Goal: Transaction & Acquisition: Purchase product/service

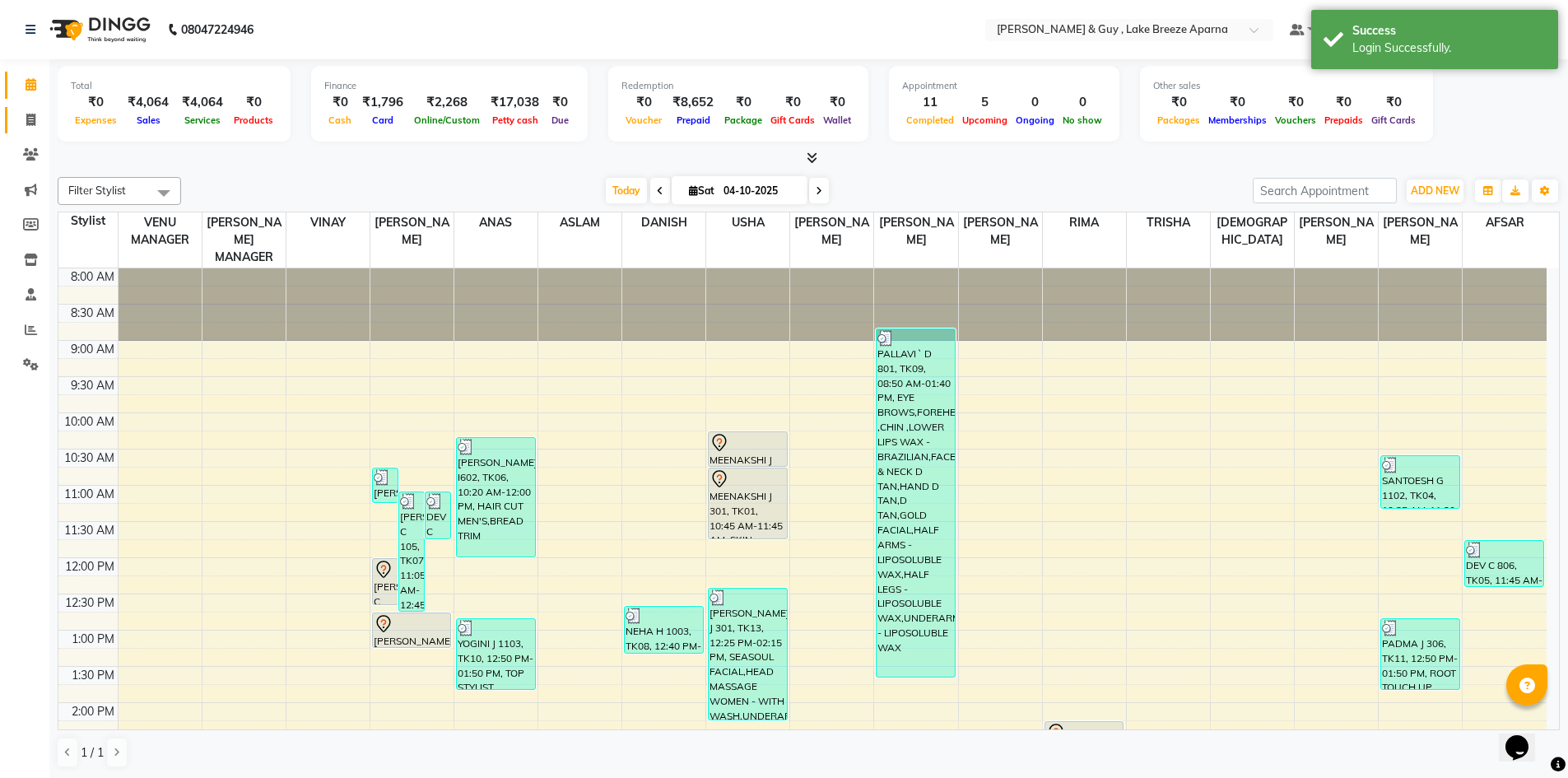
click at [31, 123] on icon at bounding box center [31, 120] width 9 height 12
select select "service"
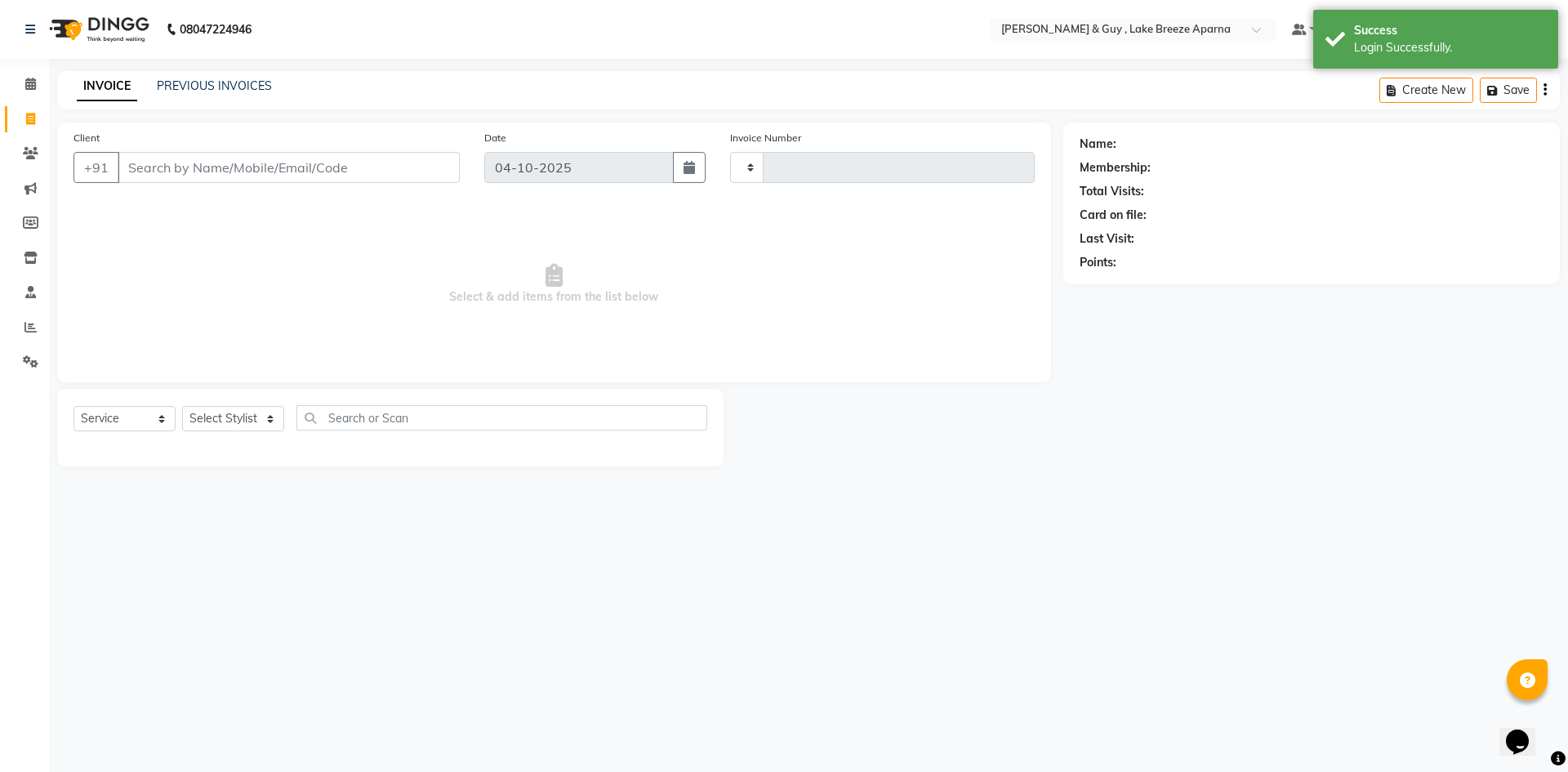
type input "0922"
select select "8690"
click at [236, 404] on div "Select Service Product Membership Package Voucher Prepaid Gift Card Select Styl…" at bounding box center [390, 427] width 666 height 78
click at [244, 426] on select "Select Stylist [PERSON_NAME] ASLAM [DEMOGRAPHIC_DATA] [PERSON_NAME] MANAGER [PE…" at bounding box center [239, 418] width 115 height 25
select select "87996"
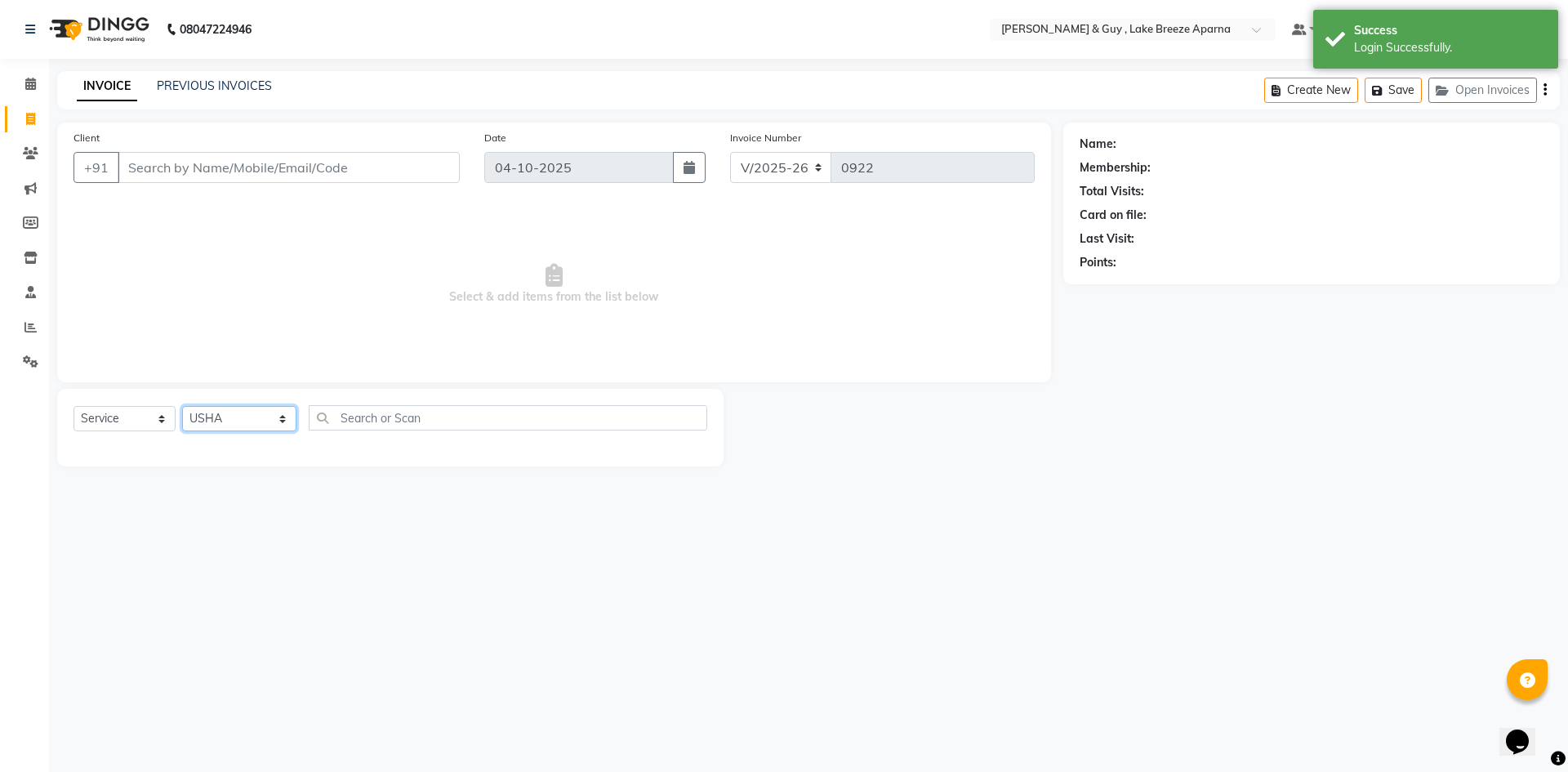
click at [182, 406] on select "Select Stylist [PERSON_NAME] ASLAM [DEMOGRAPHIC_DATA] [PERSON_NAME] MANAGER [PE…" at bounding box center [239, 418] width 115 height 25
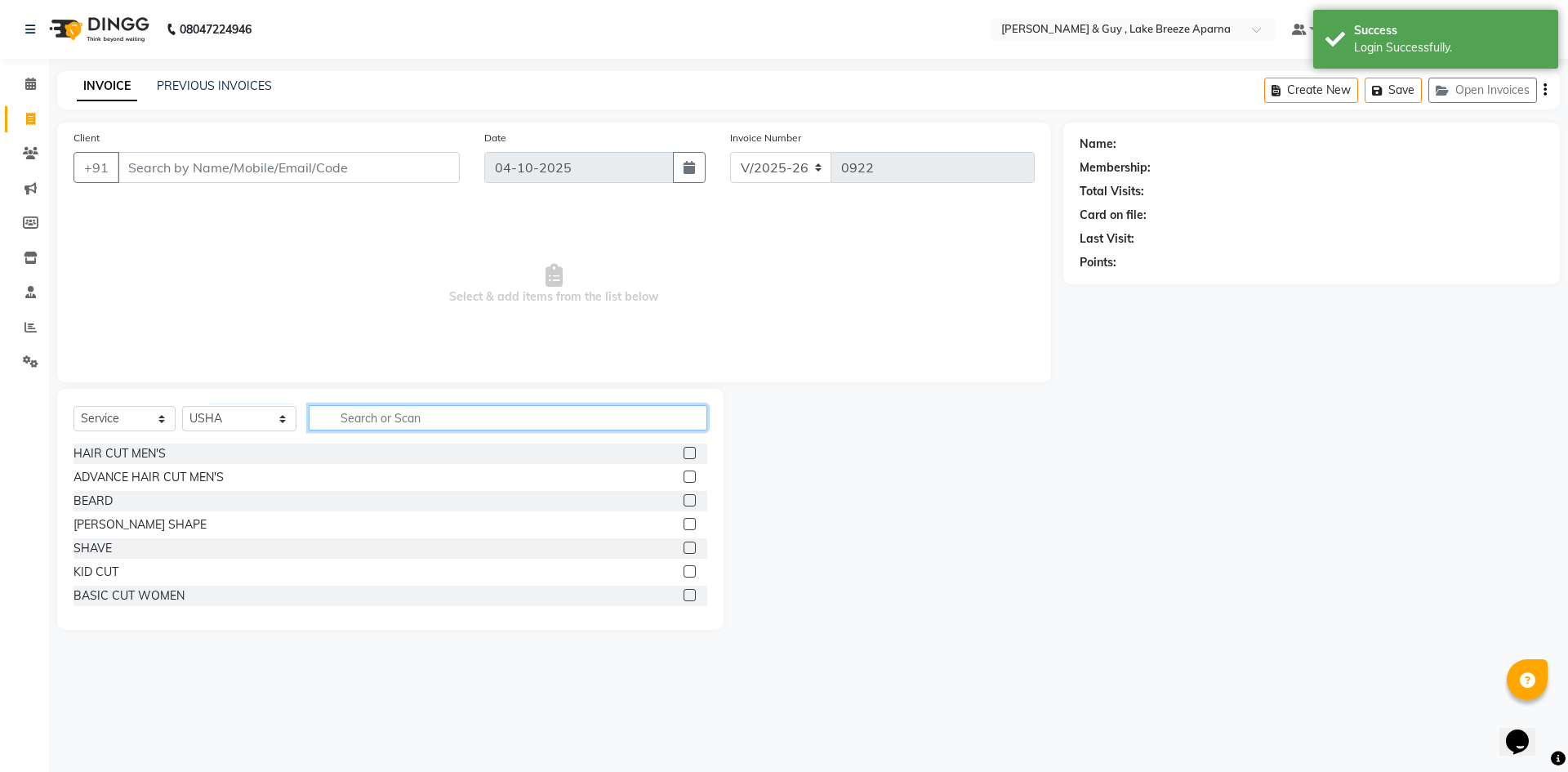
click at [408, 418] on input "text" at bounding box center [508, 418] width 398 height 25
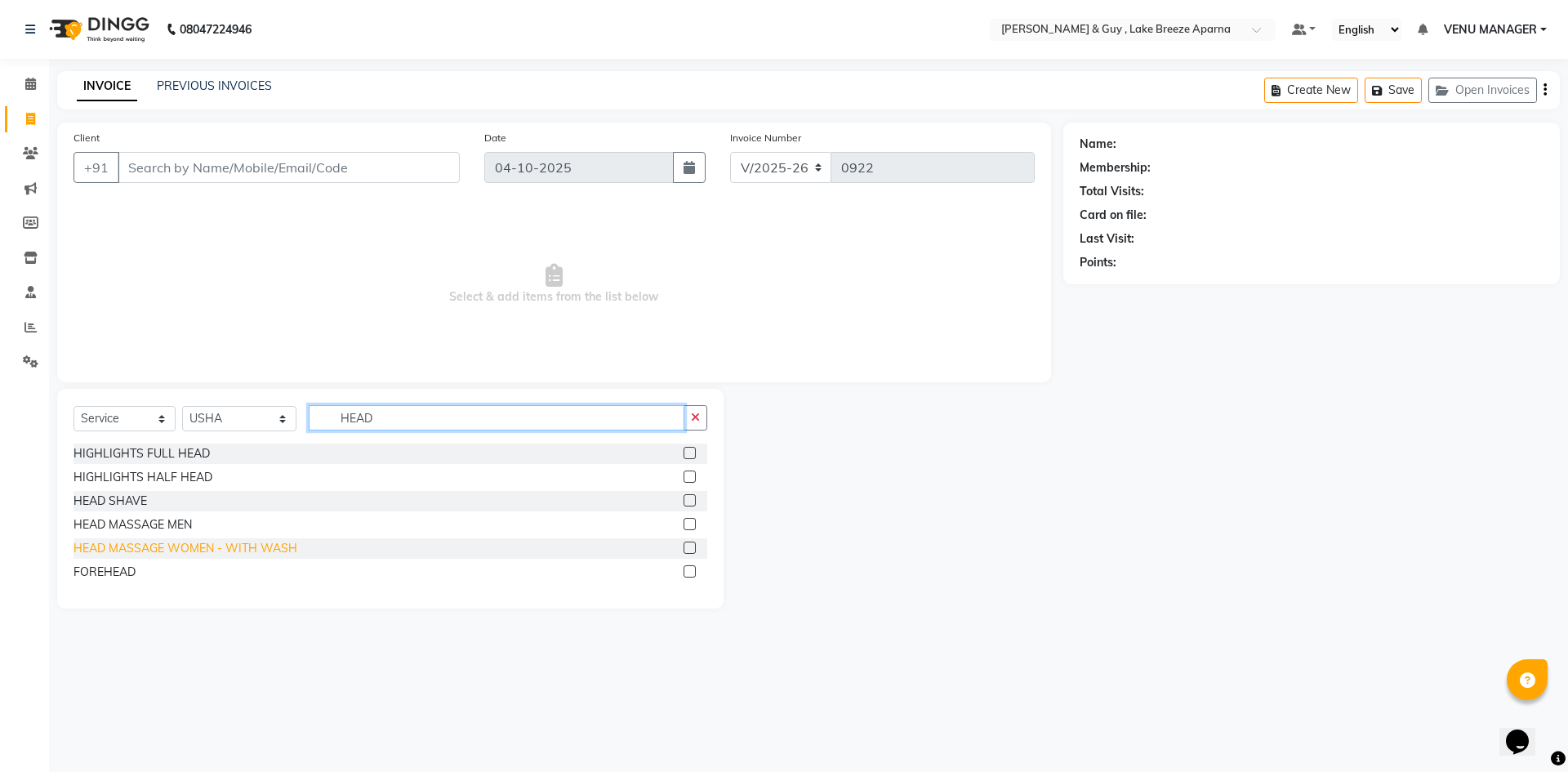
type input "HEAD"
click at [165, 554] on div "HEAD MASSAGE WOMEN - WITH WASH" at bounding box center [186, 549] width 224 height 18
checkbox input "false"
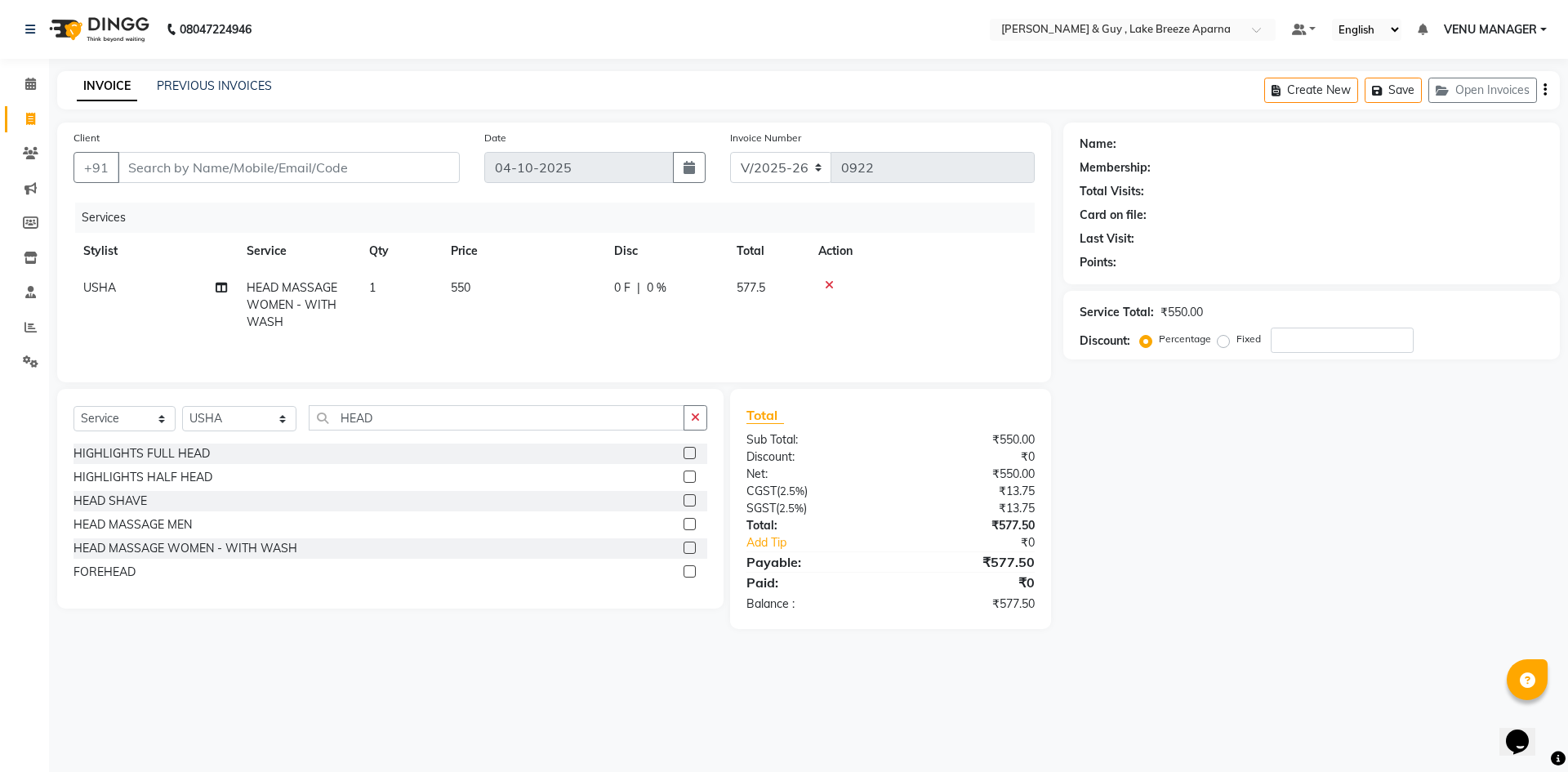
click at [491, 298] on td "550" at bounding box center [523, 305] width 164 height 71
select select "87996"
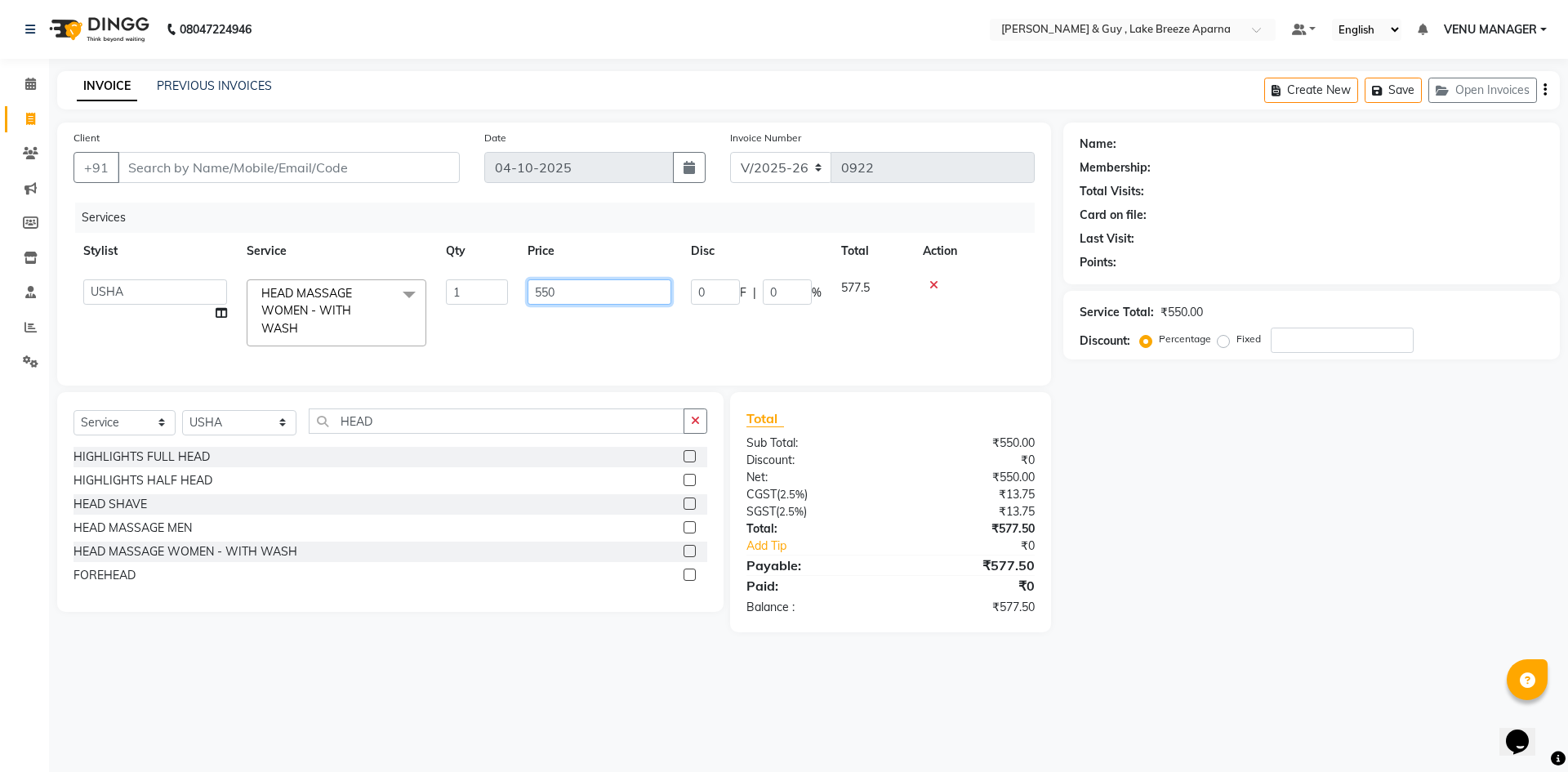
drag, startPoint x: 609, startPoint y: 295, endPoint x: 309, endPoint y: 354, distance: 305.7
click at [355, 354] on tr "AFSAR ANAS ASLAM DANISH HANISHA MANAGER LAXMI RIMA RINKU SALMAN SHANVI SRAVANTH…" at bounding box center [554, 312] width 961 height 87
type input "450"
click at [1433, 527] on div "Name: Membership: Total Visits: Card on file: Last Visit: Points: Service Total…" at bounding box center [1318, 377] width 509 height 509
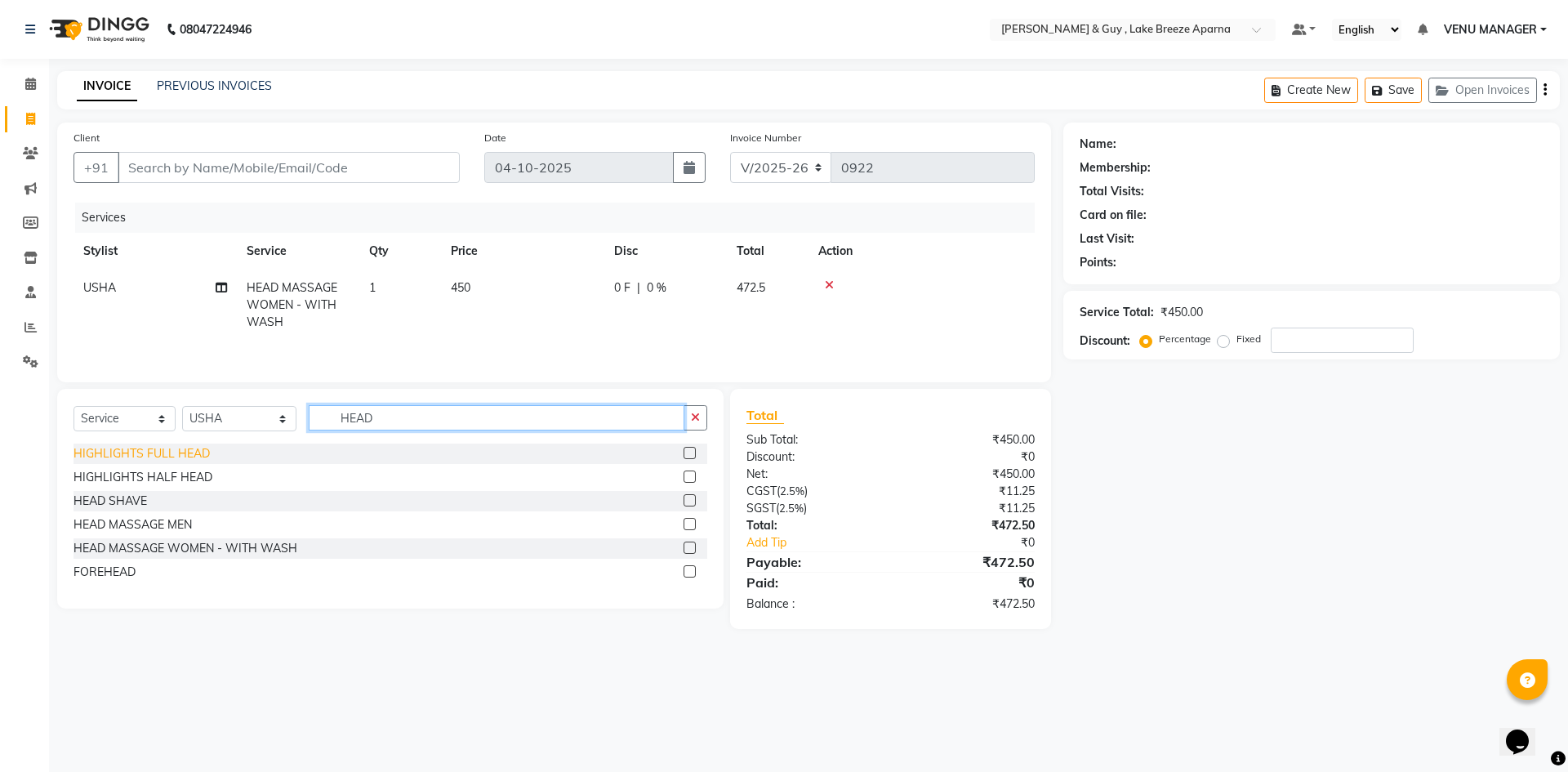
drag, startPoint x: 376, startPoint y: 413, endPoint x: 145, endPoint y: 456, distance: 235.0
click at [200, 453] on div "Select Service Product Membership Package Voucher Prepaid Gift Card Select Styl…" at bounding box center [390, 498] width 666 height 220
type input "FEE"
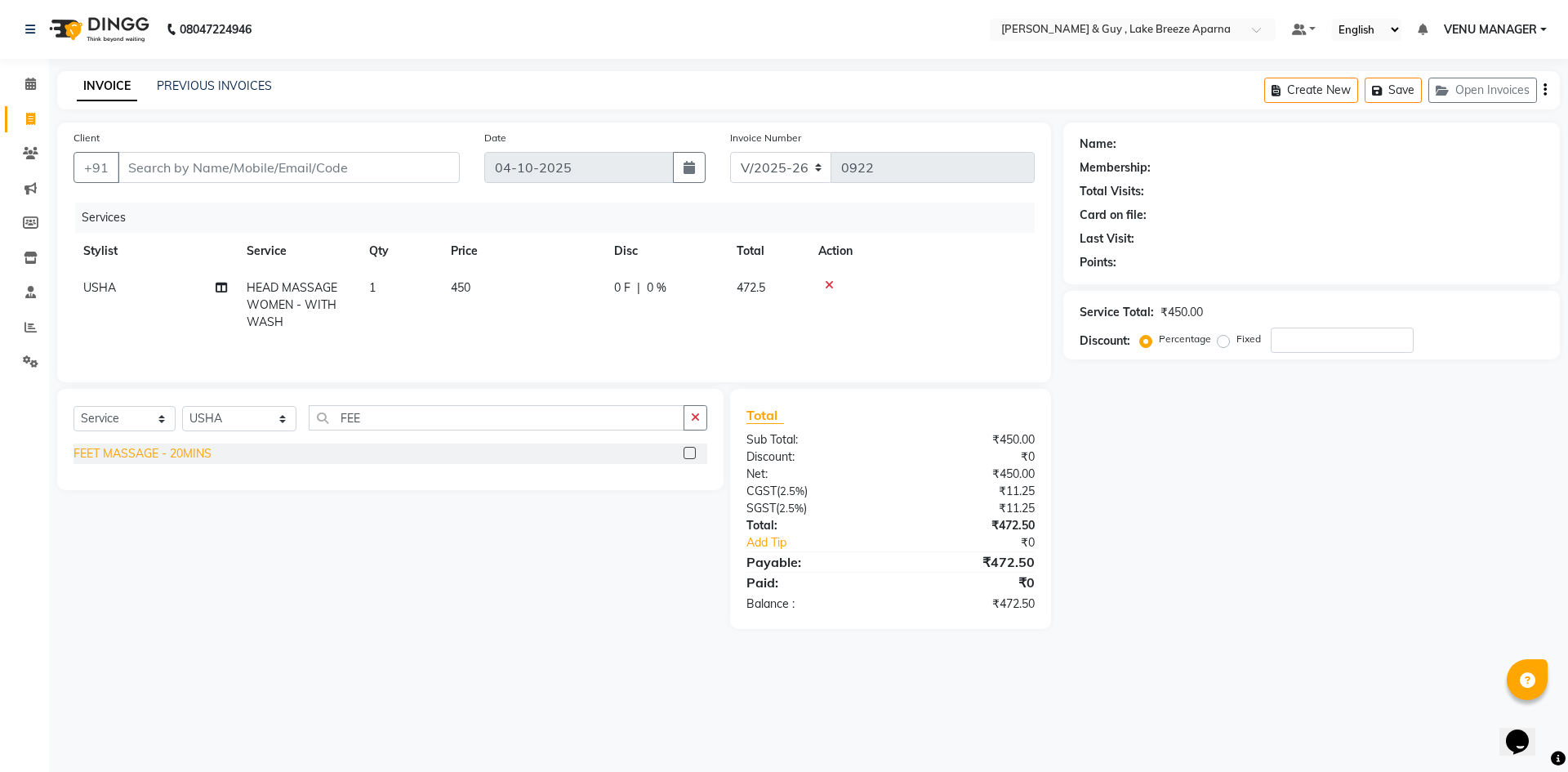
click at [95, 449] on div "FEET MASSAGE - 20MINS" at bounding box center [143, 453] width 138 height 18
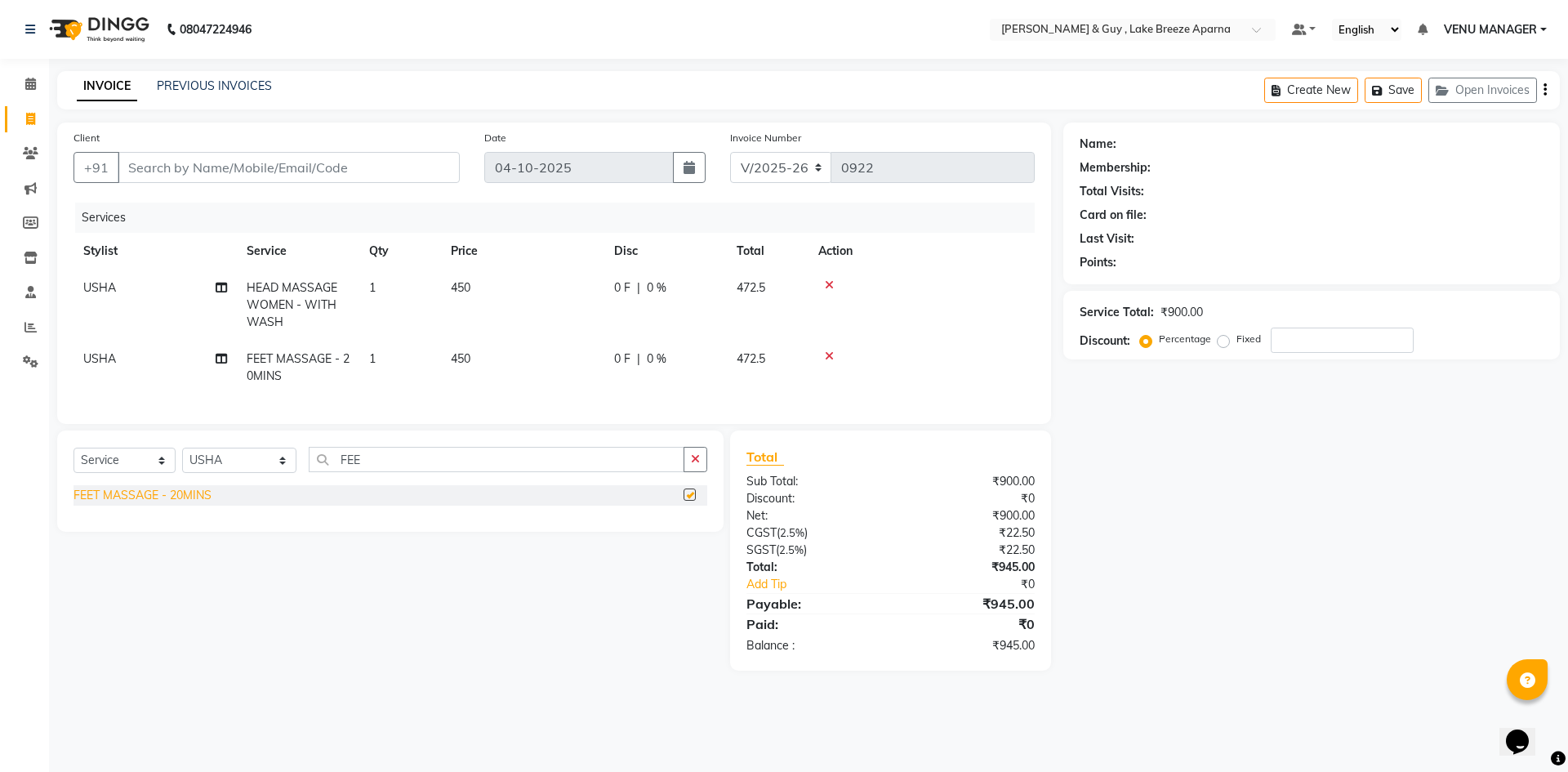
checkbox input "false"
click at [242, 165] on input "Client" at bounding box center [288, 167] width 342 height 31
type input "9"
type input "0"
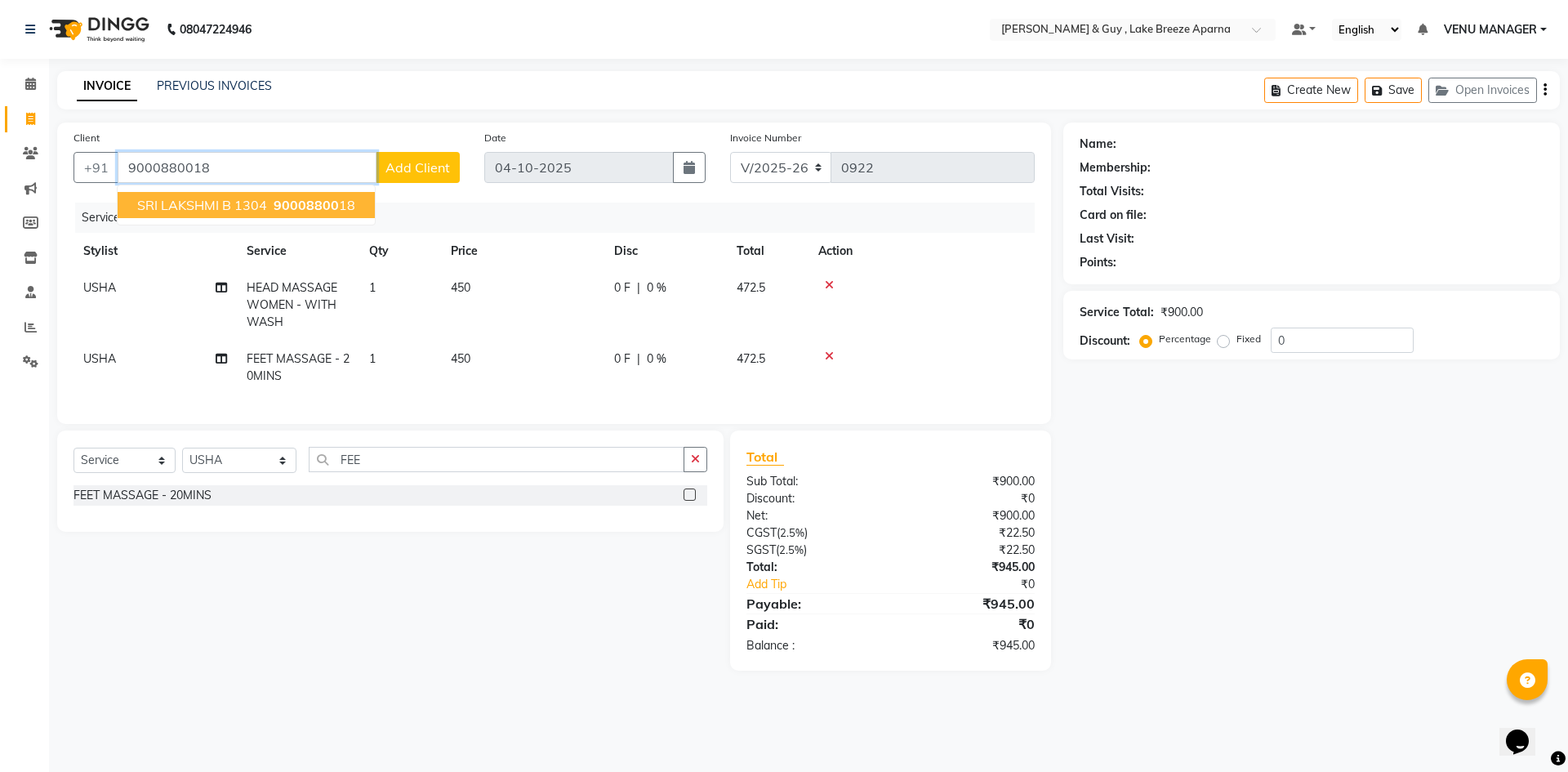
type input "9000880018"
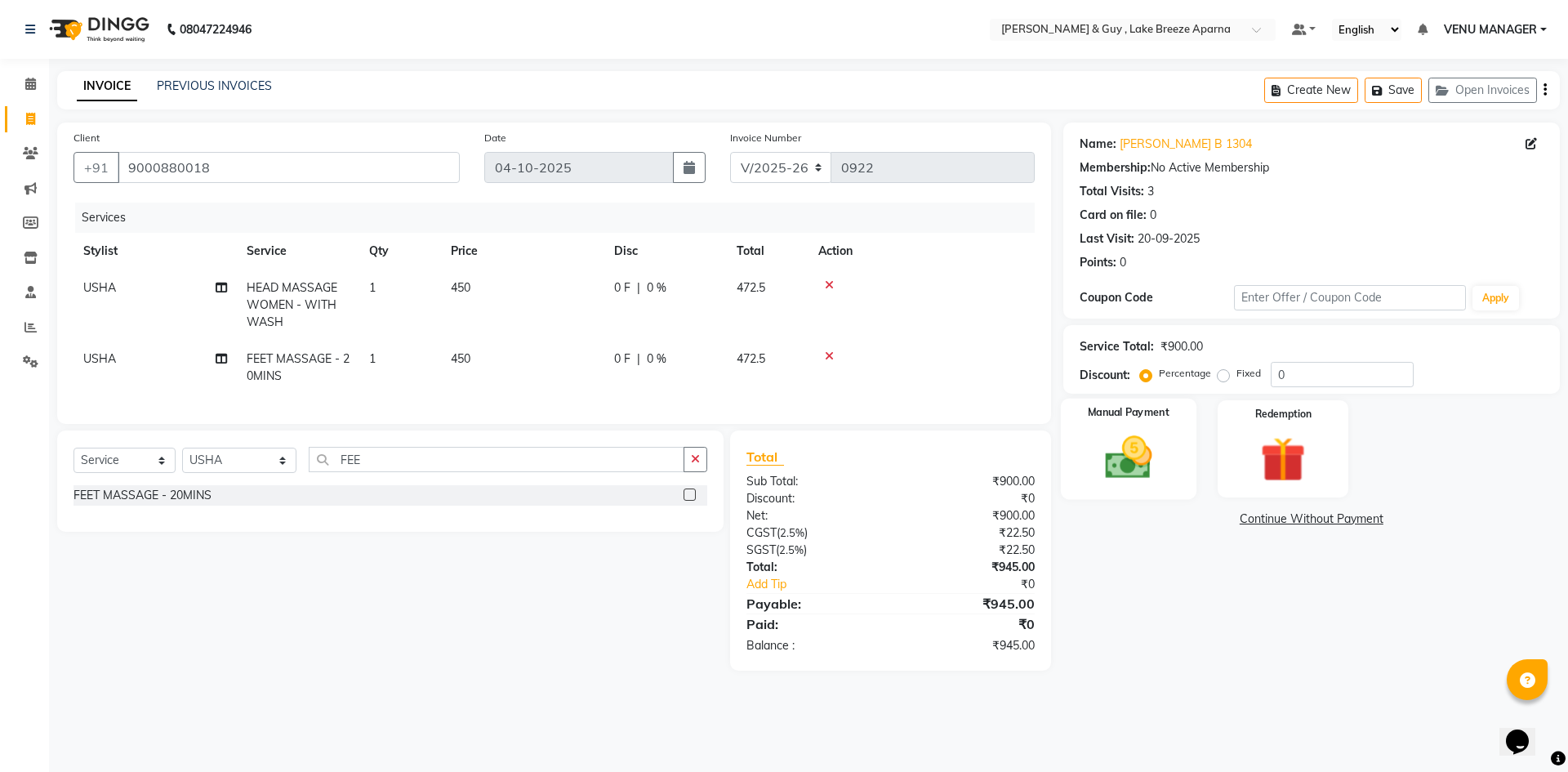
click at [1107, 468] on img at bounding box center [1128, 458] width 76 height 54
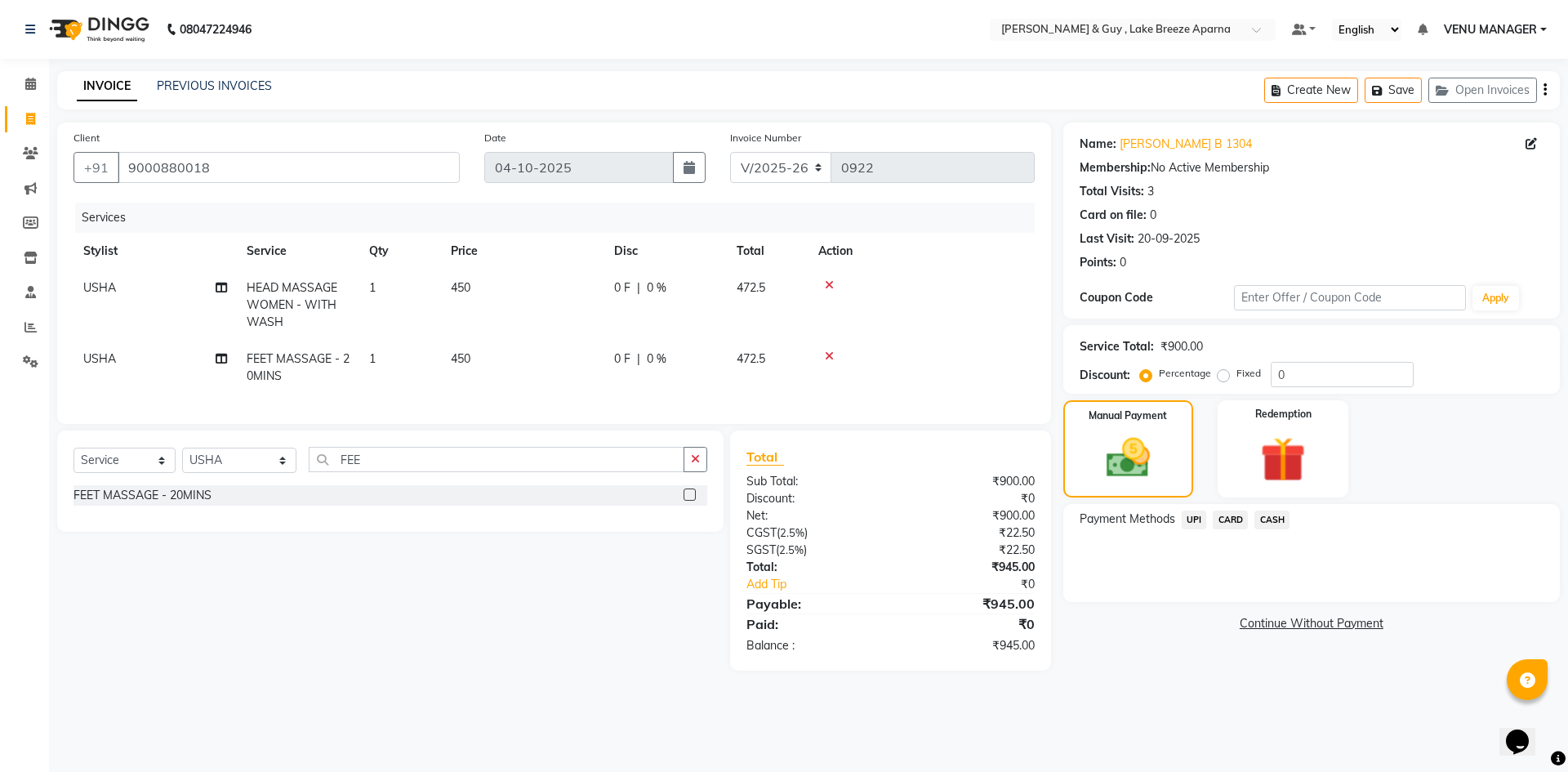
click at [1191, 519] on span "UPI" at bounding box center [1194, 519] width 25 height 18
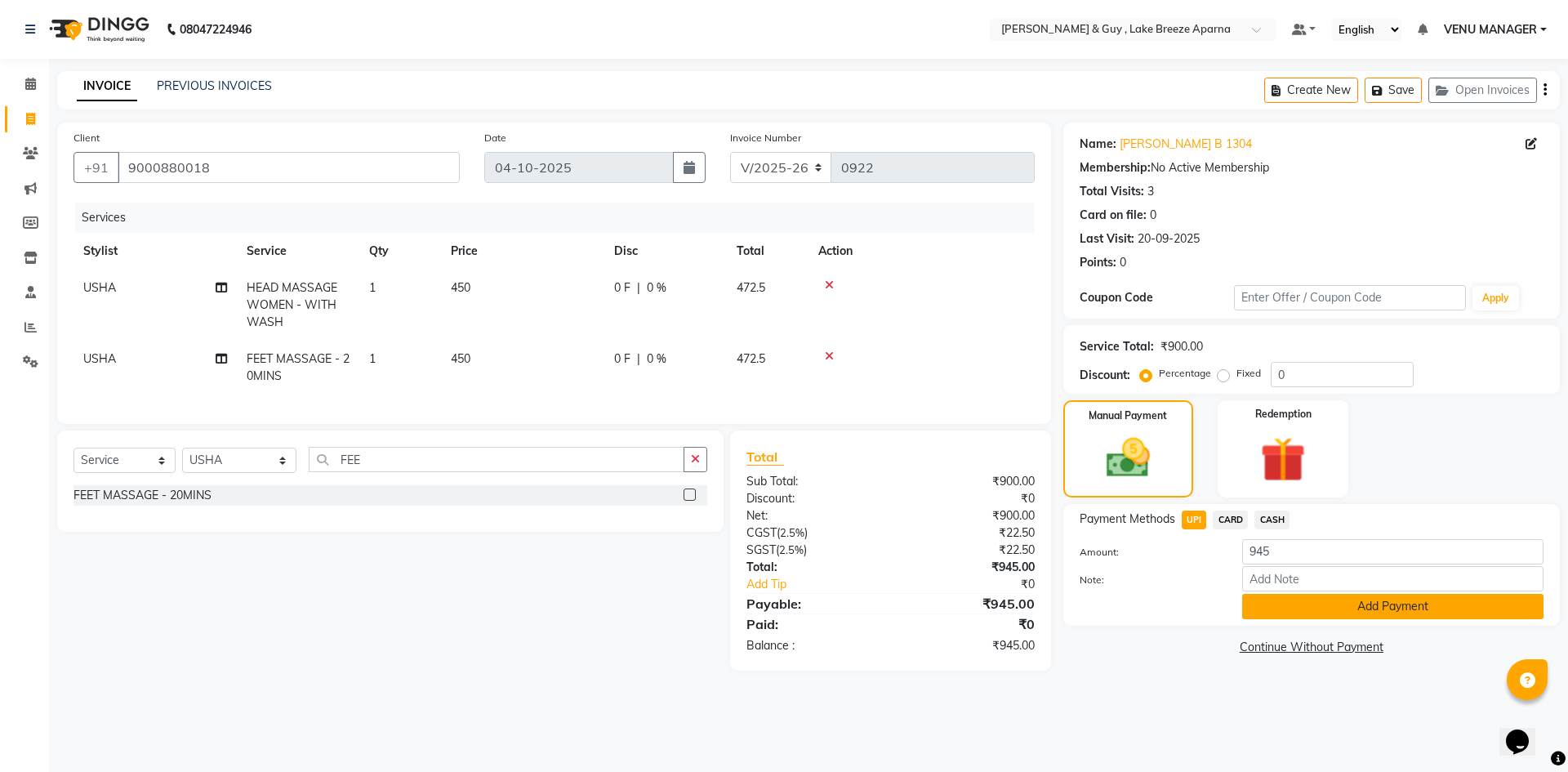
click at [1321, 614] on button "Add Payment" at bounding box center [1393, 606] width 301 height 25
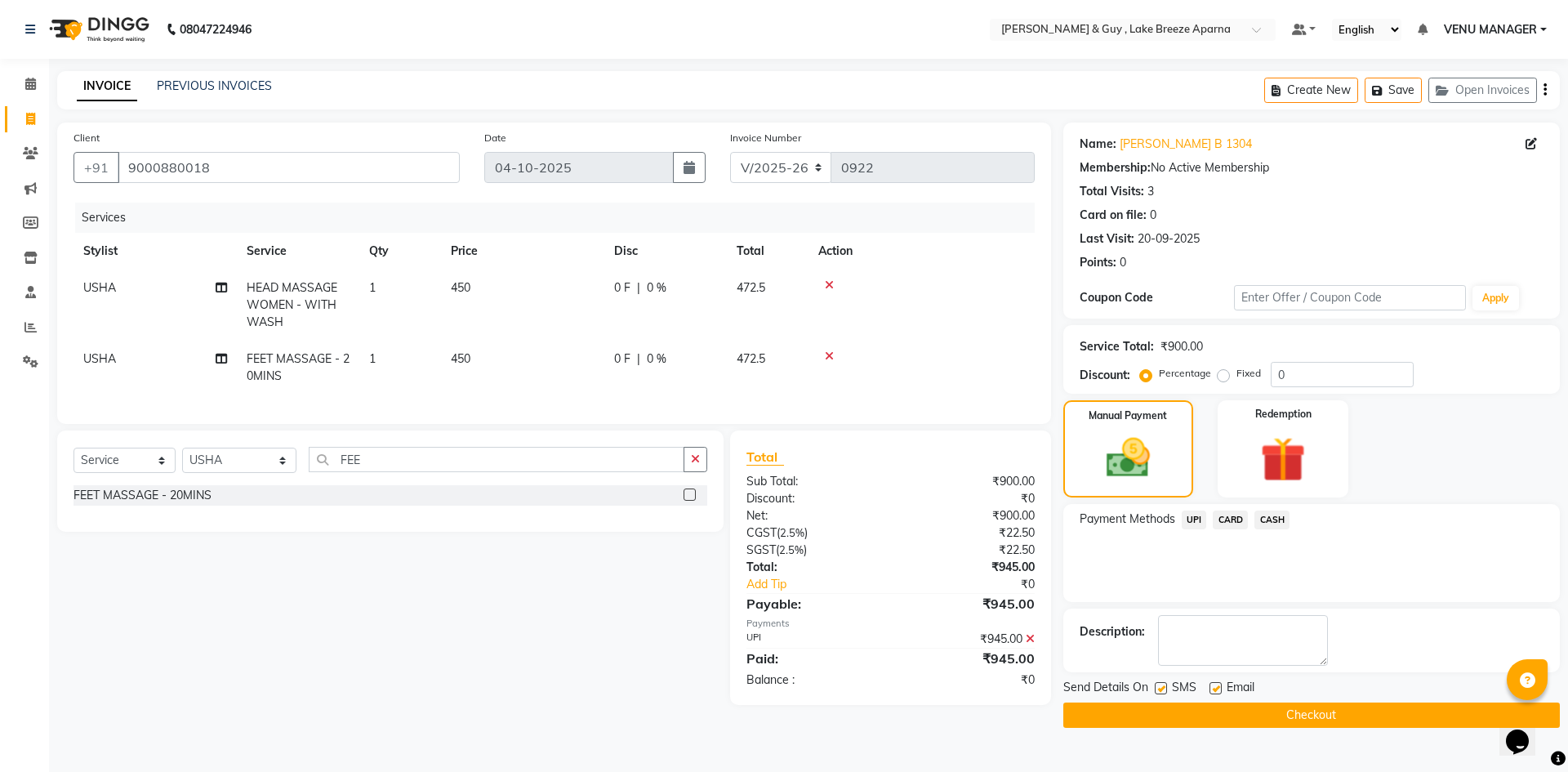
click at [1309, 731] on main "INVOICE PREVIOUS INVOICES Create New Save Open Invoices Client +91 9000880018 D…" at bounding box center [808, 411] width 1519 height 681
click at [1310, 719] on button "Checkout" at bounding box center [1311, 714] width 496 height 25
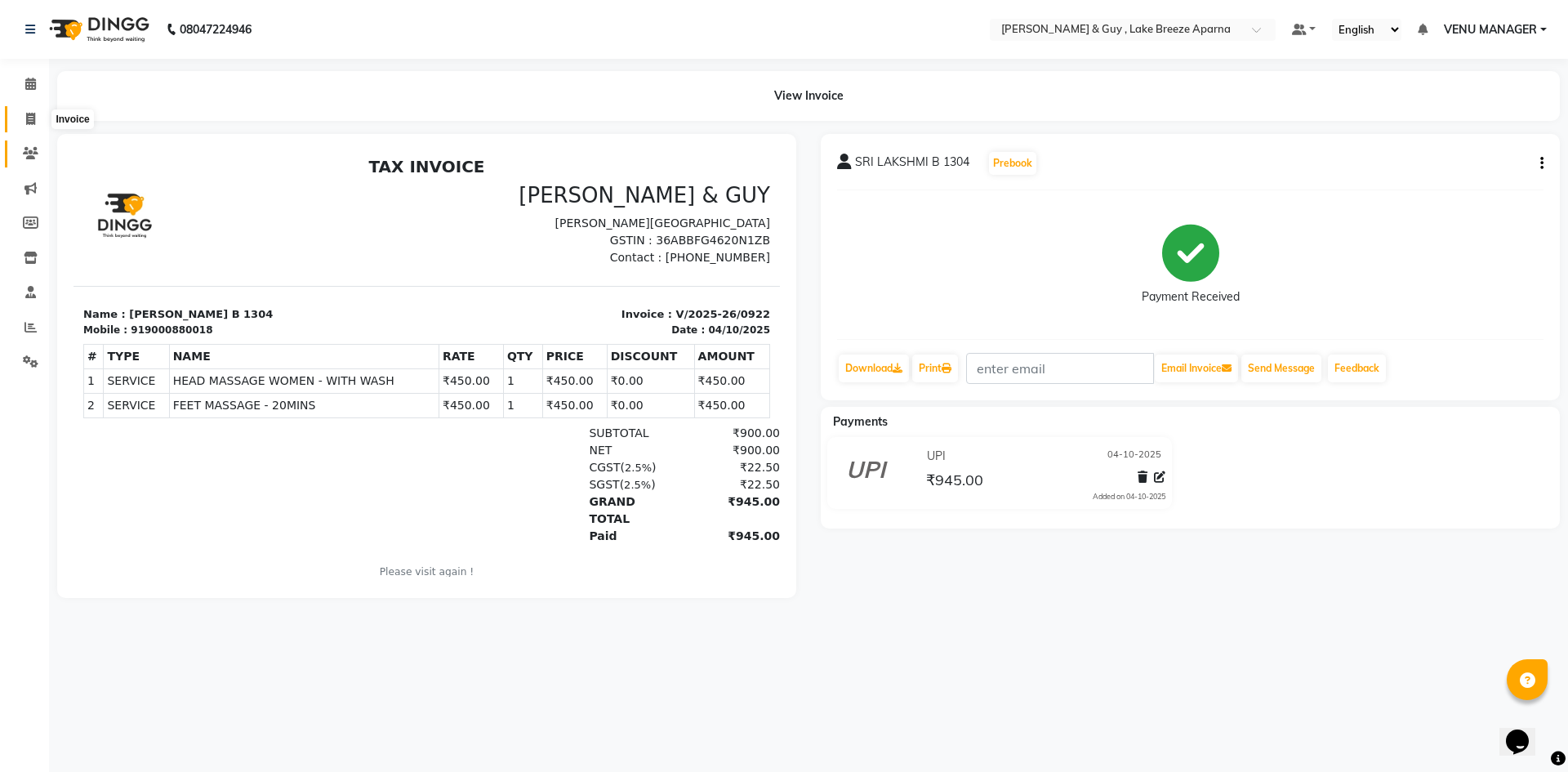
drag, startPoint x: 29, startPoint y: 125, endPoint x: 36, endPoint y: 155, distance: 30.8
click at [29, 125] on span at bounding box center [31, 119] width 29 height 18
select select "8690"
select select "service"
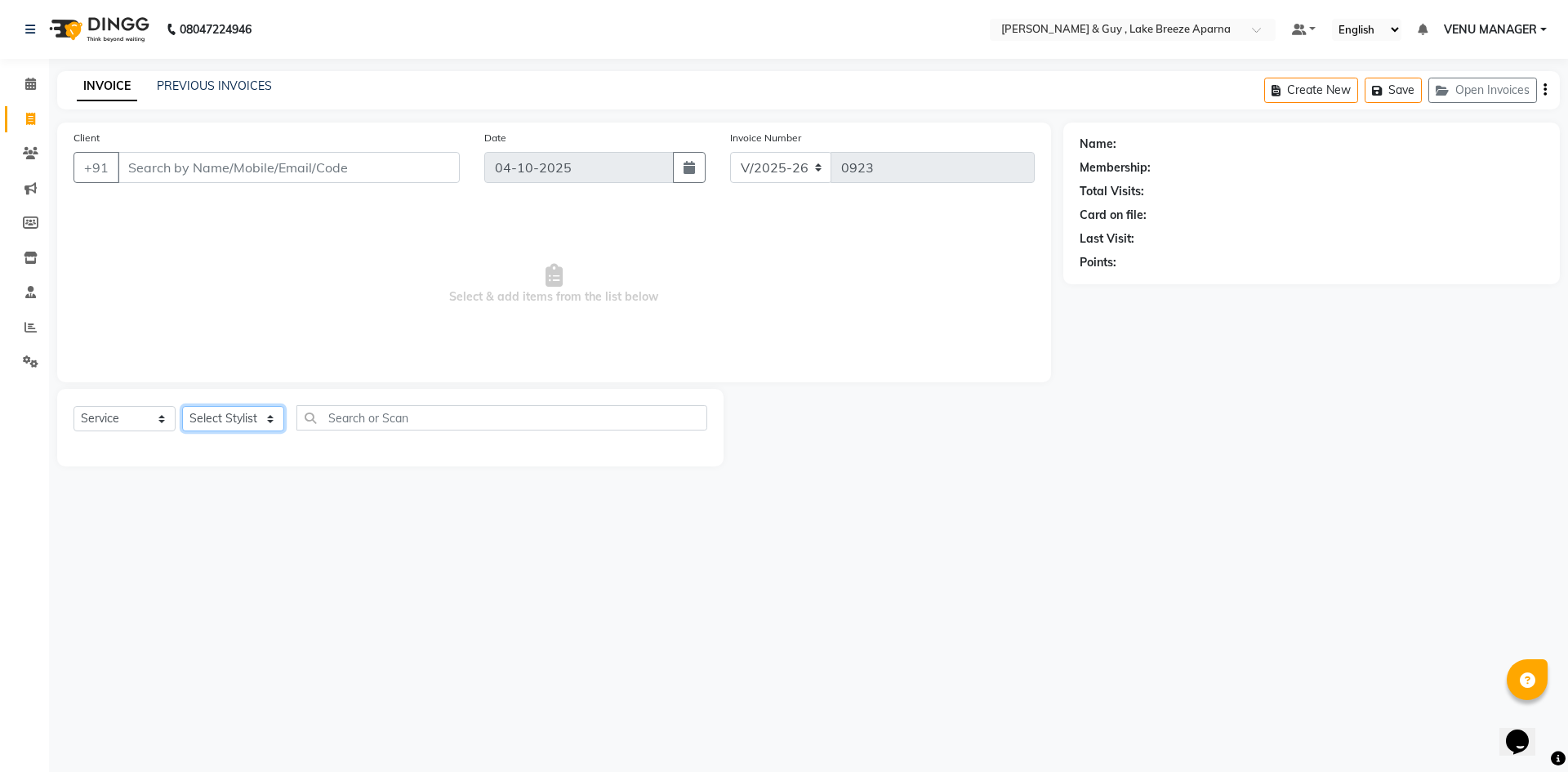
click at [202, 426] on select "Select Stylist" at bounding box center [233, 418] width 102 height 25
select select "87997"
click at [182, 406] on select "Select Stylist [PERSON_NAME] ASLAM [DEMOGRAPHIC_DATA] [PERSON_NAME] MANAGER [PE…" at bounding box center [239, 418] width 115 height 25
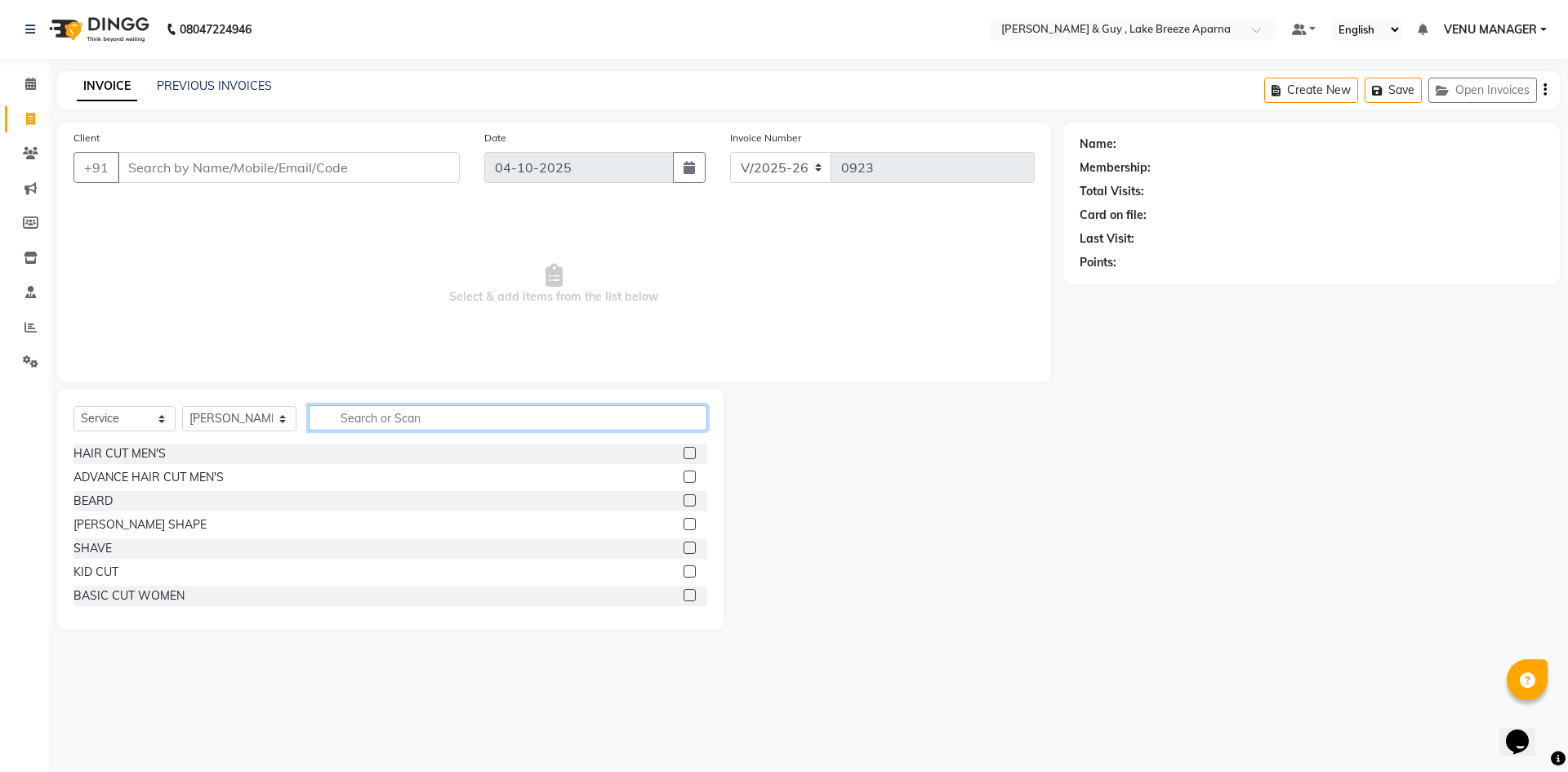
click at [491, 416] on input "text" at bounding box center [508, 418] width 398 height 25
type input "SHI"
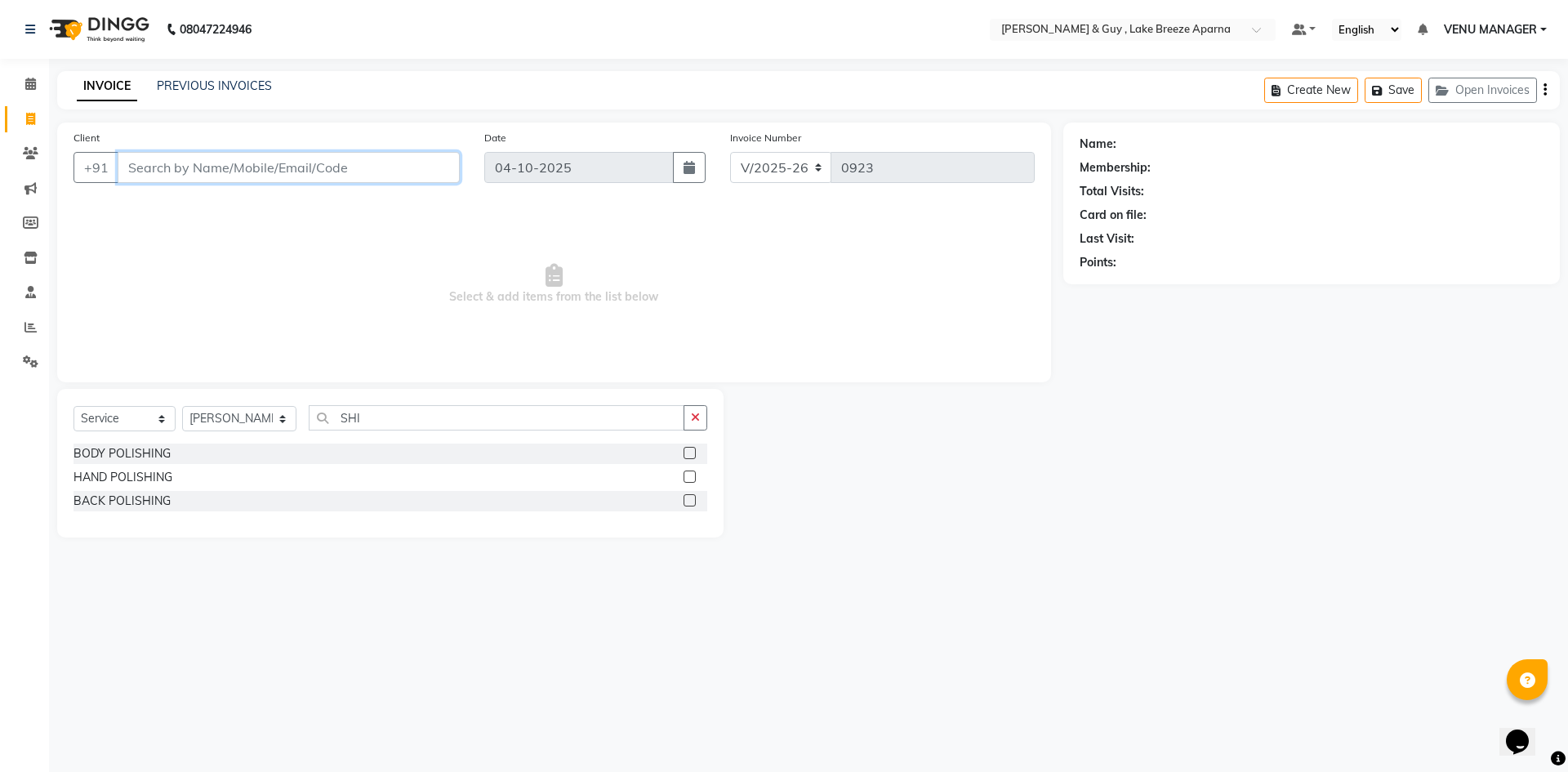
click at [225, 166] on input "Client" at bounding box center [288, 167] width 342 height 31
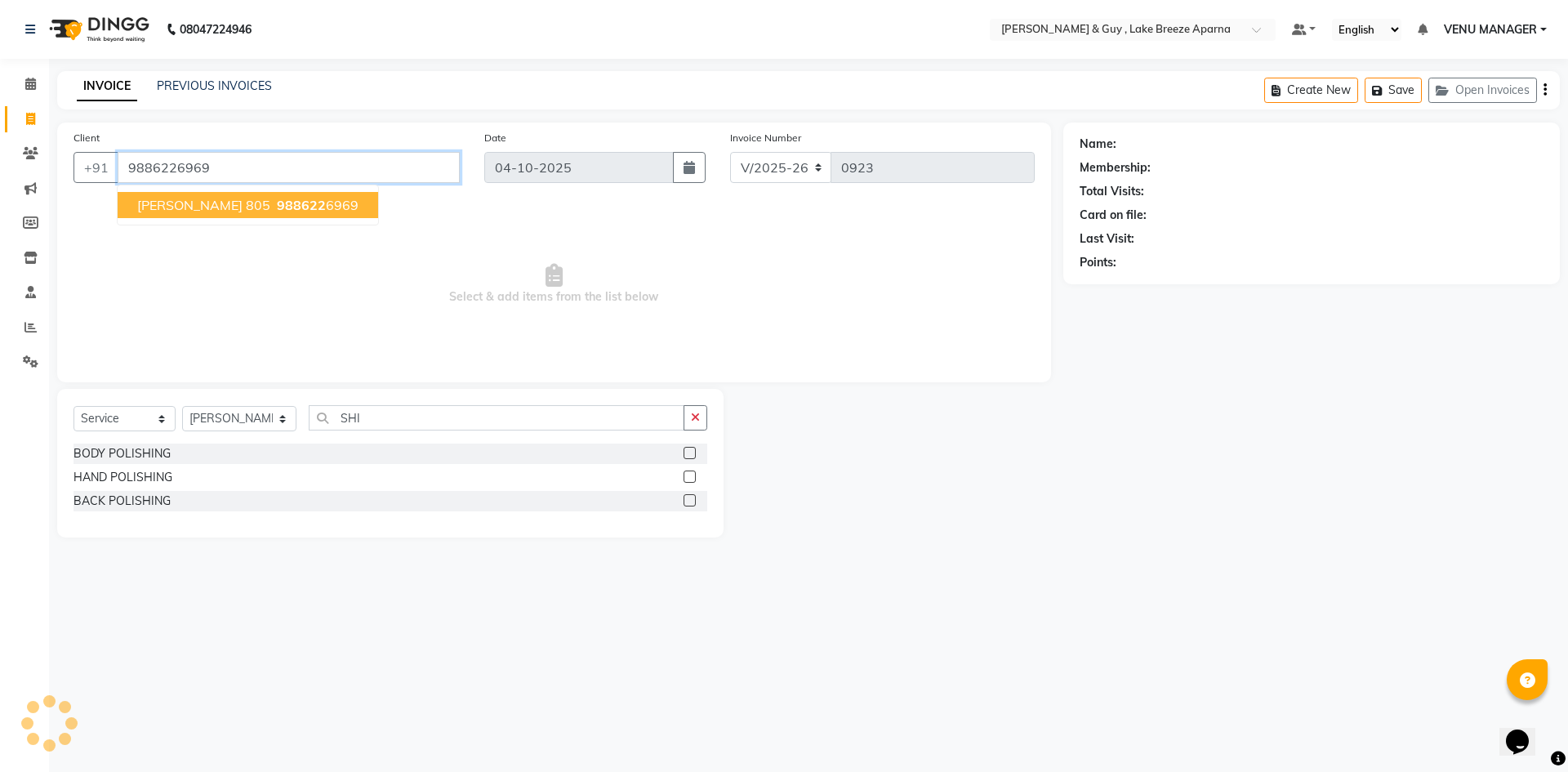
type input "9886226969"
drag, startPoint x: 267, startPoint y: 210, endPoint x: 264, endPoint y: 144, distance: 66.1
click at [264, 146] on div "Client +91 9886226969 SURESH J 805 988622 6969" at bounding box center [266, 162] width 411 height 67
click at [200, 216] on button "SURESH J 805 988622 6969" at bounding box center [248, 205] width 261 height 26
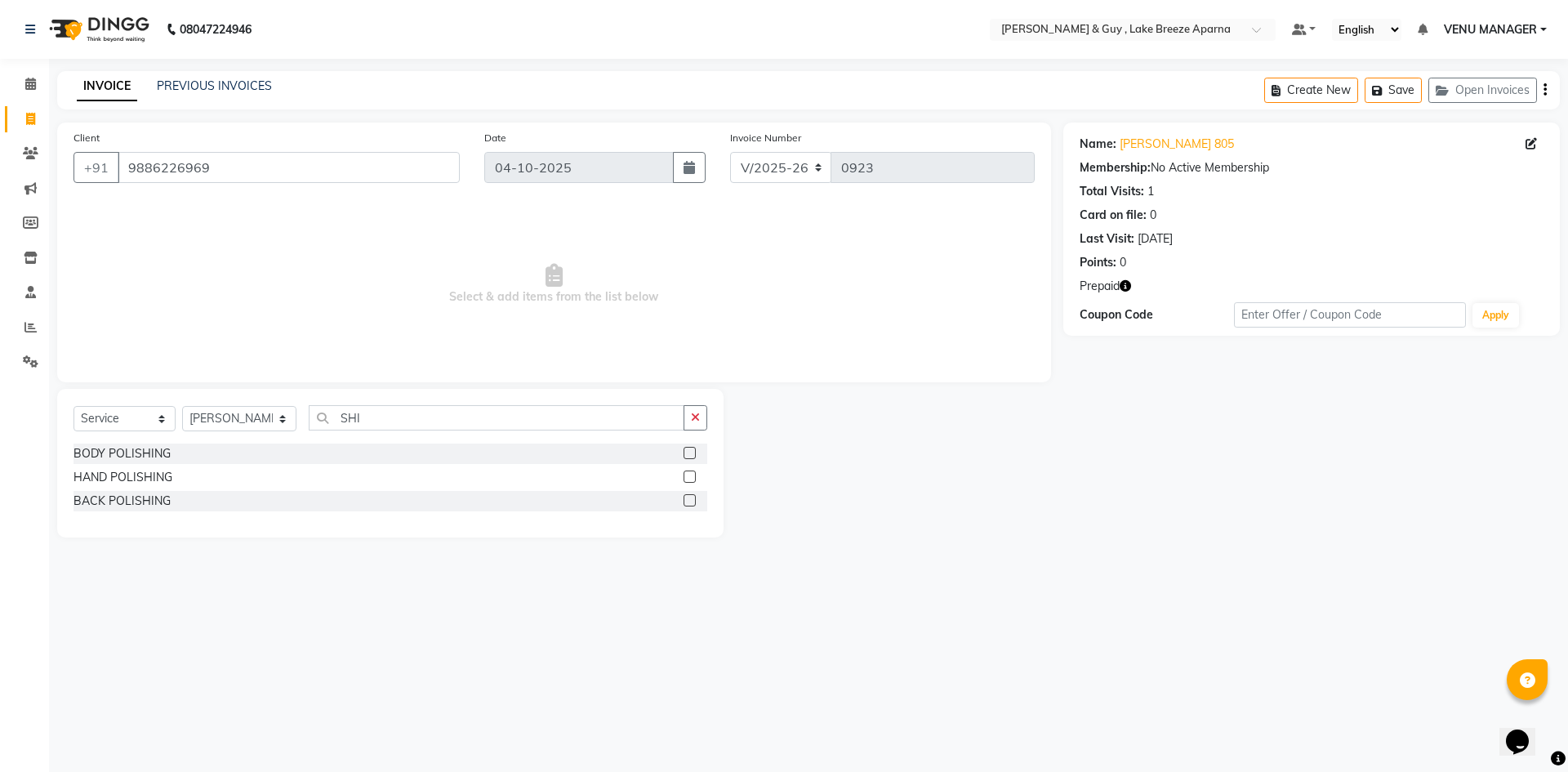
click at [1126, 280] on icon "button" at bounding box center [1125, 285] width 11 height 11
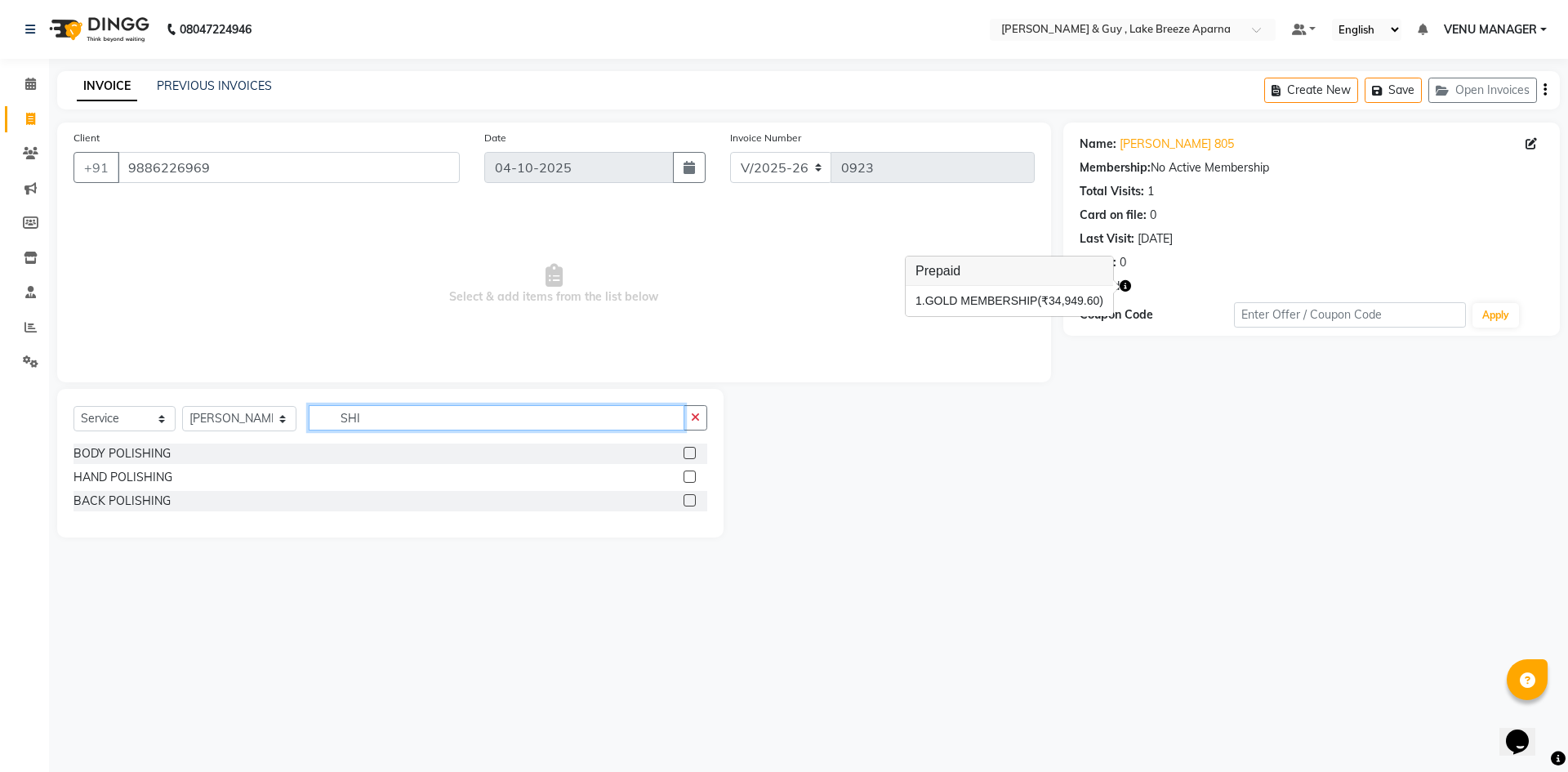
drag, startPoint x: 371, startPoint y: 409, endPoint x: 0, endPoint y: 415, distance: 371.0
click at [112, 441] on div "Select Service Product Membership Package Voucher Prepaid Gift Card Select Styl…" at bounding box center [390, 425] width 634 height 39
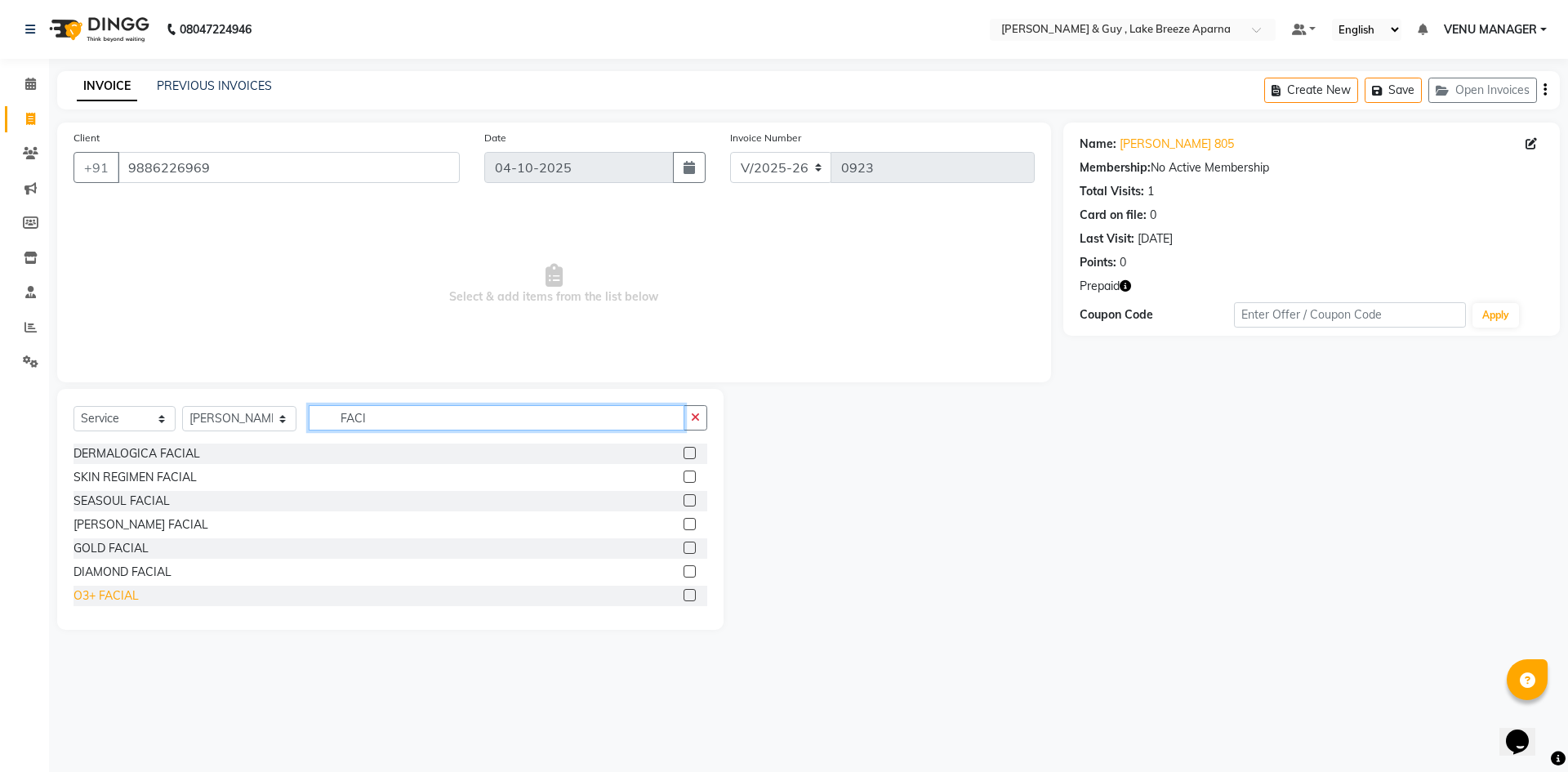
type input "FACI"
click at [103, 591] on div "O3+ FACIAL" at bounding box center [106, 596] width 66 height 18
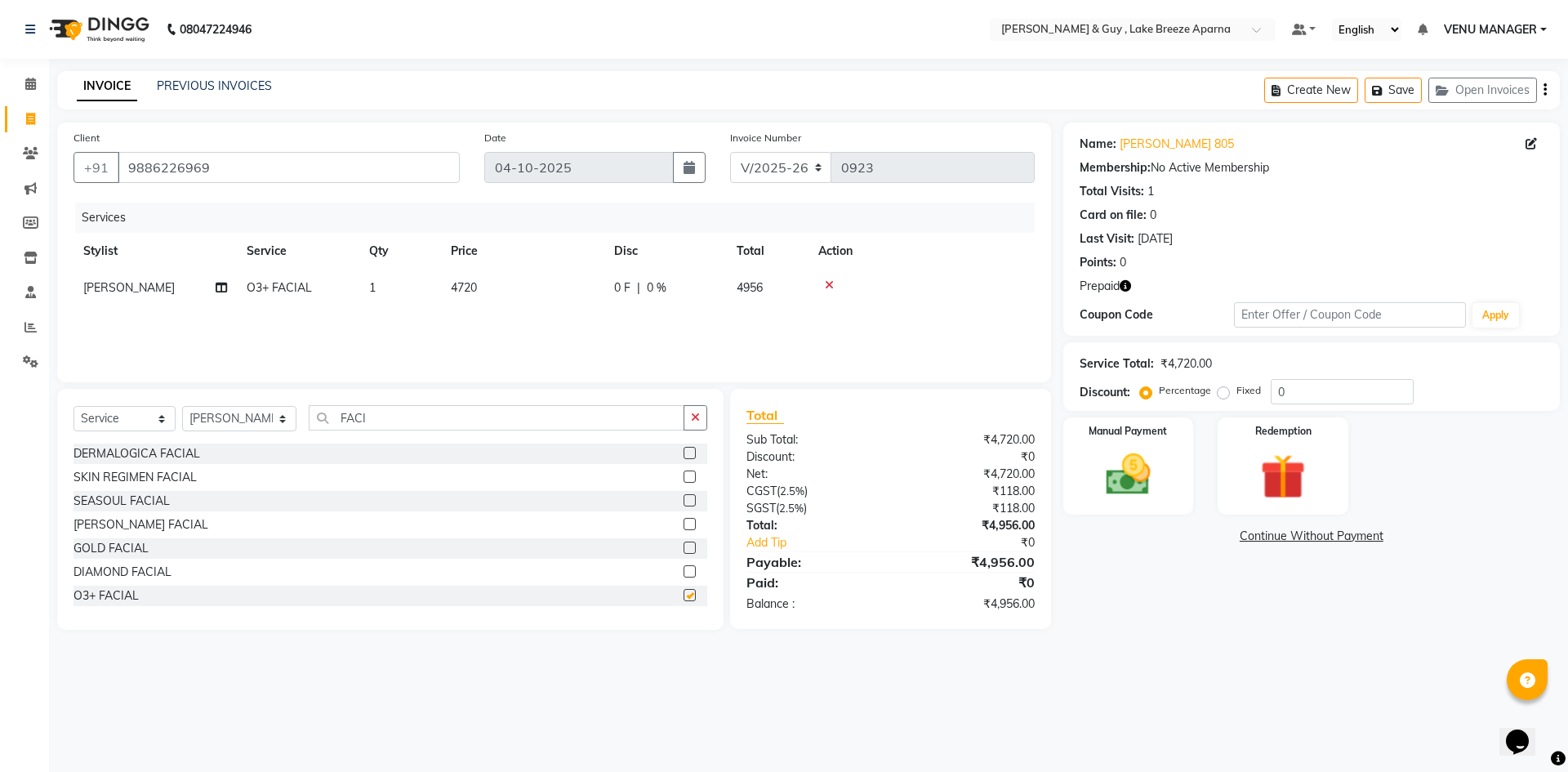
checkbox input "false"
click at [446, 303] on td "4720" at bounding box center [523, 288] width 164 height 37
select select "87997"
drag, startPoint x: 602, startPoint y: 286, endPoint x: 163, endPoint y: 286, distance: 439.0
click at [400, 310] on tr "AFSAR ANAS ASLAM DANISH HANISHA MANAGER LAXMI RIMA RINKU SALMAN SHANVI SRAVANTH…" at bounding box center [554, 300] width 961 height 62
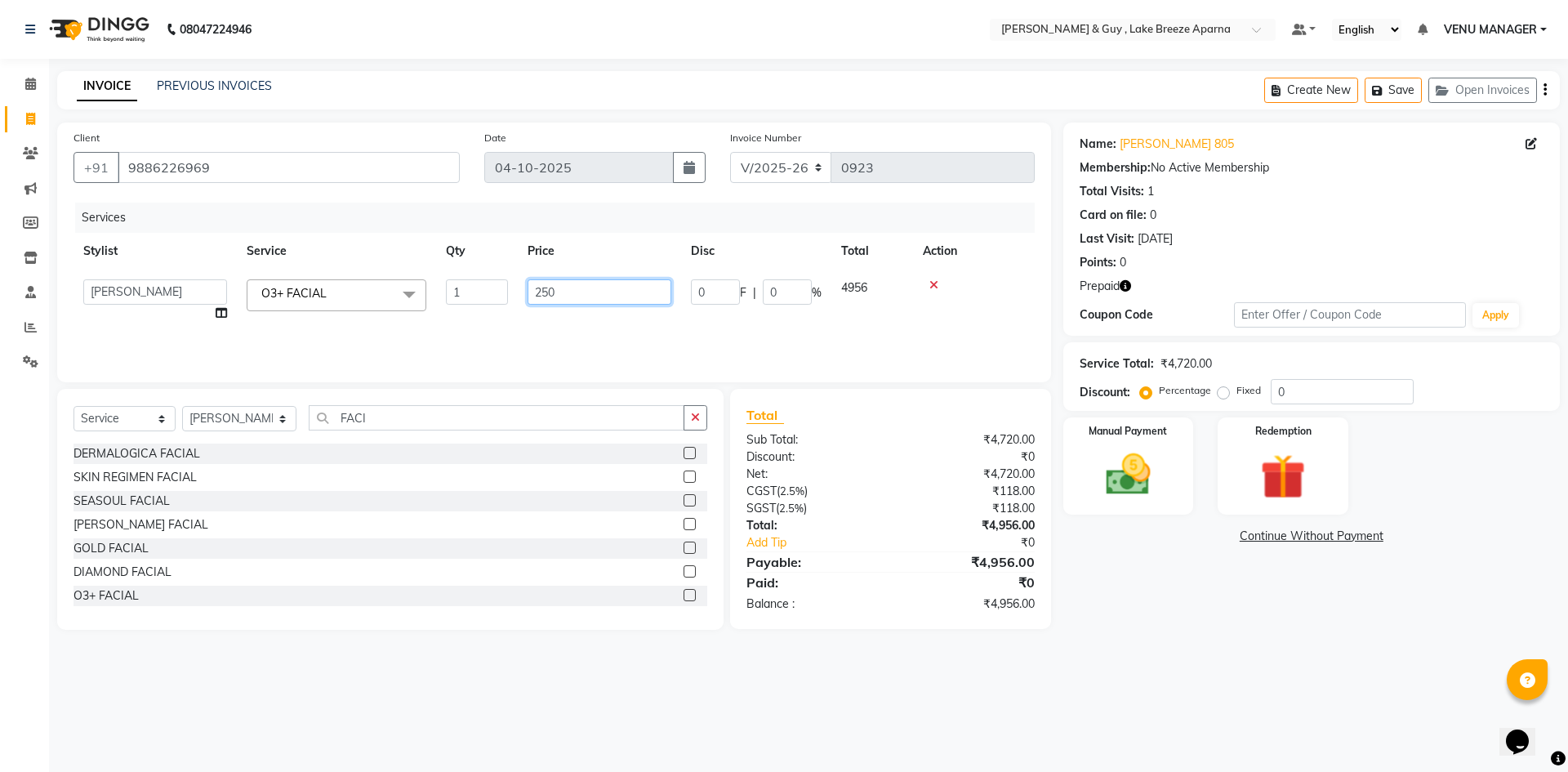
type input "2500"
click at [251, 405] on div "Select Service Product Membership Package Voucher Prepaid Gift Card Select Styl…" at bounding box center [390, 425] width 634 height 39
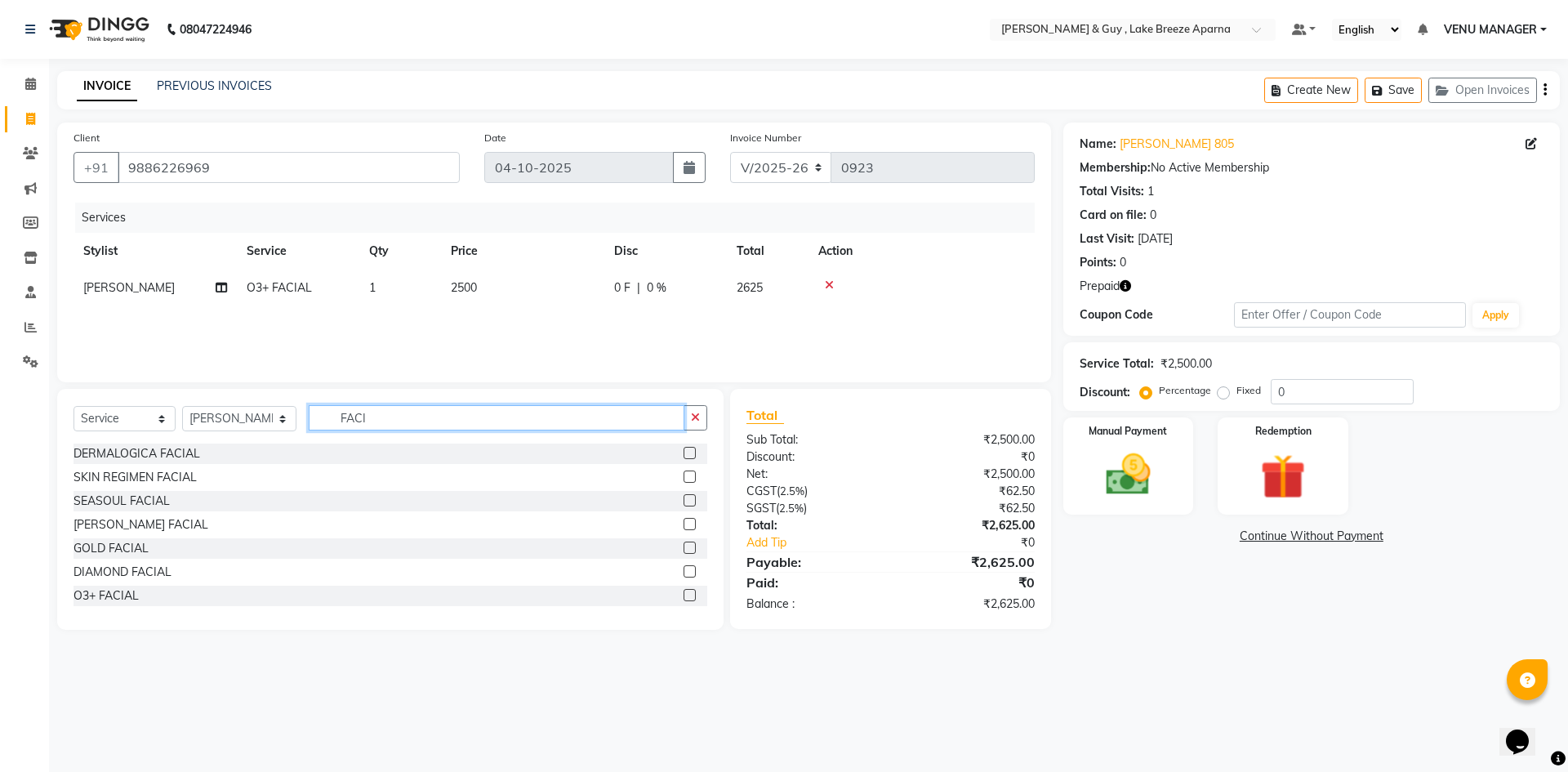
drag, startPoint x: 380, startPoint y: 425, endPoint x: 0, endPoint y: 486, distance: 384.9
click at [79, 477] on div "Select Service Product Membership Package Voucher Prepaid Gift Card Select Styl…" at bounding box center [390, 509] width 666 height 241
type input "FULL"
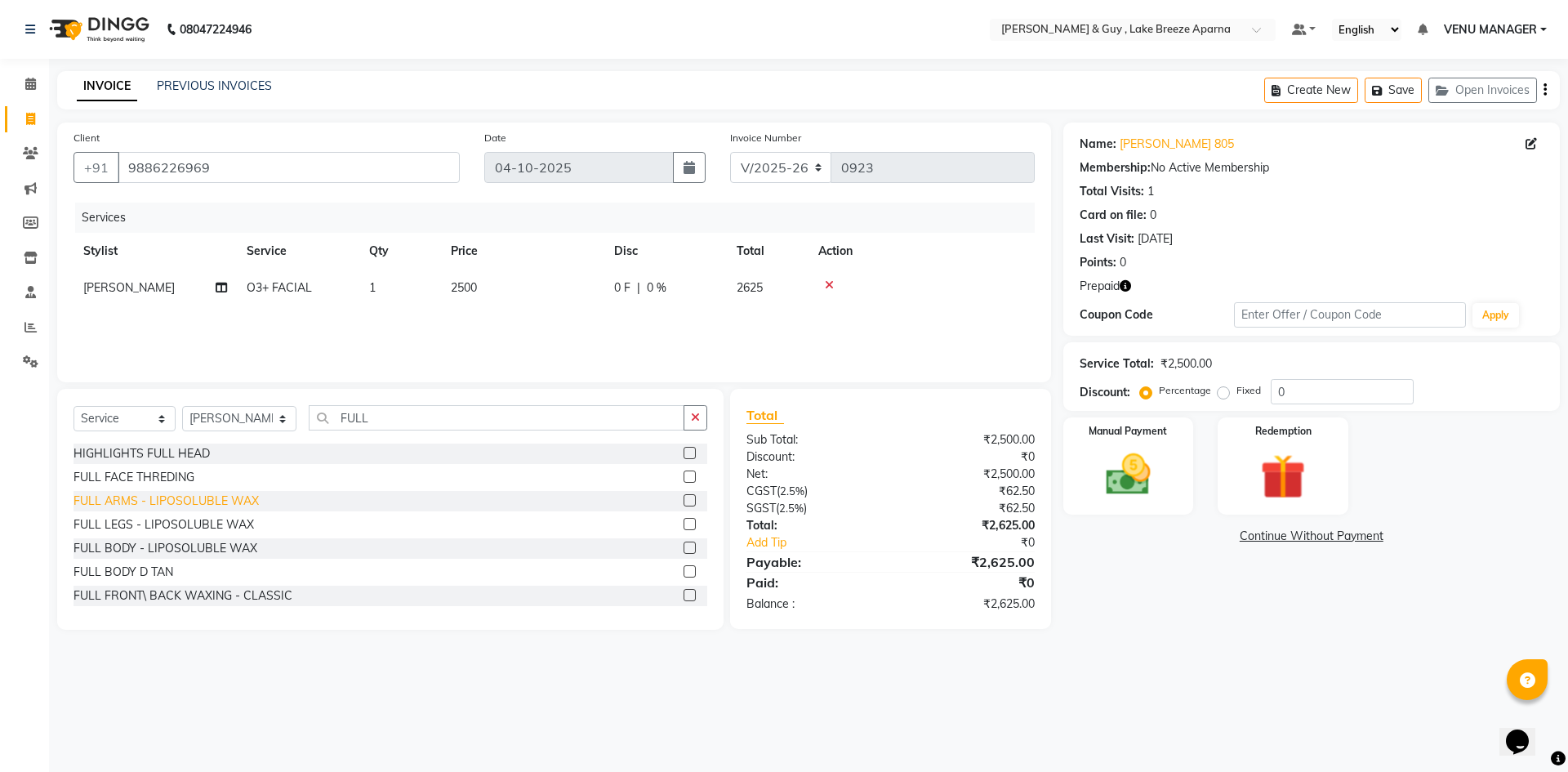
click at [114, 501] on div "FULL ARMS - LIPOSOLUBLE WAX" at bounding box center [166, 502] width 186 height 18
checkbox input "false"
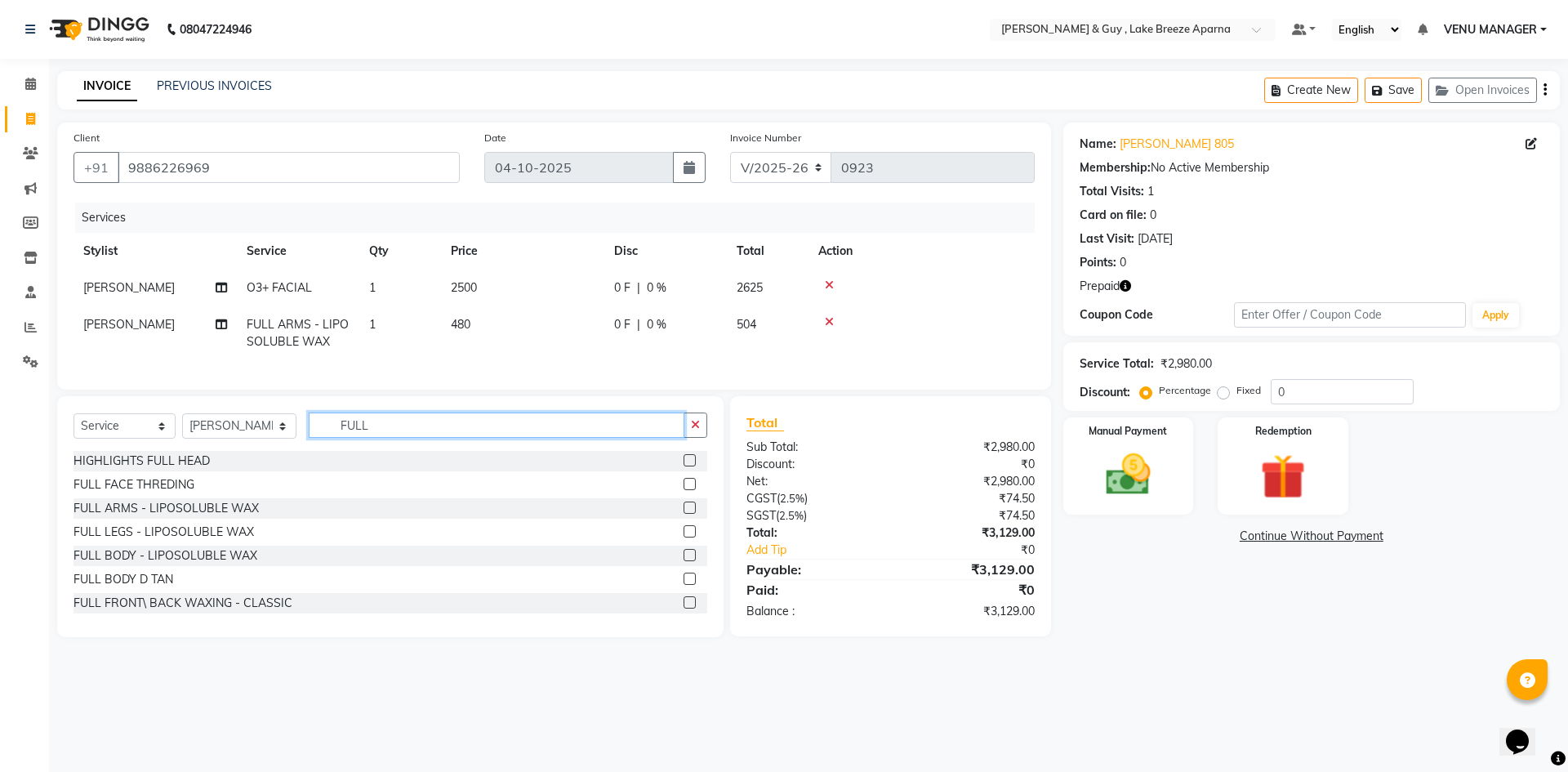
drag, startPoint x: 359, startPoint y: 433, endPoint x: 31, endPoint y: 448, distance: 328.3
click at [193, 451] on div "Select Service Product Membership Package Voucher Prepaid Gift Card Select Styl…" at bounding box center [390, 432] width 634 height 39
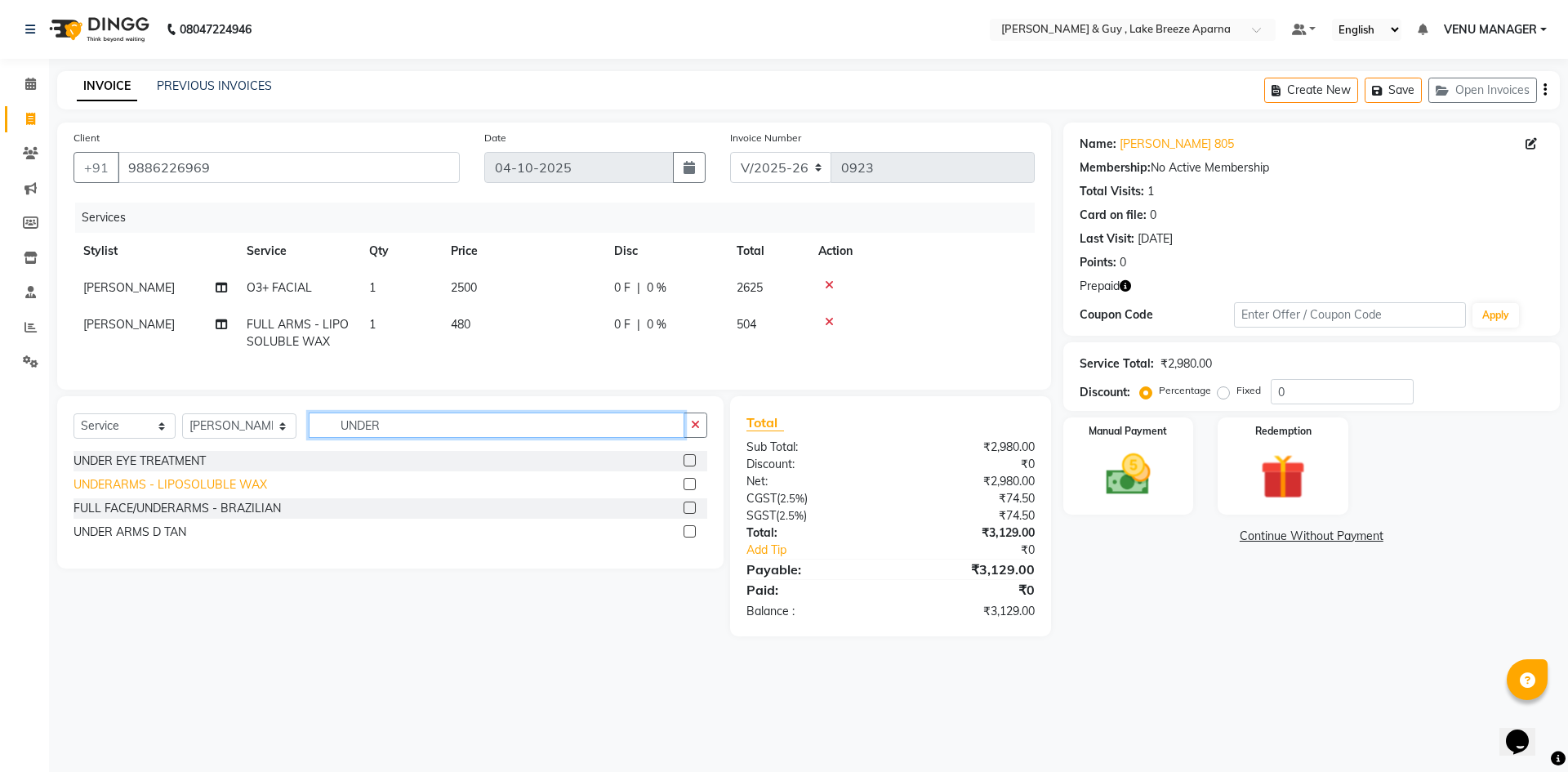
type input "UNDER"
click at [152, 493] on div "UNDERARMS - LIPOSOLUBLE WAX" at bounding box center [170, 485] width 193 height 18
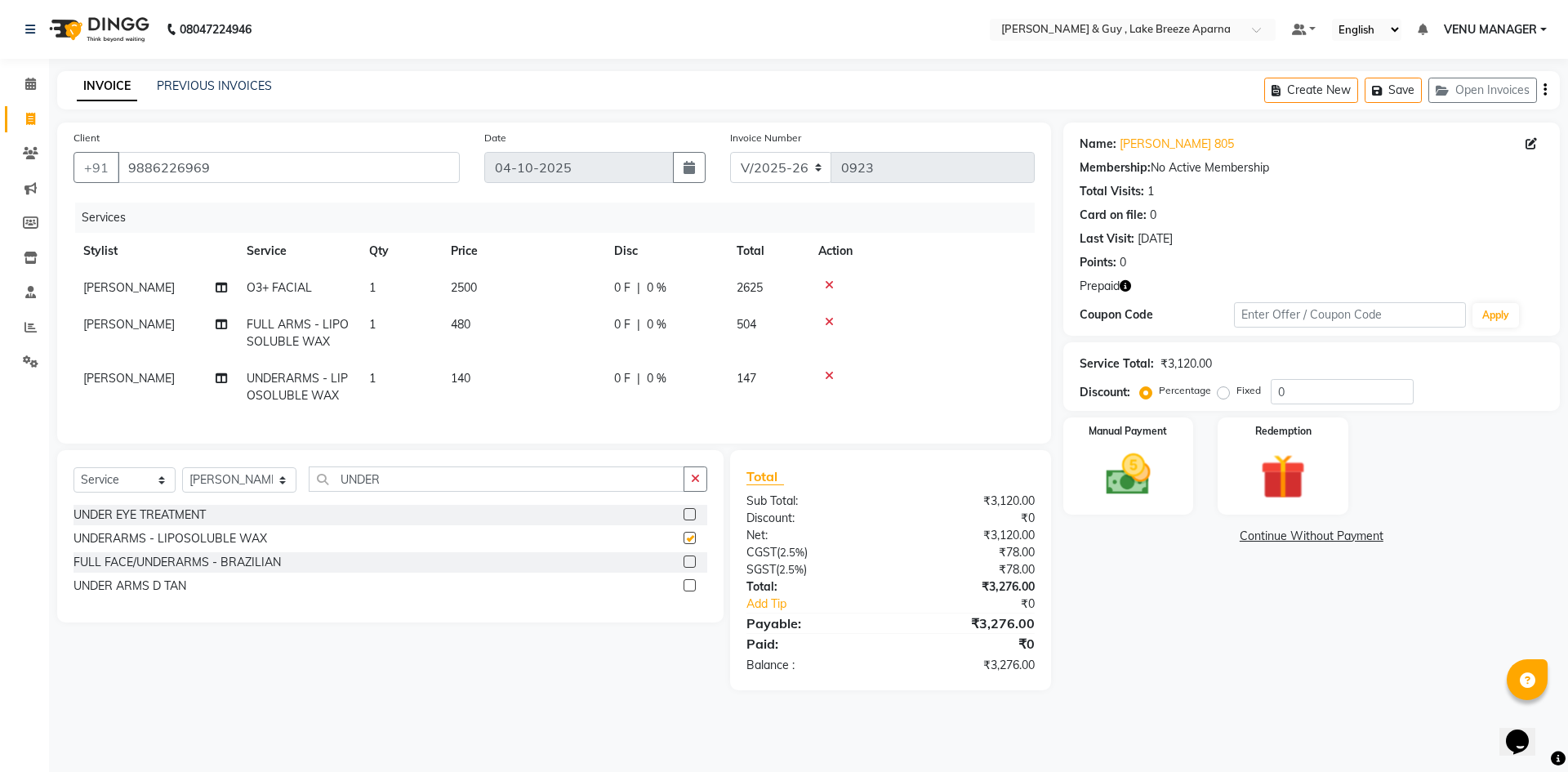
checkbox input "false"
drag, startPoint x: 391, startPoint y: 491, endPoint x: 49, endPoint y: 418, distance: 349.7
click at [233, 505] on div "Select Service Product Membership Package Voucher Prepaid Gift Card Select Styl…" at bounding box center [390, 486] width 634 height 39
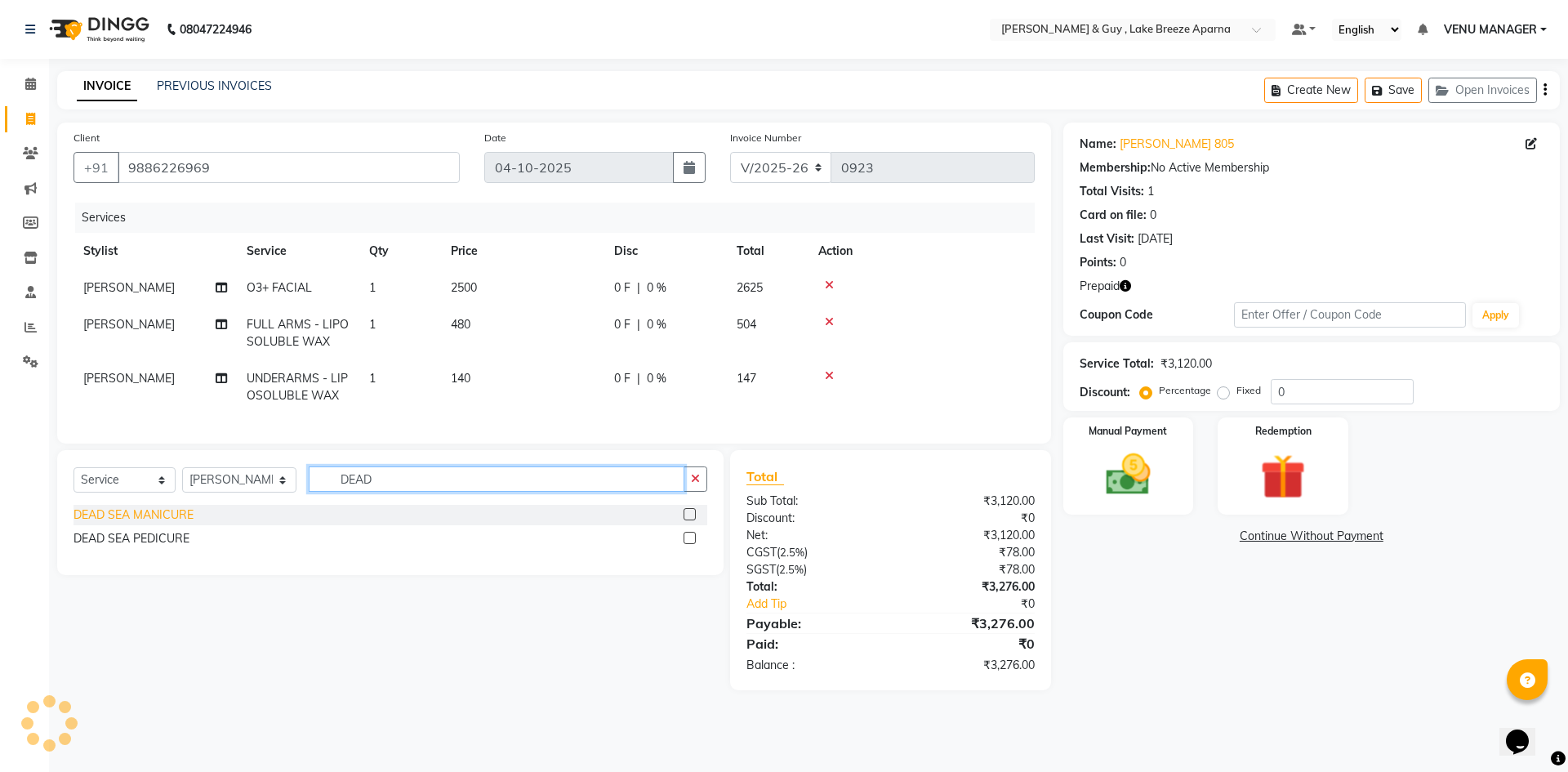
type input "DEAD"
click at [102, 523] on div "DEAD SEA MANICURE" at bounding box center [133, 515] width 120 height 18
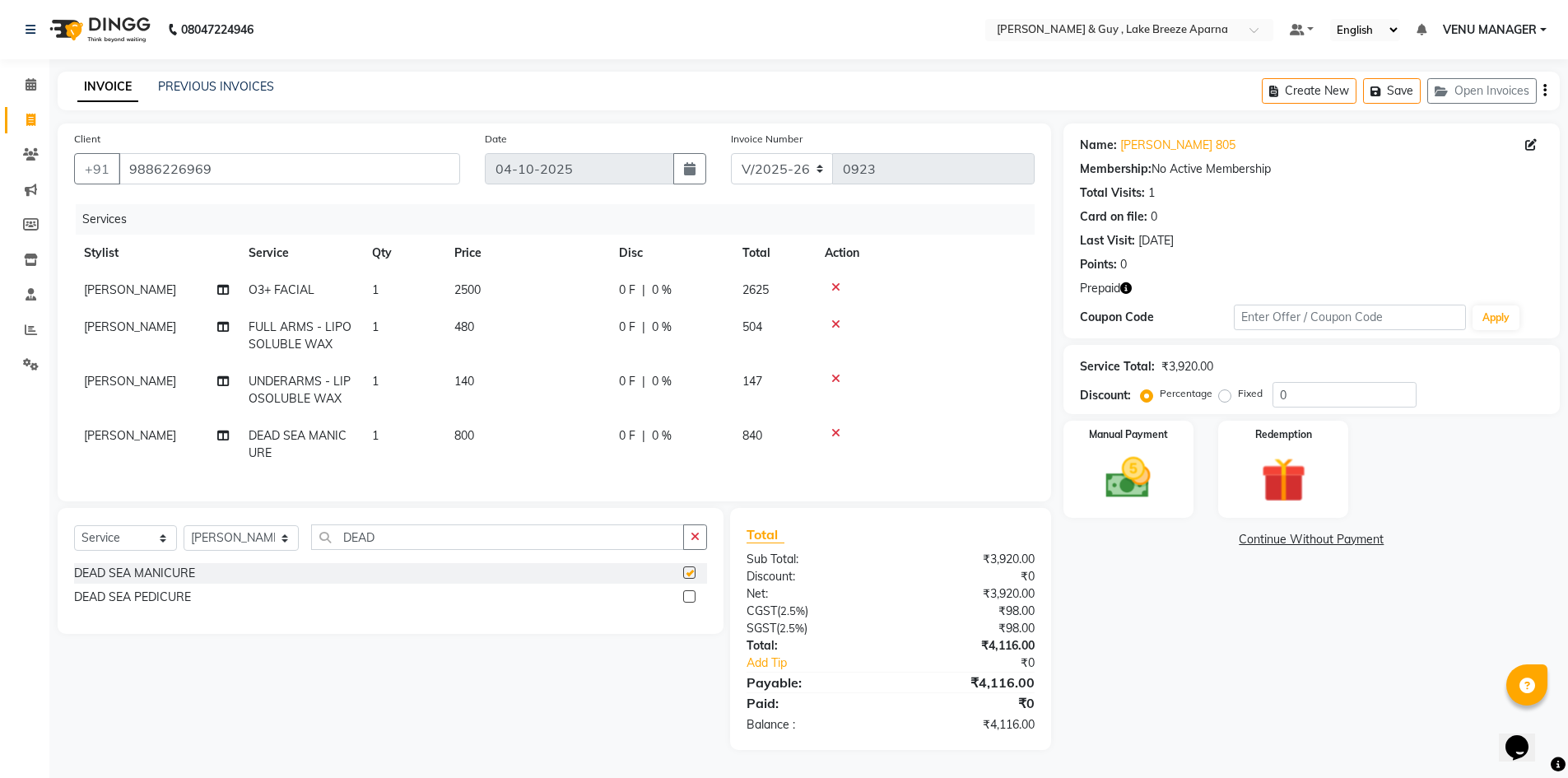
checkbox input "false"
click at [129, 602] on div "DEAD SEA PEDICURE" at bounding box center [132, 597] width 116 height 18
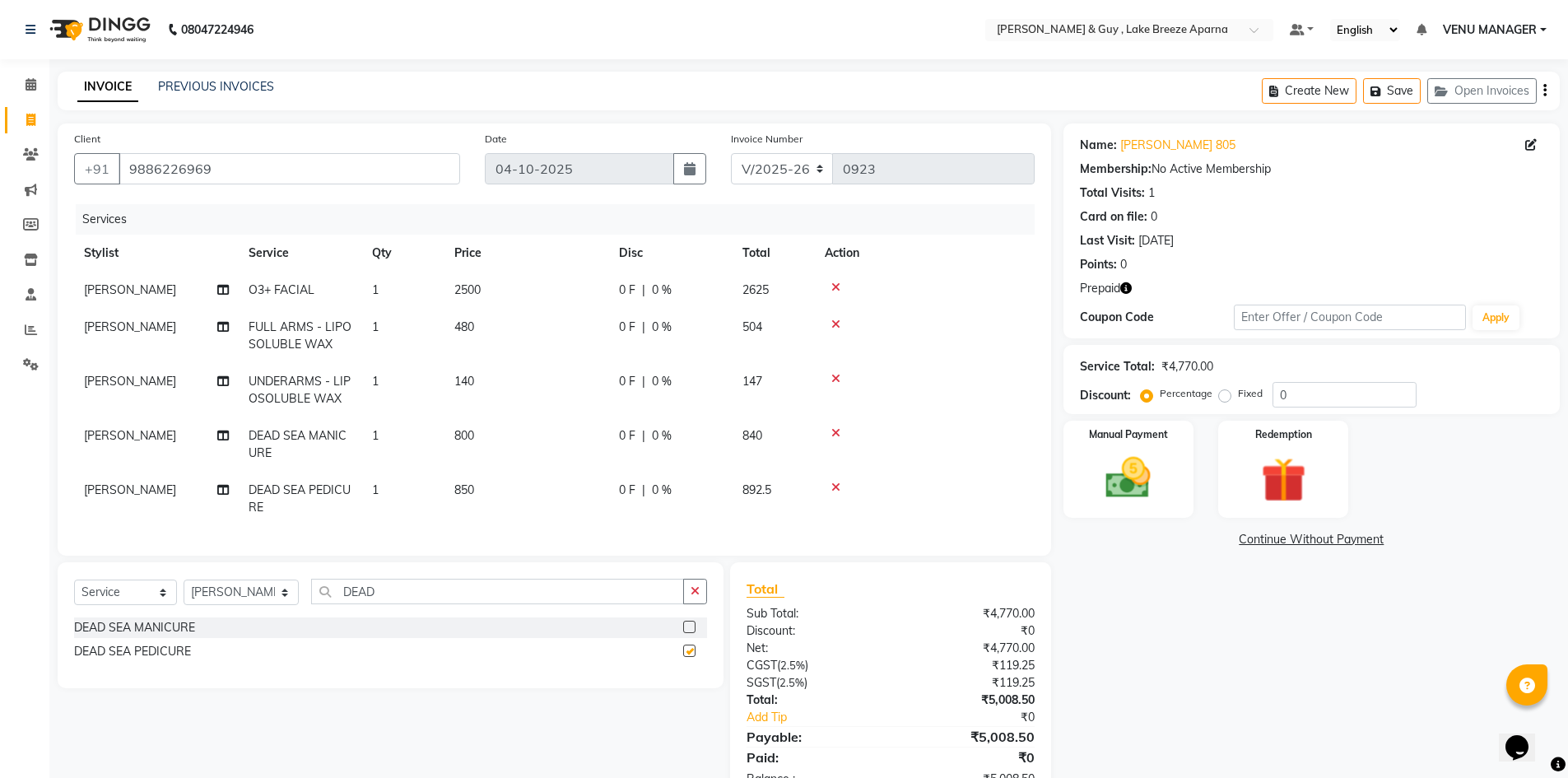
checkbox input "false"
drag, startPoint x: 386, startPoint y: 602, endPoint x: 56, endPoint y: 619, distance: 330.4
click at [252, 617] on div "Select Service Product Membership Package Voucher Prepaid Gift Card Select Styl…" at bounding box center [390, 598] width 633 height 39
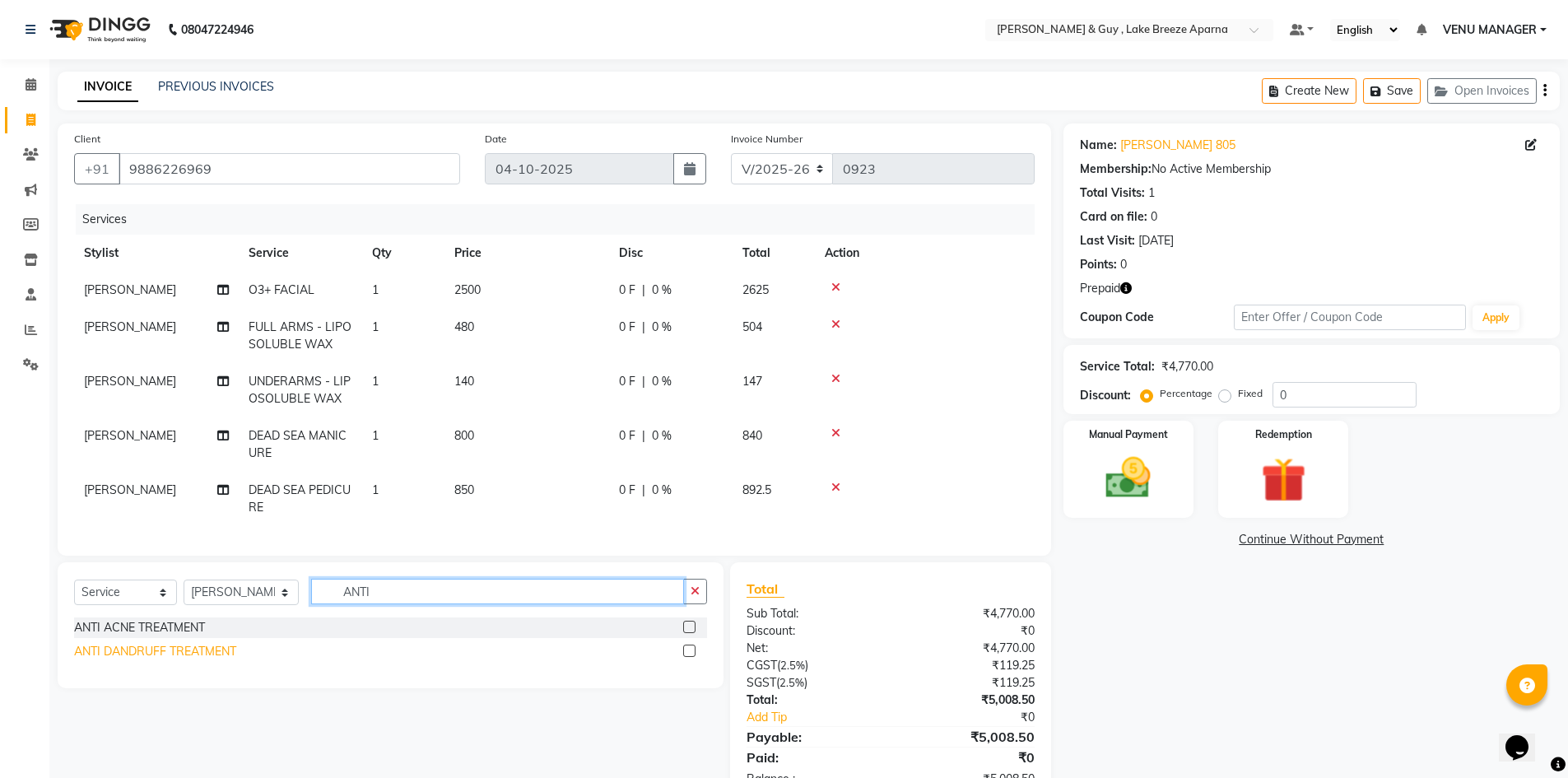
type input "ANTI"
click at [116, 660] on div "ANTI DANDRUFF TREATMENT" at bounding box center [155, 652] width 162 height 18
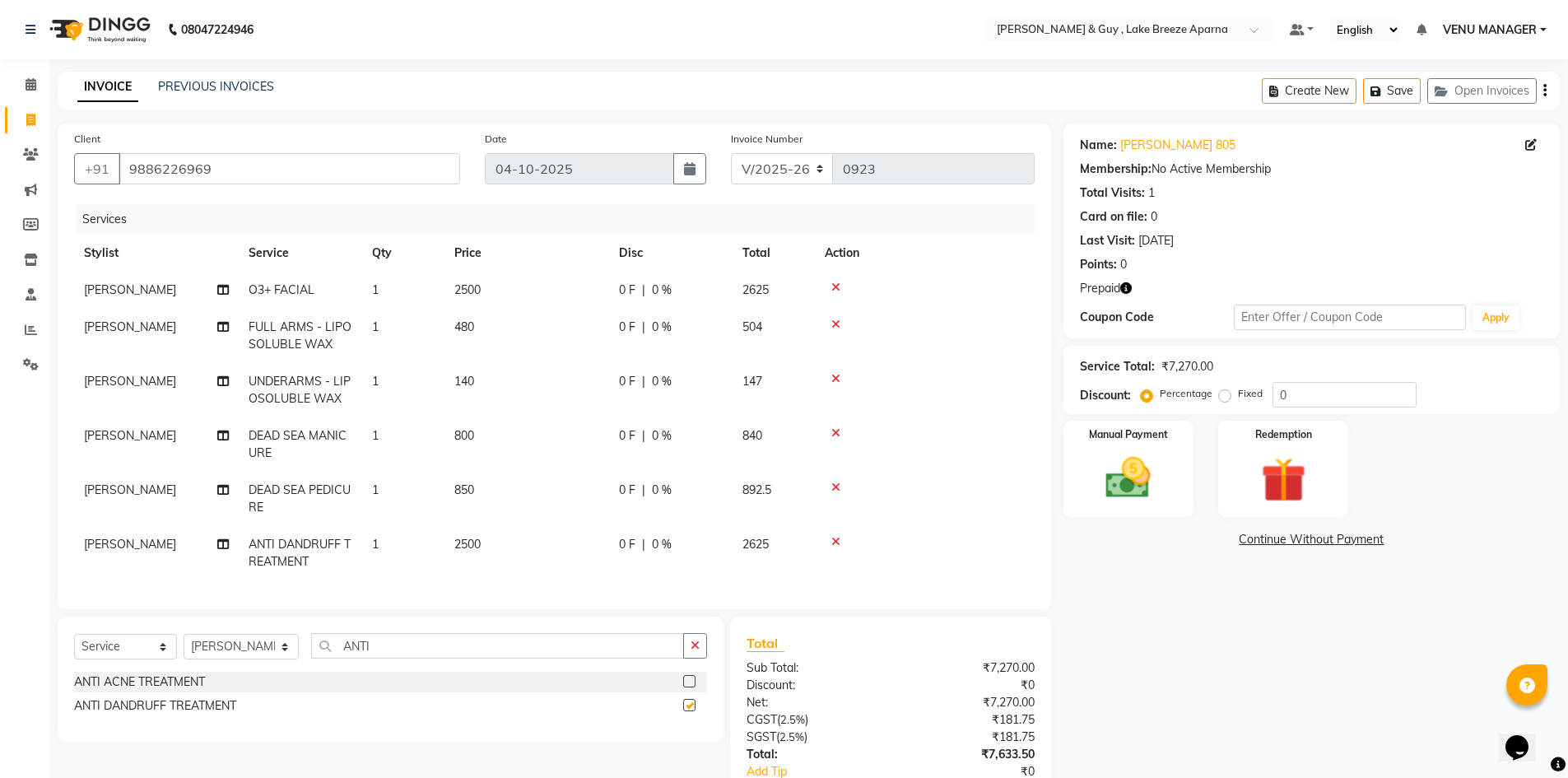
checkbox input "false"
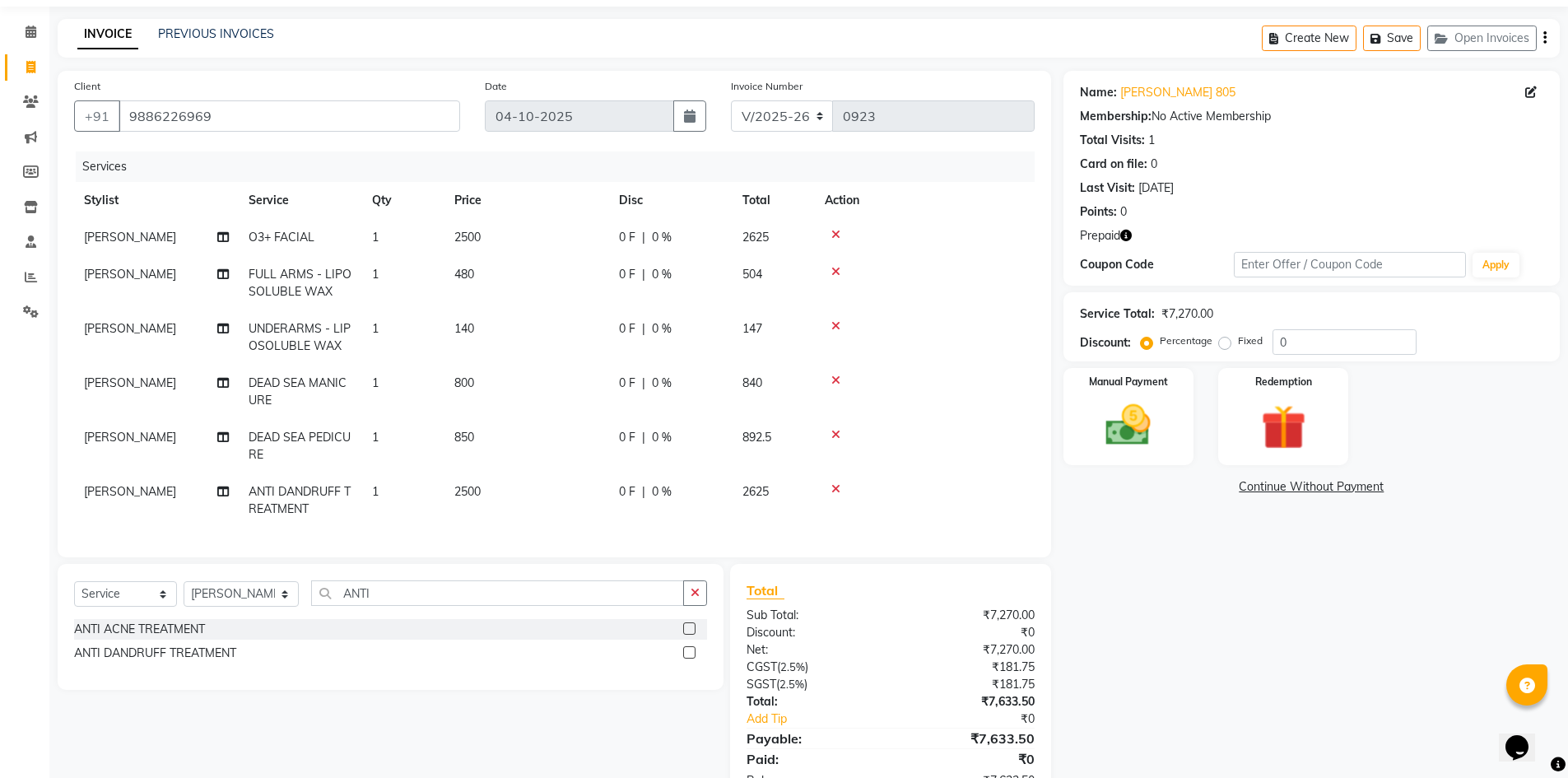
scroll to position [82, 0]
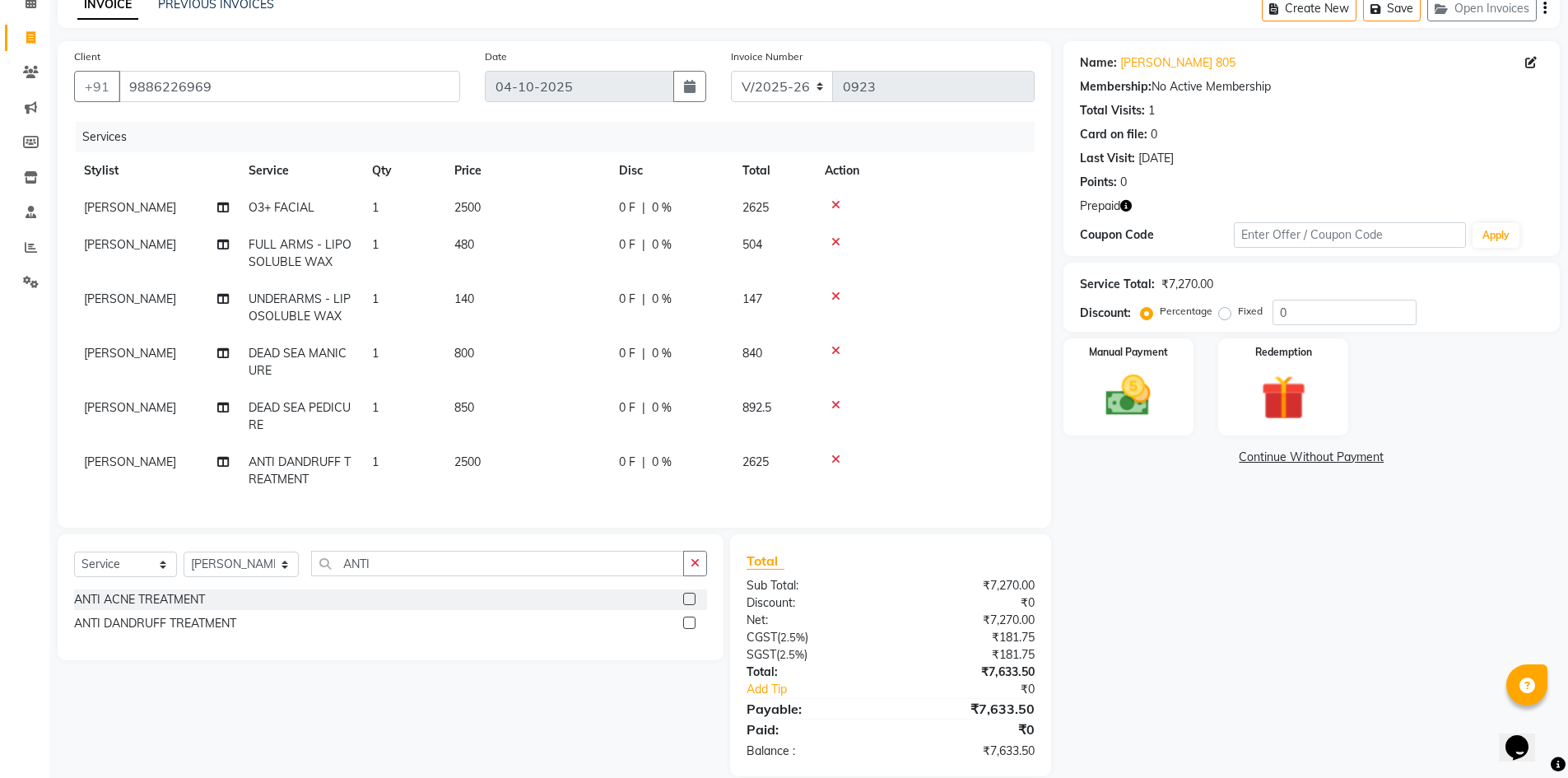
click at [483, 210] on td "2500" at bounding box center [527, 208] width 165 height 37
select select "87997"
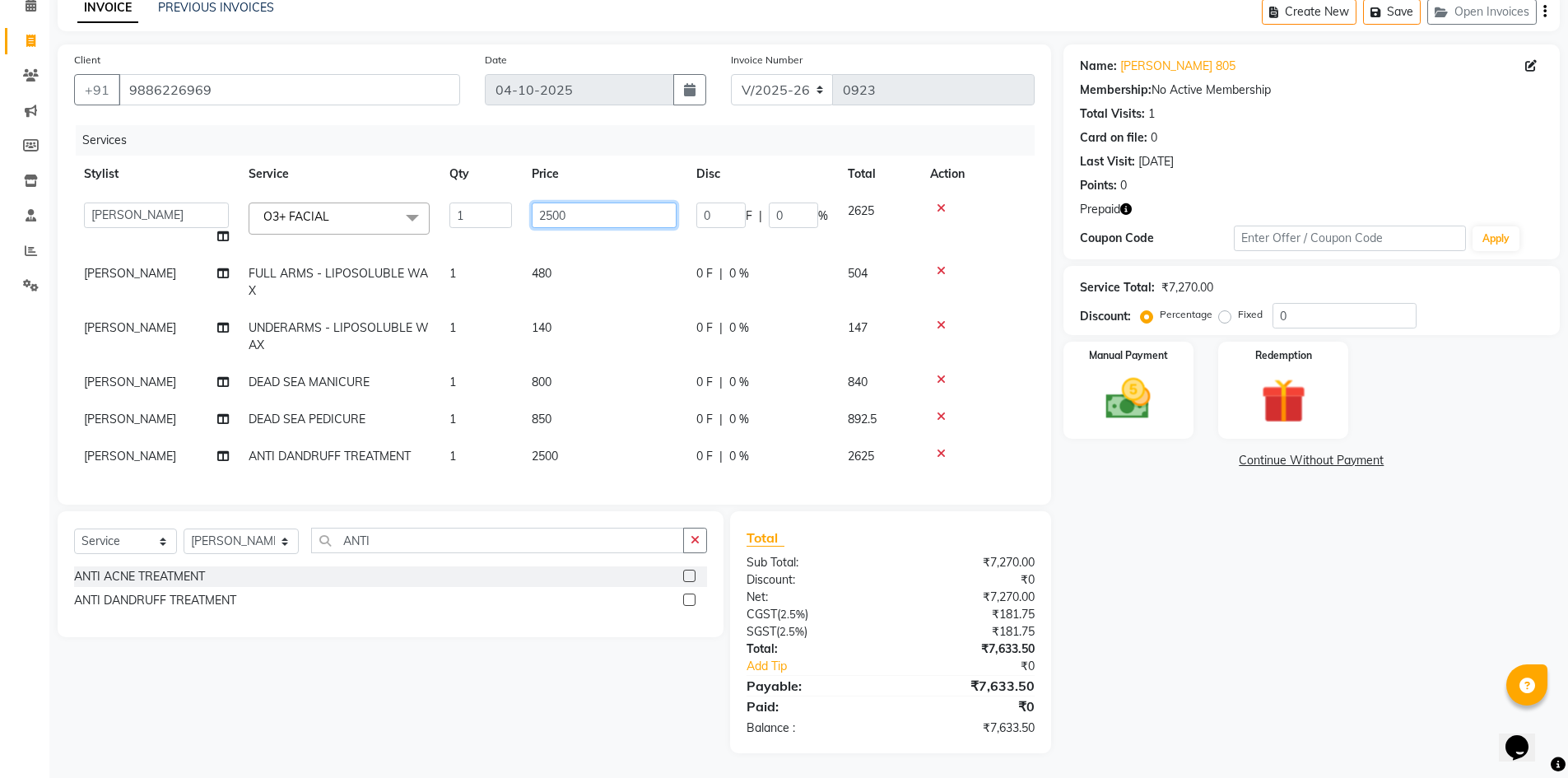
drag, startPoint x: 581, startPoint y: 206, endPoint x: 279, endPoint y: 216, distance: 302.2
click at [323, 227] on tr "AFSAR ANAS ASLAM DANISH HANISHA MANAGER LAXMI RIMA RINKU SALMAN SHANVI SRAVANTH…" at bounding box center [554, 223] width 961 height 63
type input "2300"
click at [99, 444] on td "[PERSON_NAME]" at bounding box center [156, 456] width 165 height 37
select select "87997"
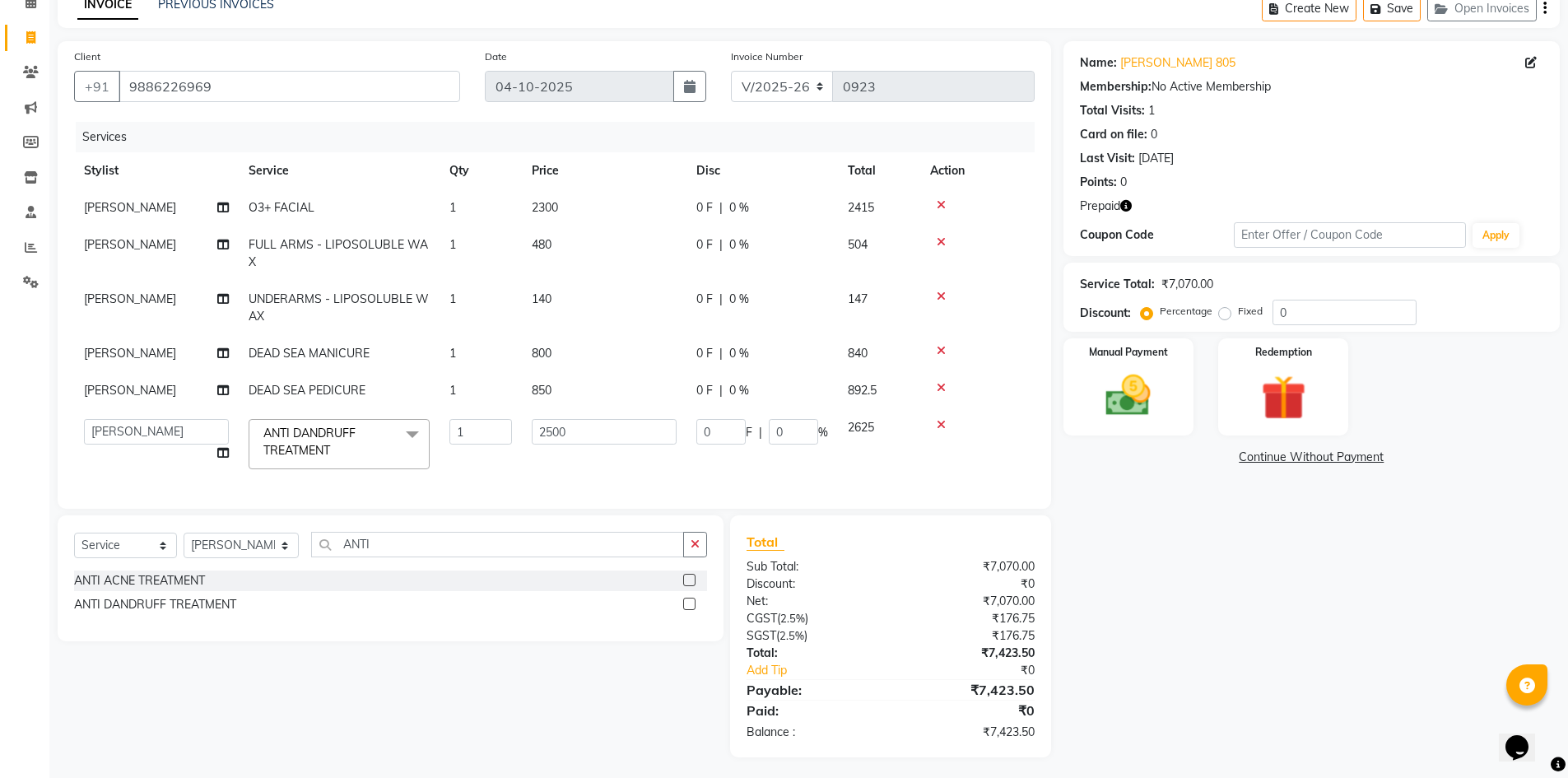
click at [119, 455] on td "AFSAR ANAS ASLAM DANISH HANISHA MANAGER LAXMI RIMA RINKU SALMAN SHANVI SRAVANTH…" at bounding box center [156, 444] width 165 height 70
click at [131, 428] on select "AFSAR ANAS ASLAM DANISH HANISHA MANAGER LAXMI RIMA RINKU SALMAN SHANVI SRAVANTH…" at bounding box center [156, 431] width 145 height 26
click at [1158, 636] on div "Name: Suresh J 805 Membership: No Active Membership Total Visits: 1 Card on fil…" at bounding box center [1317, 400] width 509 height 716
drag, startPoint x: 251, startPoint y: 94, endPoint x: 0, endPoint y: 166, distance: 261.1
click at [0, 166] on app-home "08047224946 Select Location × Toni & Guy , Lake Breeze Aparna Default Panel My …" at bounding box center [784, 350] width 1568 height 864
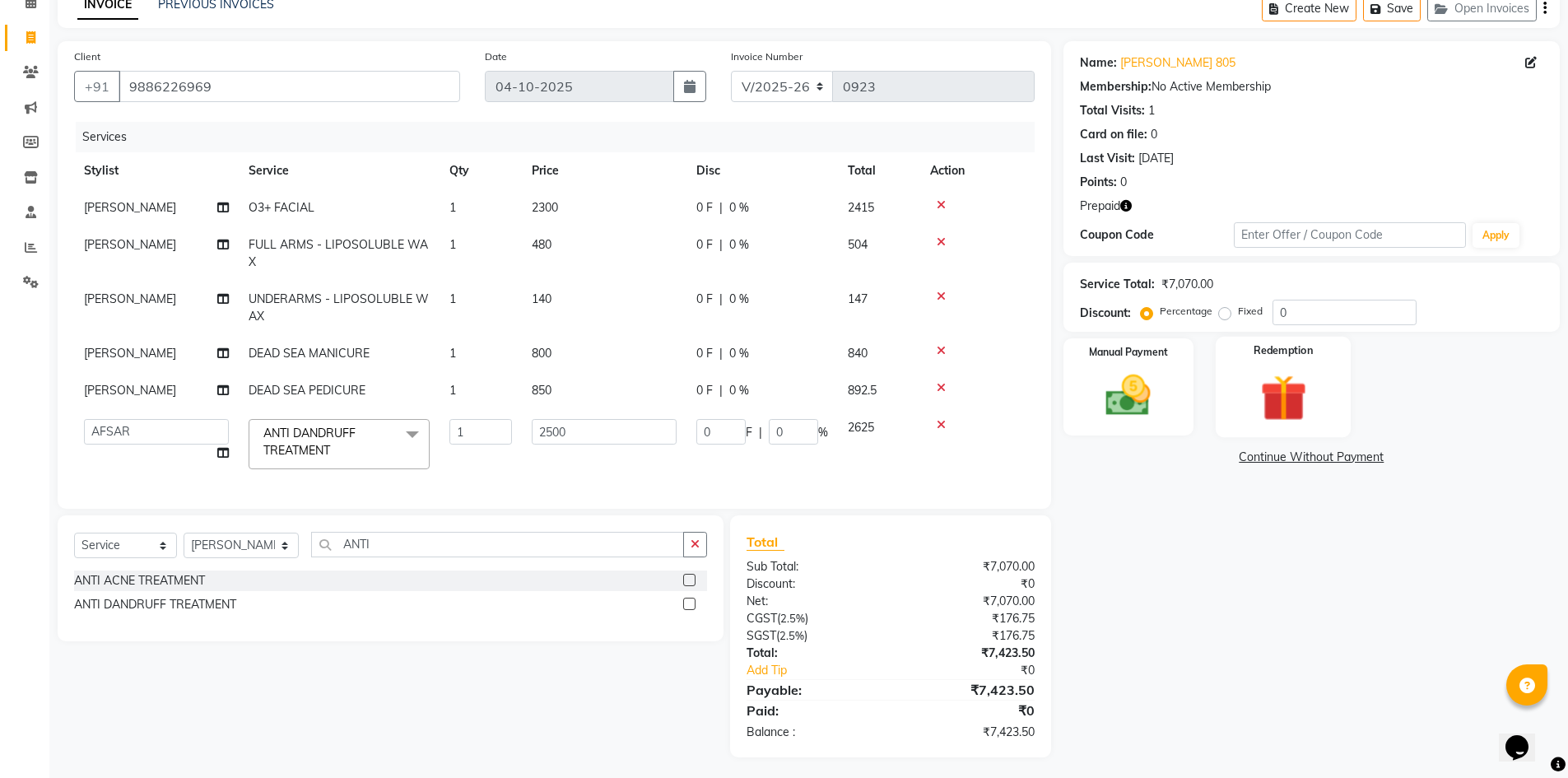
click at [1242, 404] on div "Redemption" at bounding box center [1284, 387] width 136 height 101
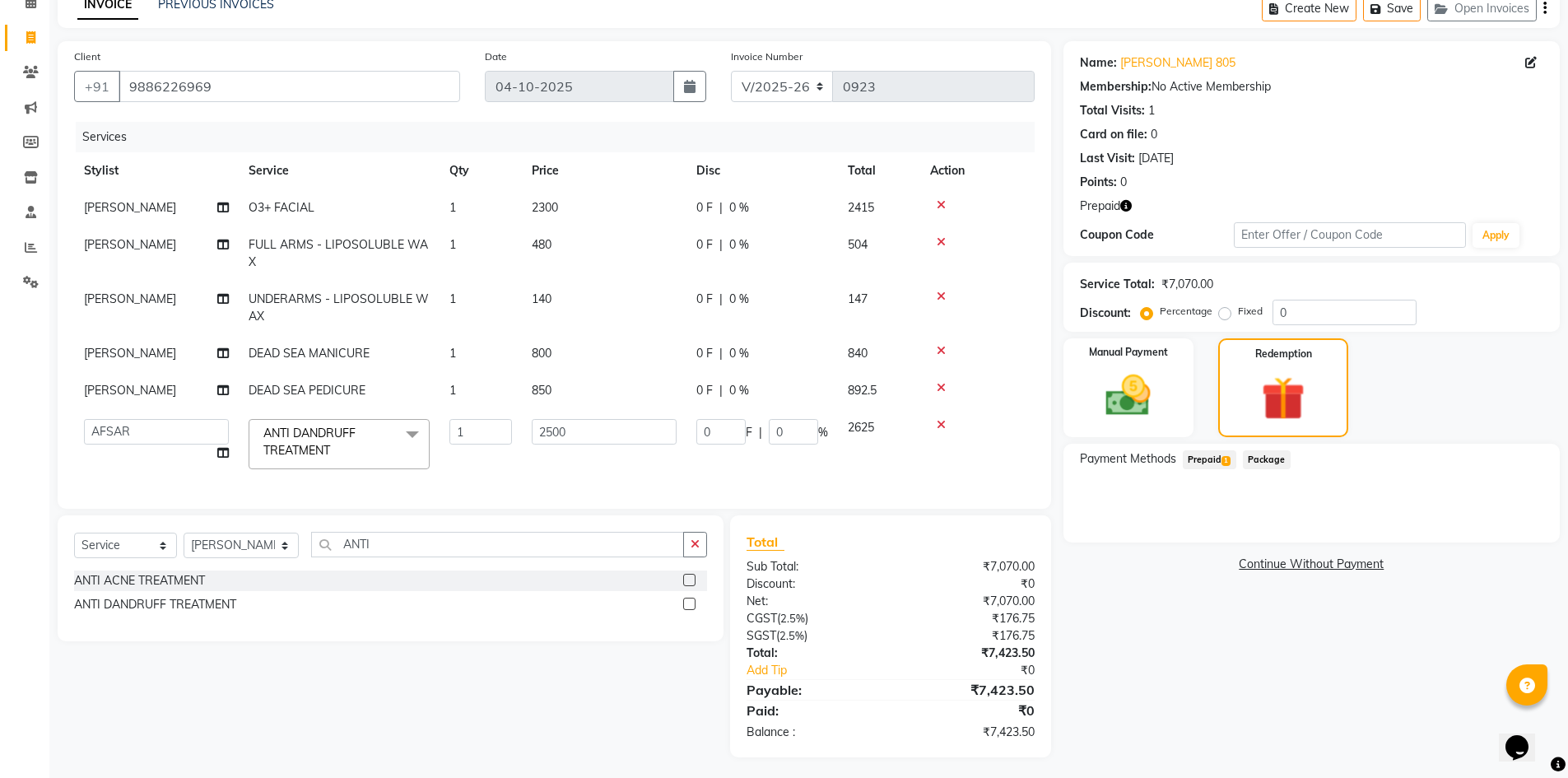
click at [1183, 463] on span "Prepaid 1" at bounding box center [1210, 459] width 54 height 19
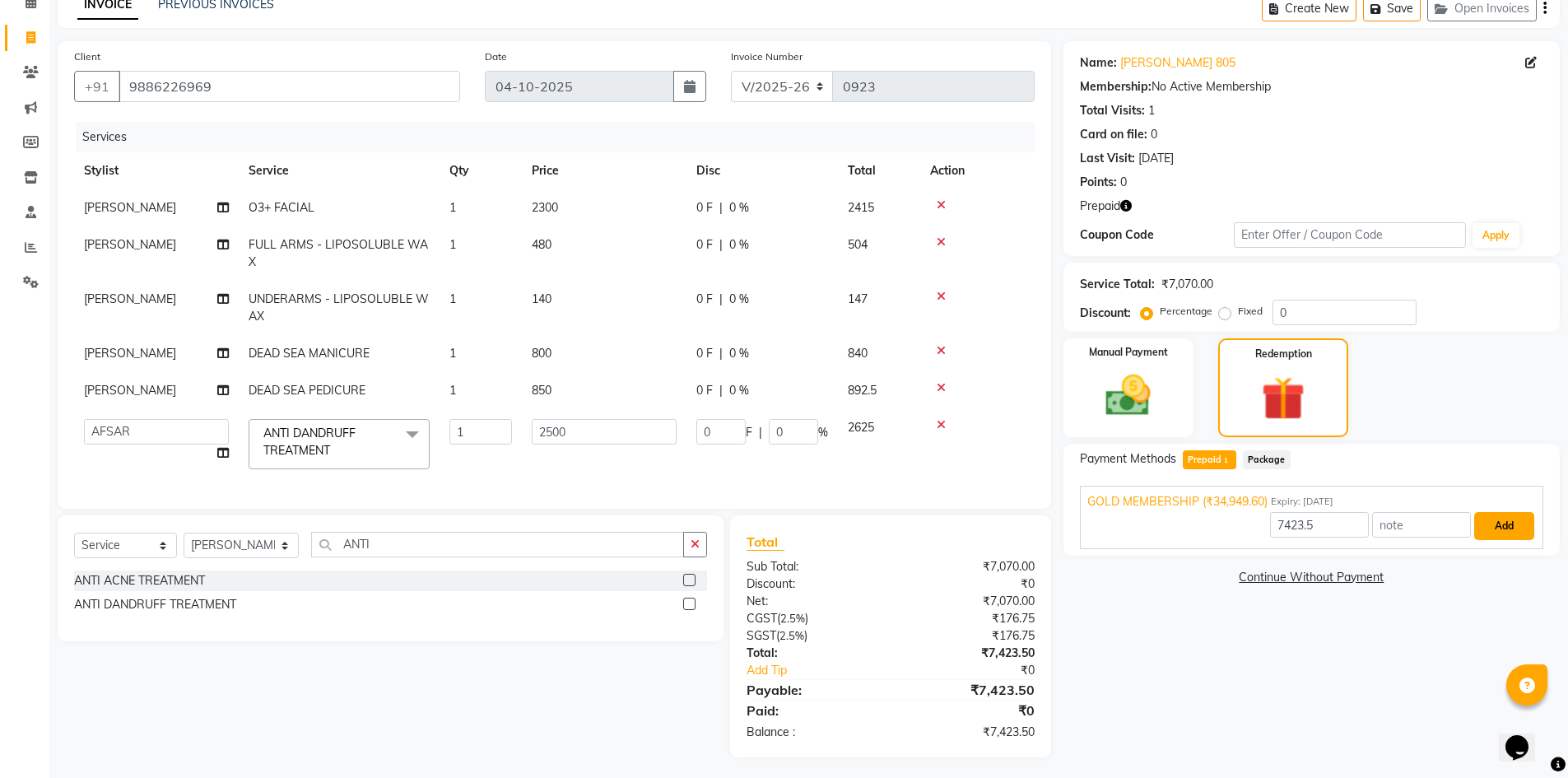
click at [1489, 520] on button "Add" at bounding box center [1504, 526] width 60 height 28
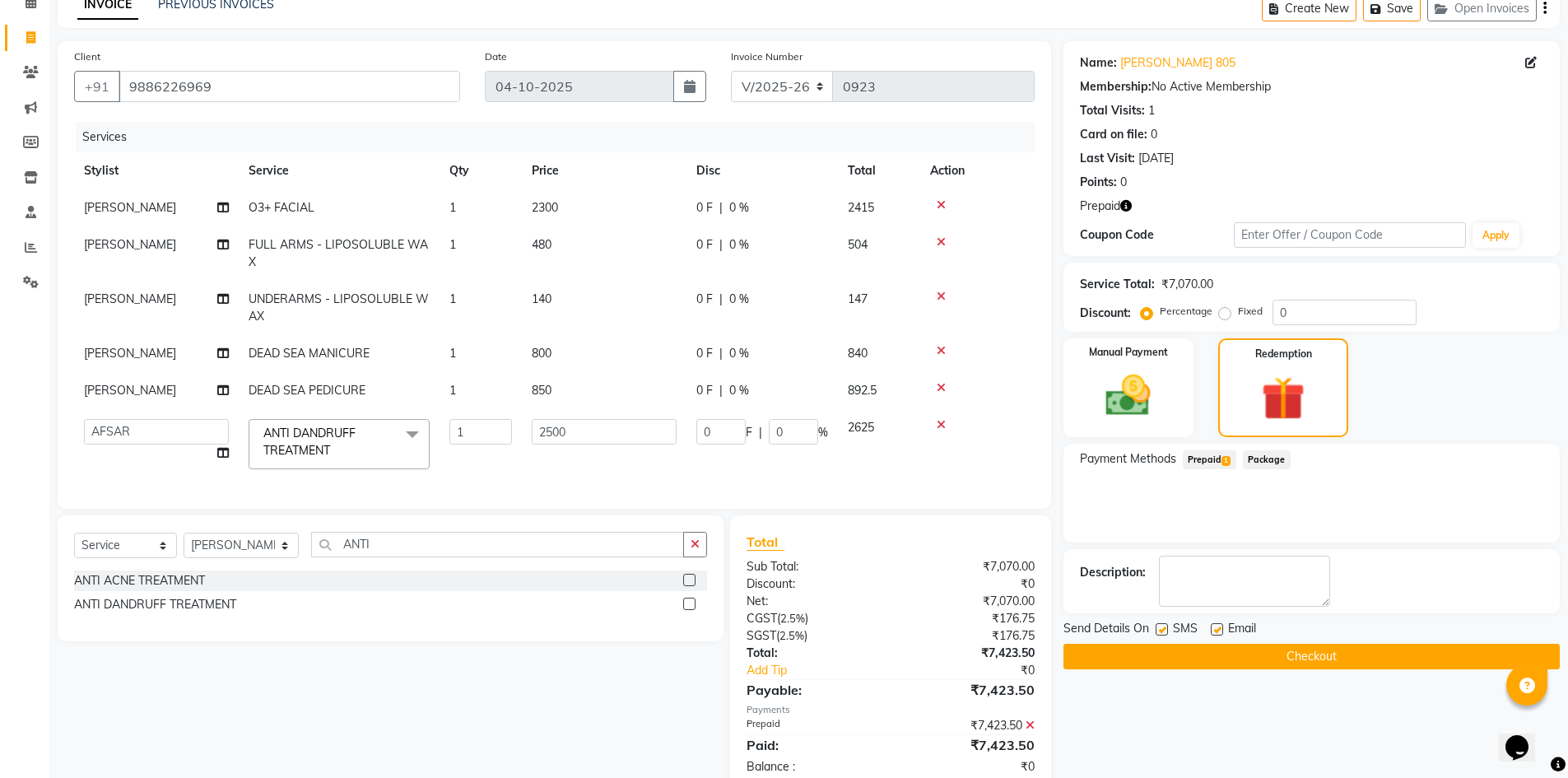
click at [1297, 662] on button "Checkout" at bounding box center [1311, 656] width 497 height 26
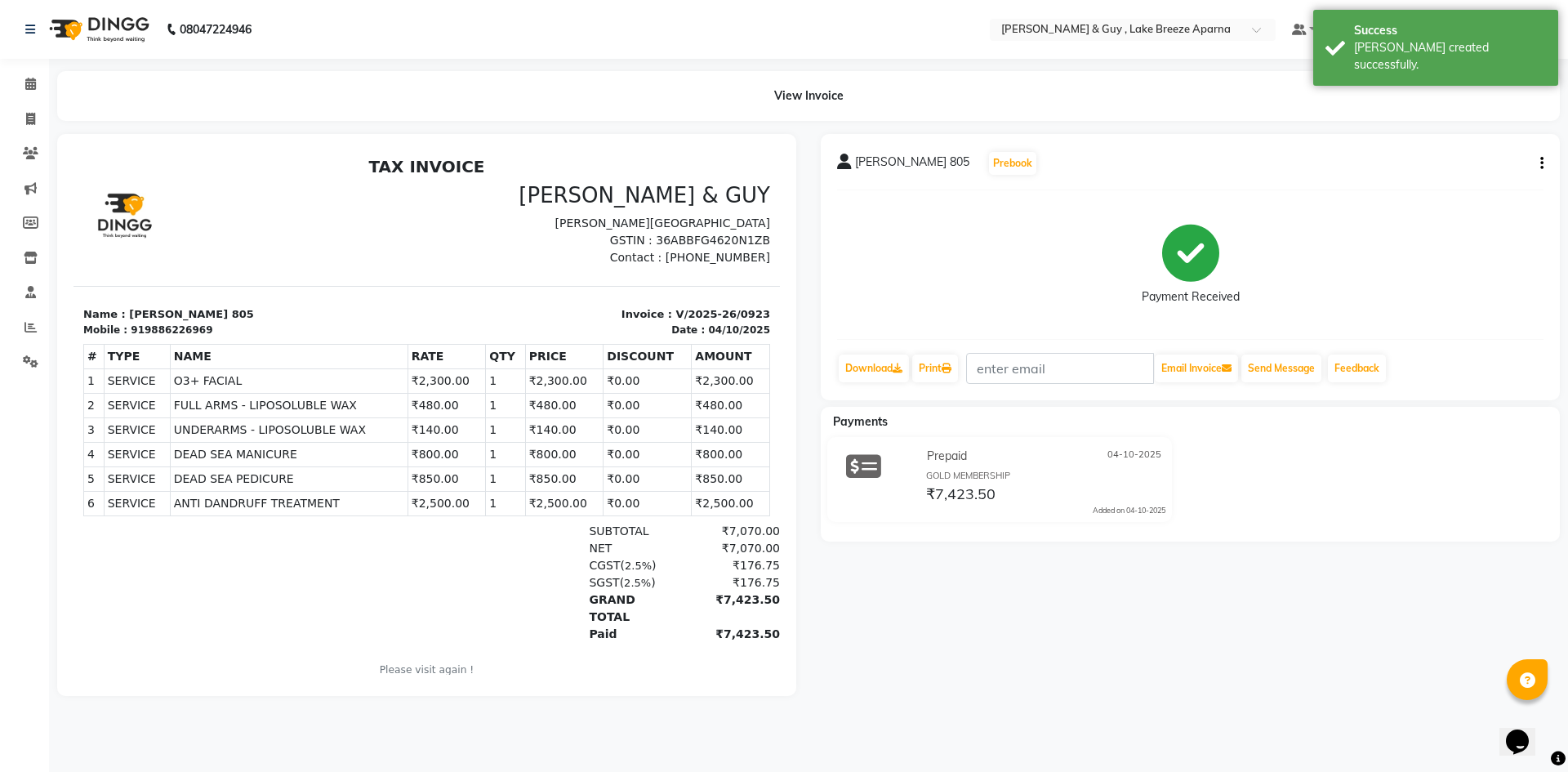
click at [23, 103] on li "Invoice" at bounding box center [25, 120] width 49 height 35
click at [32, 114] on icon at bounding box center [31, 119] width 9 height 12
select select "service"
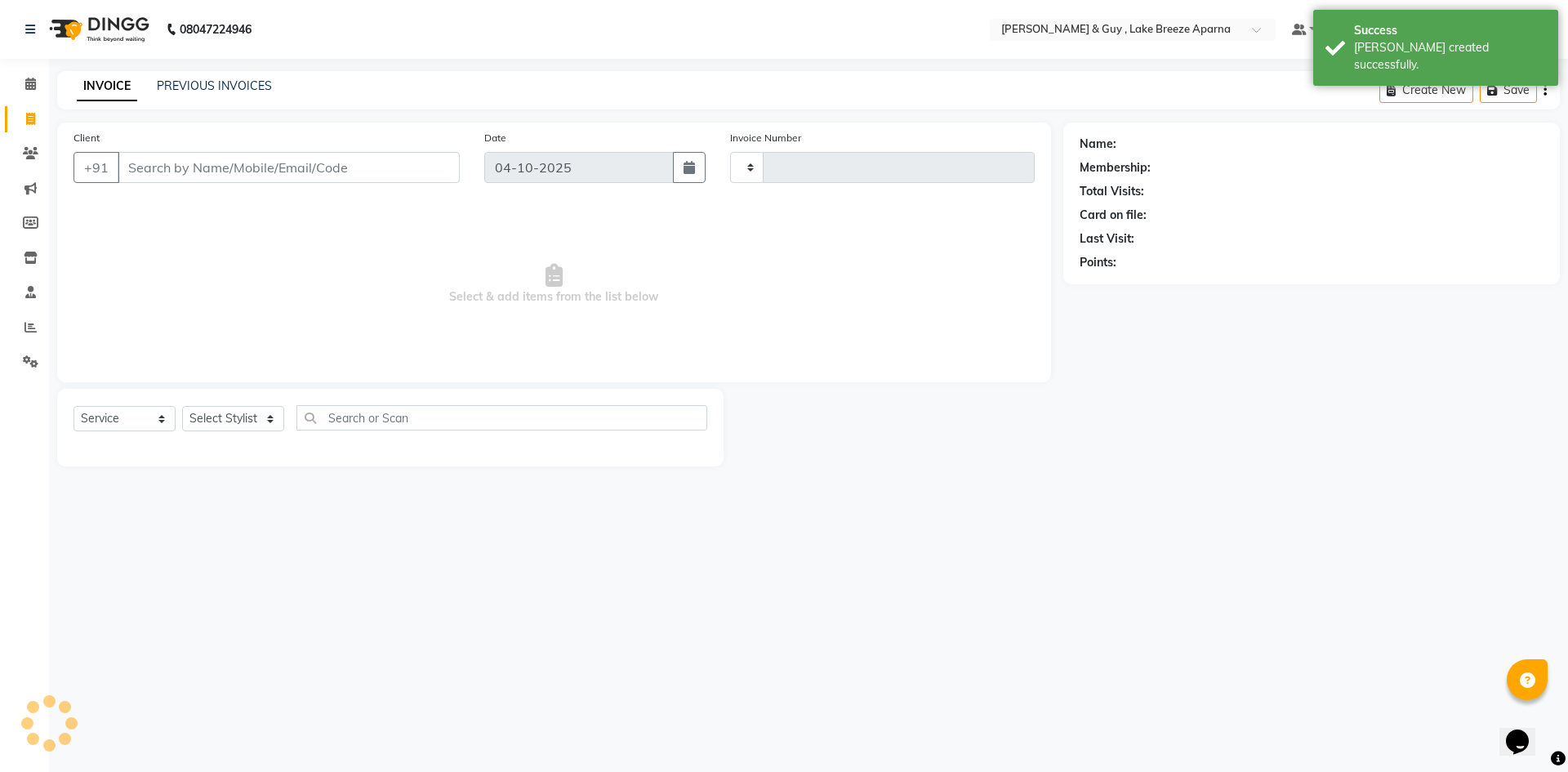
type input "0924"
select select "8690"
click at [153, 171] on input "Client" at bounding box center [288, 167] width 342 height 31
type input "9886226969"
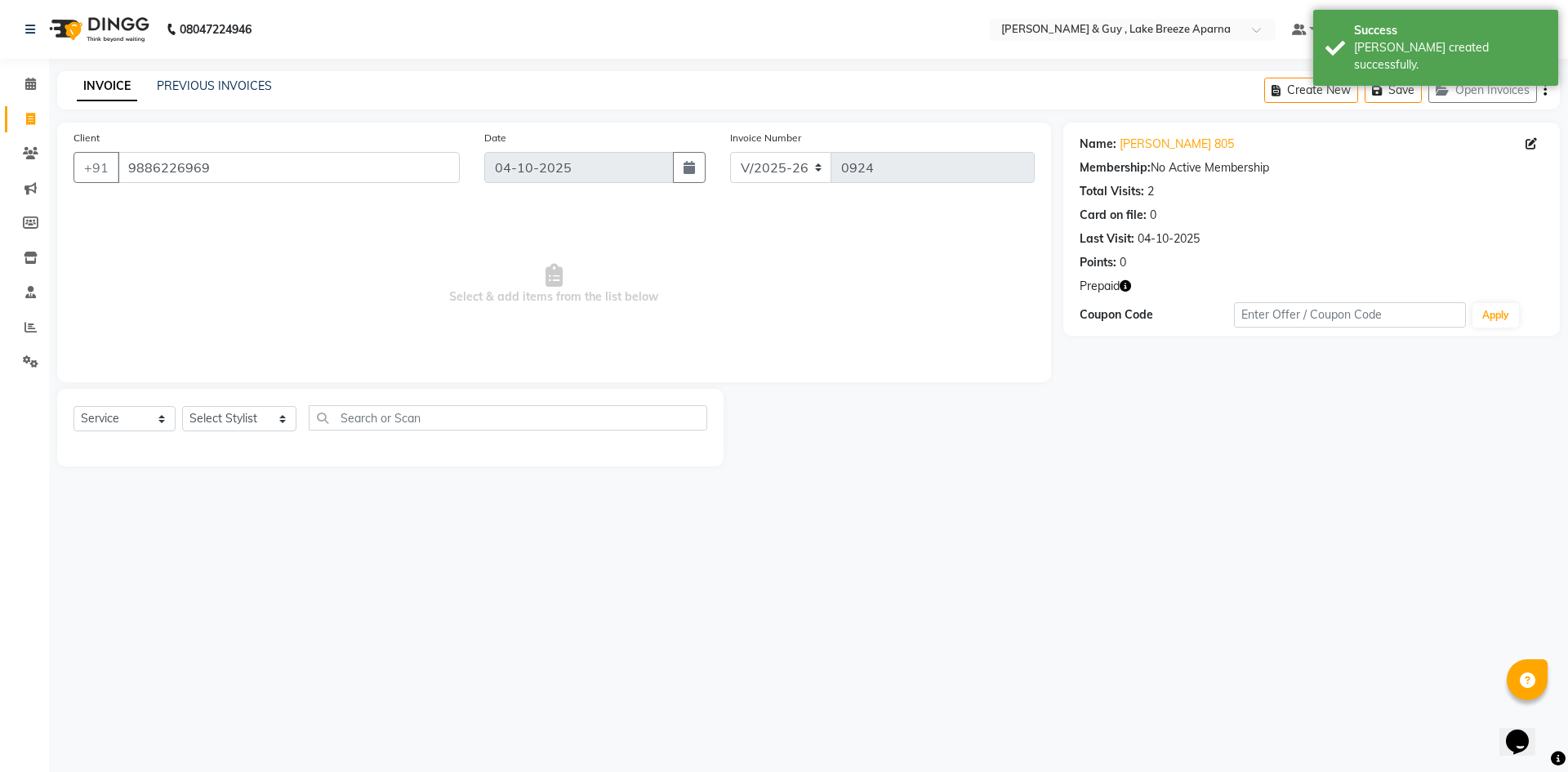
click at [1124, 286] on icon "button" at bounding box center [1125, 285] width 11 height 11
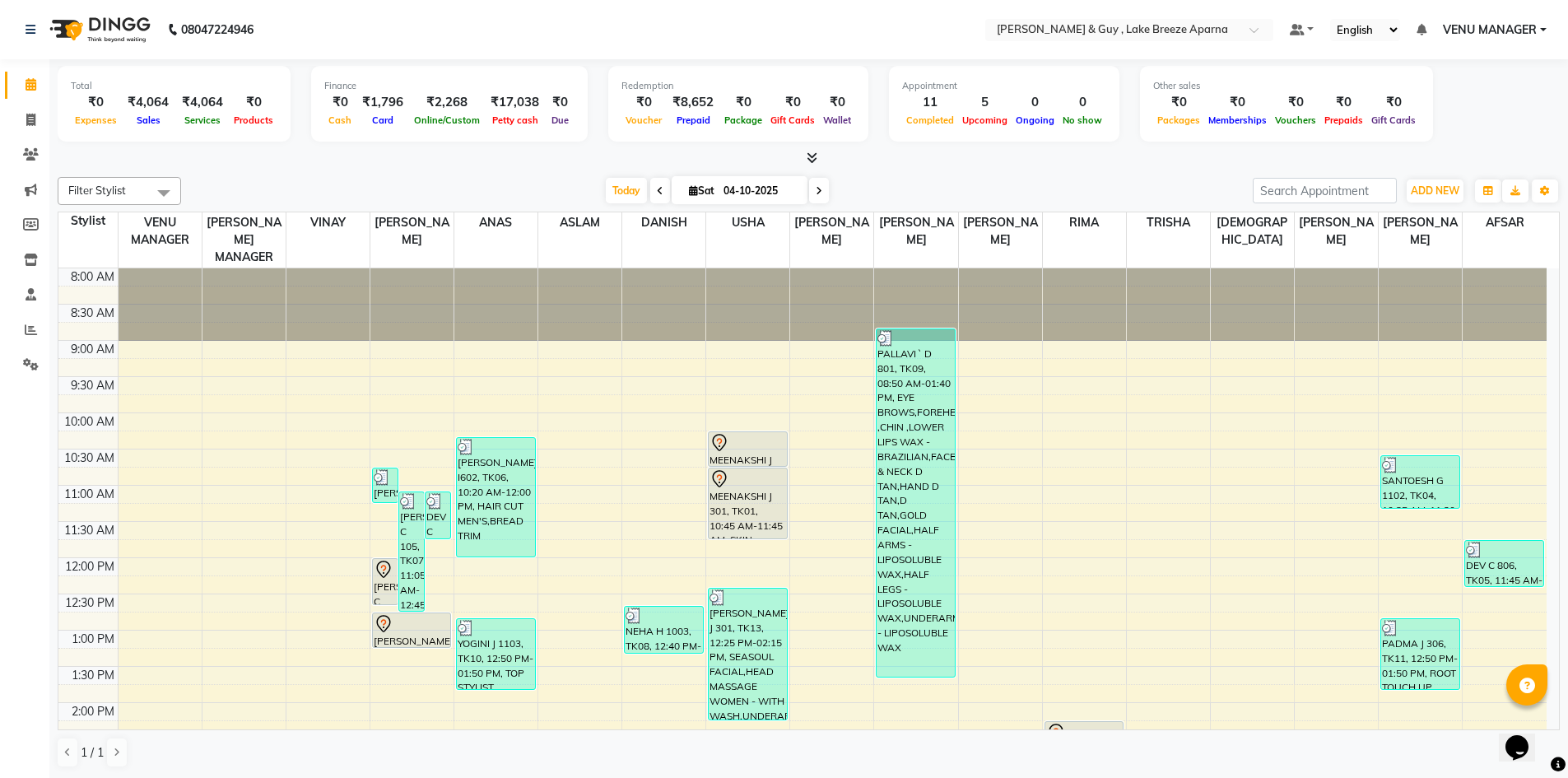
click at [817, 163] on icon at bounding box center [812, 158] width 11 height 12
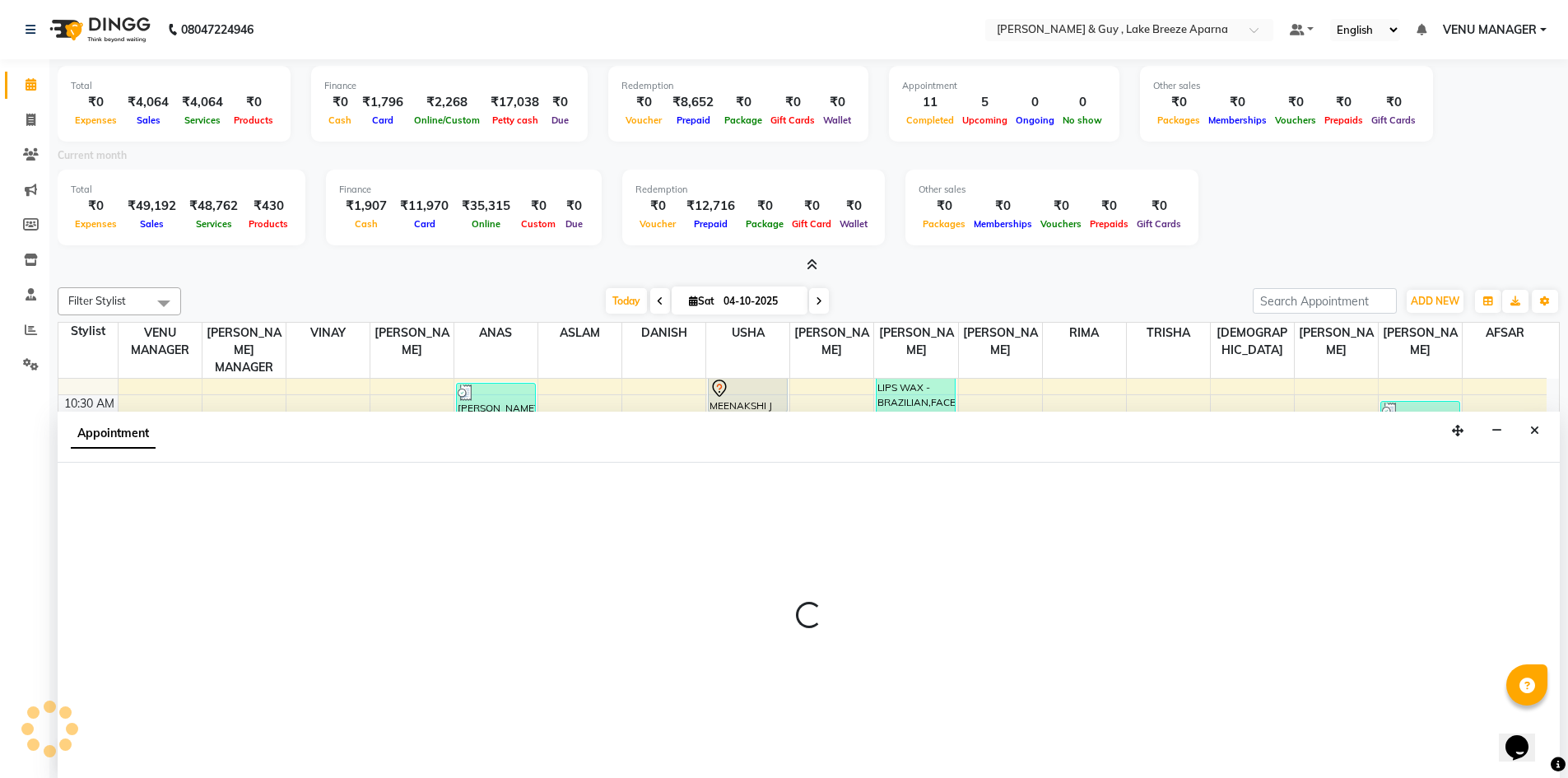
scroll to position [4, 0]
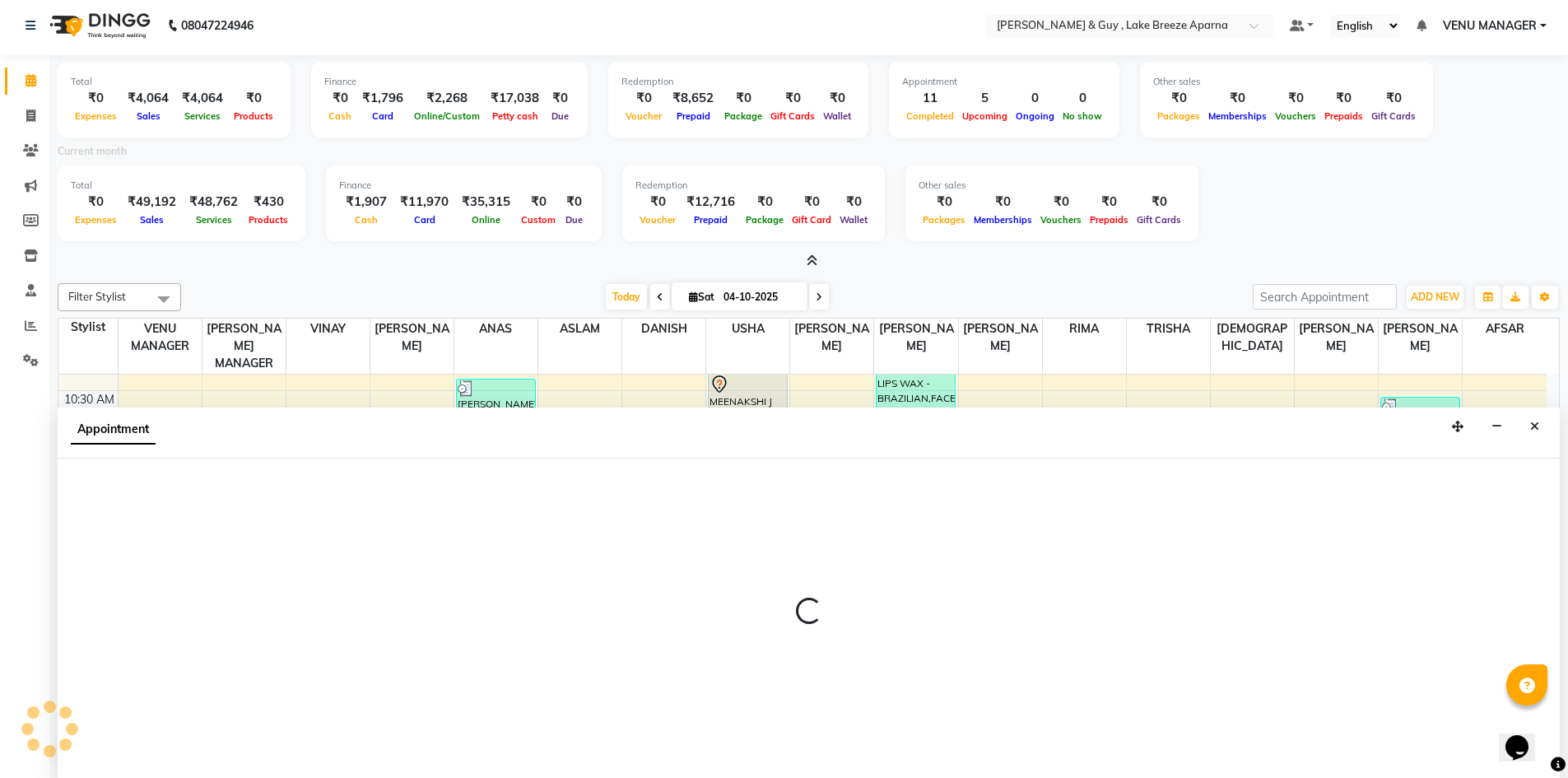
select select "89827"
select select "660"
select select "tentative"
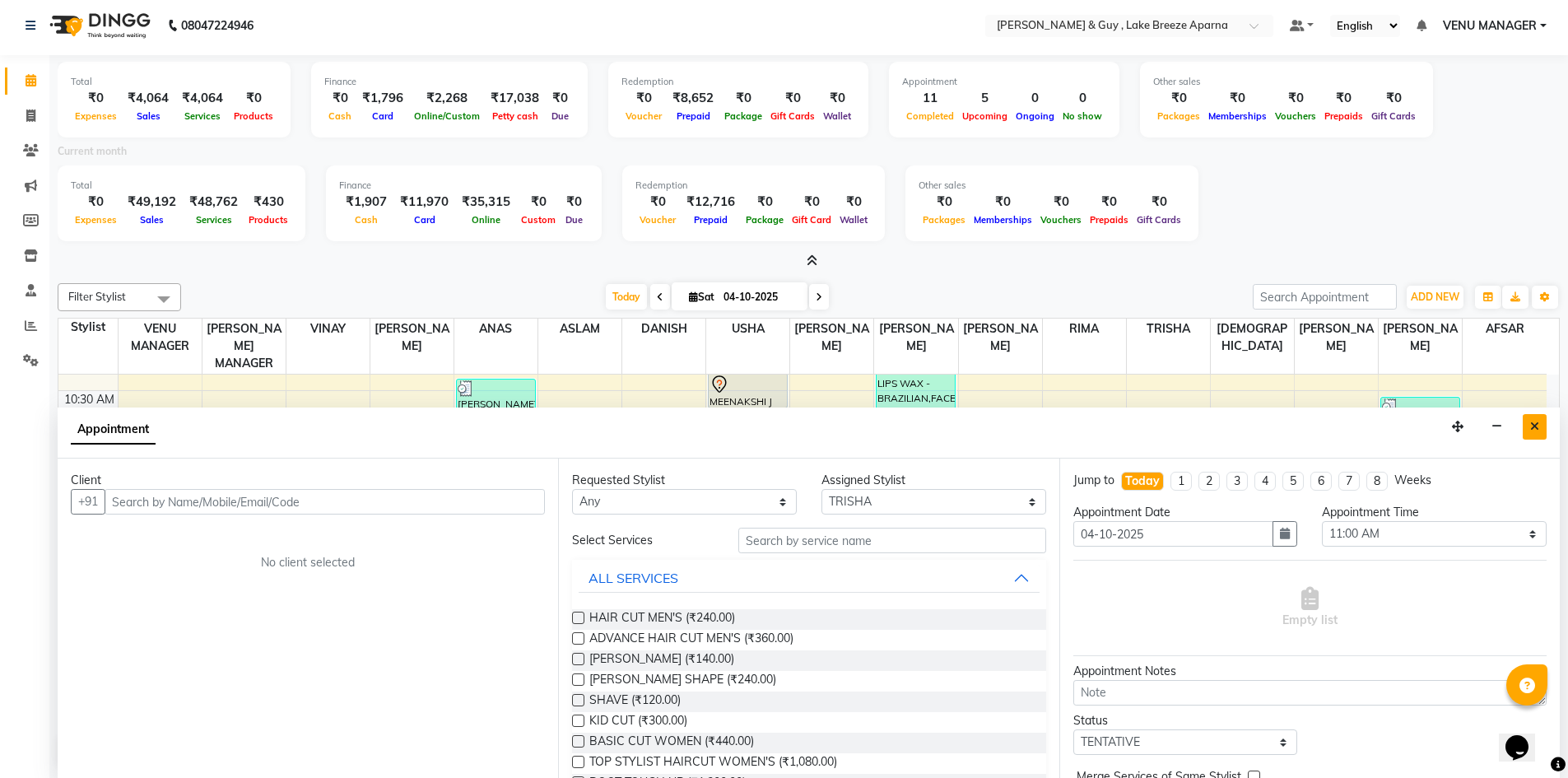
click at [1527, 421] on button "Close" at bounding box center [1534, 426] width 24 height 26
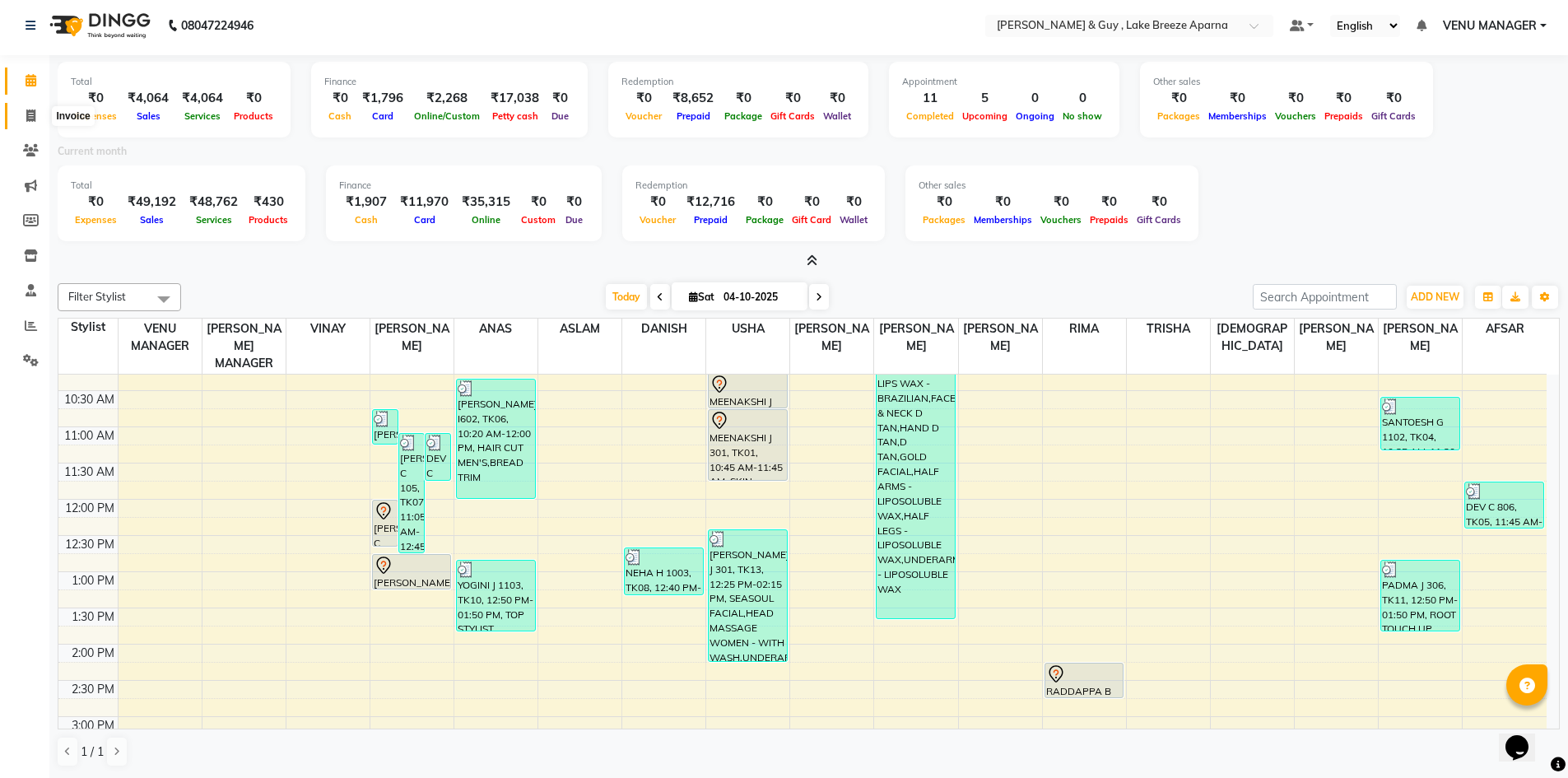
click at [40, 117] on span at bounding box center [31, 116] width 29 height 19
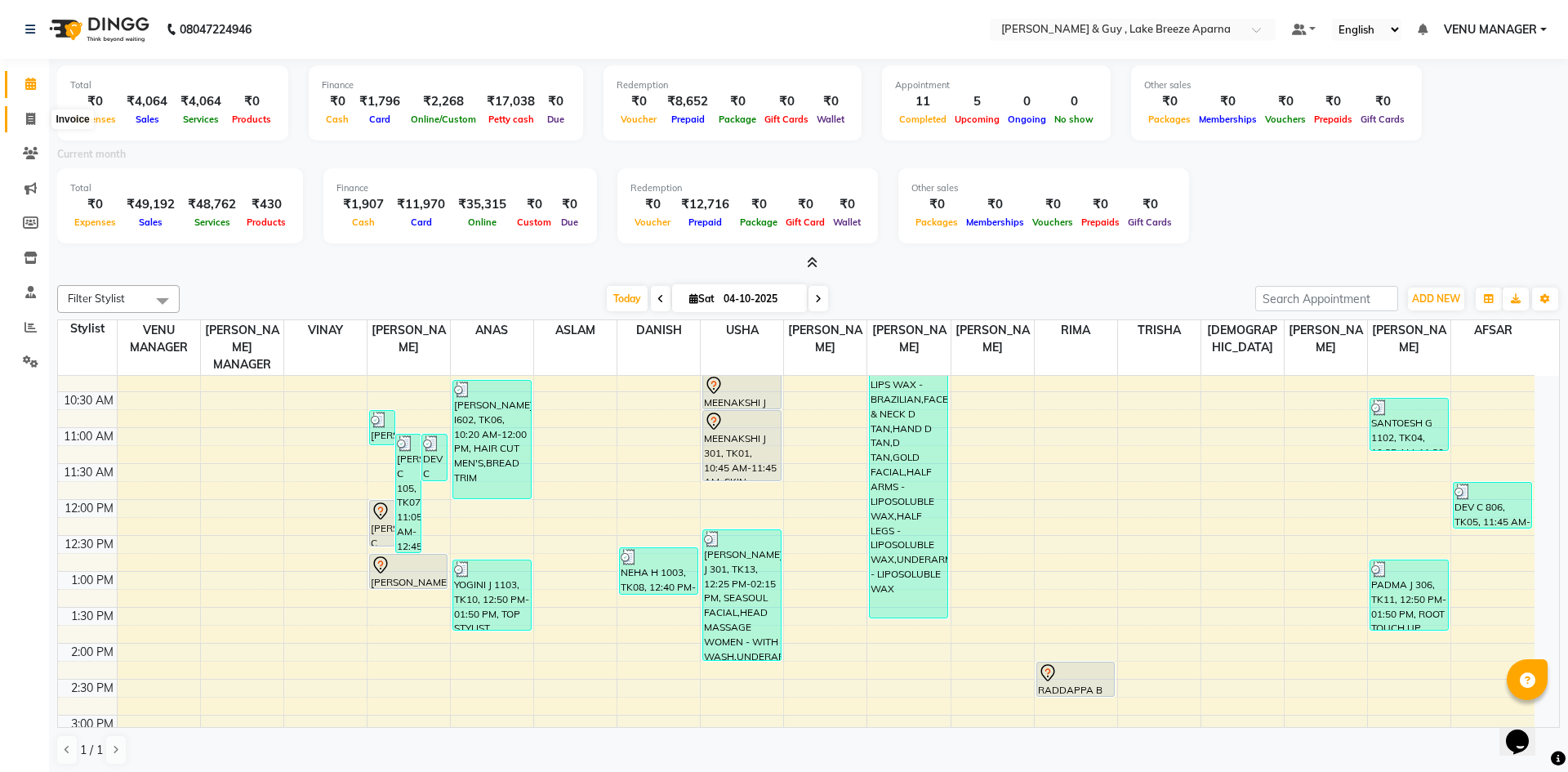
select select "8690"
select select "service"
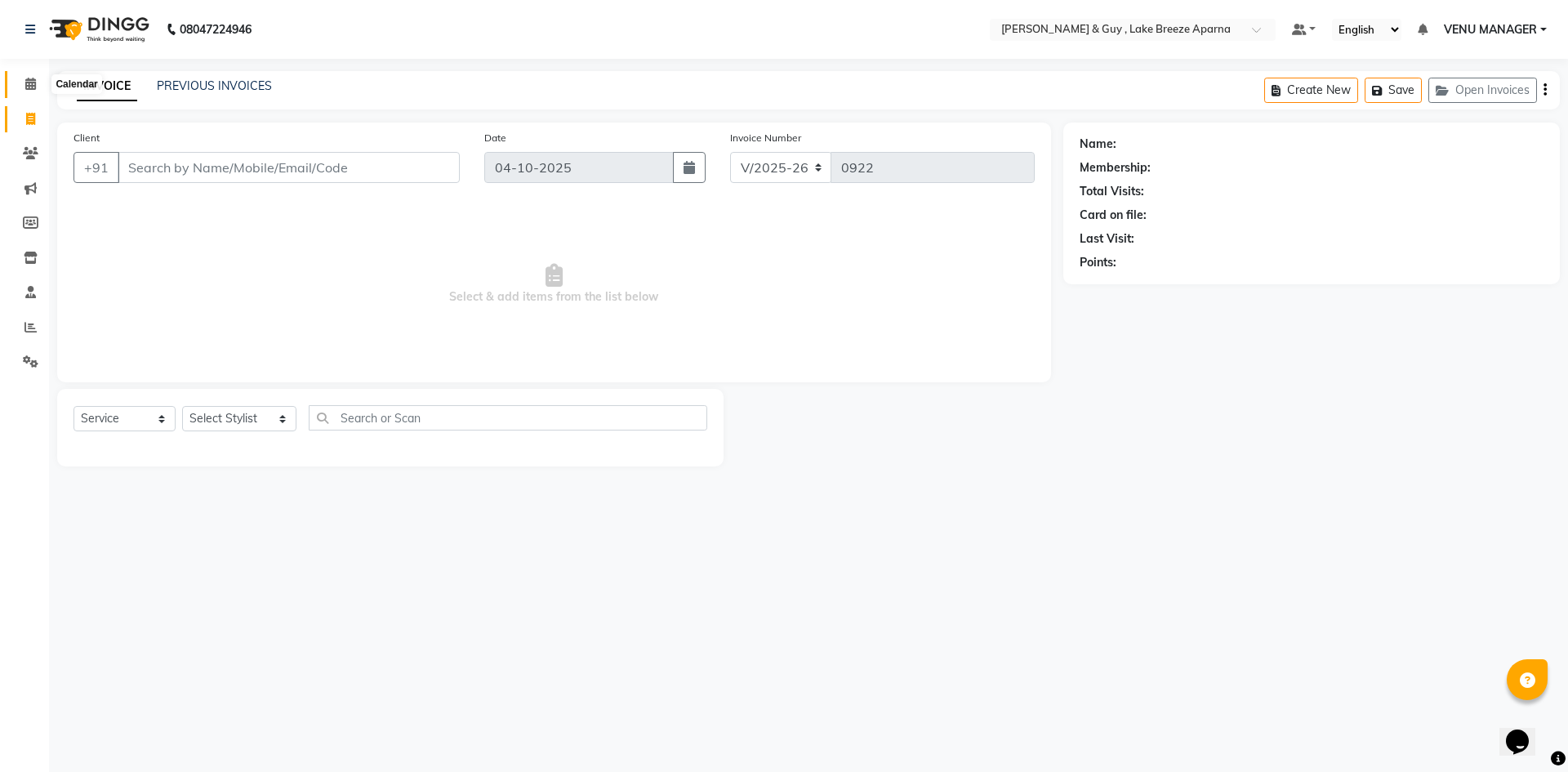
click at [30, 77] on span at bounding box center [31, 84] width 29 height 18
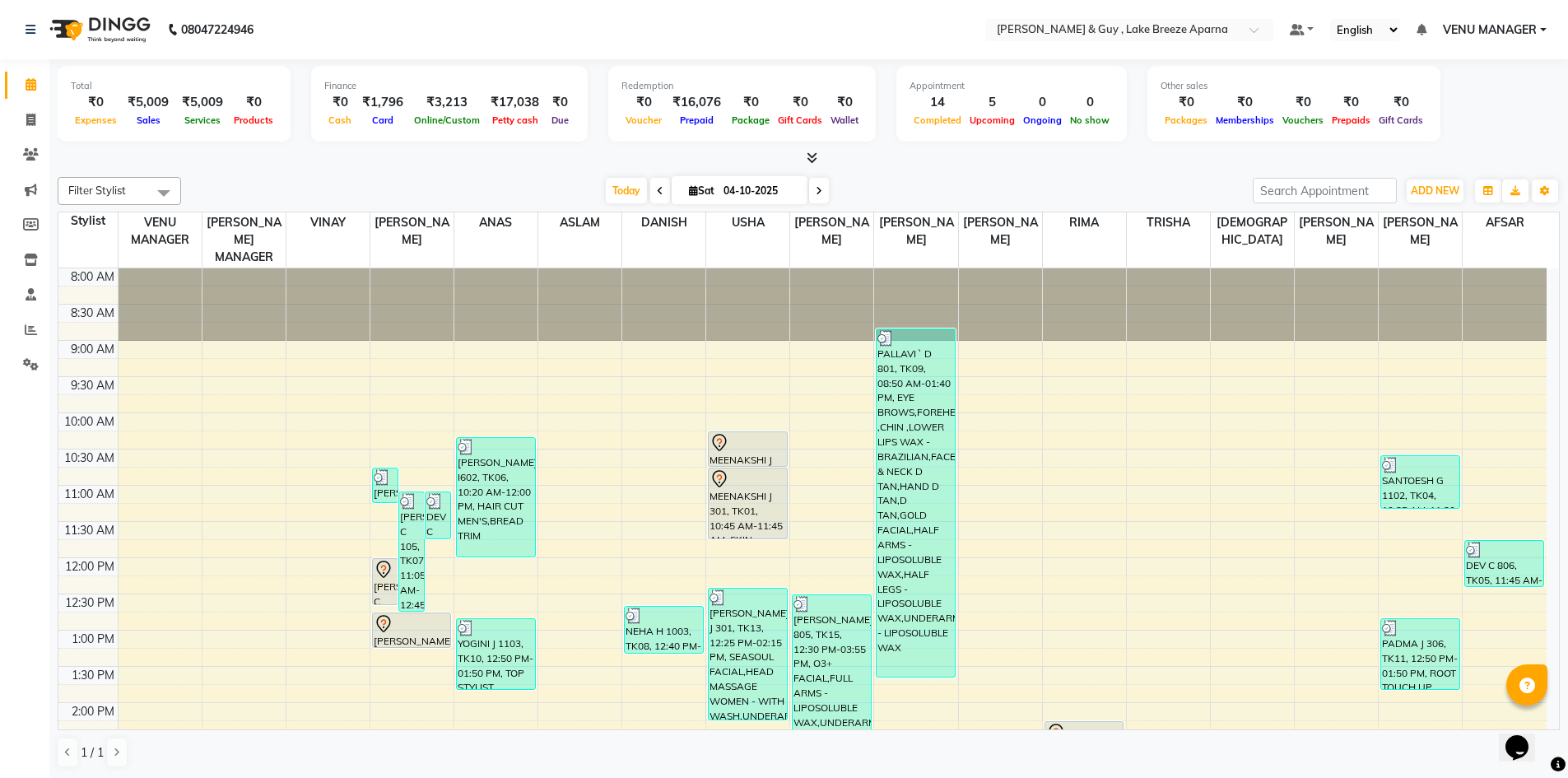
click at [815, 204] on div "Filter Stylist Select All AFSAR ANAS ASLAM DANISH HANISHA MANAGER LAXMI RIMA RI…" at bounding box center [808, 191] width 1503 height 28
click at [816, 186] on icon at bounding box center [819, 191] width 6 height 10
type input "05-10-2025"
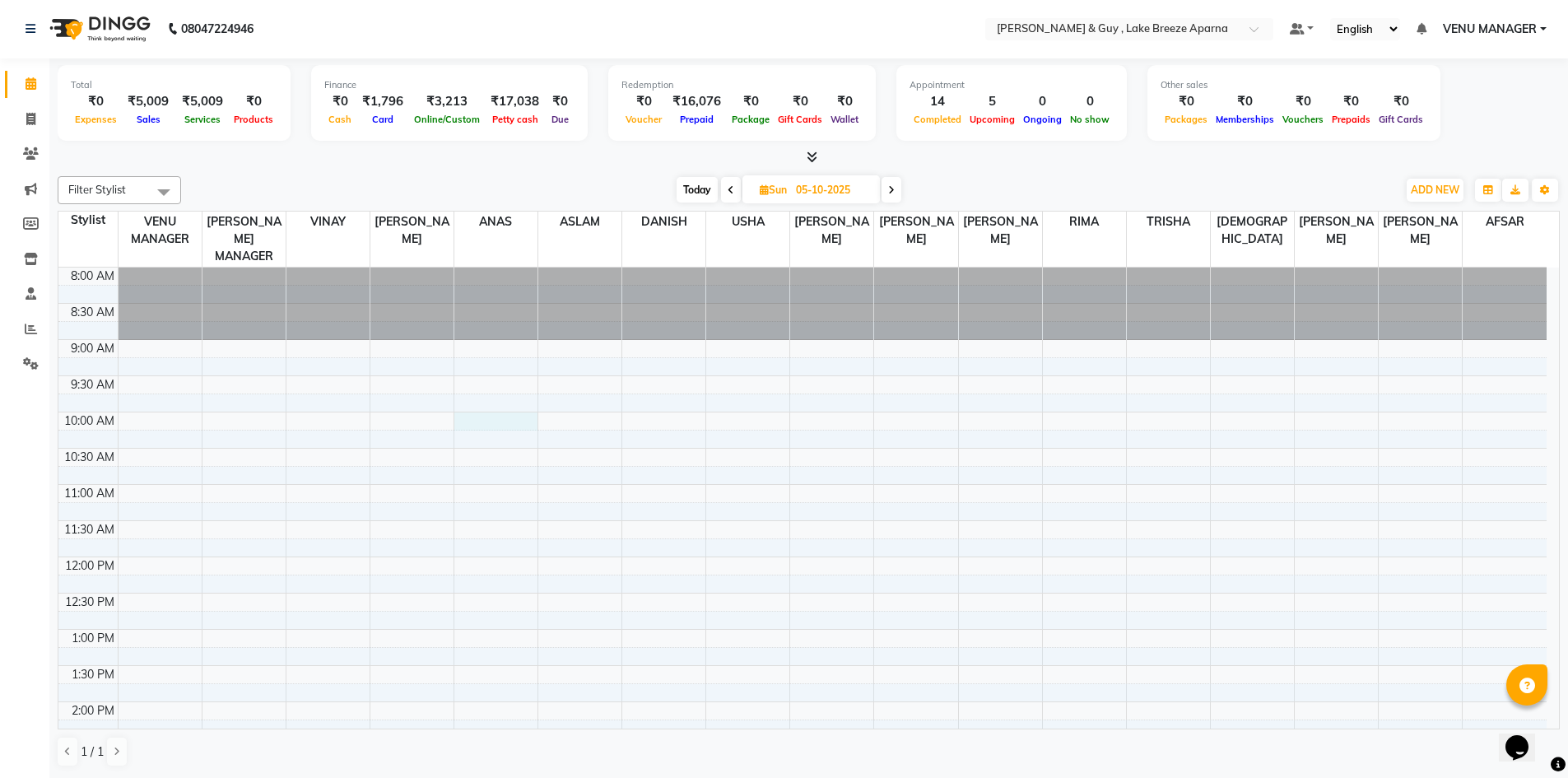
click at [489, 407] on div "8:00 AM 8:30 AM 9:00 AM 9:30 AM 10:00 AM 10:30 AM 11:00 AM 11:30 AM 12:00 PM 12…" at bounding box center [802, 737] width 1489 height 940
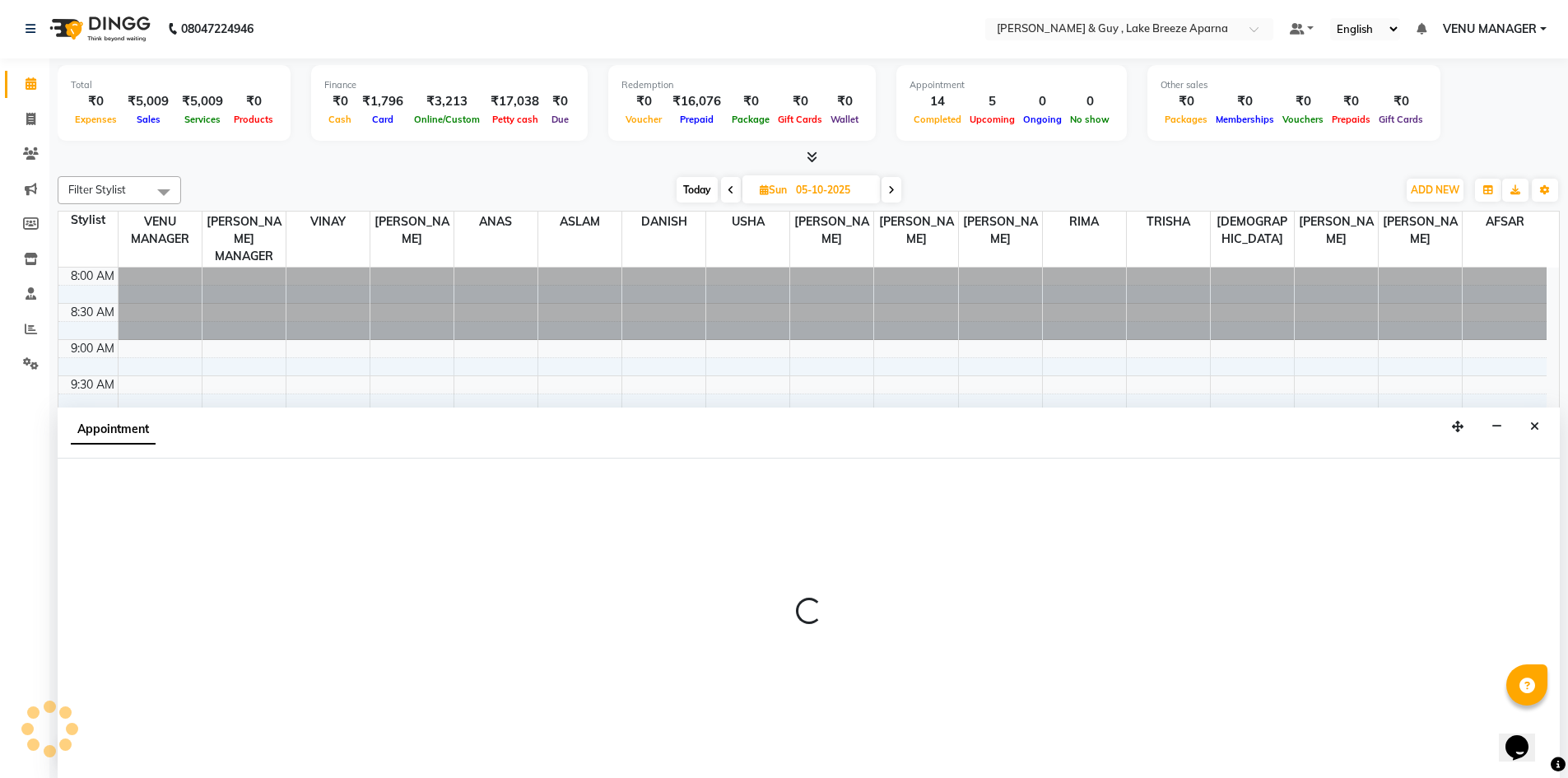
select select "87993"
select select "600"
select select "tentative"
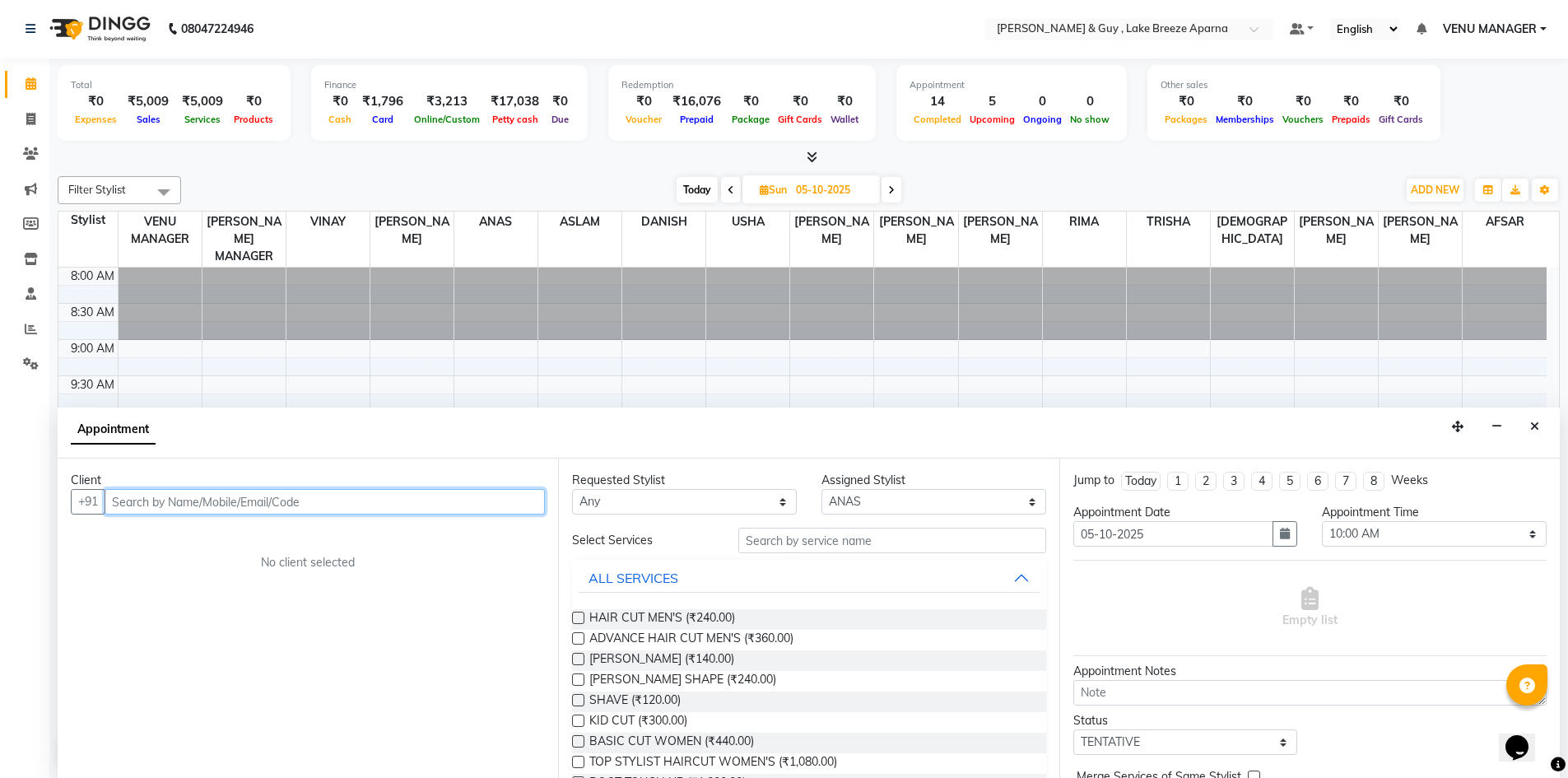
paste input "9849198339"
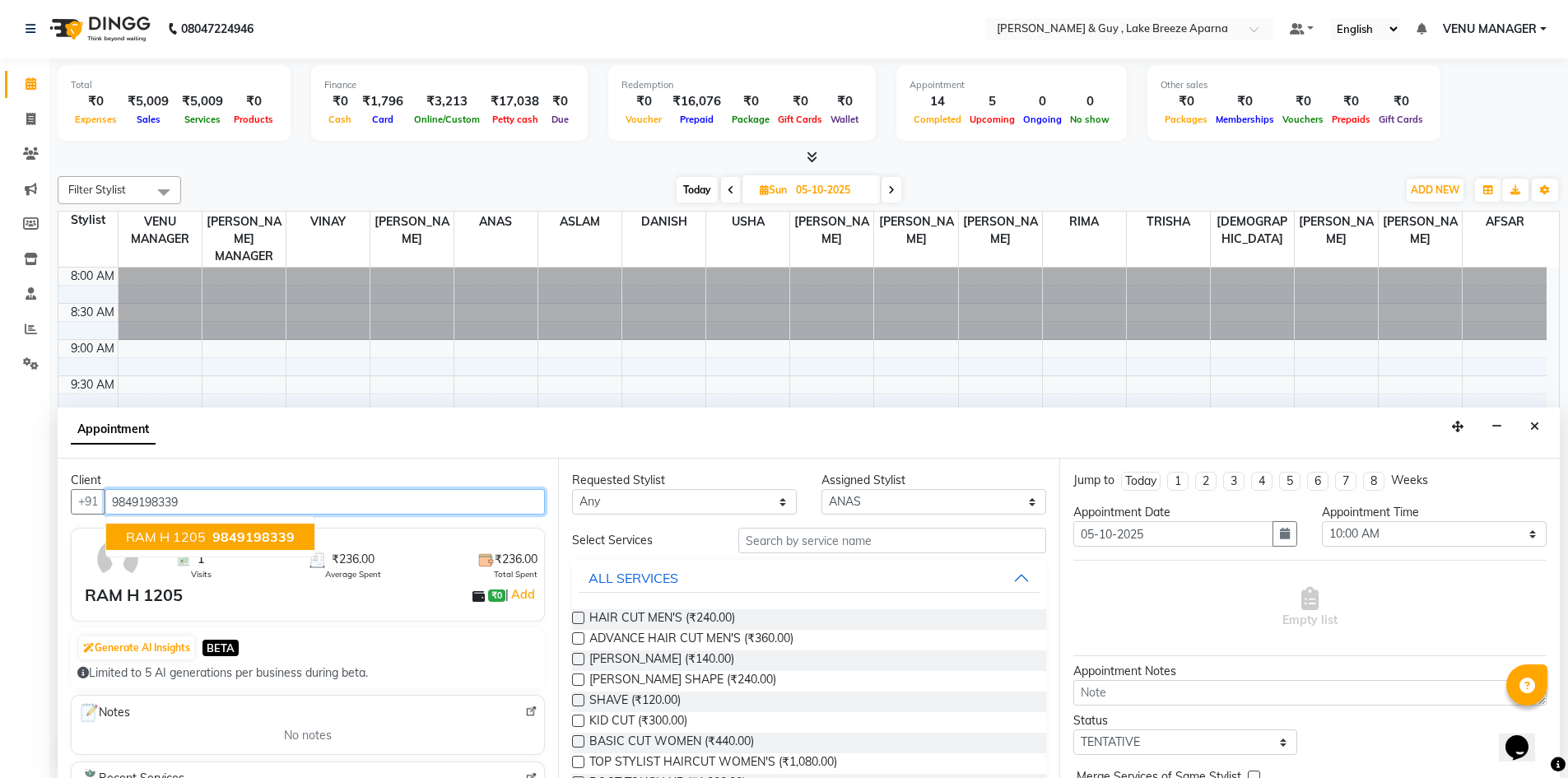
type input "9849198339"
click at [814, 535] on input "text" at bounding box center [892, 540] width 308 height 26
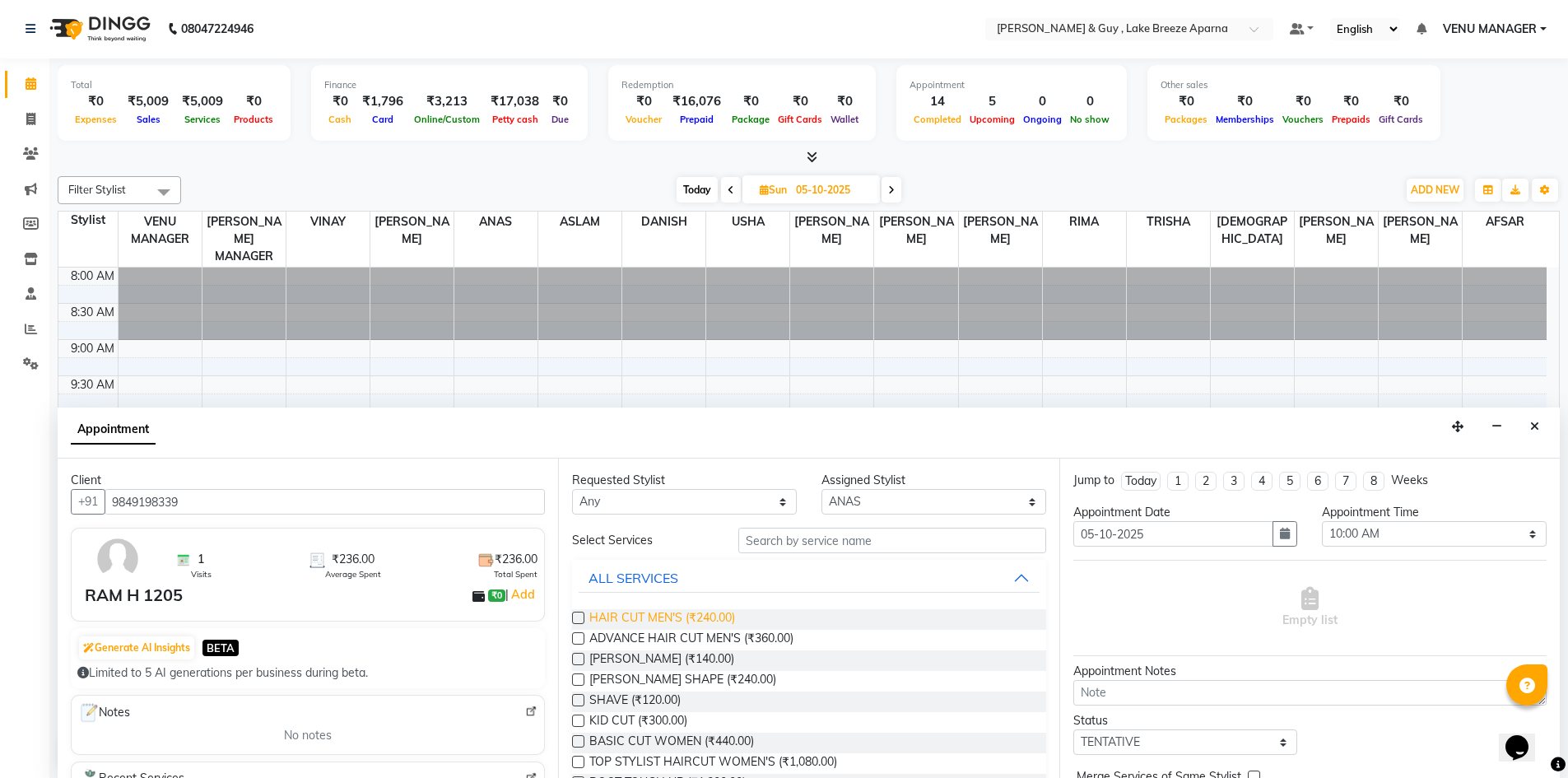
click at [673, 617] on span "HAIR CUT MEN'S (₹240.00)" at bounding box center [662, 618] width 146 height 20
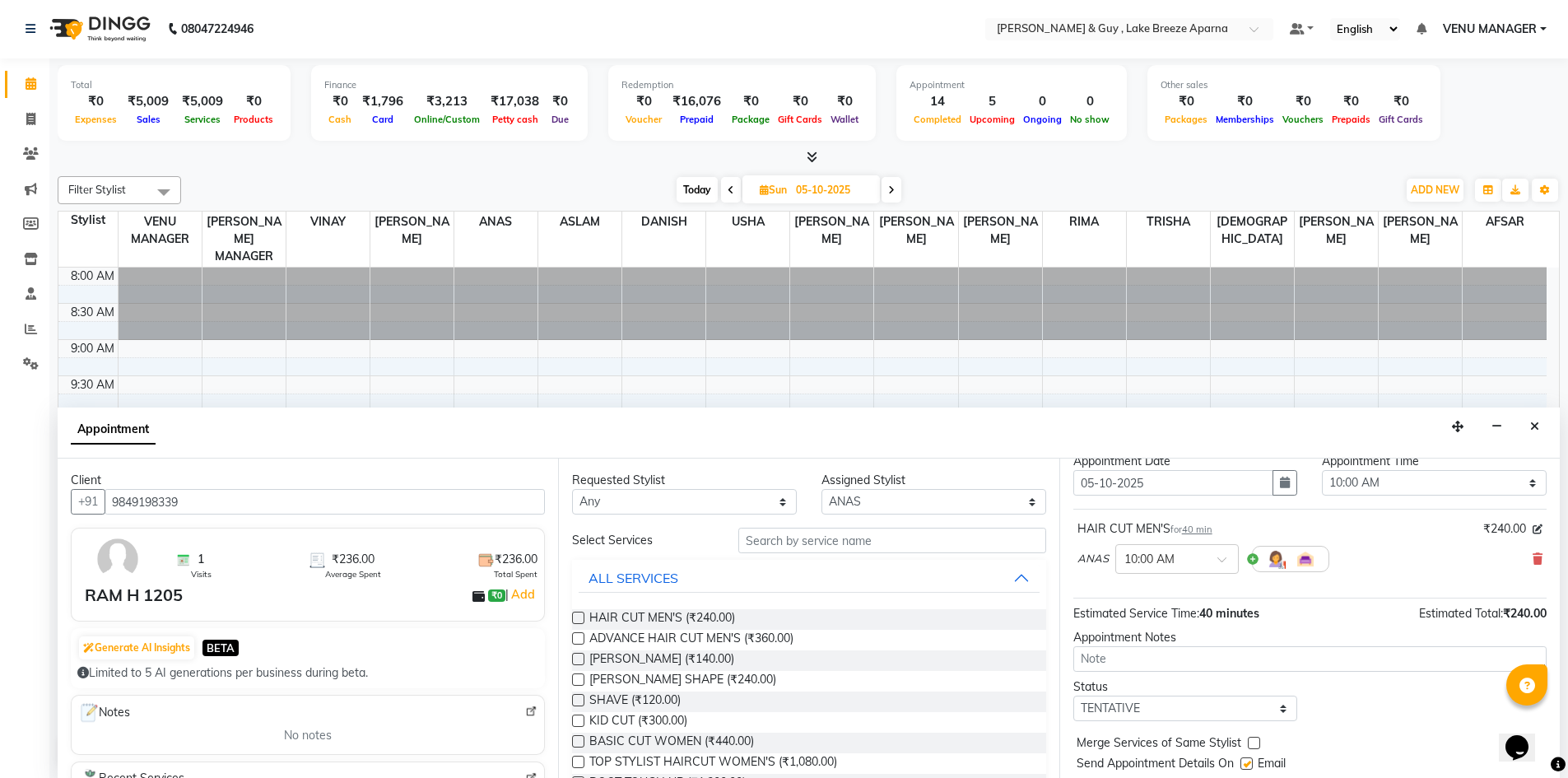
scroll to position [98, 0]
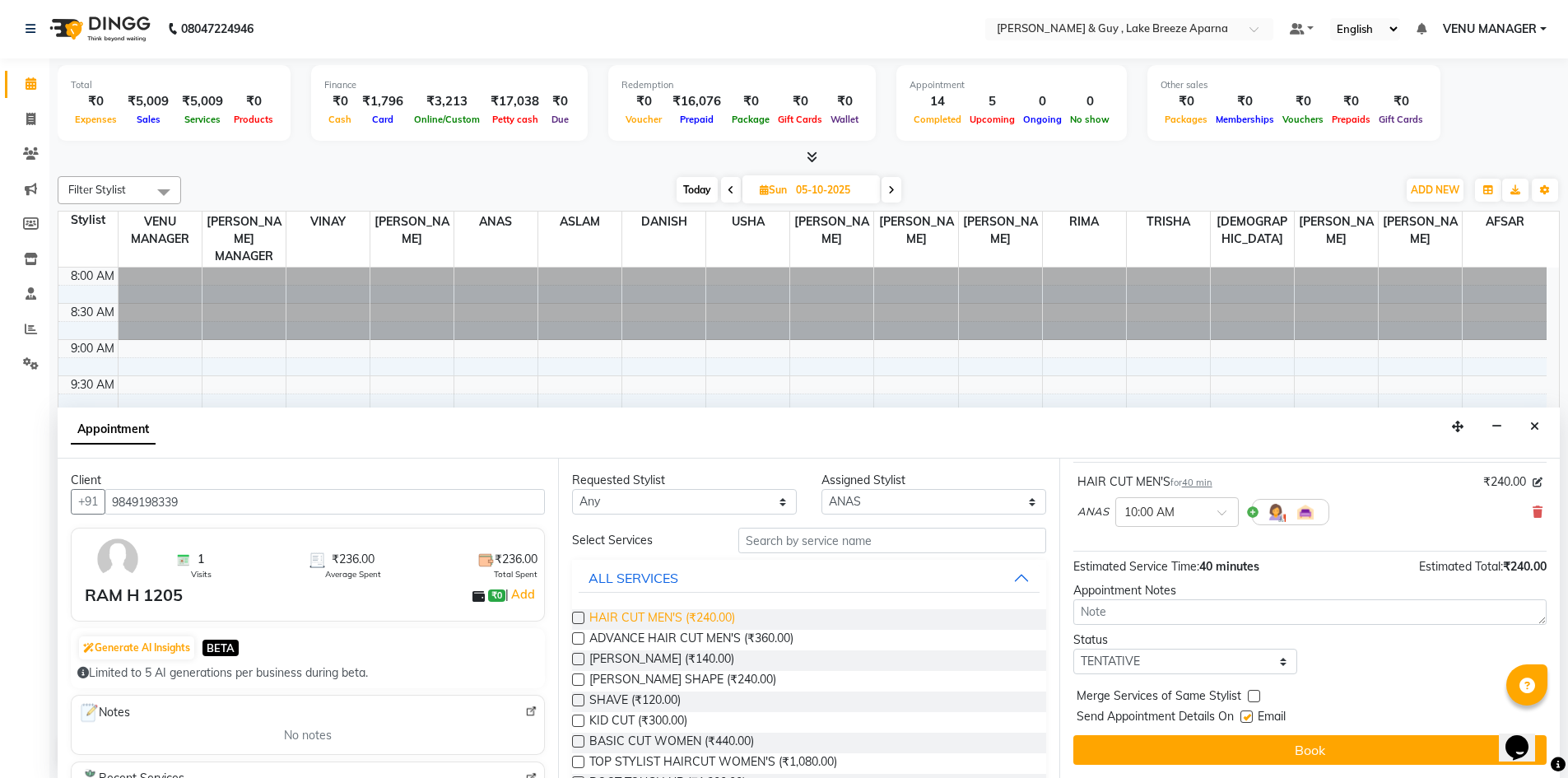
click at [708, 623] on span "HAIR CUT MEN'S (₹240.00)" at bounding box center [662, 618] width 146 height 20
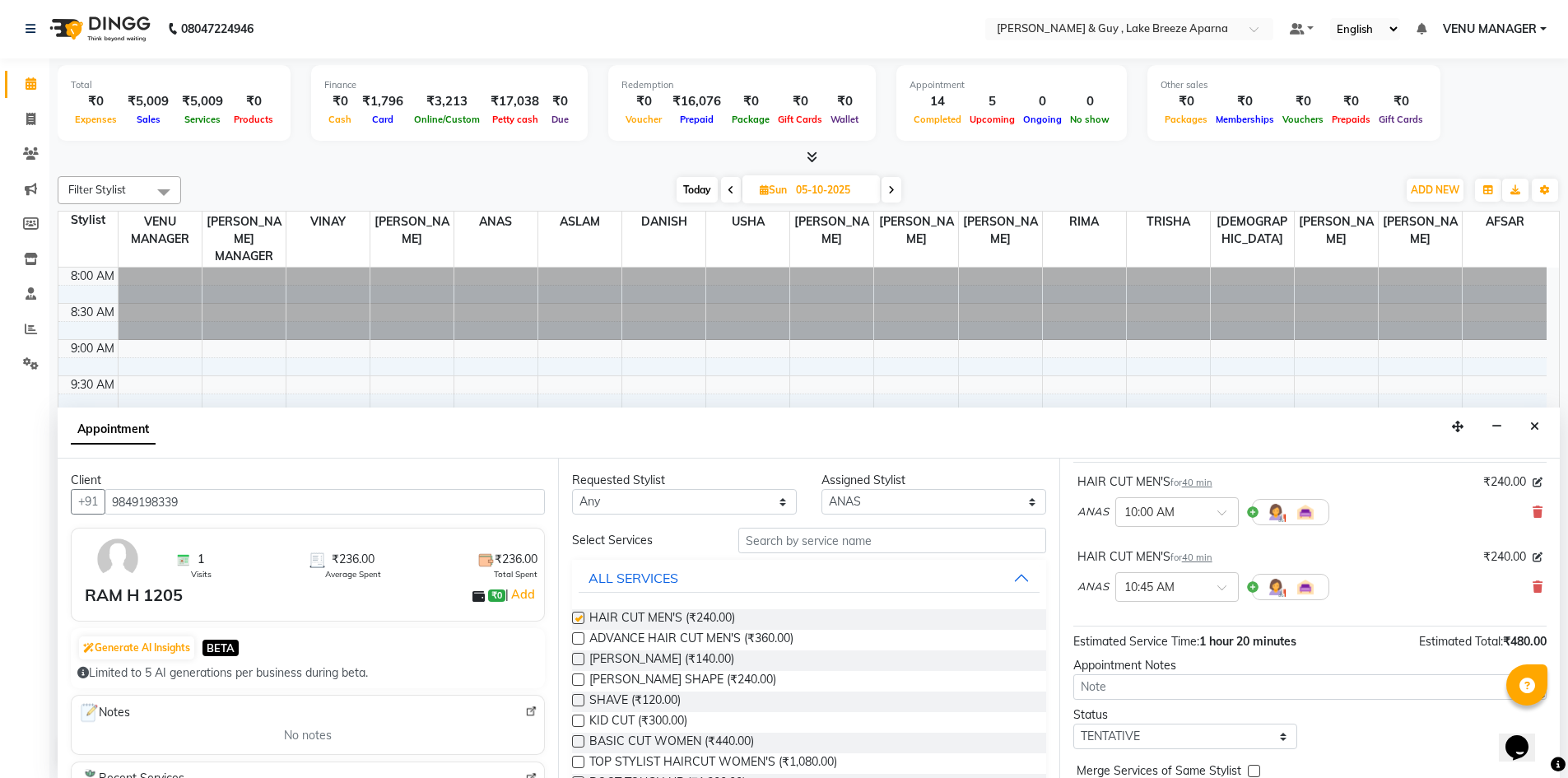
checkbox input "false"
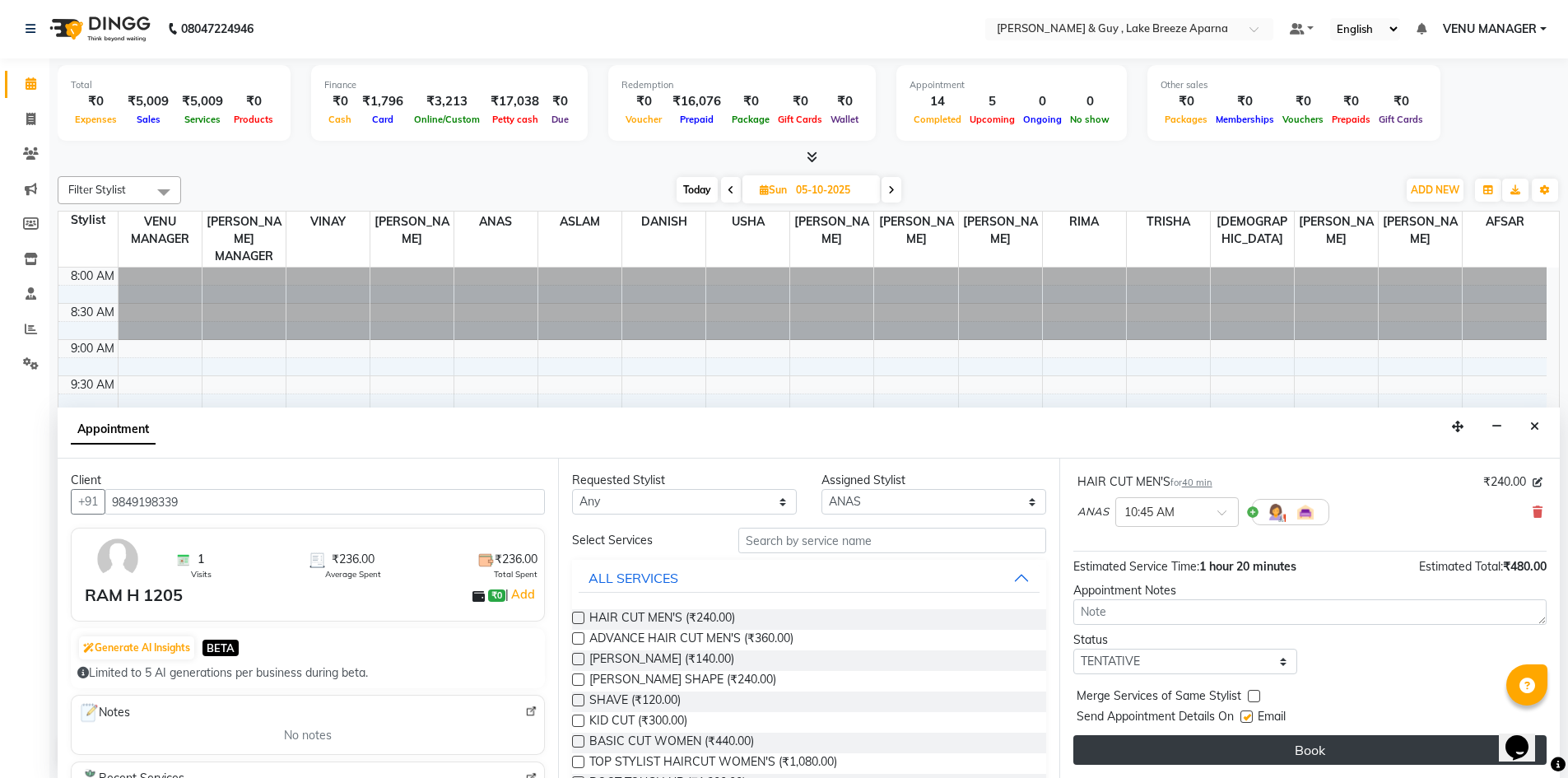
click at [1282, 742] on button "Book" at bounding box center [1310, 750] width 473 height 30
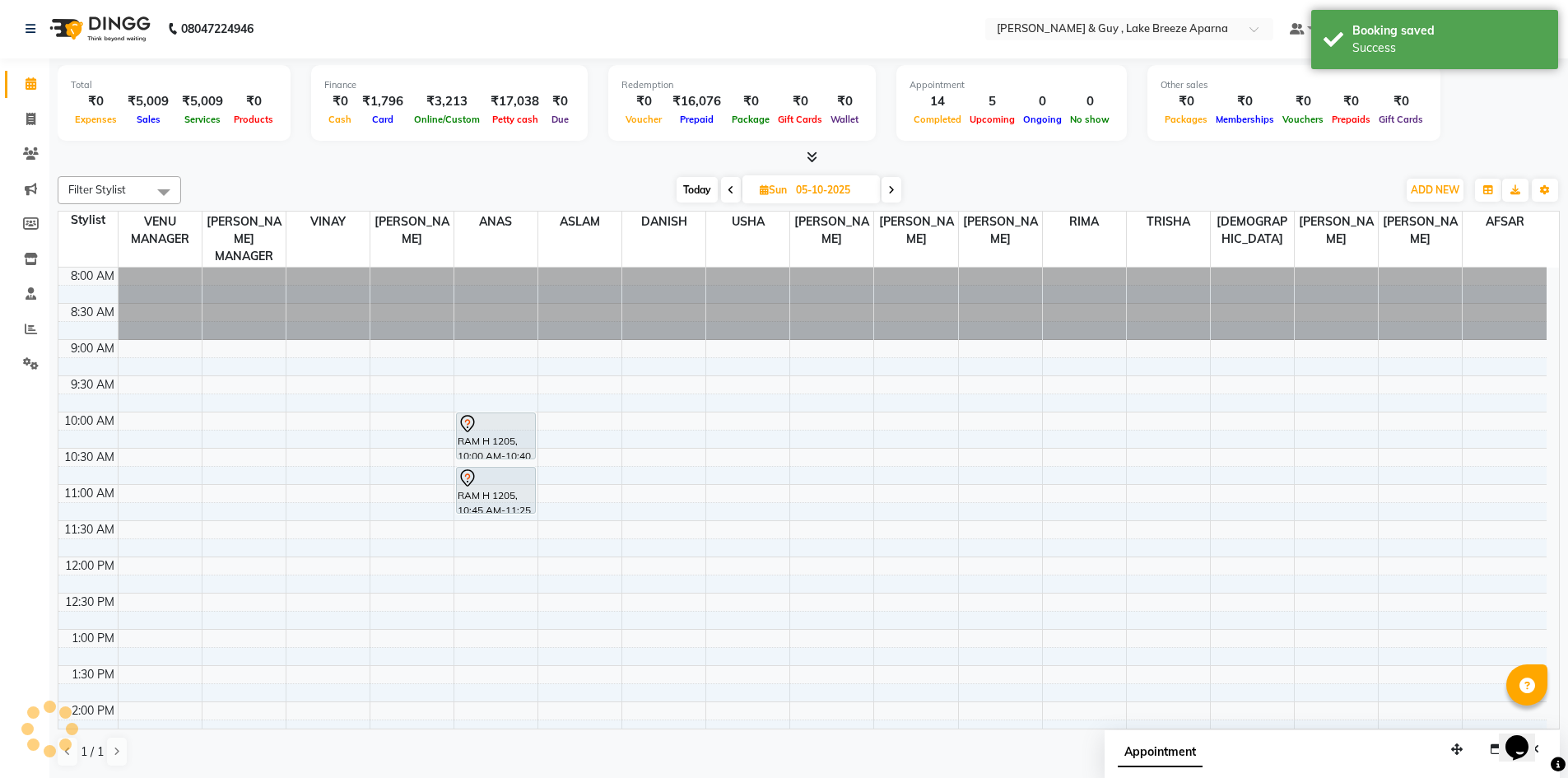
scroll to position [0, 0]
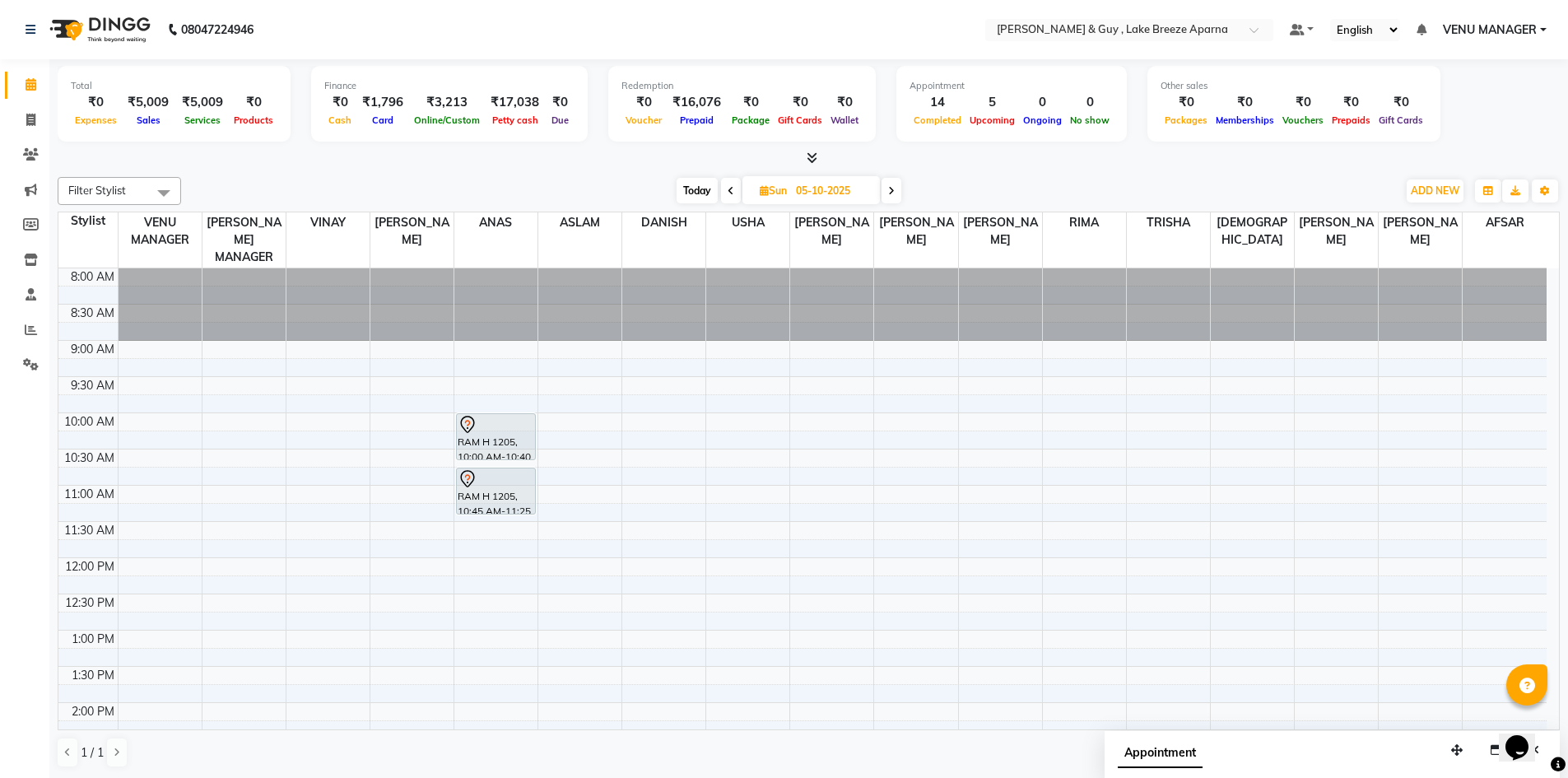
click at [736, 183] on span at bounding box center [731, 191] width 19 height 26
type input "04-10-2025"
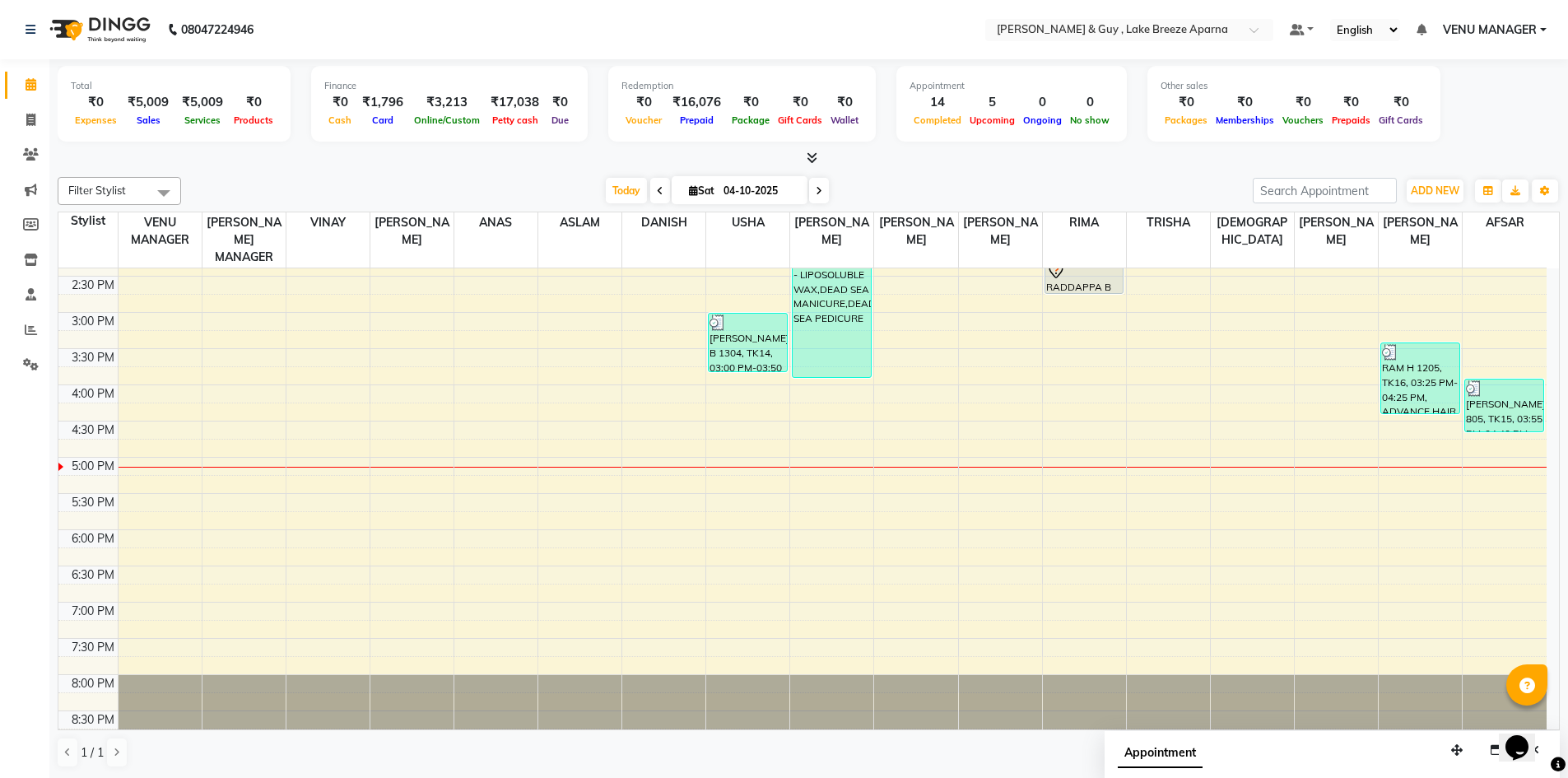
scroll to position [1, 0]
click at [31, 330] on icon at bounding box center [31, 329] width 12 height 12
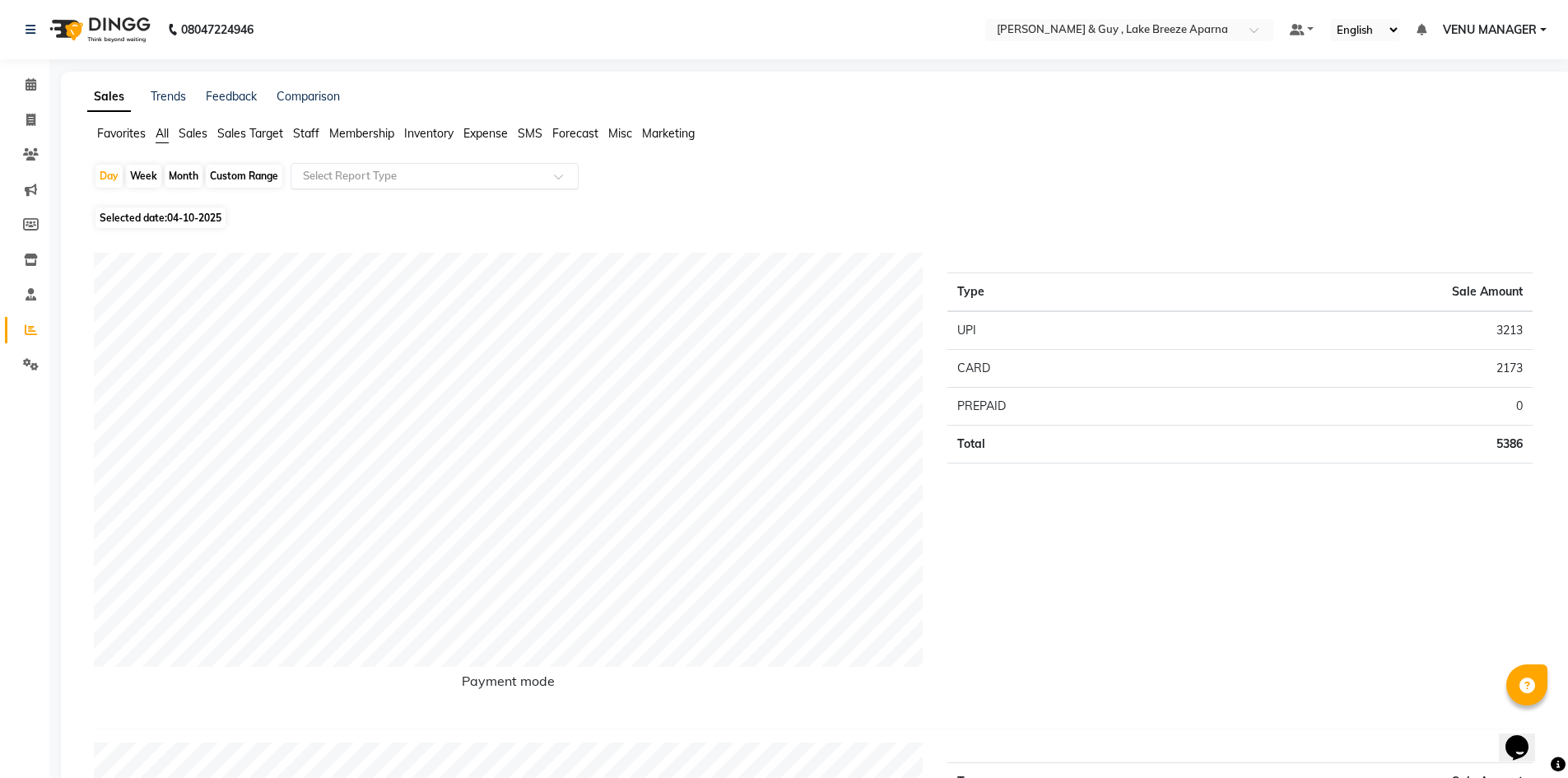
click at [326, 176] on input "text" at bounding box center [418, 176] width 237 height 17
click at [303, 132] on span "Staff" at bounding box center [306, 133] width 26 height 15
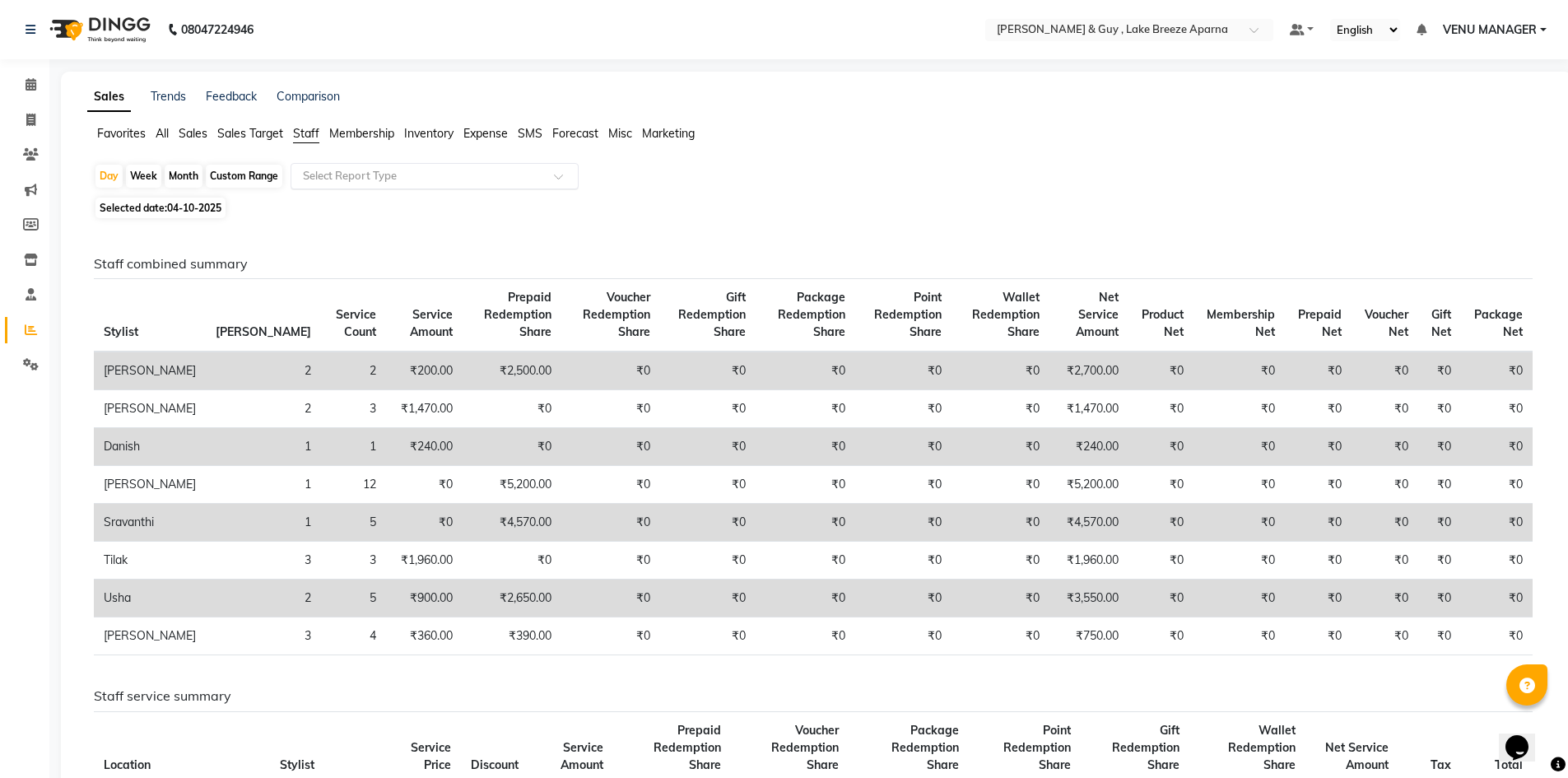
click at [331, 173] on input "text" at bounding box center [418, 176] width 237 height 17
type input "R"
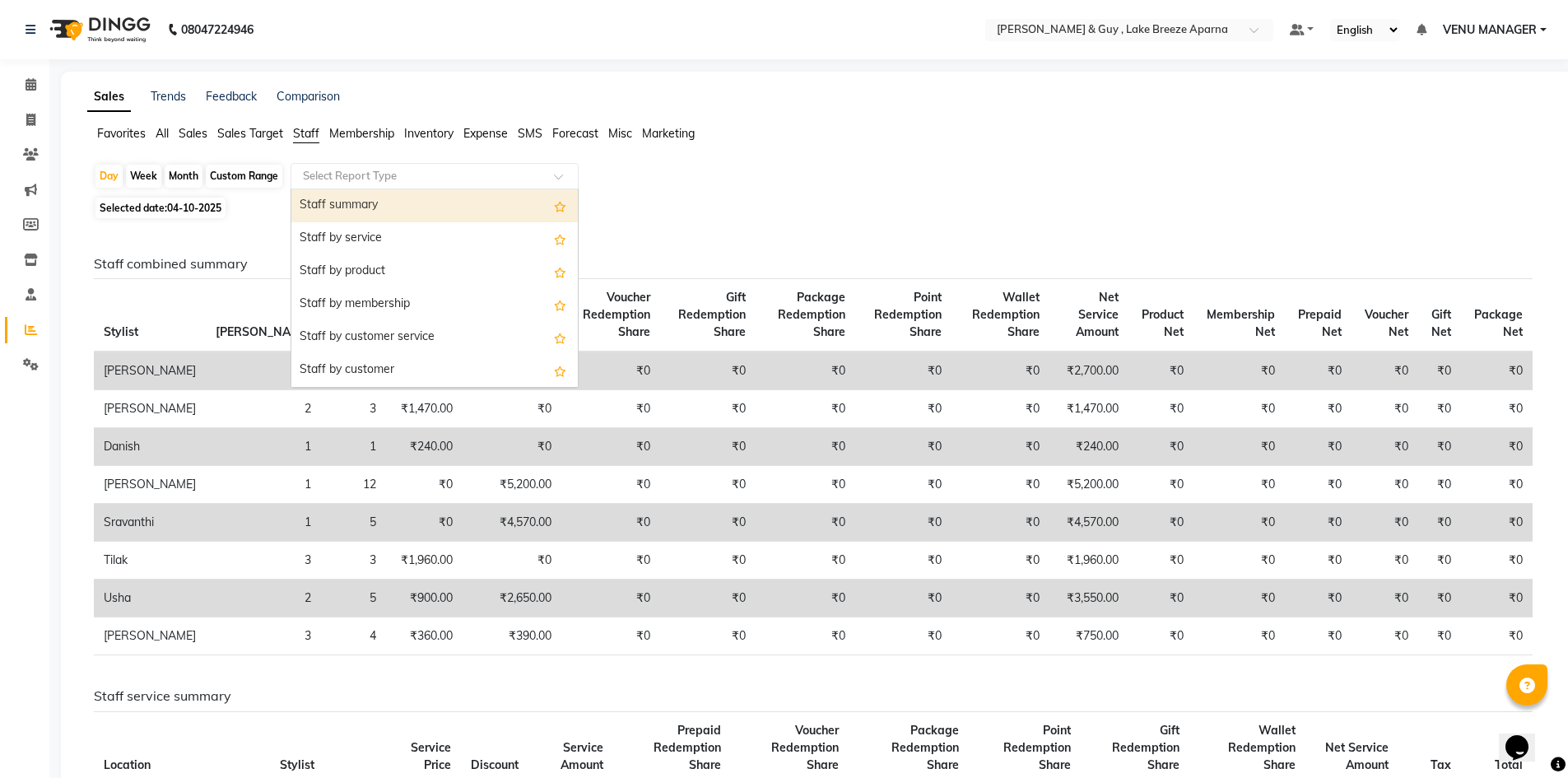
click at [378, 205] on div "Staff summary" at bounding box center [434, 206] width 287 height 33
select select "csv"
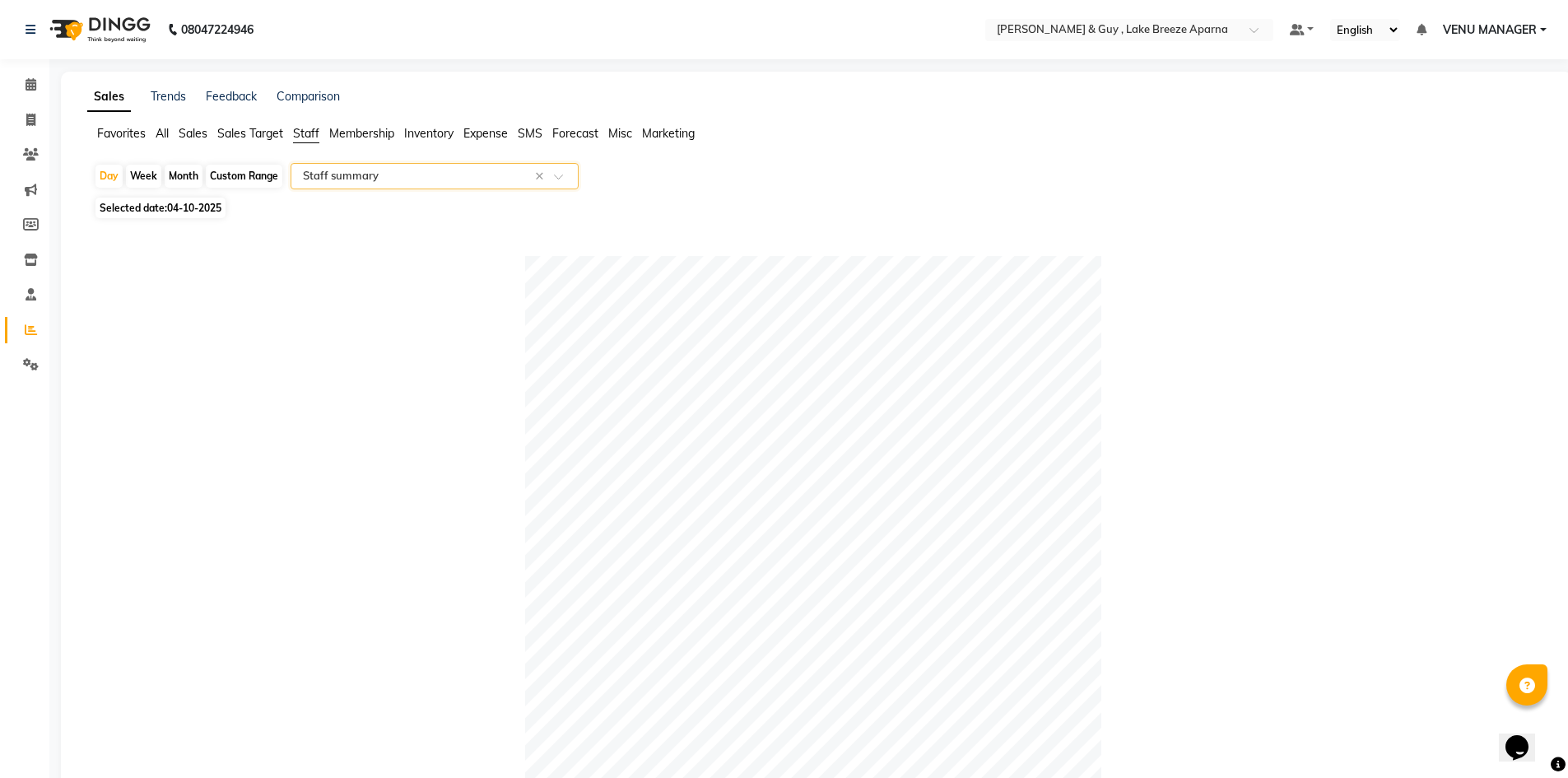
click at [458, 176] on input "text" at bounding box center [418, 176] width 237 height 17
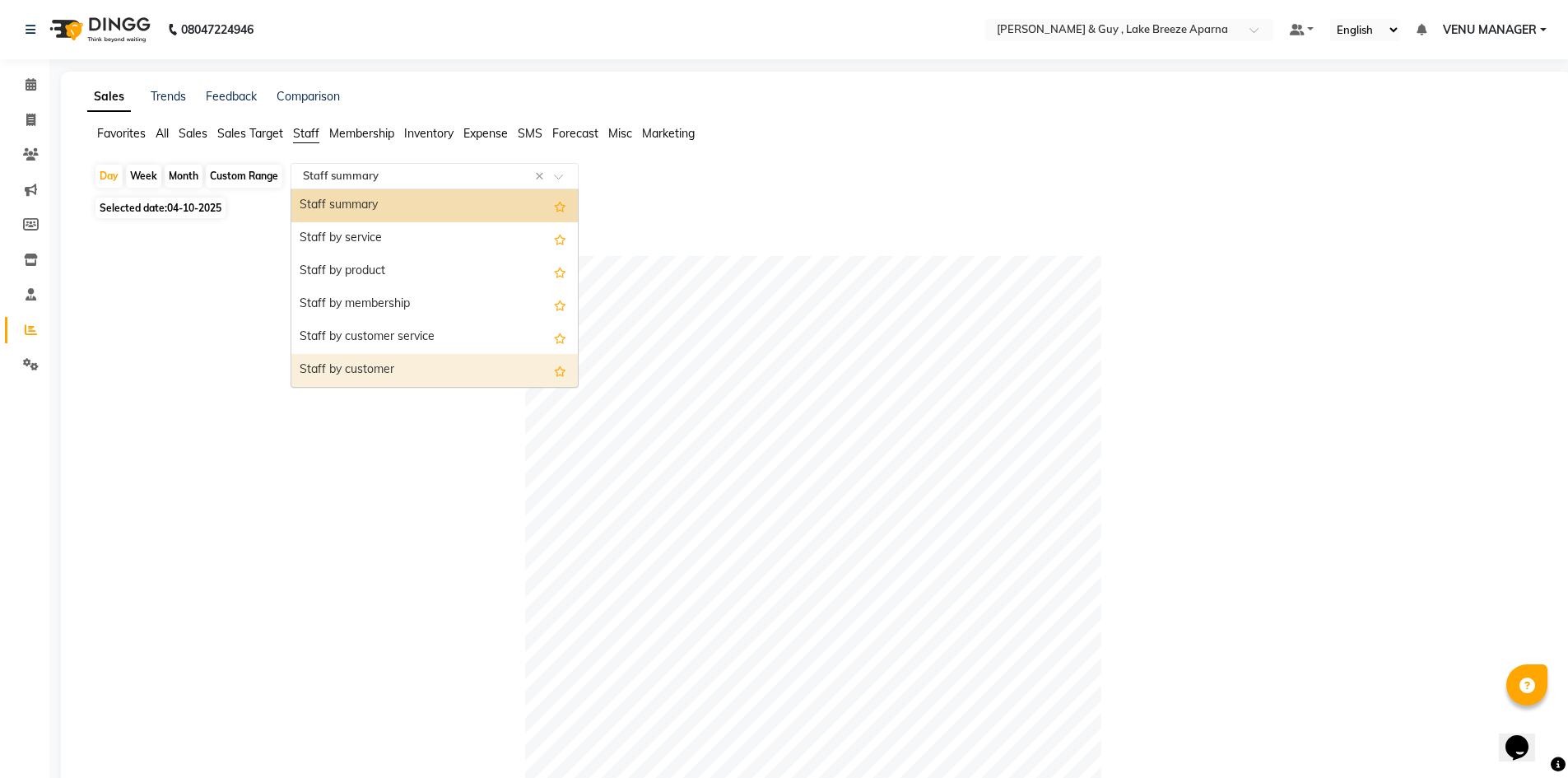
click at [510, 423] on div at bounding box center [813, 543] width 1439 height 576
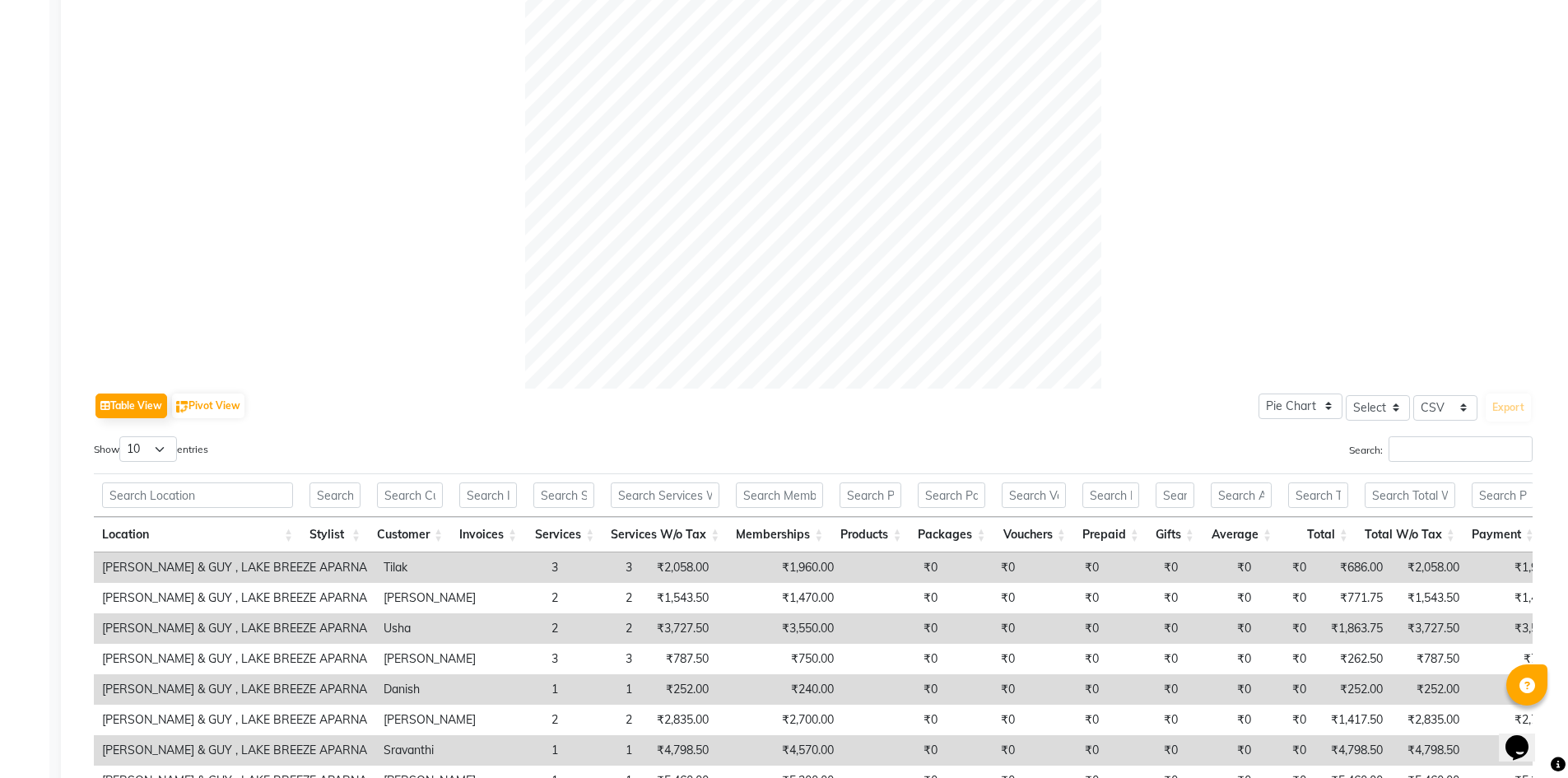
scroll to position [576, 0]
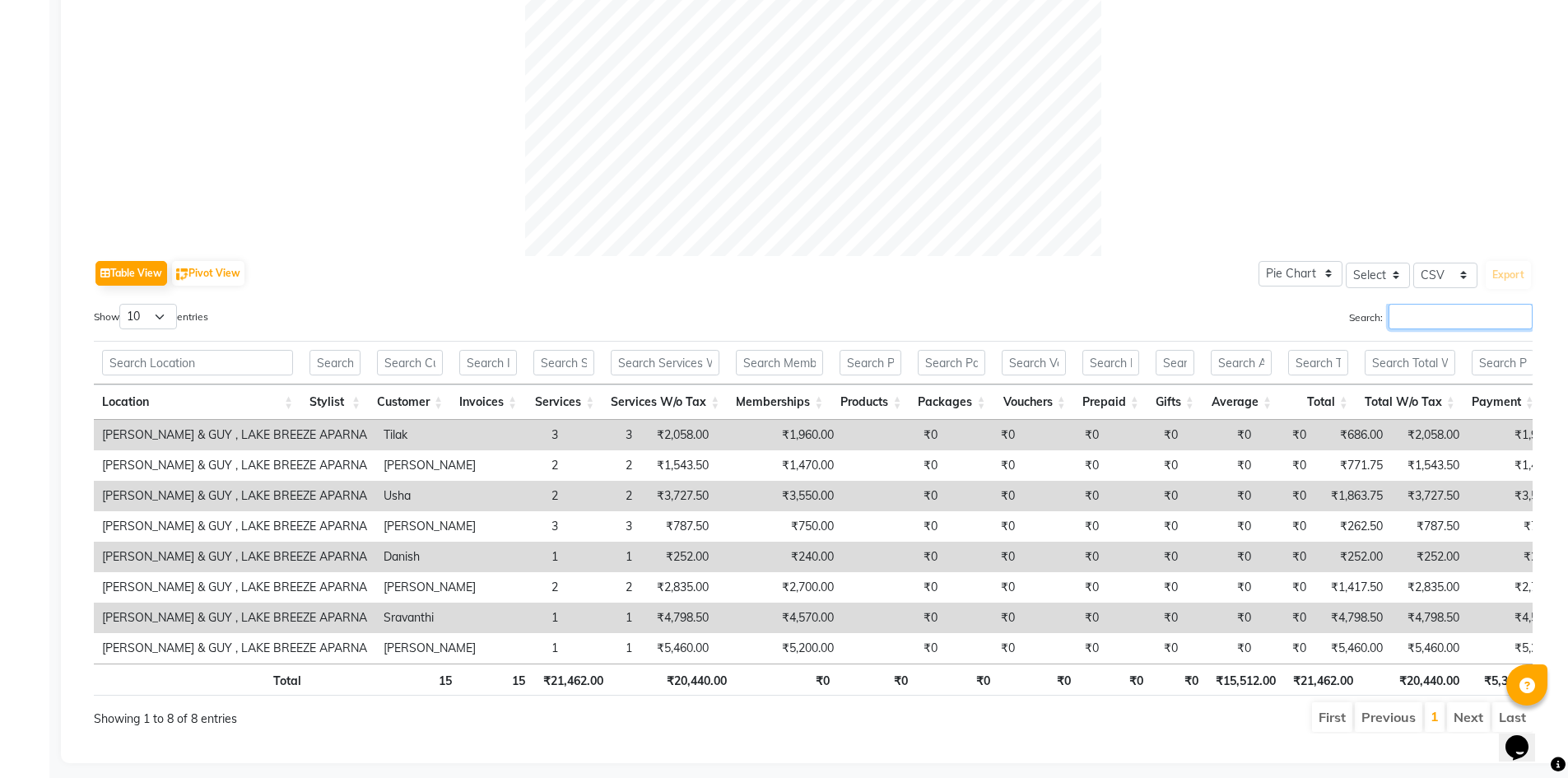
click at [1433, 320] on input "Search:" at bounding box center [1460, 316] width 144 height 26
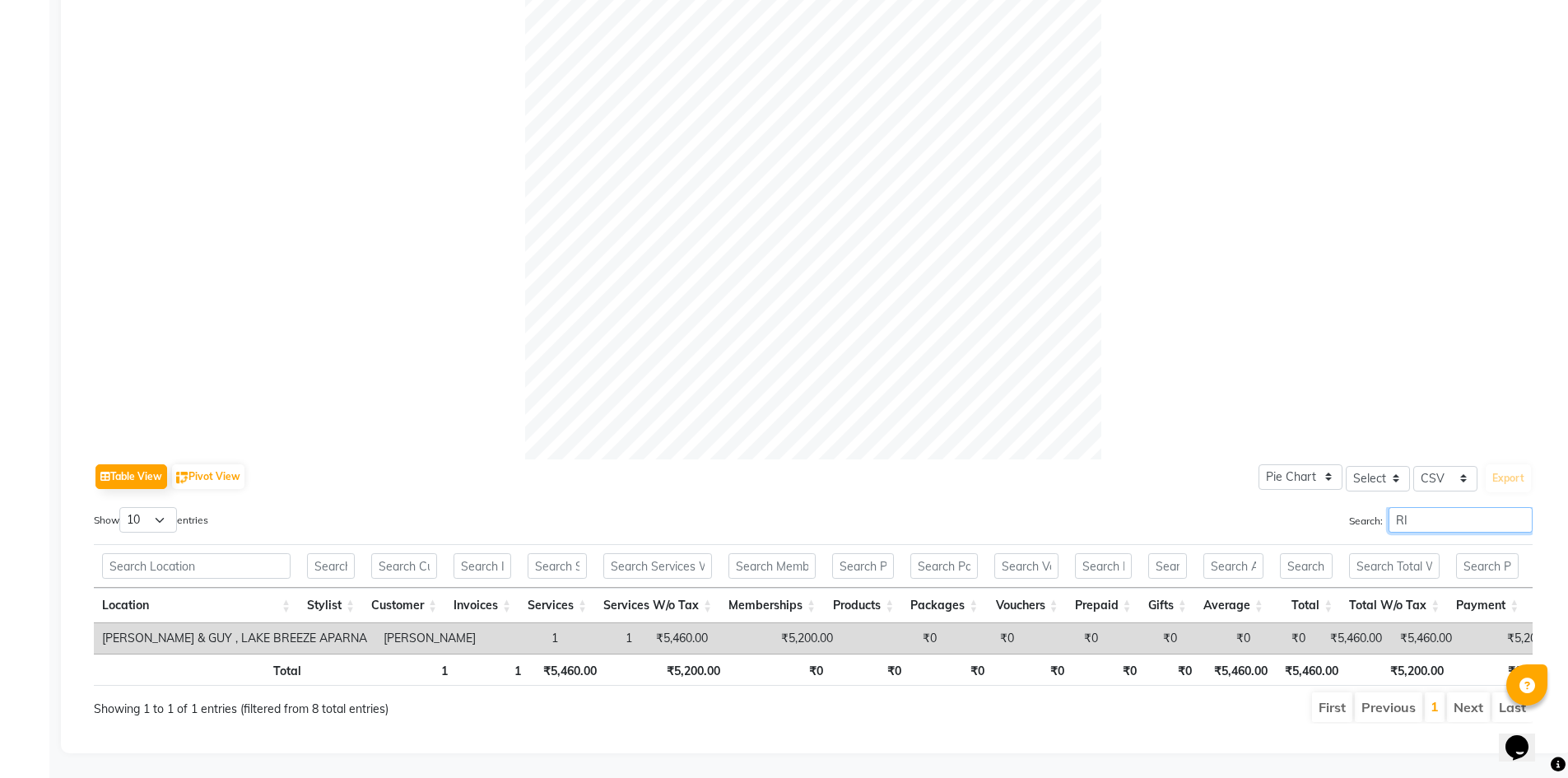
scroll to position [398, 0]
type input "R"
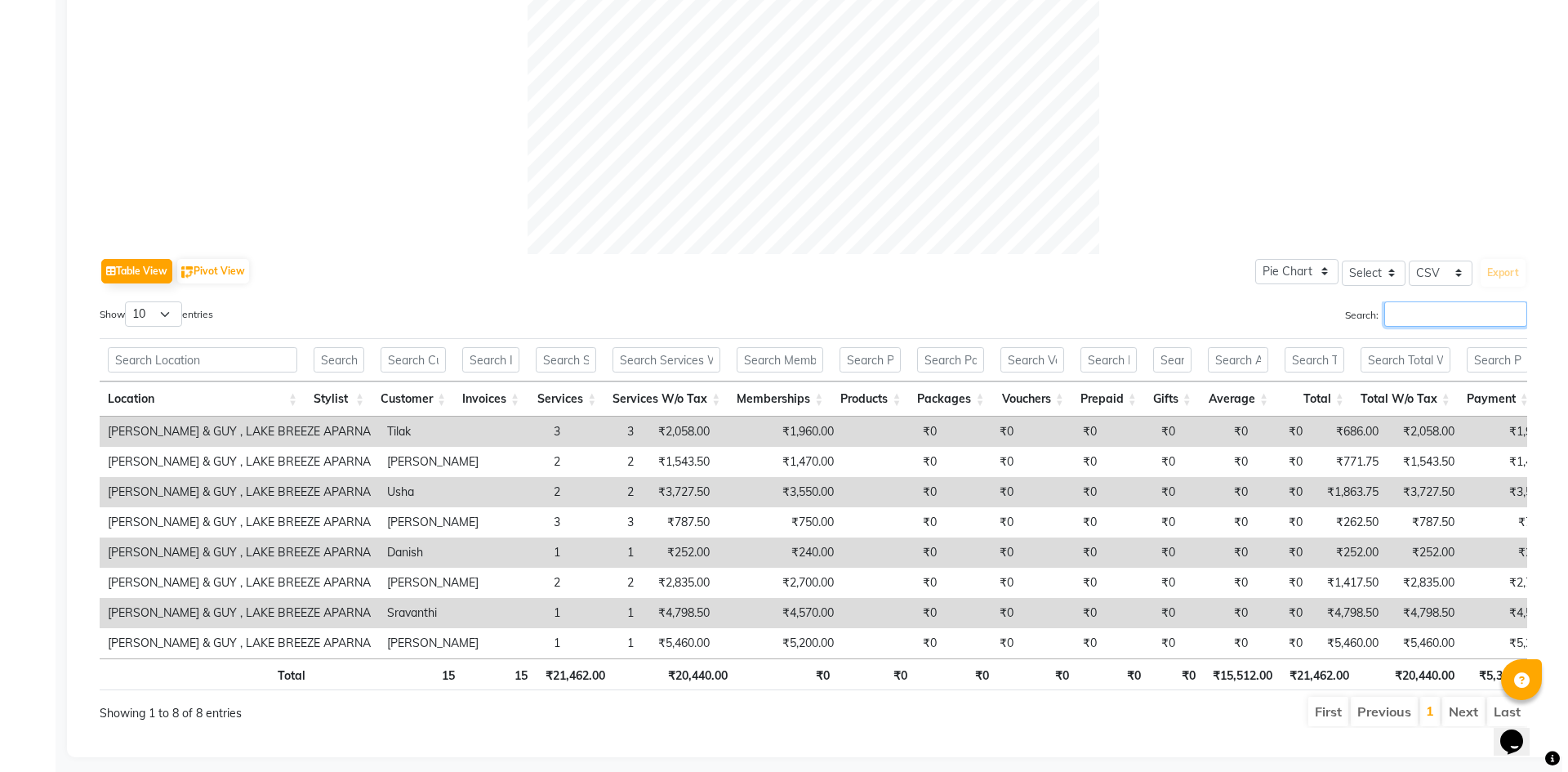
scroll to position [0, 0]
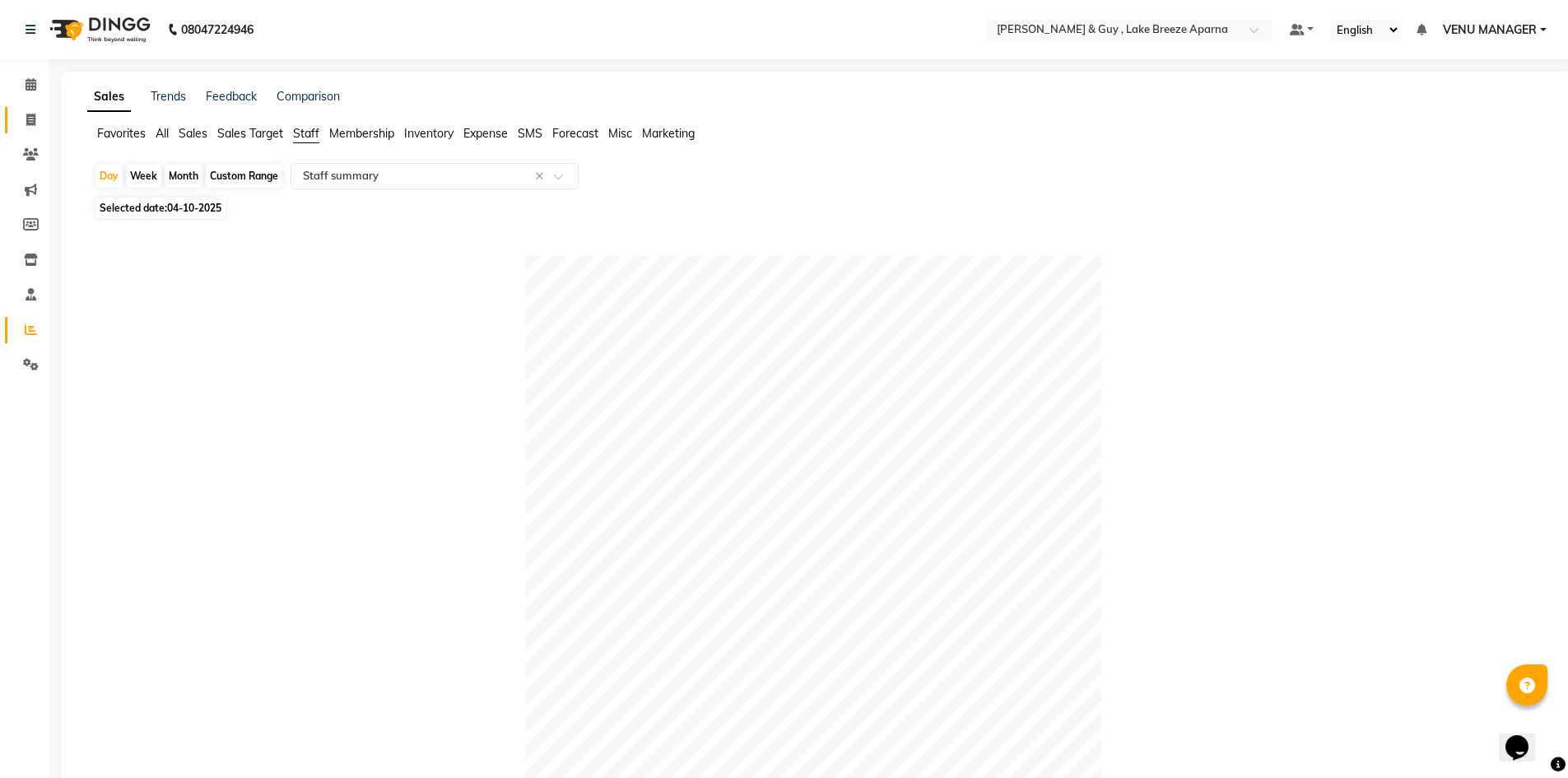
click at [34, 107] on link "Invoice" at bounding box center [25, 120] width 40 height 27
select select "8690"
select select "service"
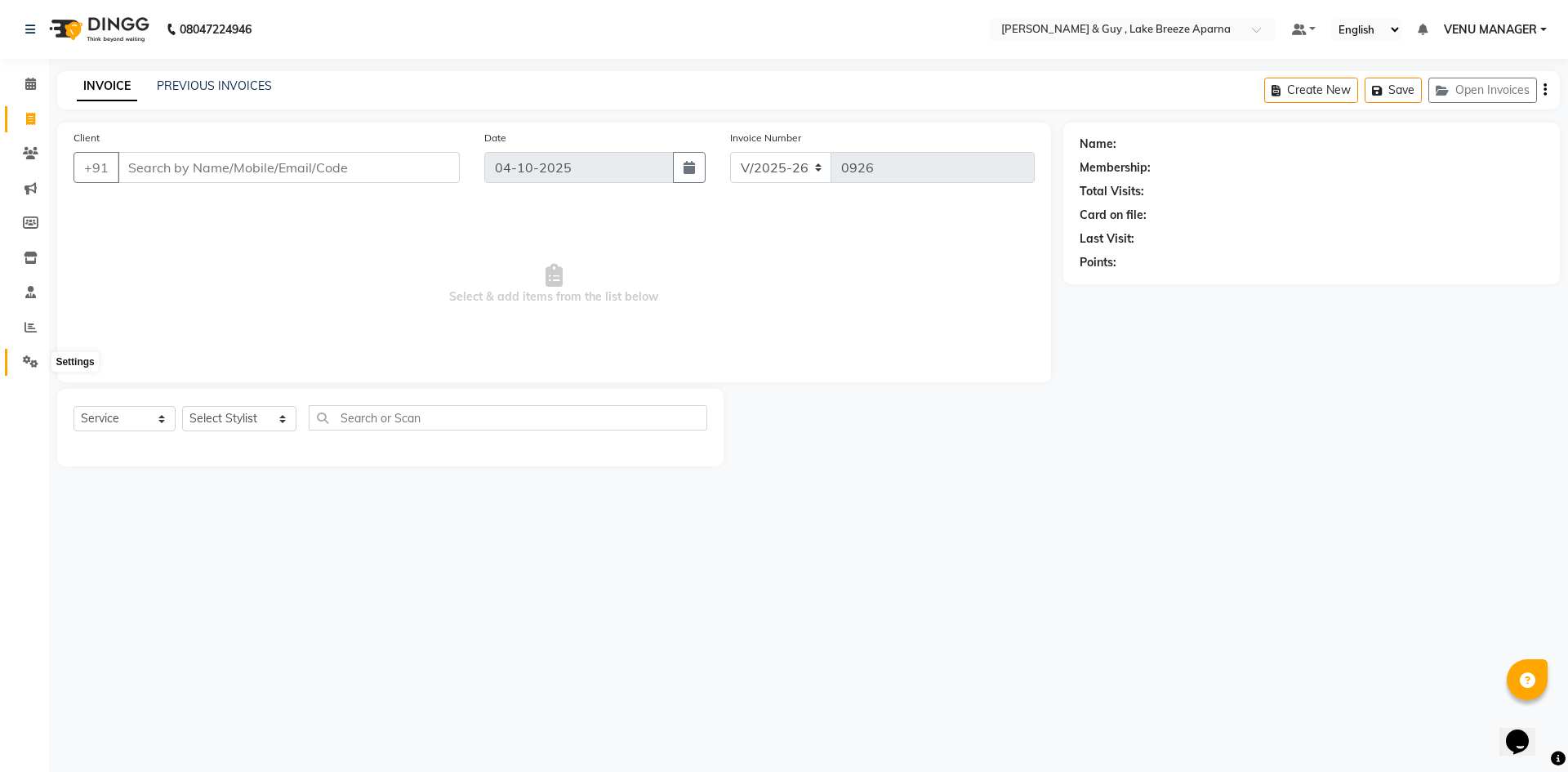
click at [21, 360] on span at bounding box center [31, 361] width 29 height 18
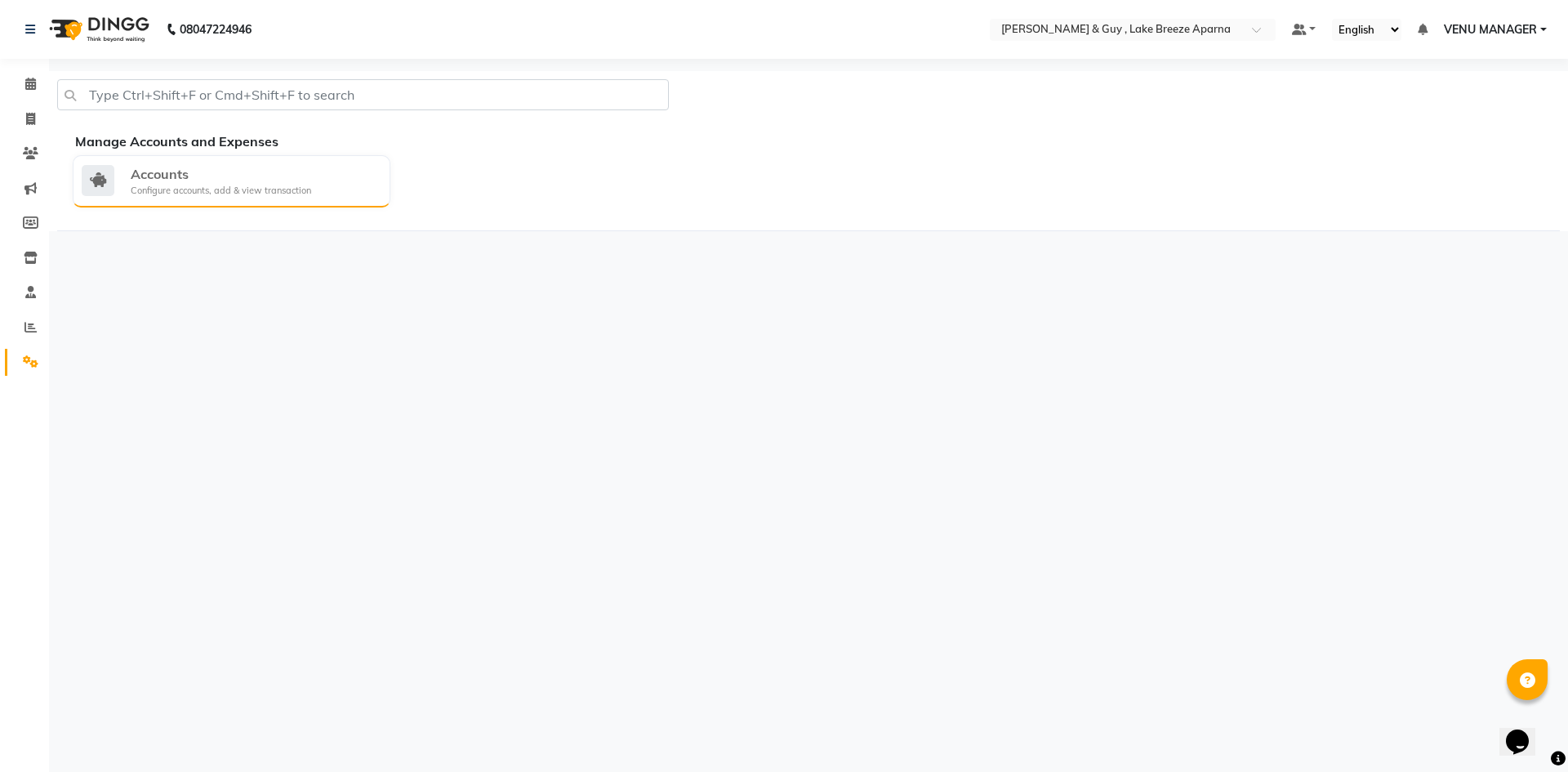
click at [176, 200] on div "Accounts Configure accounts, add & view transaction" at bounding box center [231, 181] width 318 height 53
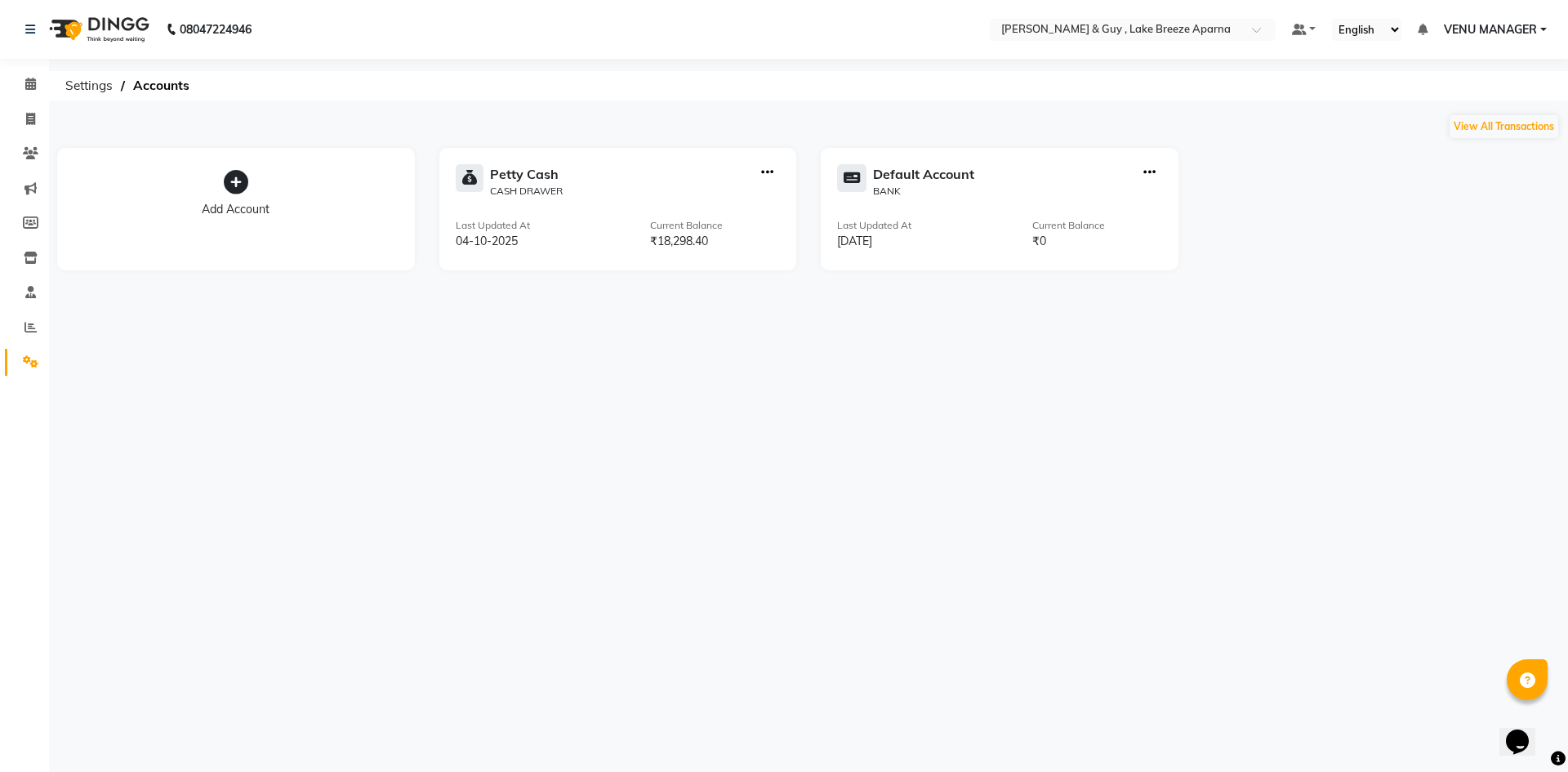
click at [554, 213] on div "Petty Cash CASH DRAWER Last Updated At 04-10-2025 Current Balance ₹18,298.40" at bounding box center [618, 209] width 358 height 123
click at [709, 235] on div "₹18,298.40" at bounding box center [715, 242] width 130 height 18
click at [766, 173] on icon "button" at bounding box center [767, 172] width 12 height 1
click at [758, 140] on div "View Transaction" at bounding box center [768, 138] width 87 height 18
select select "7960"
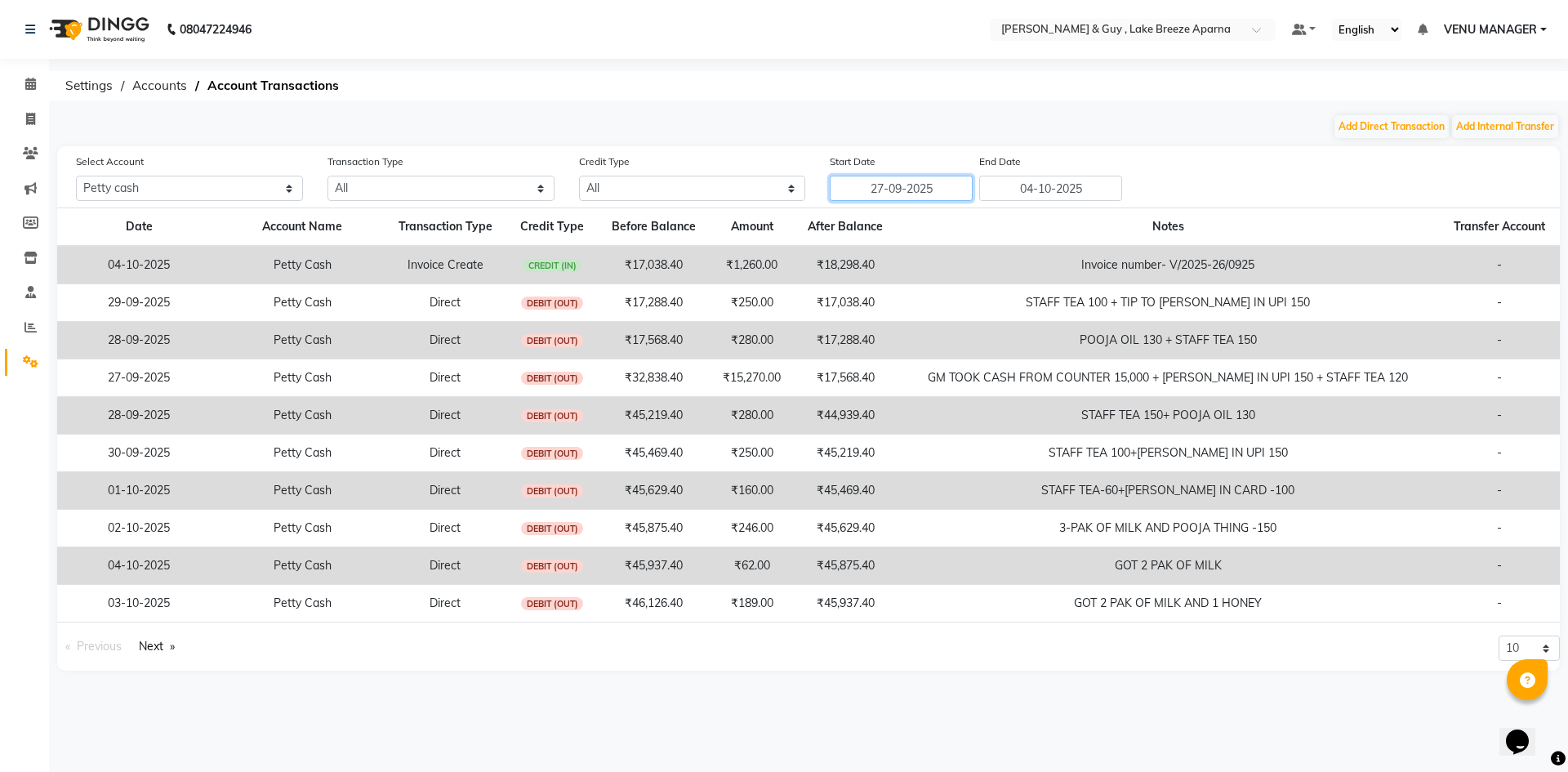
click at [919, 192] on input "27-09-2025" at bounding box center [901, 188] width 143 height 25
select select "9"
select select "2025"
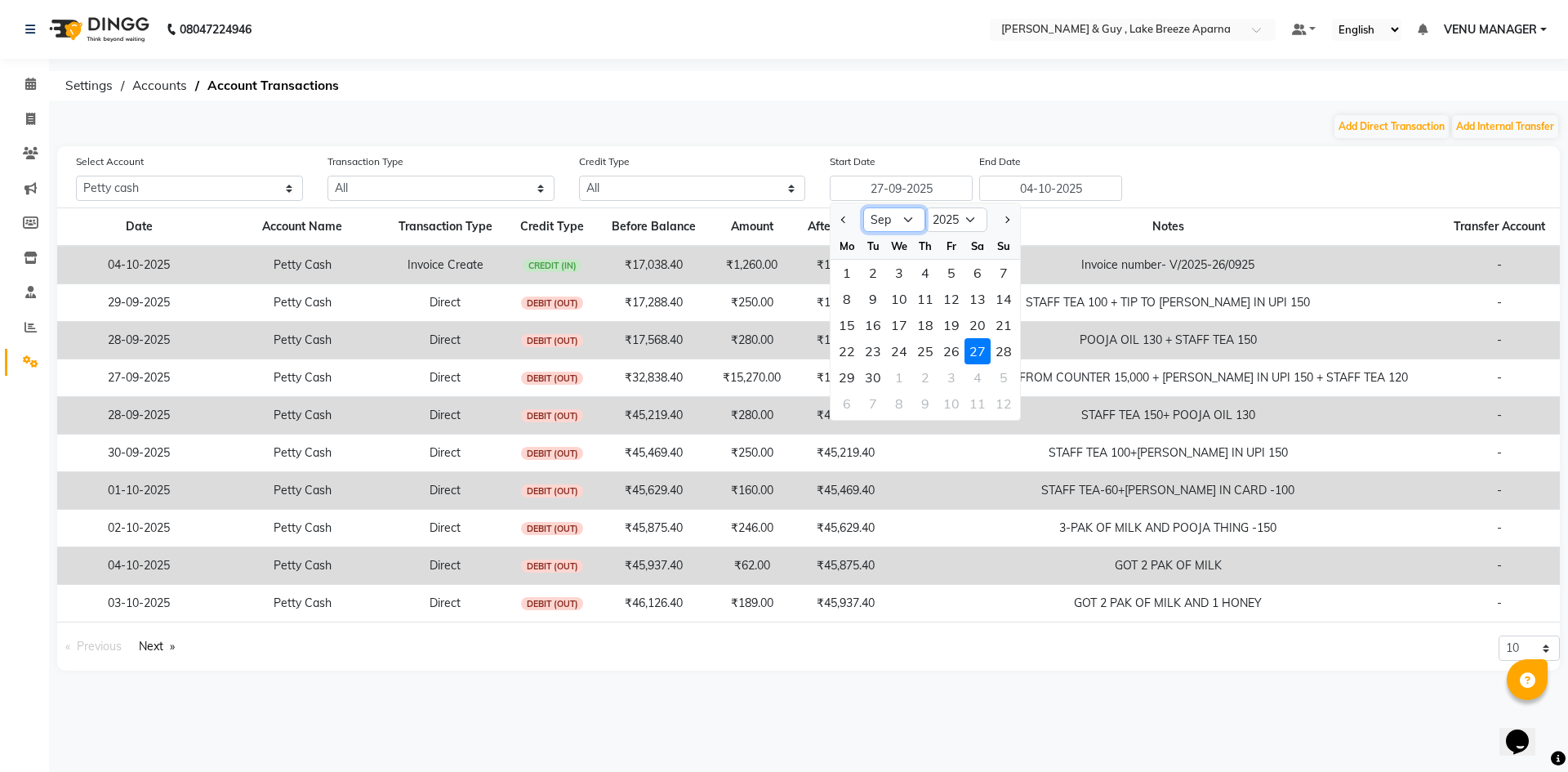
click at [907, 222] on select "Jan Feb Mar Apr May Jun Jul Aug Sep Oct Nov Dec" at bounding box center [894, 220] width 62 height 25
select select "8"
click at [863, 207] on select "Jan Feb Mar Apr May Jun Jul Aug Sep Oct Nov Dec" at bounding box center [894, 220] width 62 height 25
click at [971, 375] on div "30" at bounding box center [978, 377] width 26 height 26
type input "30-08-2025"
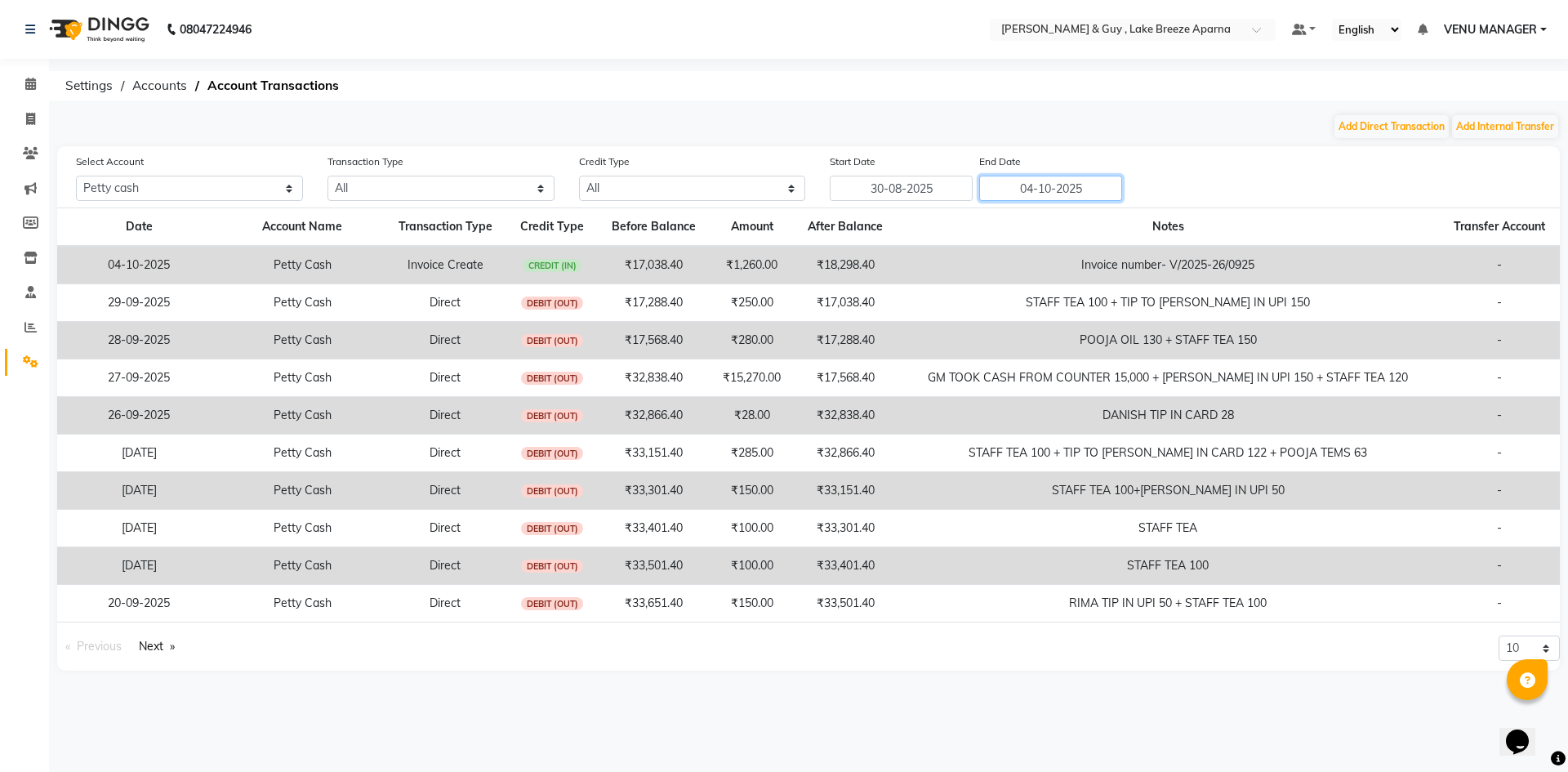
click at [1025, 189] on input "04-10-2025" at bounding box center [1051, 188] width 143 height 25
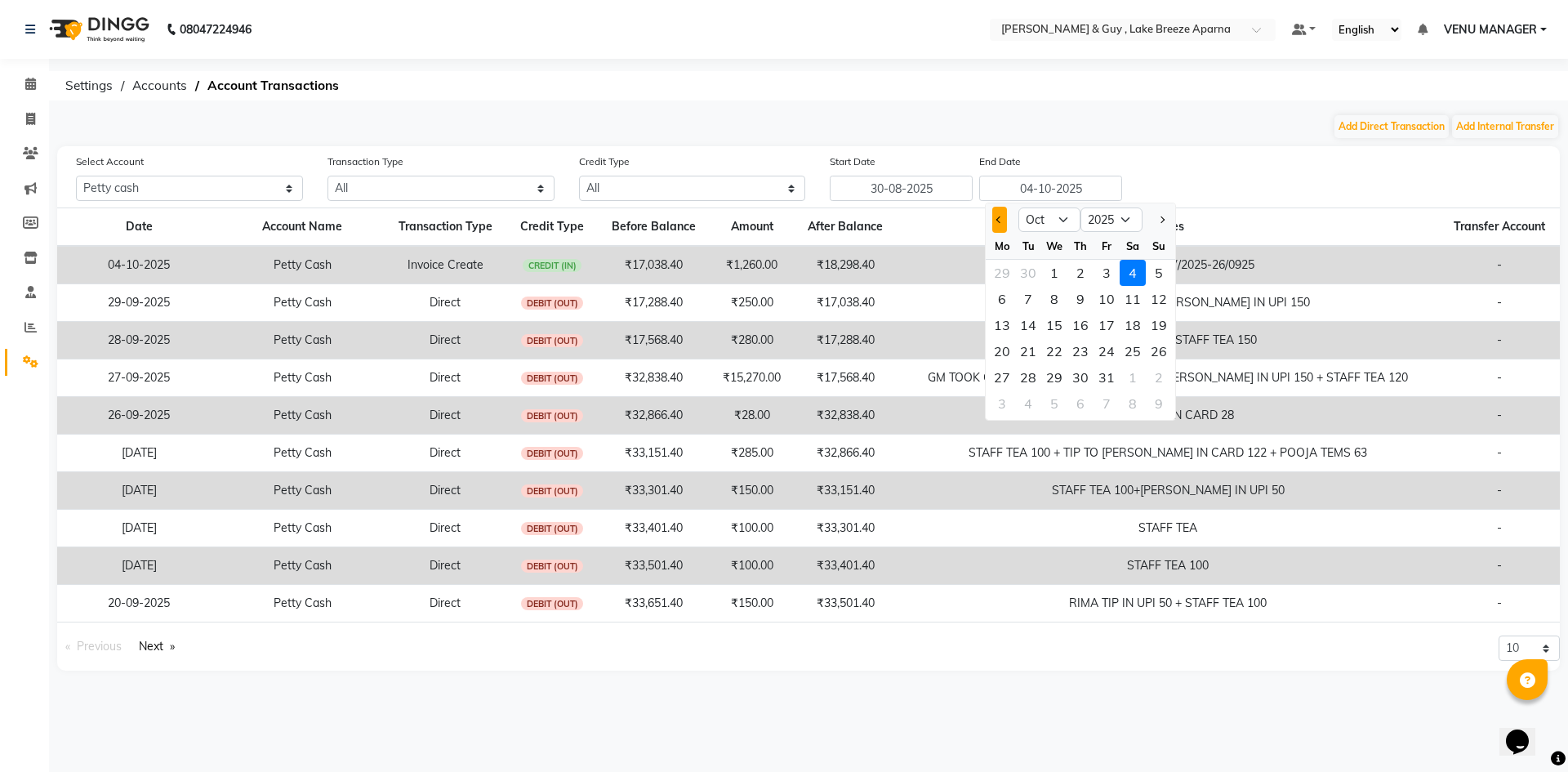
click at [998, 228] on button "Previous month" at bounding box center [999, 220] width 14 height 26
select select "8"
click at [1149, 375] on div "31" at bounding box center [1159, 377] width 26 height 26
type input "31-08-2025"
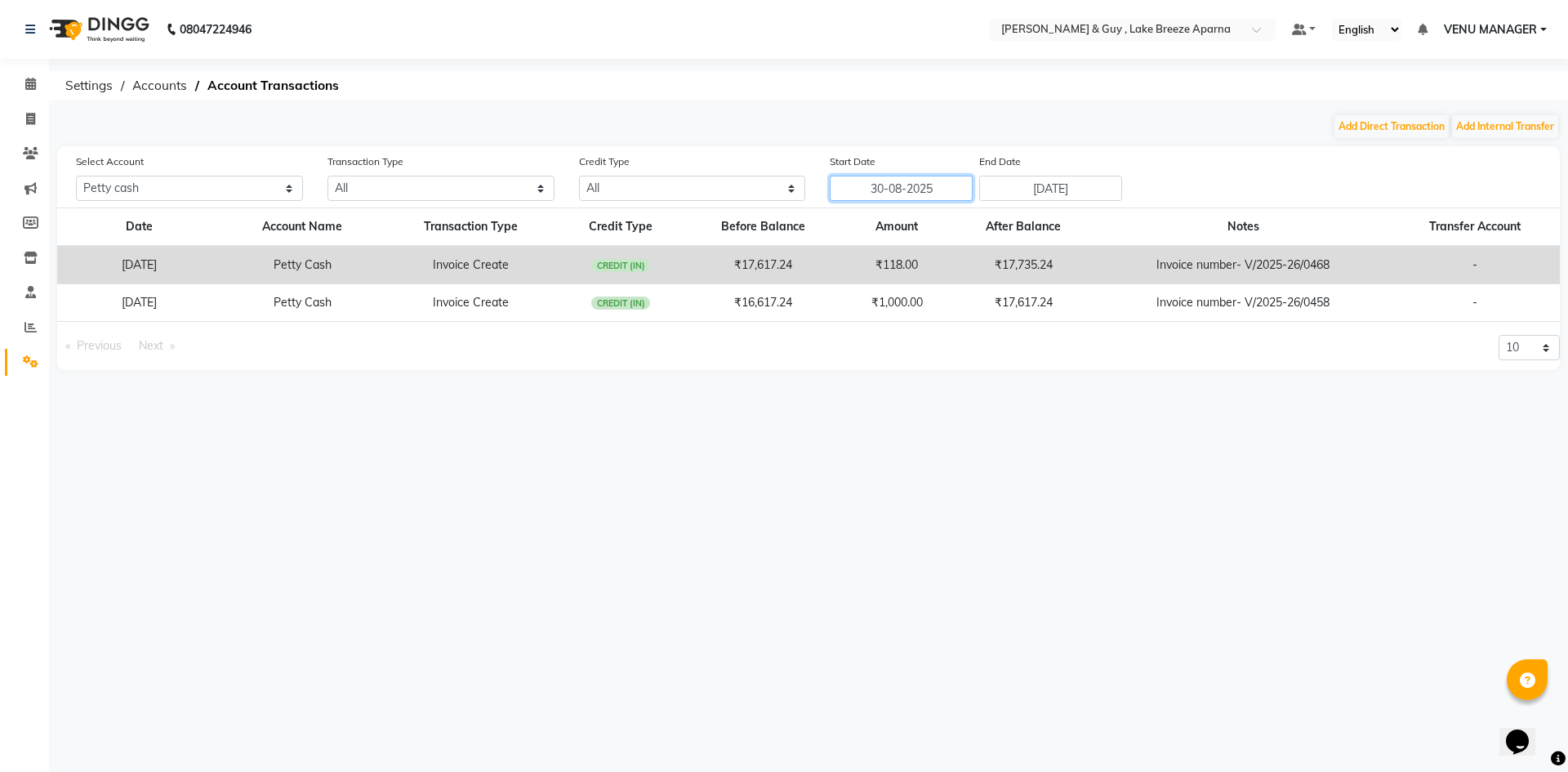
click at [937, 189] on input "30-08-2025" at bounding box center [901, 188] width 143 height 25
select select "8"
select select "2025"
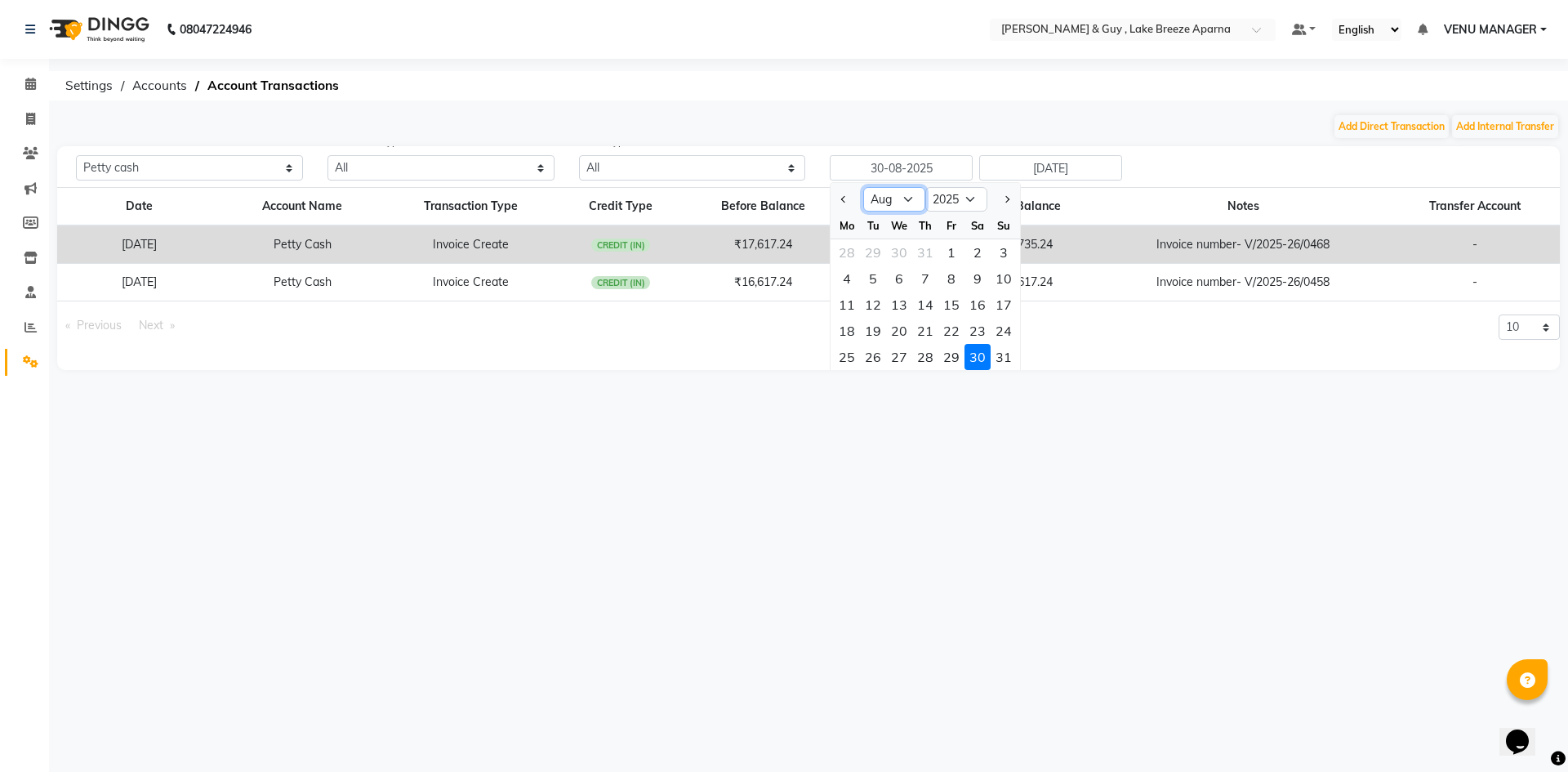
click at [907, 198] on select "Jan Feb Mar Apr May Jun Jul Aug Sep Oct Nov Dec" at bounding box center [894, 200] width 62 height 25
select select "9"
click at [863, 187] on select "Jan Feb Mar Apr May Jun Jul Aug Sep Oct Nov Dec" at bounding box center [894, 200] width 62 height 25
click at [851, 250] on div "1" at bounding box center [847, 252] width 26 height 26
type input "01-09-2025"
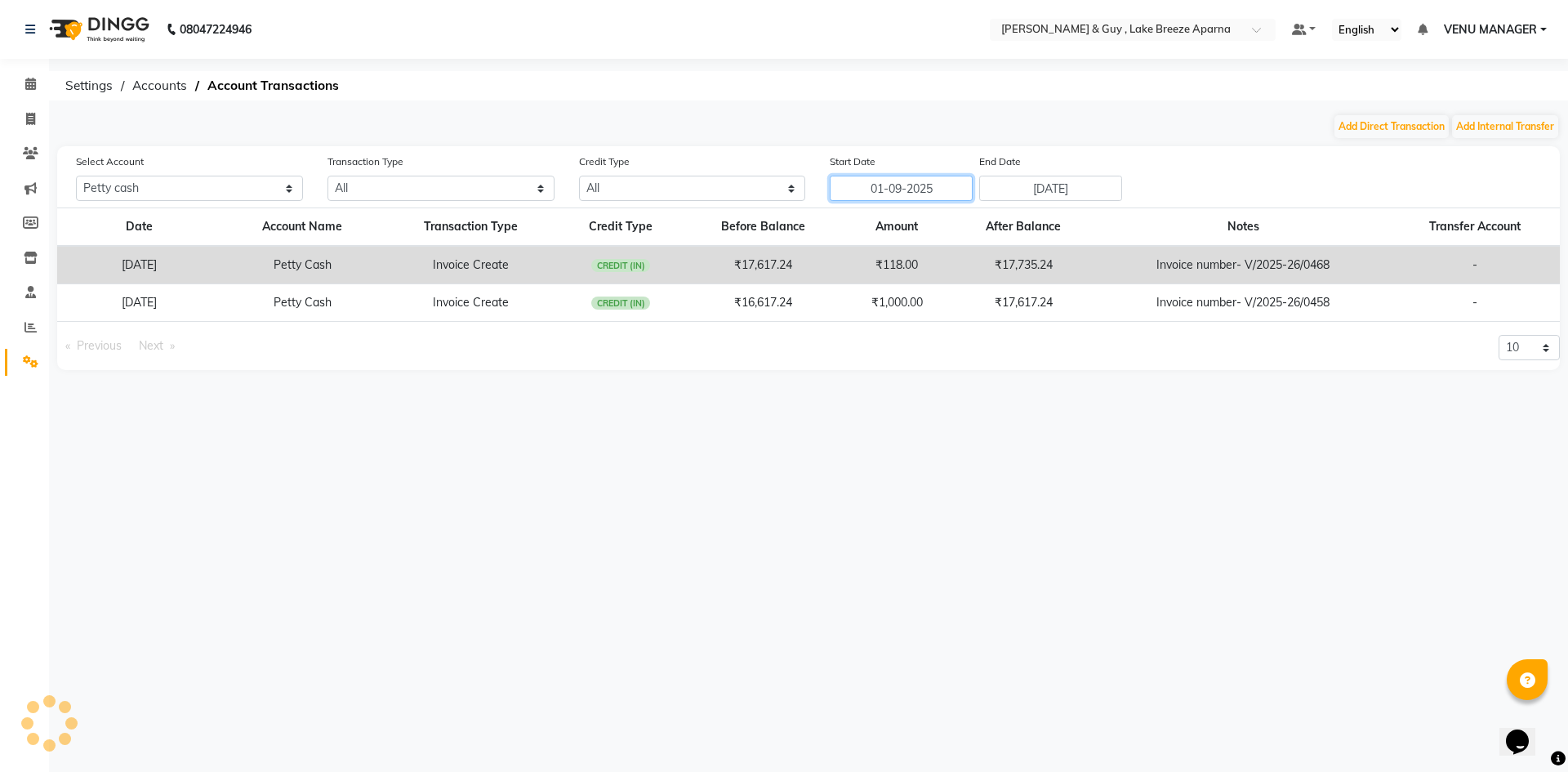
scroll to position [0, 0]
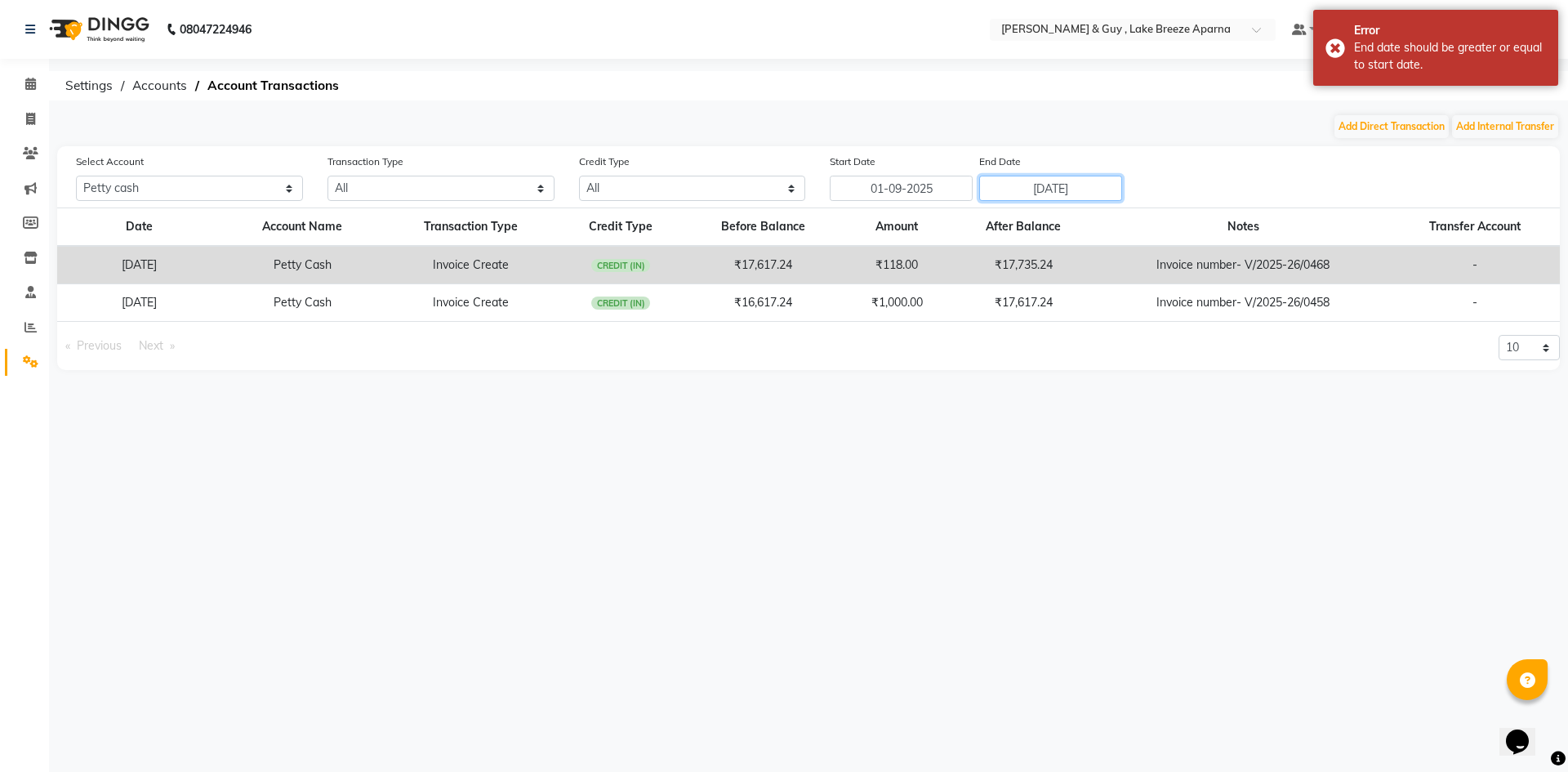
click at [1031, 192] on input "31-08-2025" at bounding box center [1051, 188] width 143 height 25
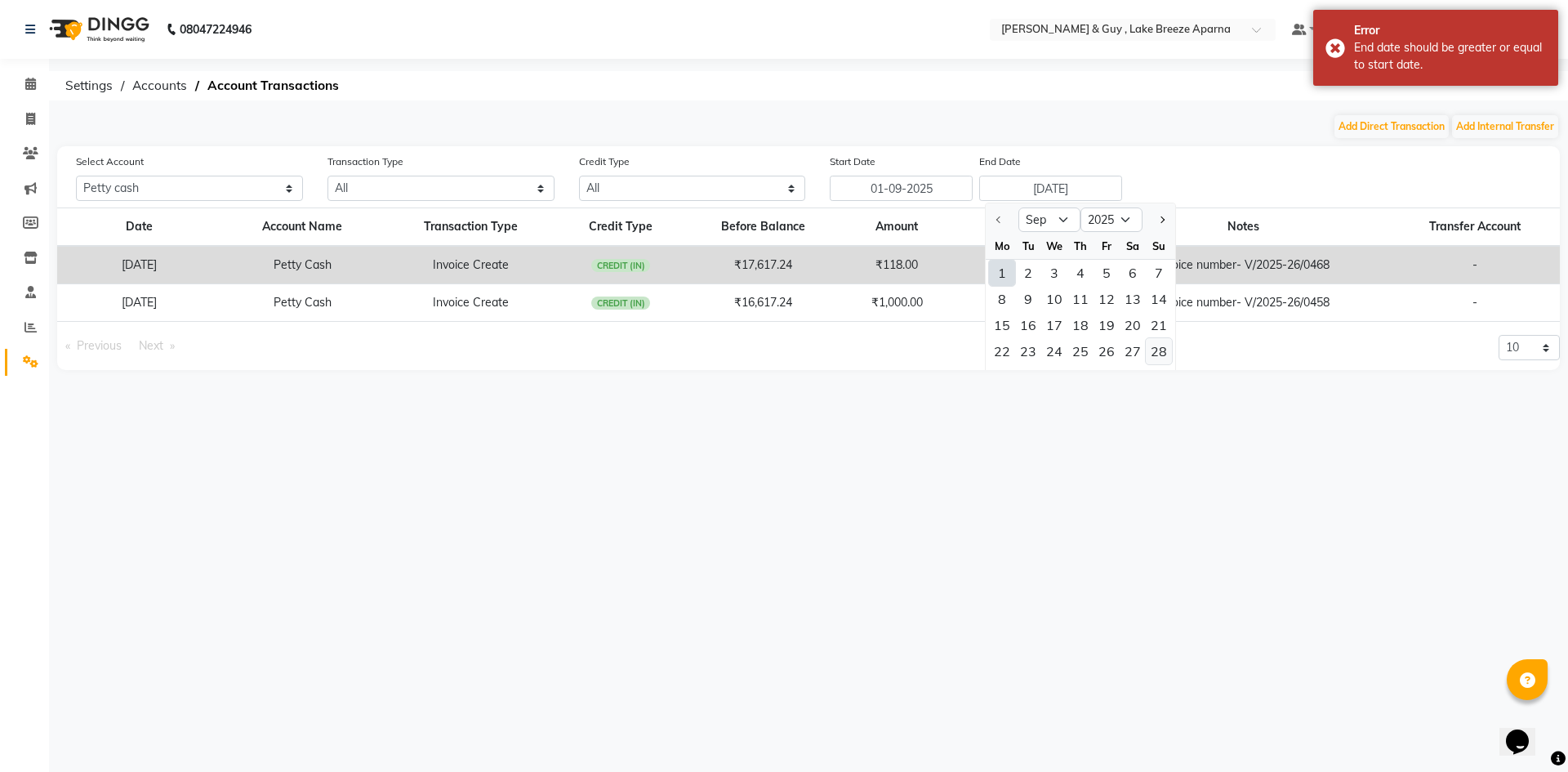
click at [1154, 344] on div "28" at bounding box center [1159, 351] width 26 height 26
type input "28-09-2025"
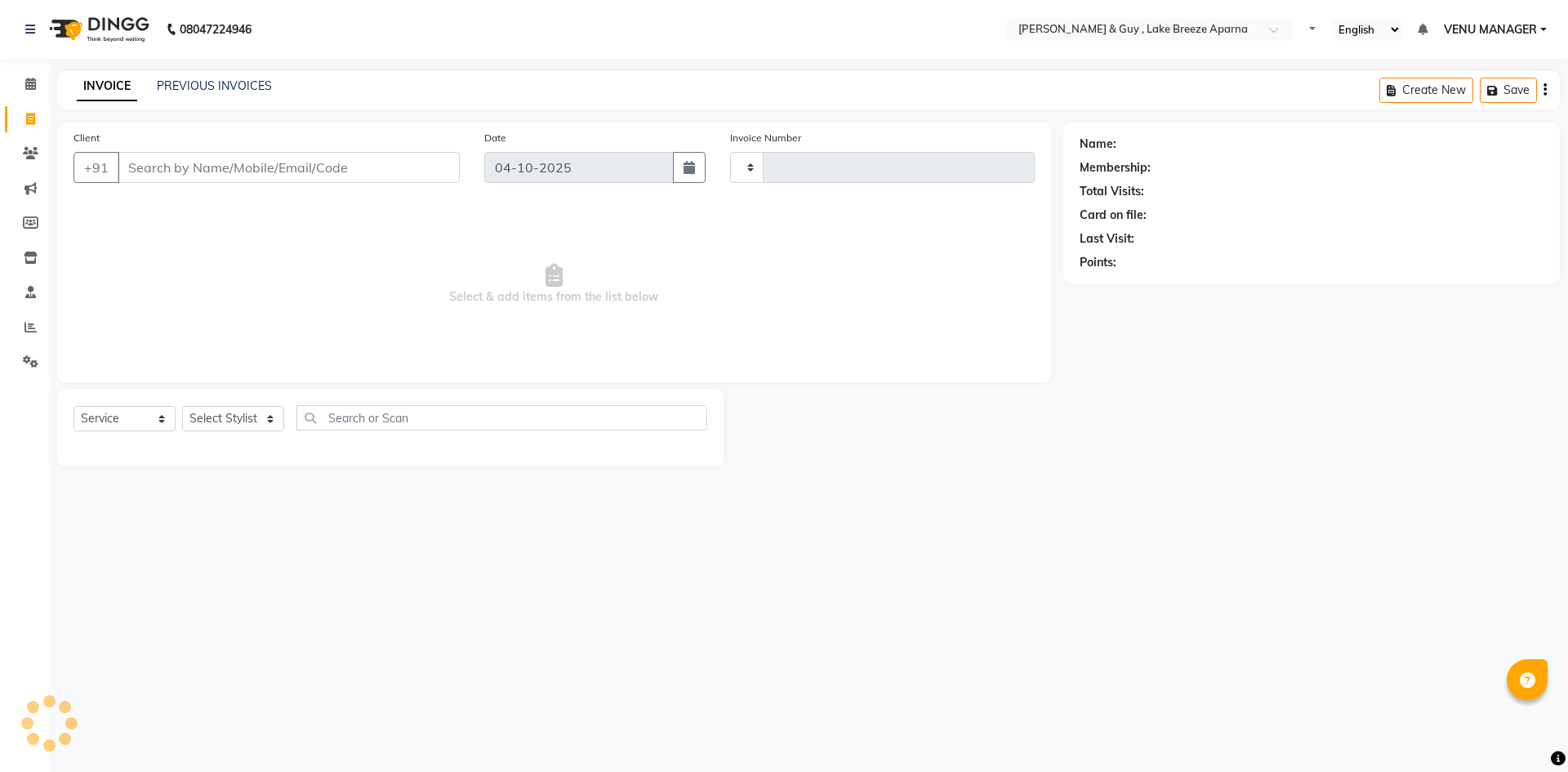
select select "service"
type input "0924"
select select "8690"
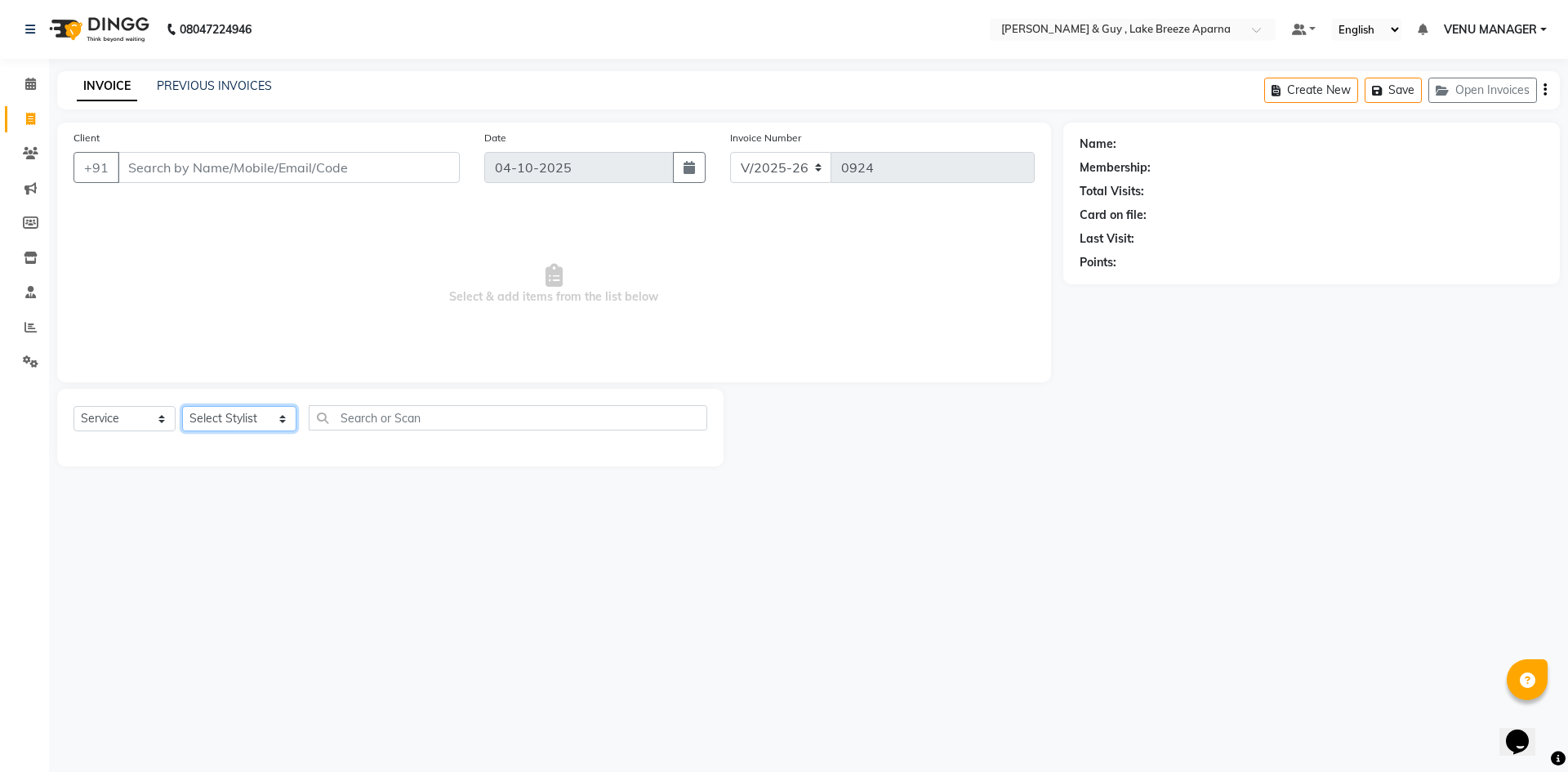
click at [250, 420] on select "Select Stylist [PERSON_NAME] ASLAM [DEMOGRAPHIC_DATA] [PERSON_NAME] MANAGER [PE…" at bounding box center [239, 418] width 115 height 25
select select "93526"
click at [182, 406] on select "Select Stylist [PERSON_NAME] ASLAM [DEMOGRAPHIC_DATA] [PERSON_NAME] MANAGER [PE…" at bounding box center [239, 418] width 115 height 25
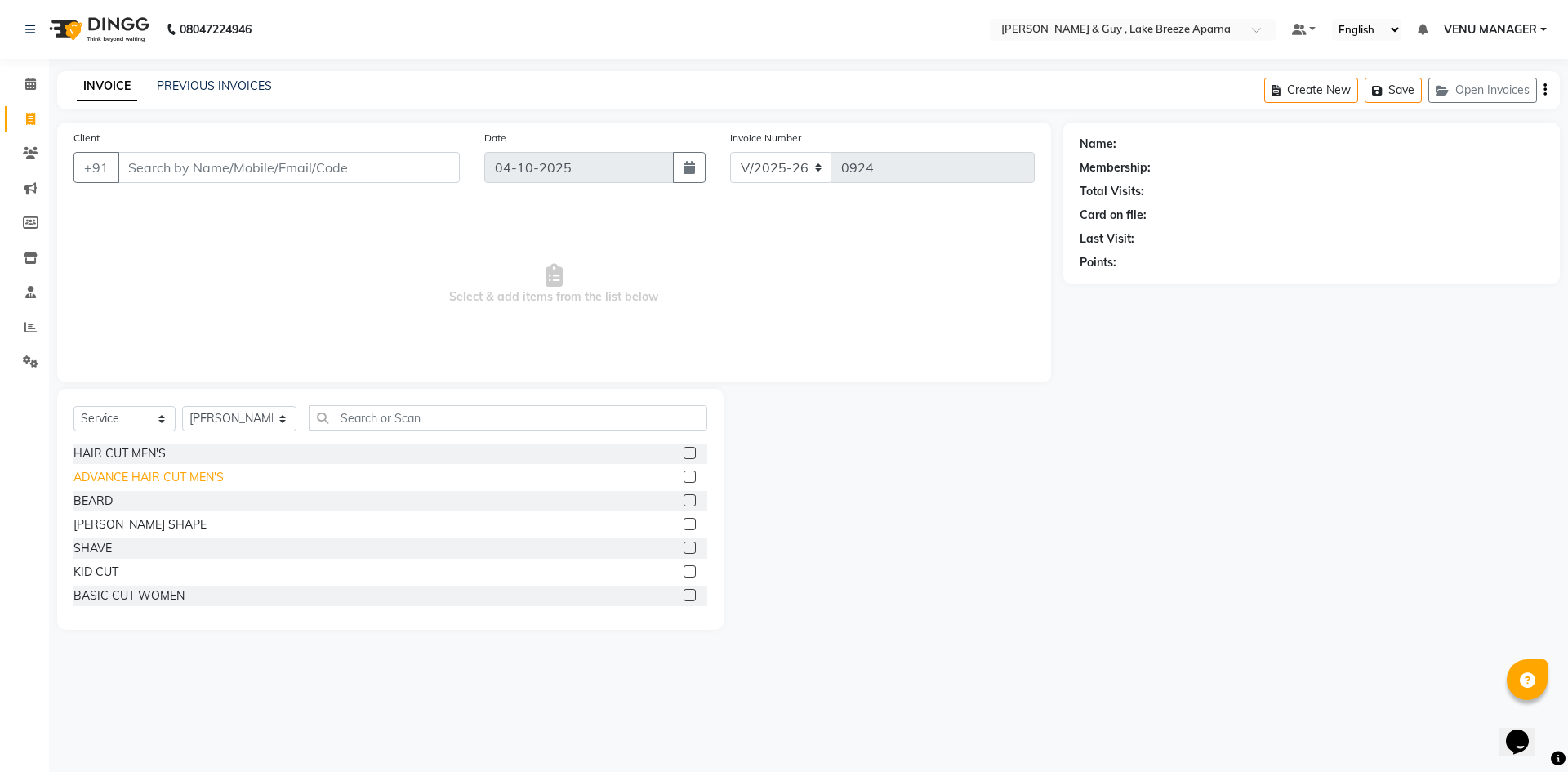
click at [178, 474] on div "ADVANCE HAIR CUT MEN'S" at bounding box center [149, 477] width 151 height 18
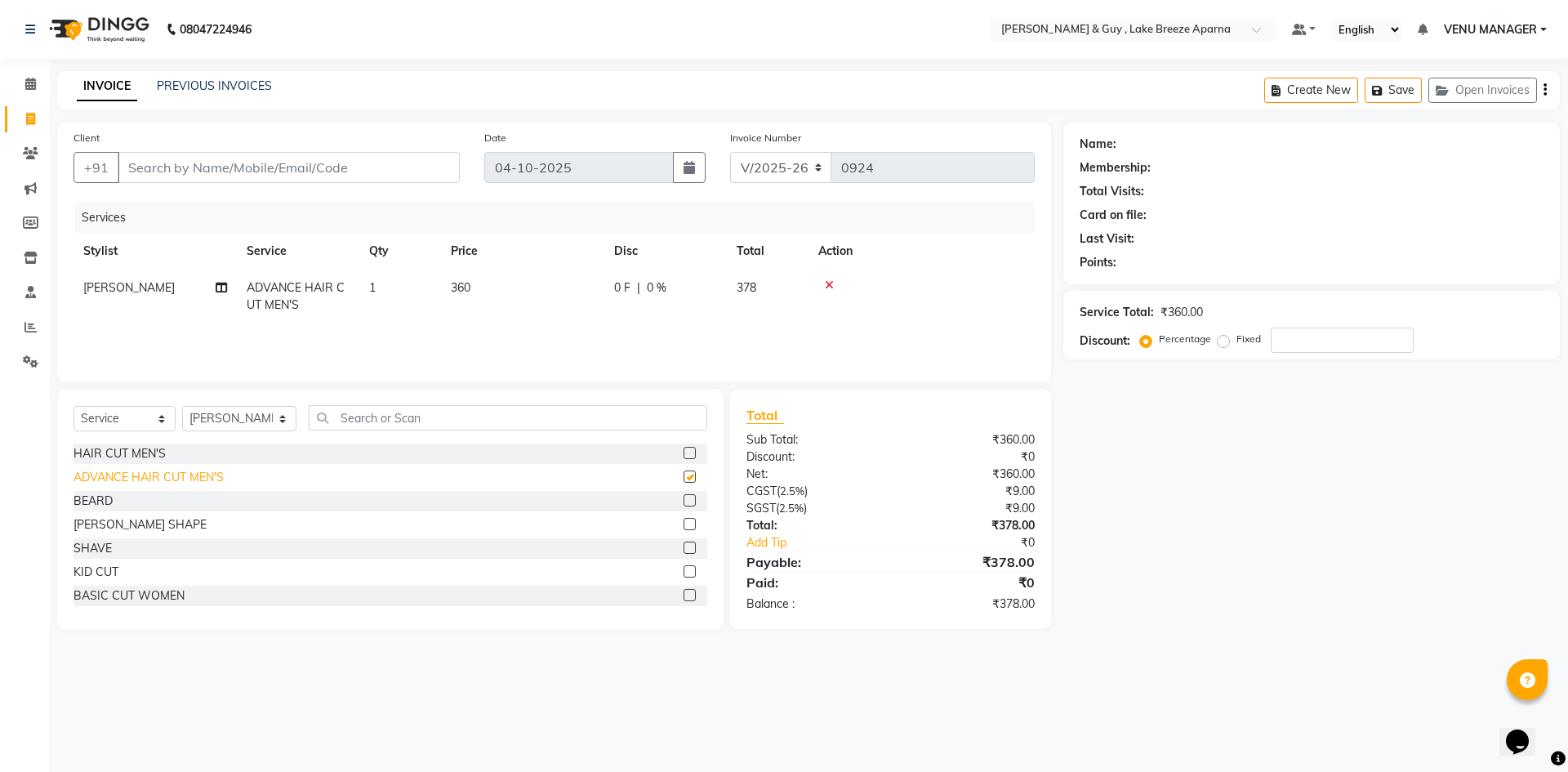
checkbox input "false"
click at [200, 173] on input "Client" at bounding box center [288, 167] width 342 height 31
type input "9"
type input "0"
type input "9849198339"
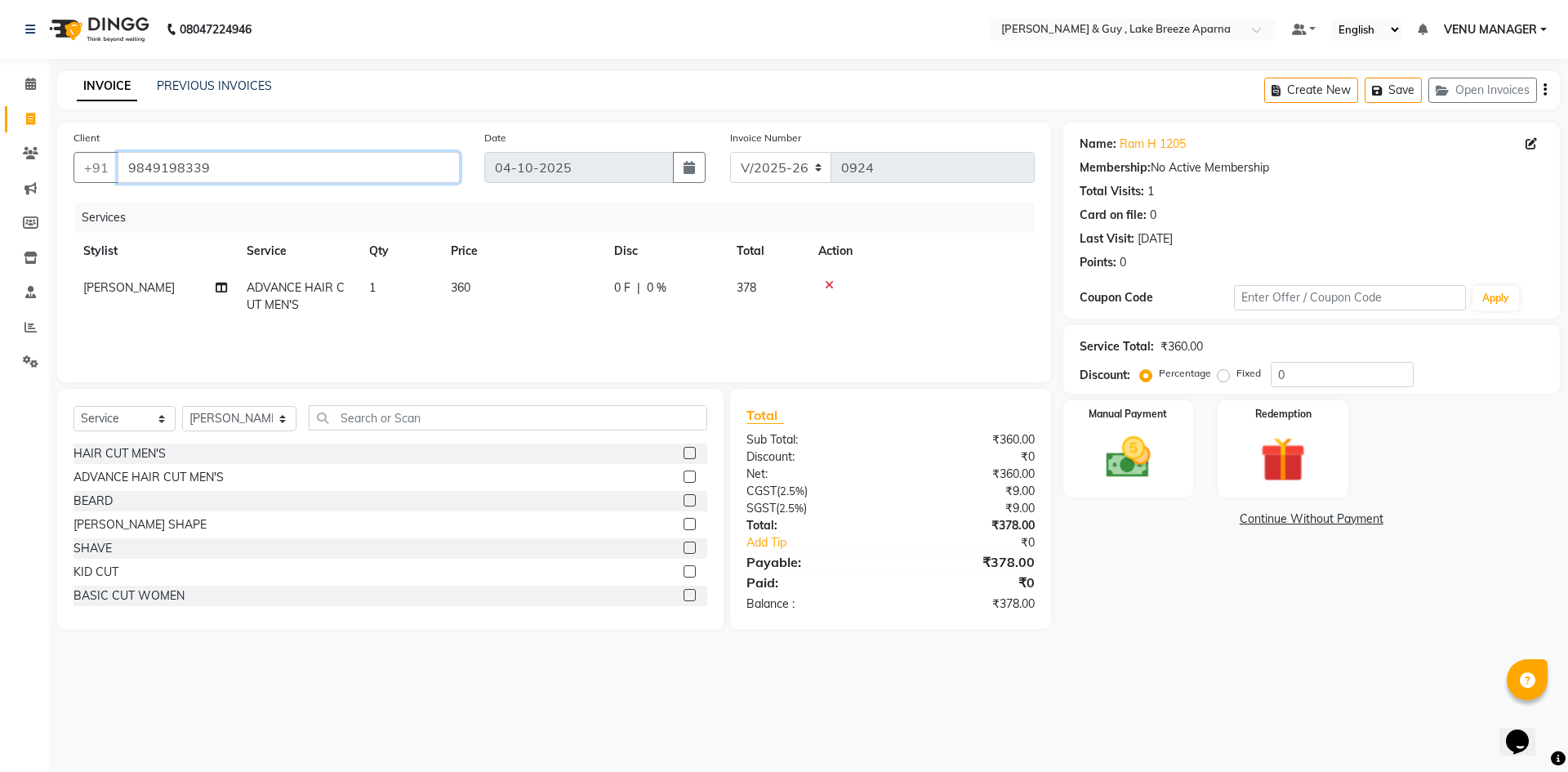
drag, startPoint x: 205, startPoint y: 165, endPoint x: 0, endPoint y: 146, distance: 205.9
click at [0, 146] on app-home "08047224946 Select Location × [PERSON_NAME] & Guy , Lake Breeze Aparna Default …" at bounding box center [784, 326] width 1568 height 654
click at [1129, 484] on img at bounding box center [1128, 458] width 76 height 54
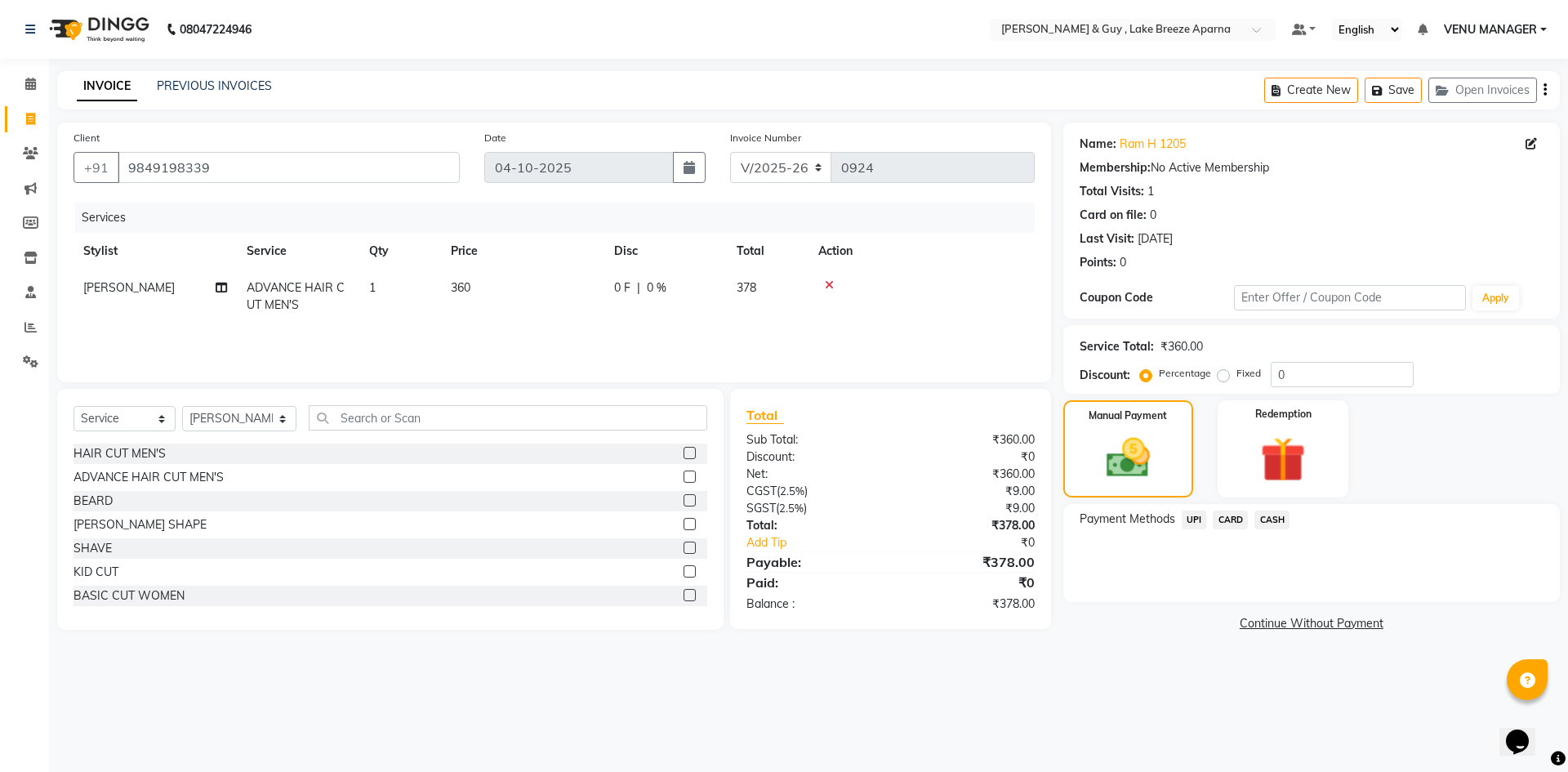
click at [1225, 518] on span "CARD" at bounding box center [1230, 519] width 35 height 18
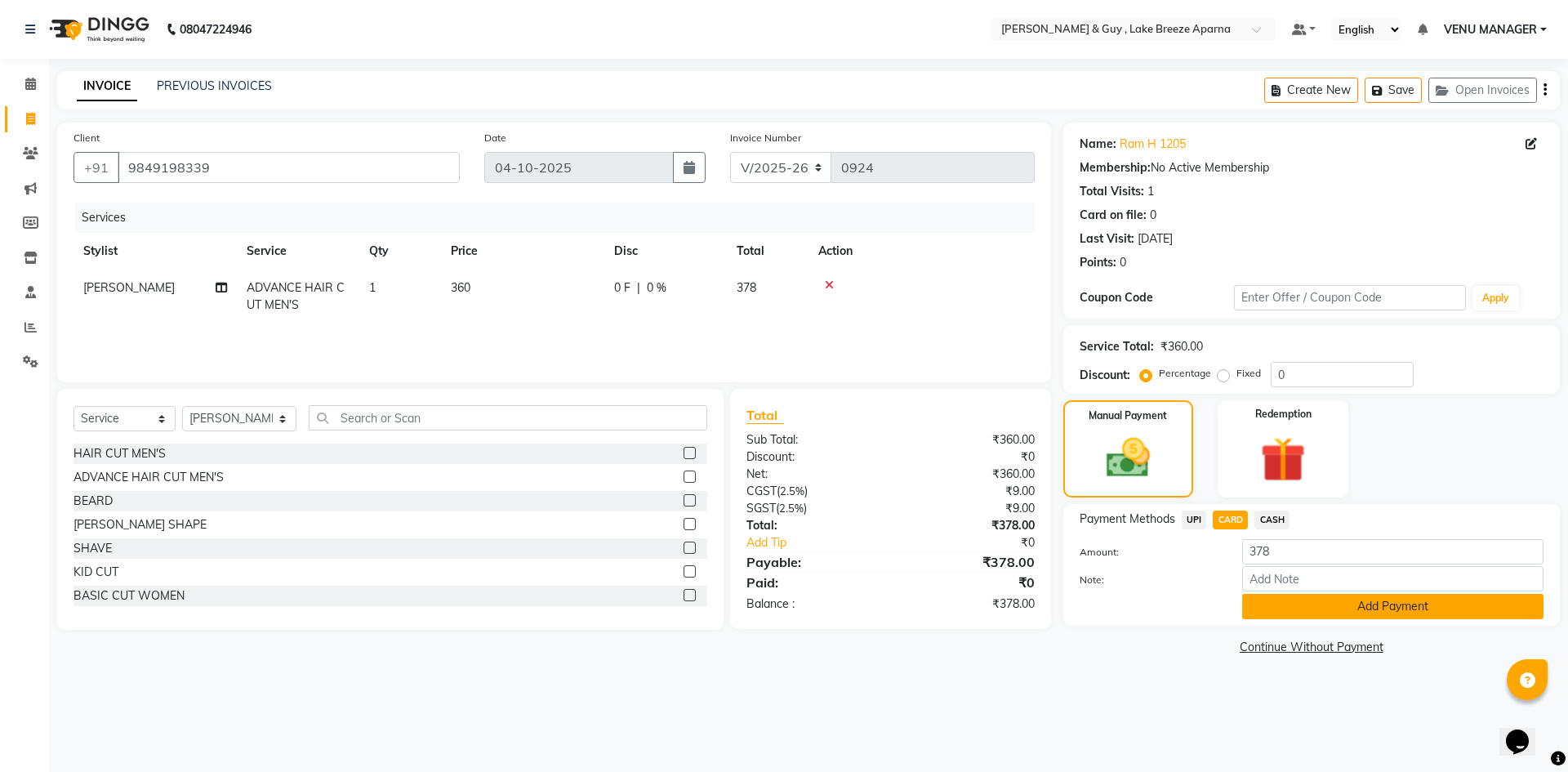
click at [1379, 604] on button "Add Payment" at bounding box center [1393, 606] width 301 height 25
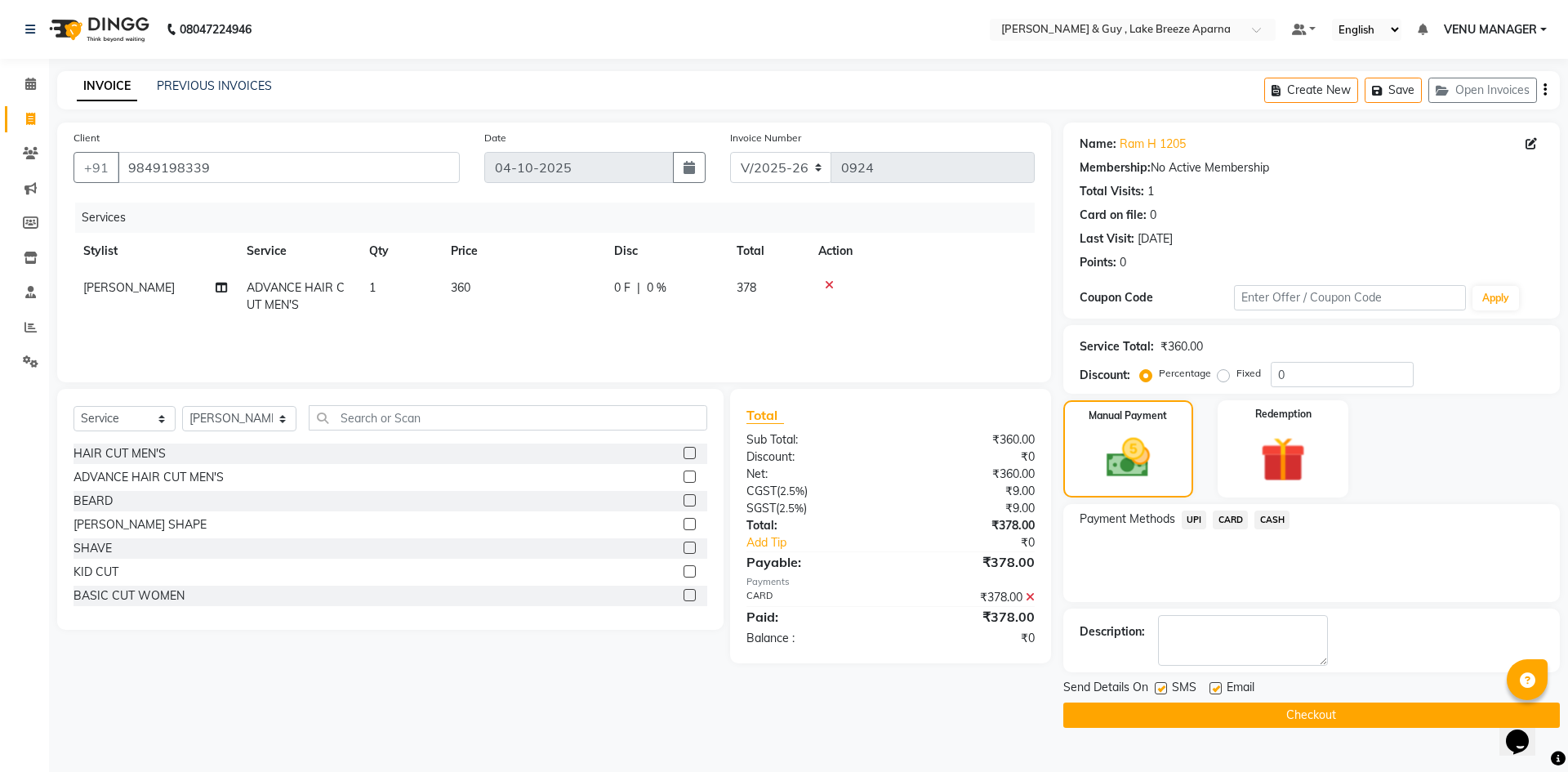
click at [1329, 727] on main "INVOICE PREVIOUS INVOICES Create New Save Open Invoices Client [PHONE_NUMBER] D…" at bounding box center [808, 411] width 1519 height 681
click at [1329, 712] on button "Checkout" at bounding box center [1311, 714] width 496 height 25
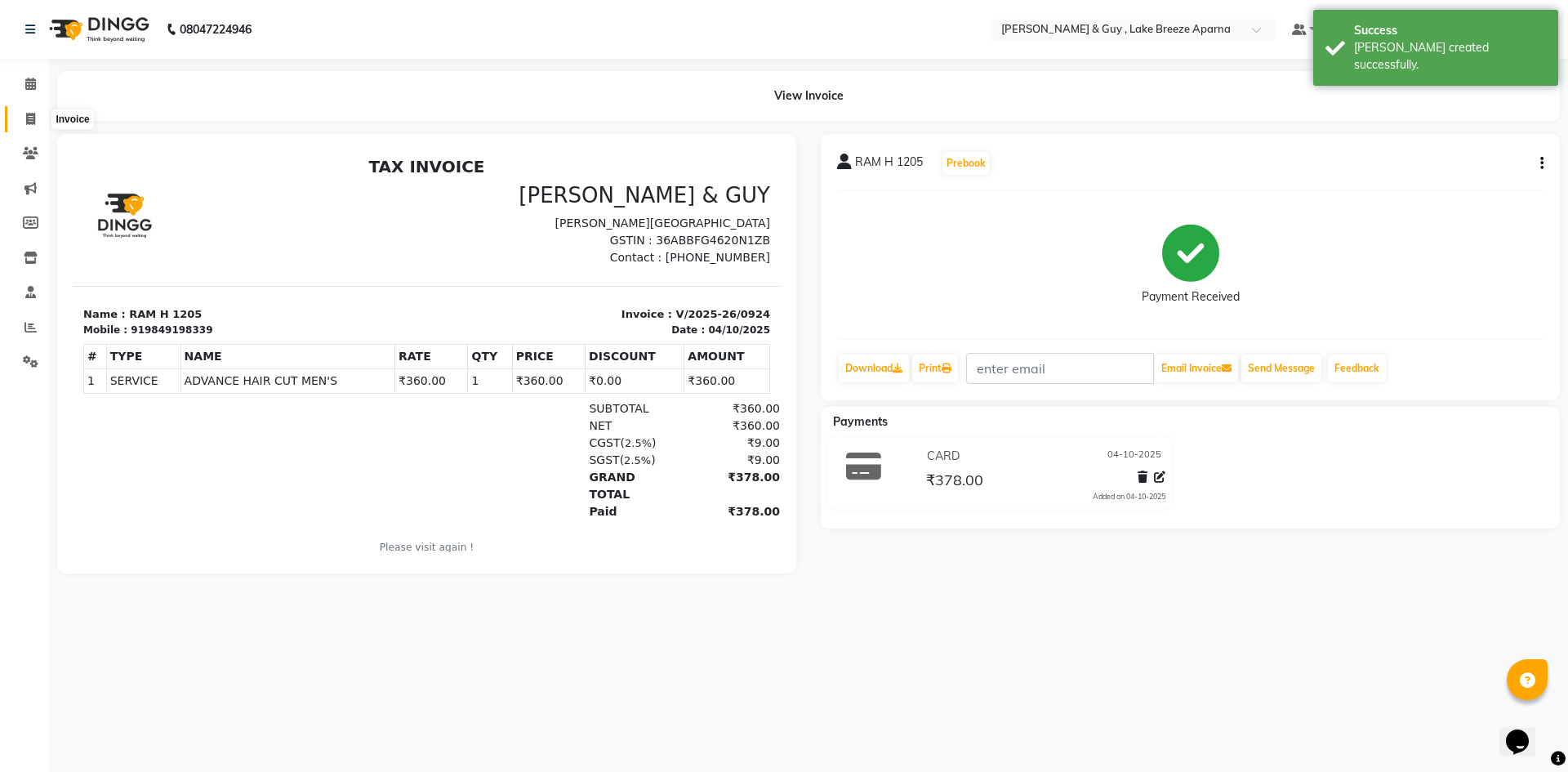
click at [26, 120] on icon at bounding box center [31, 119] width 9 height 12
select select "service"
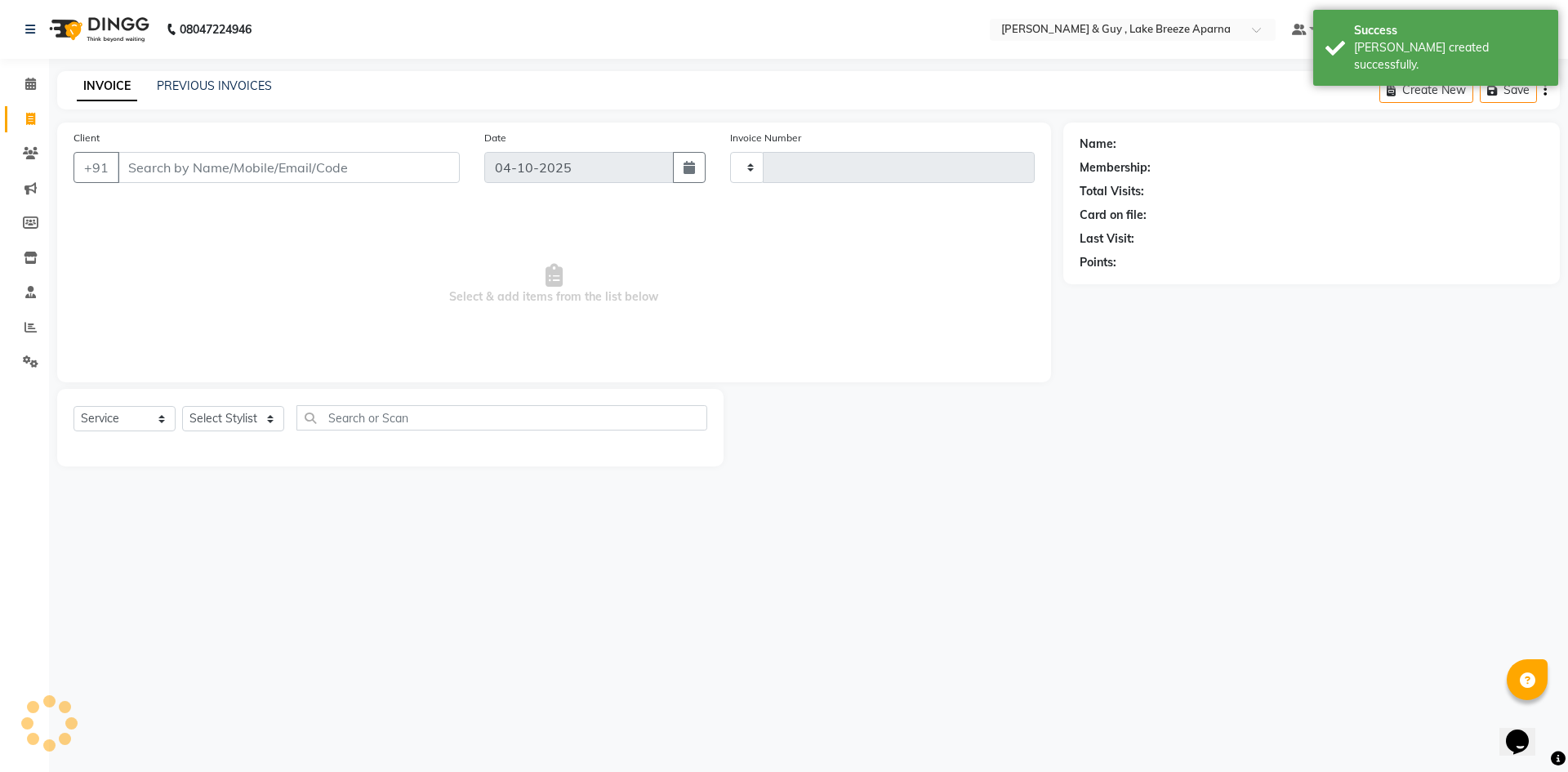
type input "0925"
select select "8690"
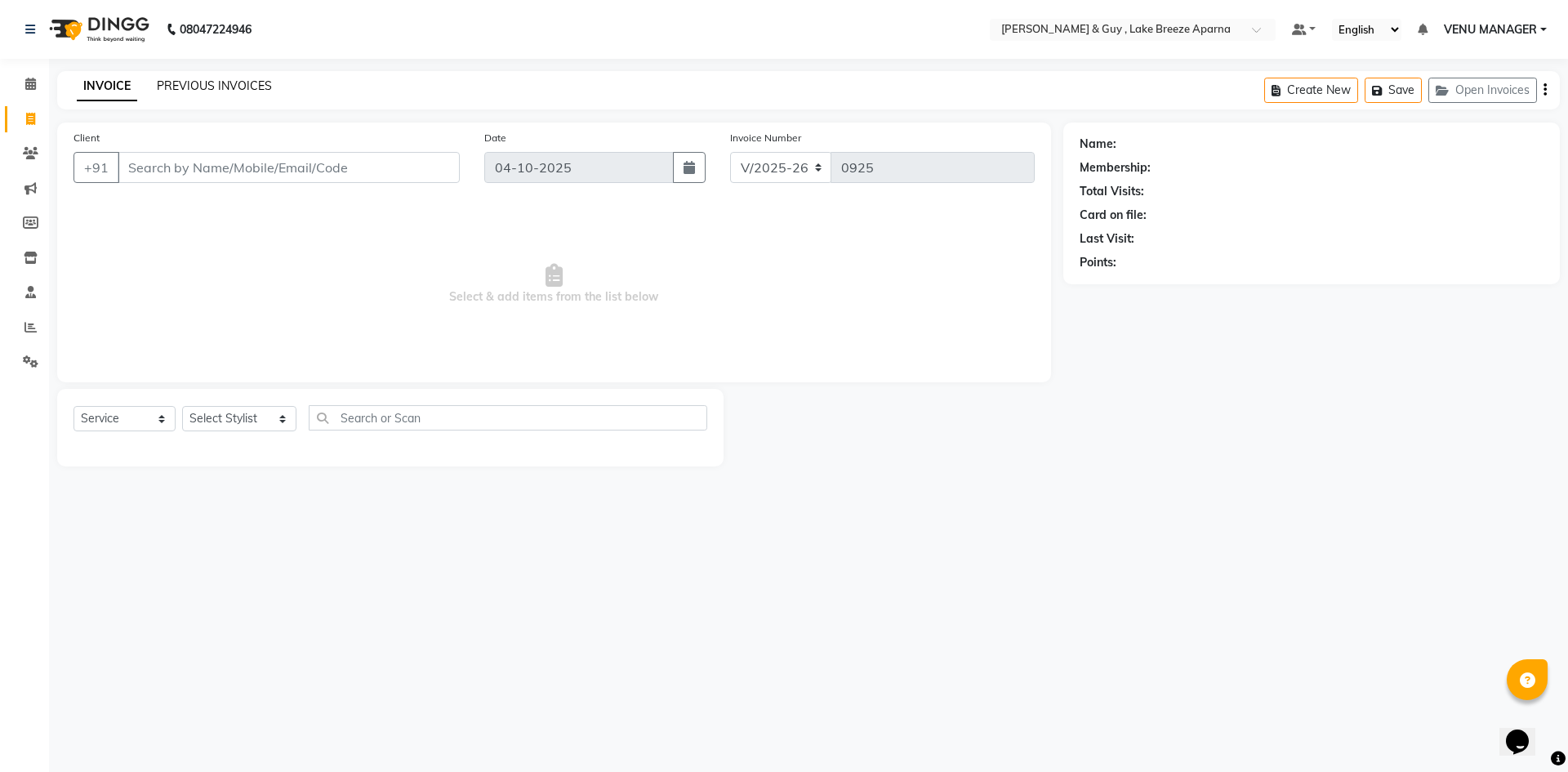
click at [218, 88] on link "PREVIOUS INVOICES" at bounding box center [214, 86] width 116 height 15
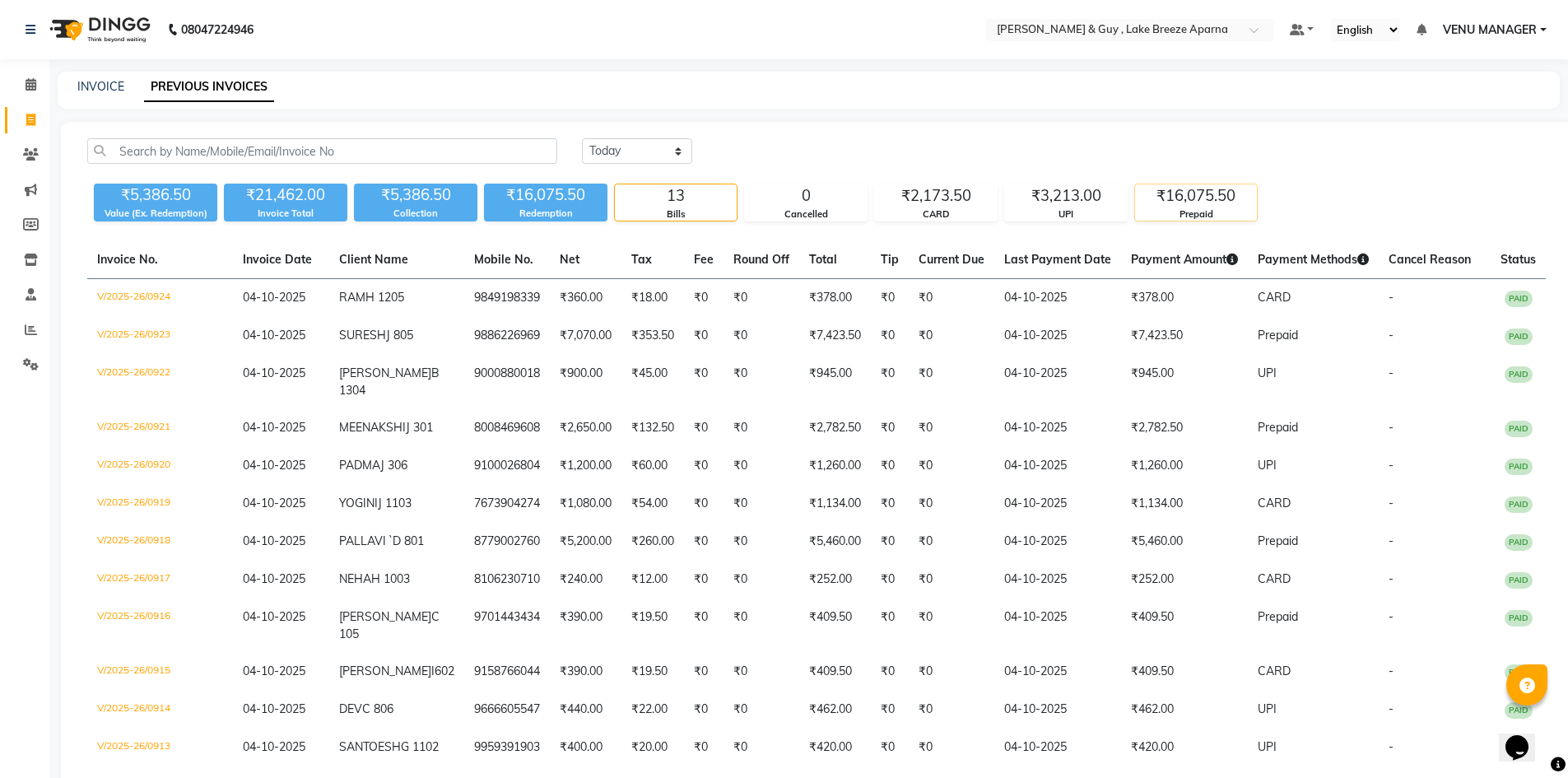
click at [1203, 210] on div "Prepaid" at bounding box center [1196, 214] width 122 height 14
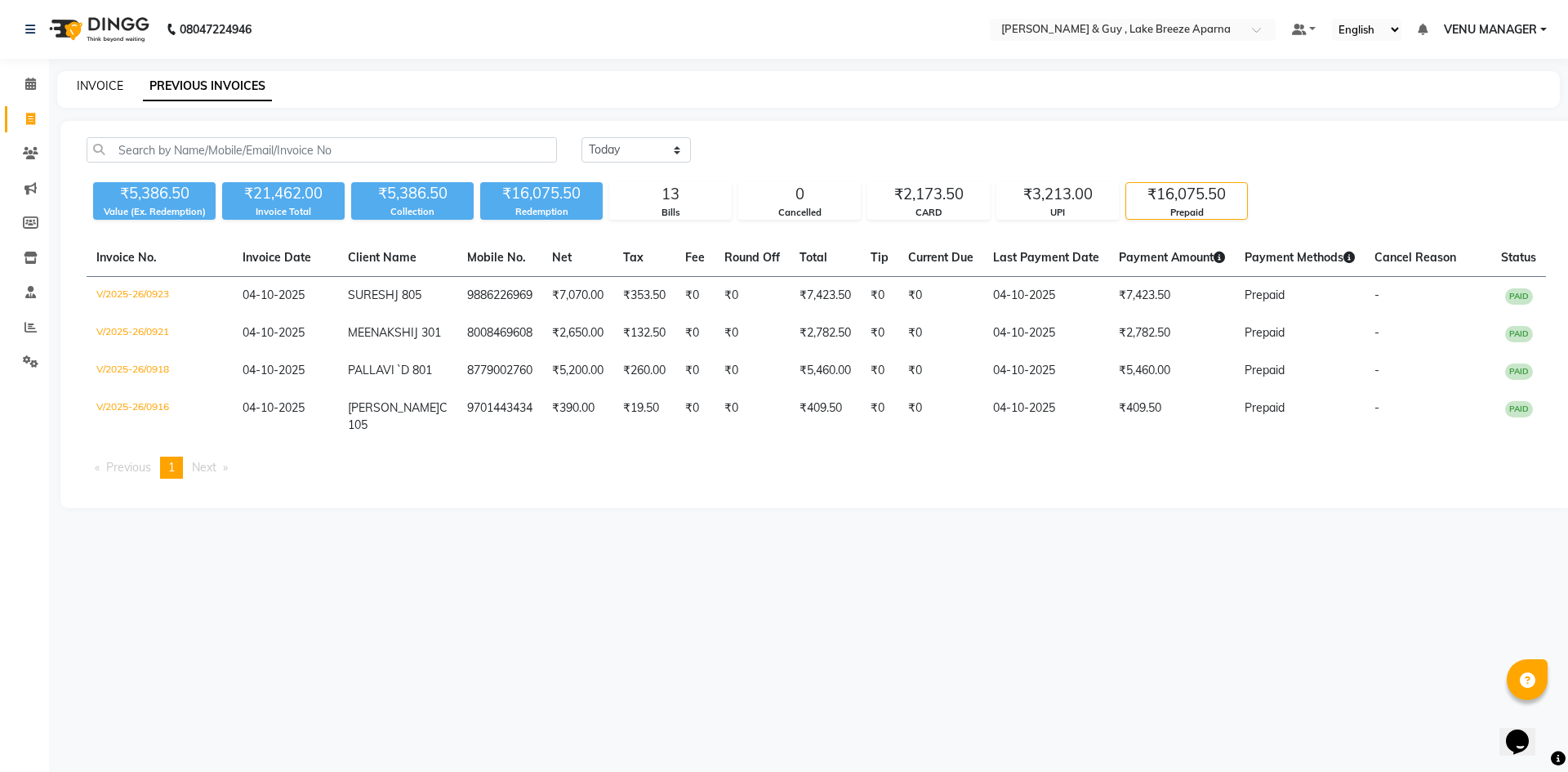
click at [99, 90] on link "INVOICE" at bounding box center [100, 86] width 46 height 15
select select "8690"
select select "service"
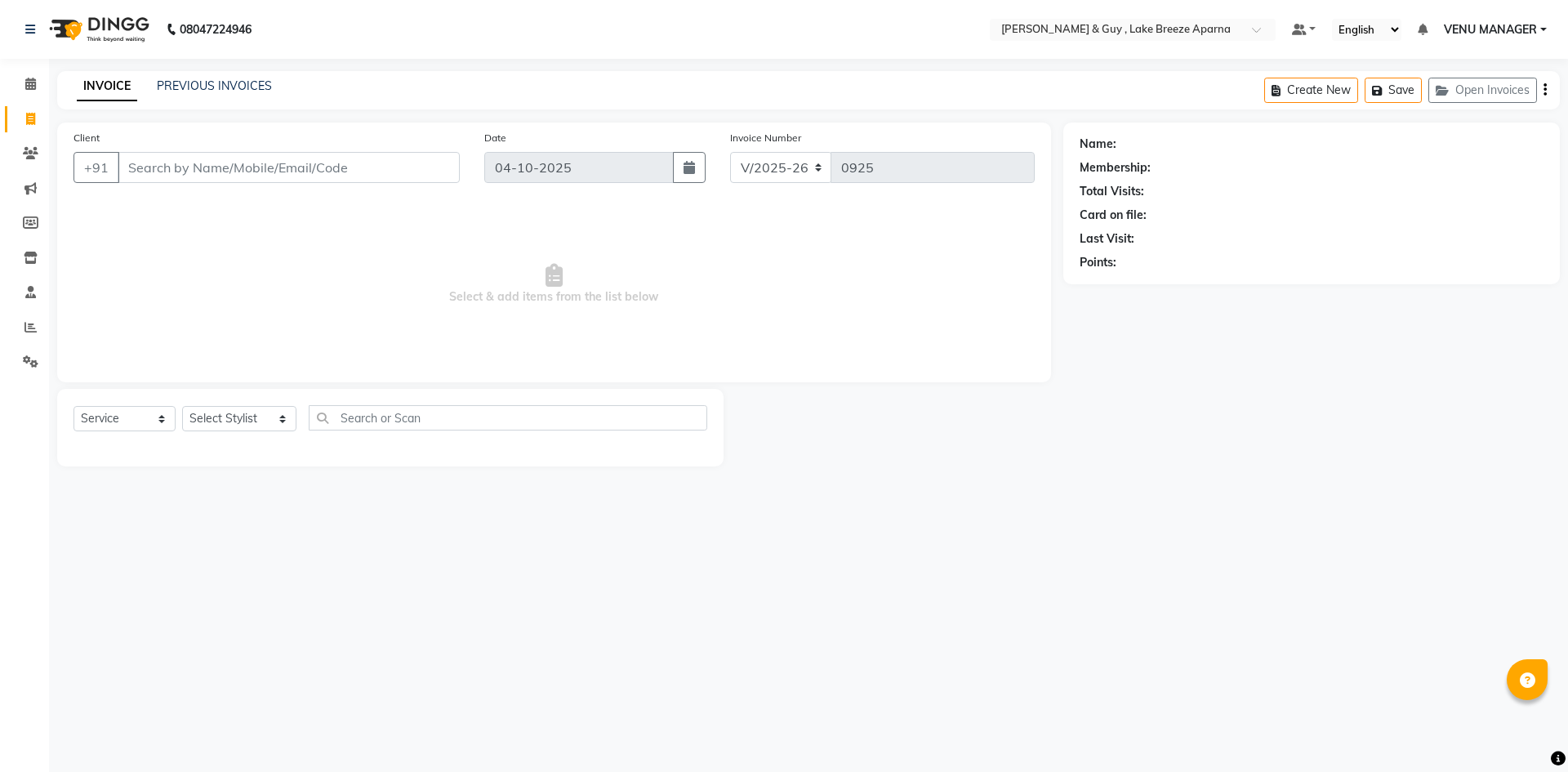
select select "8690"
select select "service"
click at [239, 430] on select "Select Stylist [PERSON_NAME] ASLAM [DEMOGRAPHIC_DATA] [PERSON_NAME] MANAGER [PE…" at bounding box center [239, 418] width 115 height 25
select select "87992"
click at [182, 406] on select "Select Stylist [PERSON_NAME] ASLAM [DEMOGRAPHIC_DATA] [PERSON_NAME] MANAGER [PE…" at bounding box center [239, 418] width 115 height 25
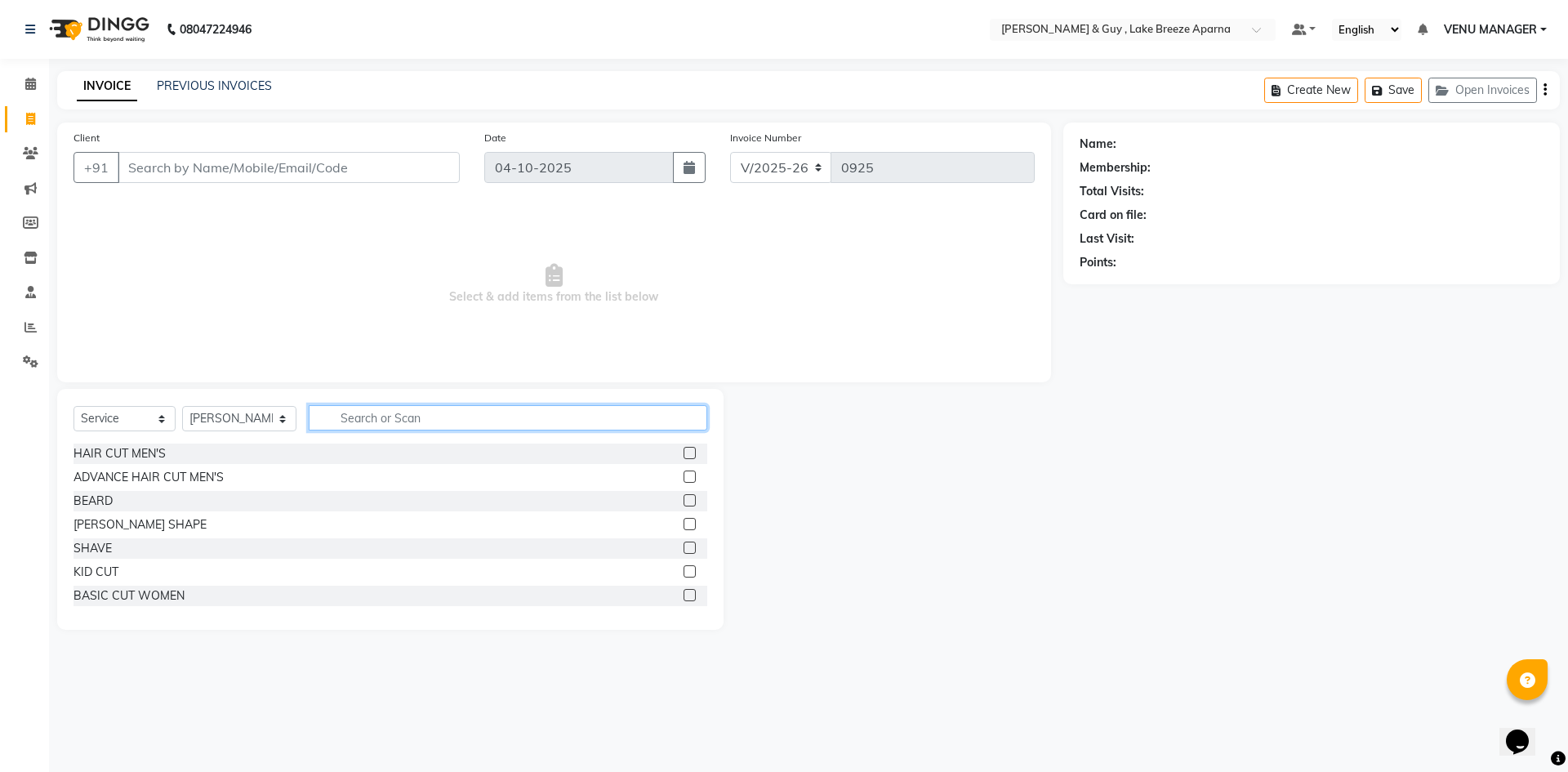
click at [325, 423] on input "text" at bounding box center [508, 418] width 398 height 25
type input "R"
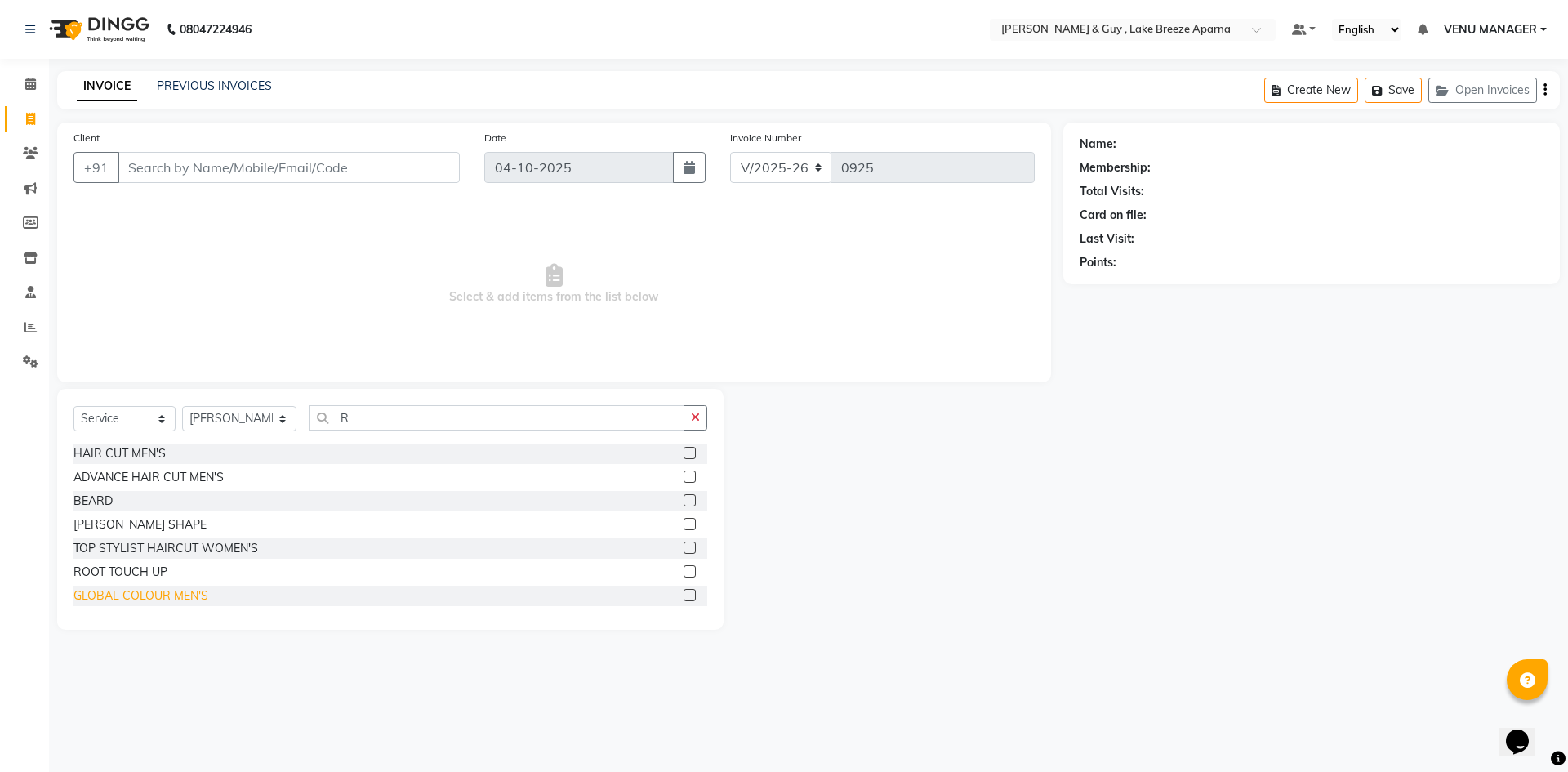
click at [123, 590] on div "GLOBAL COLOUR MEN'S" at bounding box center [141, 596] width 135 height 18
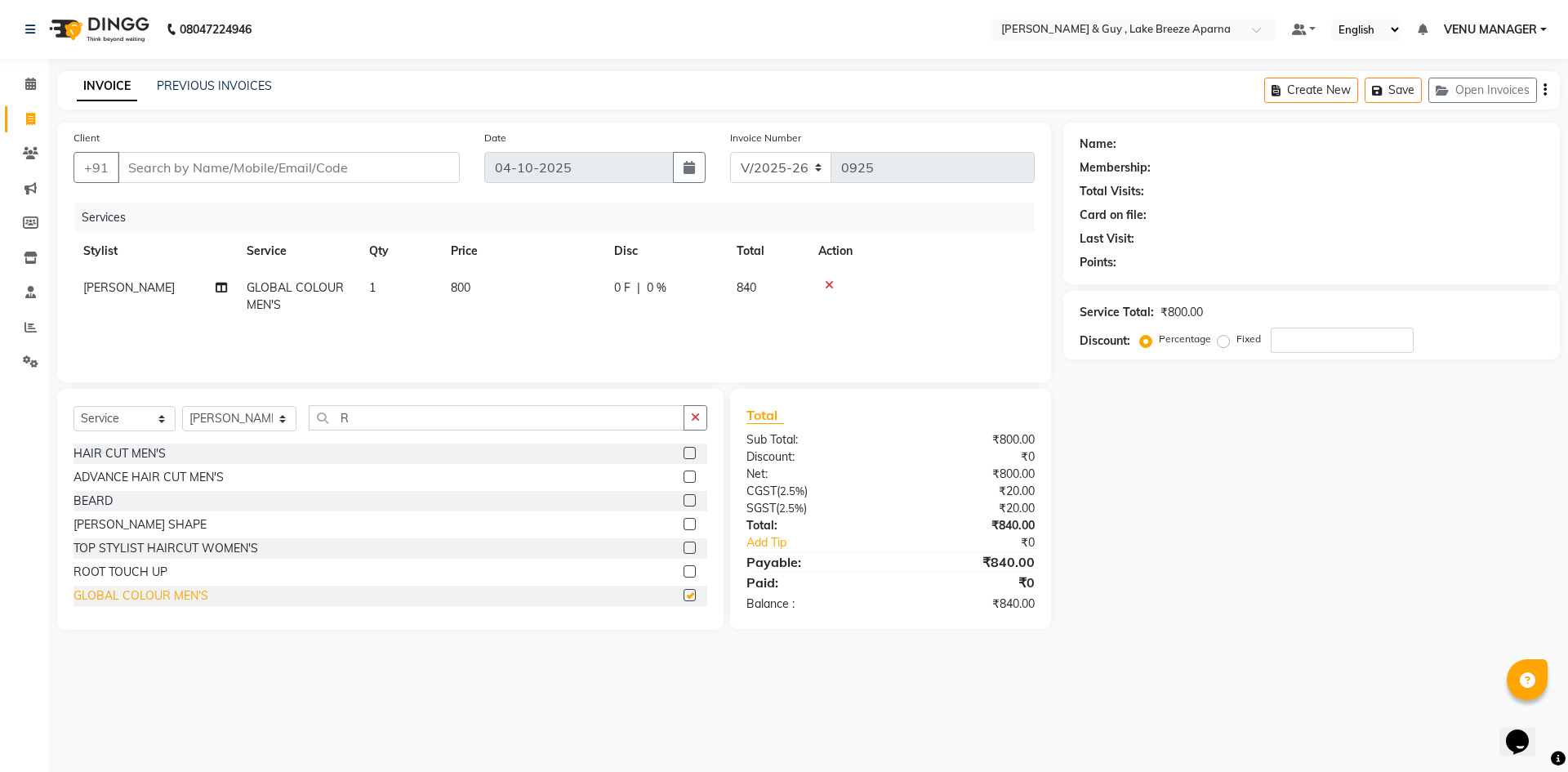
checkbox input "false"
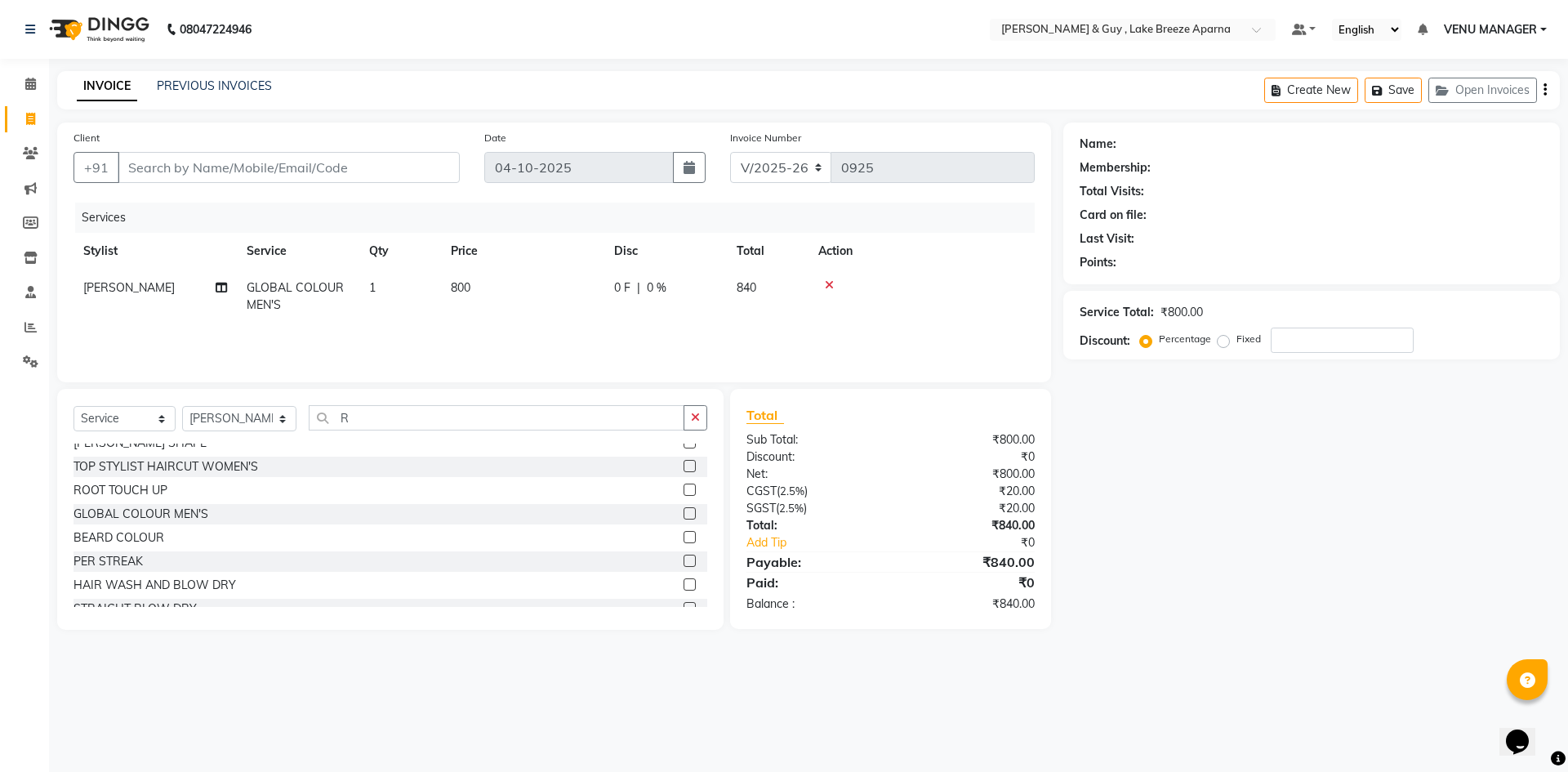
click at [454, 281] on span "800" at bounding box center [461, 287] width 19 height 15
select select "87992"
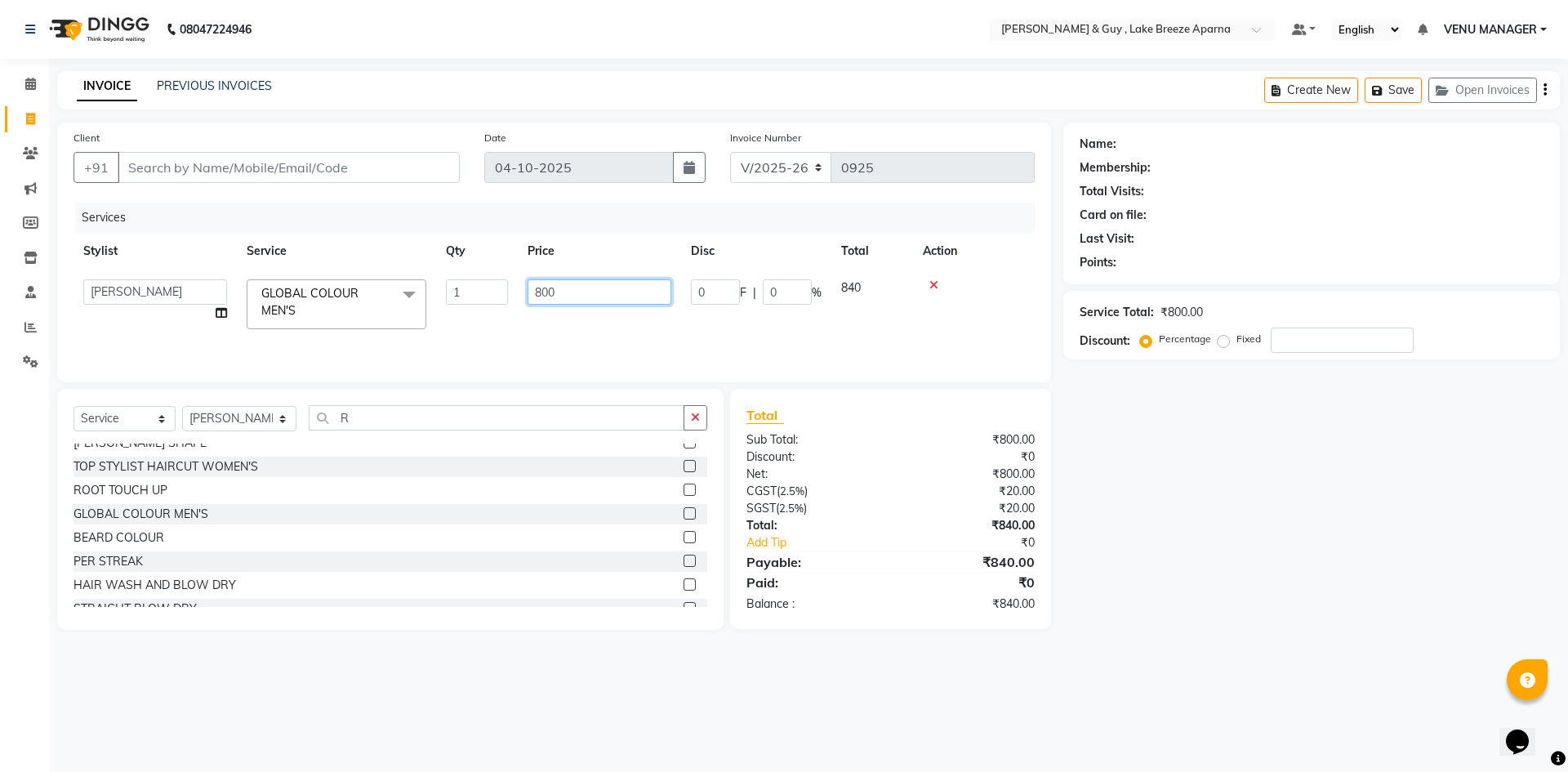
drag, startPoint x: 569, startPoint y: 284, endPoint x: 478, endPoint y: 297, distance: 91.9
click at [503, 293] on tr "AFSAR ANAS ASLAM DANISH HANISHA MANAGER LAXMI RIMA RINKU SALMAN SHANVI SRAVANTH…" at bounding box center [554, 304] width 961 height 69
type input "1000"
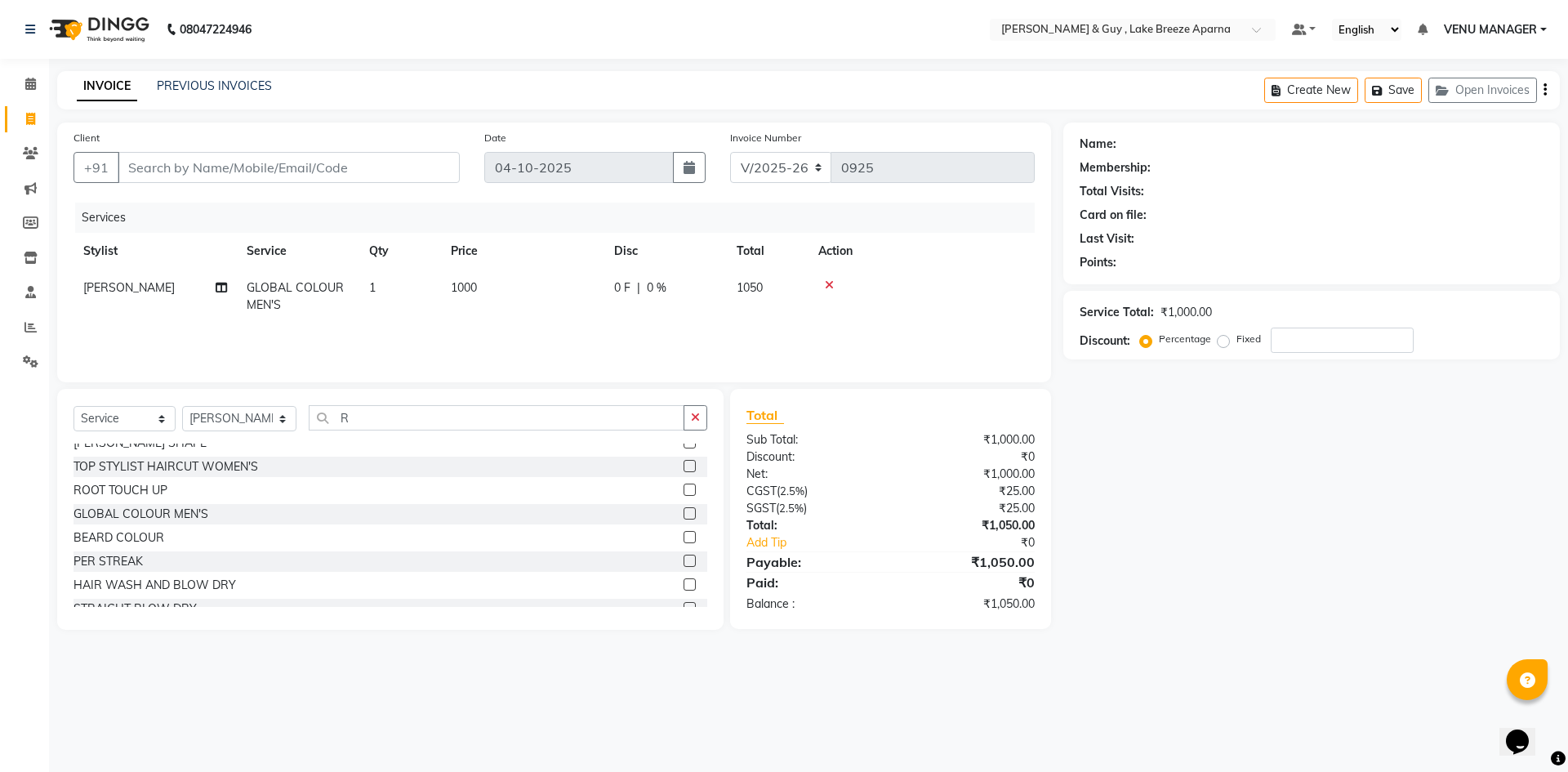
click at [1192, 544] on div "Name: Membership: Total Visits: Card on file: Last Visit: Points: Service Total…" at bounding box center [1318, 375] width 509 height 507
drag, startPoint x: 355, startPoint y: 421, endPoint x: 300, endPoint y: 419, distance: 55.0
click at [309, 419] on input "R" at bounding box center [496, 418] width 376 height 25
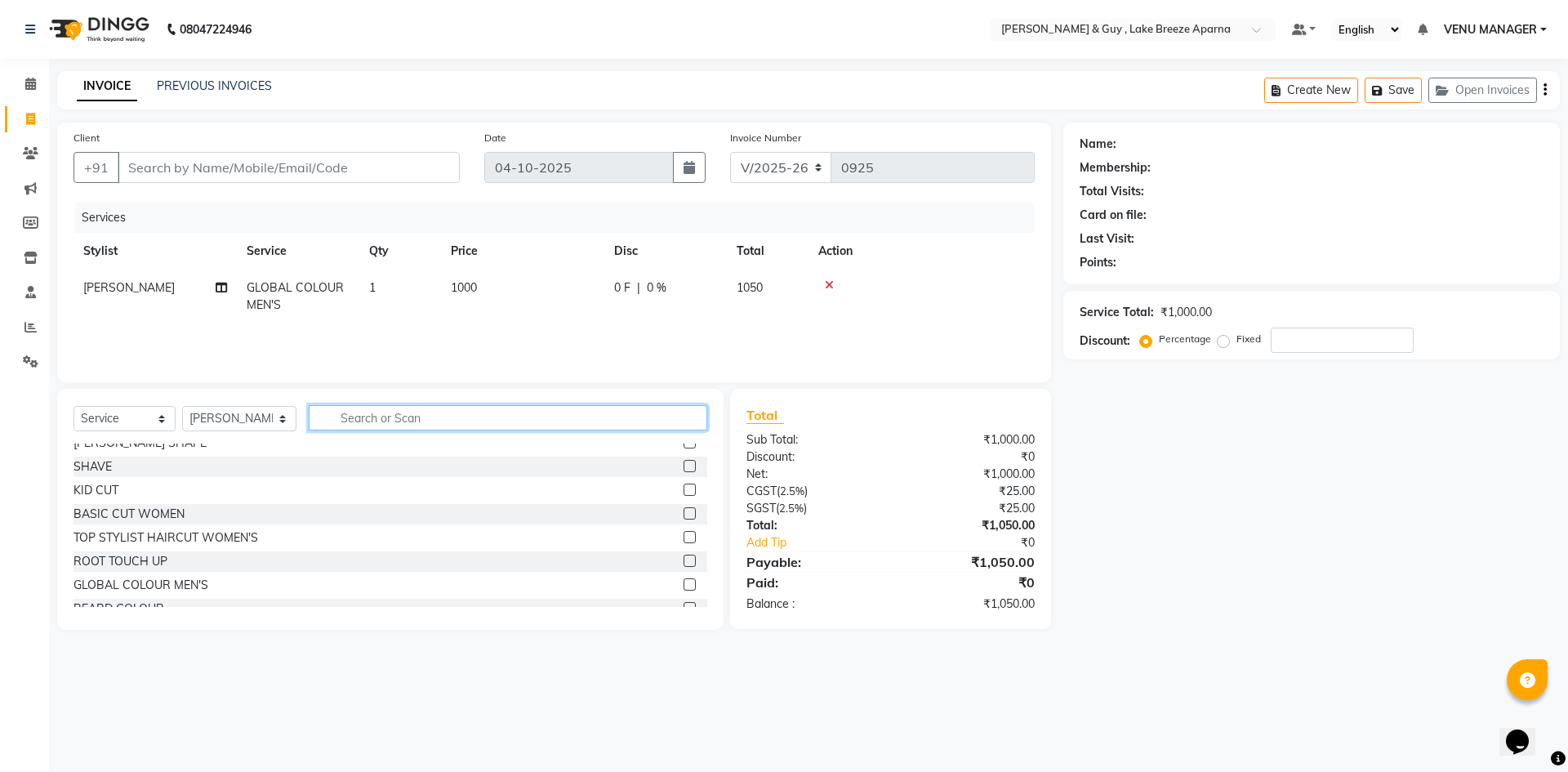
click at [381, 416] on input "text" at bounding box center [508, 418] width 398 height 25
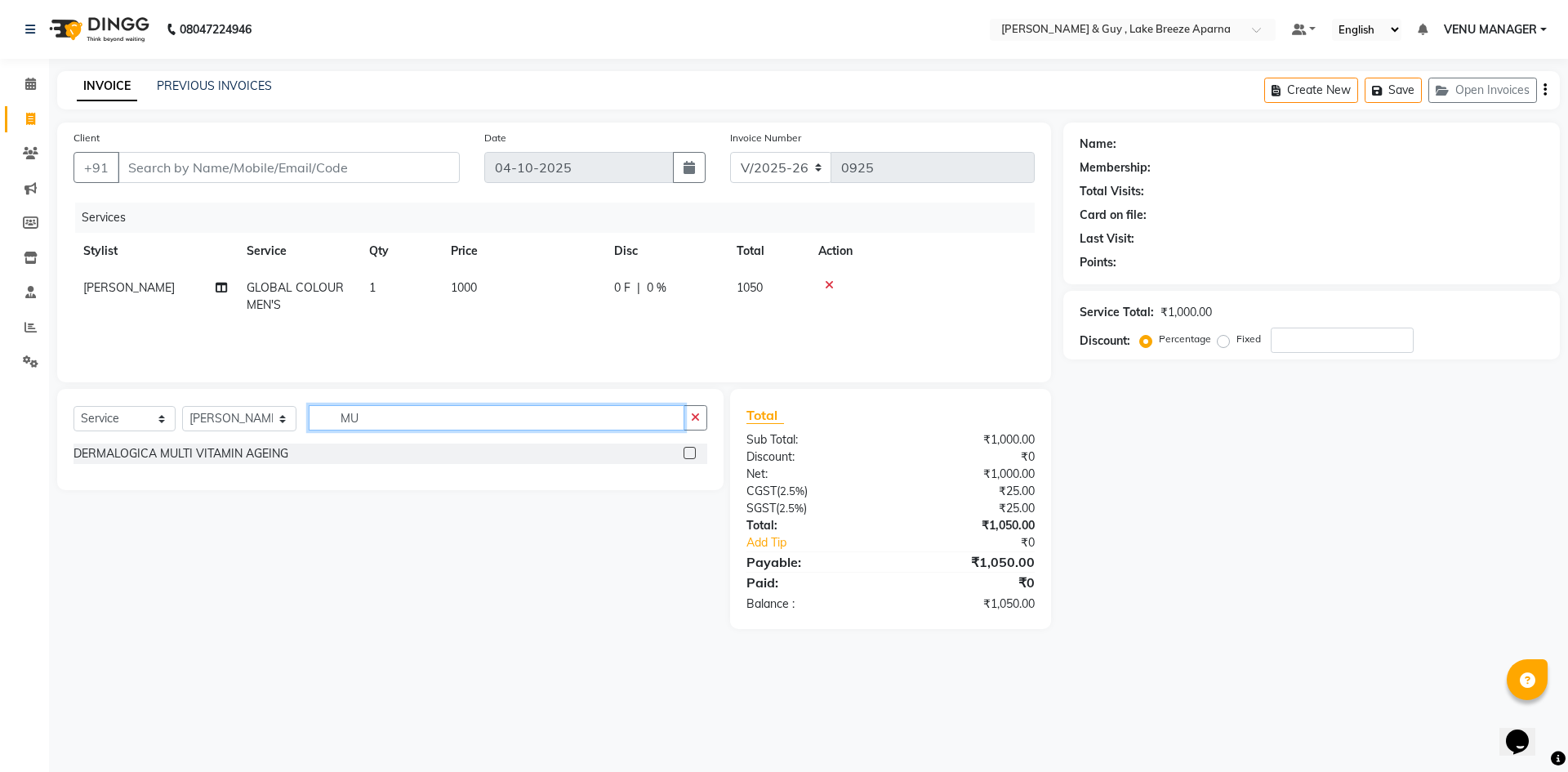
type input "M"
type input "COLOU"
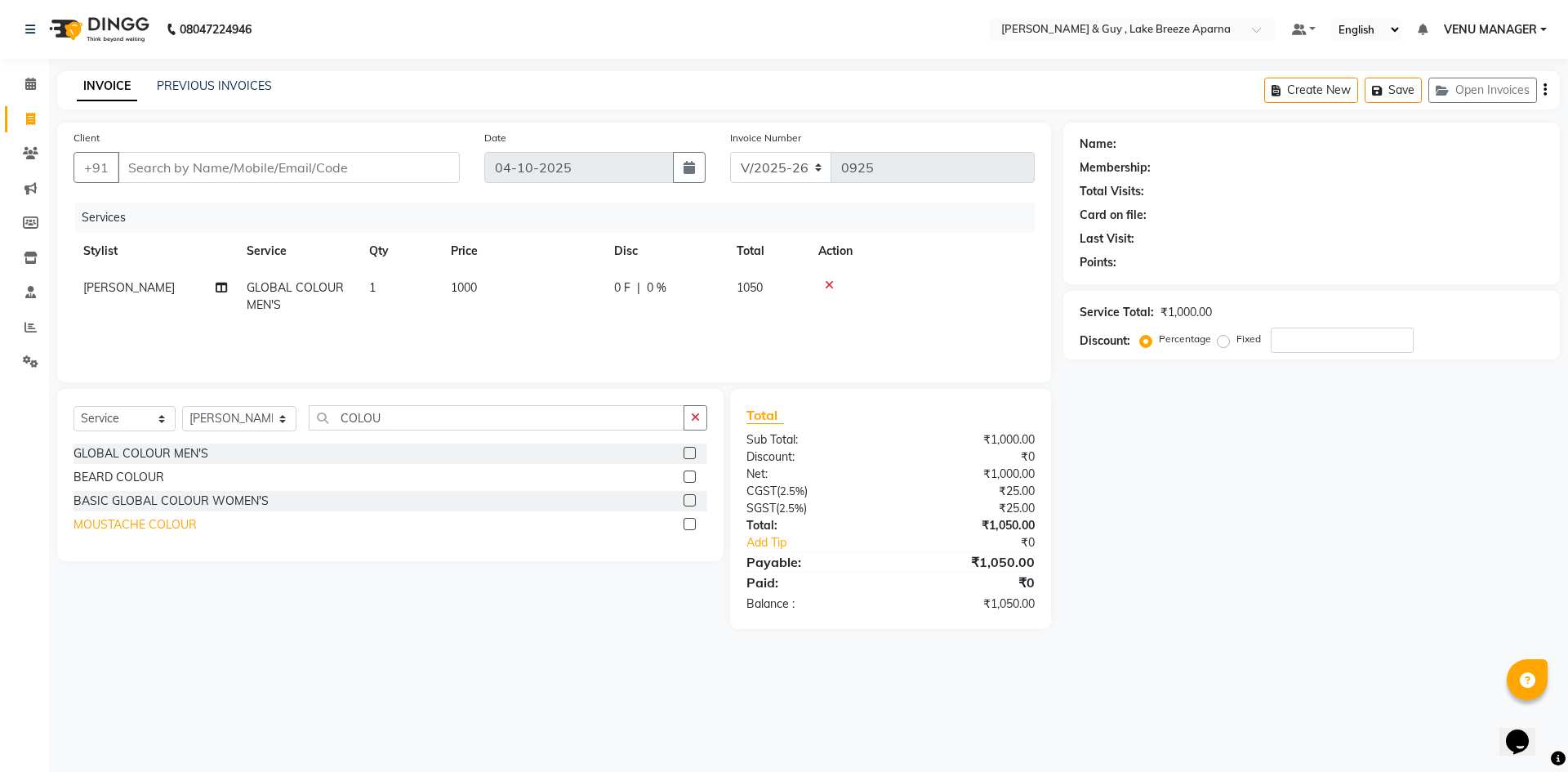
click at [140, 528] on div "MOUSTACHE COLOUR" at bounding box center [135, 525] width 123 height 18
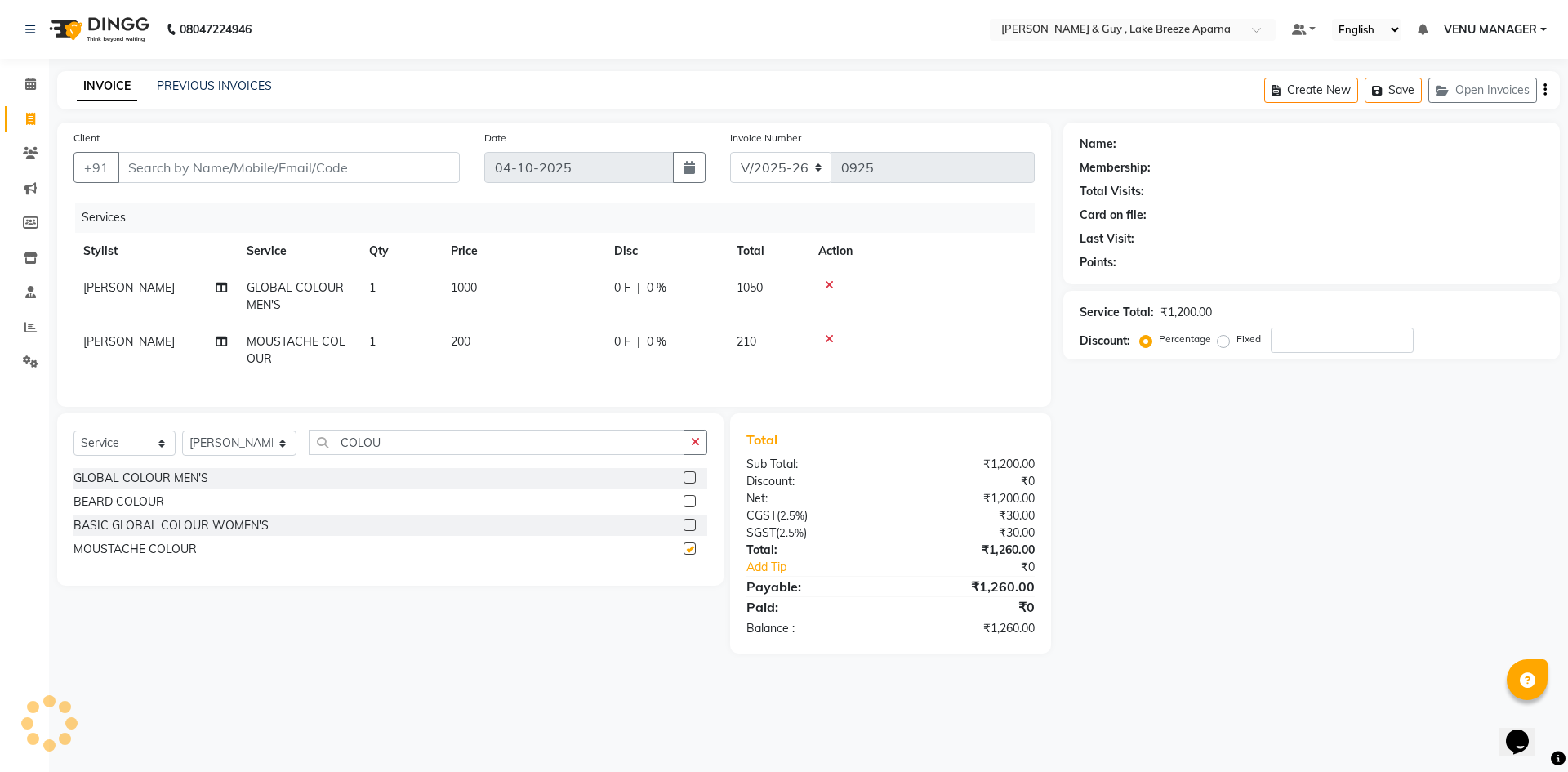
checkbox input "false"
click at [198, 177] on input "Client" at bounding box center [288, 167] width 342 height 31
type input "7"
type input "0"
type input "7993355268"
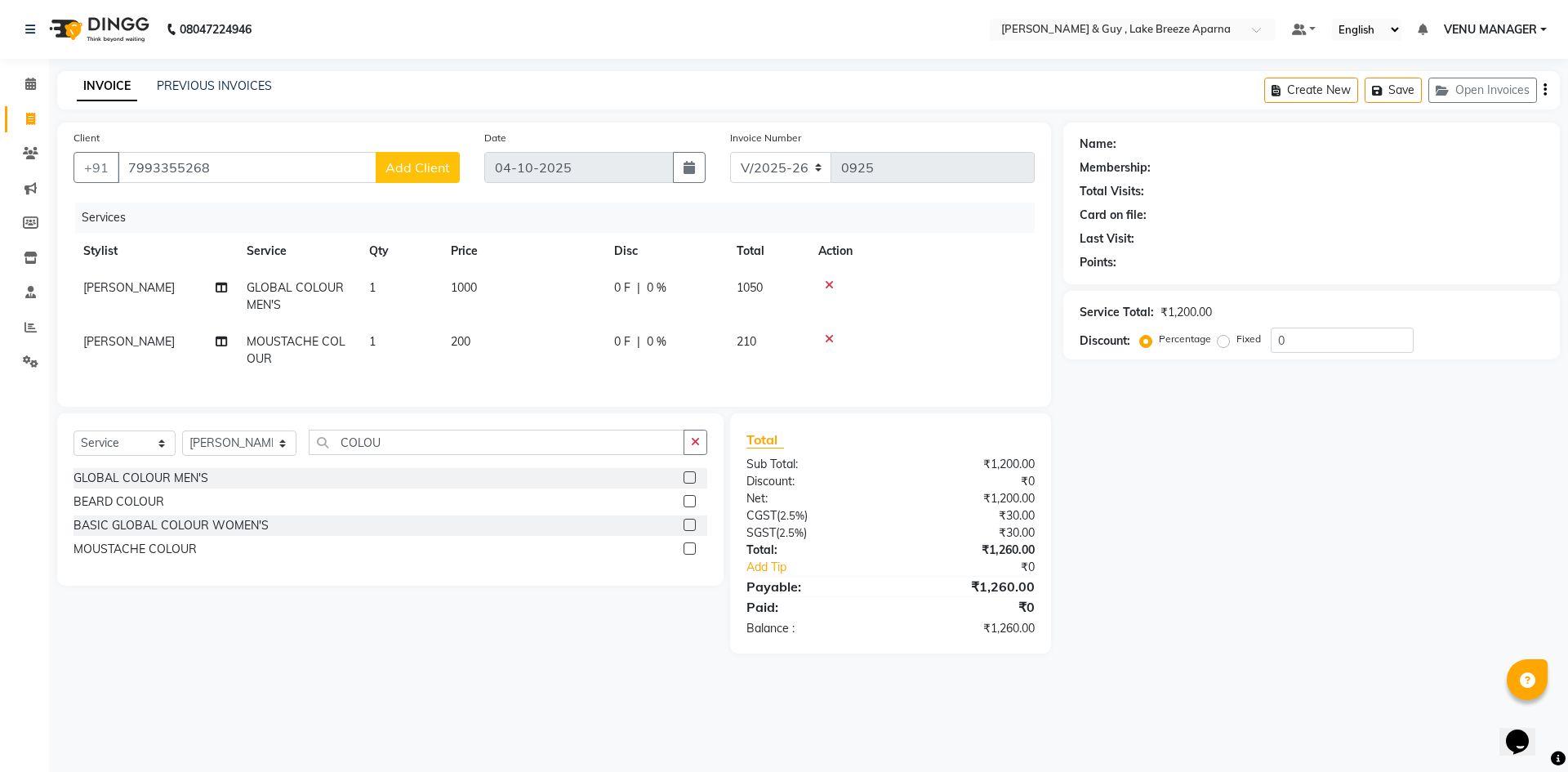
click at [426, 173] on span "Add Client" at bounding box center [418, 167] width 65 height 17
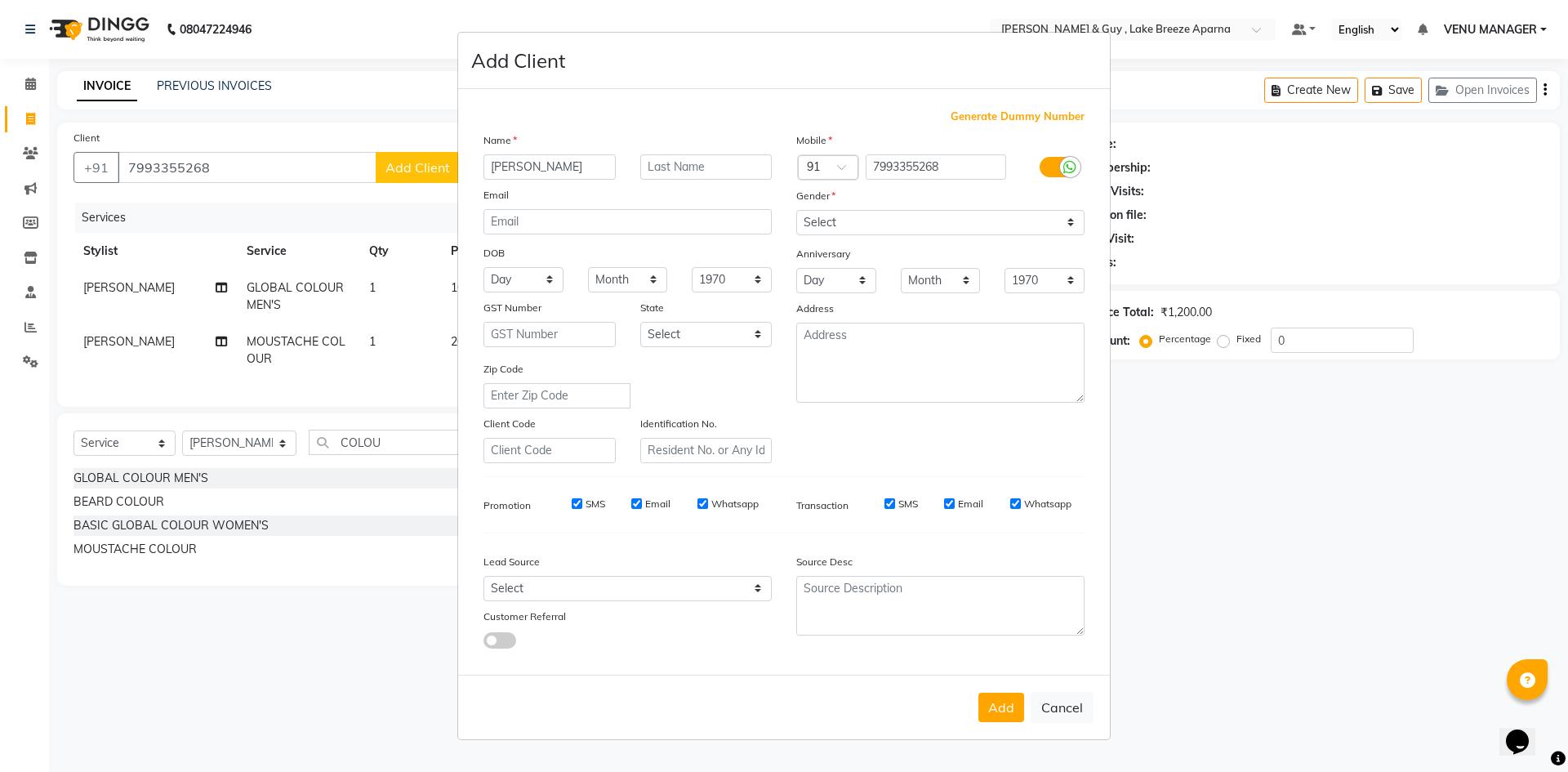
type input "RAVI NAD"
type input "K 506"
drag, startPoint x: 849, startPoint y: 221, endPoint x: 849, endPoint y: 231, distance: 10.0
click at [849, 221] on select "Select Male Female Other Prefer Not To Say" at bounding box center [940, 222] width 288 height 25
select select "male"
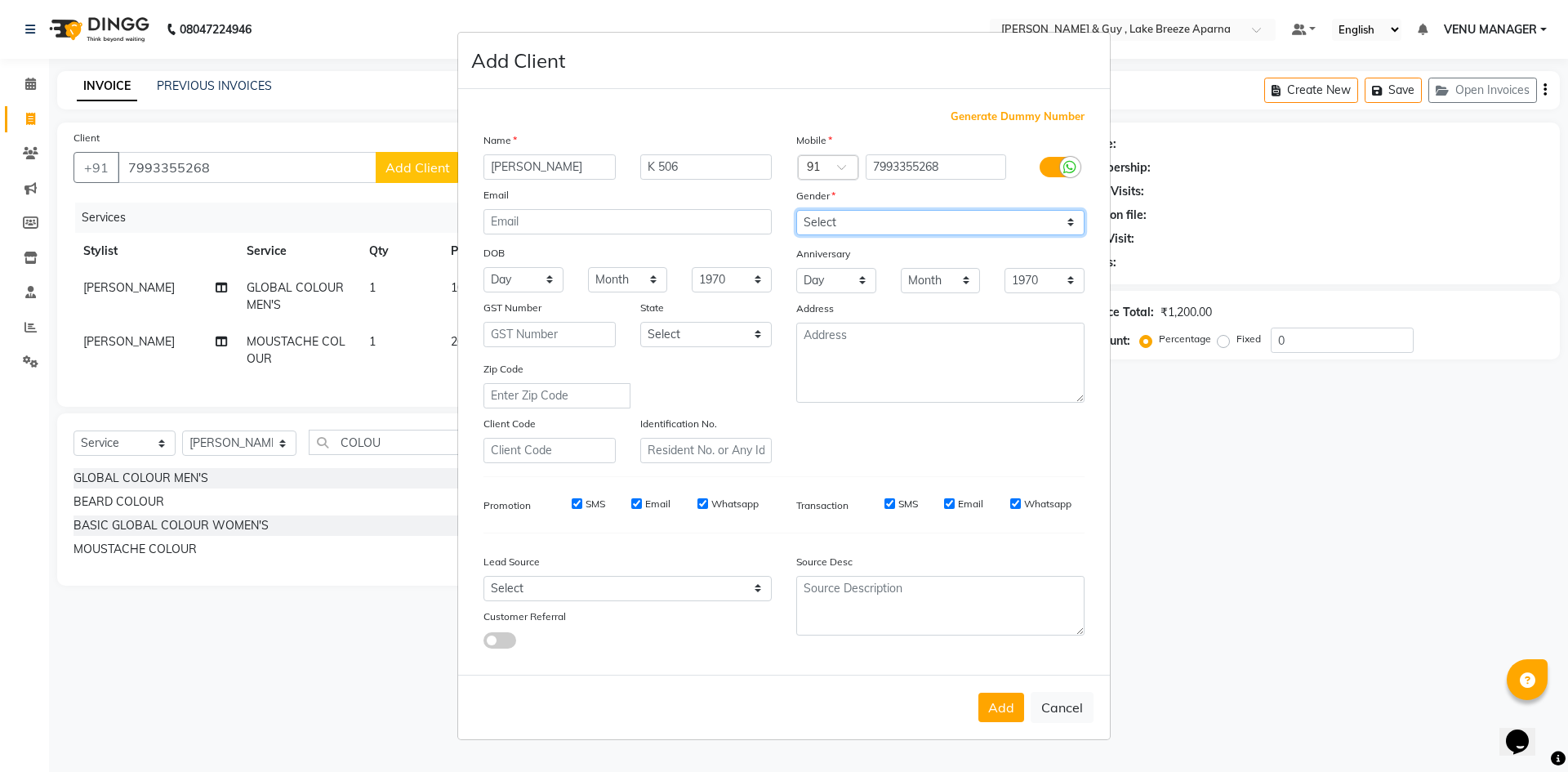
click at [797, 210] on select "Select Male Female Other Prefer Not To Say" at bounding box center [940, 222] width 288 height 25
click at [987, 707] on button "Add" at bounding box center [1002, 707] width 46 height 30
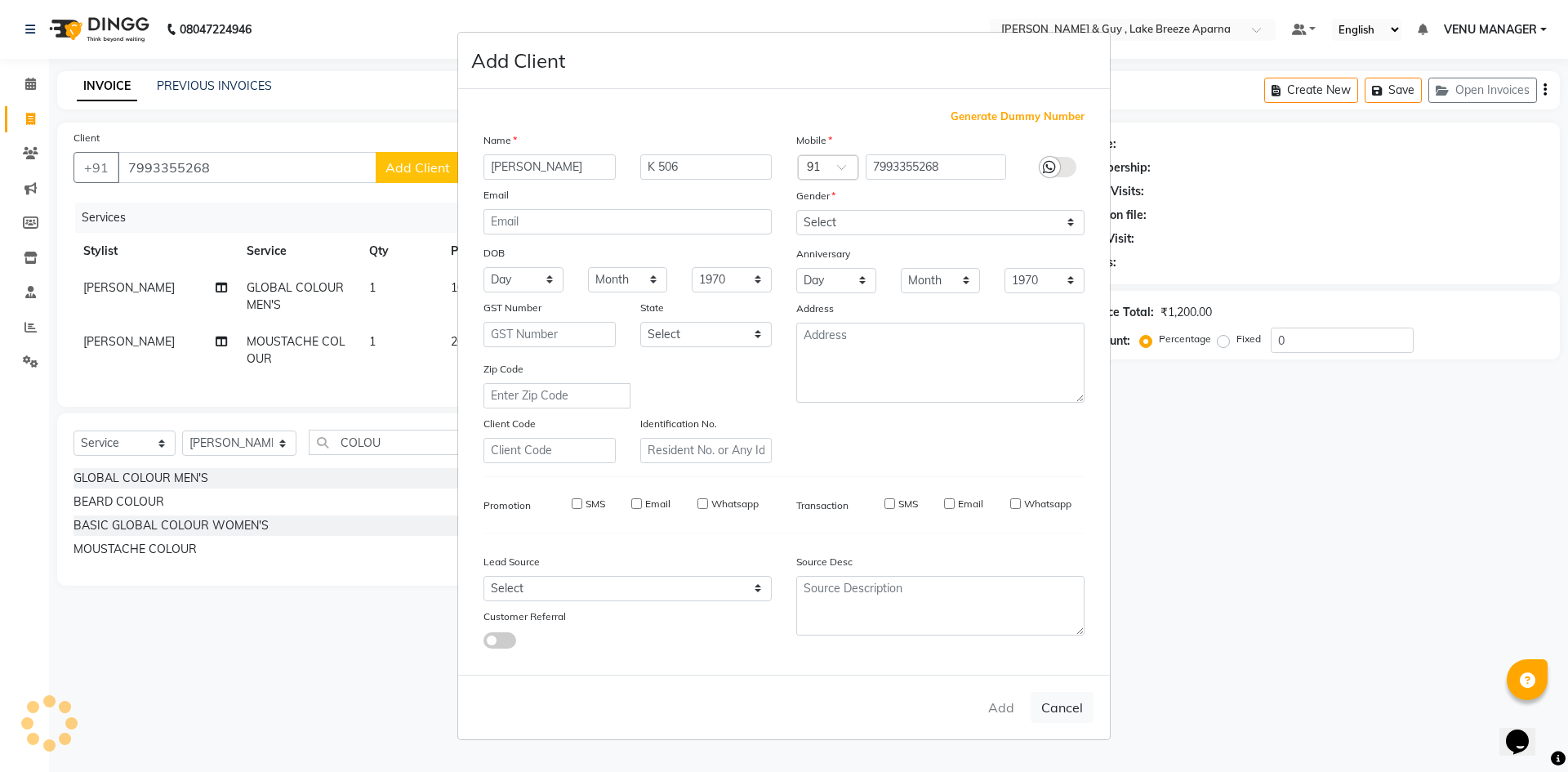
select select
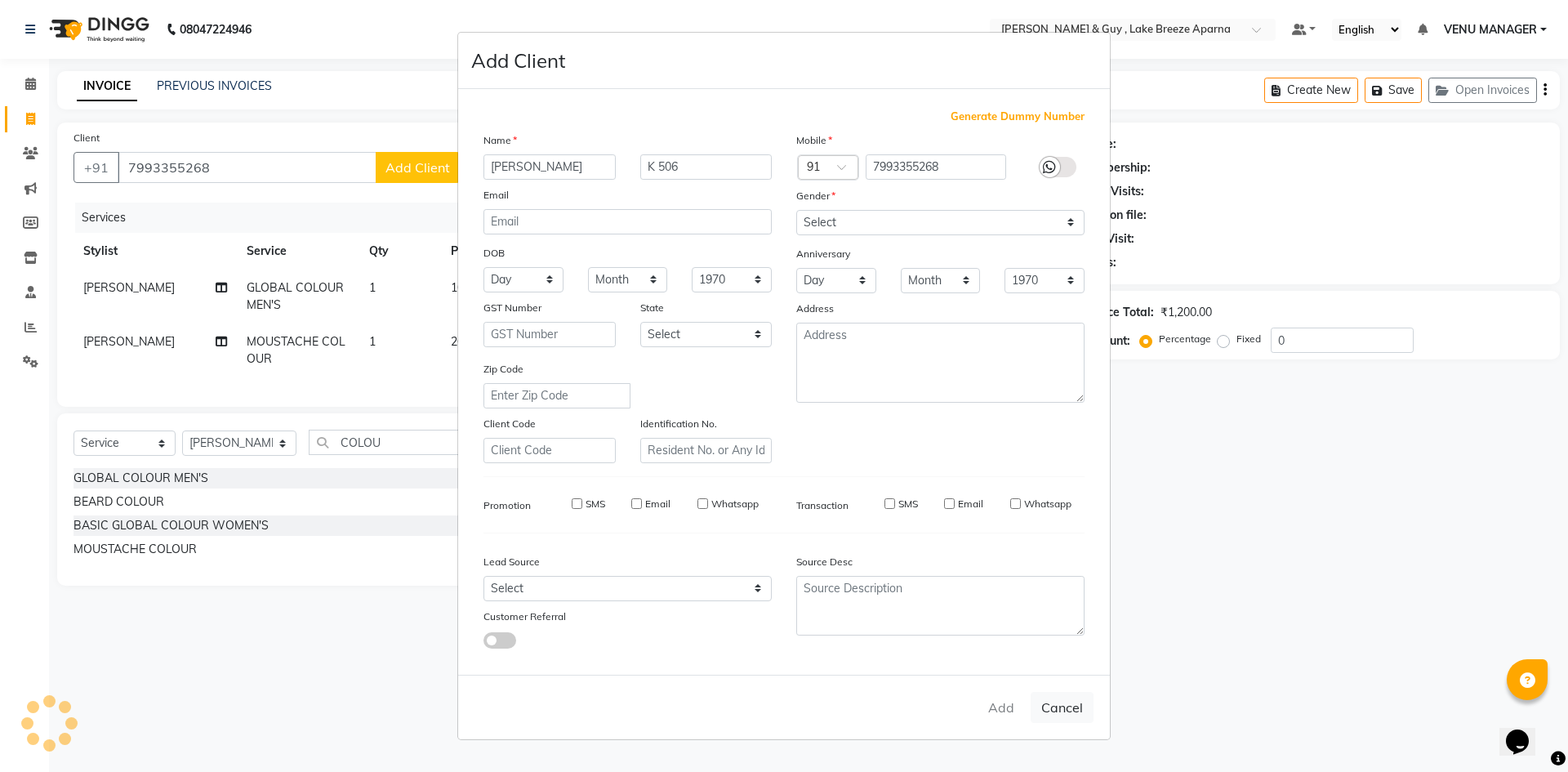
select select
checkbox input "false"
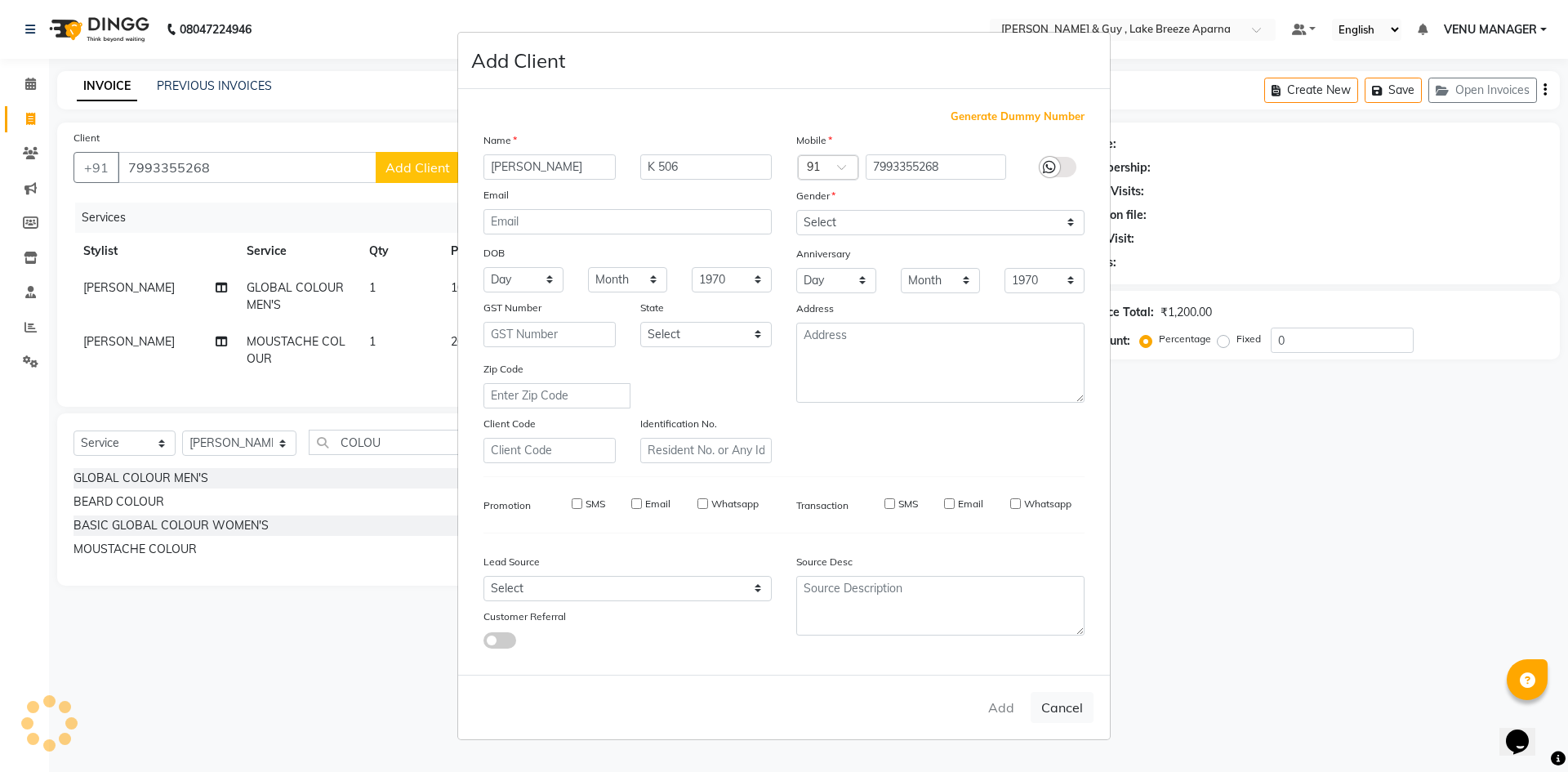
checkbox input "false"
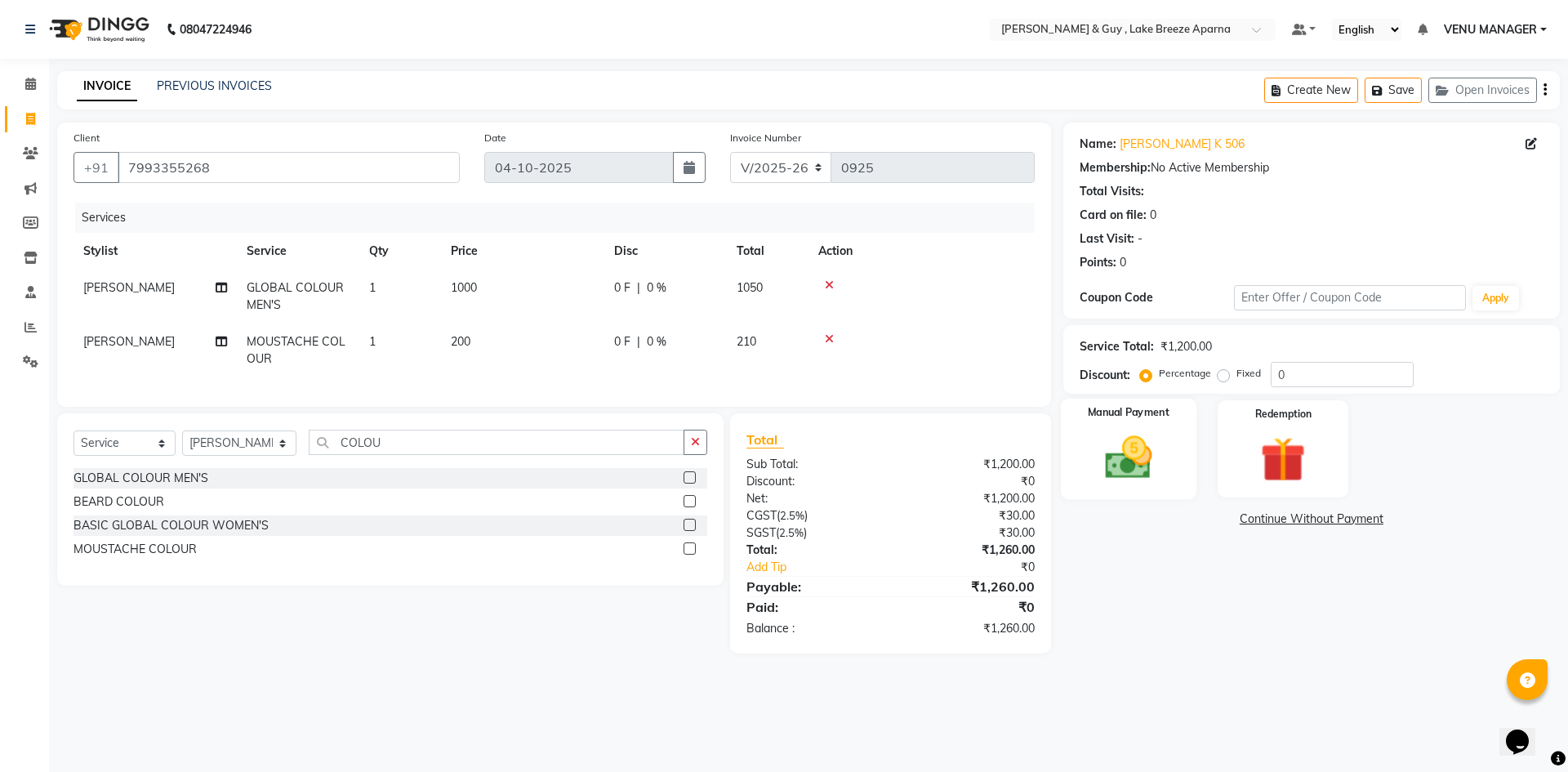
click at [1187, 417] on div "Manual Payment" at bounding box center [1128, 448] width 136 height 101
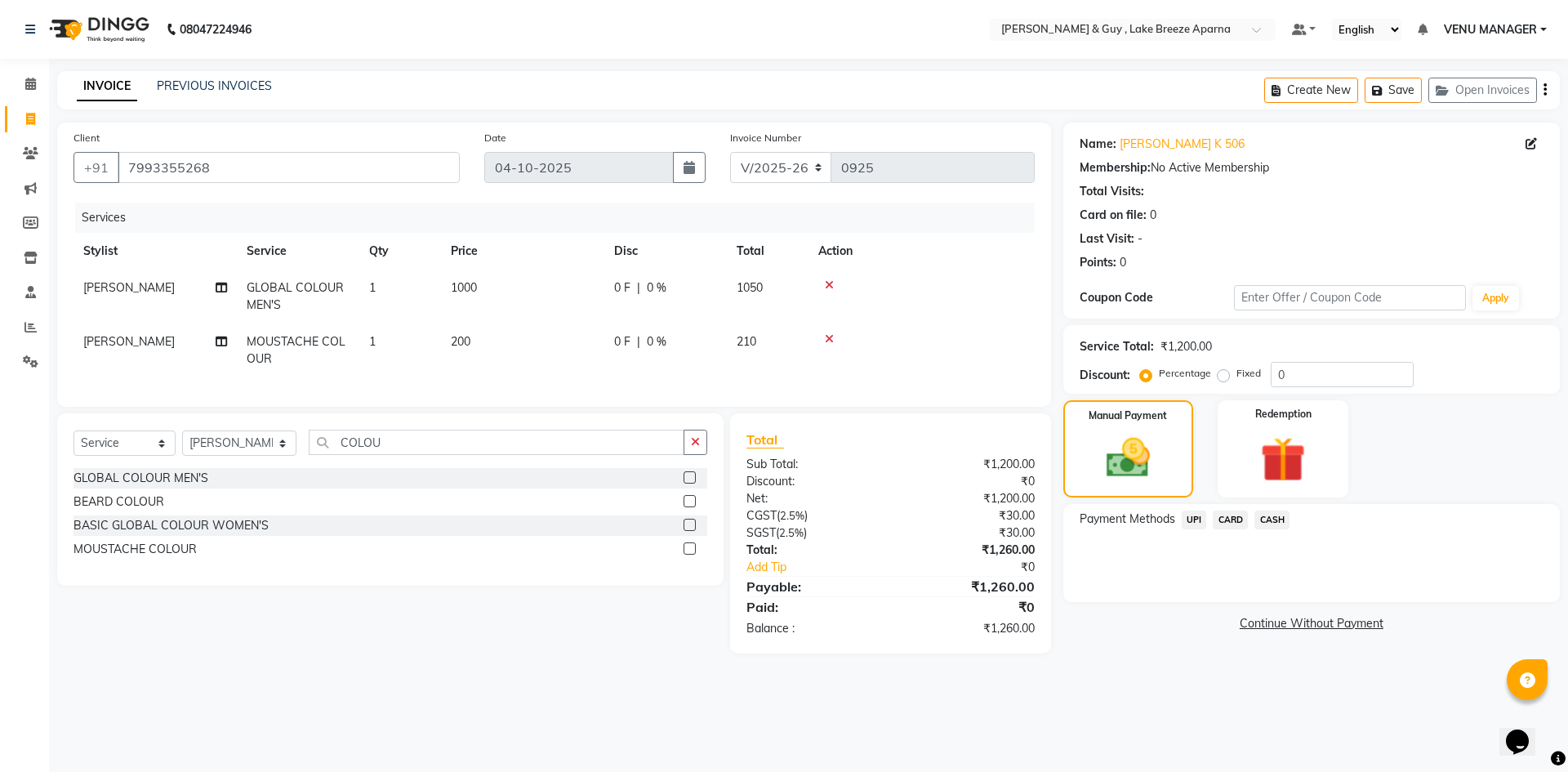
click at [1268, 522] on span "CASH" at bounding box center [1272, 519] width 35 height 18
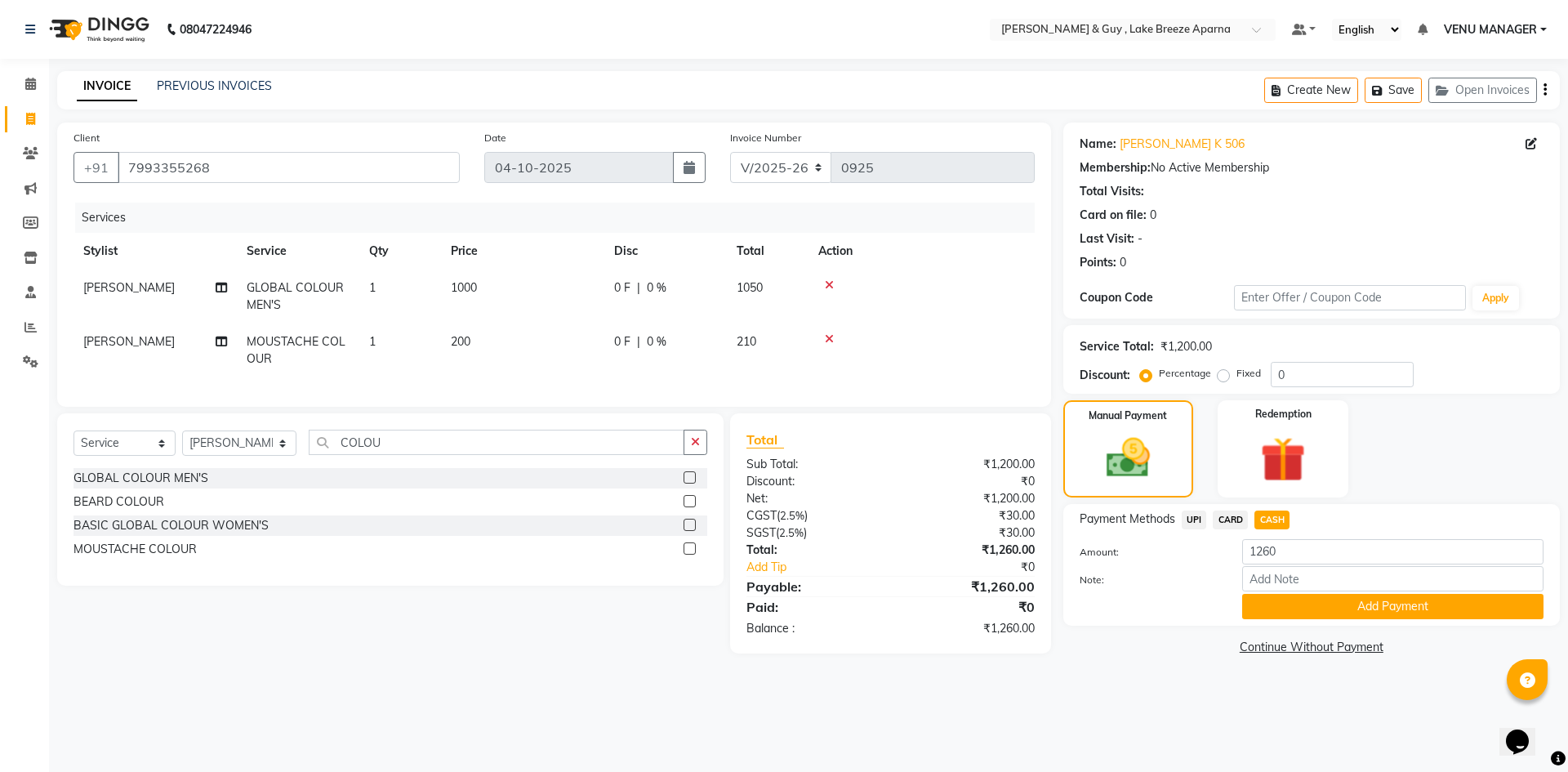
click at [1333, 619] on div "Payment Methods UPI CARD CASH Amount: 1260 Note: Add Payment" at bounding box center [1311, 565] width 496 height 122
click at [1347, 607] on button "Add Payment" at bounding box center [1393, 606] width 301 height 25
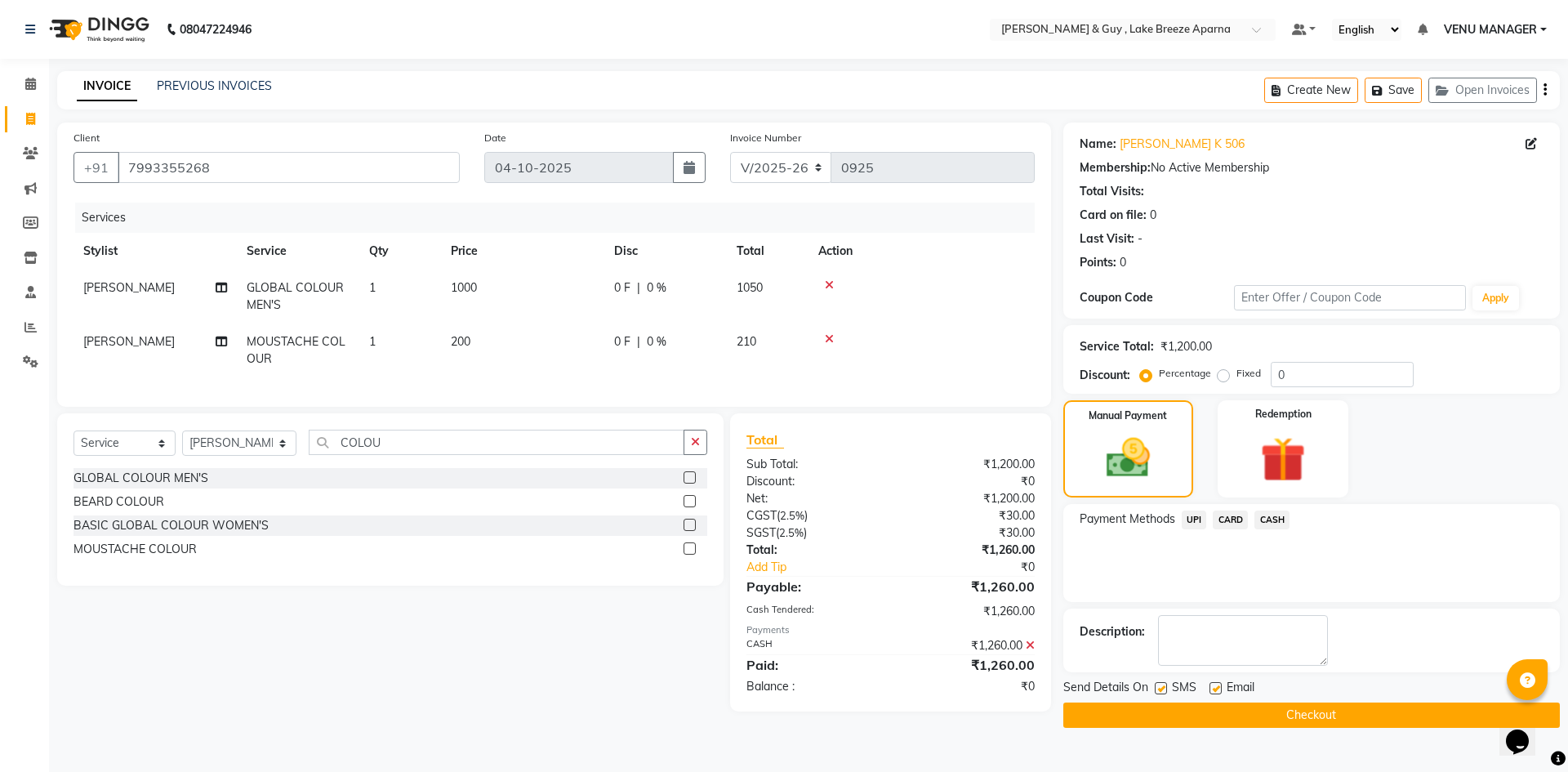
click at [1325, 720] on button "Checkout" at bounding box center [1311, 714] width 496 height 25
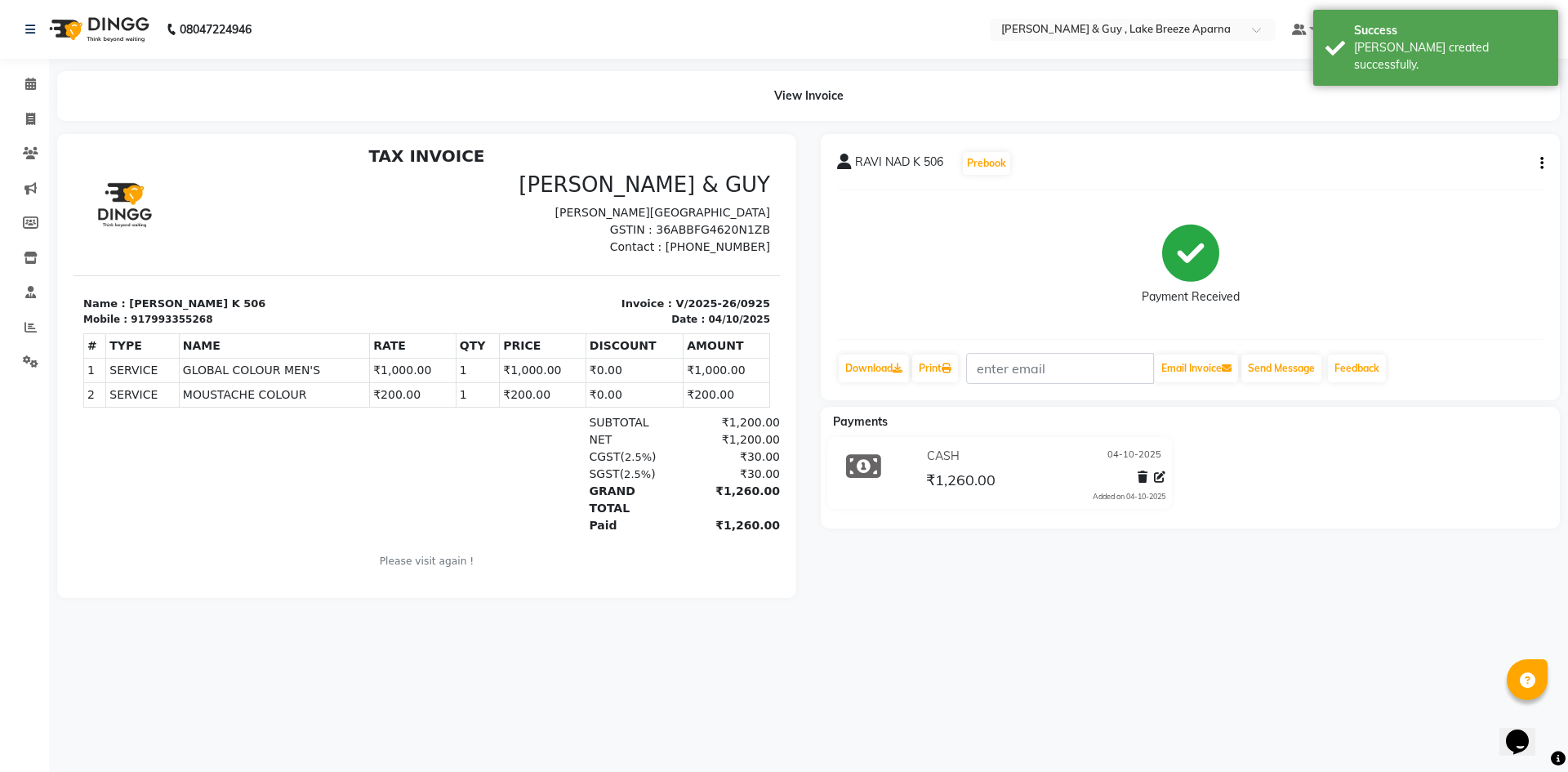
scroll to position [13, 0]
click at [38, 123] on span at bounding box center [31, 119] width 29 height 18
select select "service"
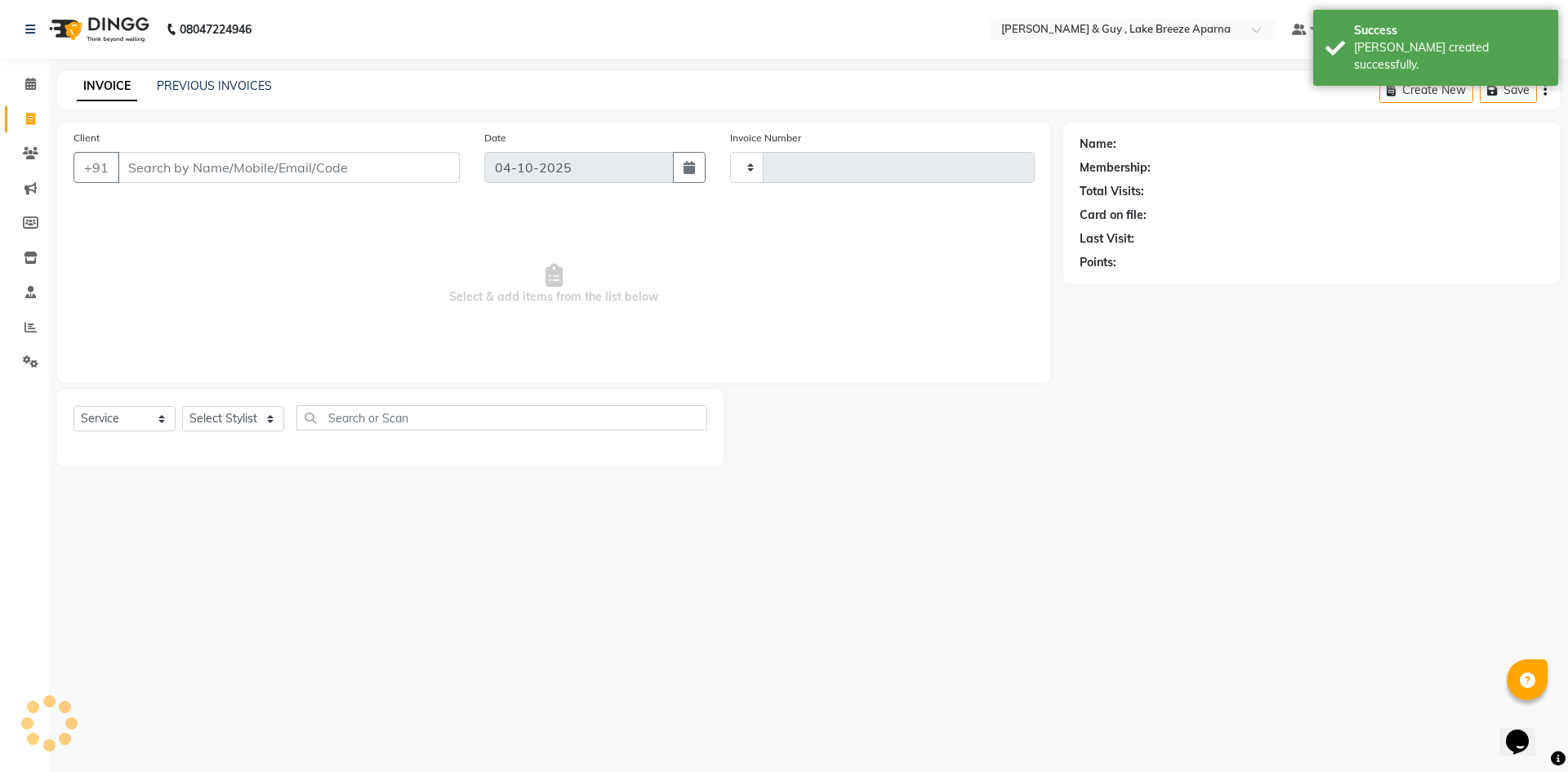
type input "0926"
select select "8690"
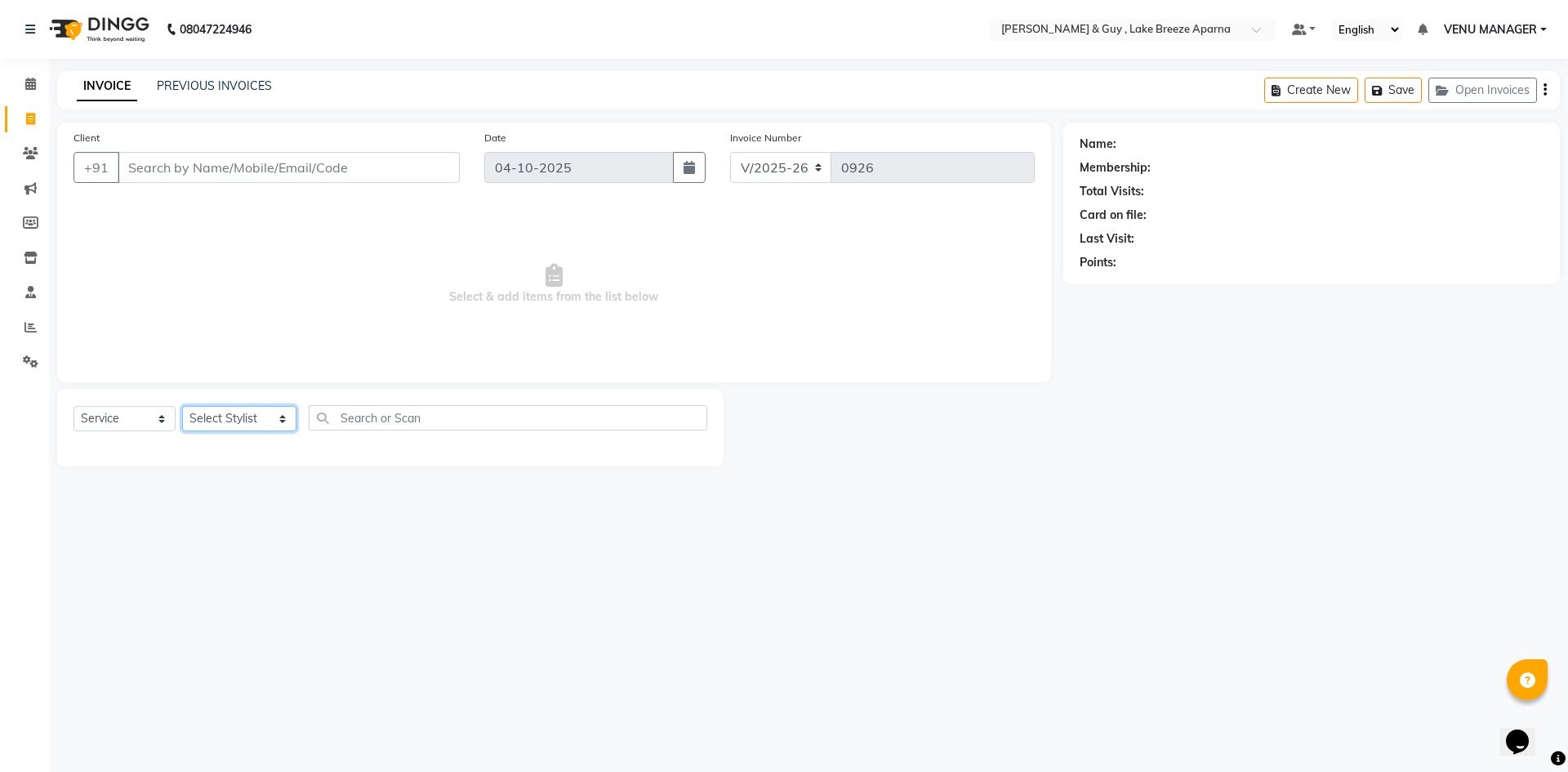
click at [231, 410] on select "Select Stylist [PERSON_NAME] ASLAM [DEMOGRAPHIC_DATA] [PERSON_NAME] MANAGER [PE…" at bounding box center [239, 418] width 115 height 25
select select "87995"
click at [182, 406] on select "Select Stylist [PERSON_NAME] ASLAM [DEMOGRAPHIC_DATA] [PERSON_NAME] MANAGER [PE…" at bounding box center [239, 418] width 115 height 25
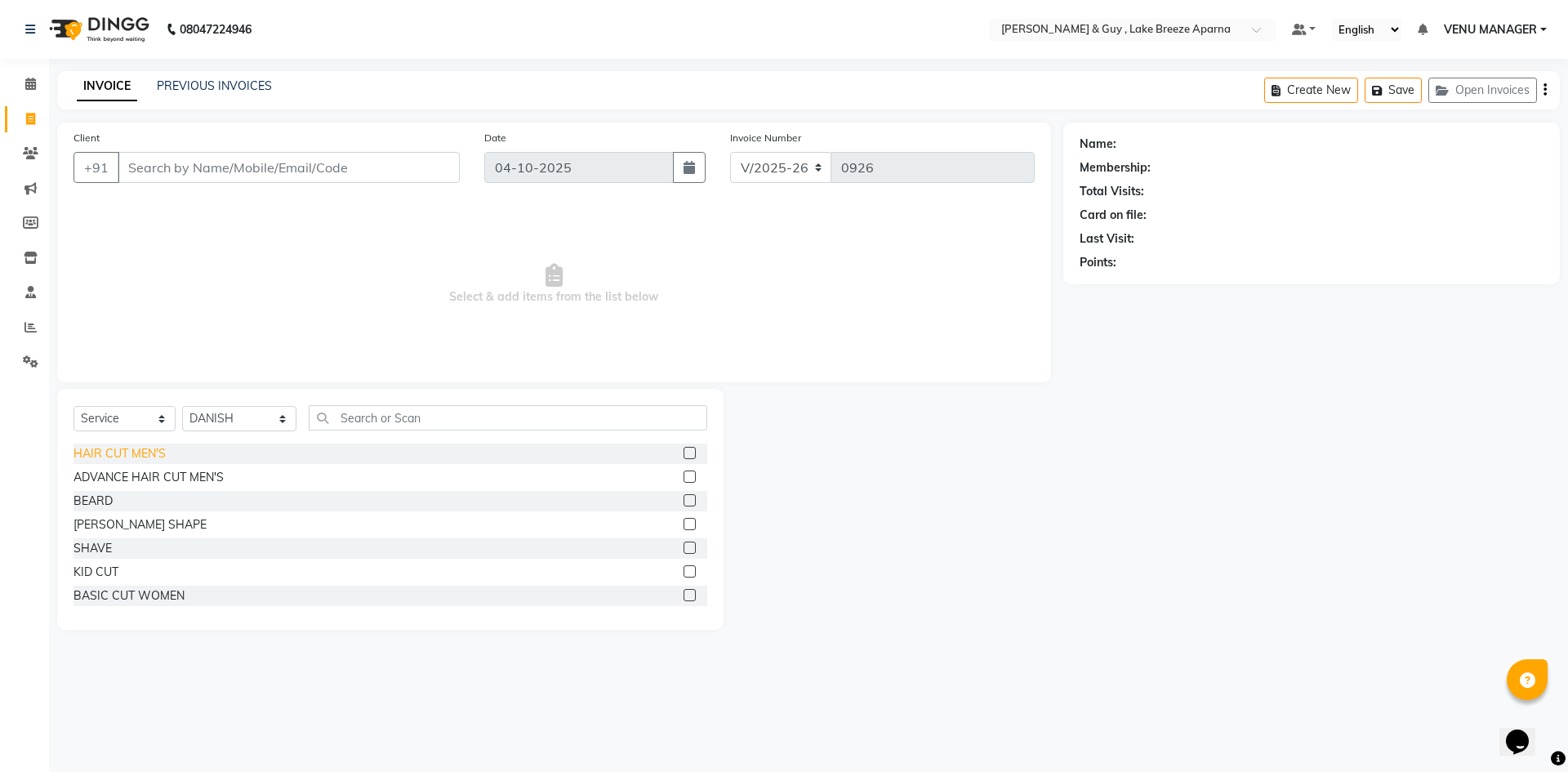
click at [161, 456] on div "HAIR CUT MEN'S" at bounding box center [119, 453] width 92 height 18
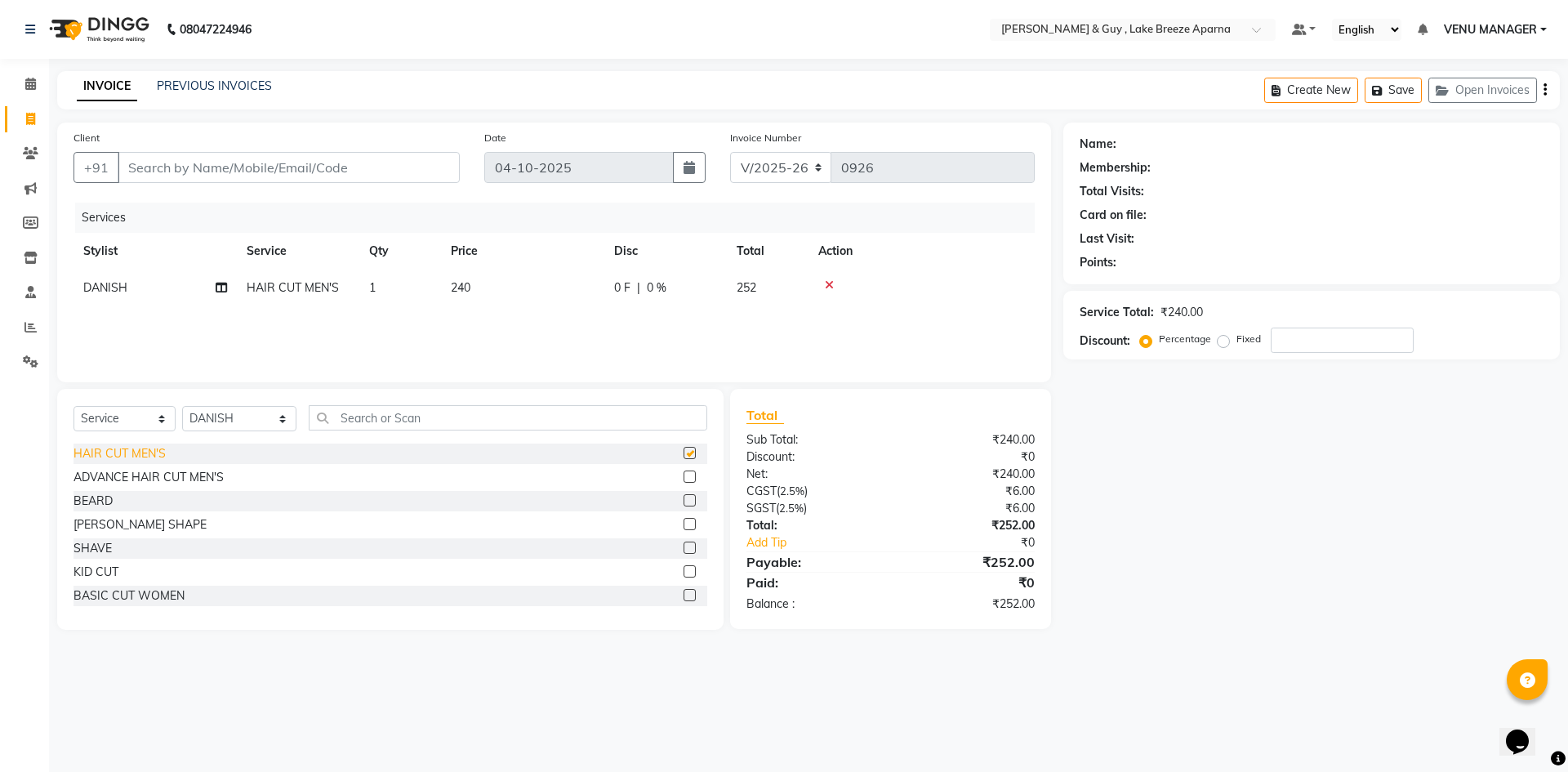
checkbox input "false"
click at [176, 168] on input "Client" at bounding box center [288, 167] width 342 height 31
type input "8"
type input "0"
type input "8106007909"
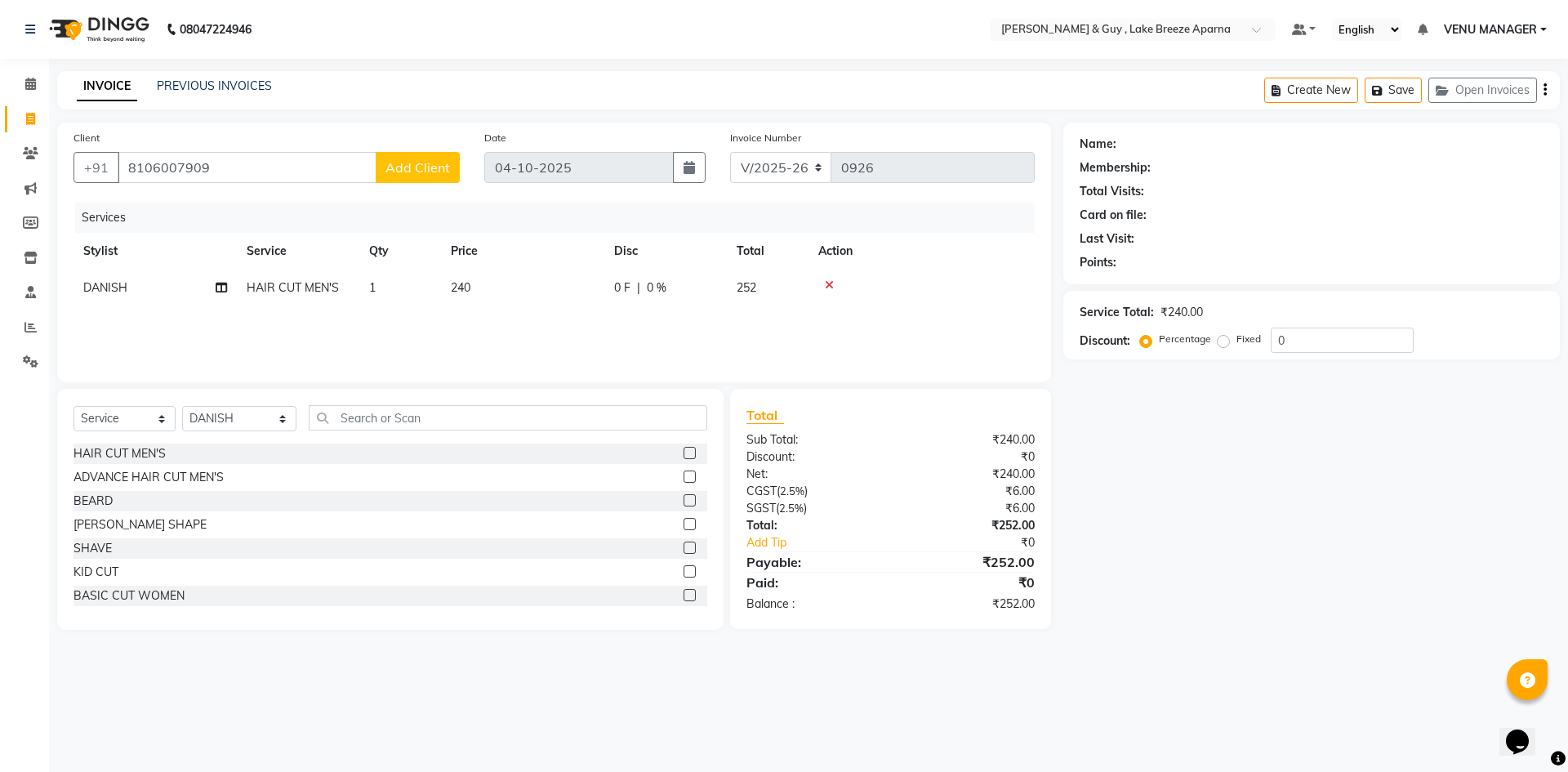
click at [445, 160] on span "Add Client" at bounding box center [418, 167] width 65 height 17
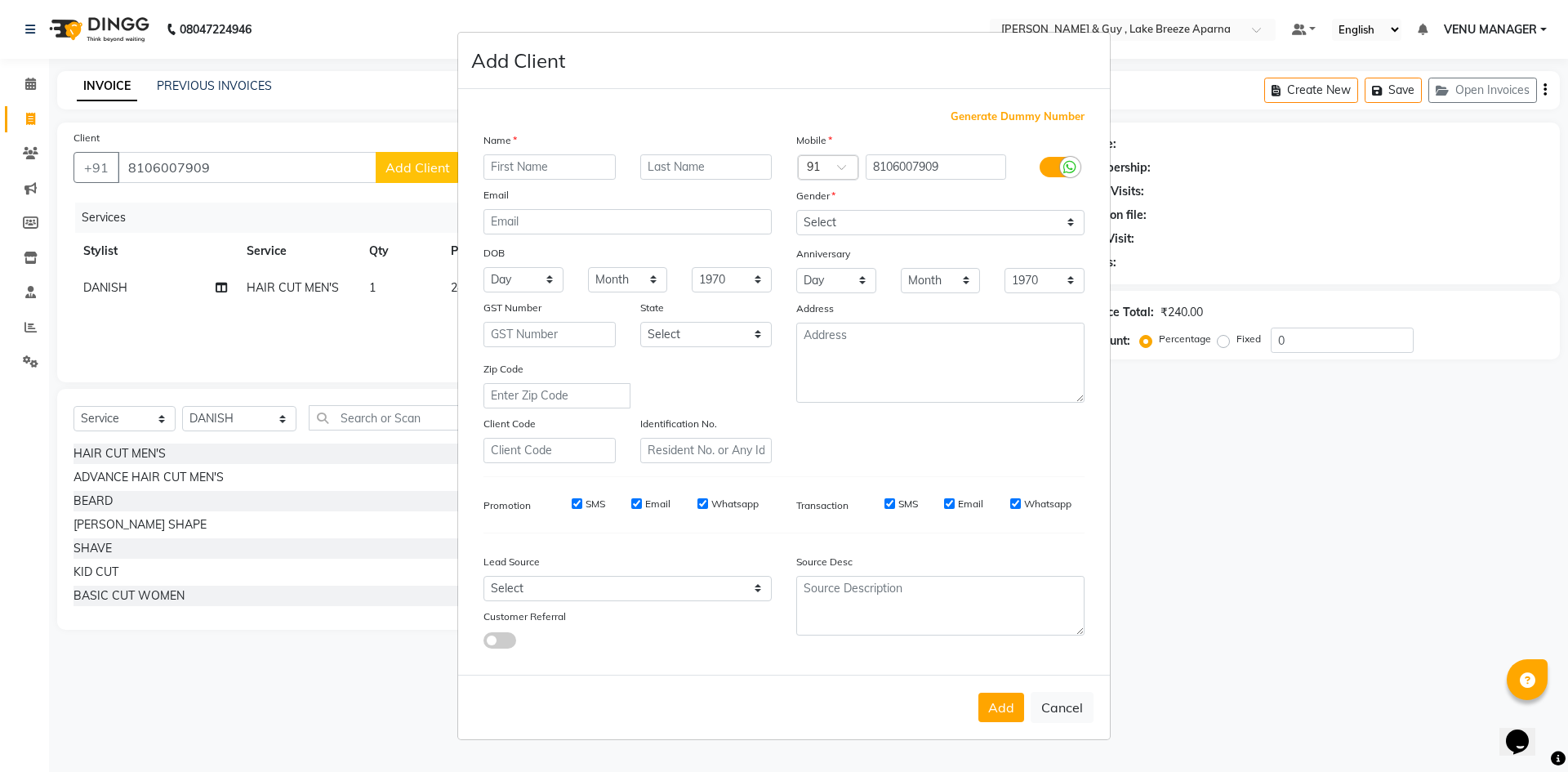
click at [553, 172] on input "text" at bounding box center [549, 166] width 132 height 25
type input "A"
type input "SHAFEE"
type input "K 203"
click at [914, 221] on select "Select Male Female Other Prefer Not To Say" at bounding box center [940, 222] width 288 height 25
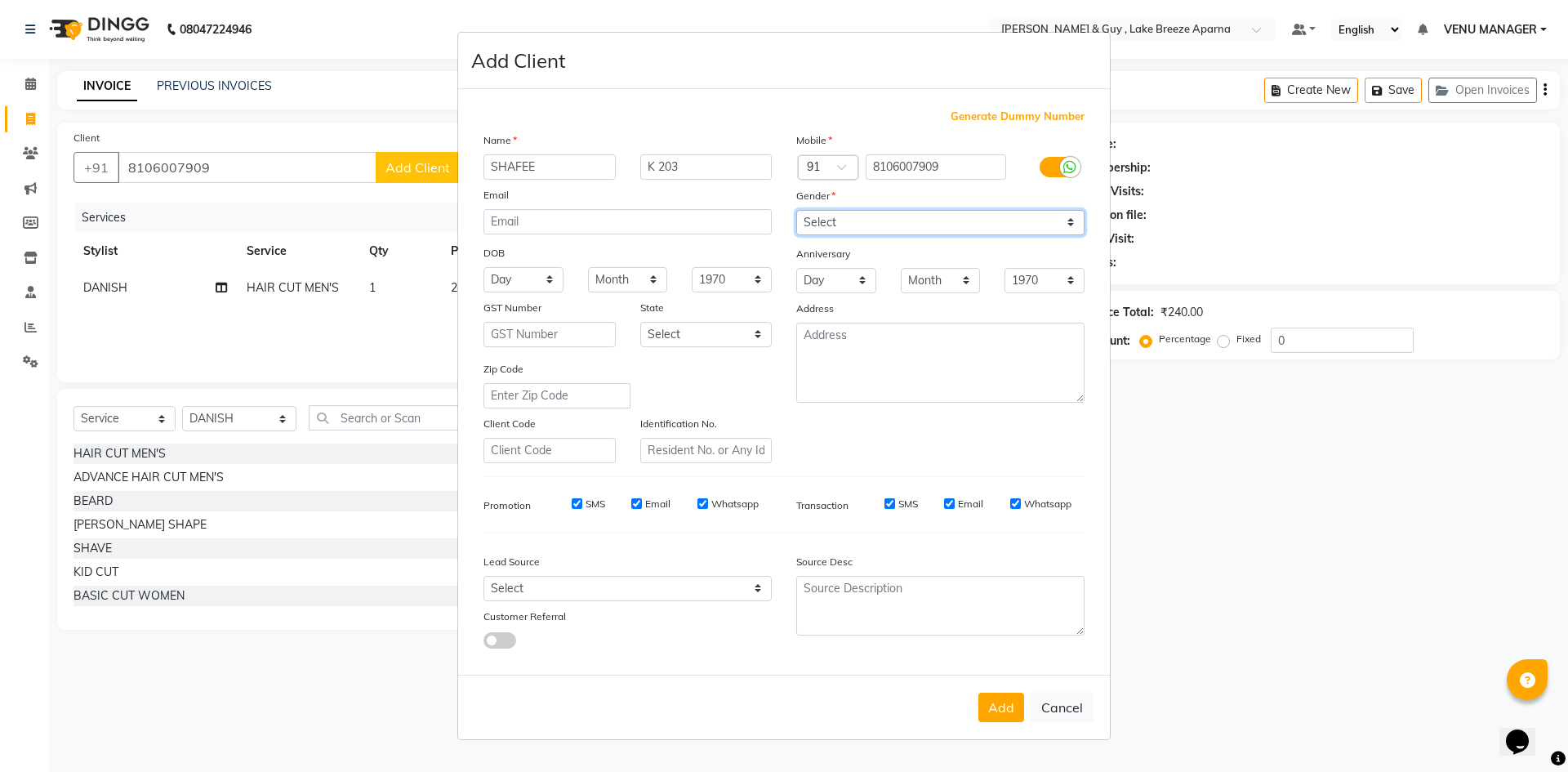
select select "male"
click at [797, 210] on select "Select Male Female Other Prefer Not To Say" at bounding box center [940, 222] width 288 height 25
click at [1016, 721] on button "Add" at bounding box center [1002, 707] width 46 height 30
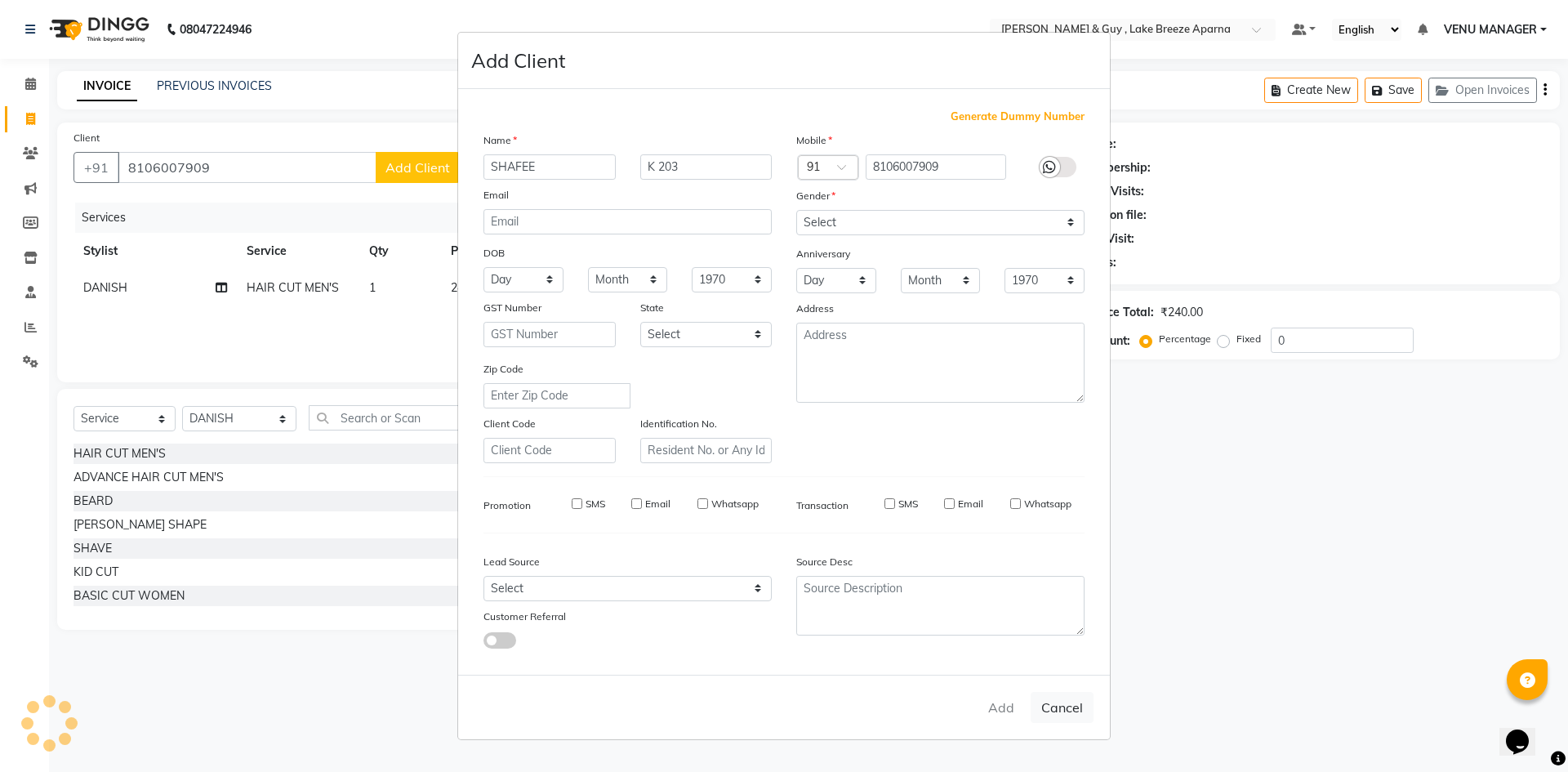
select select
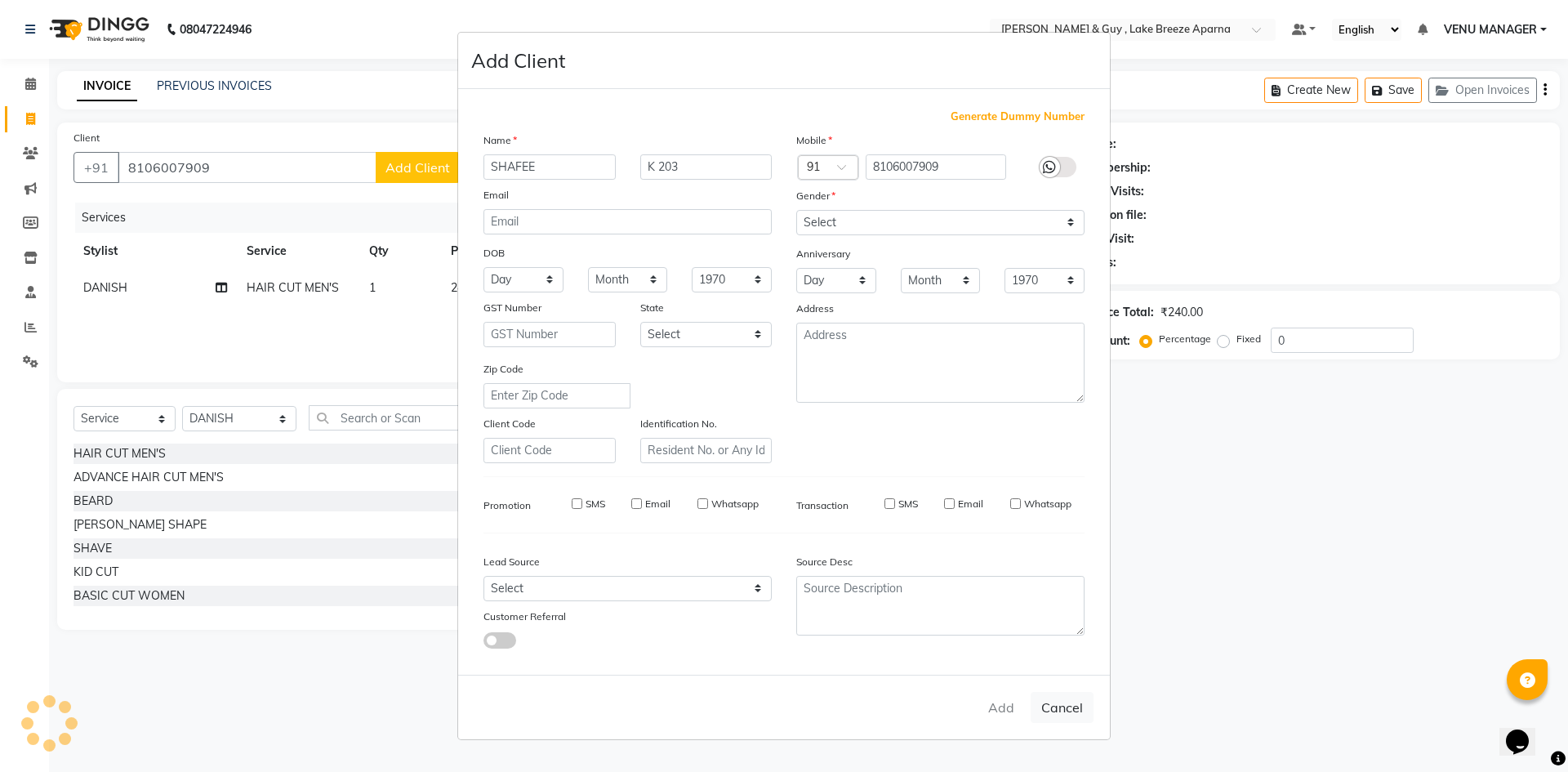
select select
checkbox input "false"
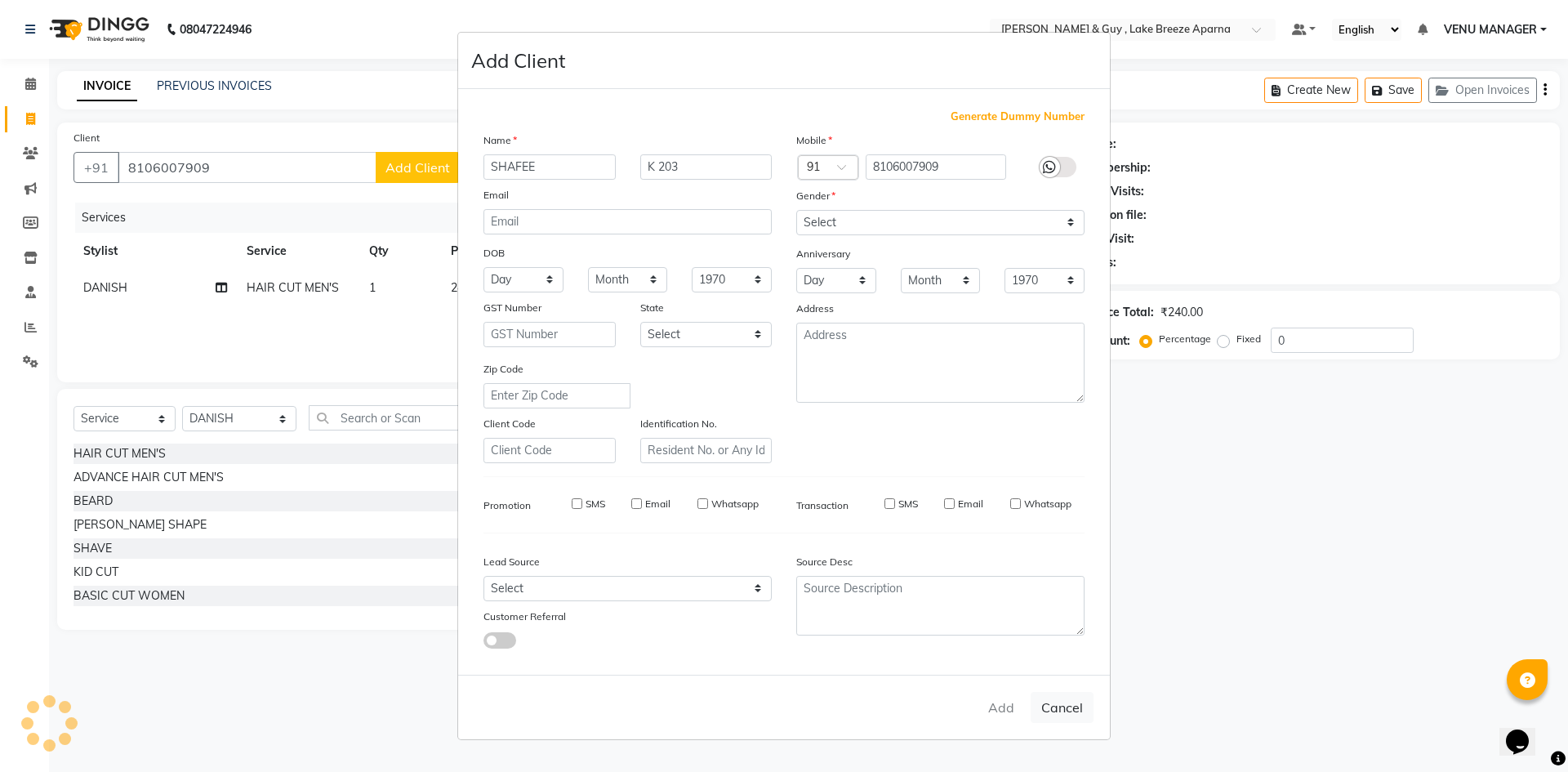
checkbox input "false"
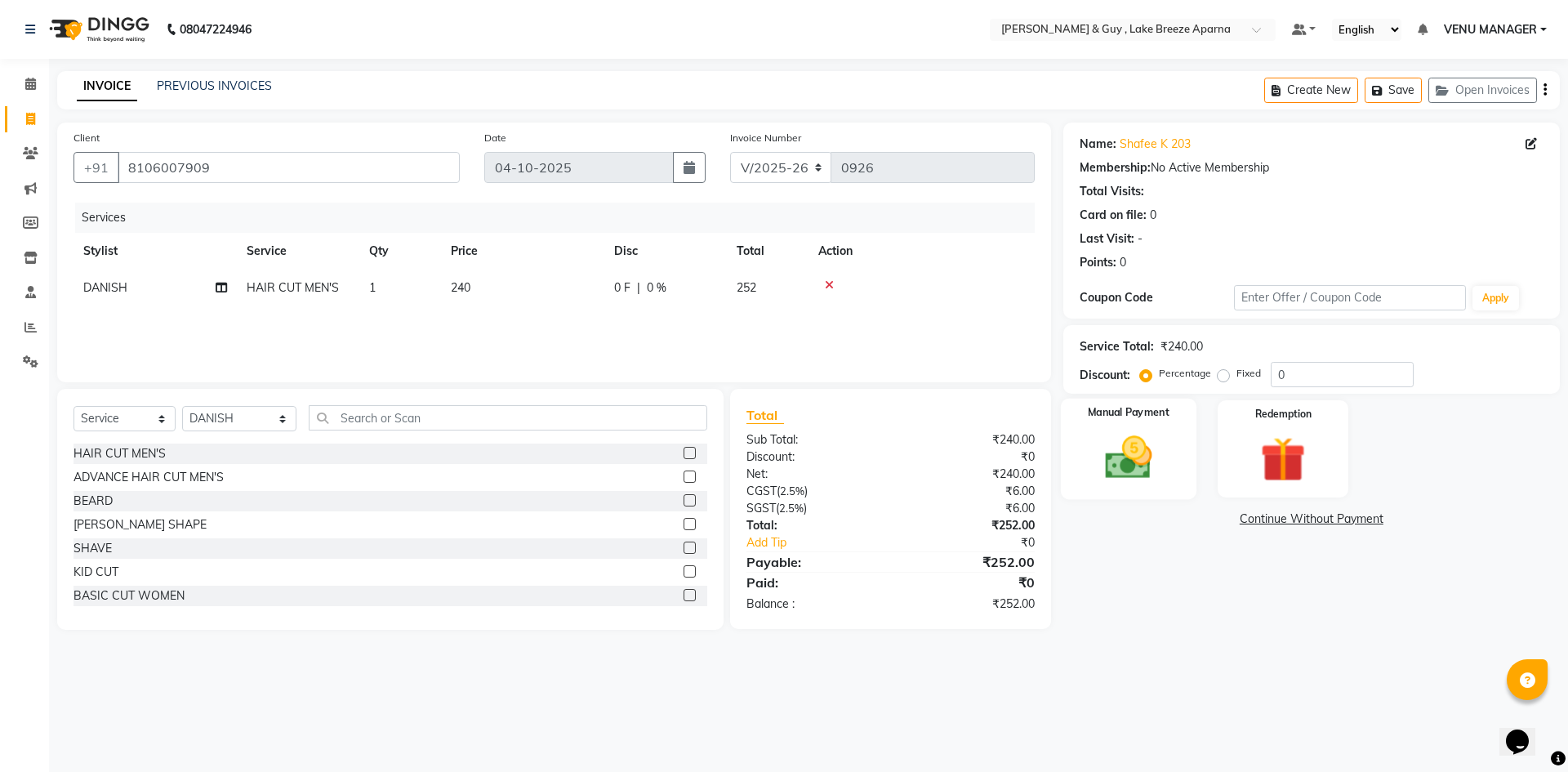
click at [1155, 426] on div "Manual Payment" at bounding box center [1128, 448] width 136 height 101
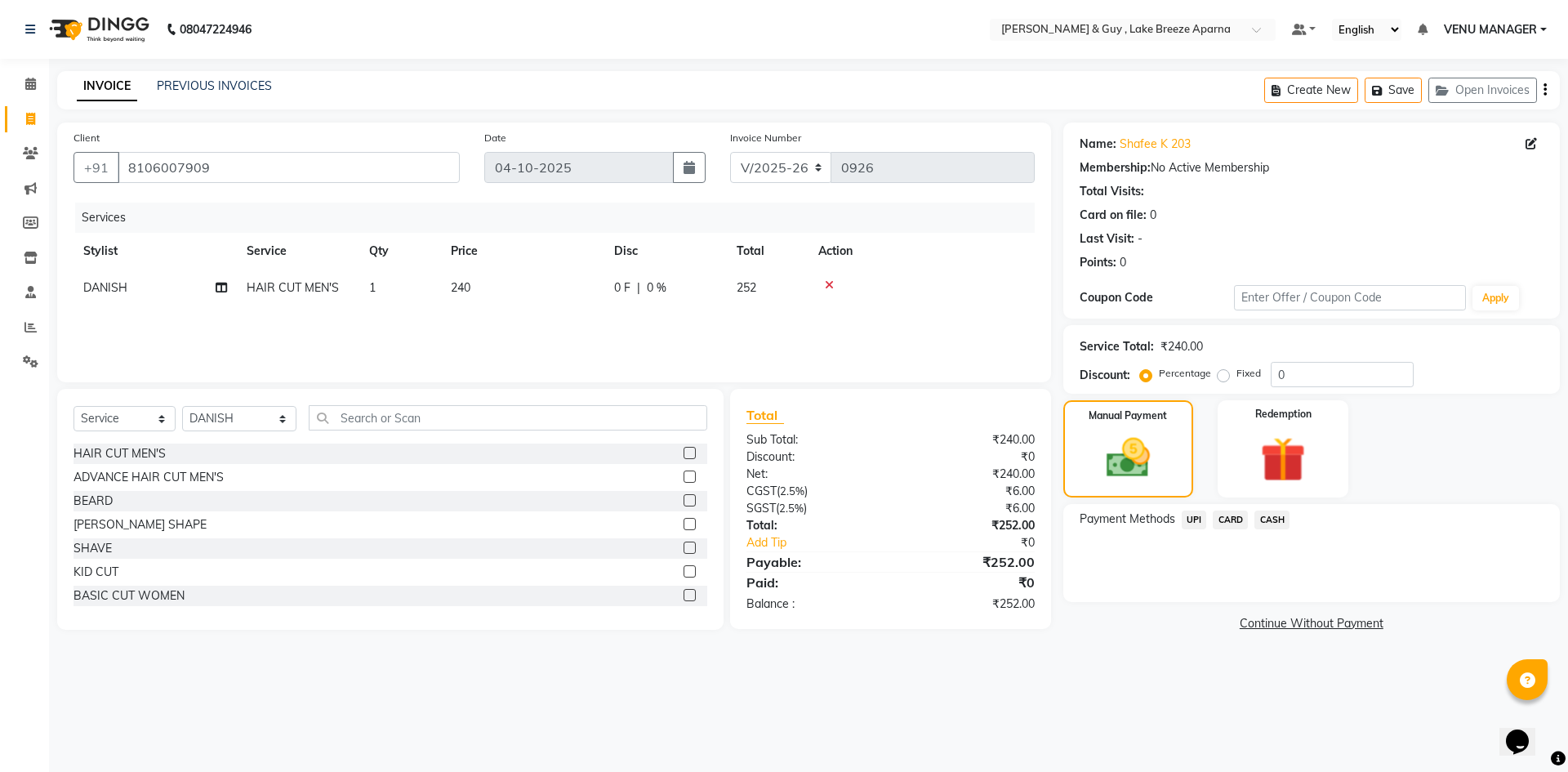
click at [1197, 517] on span "UPI" at bounding box center [1194, 519] width 25 height 18
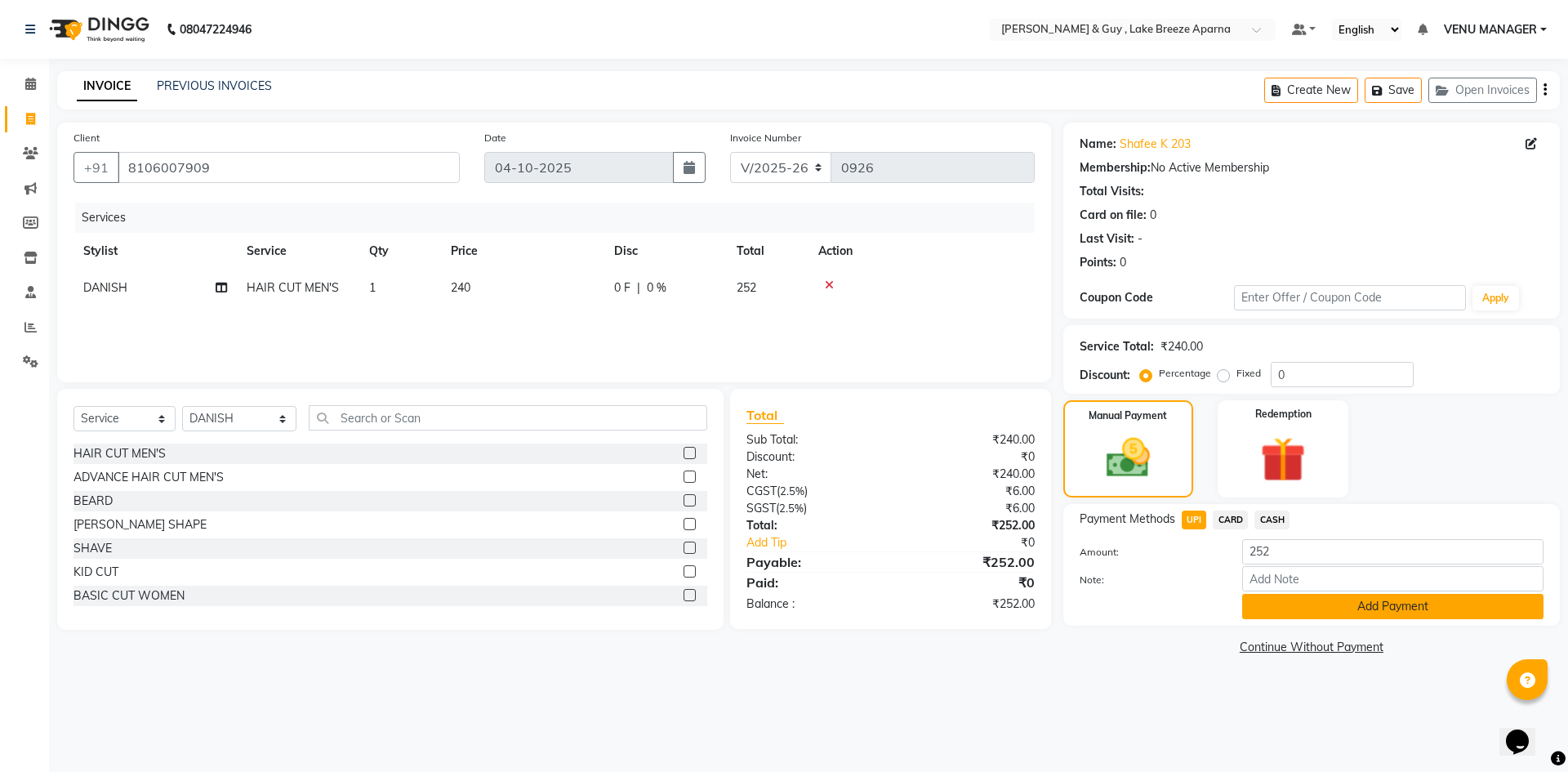
click at [1327, 598] on button "Add Payment" at bounding box center [1393, 606] width 301 height 25
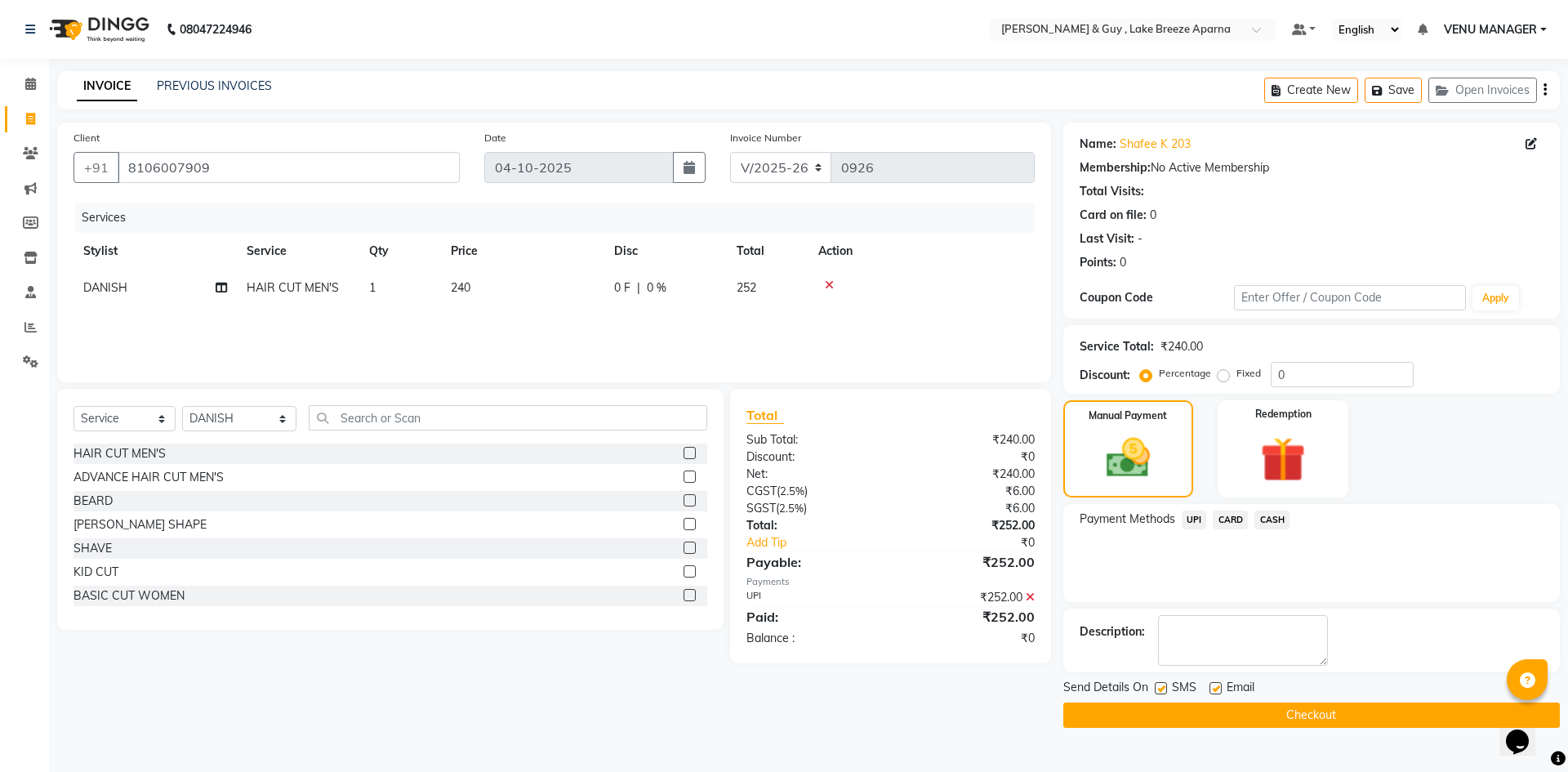
click at [1325, 705] on button "Checkout" at bounding box center [1311, 714] width 496 height 25
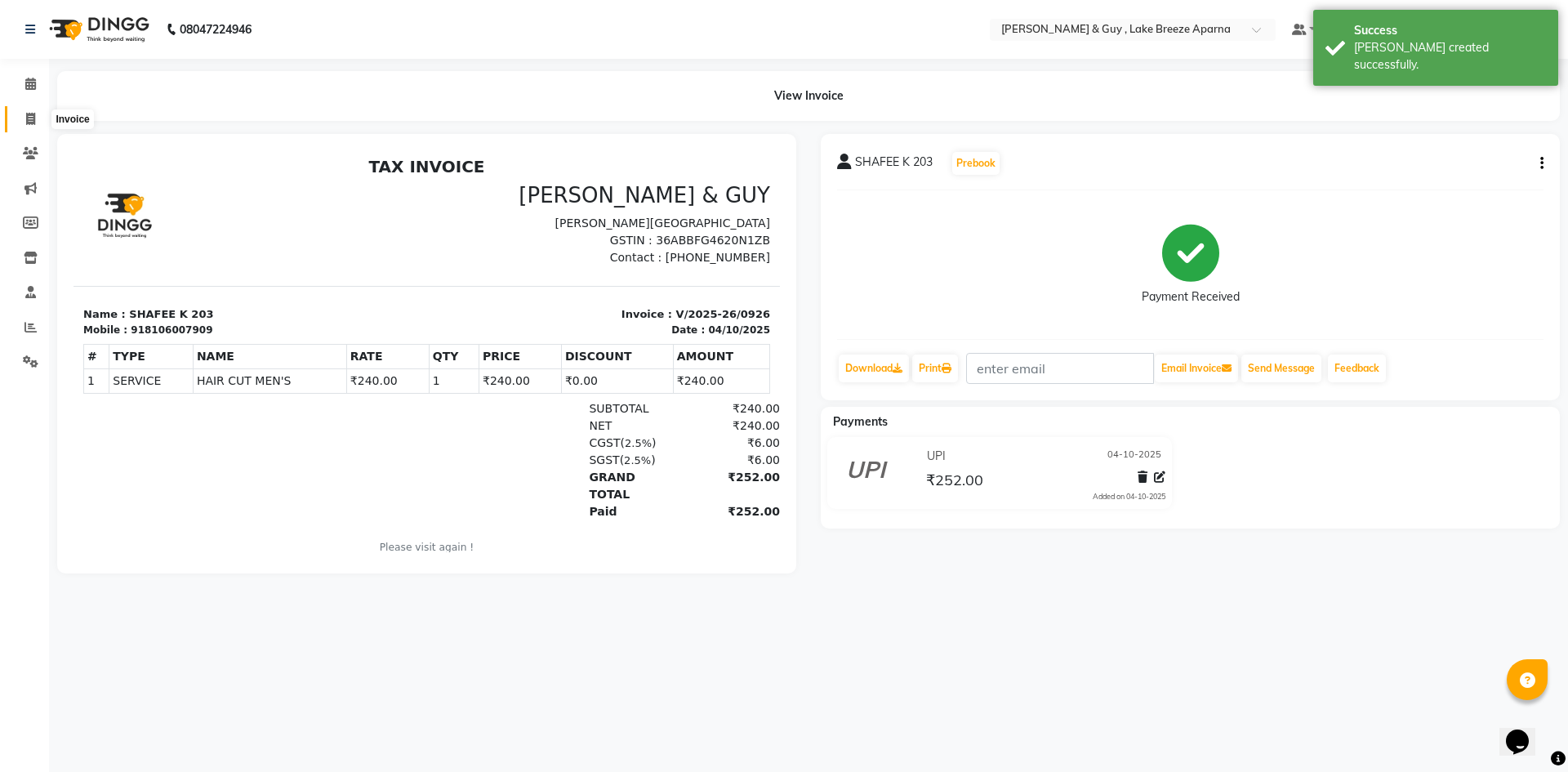
click at [33, 110] on span at bounding box center [31, 119] width 29 height 18
select select "8690"
select select "service"
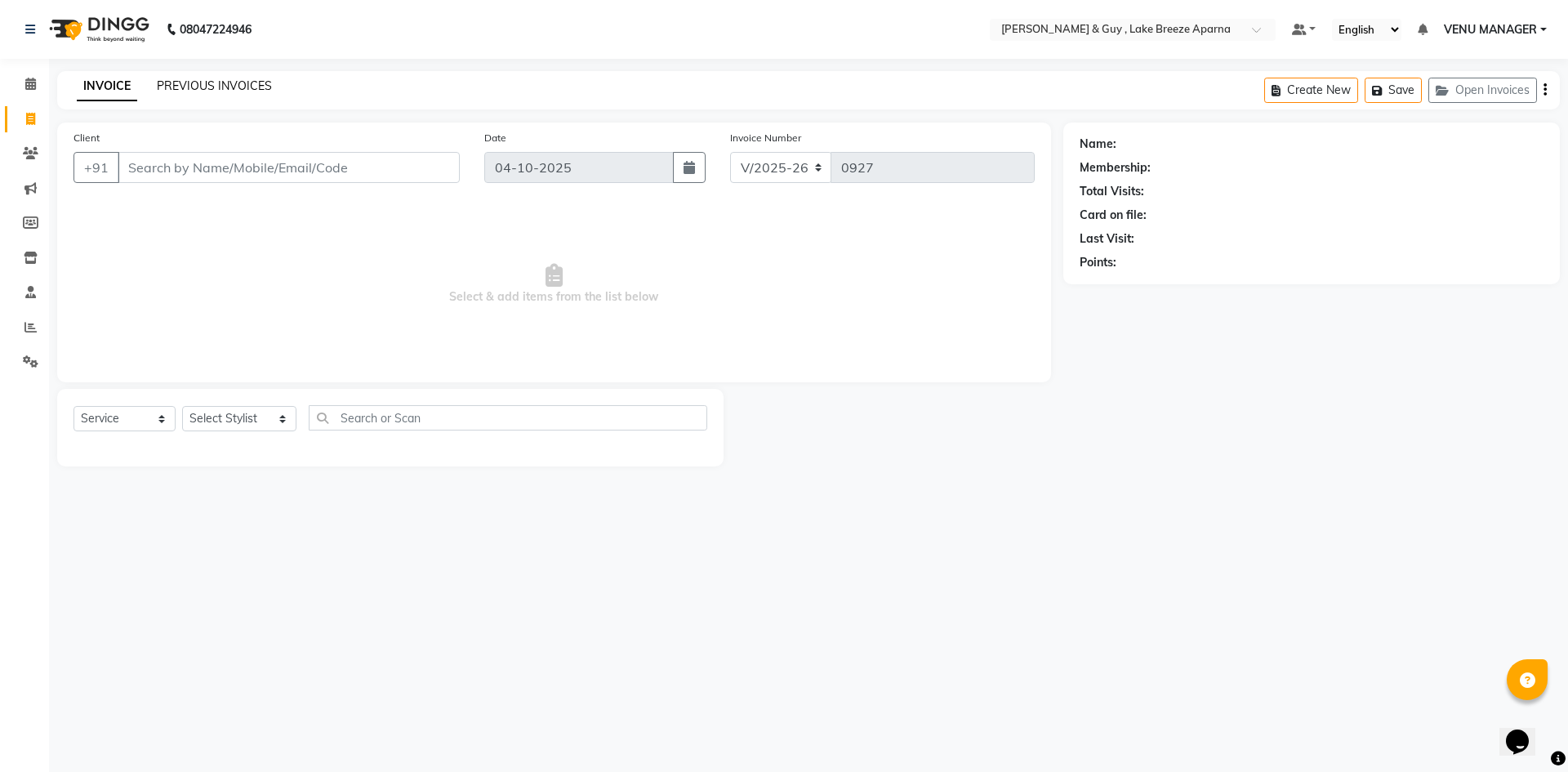
click at [161, 83] on link "PREVIOUS INVOICES" at bounding box center [214, 86] width 116 height 15
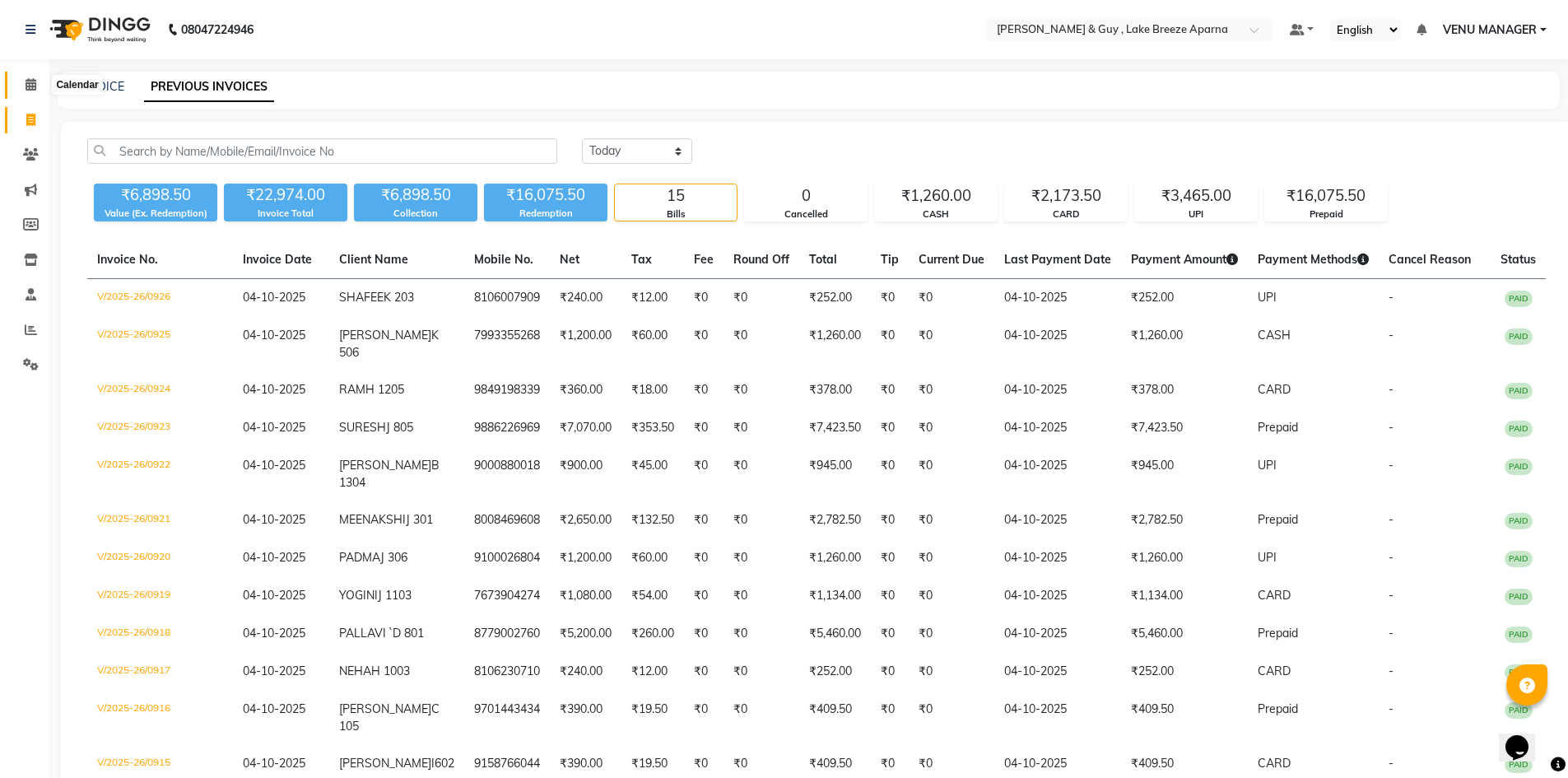
click at [40, 80] on span at bounding box center [31, 85] width 29 height 19
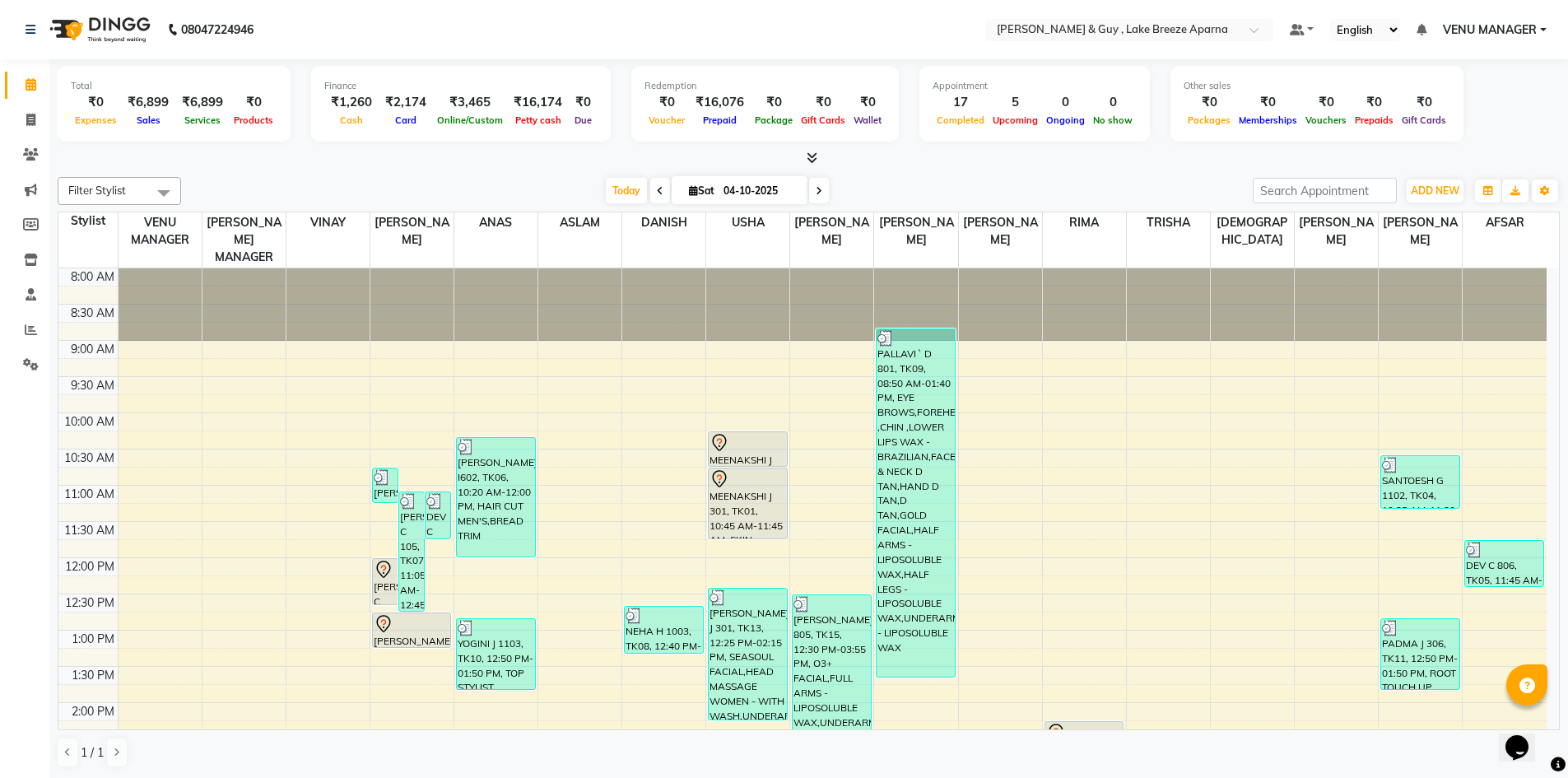
click at [822, 189] on span at bounding box center [819, 191] width 19 height 26
type input "05-10-2025"
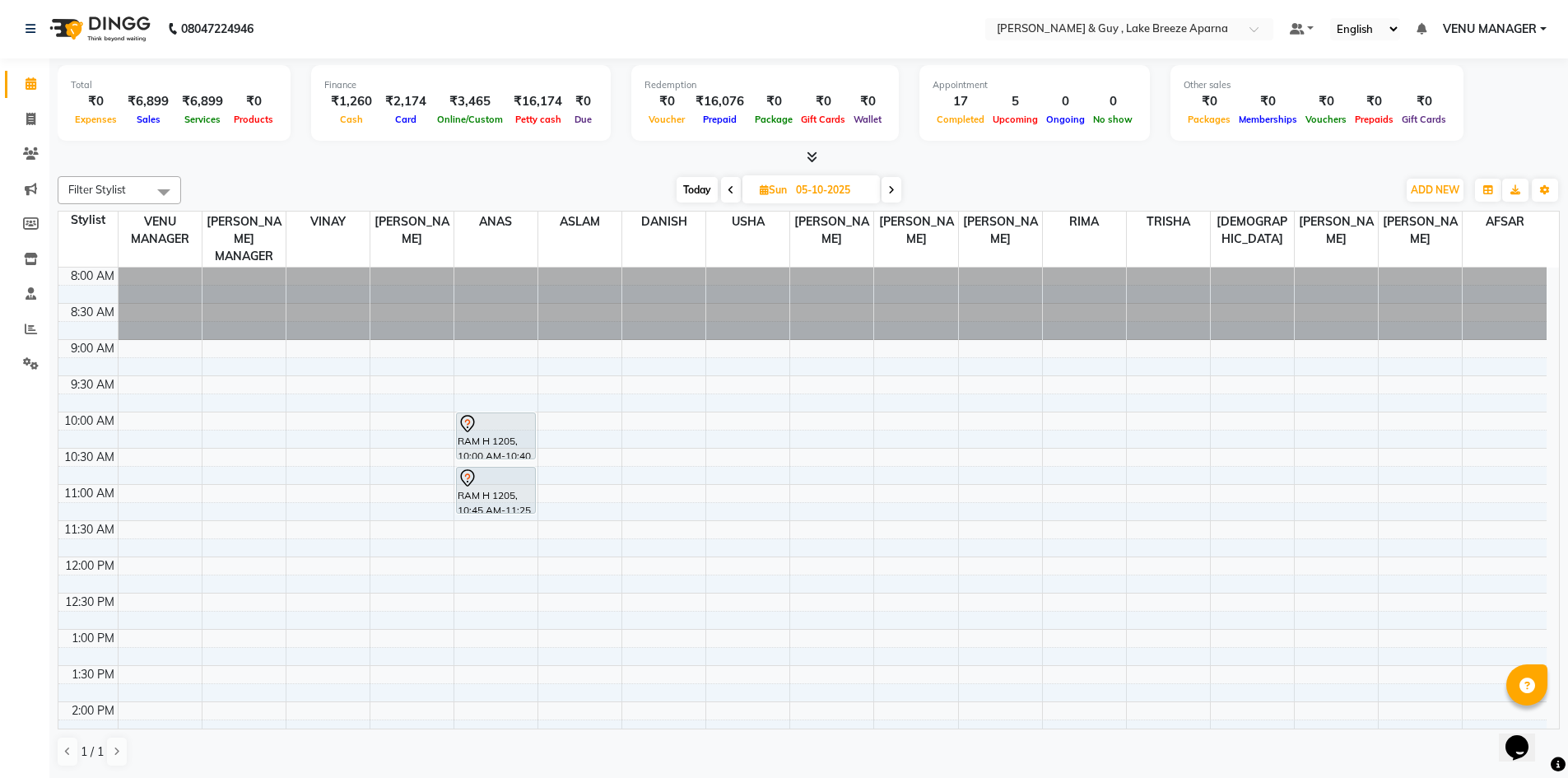
click at [1412, 392] on div "8:00 AM 8:30 AM 9:00 AM 9:30 AM 10:00 AM 10:30 AM 11:00 AM 11:30 AM 12:00 PM 12…" at bounding box center [802, 737] width 1489 height 940
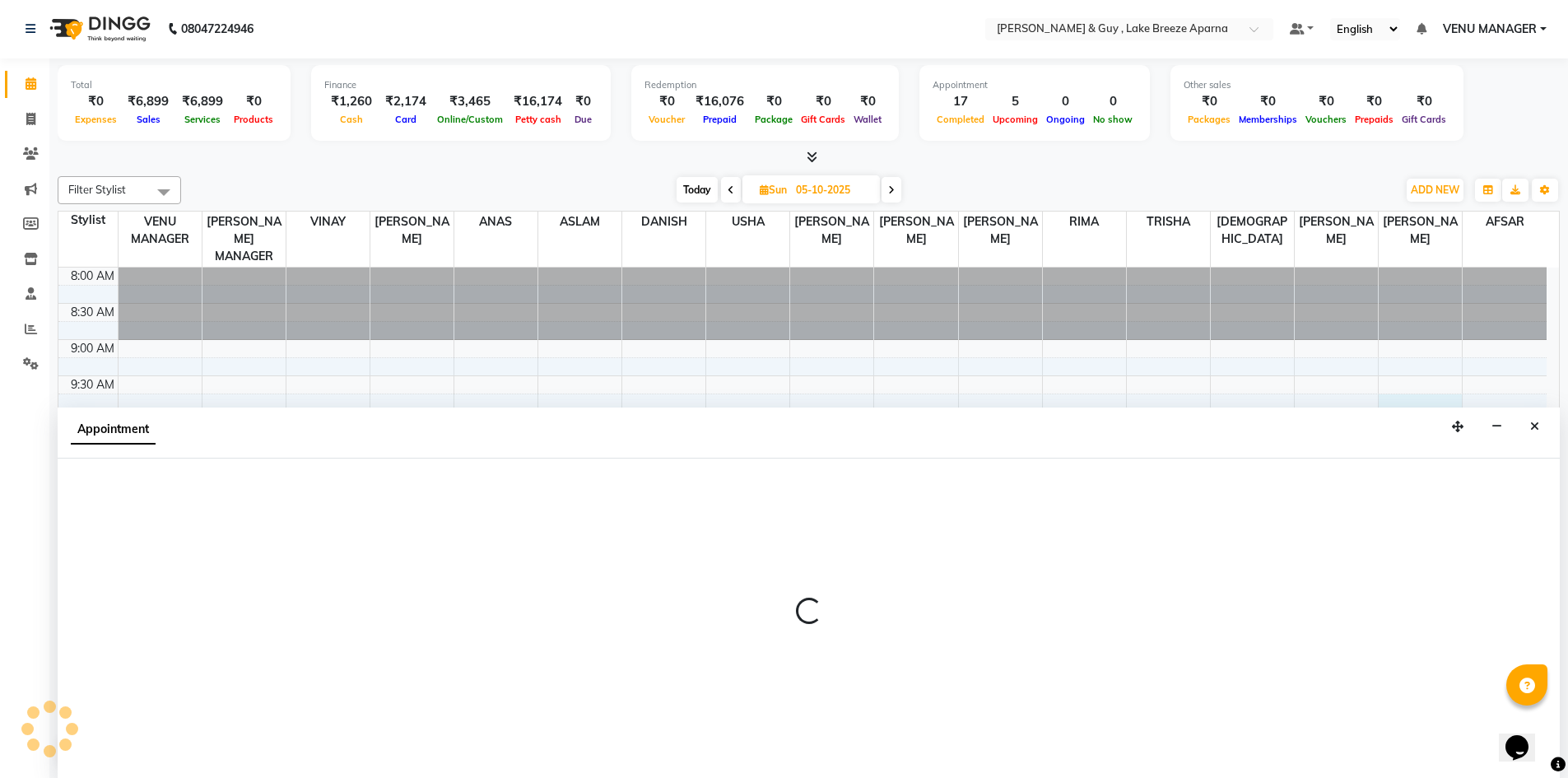
select select "93526"
select select "tentative"
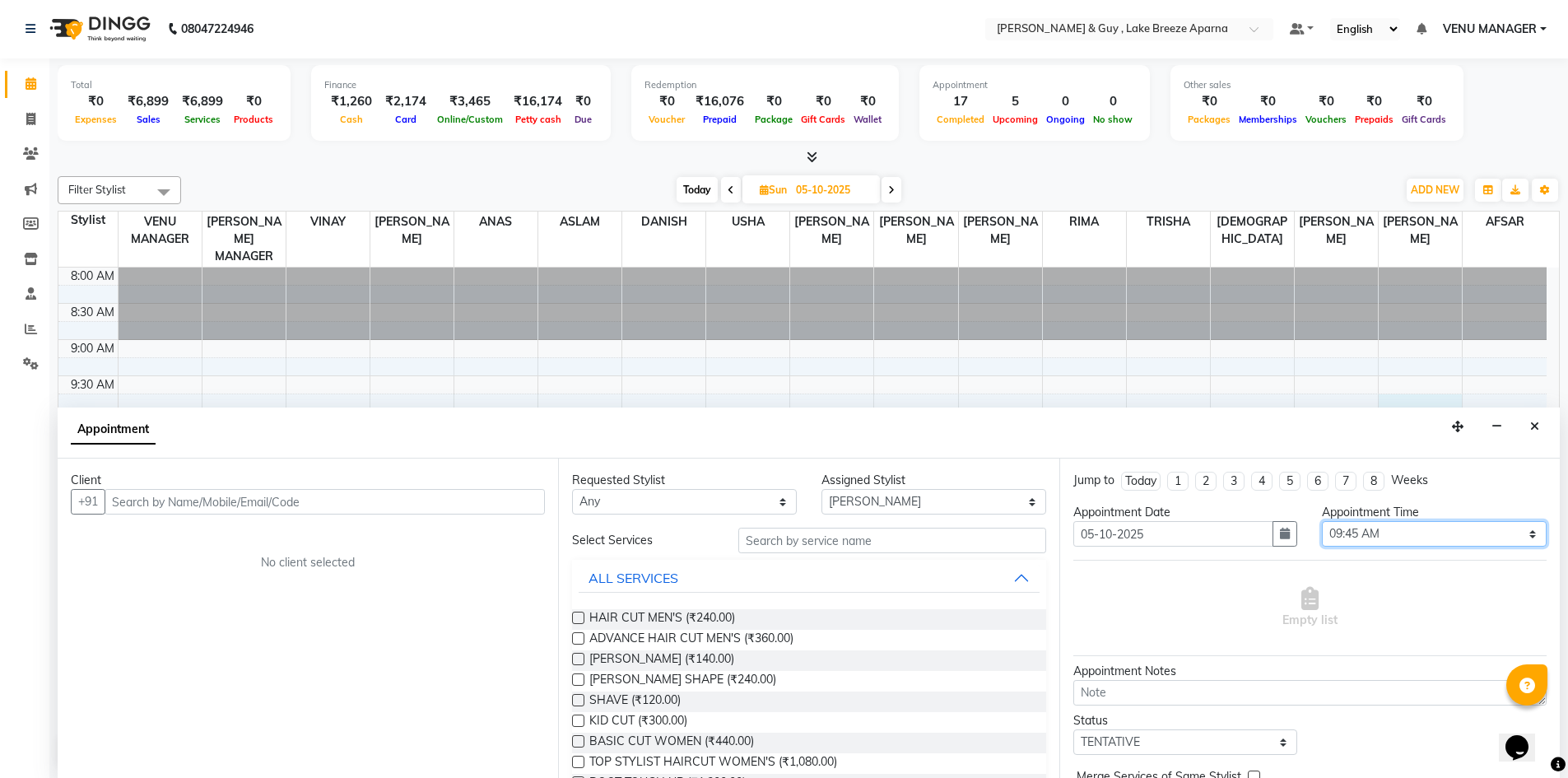
click at [1404, 533] on select "Select 09:00 AM 09:15 AM 09:30 AM 09:45 AM 10:00 AM 10:15 AM 10:30 AM 10:45 AM …" at bounding box center [1434, 534] width 225 height 26
select select "630"
click at [1322, 521] on select "Select 09:00 AM 09:15 AM 09:30 AM 09:45 AM 10:00 AM 10:15 AM 10:30 AM 10:45 AM …" at bounding box center [1434, 534] width 225 height 26
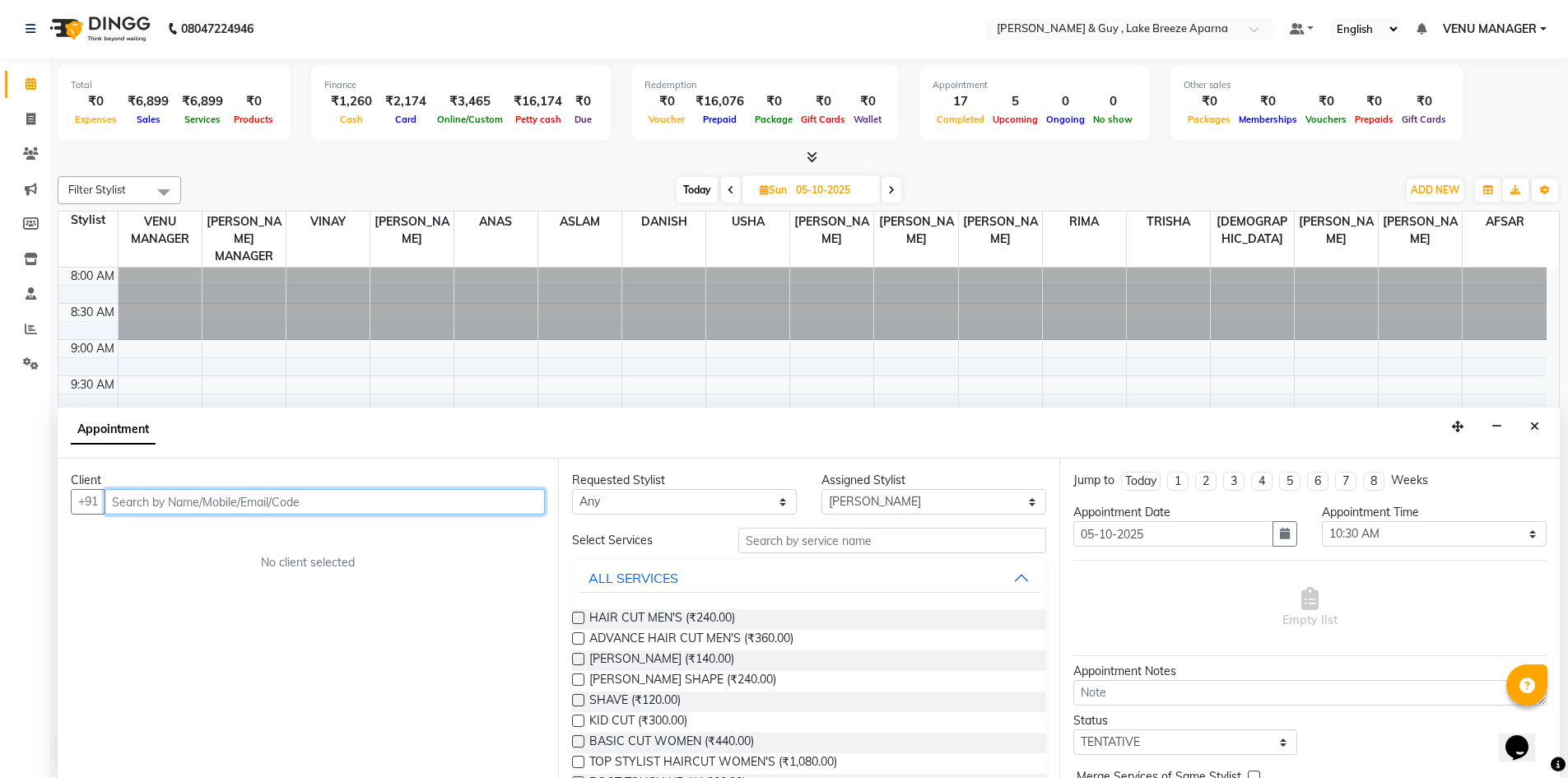
click at [330, 497] on input "text" at bounding box center [324, 501] width 440 height 26
click at [739, 754] on span "TOP STYLIST HAIRCUT WOMEN'S (₹1,080.00)" at bounding box center [713, 763] width 248 height 20
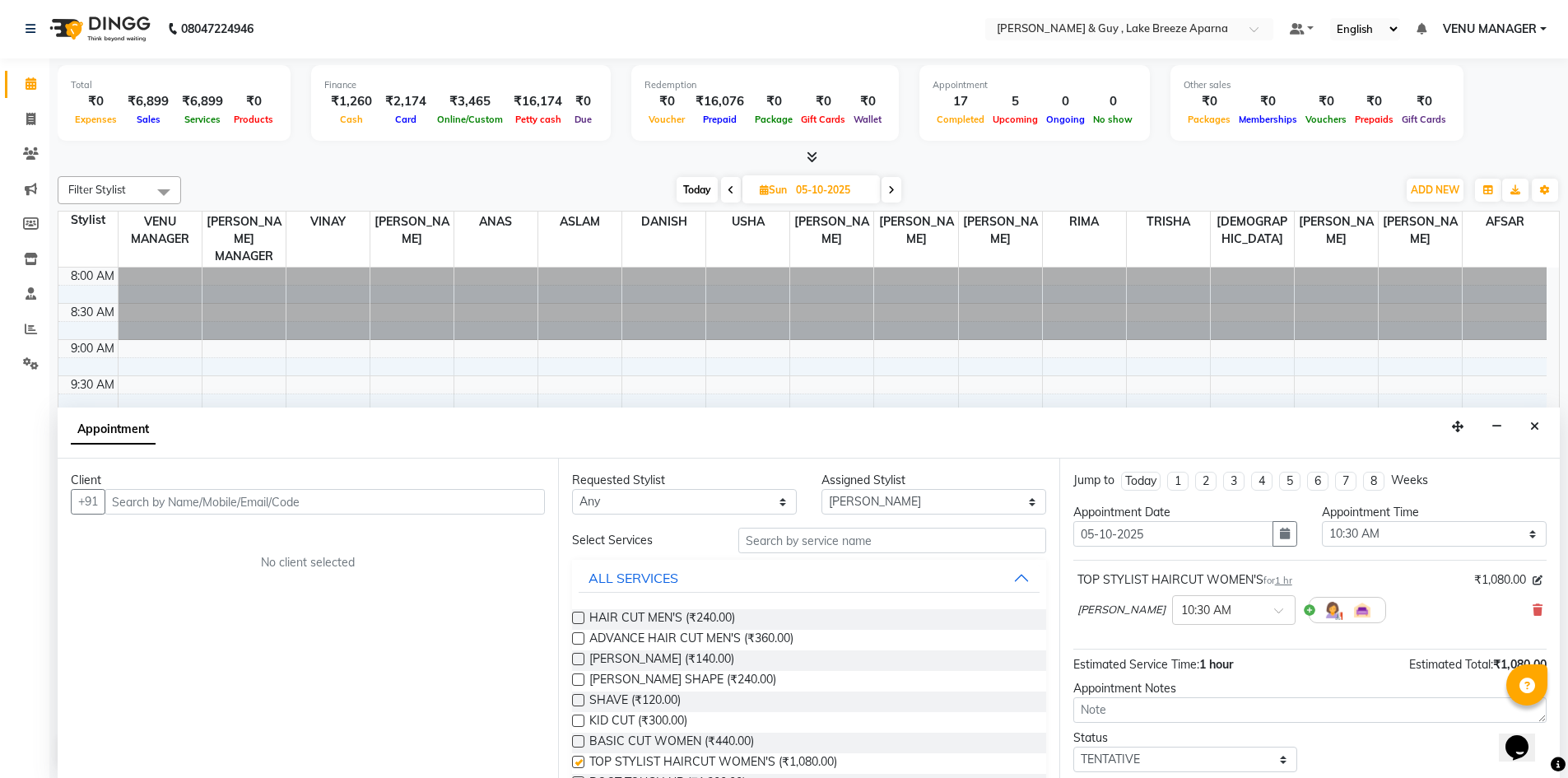
checkbox input "false"
click at [279, 490] on input "text" at bounding box center [324, 501] width 440 height 26
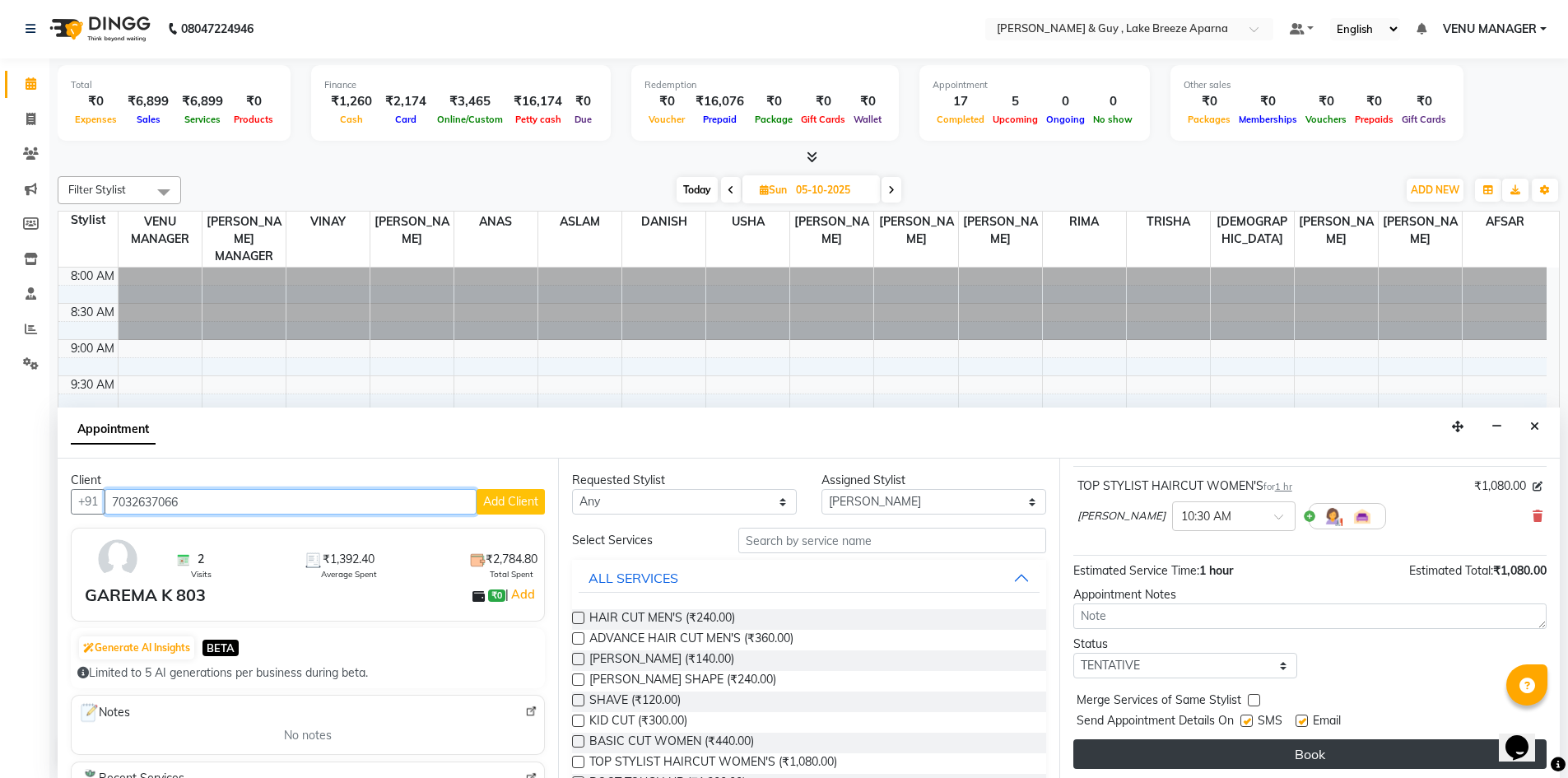
scroll to position [98, 0]
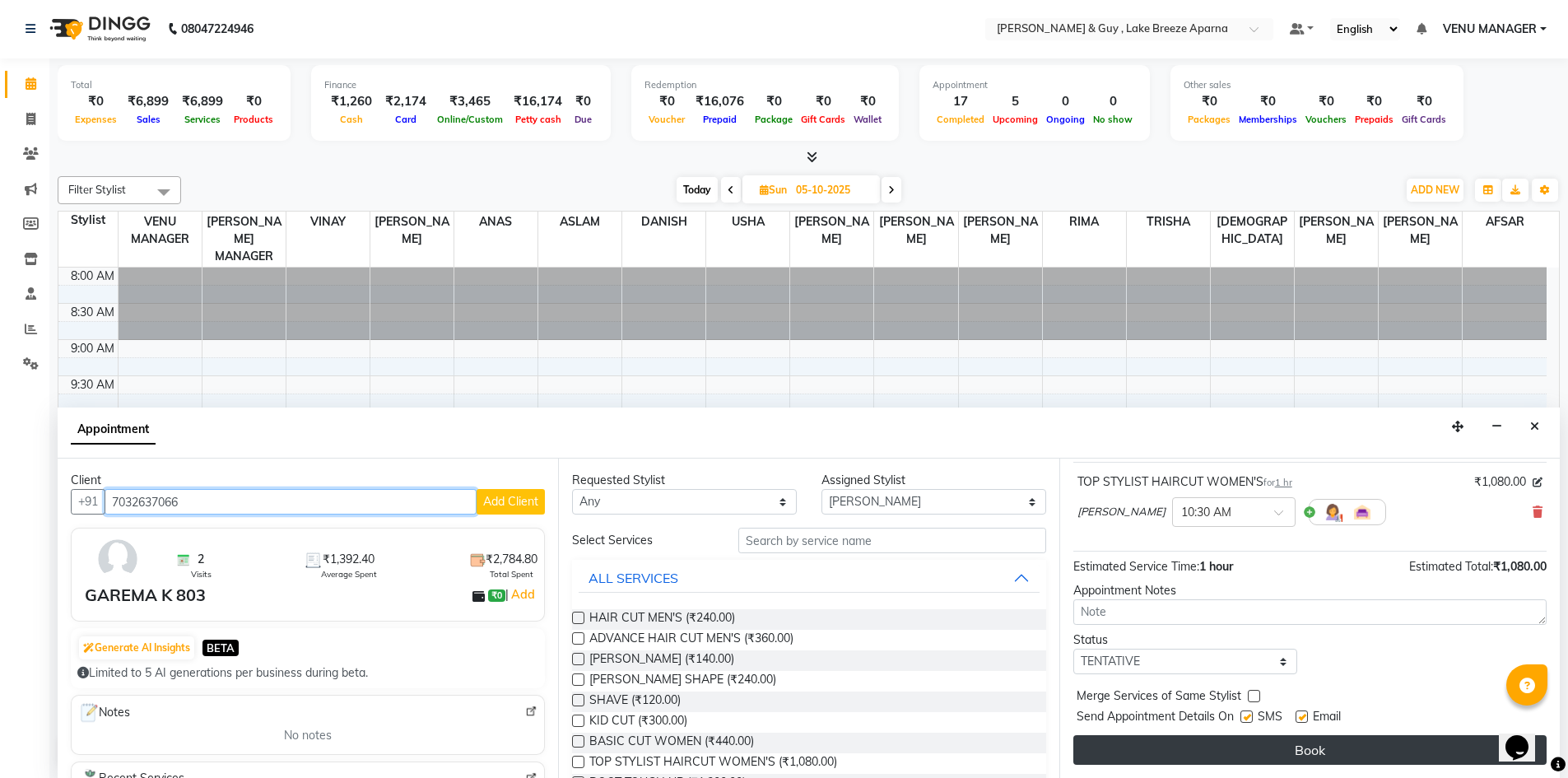
type input "7032637066"
click at [1264, 753] on button "Book" at bounding box center [1310, 750] width 473 height 30
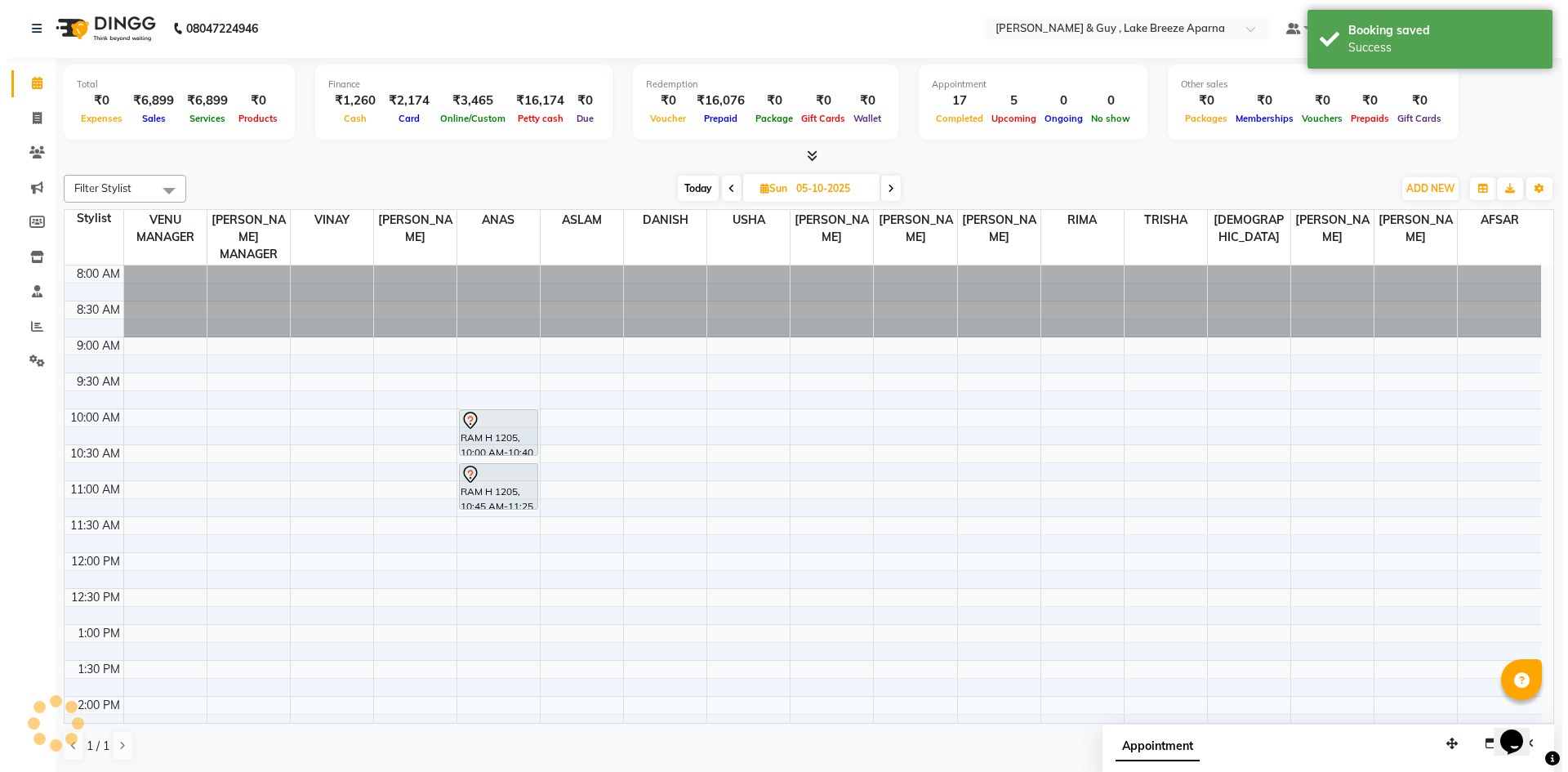
scroll to position [0, 0]
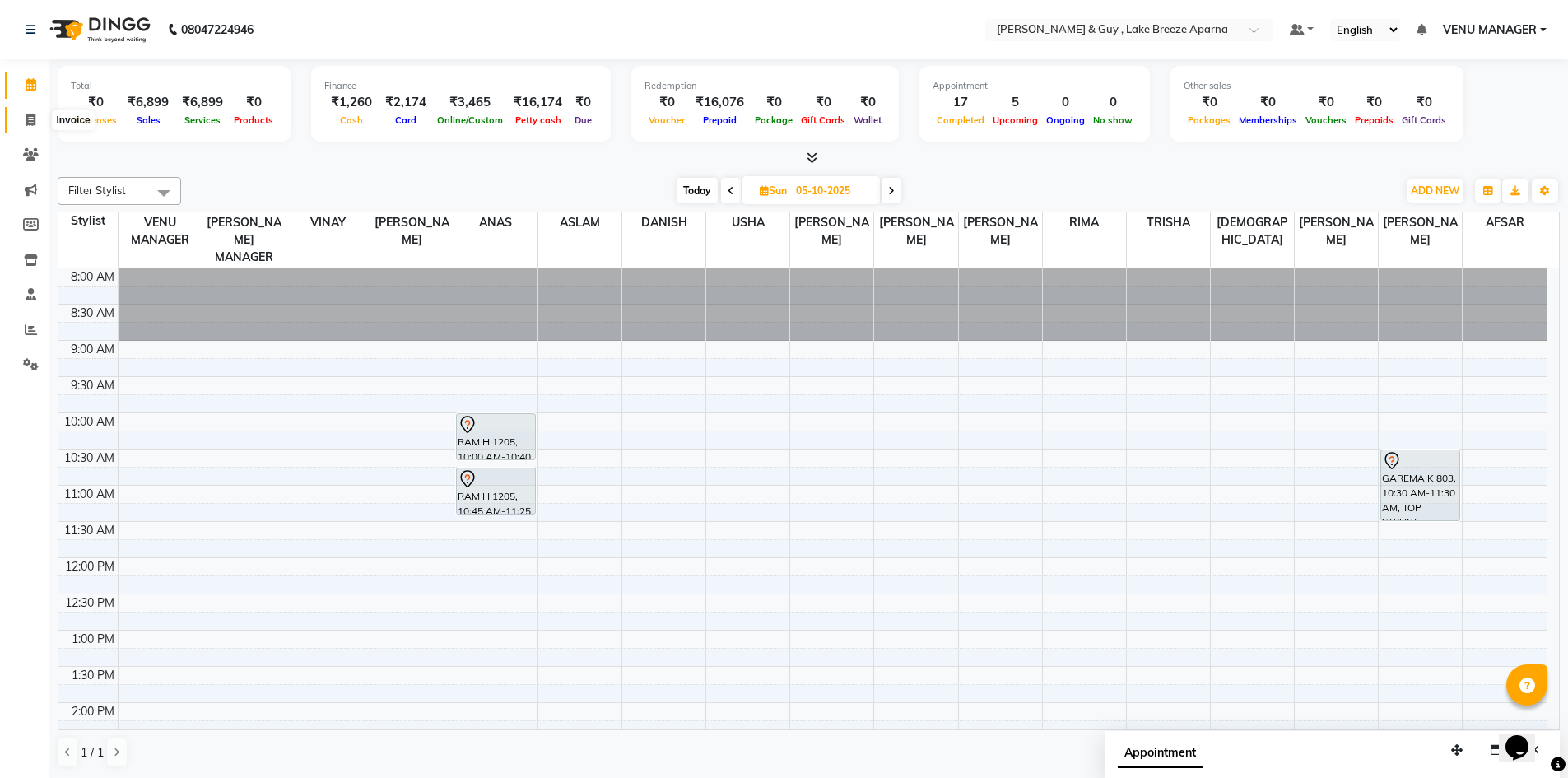
click at [28, 119] on icon at bounding box center [31, 120] width 9 height 12
select select "service"
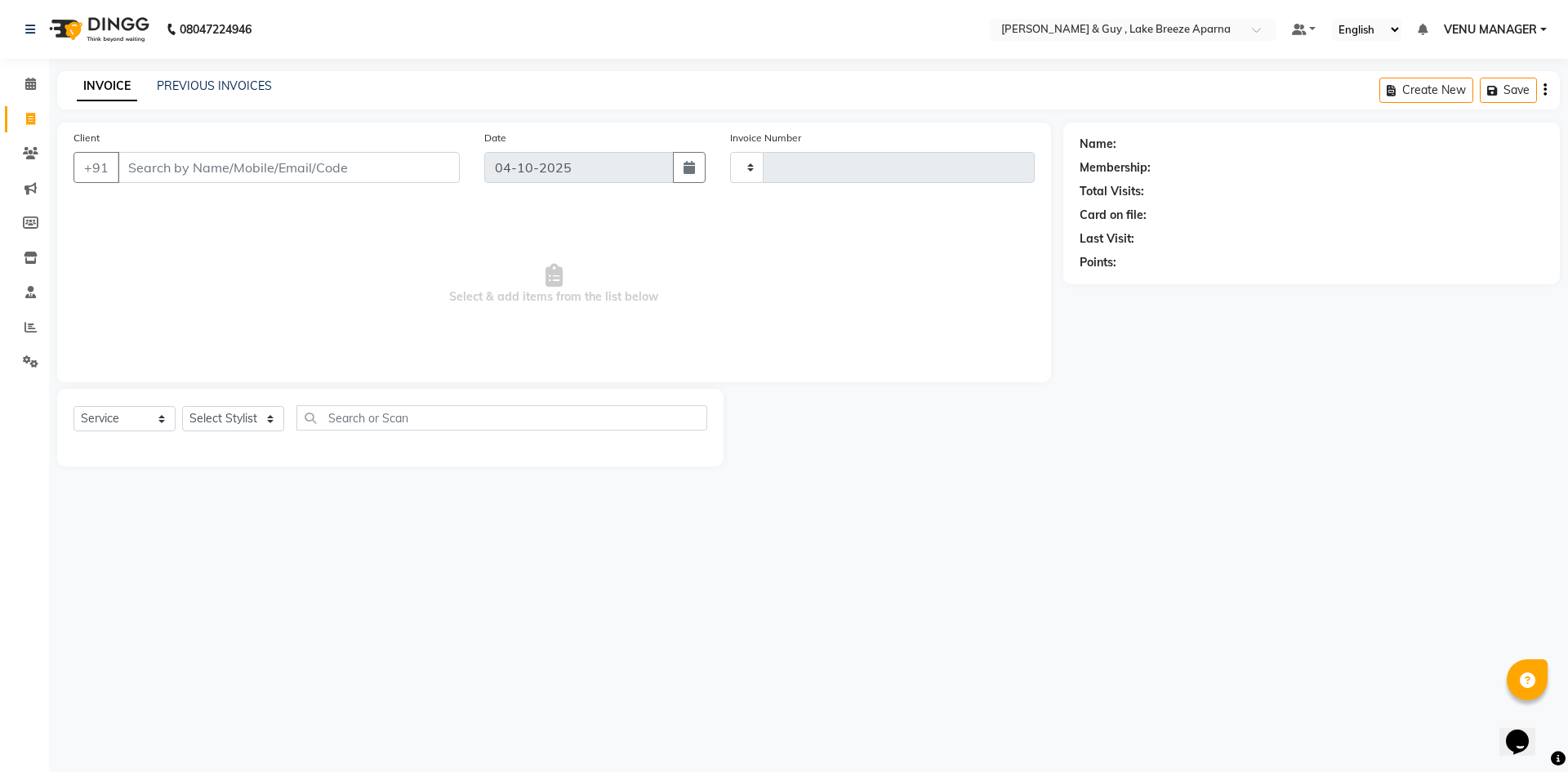
type input "0927"
select select "8690"
click at [257, 421] on select "Select Stylist" at bounding box center [233, 418] width 102 height 25
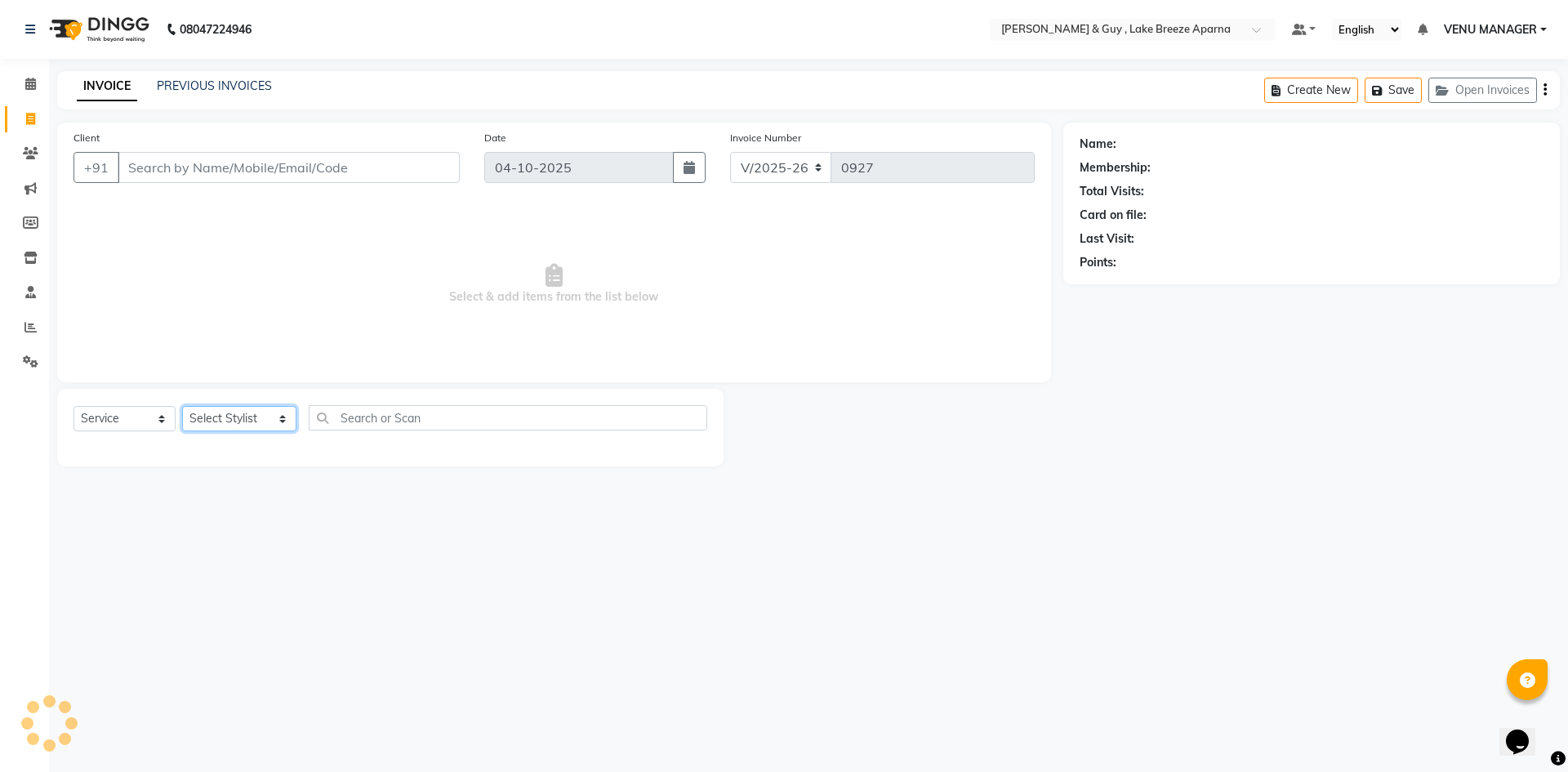
click at [257, 421] on select "Select Stylist AFSAR ANAS ASLAM DANISH HANISHA MANAGER LAXMI RIMA RINKU SALMAN …" at bounding box center [239, 418] width 115 height 25
click at [257, 421] on select "Select Stylist AFSAR ANAS ASLAM DANISH HANISHA MANAGER LAXMI RIMA RINKU SALMAN …" at bounding box center [239, 418] width 115 height 25
select select "88277"
click at [182, 406] on select "Select Stylist AFSAR ANAS ASLAM DANISH HANISHA MANAGER LAXMI RIMA RINKU SALMAN …" at bounding box center [239, 418] width 115 height 25
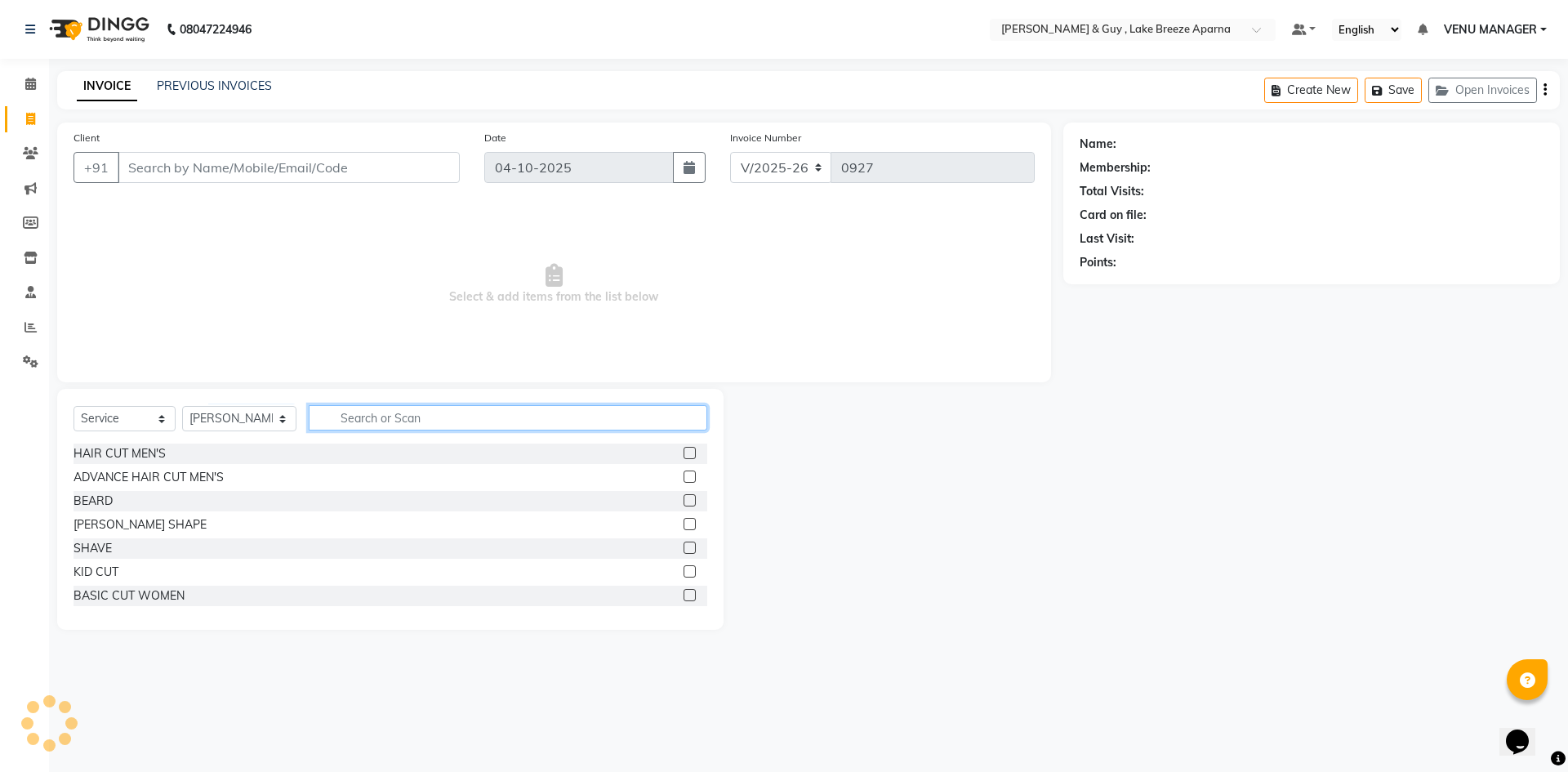
click at [361, 419] on input "text" at bounding box center [508, 418] width 398 height 25
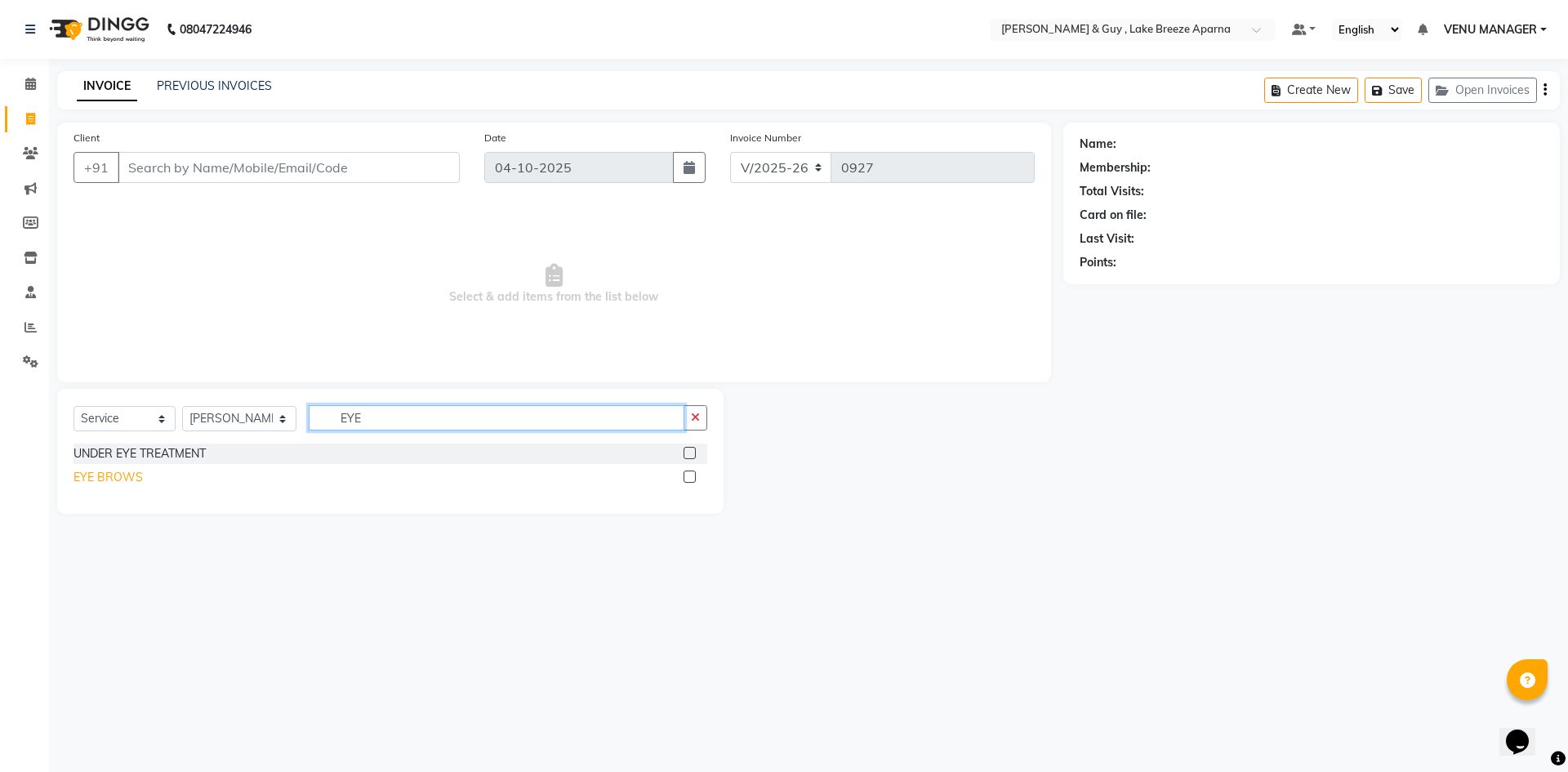
type input "EYE"
click at [115, 469] on div "EYE BROWS" at bounding box center [108, 477] width 69 height 18
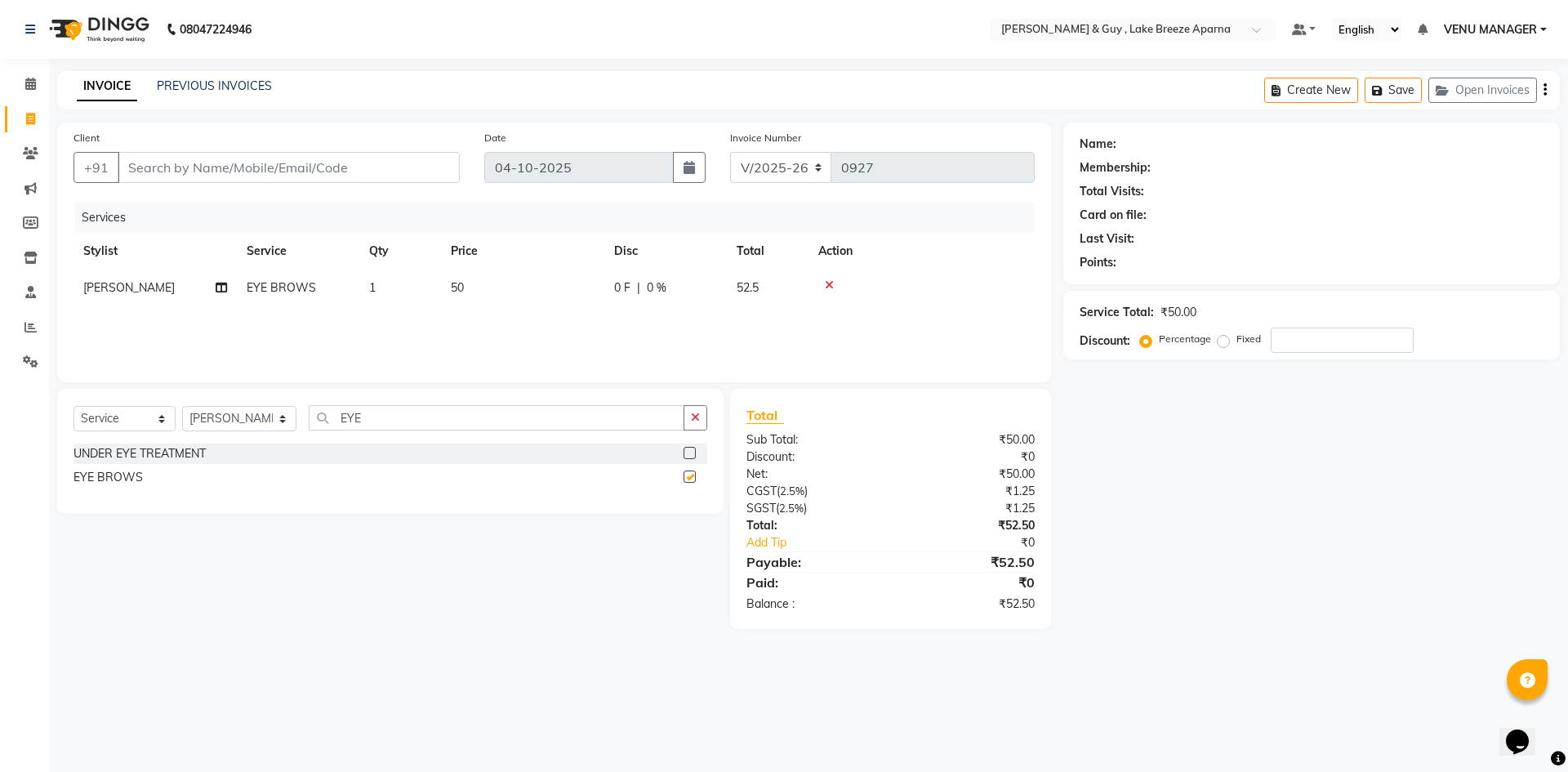
checkbox input "false"
drag, startPoint x: 369, startPoint y: 430, endPoint x: 130, endPoint y: 445, distance: 239.5
click at [205, 439] on div "Select Service Product Membership Package Voucher Prepaid Gift Card Select Styl…" at bounding box center [390, 425] width 634 height 39
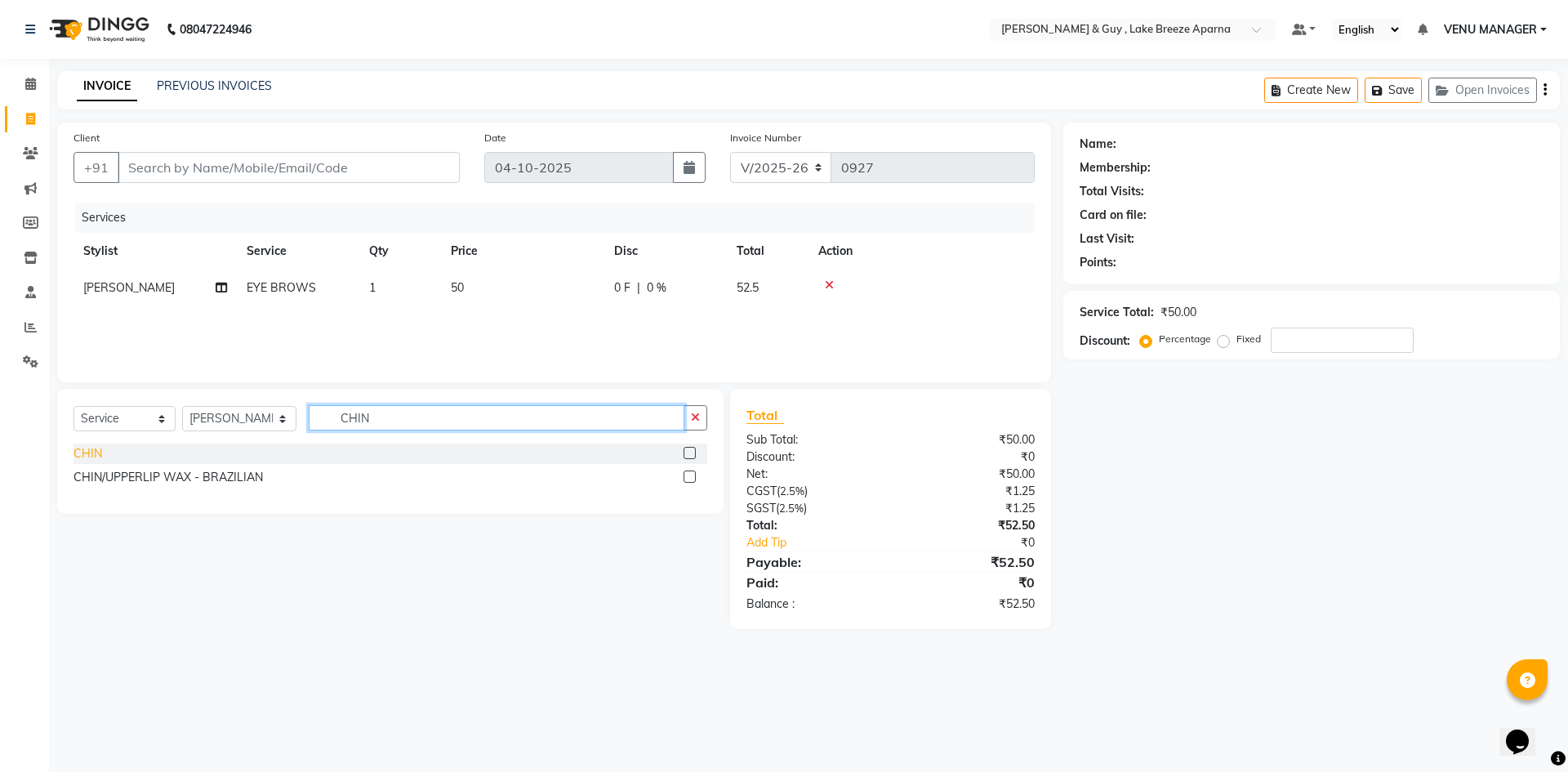
type input "CHIN"
click at [79, 449] on div "CHIN" at bounding box center [88, 453] width 29 height 18
checkbox input "false"
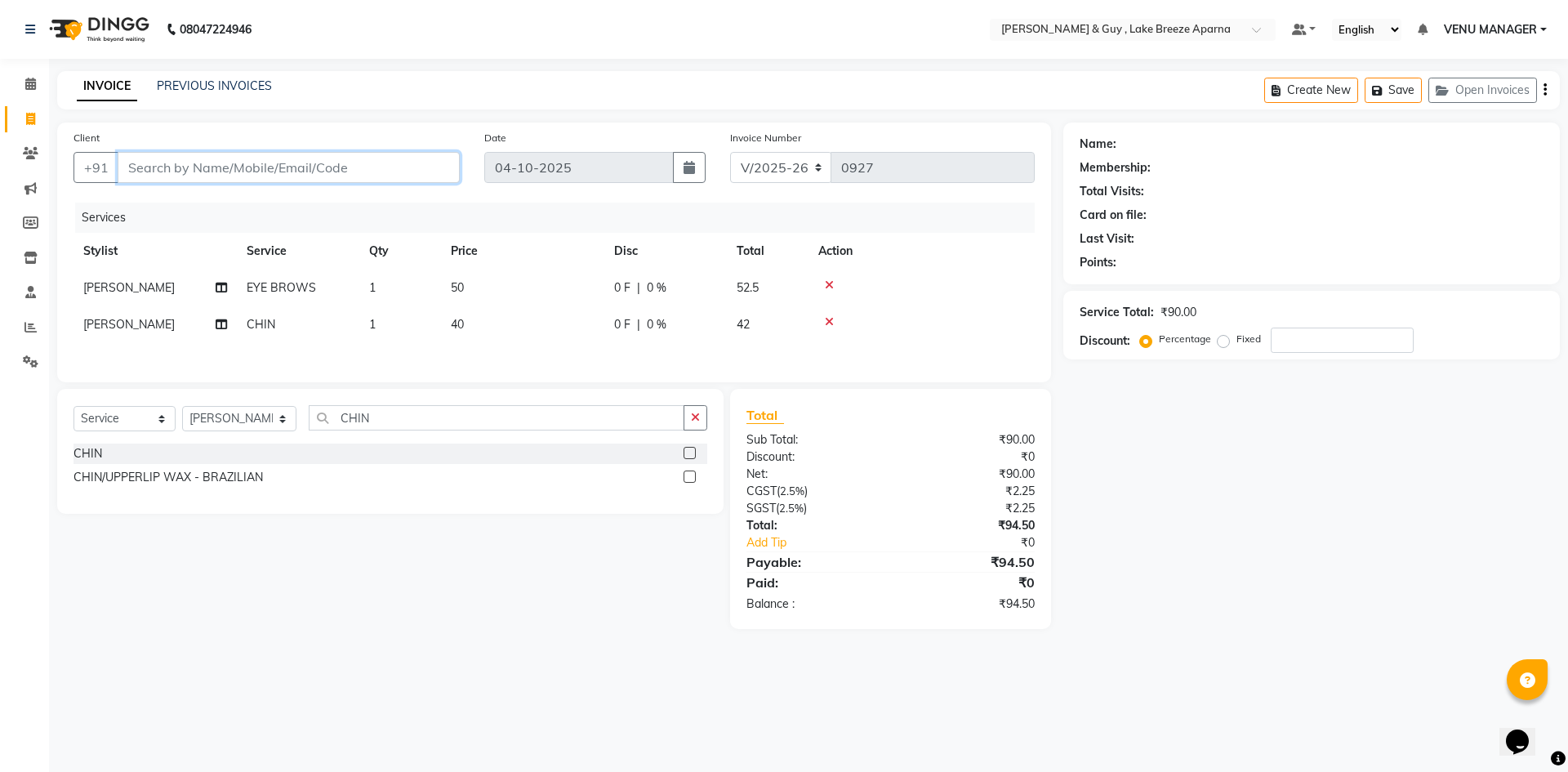
click at [222, 172] on input "Client" at bounding box center [288, 167] width 342 height 31
type input "9"
type input "0"
type input "9866485740"
click at [390, 165] on span "Add Client" at bounding box center [418, 167] width 65 height 17
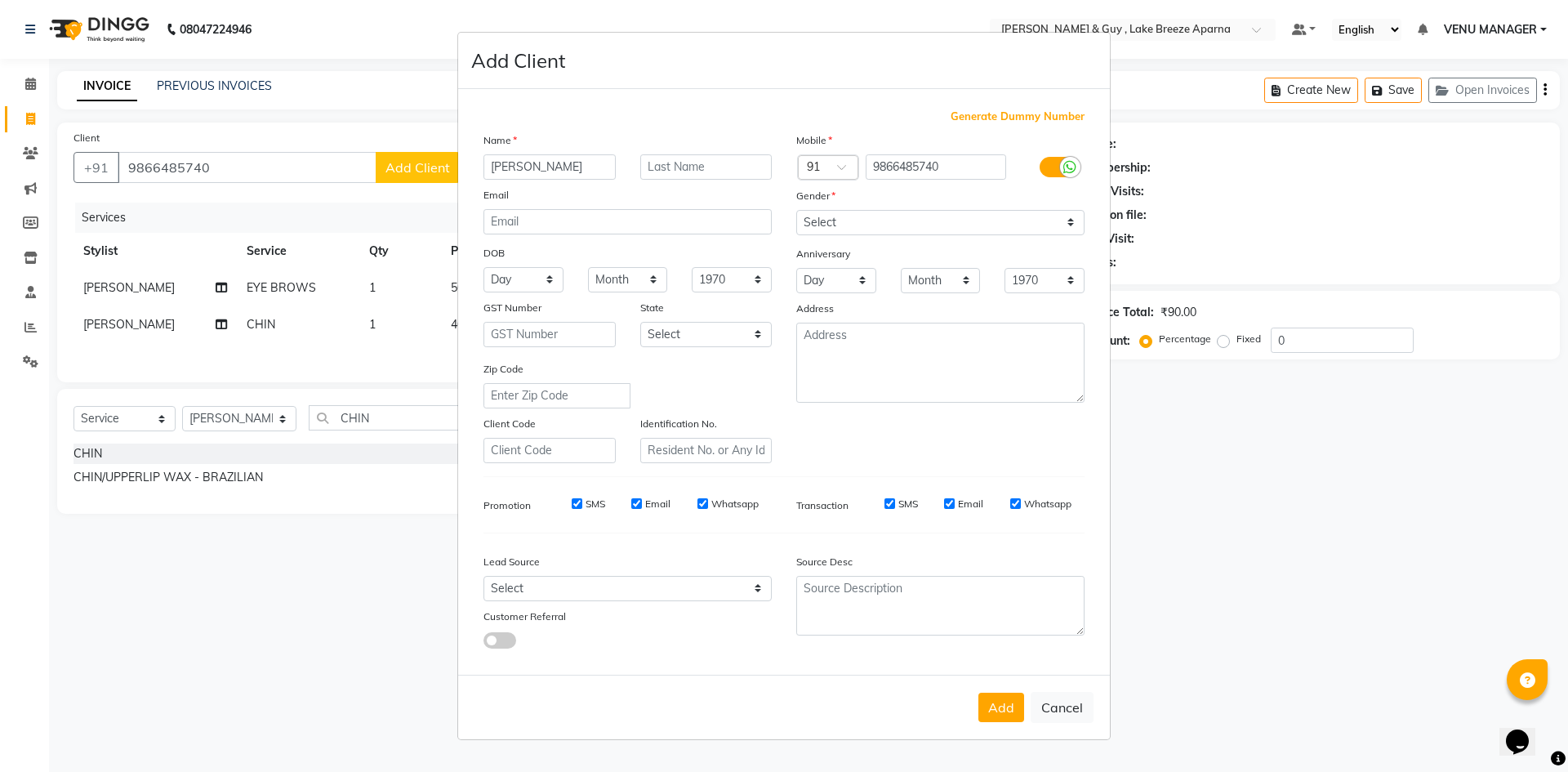
type input "[PERSON_NAME]"
type input "G"
click at [918, 225] on select "Select Male Female Other Prefer Not To Say" at bounding box center [940, 222] width 288 height 25
select select "female"
click at [797, 210] on select "Select Male Female Other Prefer Not To Say" at bounding box center [940, 222] width 288 height 25
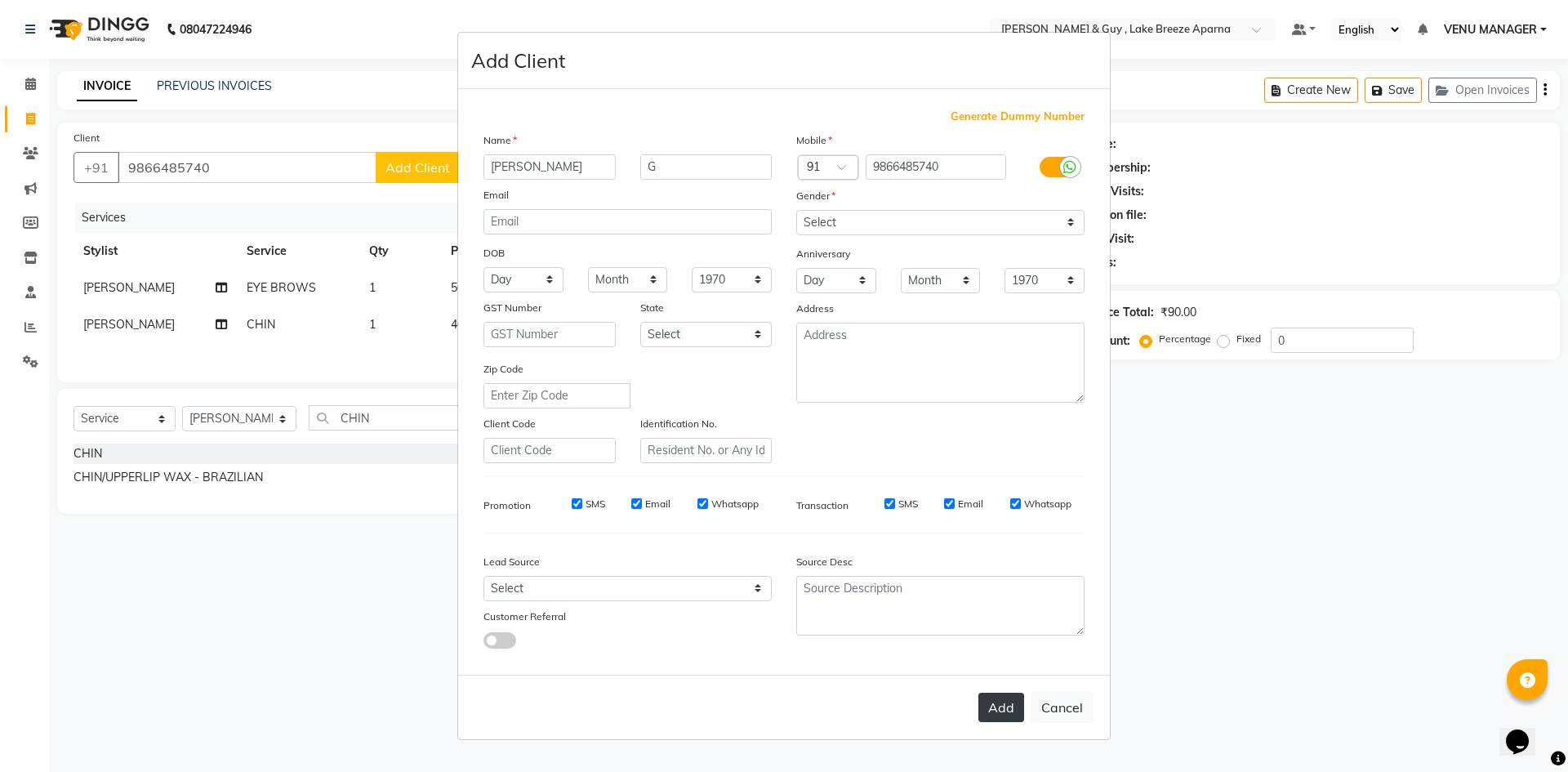
click at [1023, 700] on button "Add" at bounding box center [1002, 707] width 46 height 30
select select
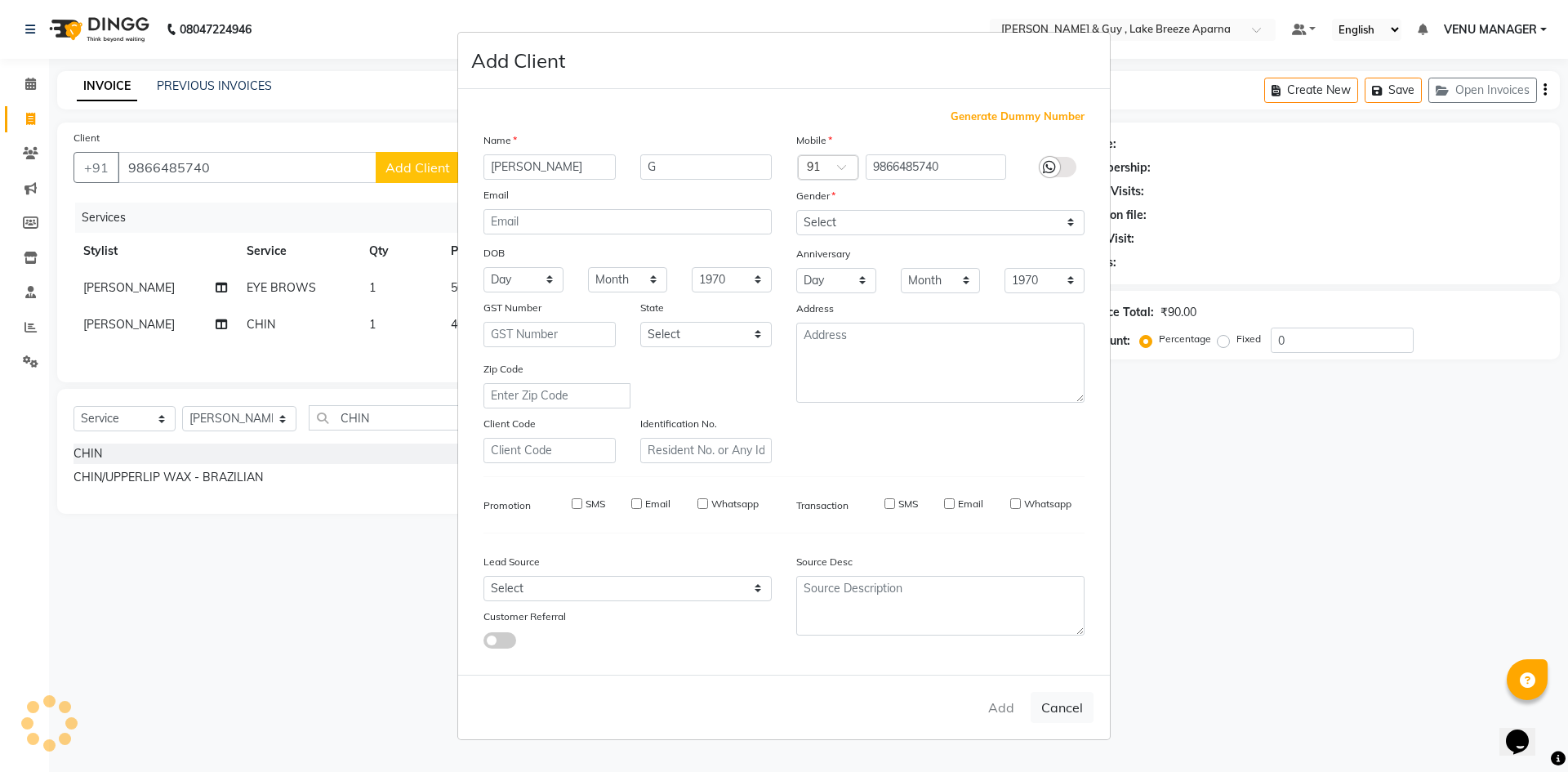
select select
checkbox input "false"
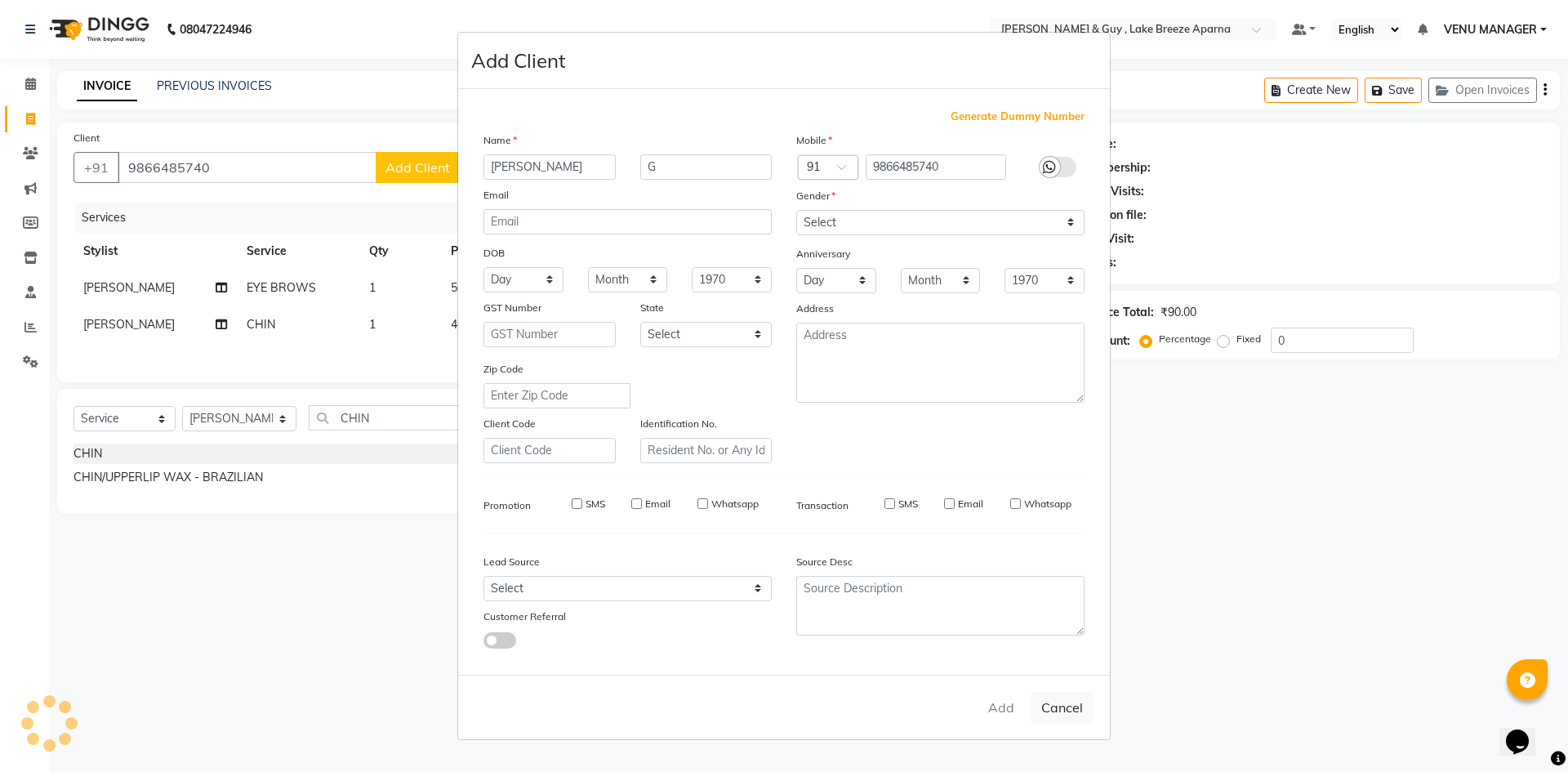
checkbox input "false"
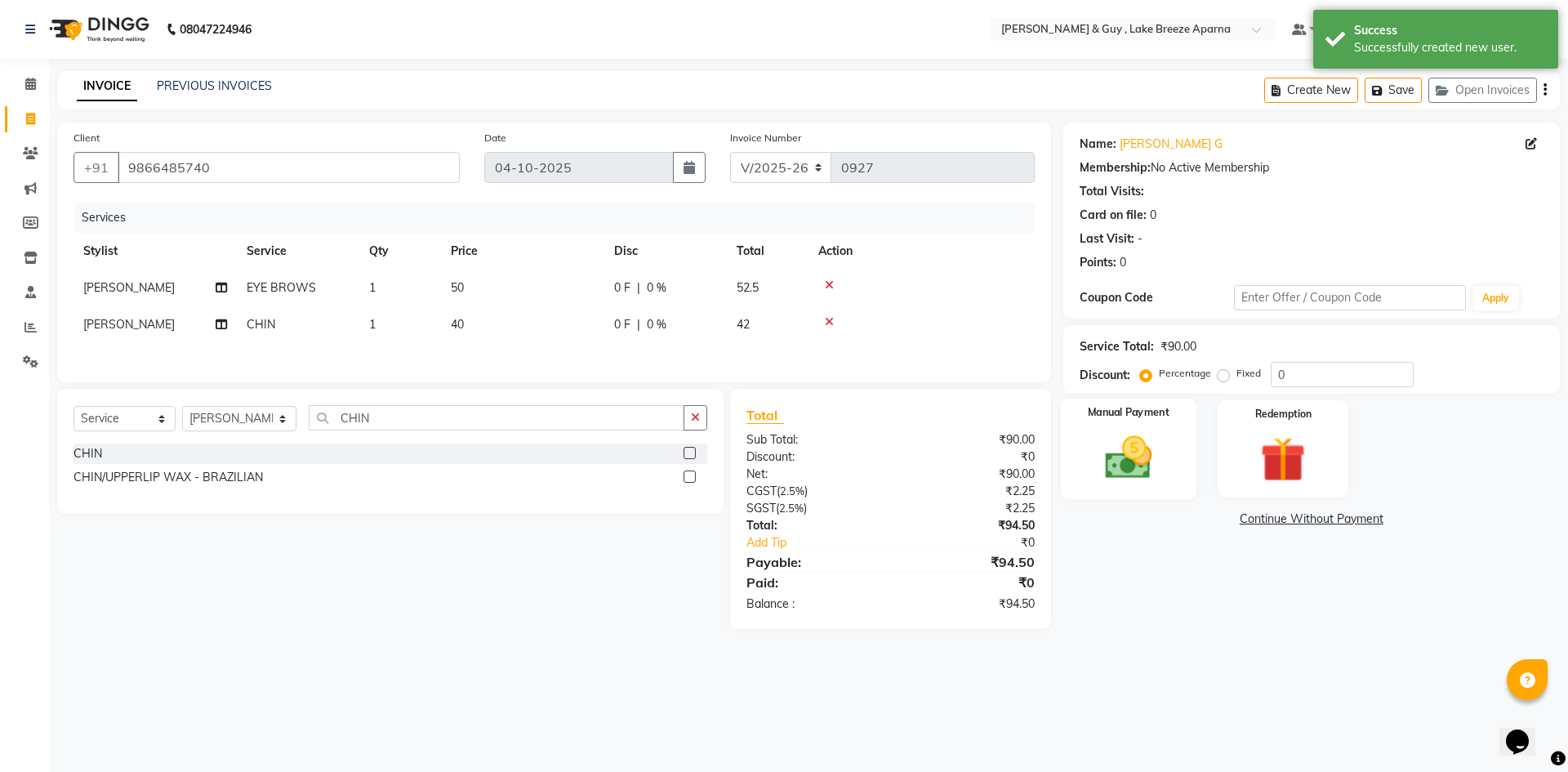
click at [1150, 439] on img at bounding box center [1128, 458] width 76 height 54
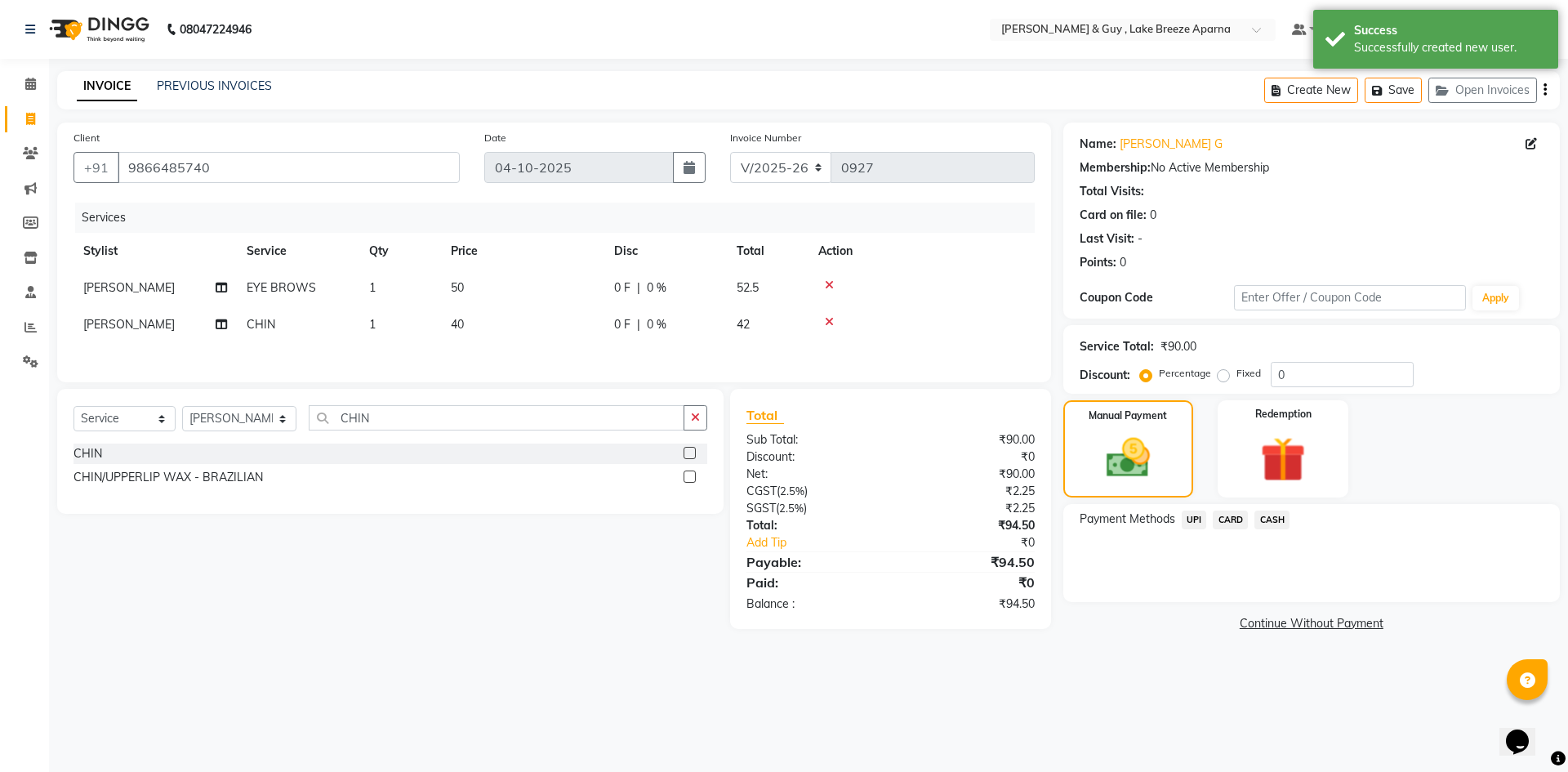
click at [1187, 524] on span "UPI" at bounding box center [1194, 519] width 25 height 18
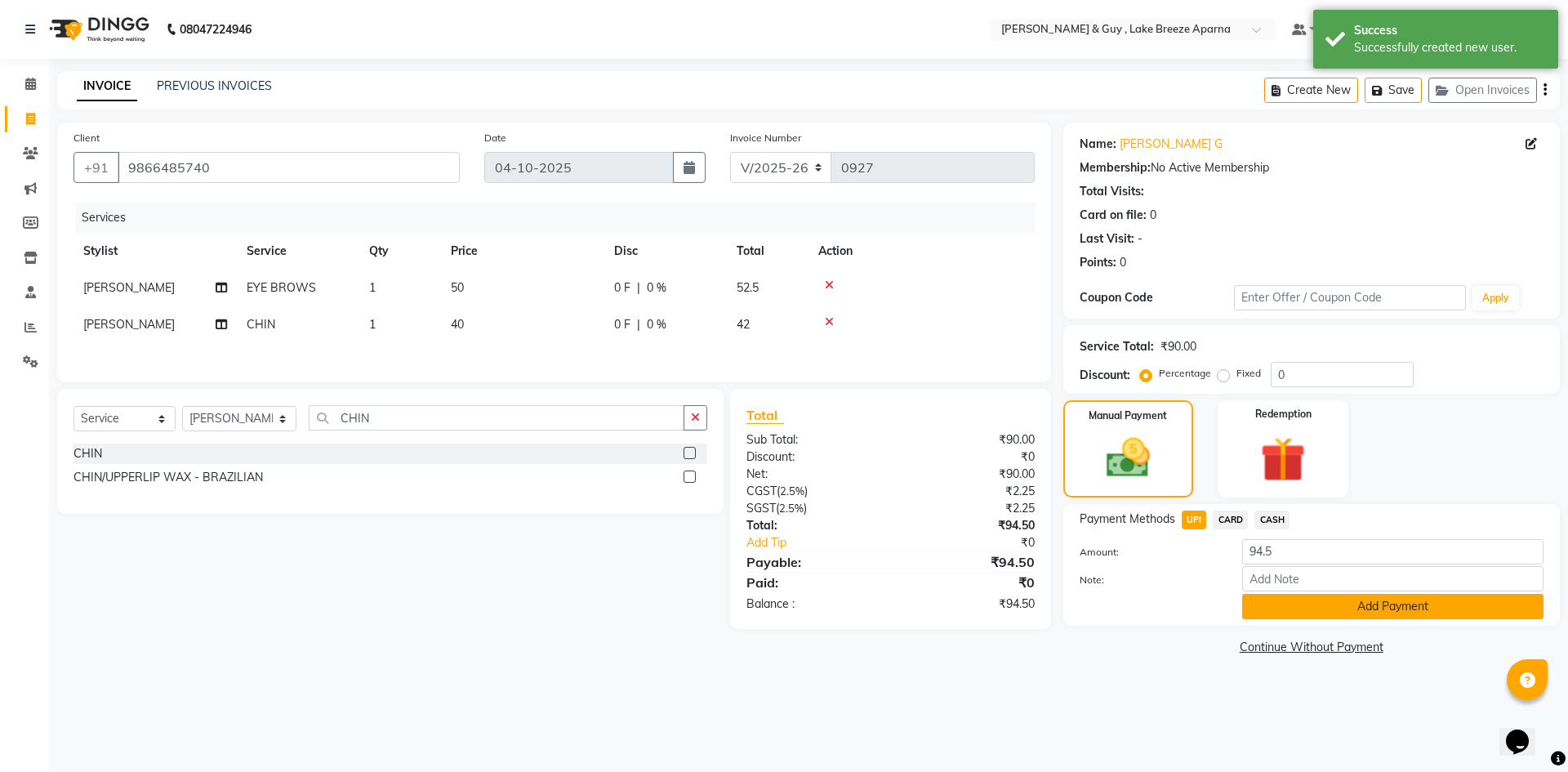
click at [1352, 600] on button "Add Payment" at bounding box center [1393, 606] width 301 height 25
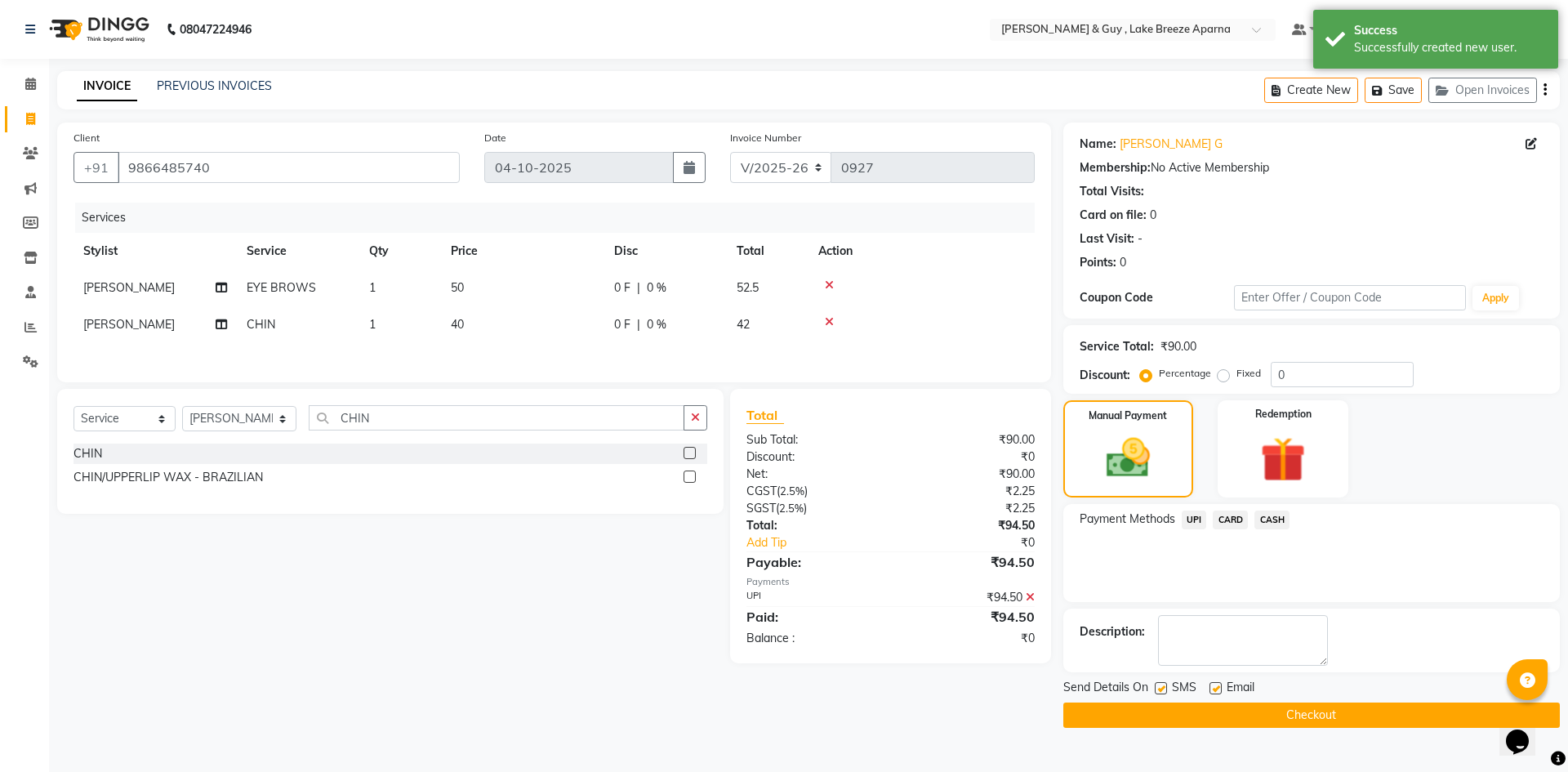
click at [1345, 703] on button "Checkout" at bounding box center [1311, 714] width 496 height 25
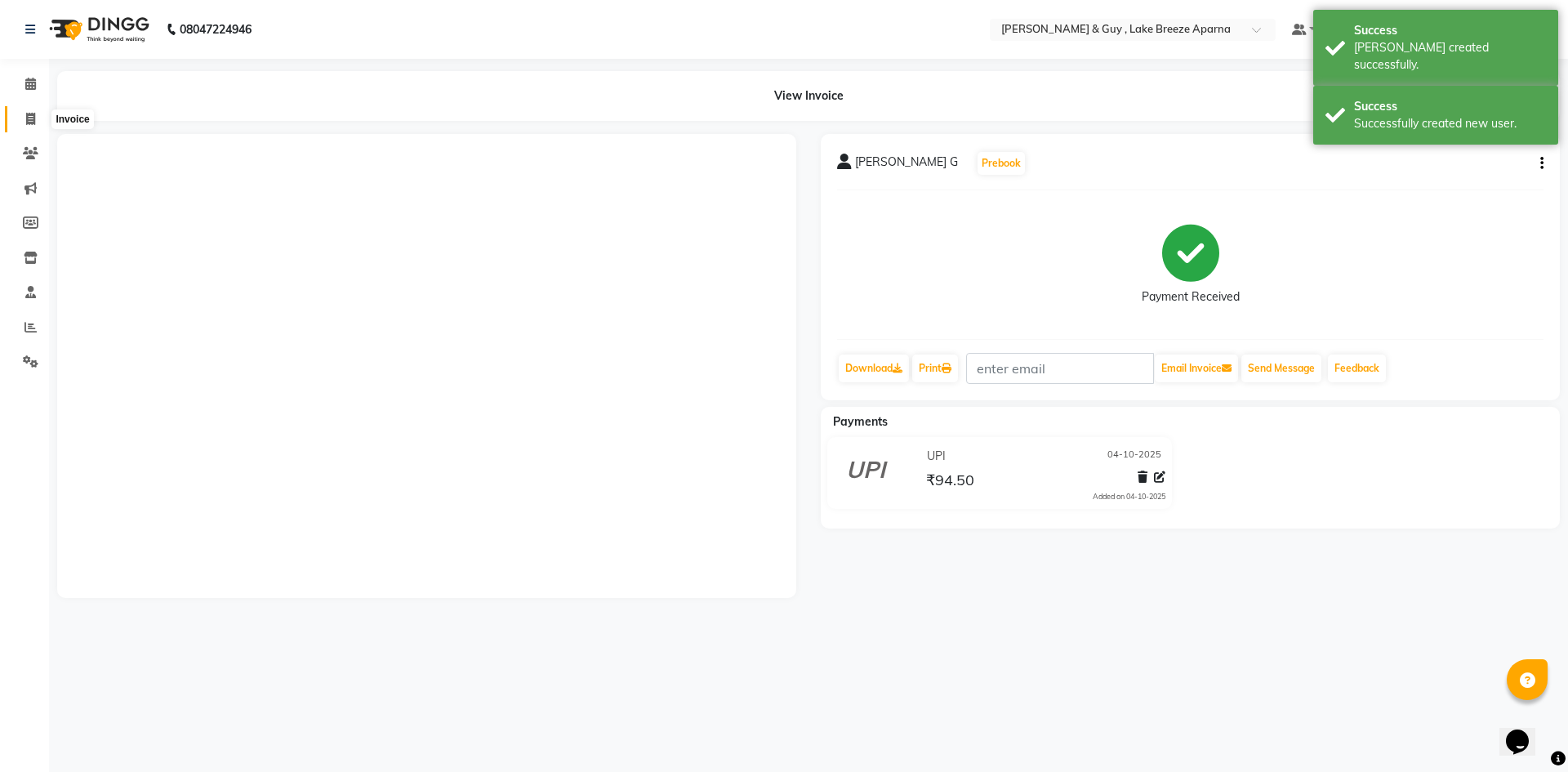
click at [38, 115] on span at bounding box center [31, 119] width 29 height 18
select select "8690"
select select "service"
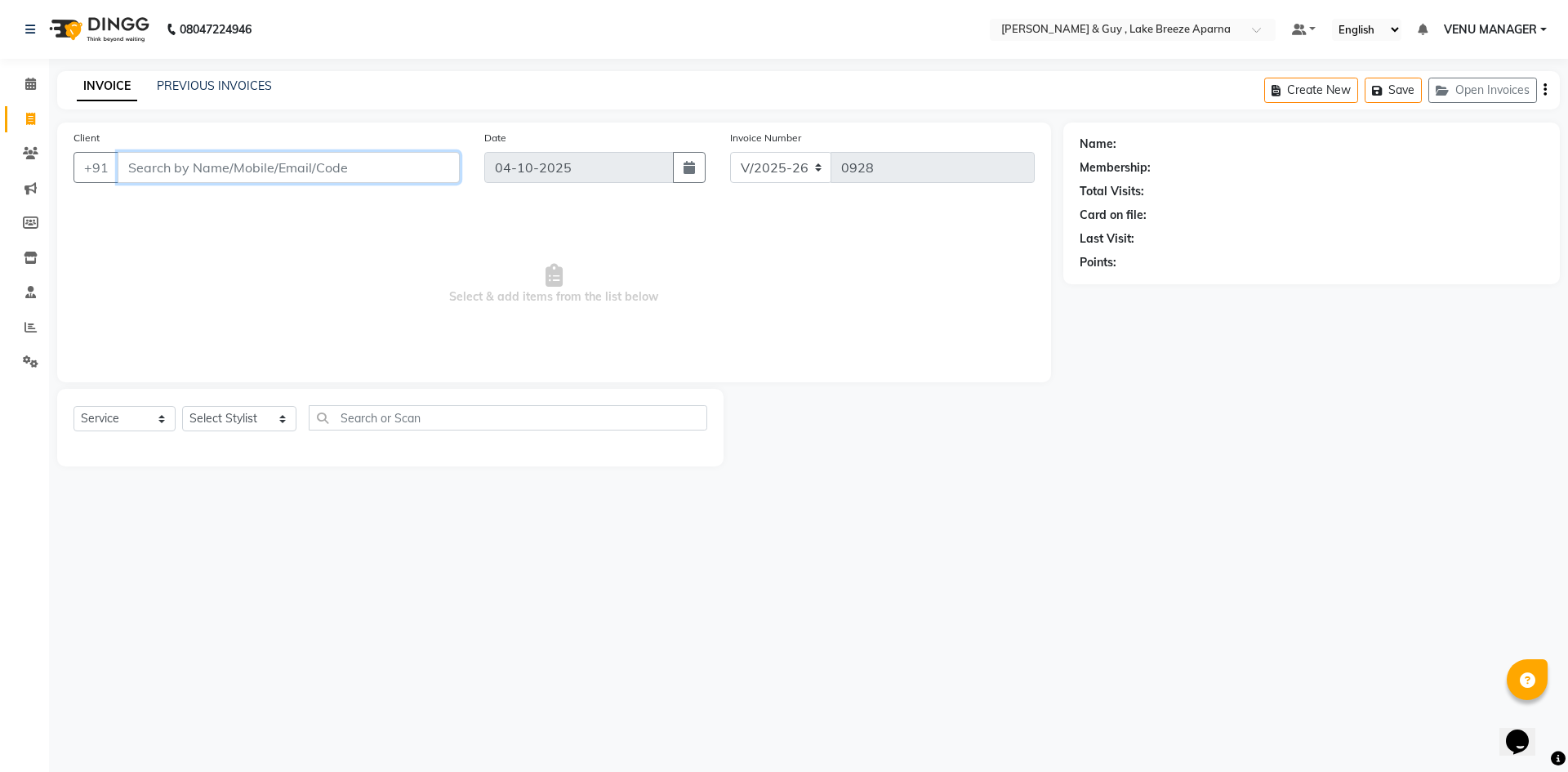
click at [313, 176] on input "Client" at bounding box center [288, 167] width 342 height 31
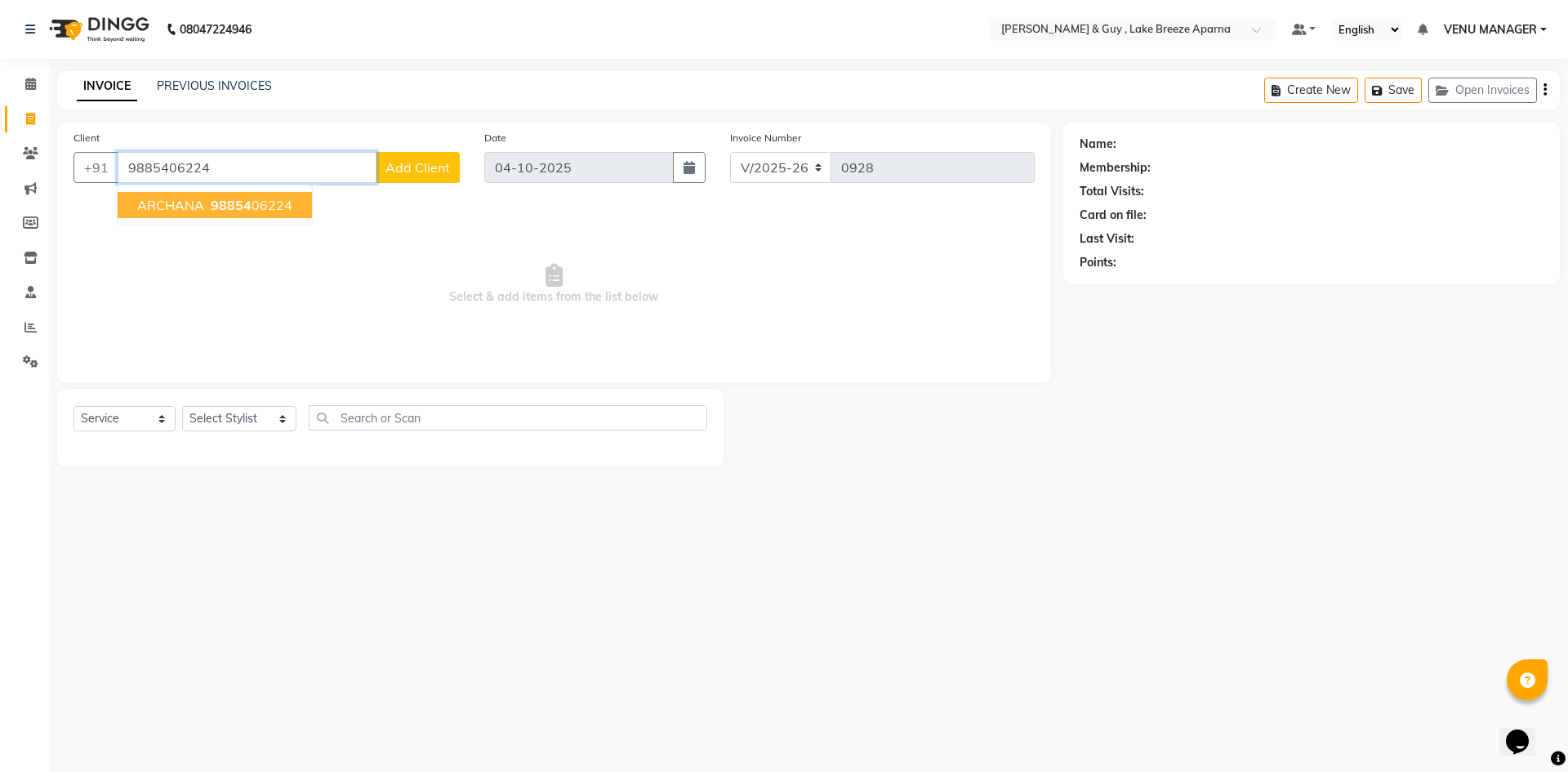
type input "9885406224"
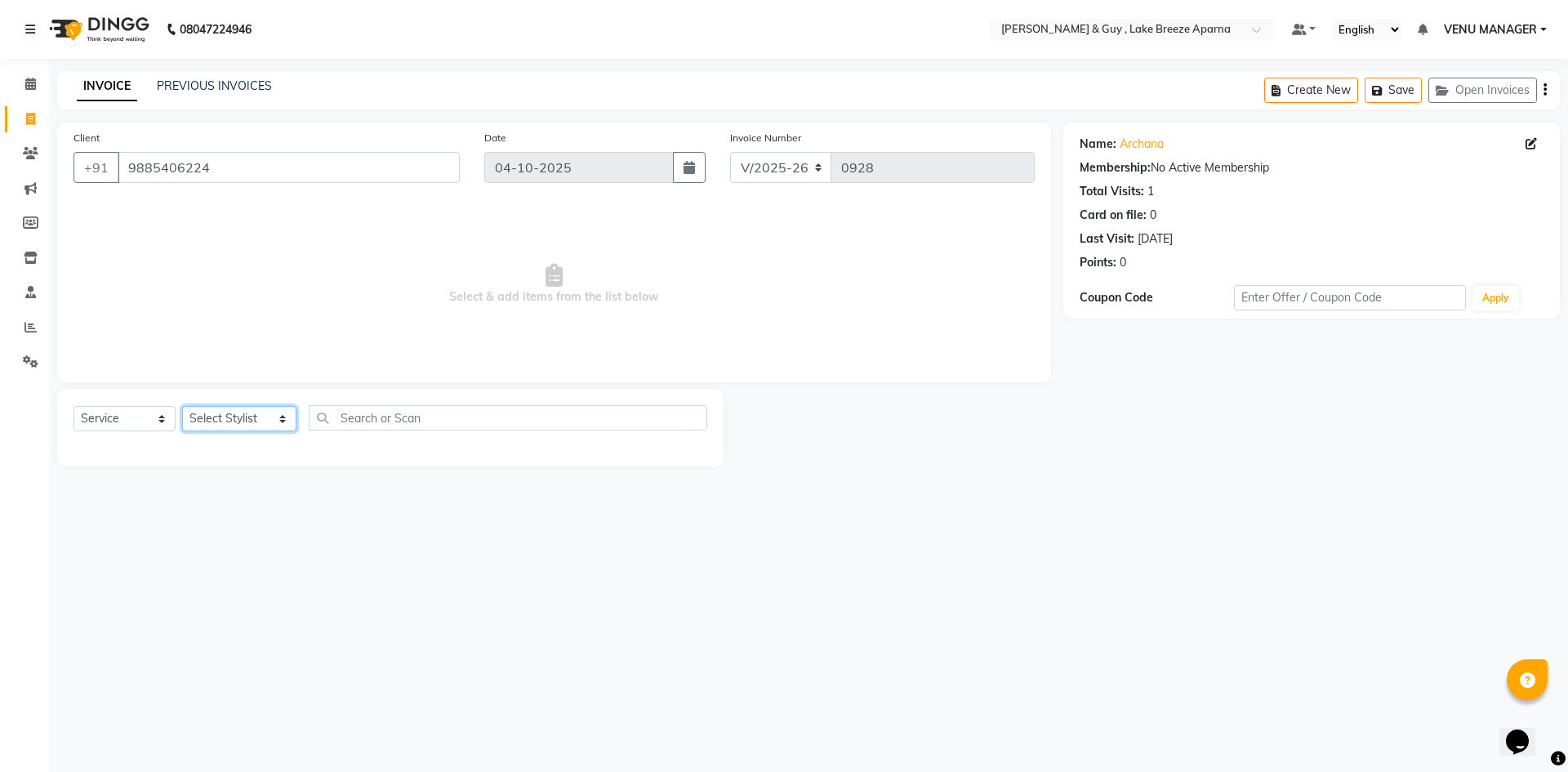
click at [193, 415] on select "Select Stylist AFSAR ANAS ASLAM DANISH HANISHA MANAGER LAXMI RIMA RINKU SALMAN …" at bounding box center [239, 418] width 115 height 25
select select "93526"
click at [182, 406] on select "Select Stylist AFSAR ANAS ASLAM DANISH HANISHA MANAGER LAXMI RIMA RINKU SALMAN …" at bounding box center [239, 418] width 115 height 25
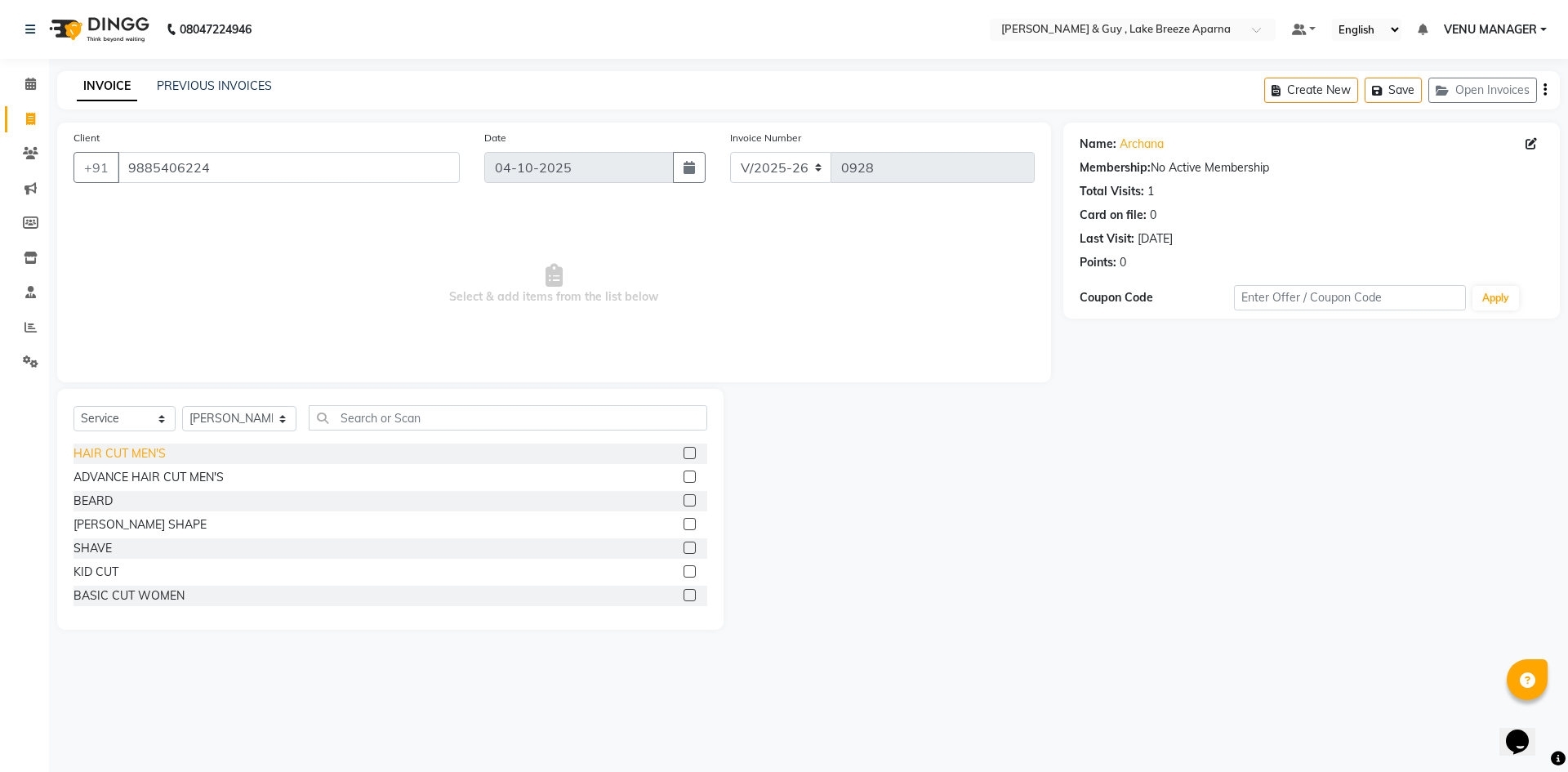
click at [136, 459] on div "HAIR CUT MEN'S" at bounding box center [119, 453] width 92 height 18
checkbox input "false"
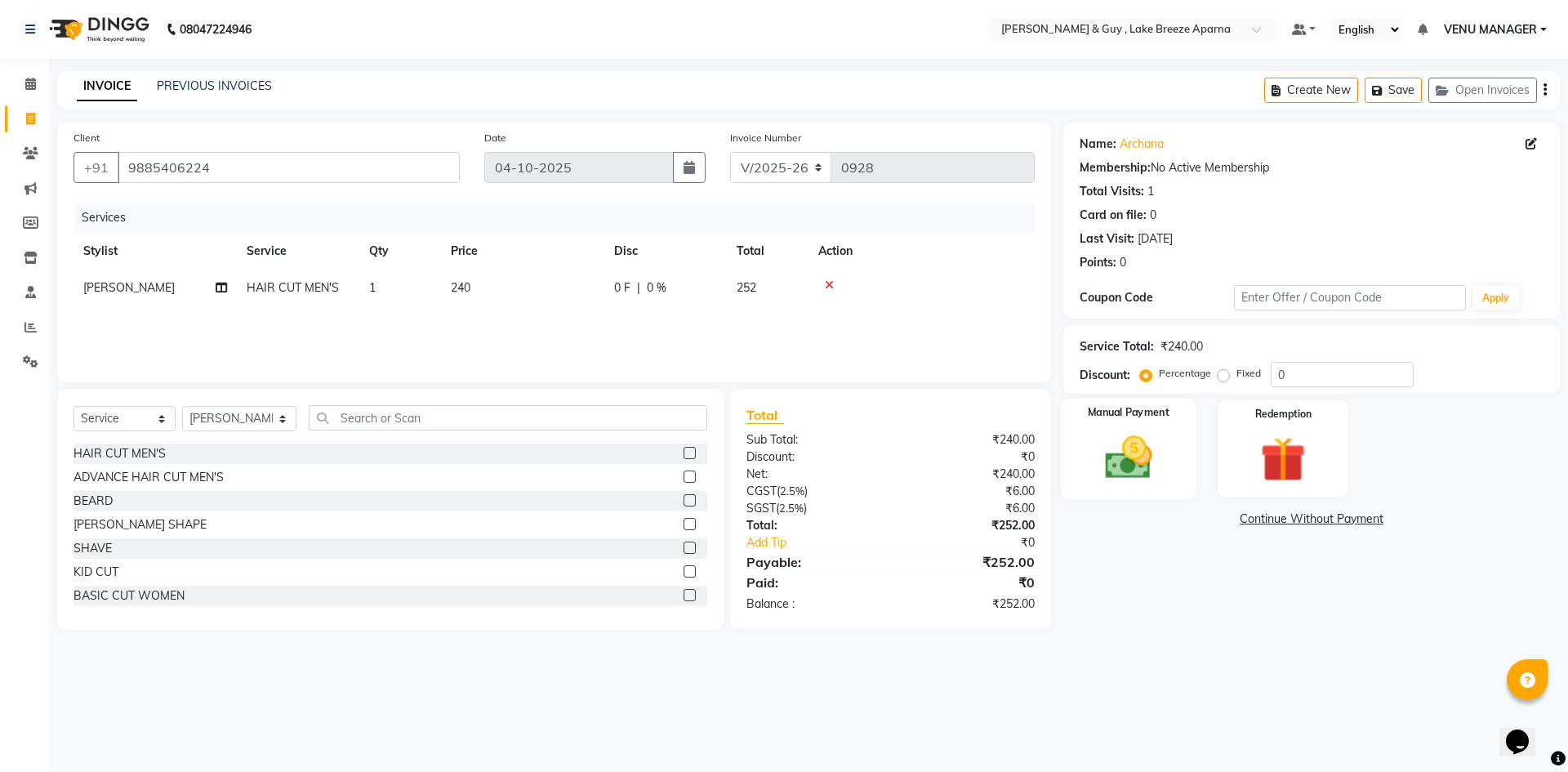
click at [1098, 462] on img at bounding box center [1128, 458] width 76 height 54
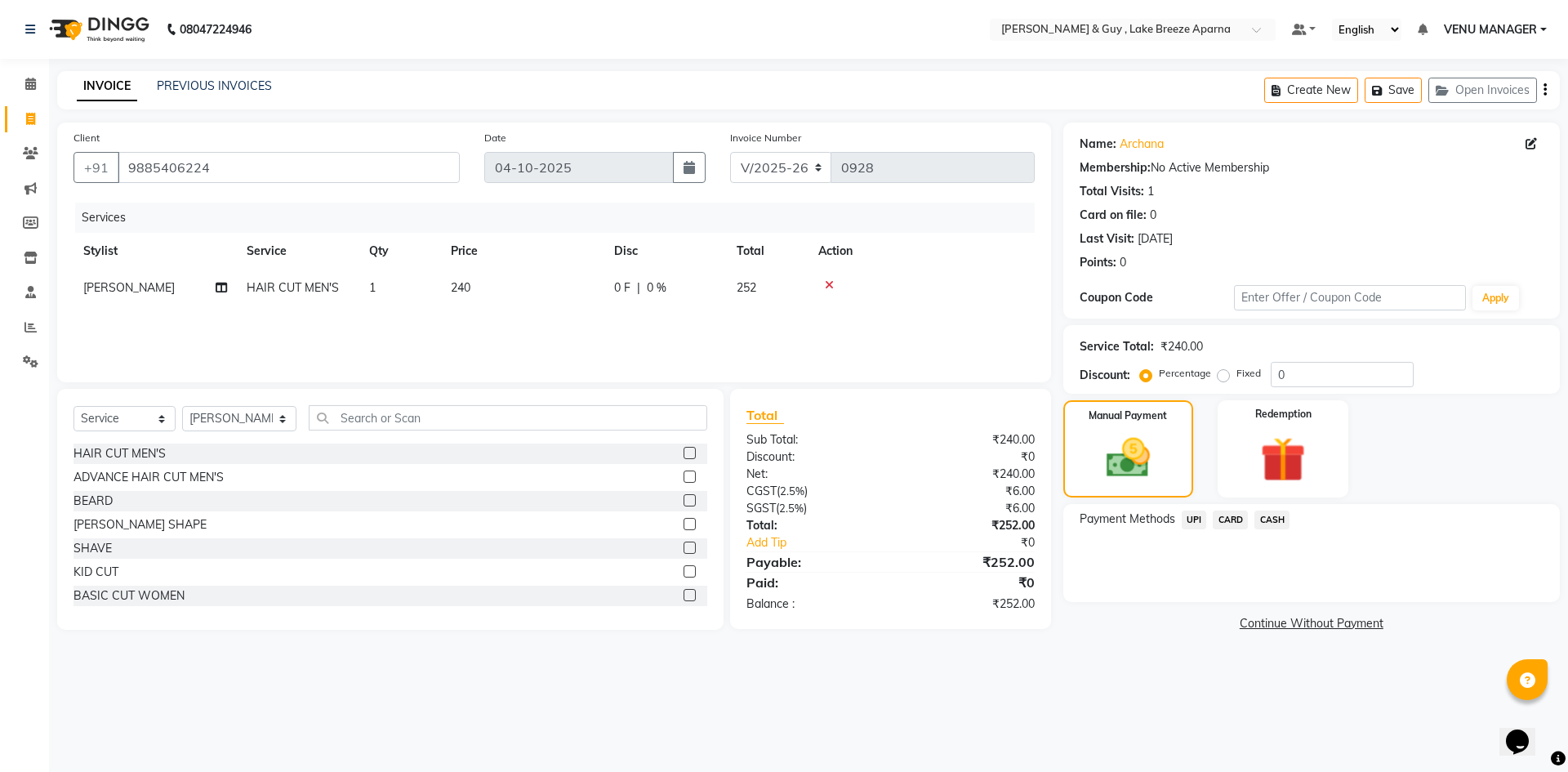
click at [1226, 521] on span "CARD" at bounding box center [1230, 519] width 35 height 18
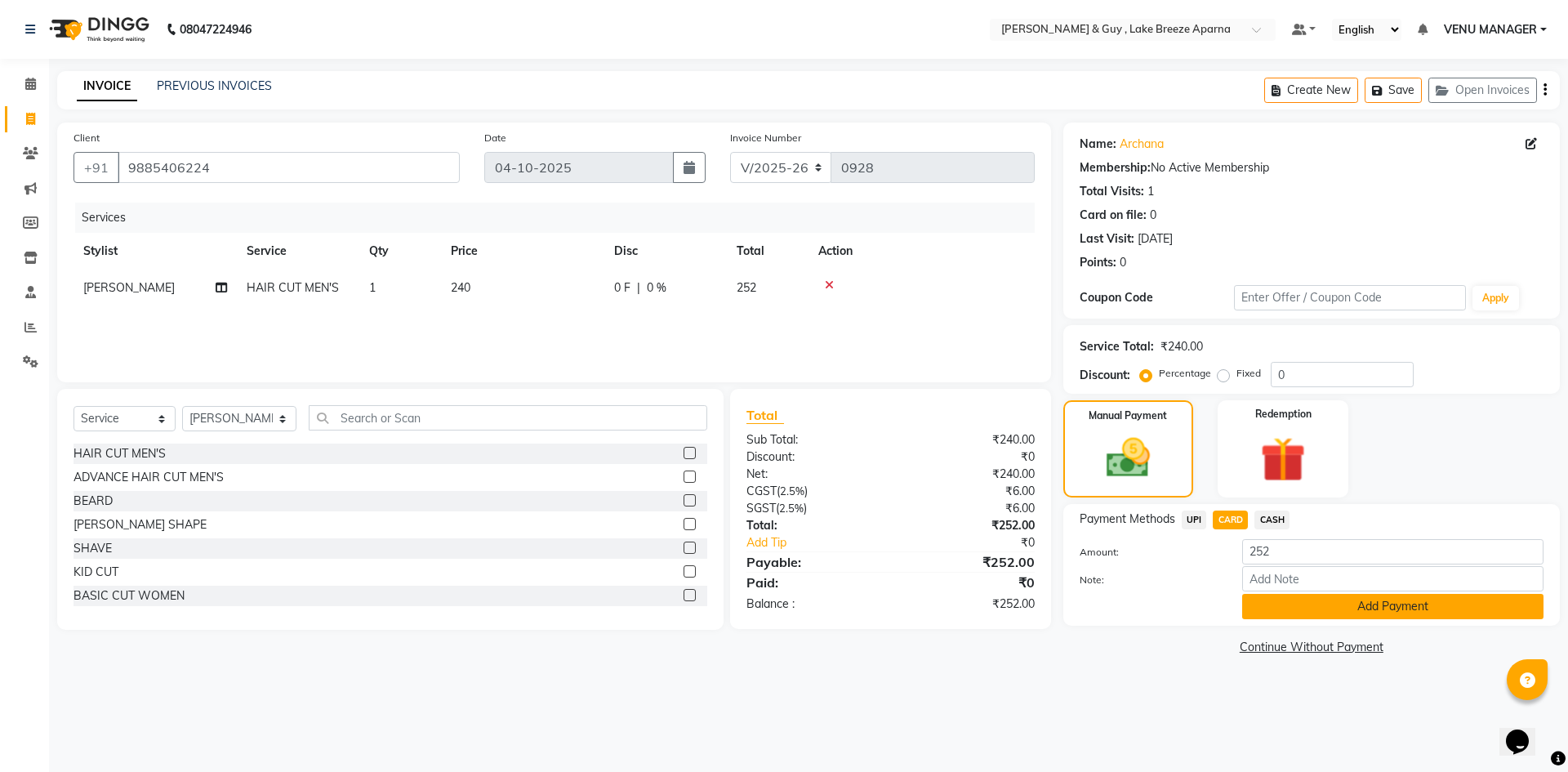
click at [1275, 595] on button "Add Payment" at bounding box center [1393, 606] width 301 height 25
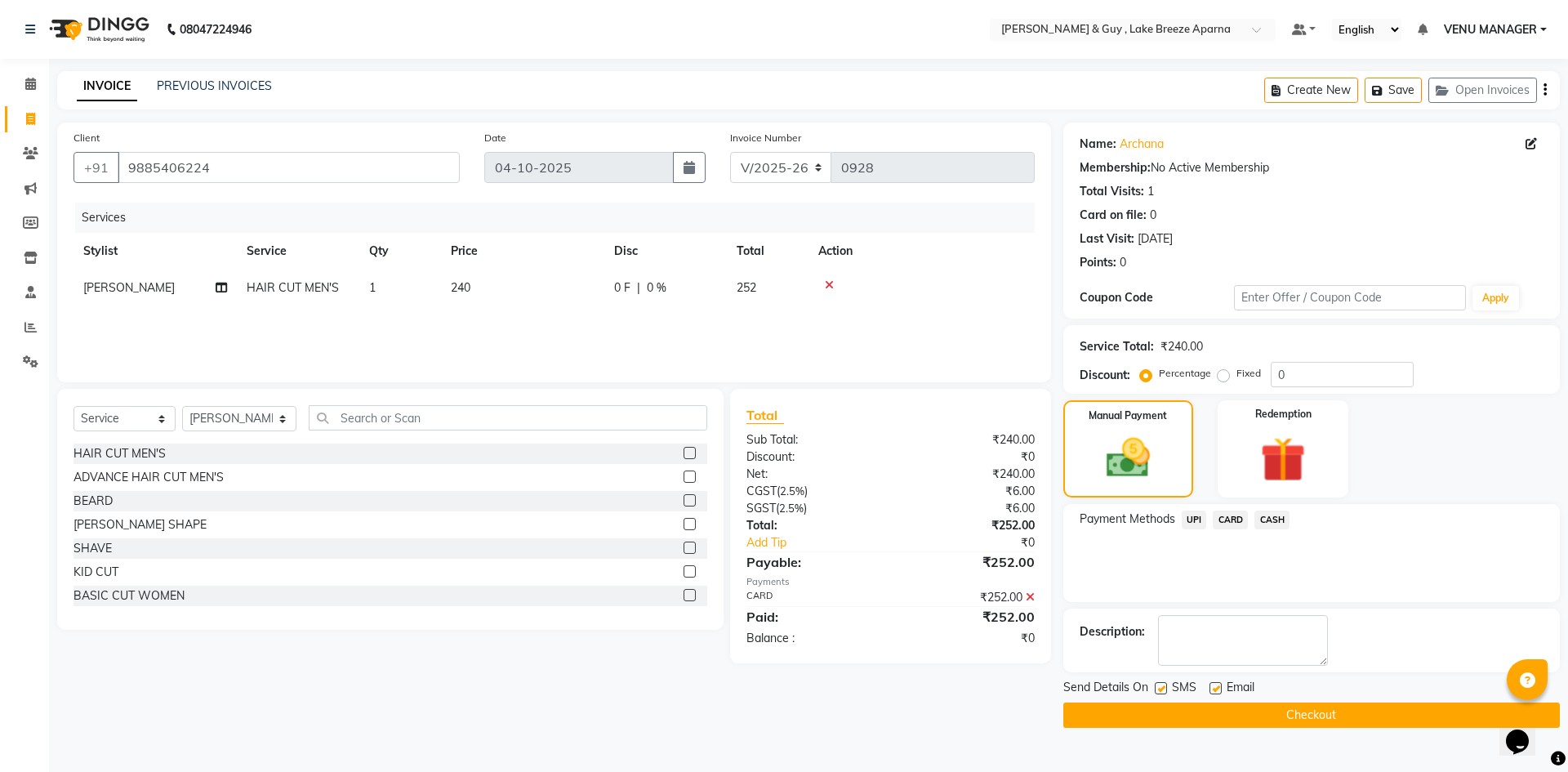
click at [1287, 704] on button "Checkout" at bounding box center [1311, 714] width 496 height 25
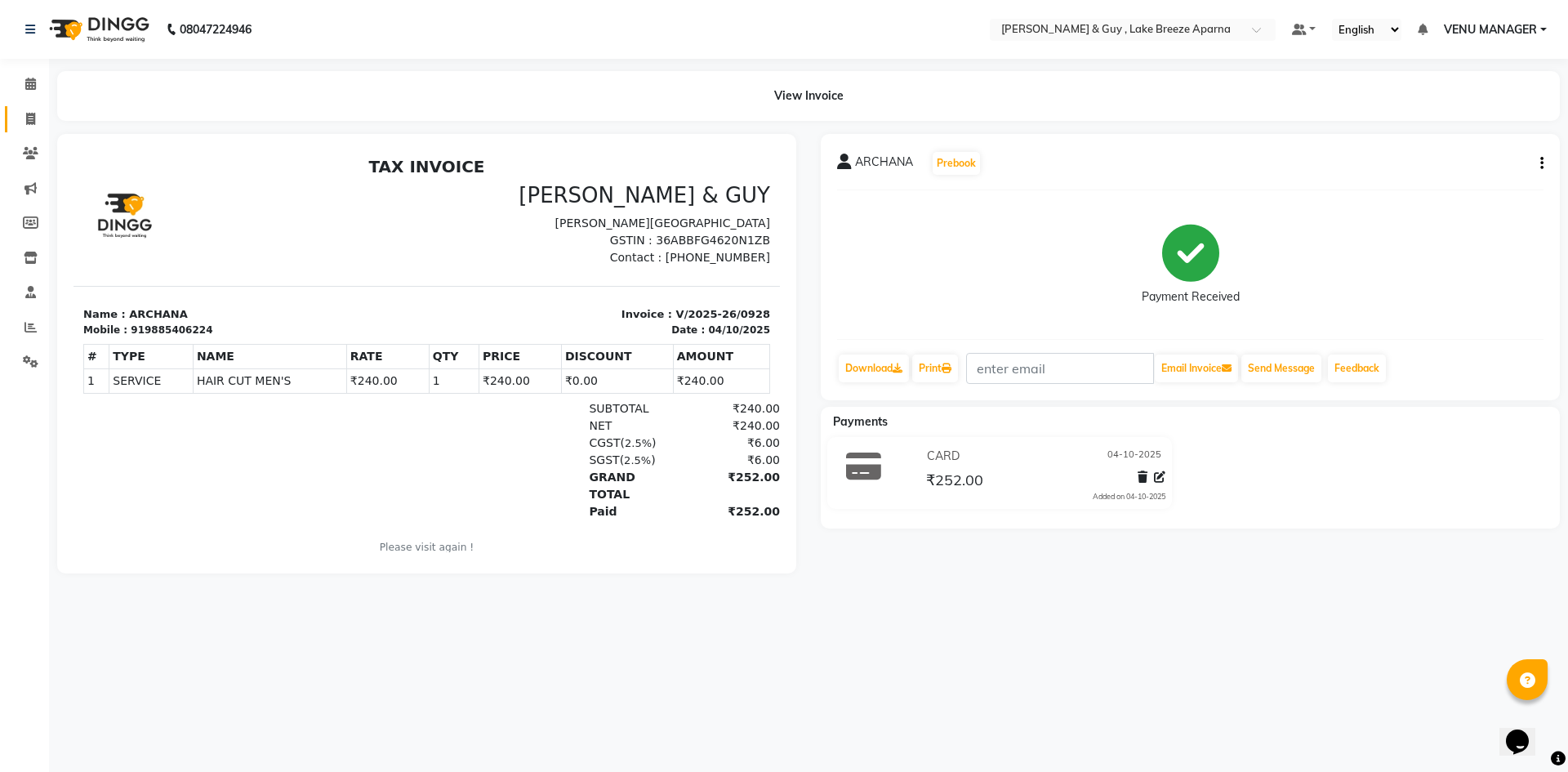
click at [28, 110] on span at bounding box center [31, 119] width 29 height 18
select select "service"
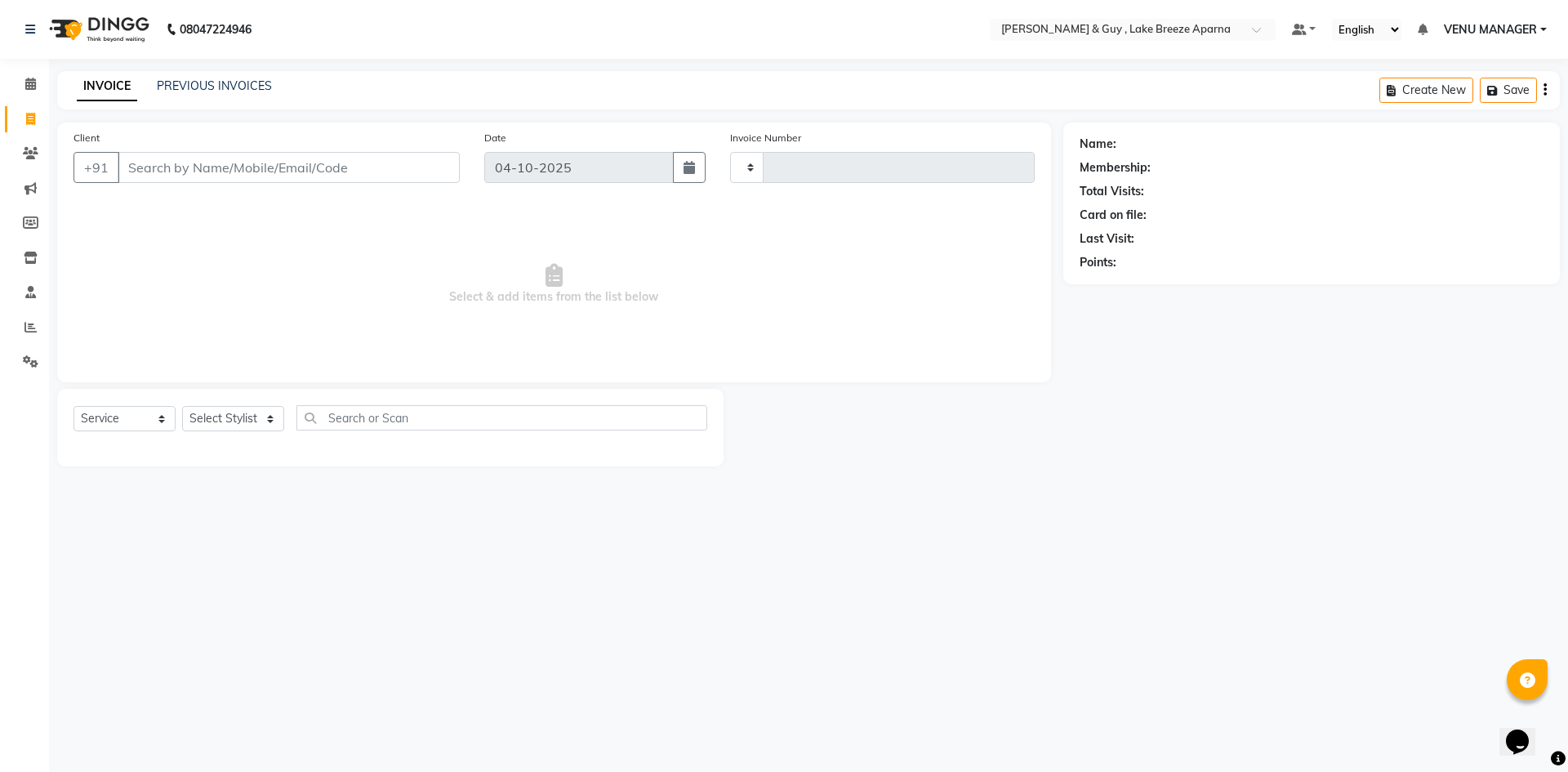
type input "0929"
select select "8690"
click at [22, 76] on span at bounding box center [31, 84] width 29 height 18
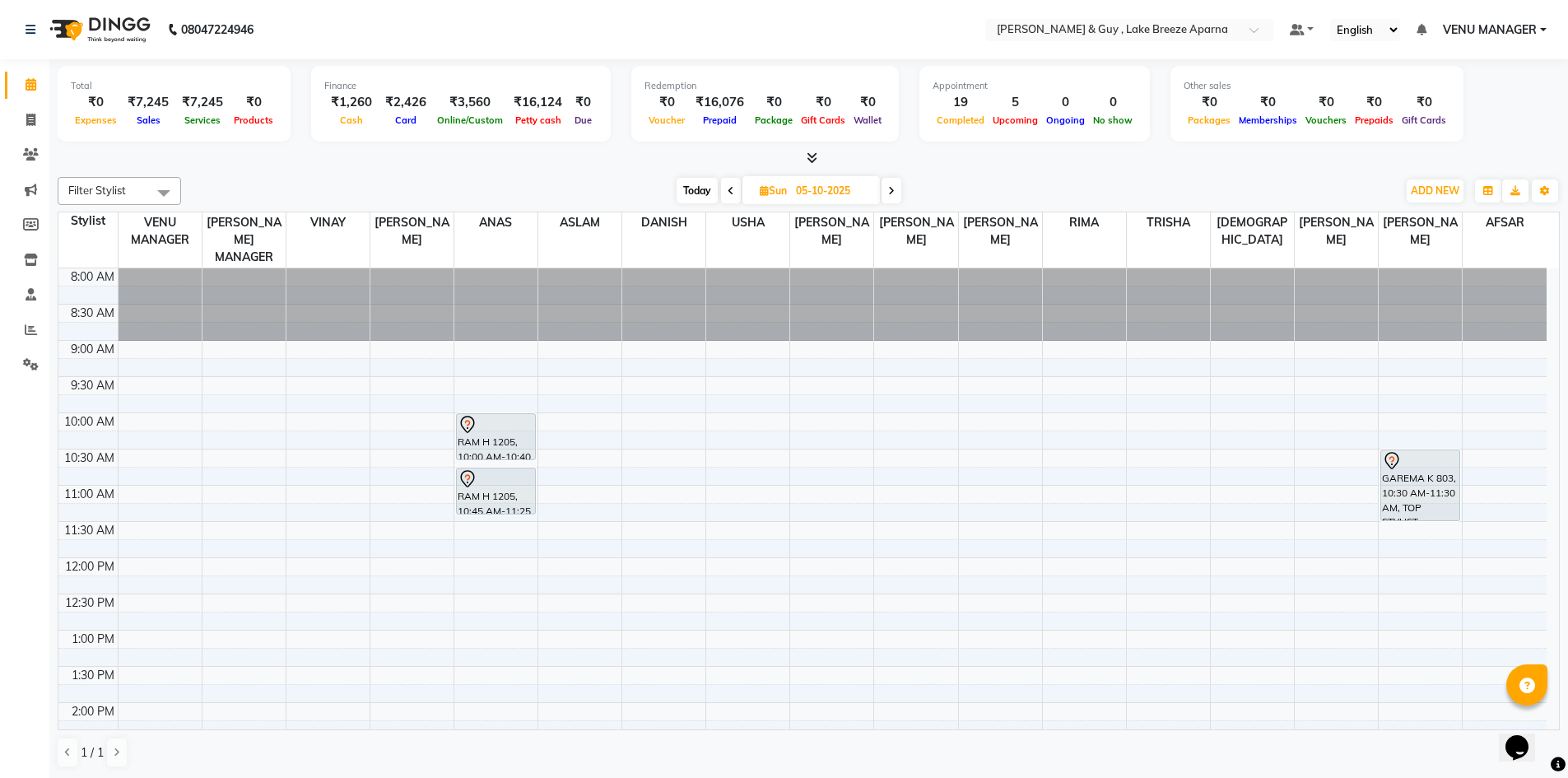
click at [807, 158] on icon at bounding box center [812, 158] width 11 height 12
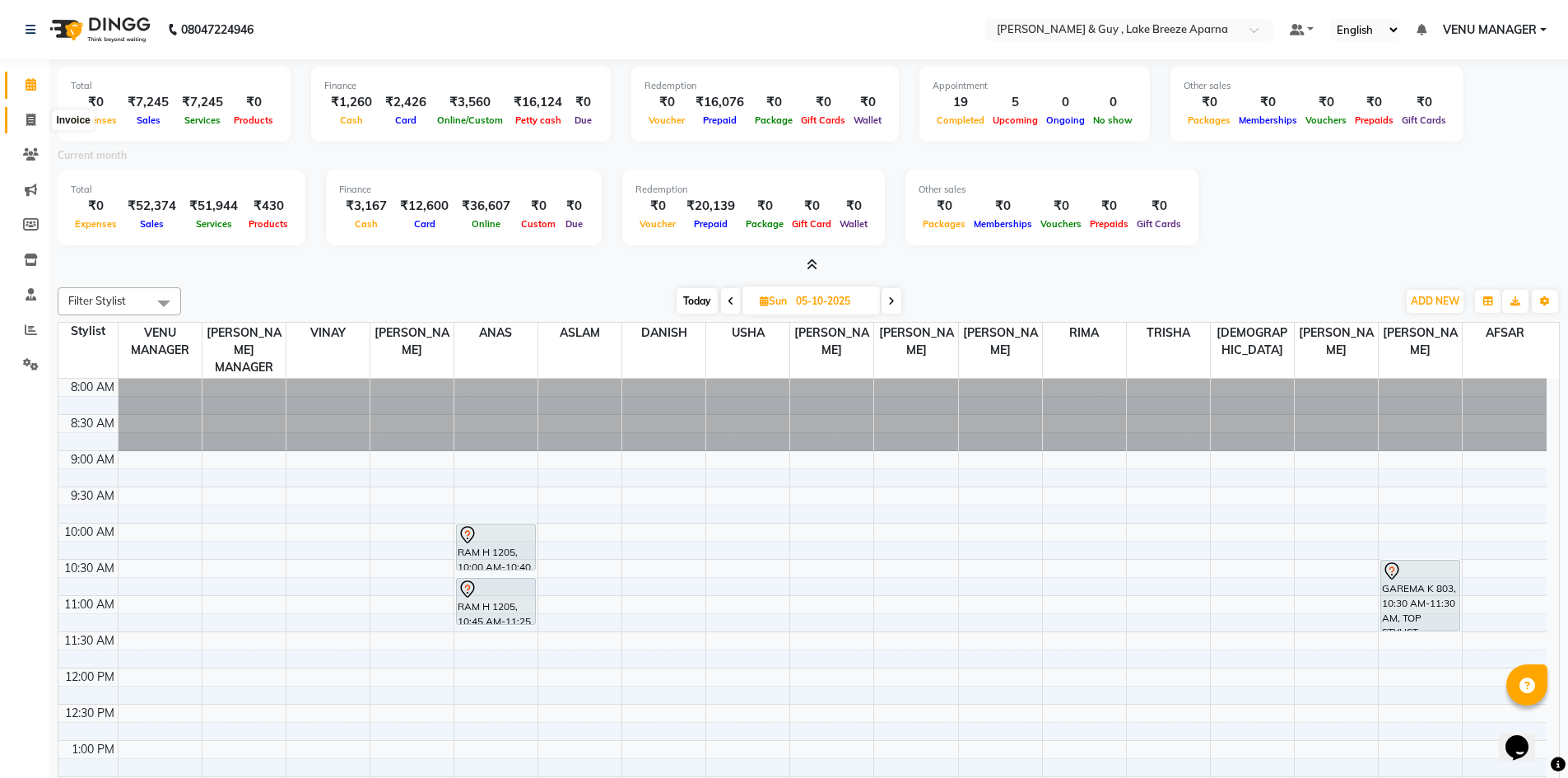
click at [37, 121] on span at bounding box center [31, 120] width 29 height 19
select select "service"
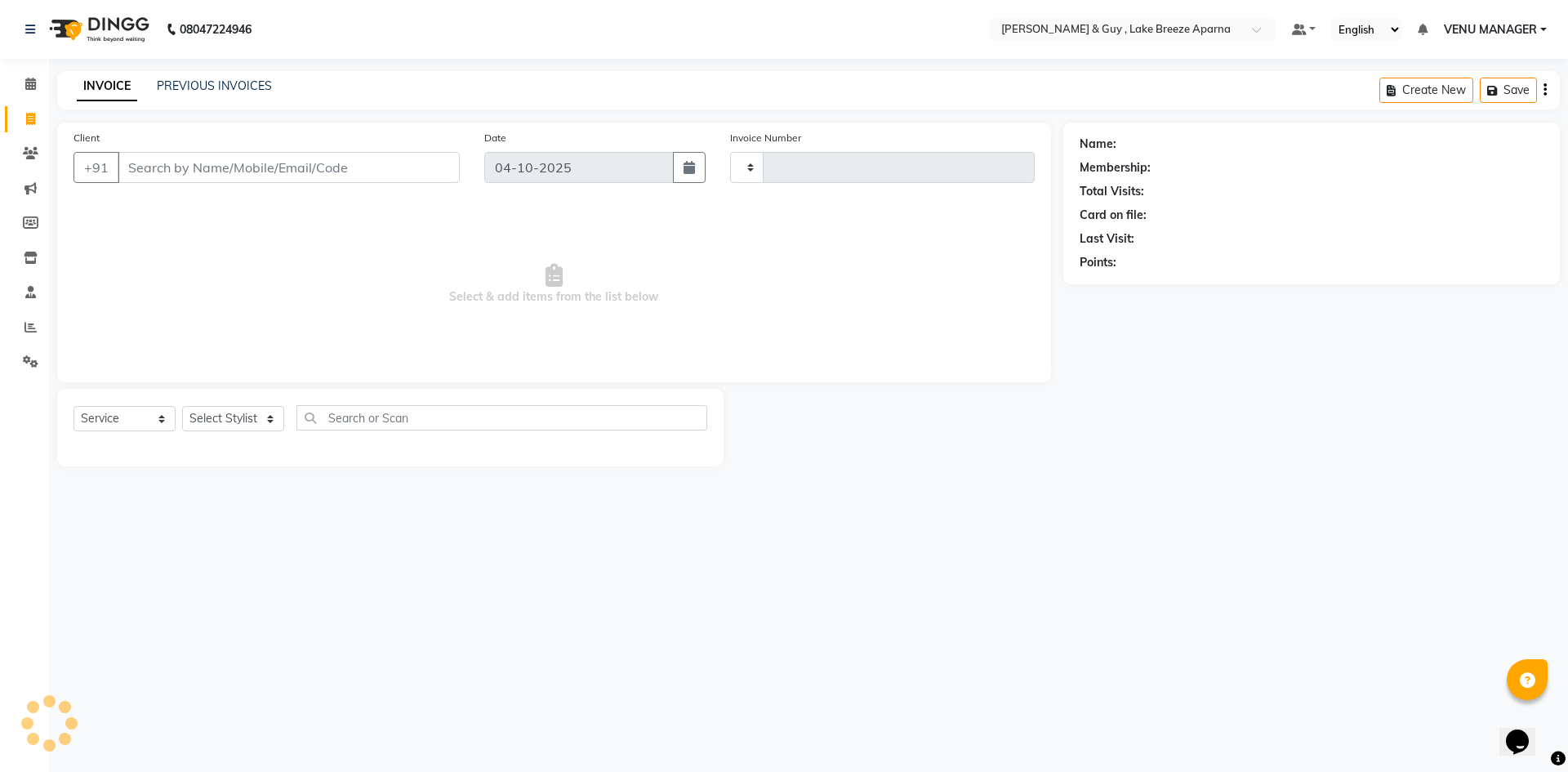
type input "0929"
select select "8690"
click at [193, 417] on select "Select Stylist AFSAR ANAS ASLAM DANISH HANISHA MANAGER LAXMI RIMA RINKU SALMAN …" at bounding box center [239, 418] width 115 height 25
select select "87997"
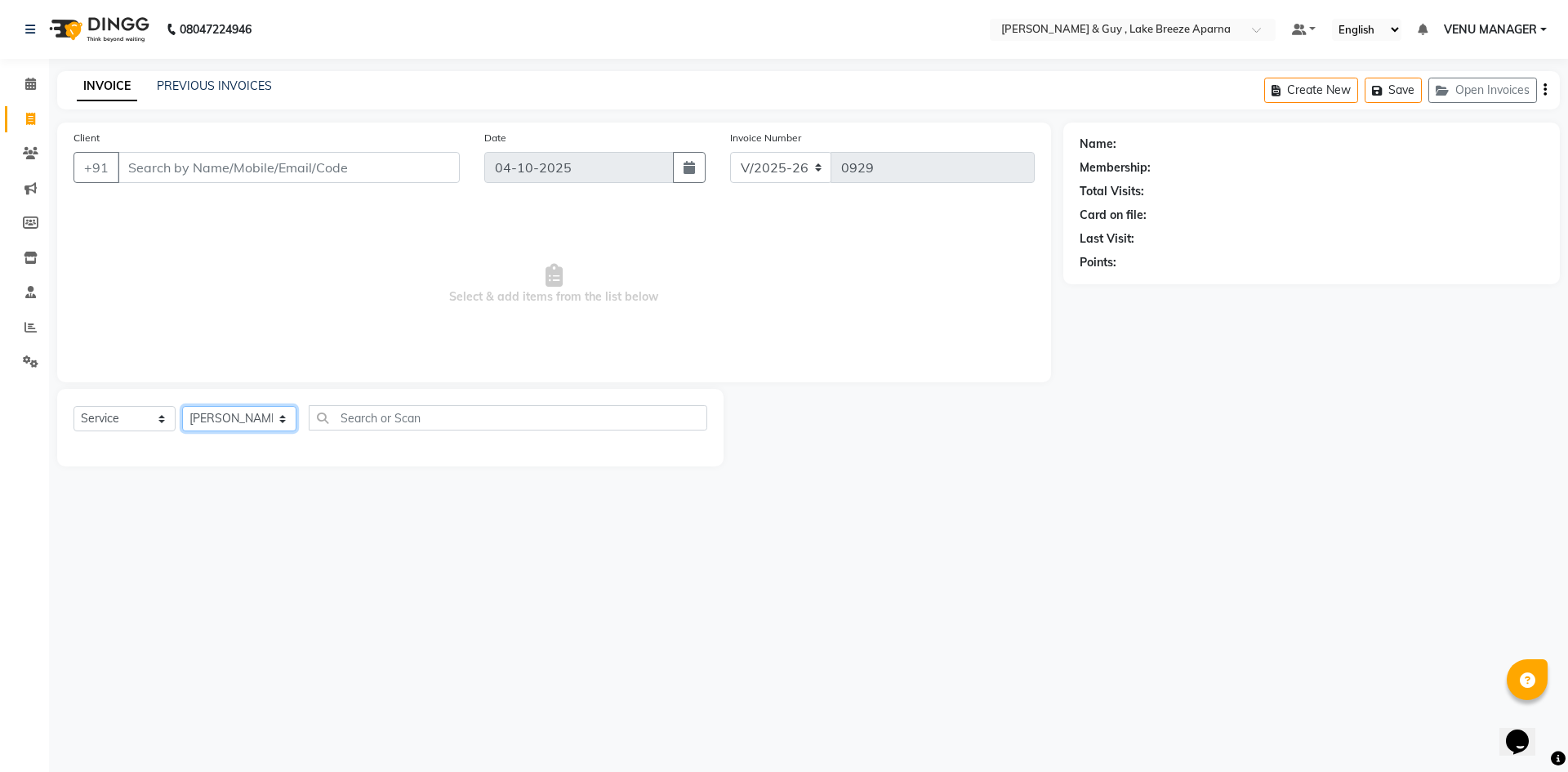
click at [182, 406] on select "Select Stylist AFSAR ANAS ASLAM DANISH HANISHA MANAGER LAXMI RIMA RINKU SALMAN …" at bounding box center [239, 418] width 115 height 25
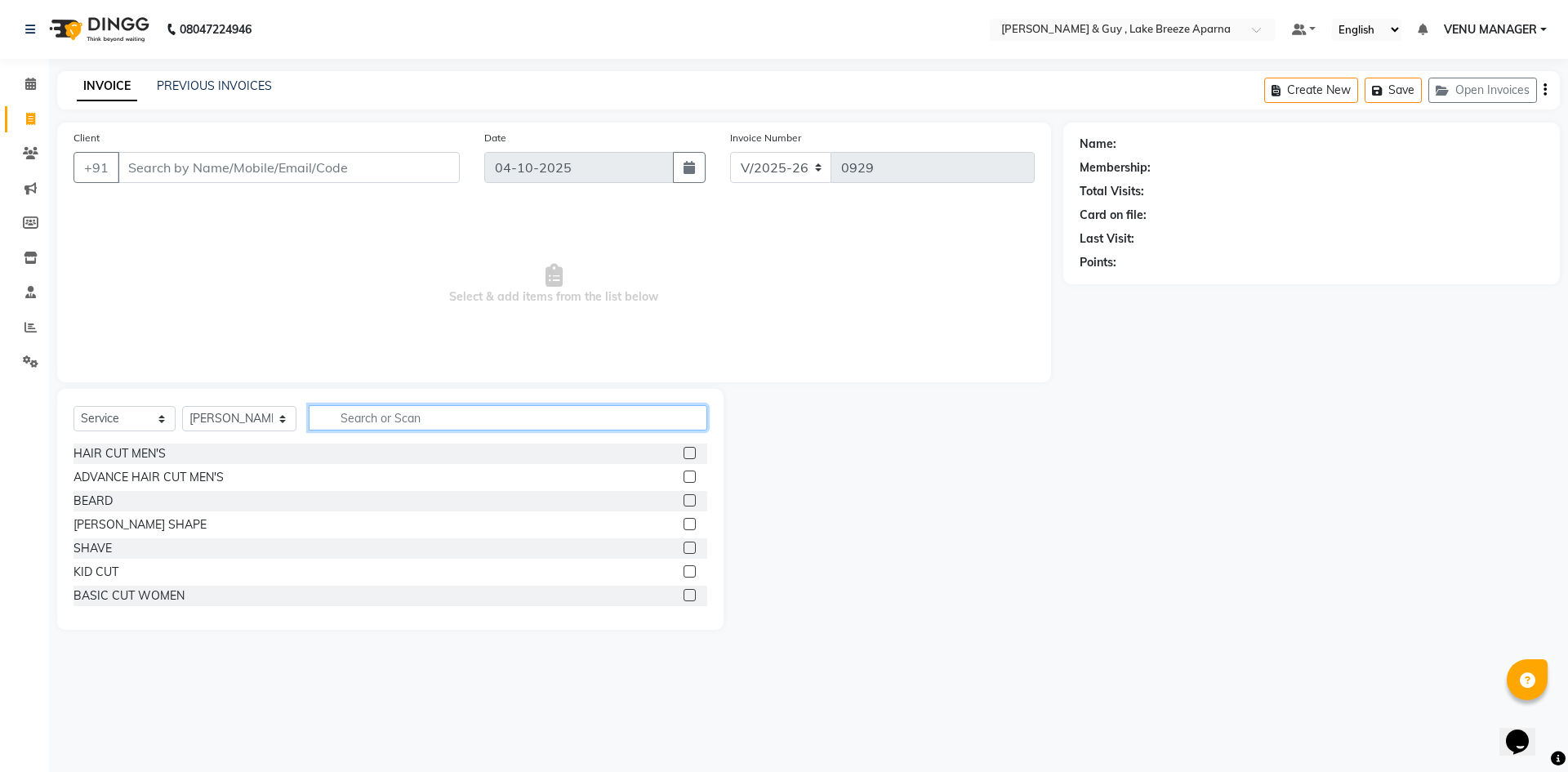
click at [375, 430] on input "text" at bounding box center [508, 418] width 398 height 25
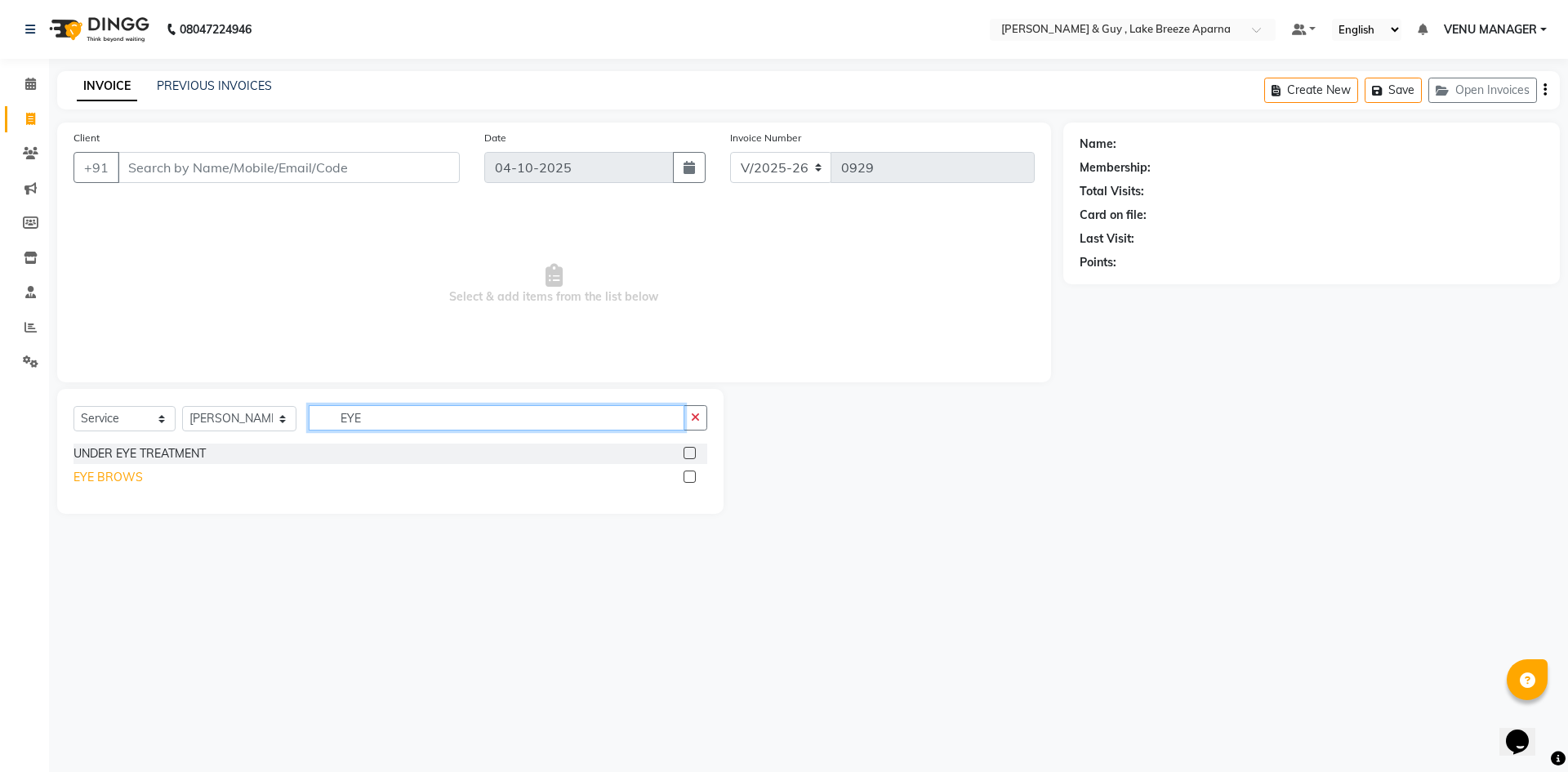
type input "EYE"
click at [112, 481] on div "EYE BROWS" at bounding box center [108, 477] width 69 height 18
checkbox input "false"
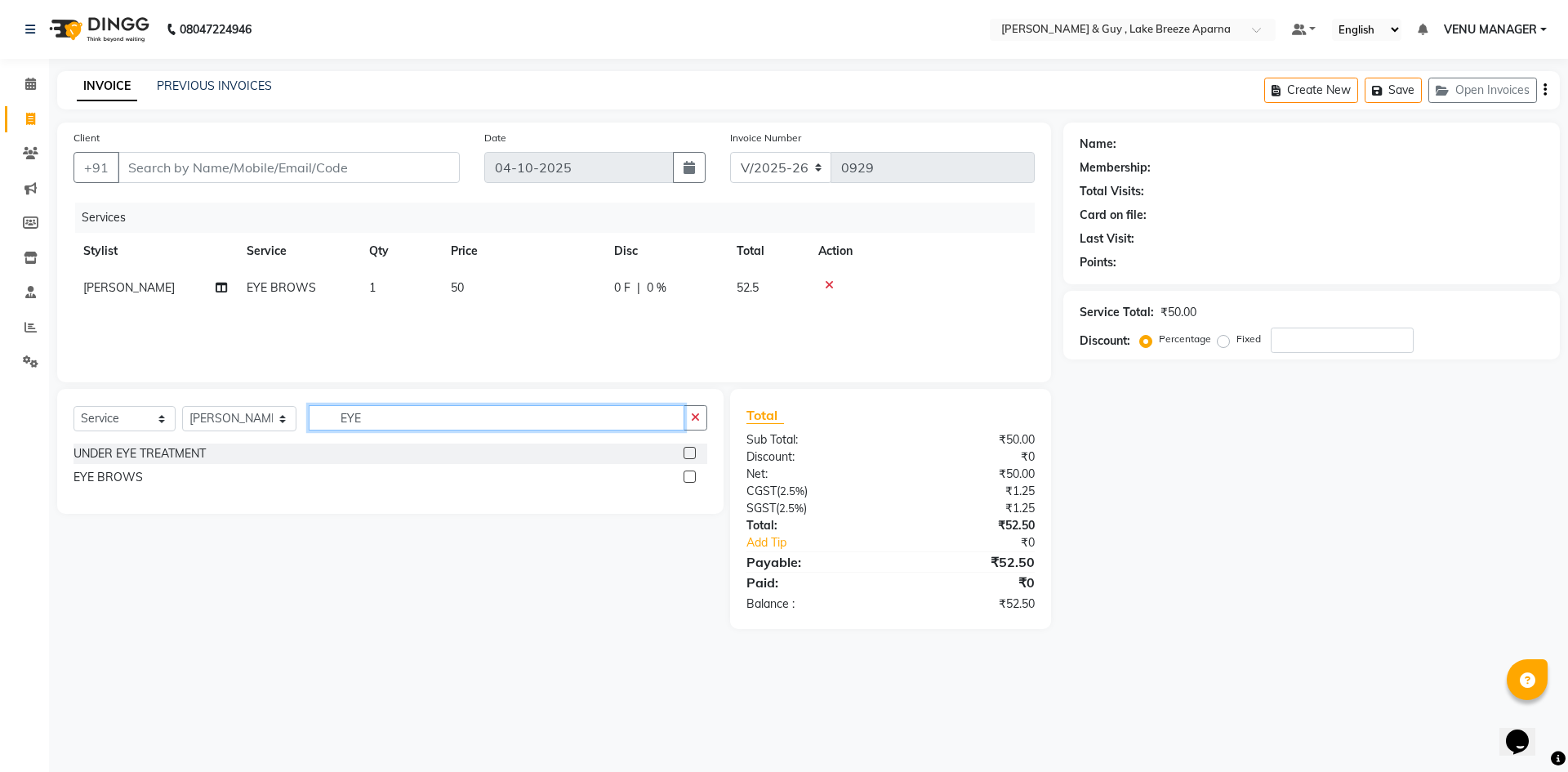
drag, startPoint x: 409, startPoint y: 426, endPoint x: 152, endPoint y: 415, distance: 257.2
click at [218, 420] on div "Select Service Product Membership Package Voucher Prepaid Gift Card Select Styl…" at bounding box center [390, 425] width 634 height 39
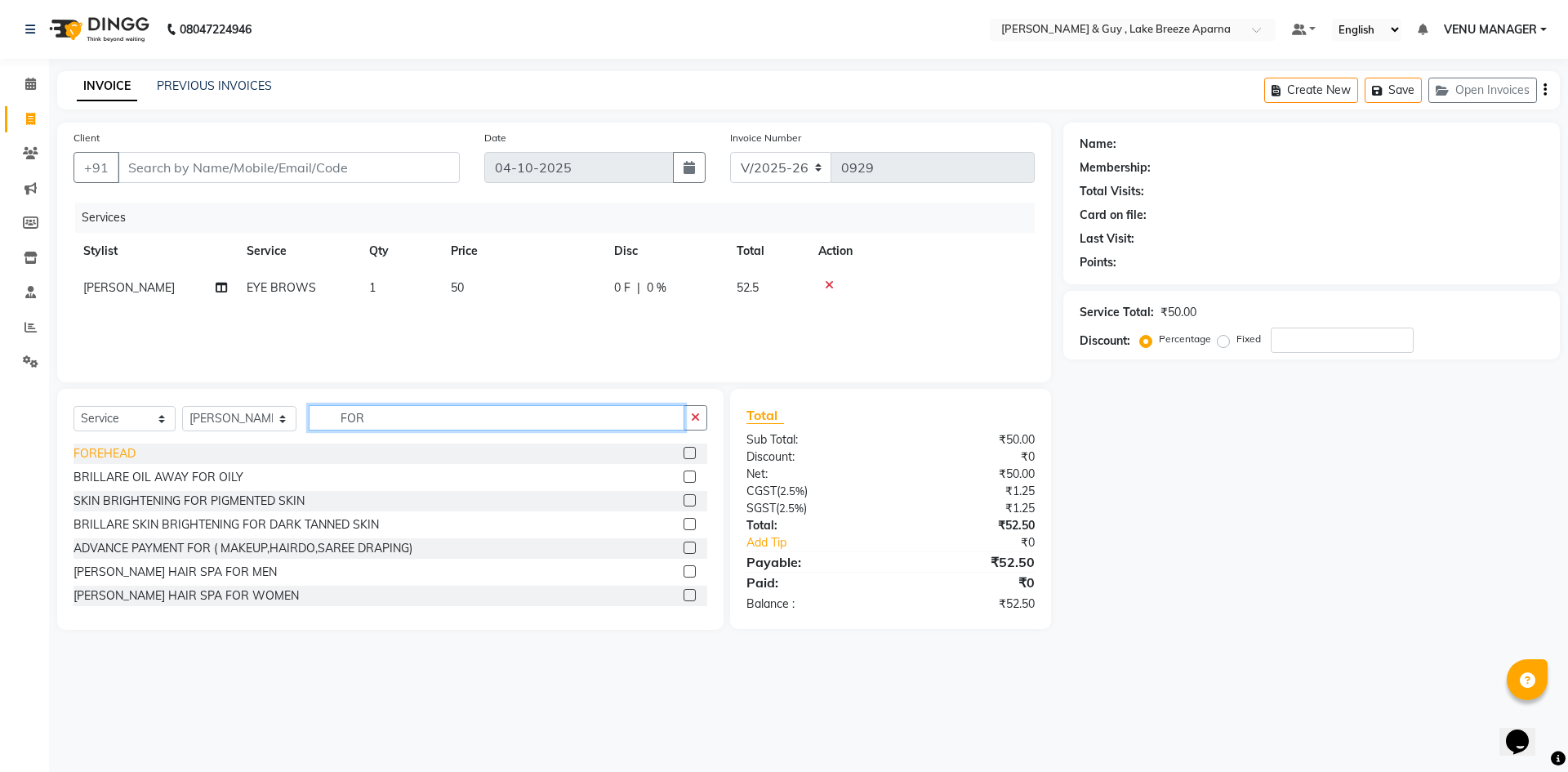
type input "FOR"
click at [135, 453] on div "FOREHEAD" at bounding box center [104, 453] width 62 height 18
checkbox input "false"
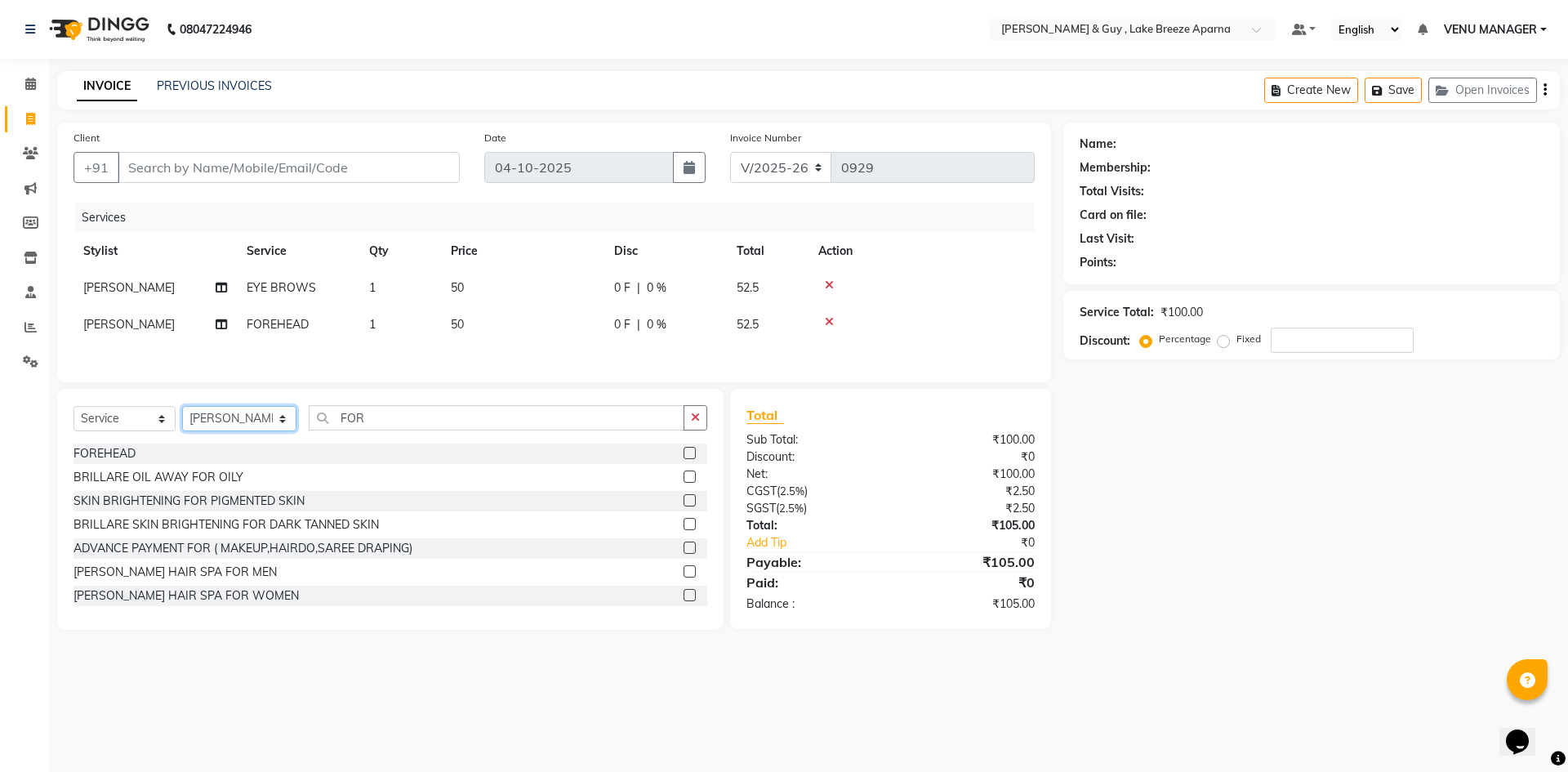
click at [225, 411] on select "Select Stylist AFSAR ANAS ASLAM DANISH HANISHA MANAGER LAXMI RIMA RINKU SALMAN …" at bounding box center [239, 418] width 115 height 25
select select "87996"
click at [365, 418] on input "FOR" at bounding box center [496, 418] width 376 height 25
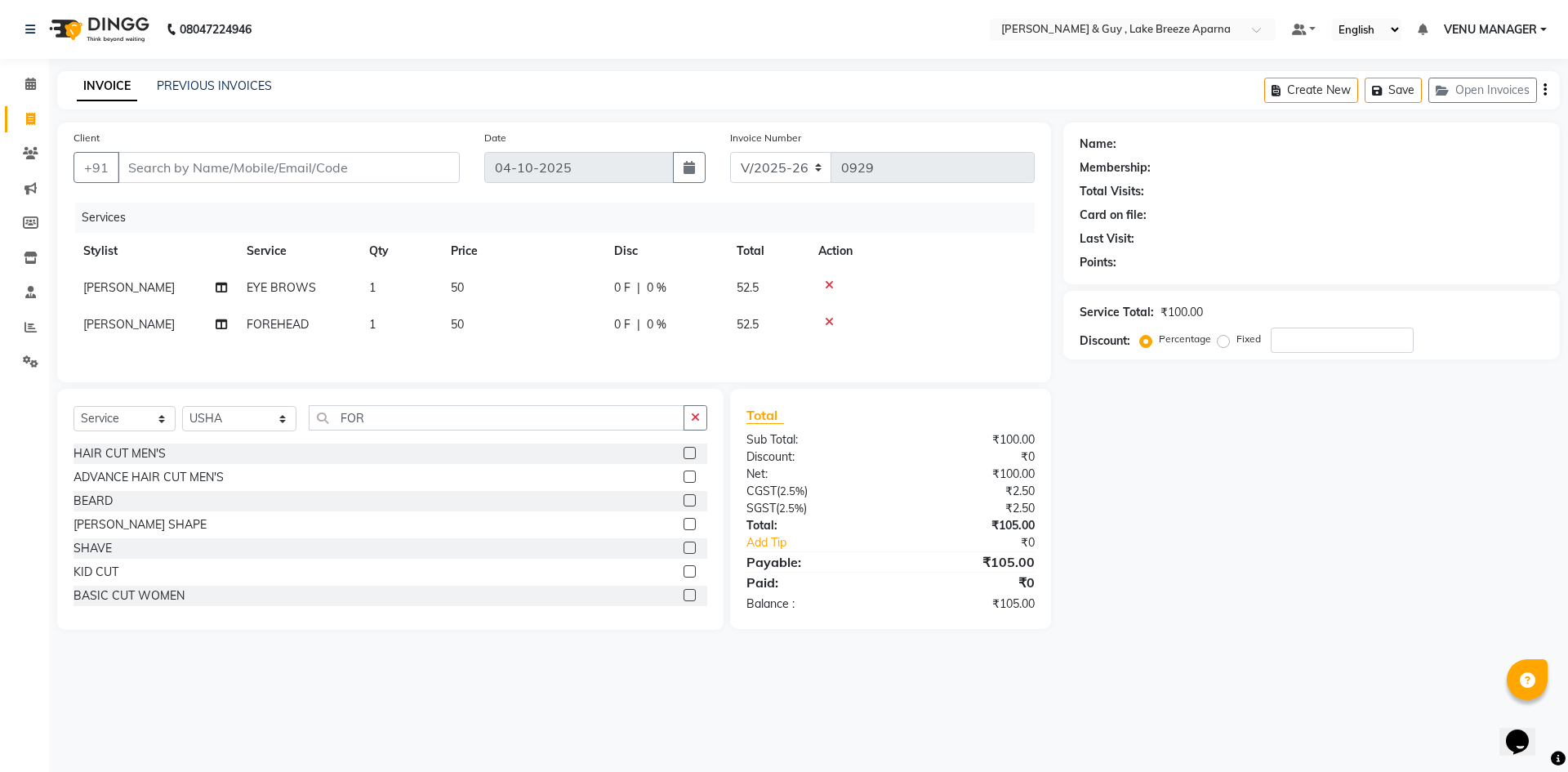
click at [408, 280] on td "1" at bounding box center [399, 288] width 81 height 37
select select "87997"
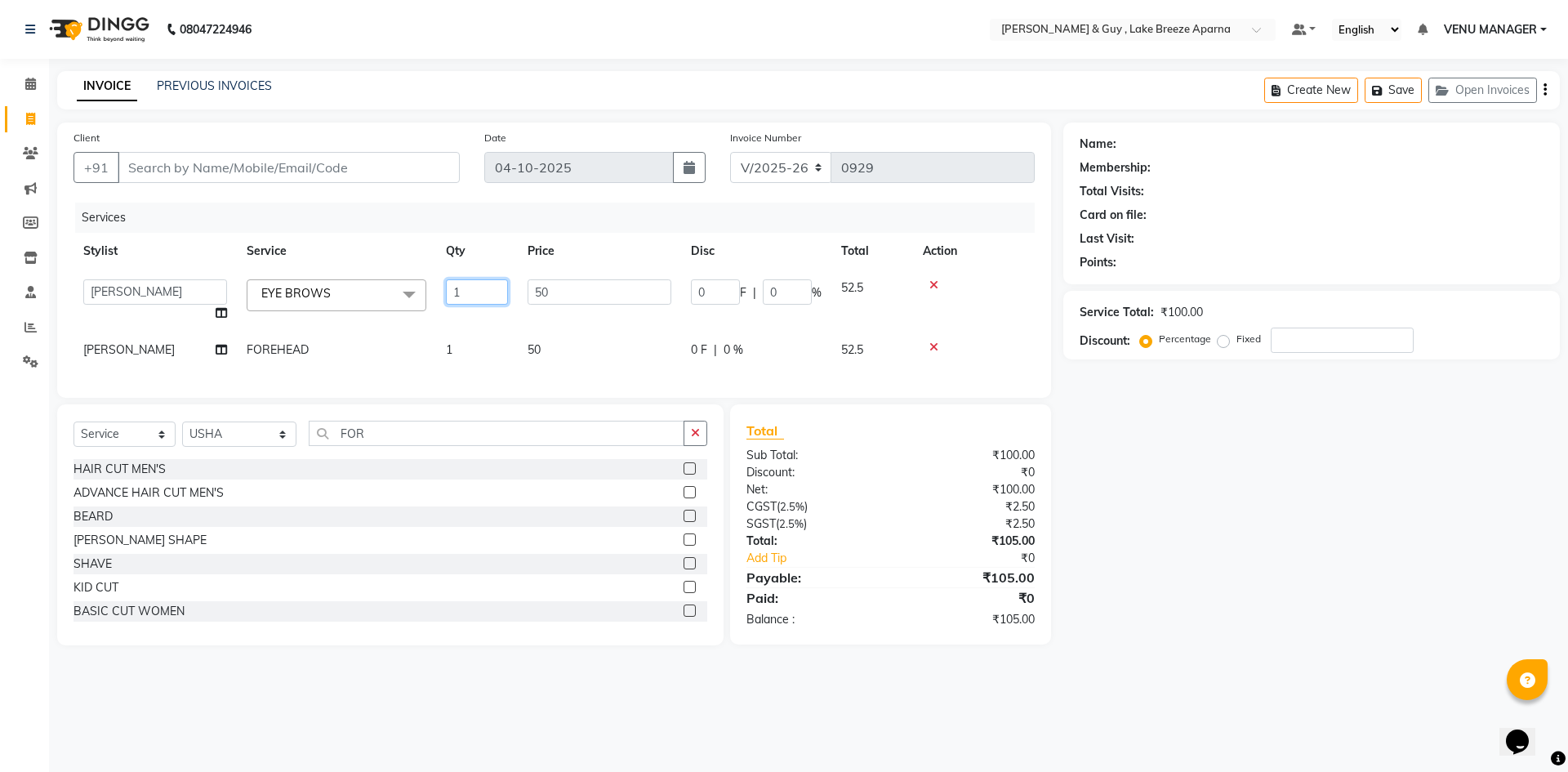
drag, startPoint x: 472, startPoint y: 286, endPoint x: 321, endPoint y: 281, distance: 151.1
click at [379, 304] on tr "AFSAR ANAS ASLAM DANISH HANISHA MANAGER LAXMI RIMA RINKU SALMAN SHANVI SRAVANTH…" at bounding box center [554, 300] width 961 height 62
type input "2"
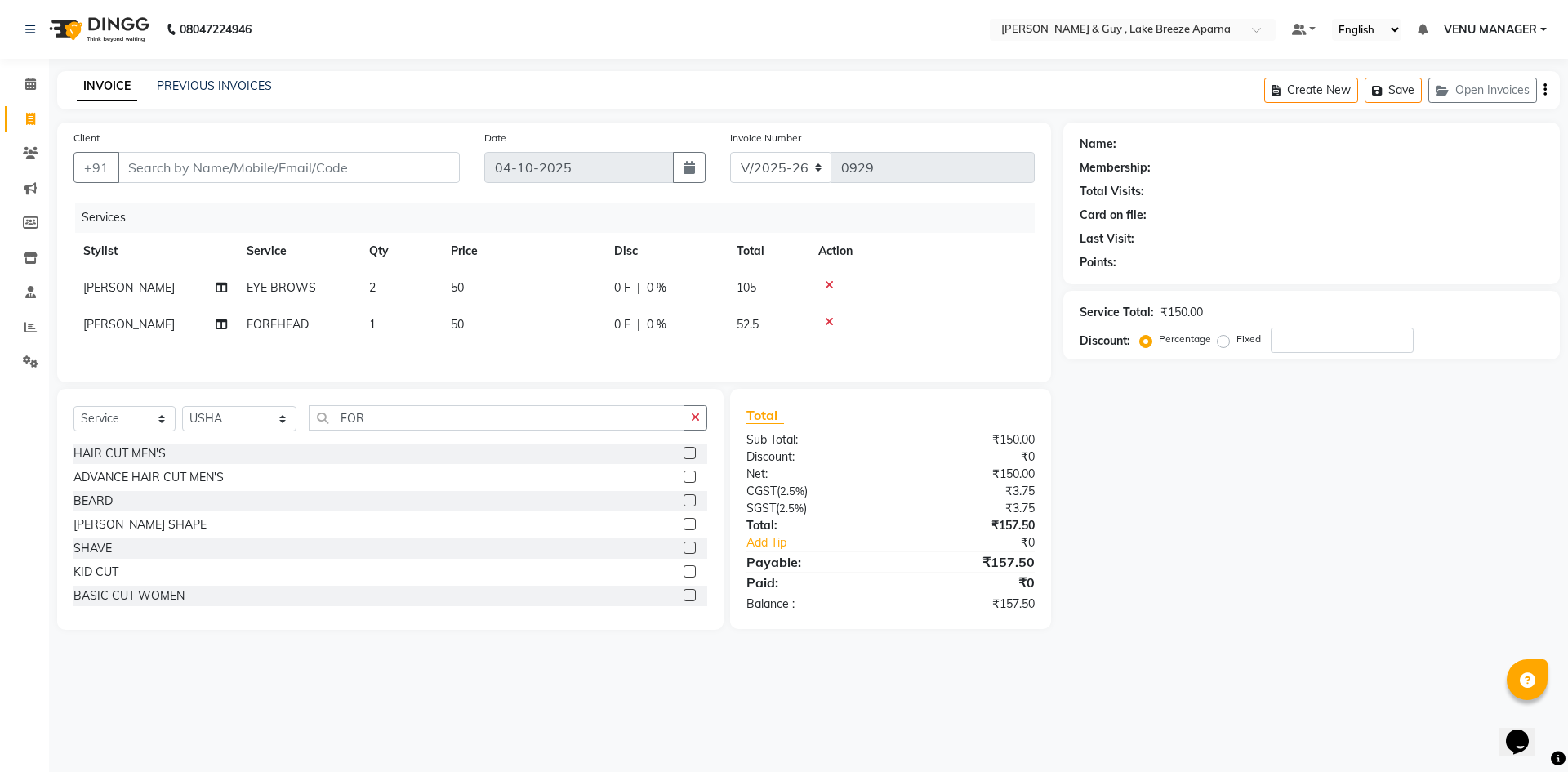
click at [152, 352] on div "Services Stylist Service Qty Price Disc Total Action SRAVANTHI EYE BROWS 2 50 0…" at bounding box center [554, 284] width 961 height 164
click at [152, 322] on td "[PERSON_NAME]" at bounding box center [155, 325] width 164 height 37
select select "87997"
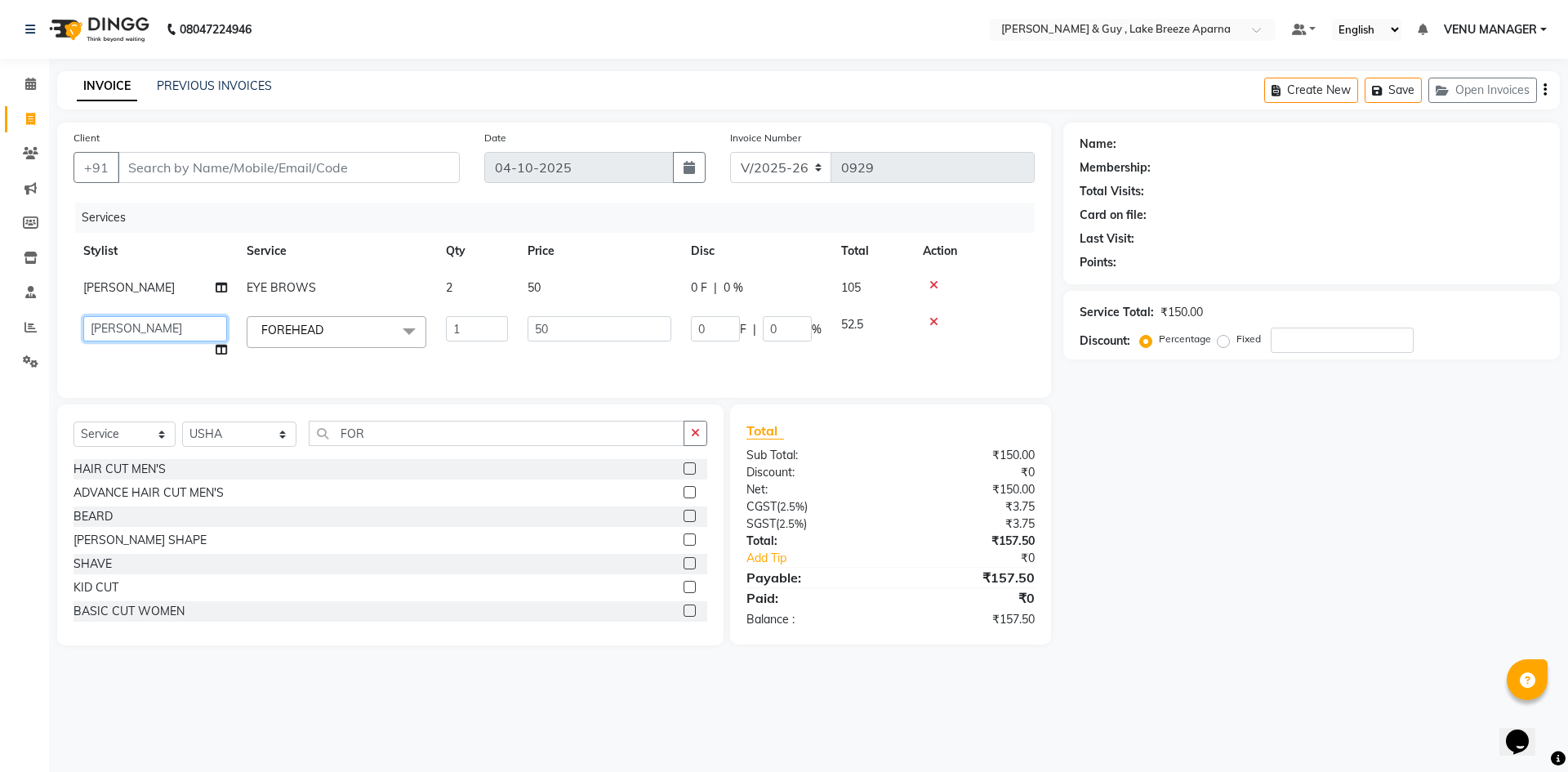
click at [152, 322] on select "AFSAR ANAS ASLAM DANISH HANISHA MANAGER LAXMI RIMA RINKU SALMAN SHANVI SRAVANTH…" at bounding box center [155, 328] width 144 height 25
select select "87996"
click at [140, 160] on input "Client" at bounding box center [288, 167] width 342 height 31
type input "8"
type input "0"
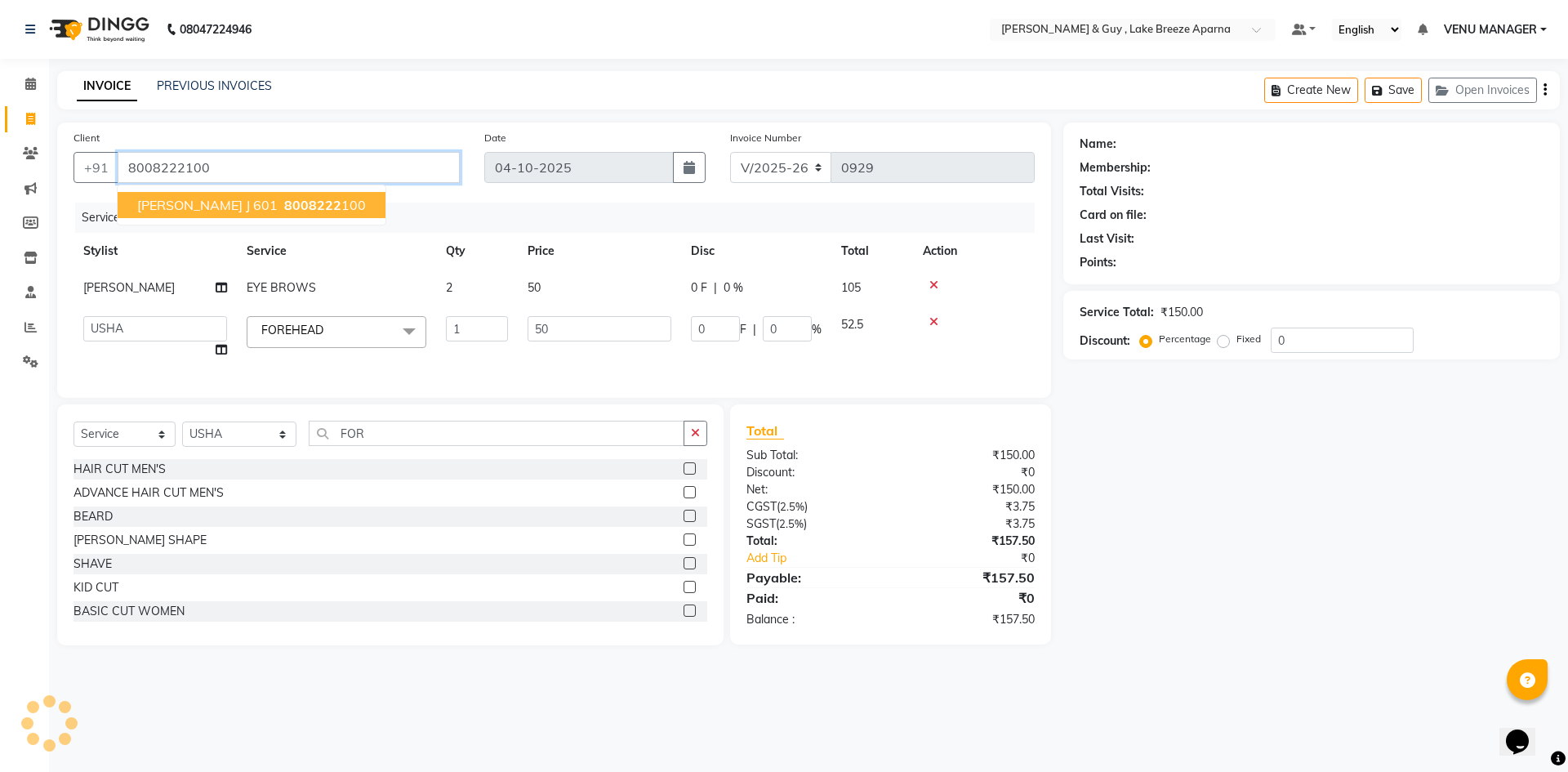
type input "8008222100"
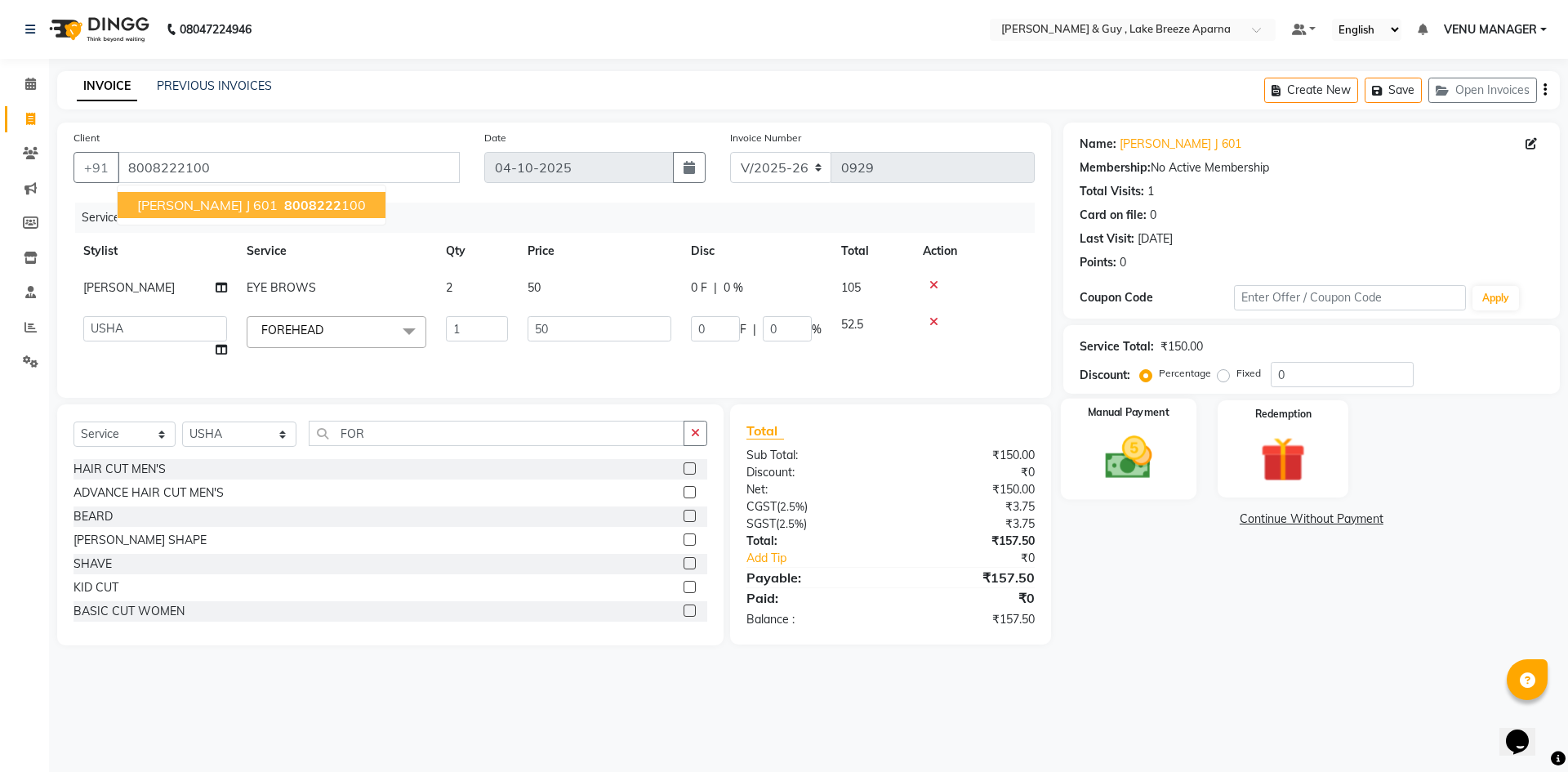
click at [1176, 481] on div "Manual Payment" at bounding box center [1128, 448] width 136 height 101
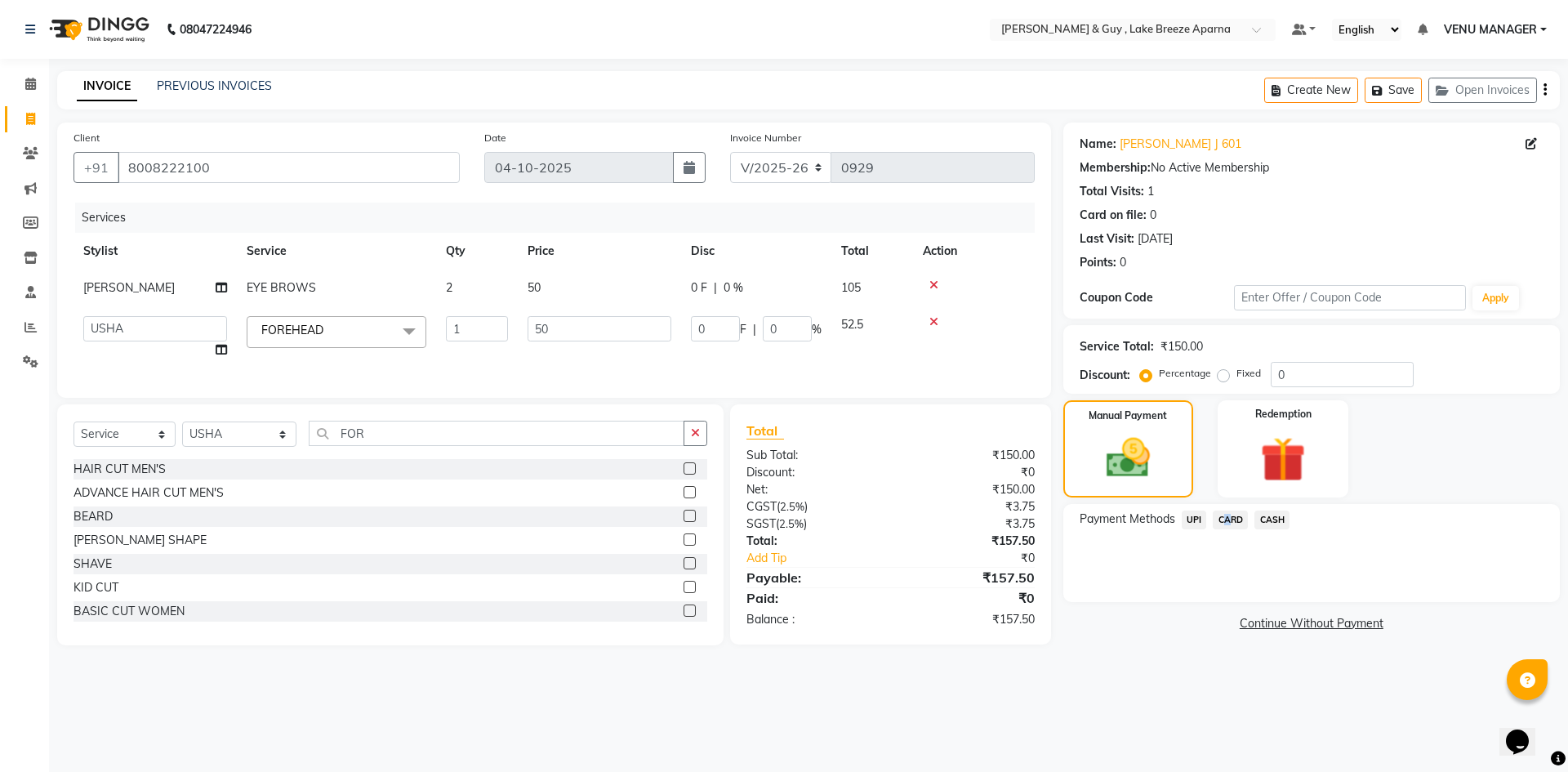
click at [1222, 519] on span "CARD" at bounding box center [1230, 519] width 35 height 18
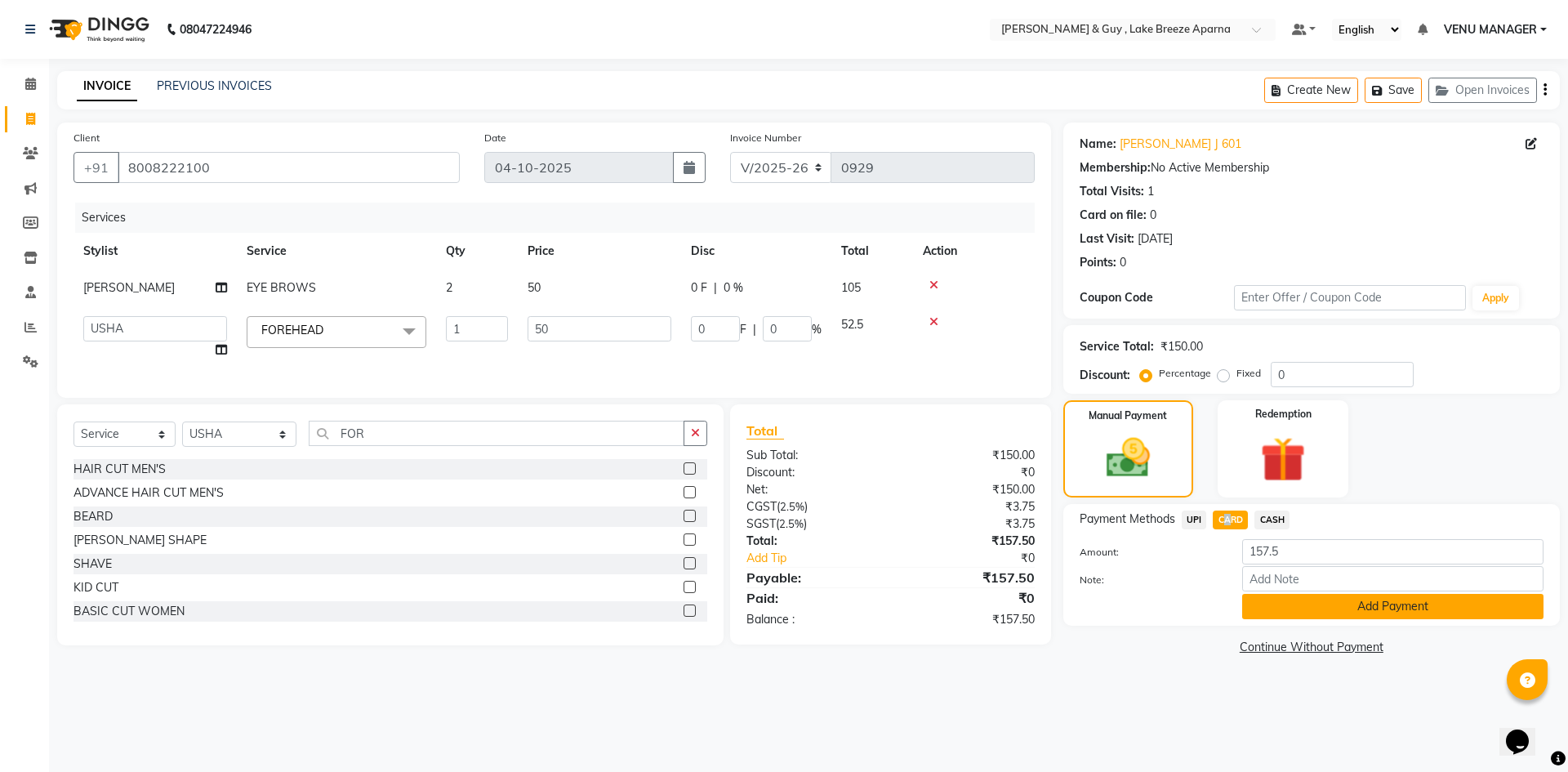
click at [1301, 595] on button "Add Payment" at bounding box center [1393, 606] width 301 height 25
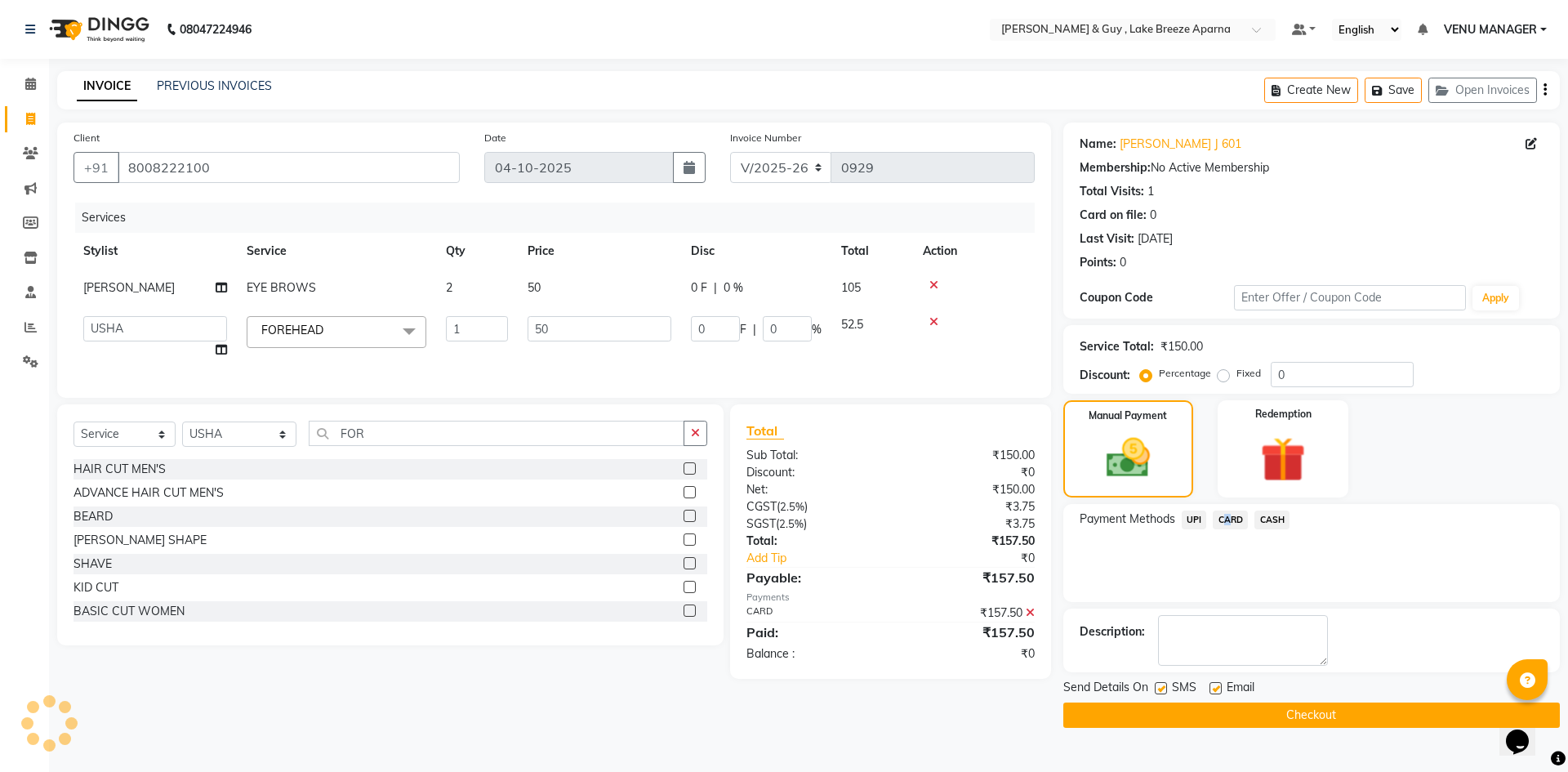
click at [1309, 710] on button "Checkout" at bounding box center [1311, 714] width 496 height 25
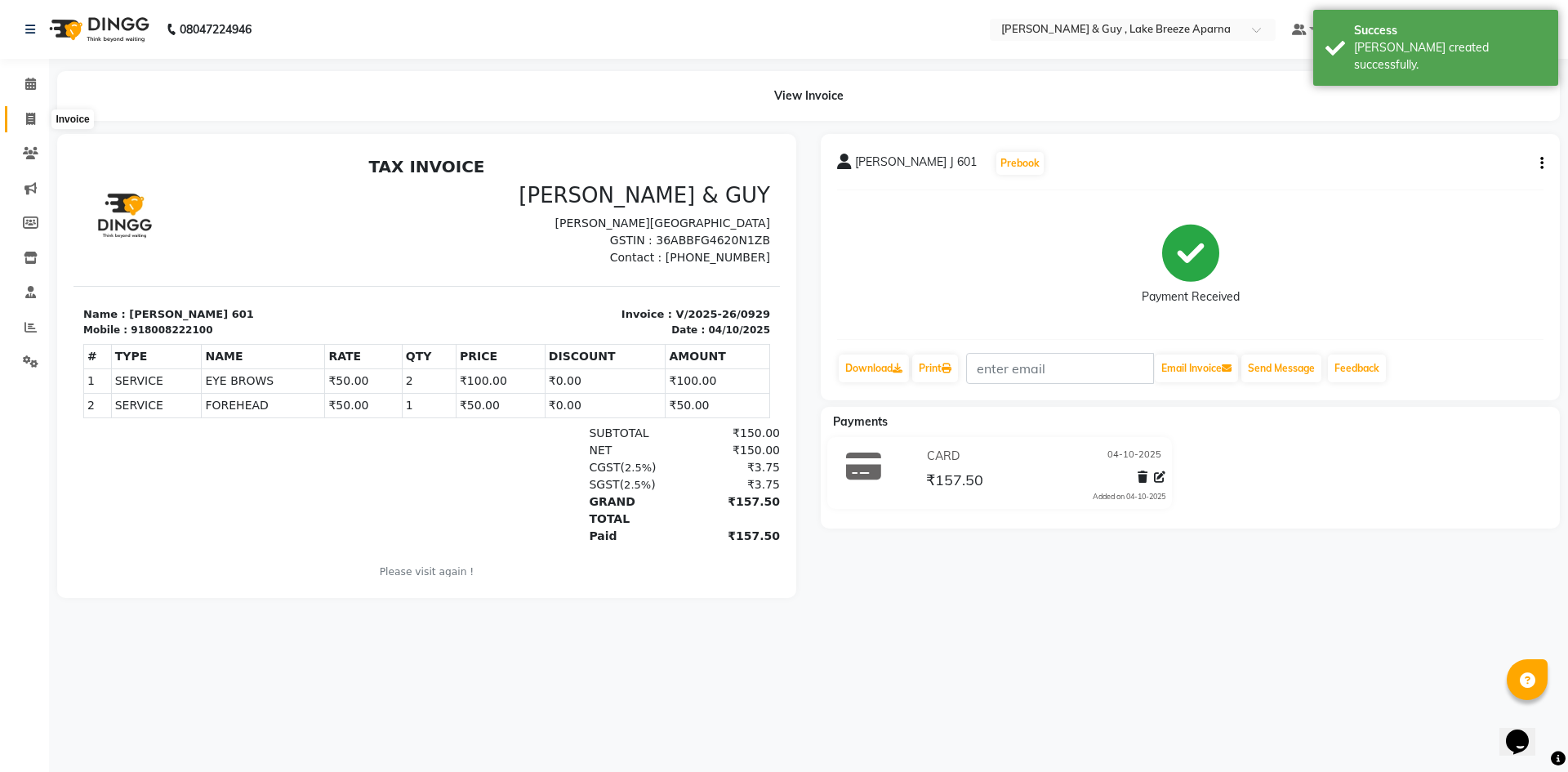
click at [25, 123] on span at bounding box center [31, 119] width 29 height 18
select select "8690"
select select "service"
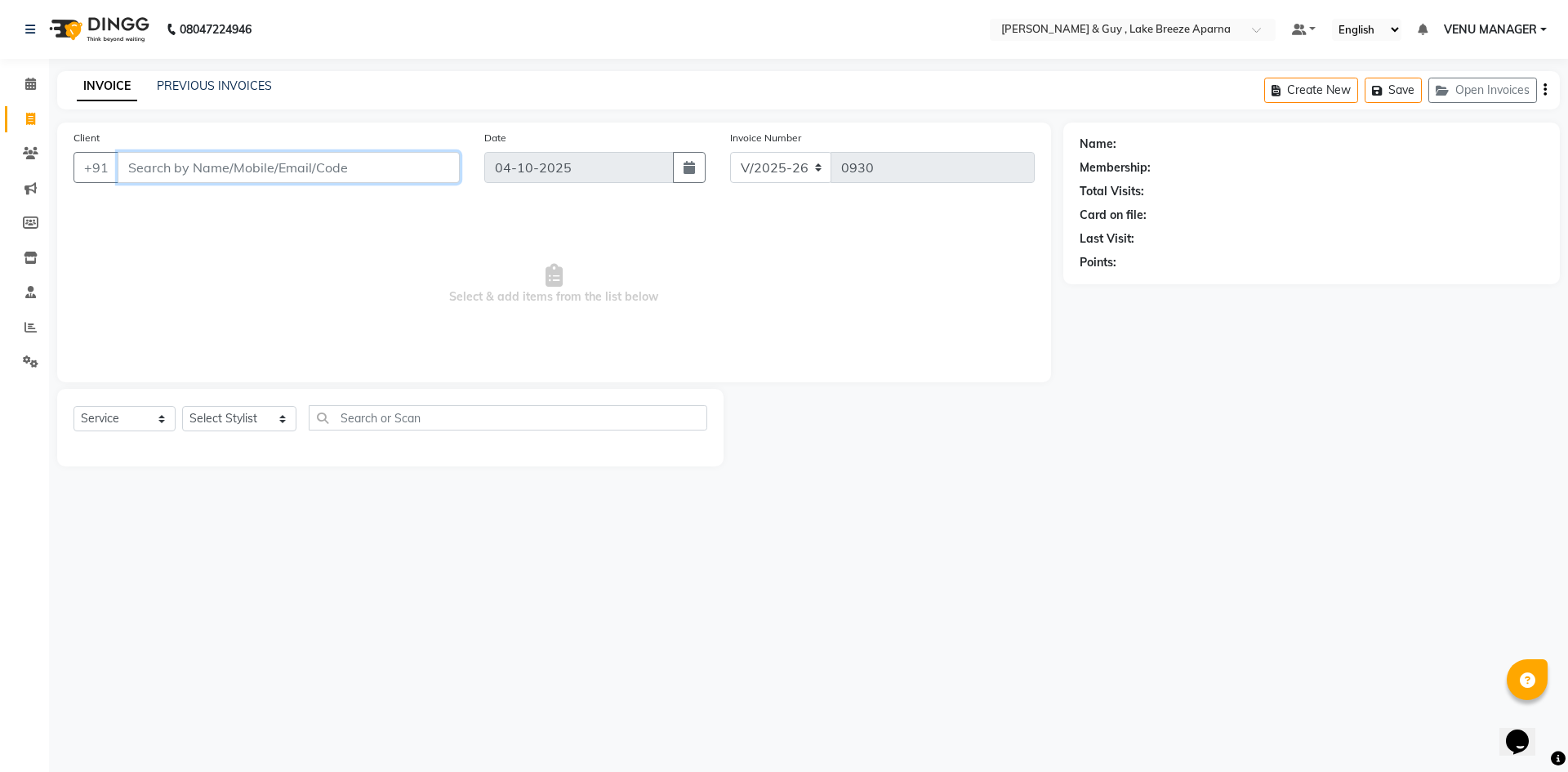
click at [281, 172] on input "Client" at bounding box center [288, 167] width 342 height 31
type input "9652388478"
click at [418, 170] on span "Add Client" at bounding box center [418, 167] width 65 height 17
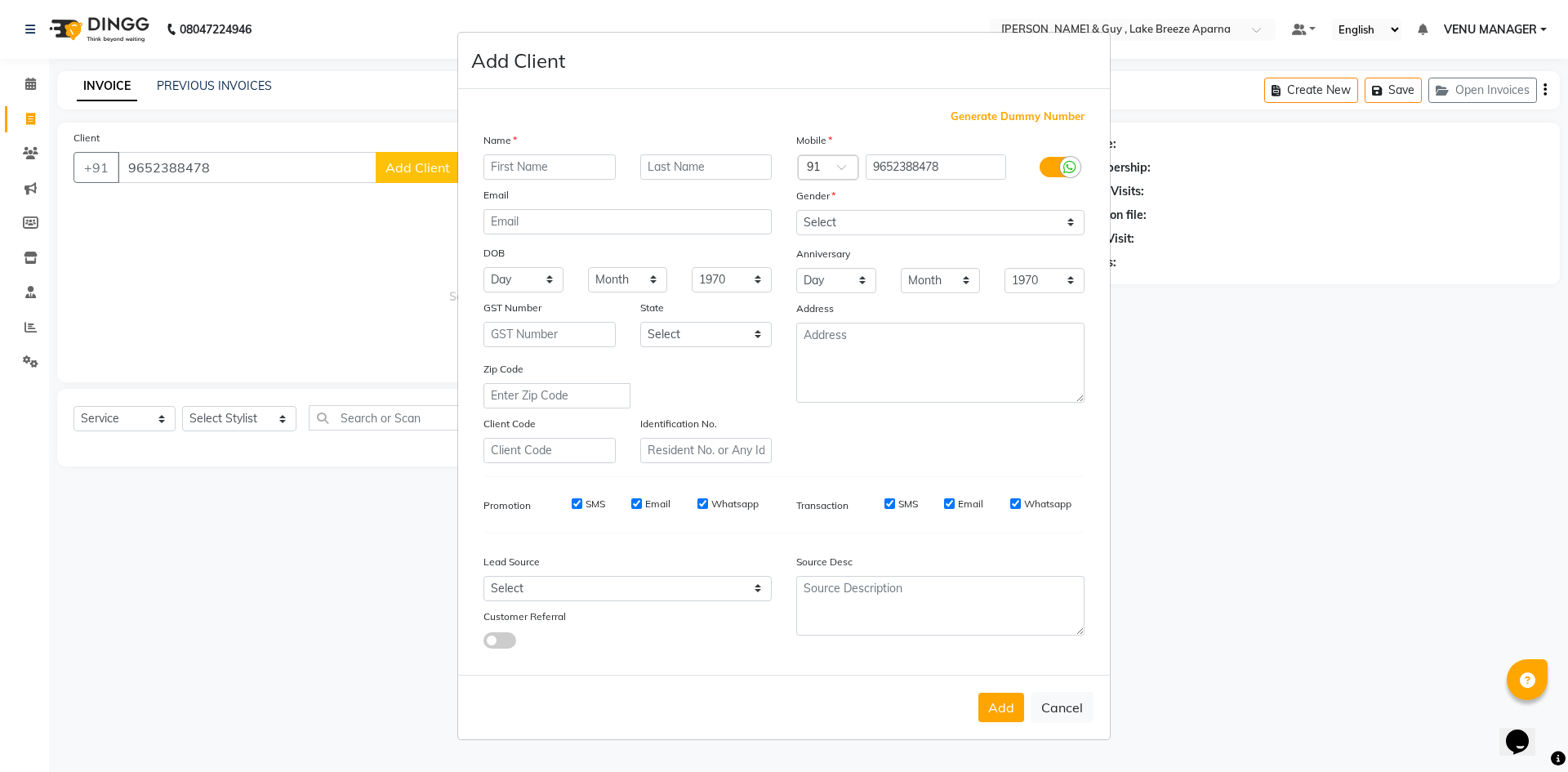
click at [581, 168] on input "text" at bounding box center [549, 166] width 132 height 25
type input "PRADEEP"
type input "G 903"
click at [884, 225] on select "Select Male Female Other Prefer Not To Say" at bounding box center [940, 222] width 288 height 25
select select "male"
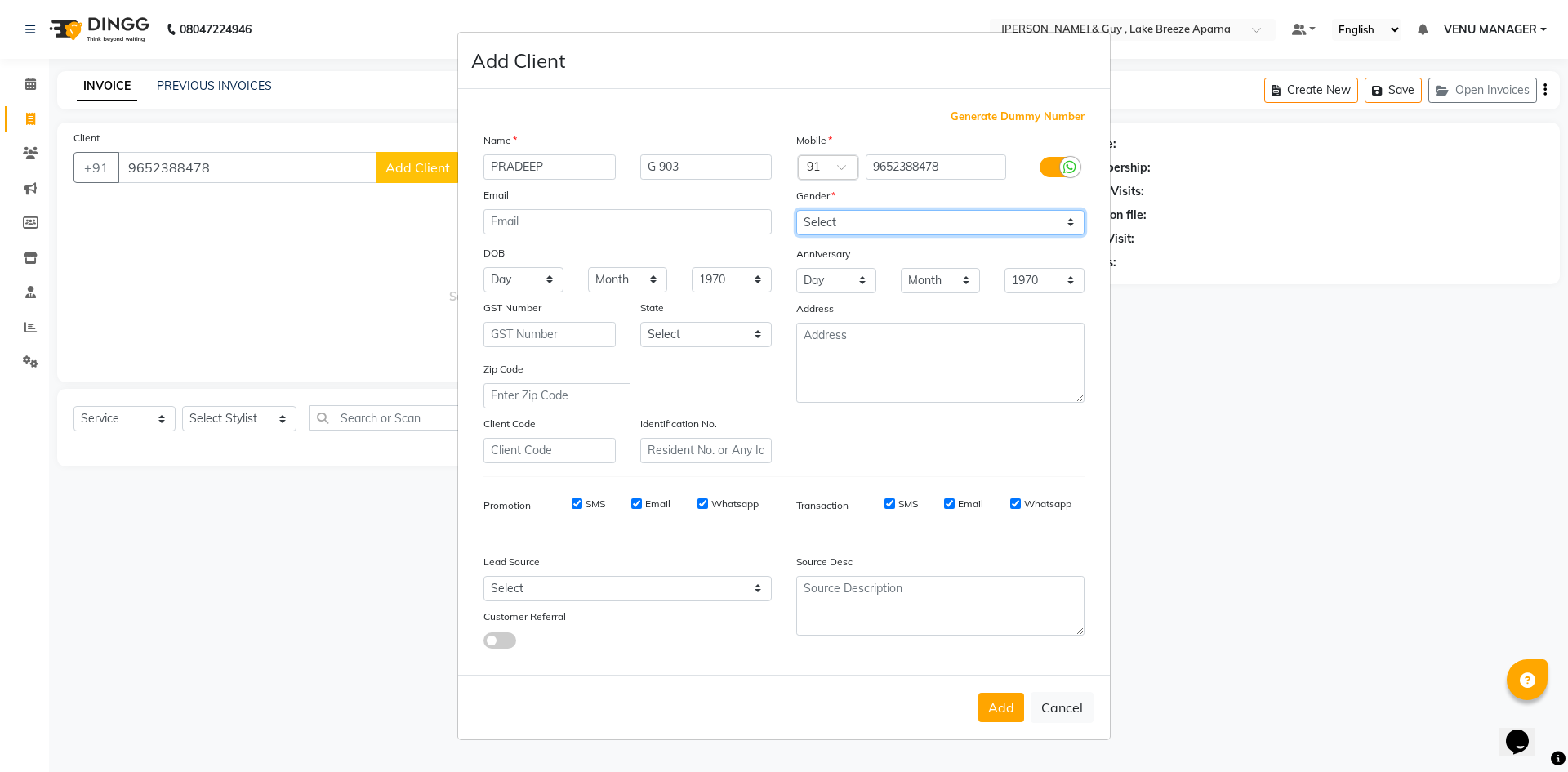
click at [797, 210] on select "Select Male Female Other Prefer Not To Say" at bounding box center [940, 222] width 288 height 25
click at [1000, 711] on button "Add" at bounding box center [1002, 707] width 46 height 30
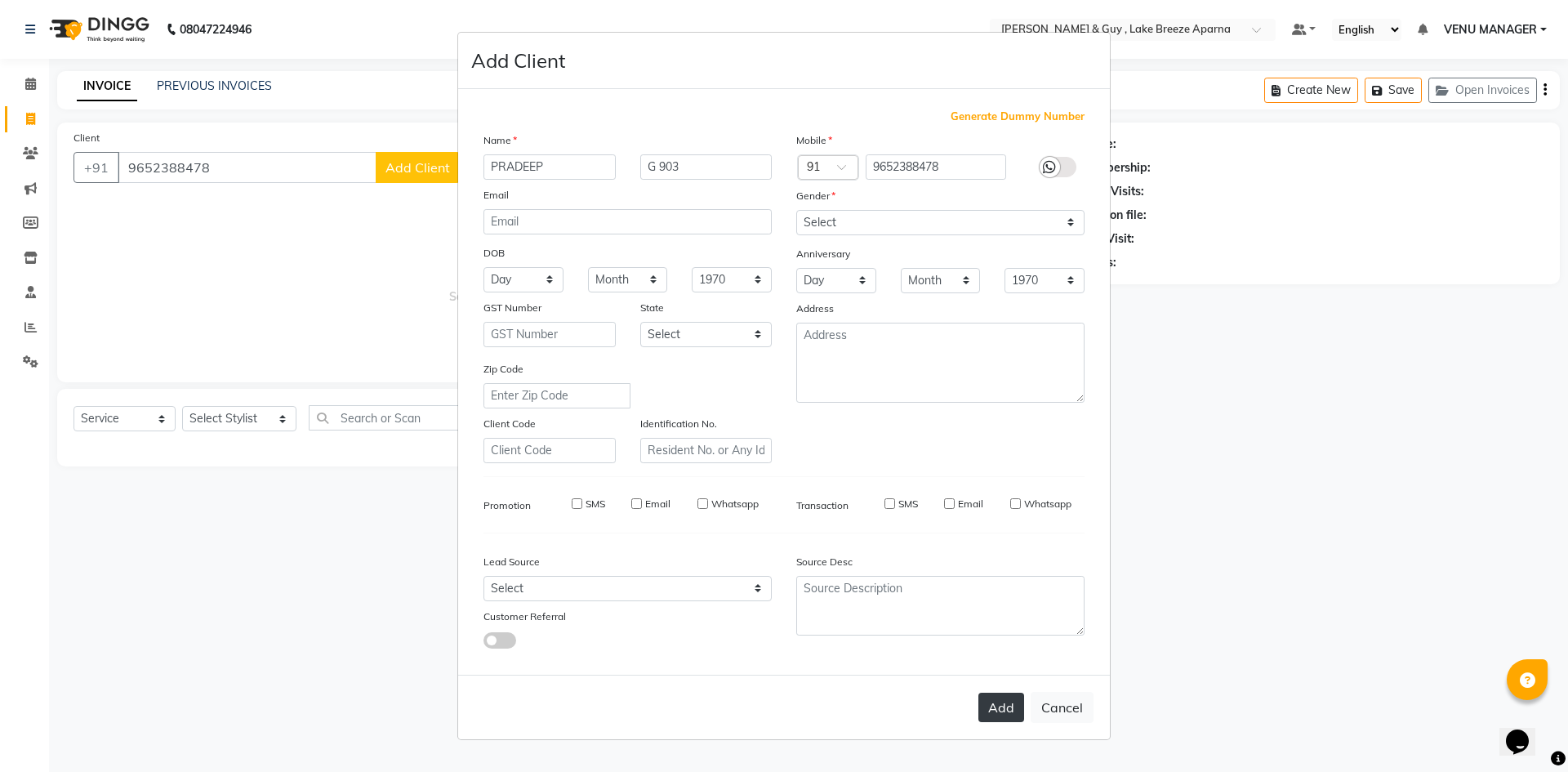
select select
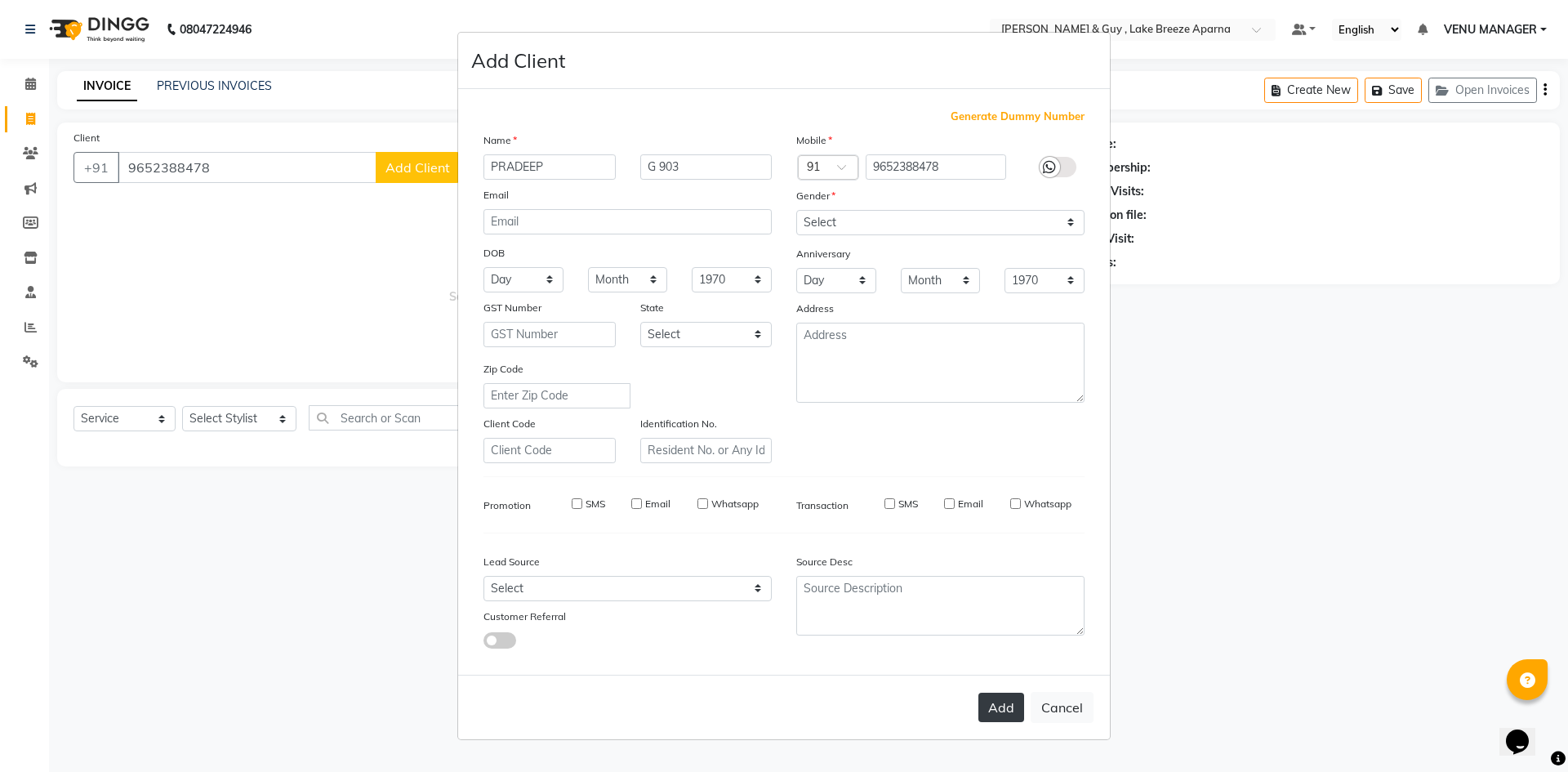
select select
checkbox input "false"
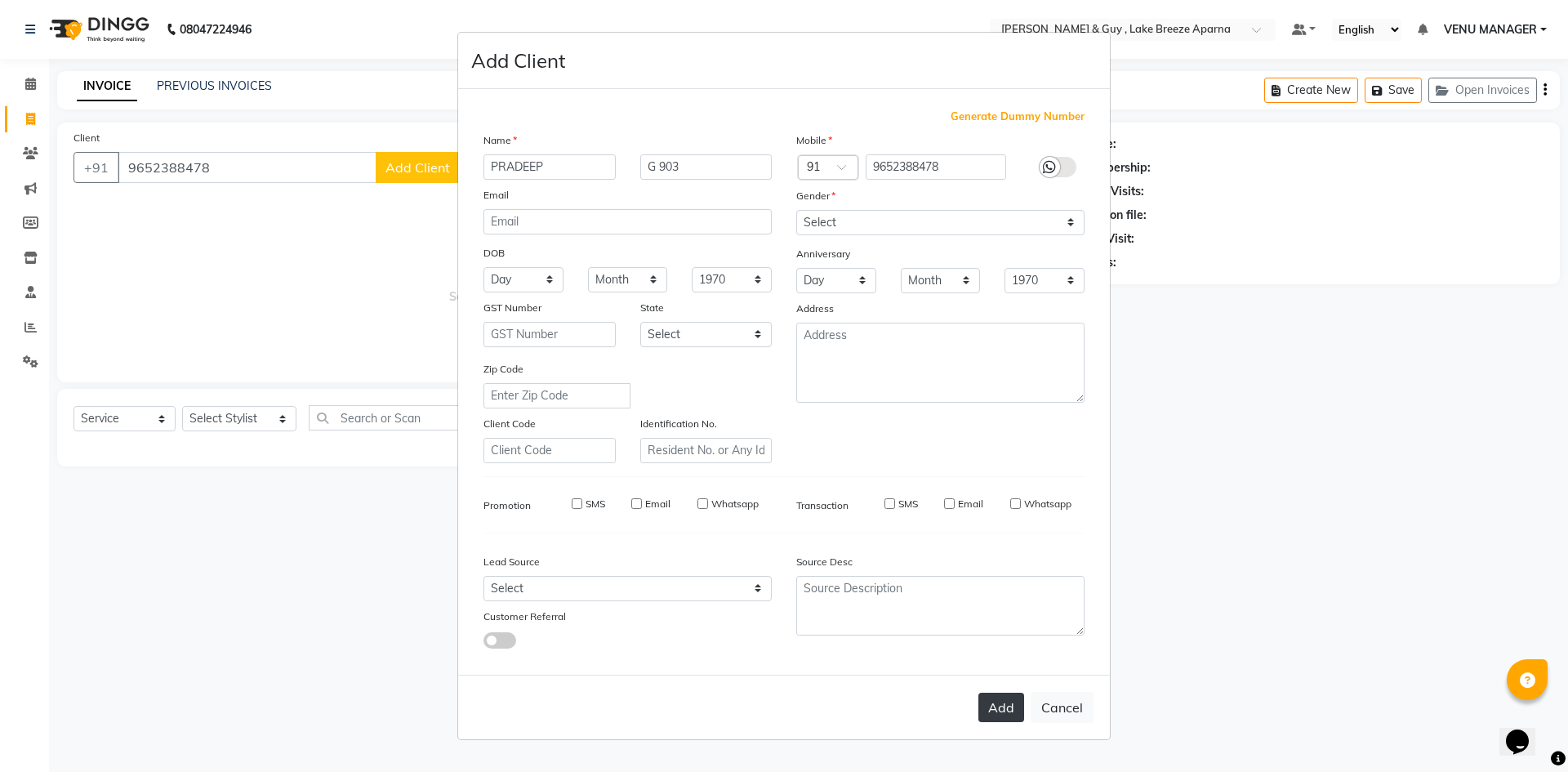
checkbox input "false"
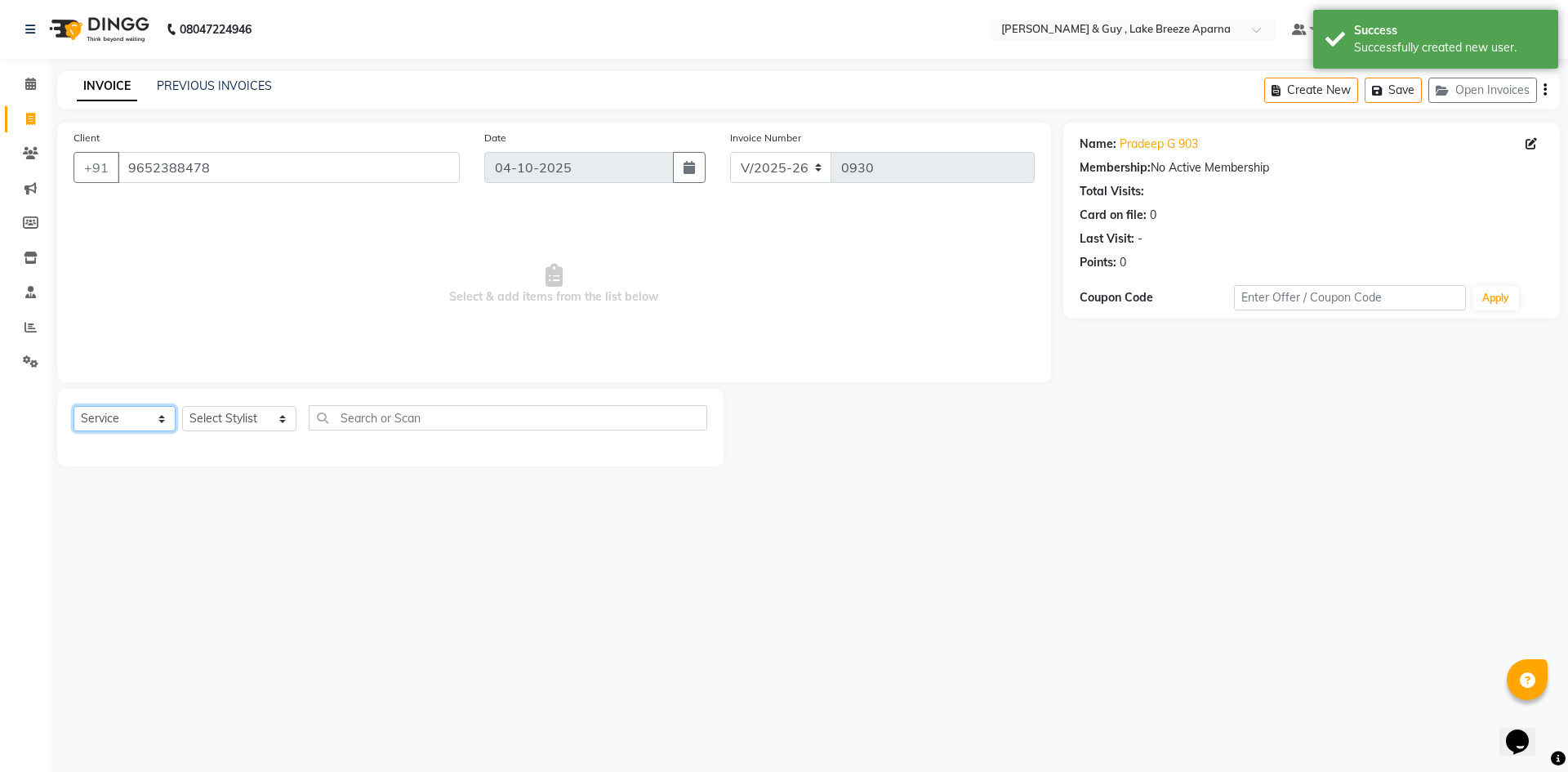
click at [127, 413] on select "Select Service Product Membership Package Voucher Prepaid Gift Card" at bounding box center [124, 418] width 102 height 25
click at [74, 406] on select "Select Service Product Membership Package Voucher Prepaid Gift Card" at bounding box center [124, 418] width 102 height 25
click at [140, 425] on select "Select Service Product Membership Package Voucher Prepaid Gift Card" at bounding box center [124, 418] width 102 height 25
click at [74, 406] on select "Select Service Product Membership Package Voucher Prepaid Gift Card" at bounding box center [124, 418] width 102 height 25
click at [149, 425] on select "Select Service Product Membership Package Voucher Prepaid Gift Card" at bounding box center [124, 418] width 102 height 25
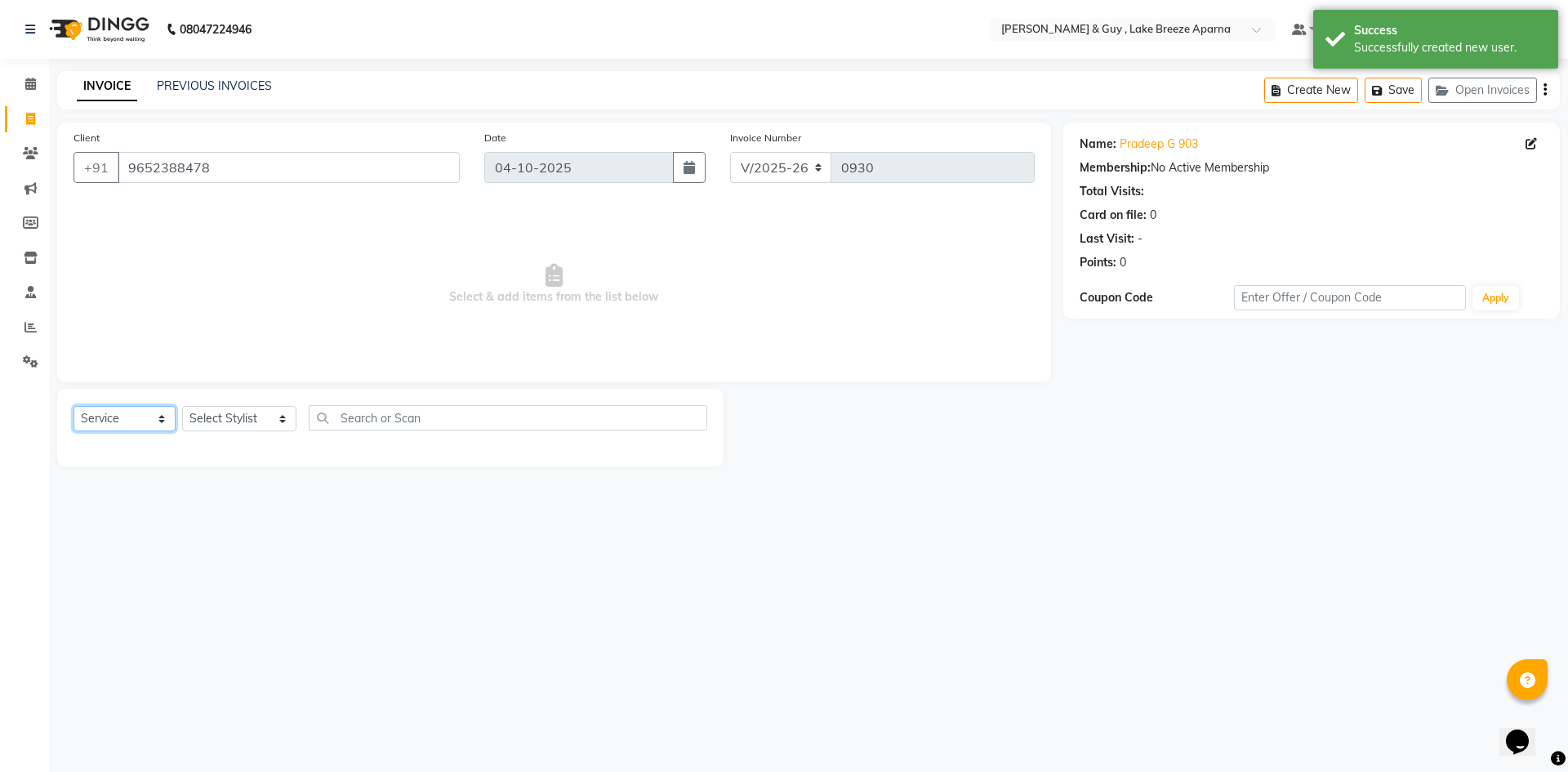
select select "P"
click at [74, 406] on select "Select Service Product Membership Package Voucher Prepaid Gift Card" at bounding box center [124, 418] width 102 height 25
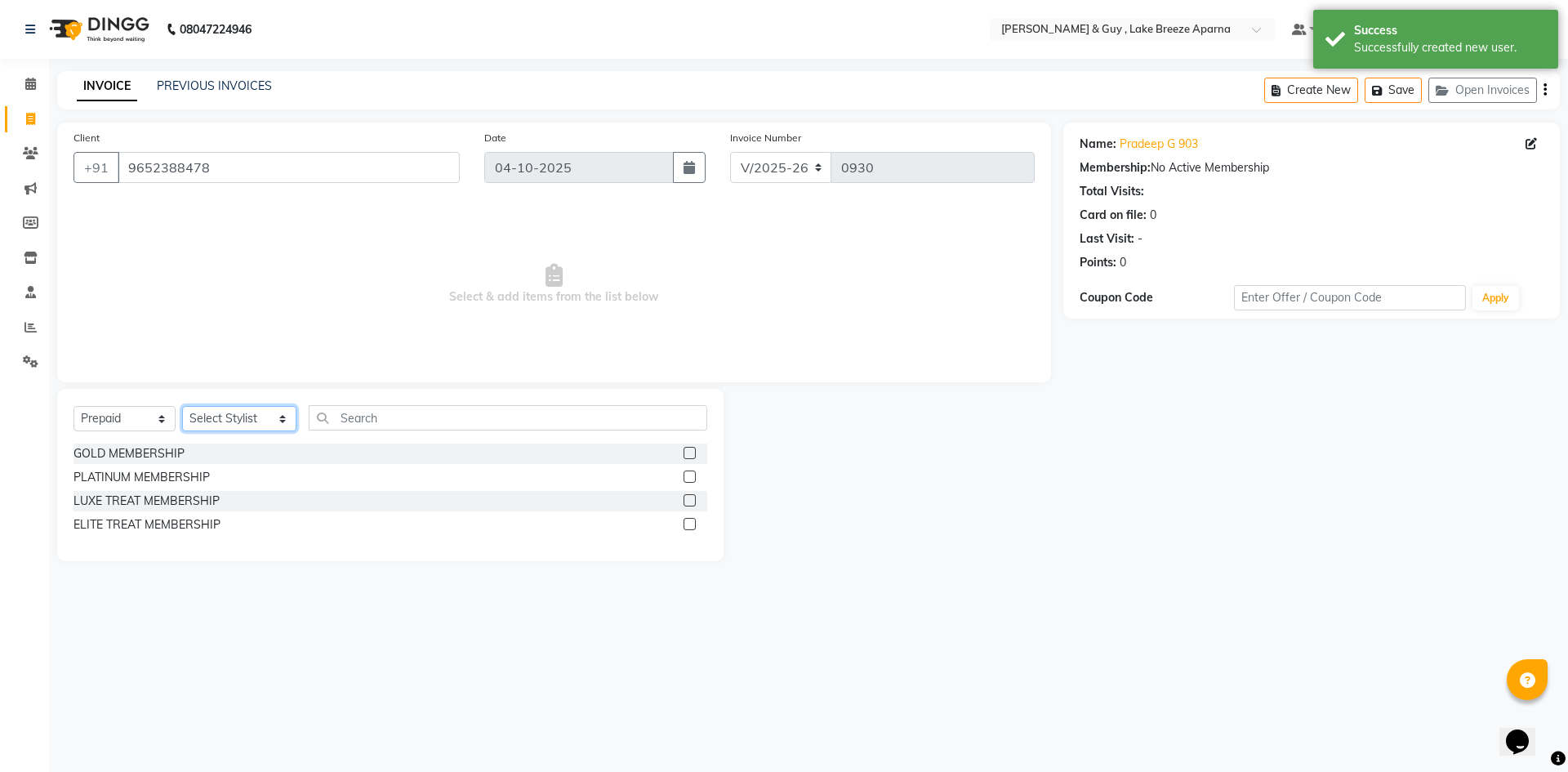
click at [221, 420] on select "Select Stylist AFSAR ANAS ASLAM DANISH HANISHA MANAGER LAXMI RIMA RINKU SALMAN …" at bounding box center [239, 418] width 115 height 25
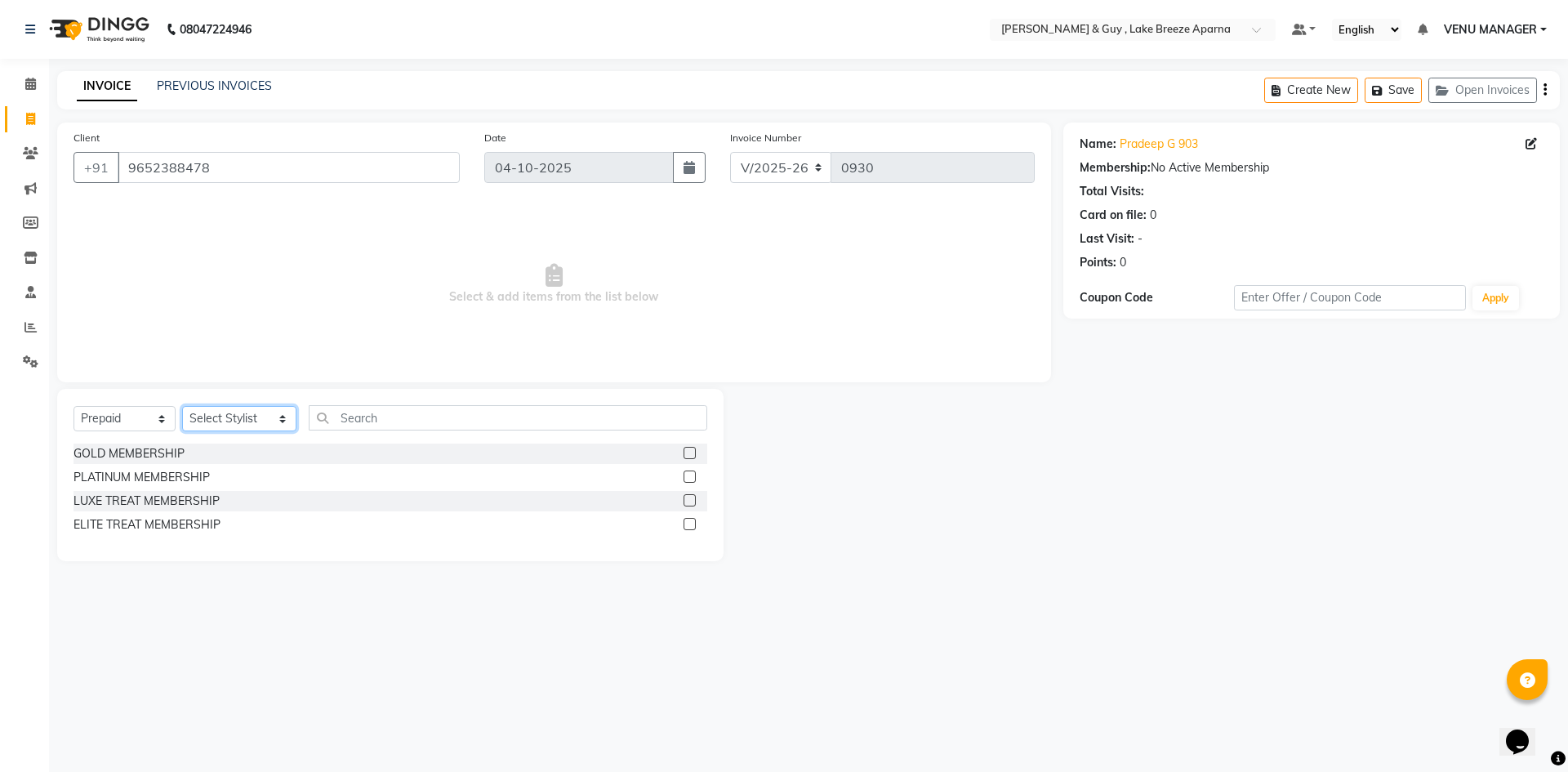
select select "87651"
click at [182, 406] on select "Select Stylist AFSAR ANAS ASLAM DANISH HANISHA MANAGER LAXMI RIMA RINKU SALMAN …" at bounding box center [239, 418] width 115 height 25
click at [158, 447] on div "GOLD MEMBERSHIP" at bounding box center [129, 453] width 111 height 18
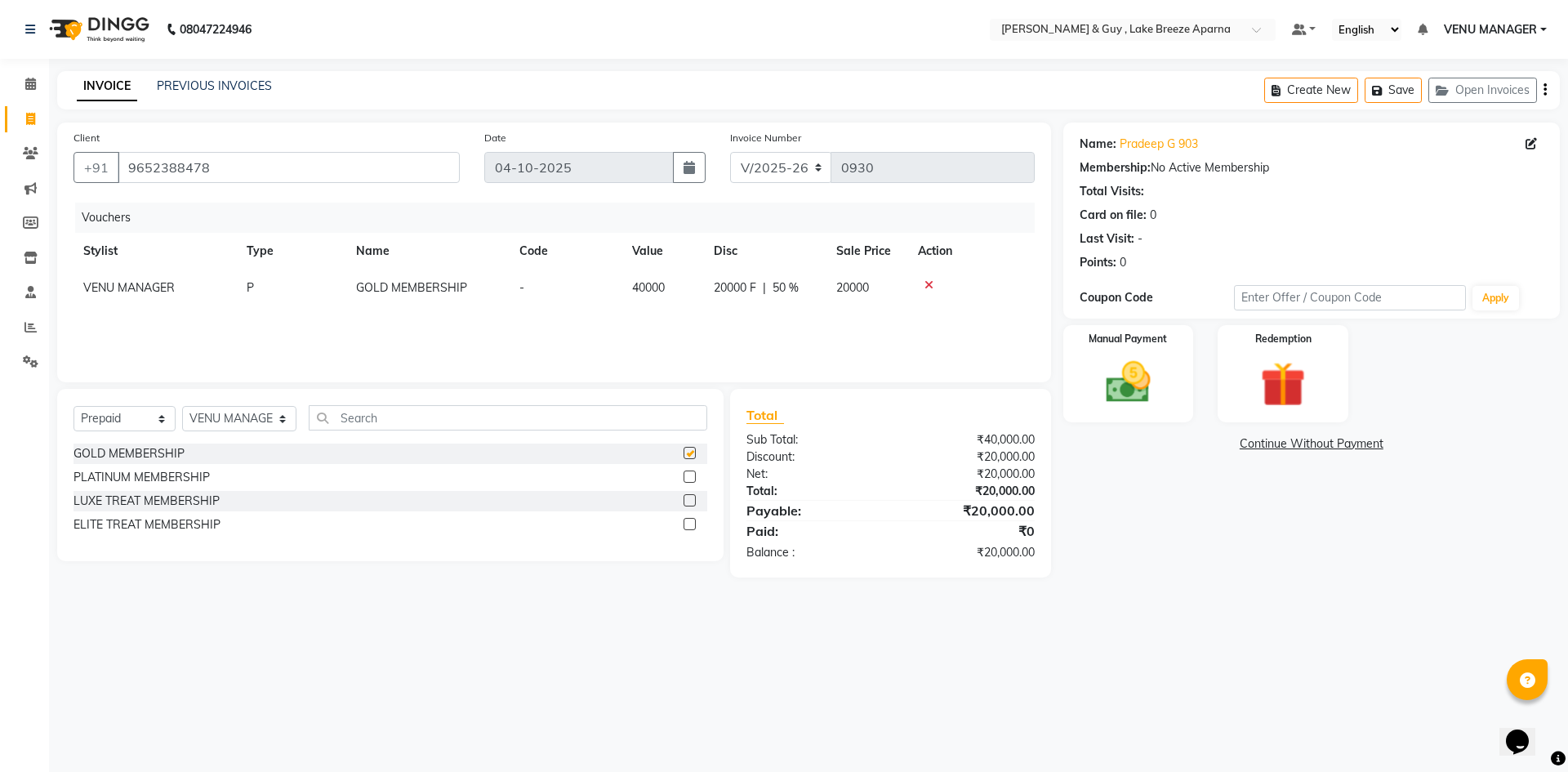
checkbox input "false"
click at [353, 423] on input "text" at bounding box center [508, 418] width 398 height 25
drag, startPoint x: 213, startPoint y: 170, endPoint x: 58, endPoint y: 172, distance: 155.0
click at [80, 170] on div "+91 9652388478" at bounding box center [266, 167] width 386 height 31
click at [1151, 400] on img at bounding box center [1128, 382] width 76 height 54
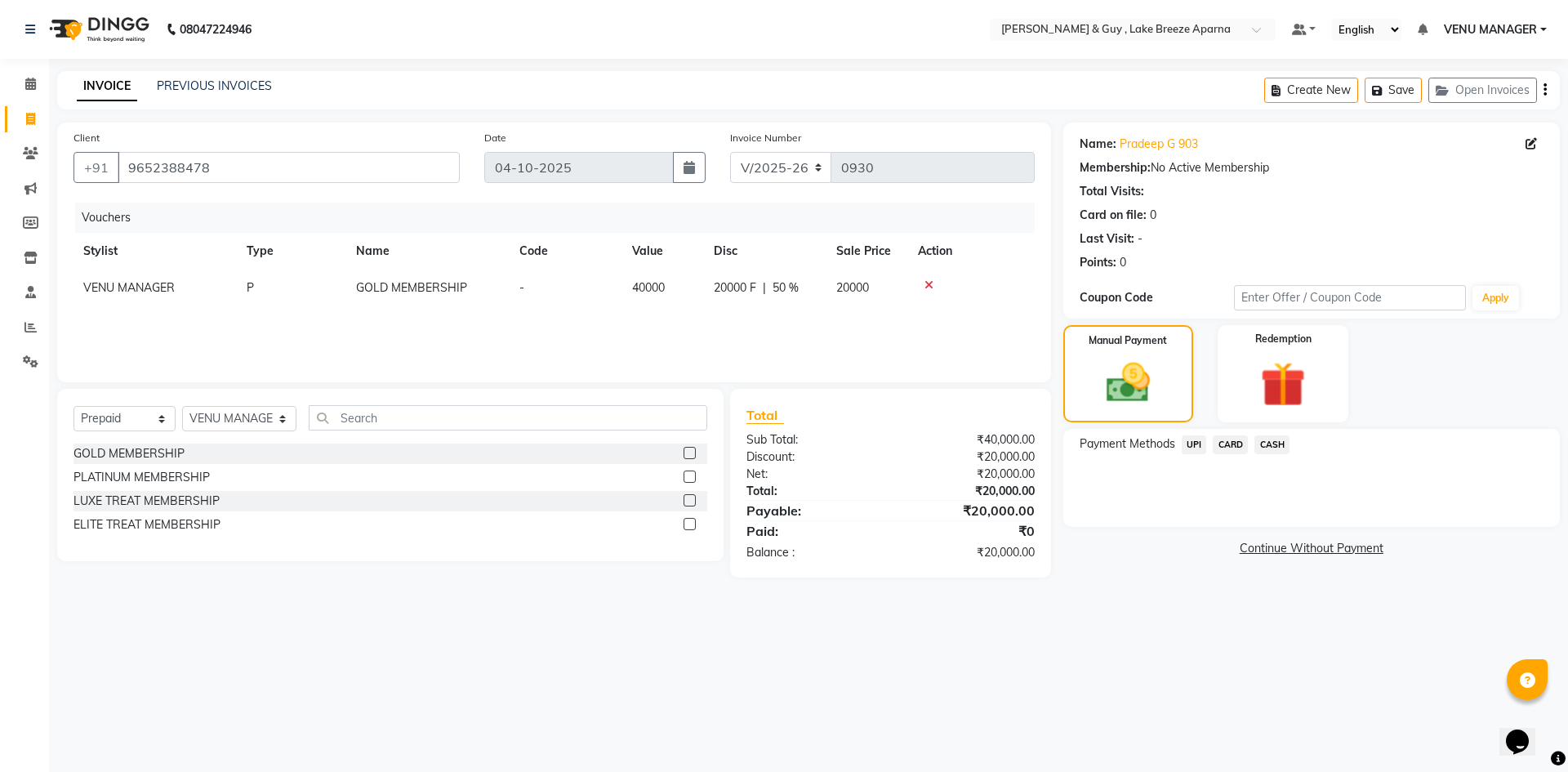
click at [1192, 439] on span "UPI" at bounding box center [1194, 444] width 25 height 18
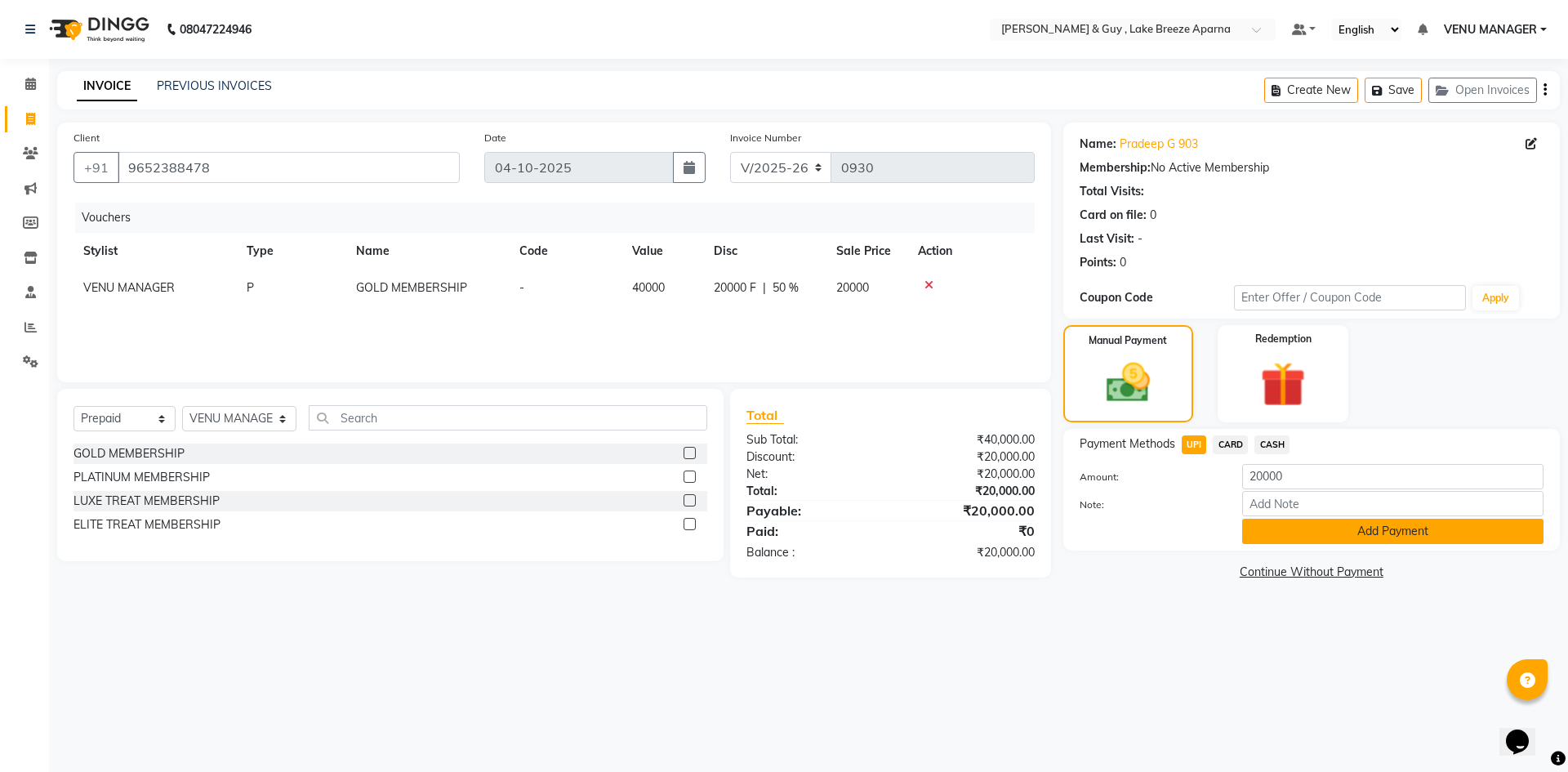
click at [1303, 526] on button "Add Payment" at bounding box center [1393, 530] width 301 height 25
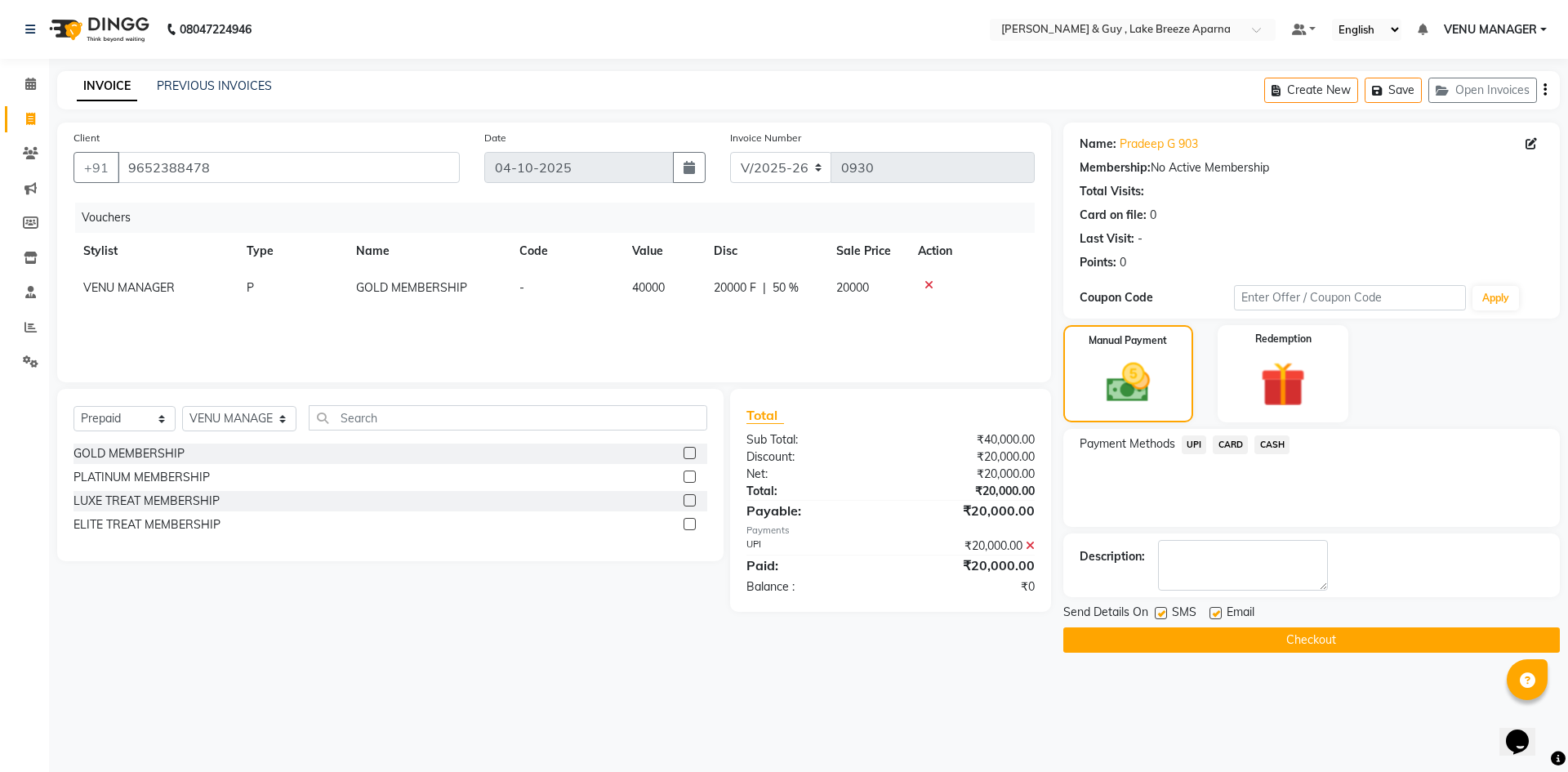
click at [1299, 636] on button "Checkout" at bounding box center [1311, 639] width 496 height 25
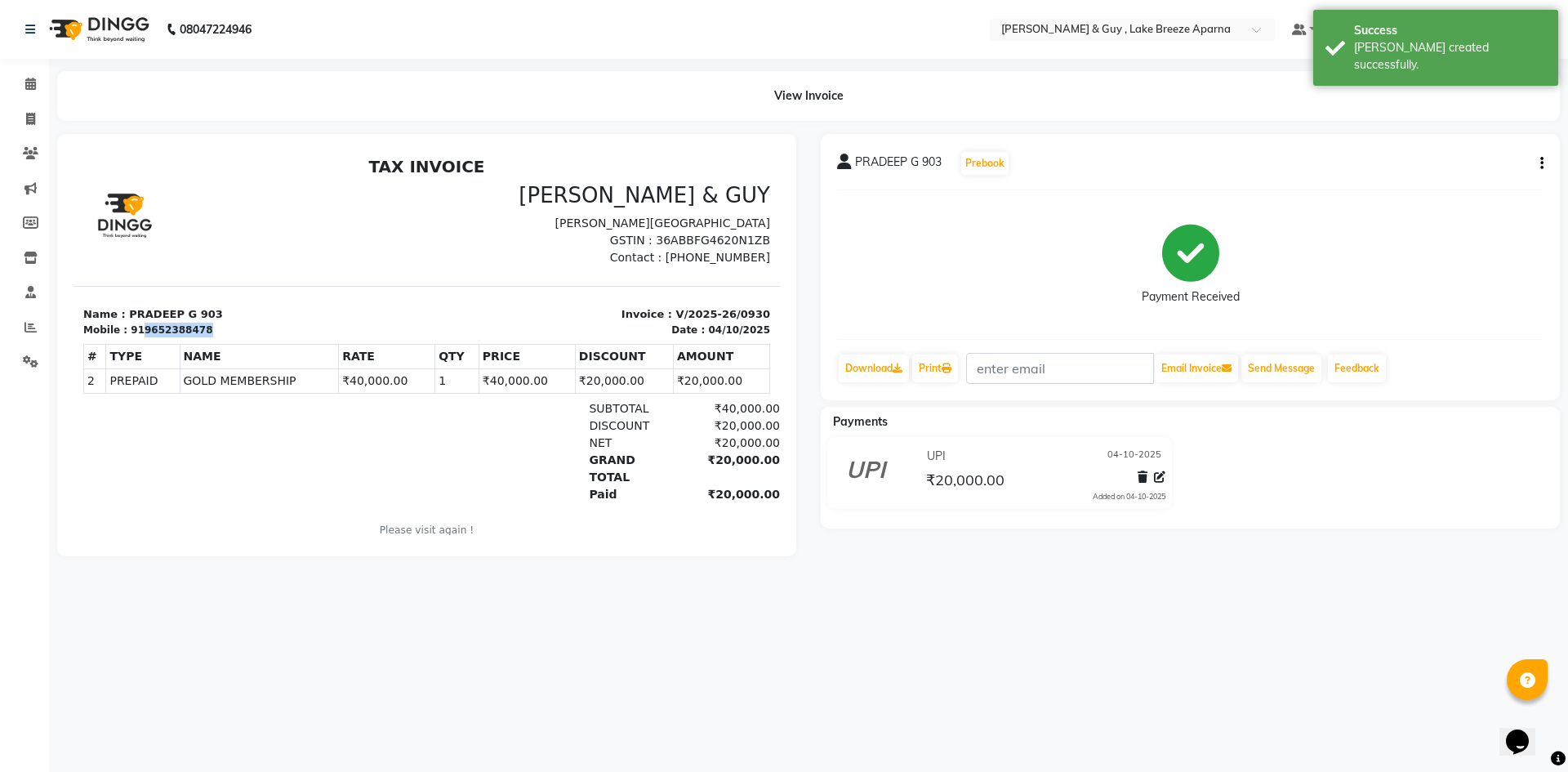
drag, startPoint x: 135, startPoint y: 326, endPoint x: 193, endPoint y: 326, distance: 58.0
click at [193, 326] on div "Mobile : 919652388478" at bounding box center [250, 329] width 334 height 15
copy div "9652388478"
click at [39, 111] on span at bounding box center [31, 119] width 29 height 18
select select "service"
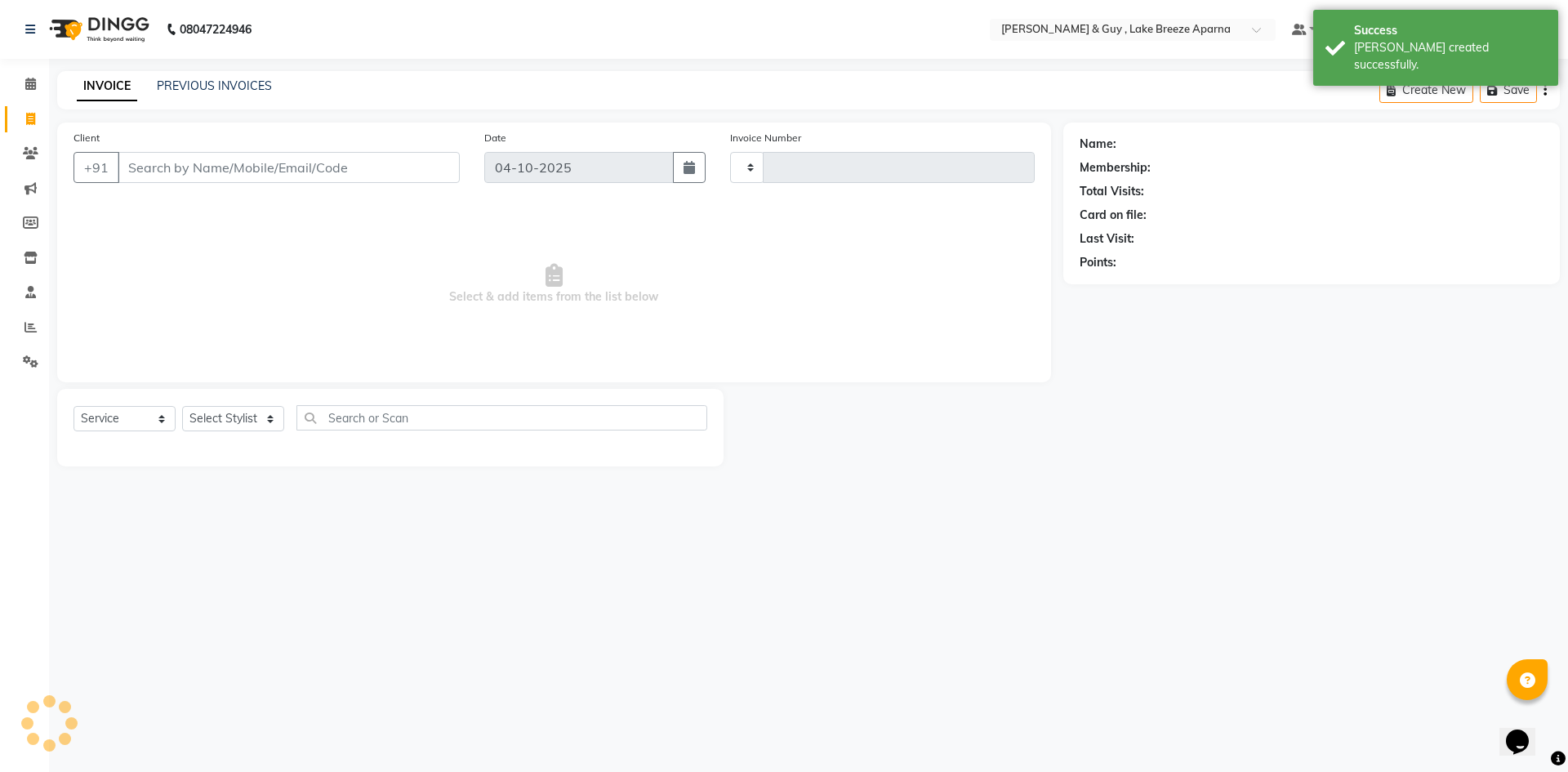
type input "0931"
select select "8690"
type input "9652388478"
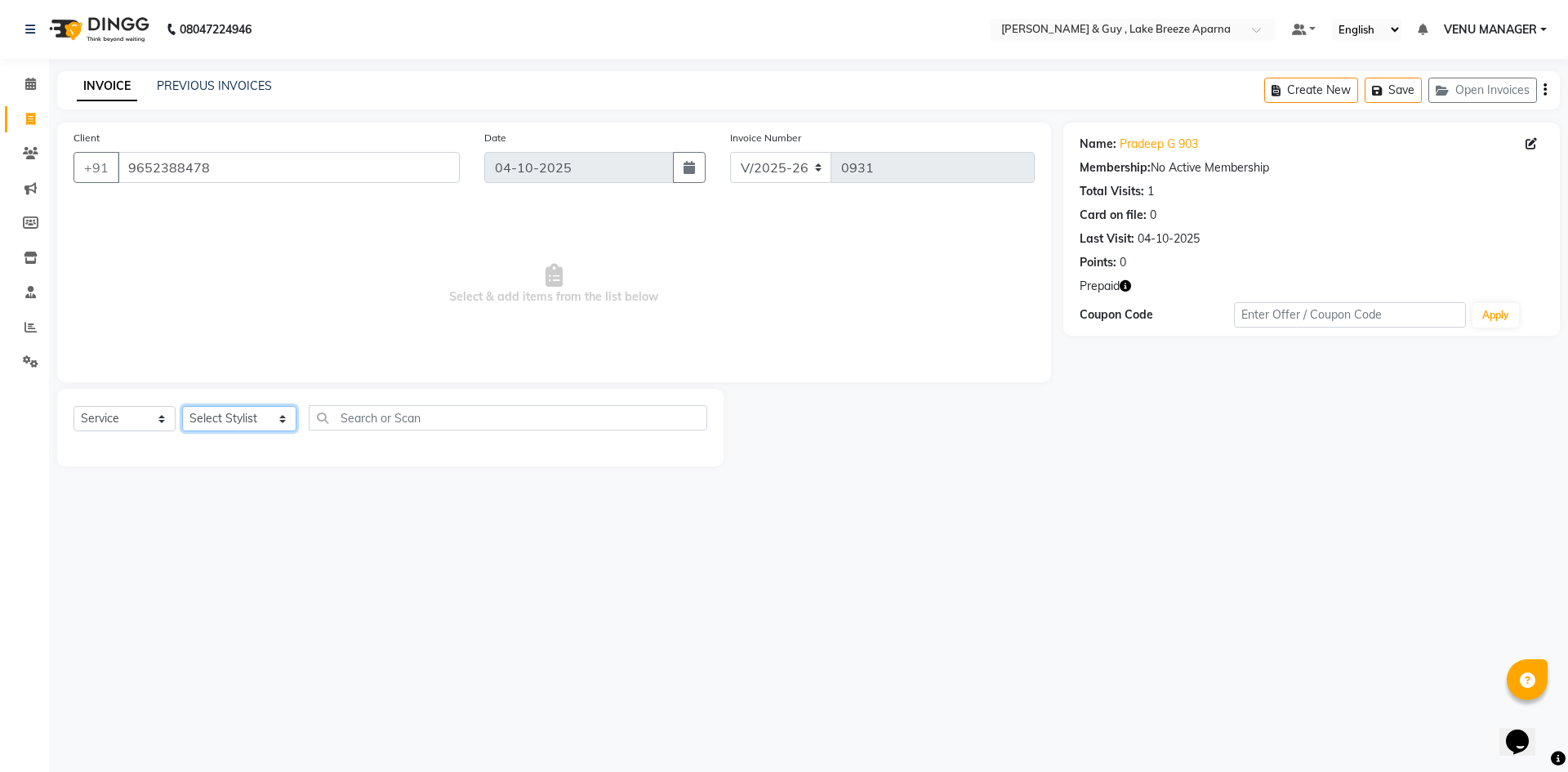
click at [213, 419] on select "Select Stylist AFSAR ANAS ASLAM DANISH HANISHA MANAGER LAXMI RIMA RINKU SALMAN …" at bounding box center [239, 418] width 115 height 25
select select "87992"
click at [182, 406] on select "Select Stylist AFSAR ANAS ASLAM DANISH HANISHA MANAGER LAXMI RIMA RINKU SALMAN …" at bounding box center [239, 418] width 115 height 25
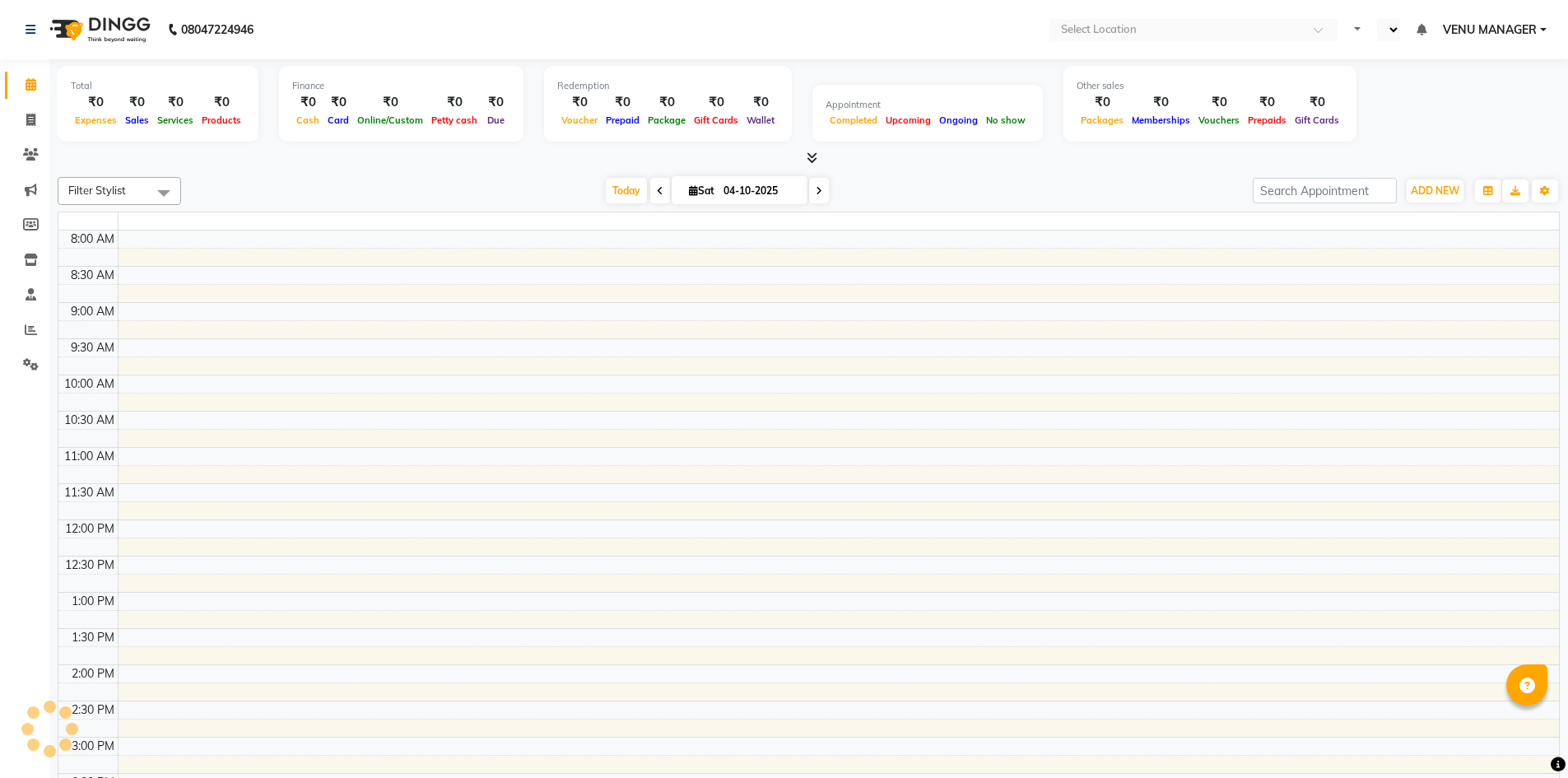
select select "en"
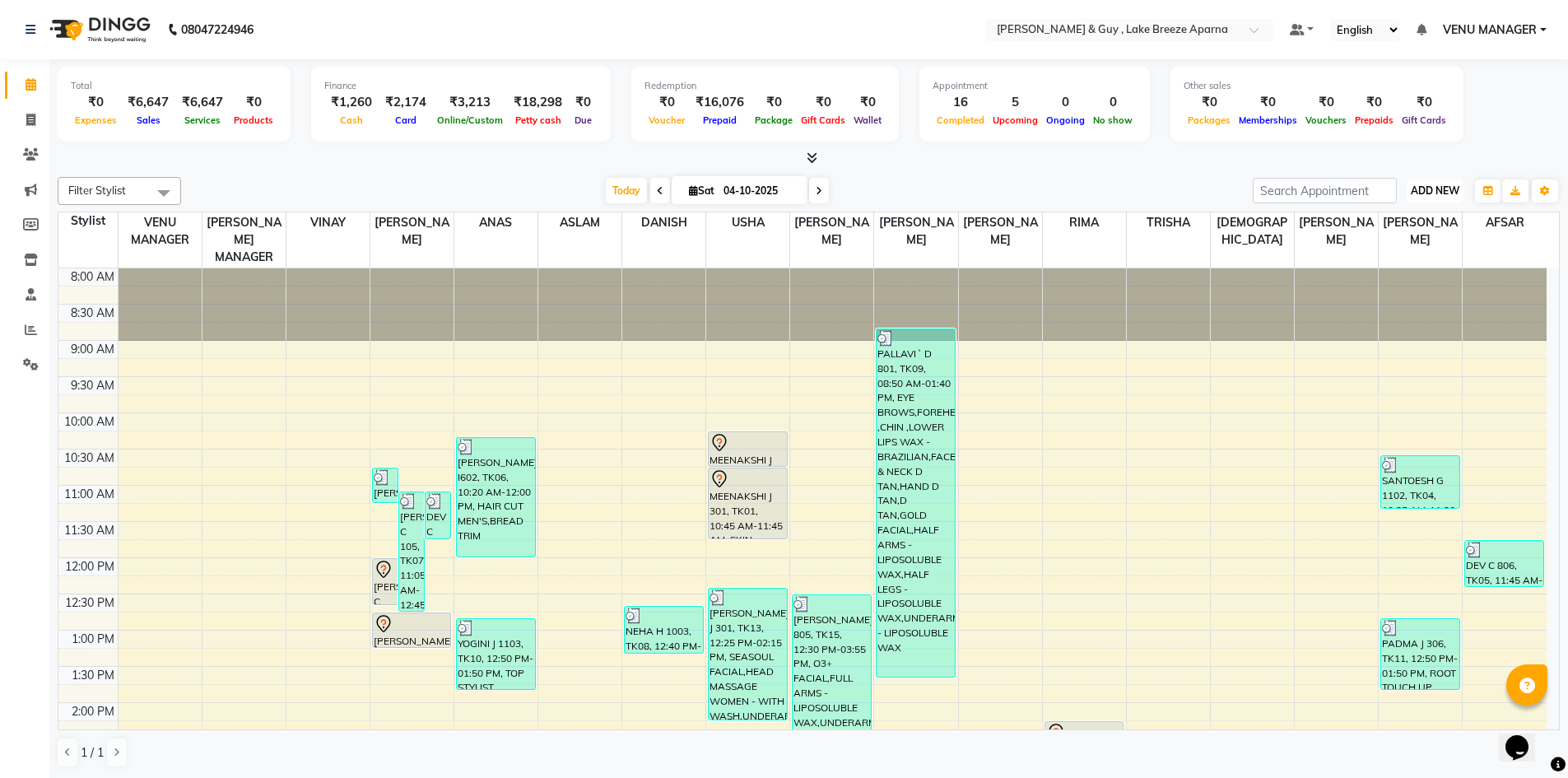
click at [1453, 191] on span "ADD NEW" at bounding box center [1435, 191] width 49 height 12
click at [1407, 289] on link "Add Transaction" at bounding box center [1397, 287] width 130 height 21
select select "direct"
select select
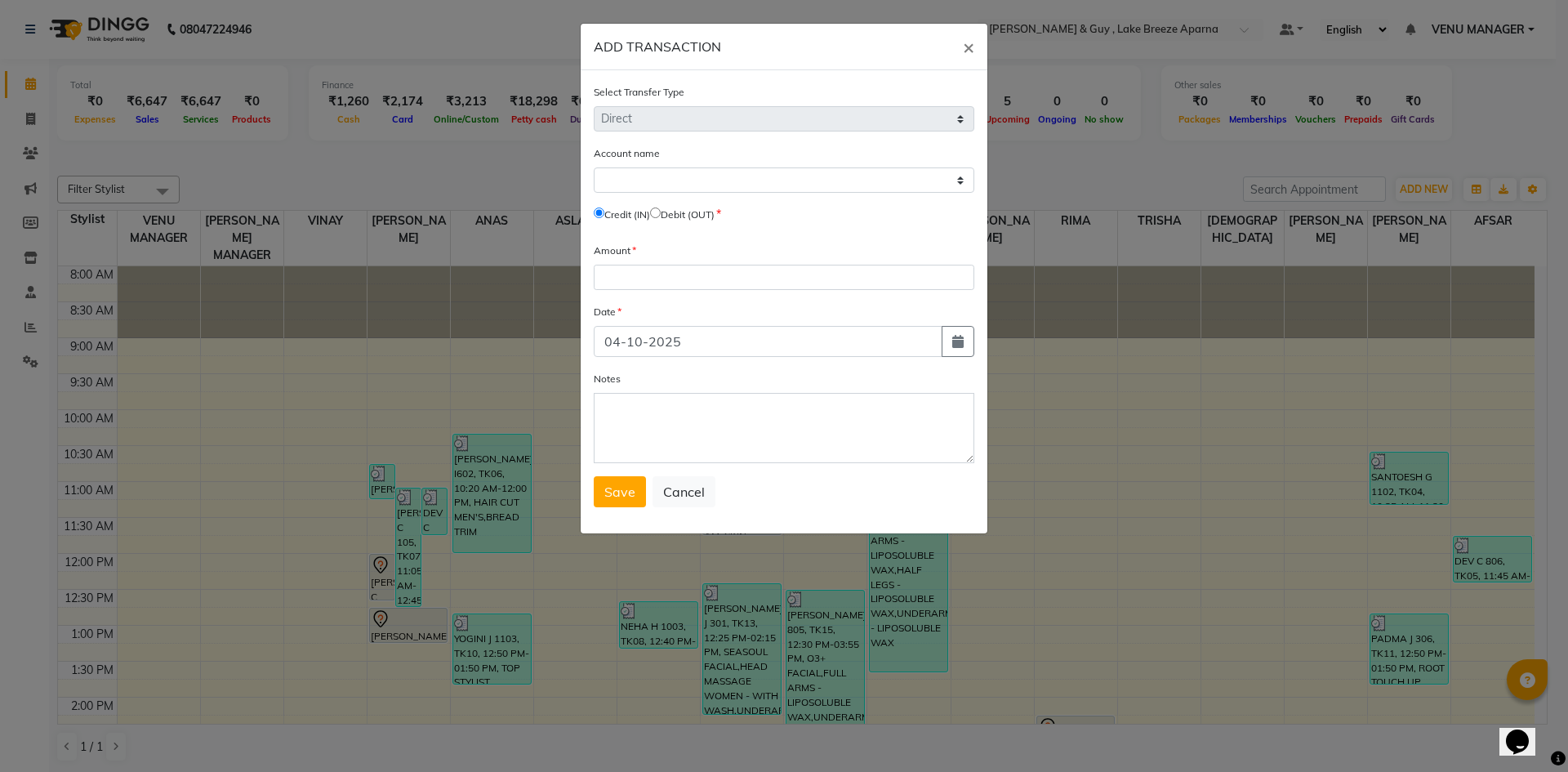
click at [661, 213] on input "radio" at bounding box center [656, 213] width 11 height 11
radio input "true"
click at [748, 177] on select "Select [PERSON_NAME] Cash Default Account" at bounding box center [784, 179] width 381 height 25
select select "7960"
click at [594, 167] on select "Select [PERSON_NAME] Cash Default Account" at bounding box center [784, 179] width 381 height 25
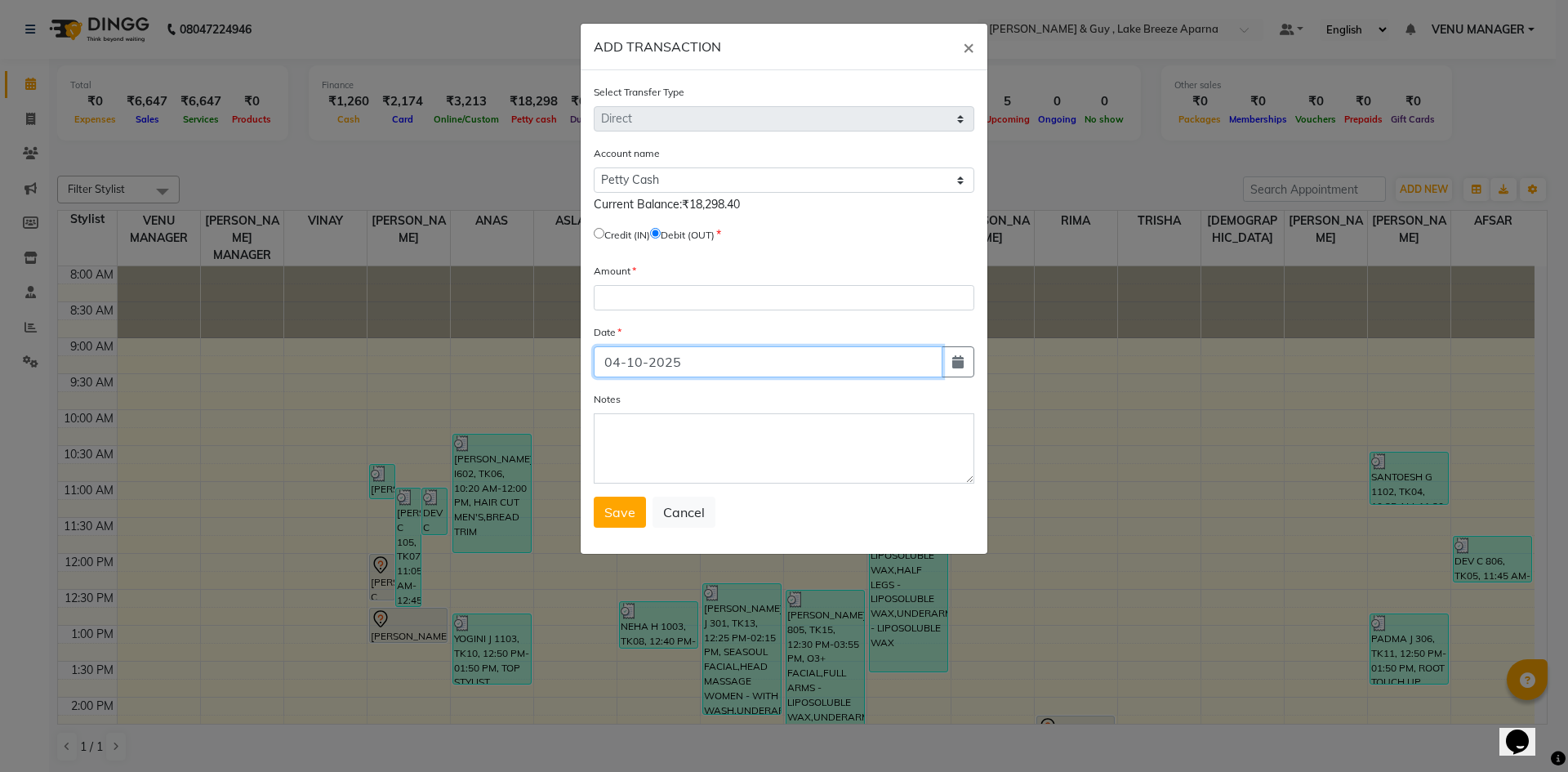
click at [910, 363] on input "04-10-2025" at bounding box center [768, 361] width 348 height 31
click at [956, 361] on icon "button" at bounding box center [958, 361] width 11 height 13
select select "10"
select select "2025"
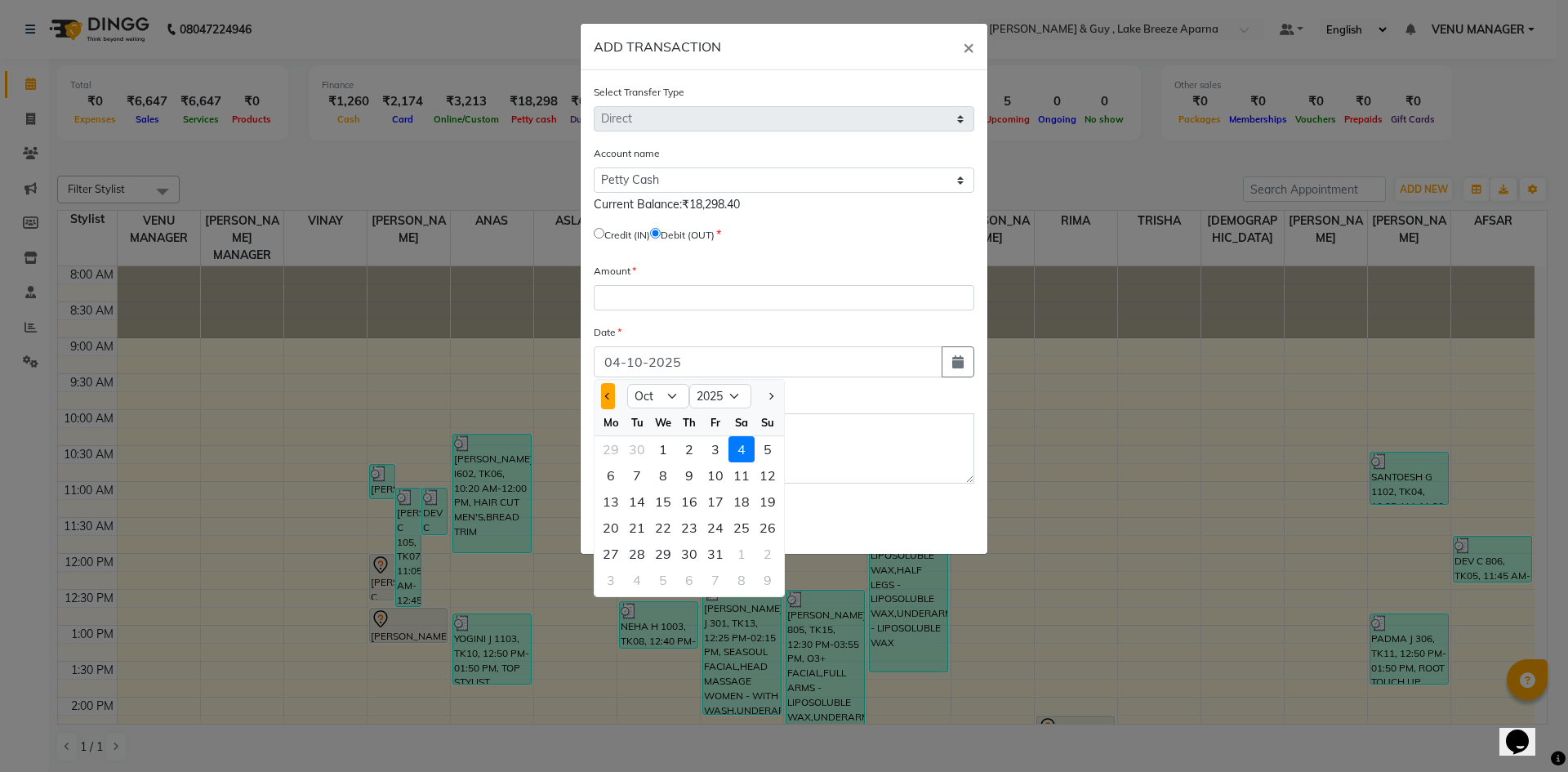
click at [607, 394] on span "Previous month" at bounding box center [608, 396] width 6 height 6
select select "8"
click at [719, 460] on div "1" at bounding box center [715, 449] width 26 height 26
type input "01-08-2025"
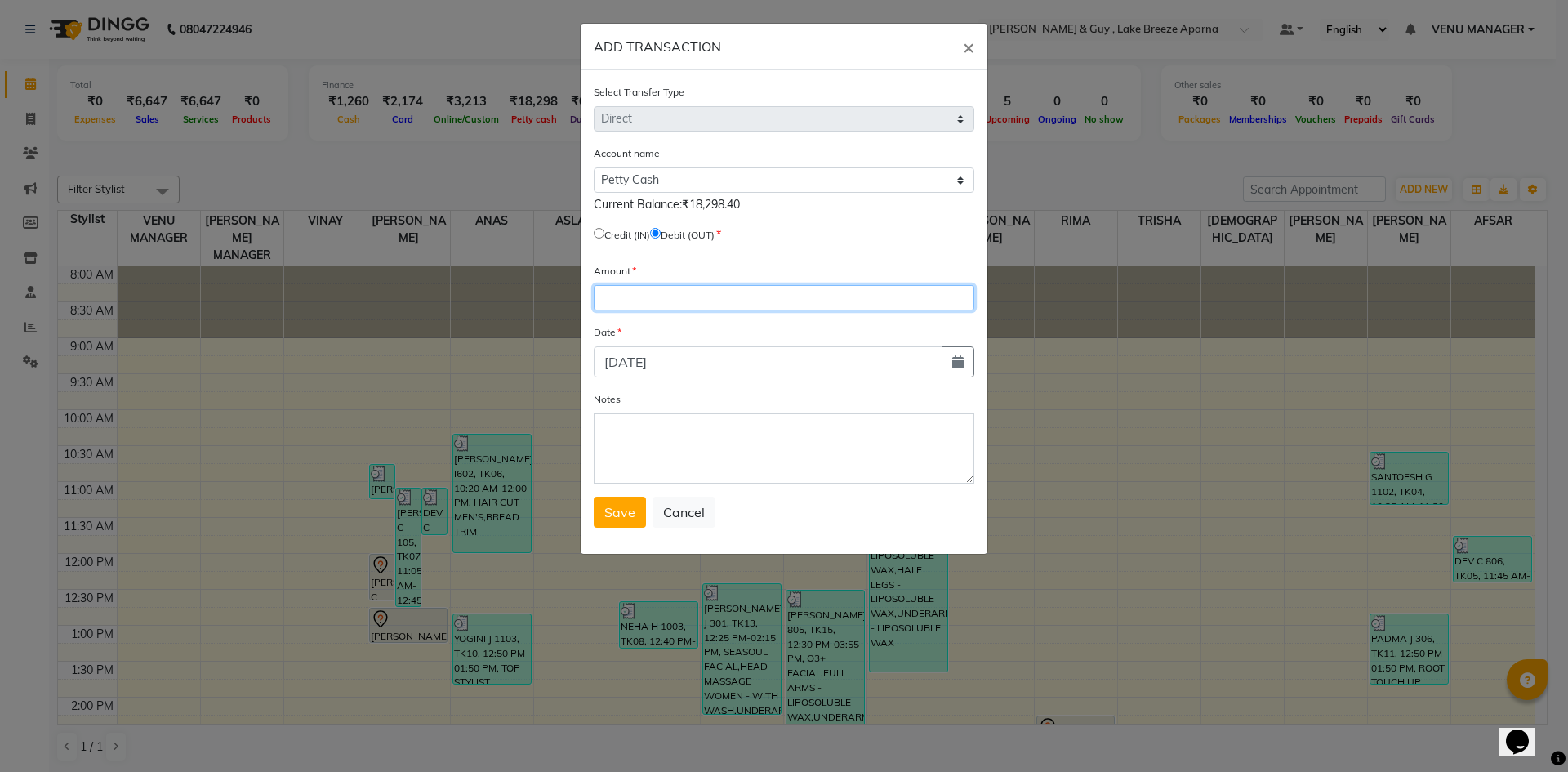
click at [619, 296] on input "number" at bounding box center [784, 298] width 381 height 25
type input "500"
click at [650, 462] on textarea "Notes" at bounding box center [784, 448] width 381 height 70
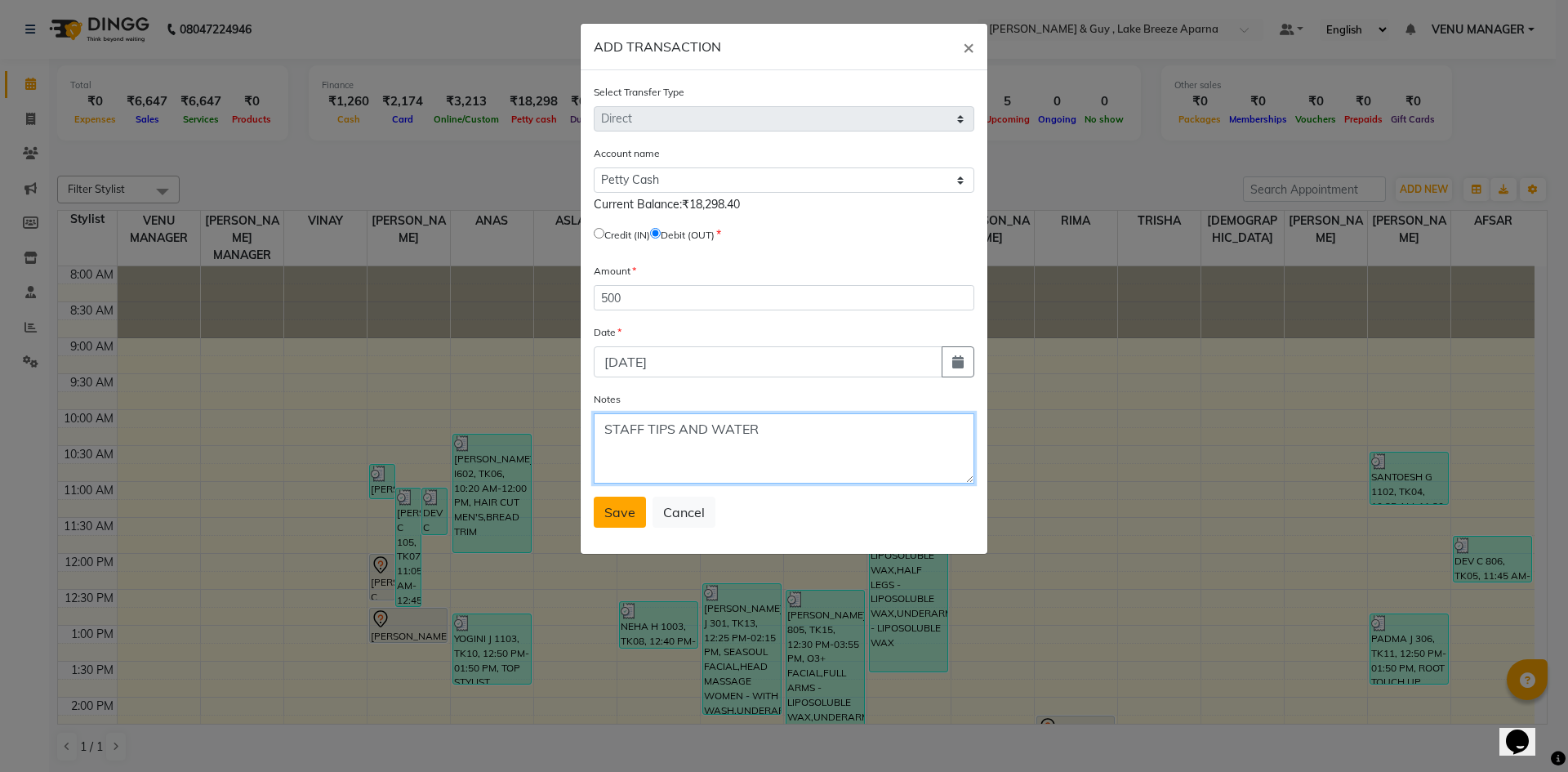
type textarea "STAFF TIPS AND WATER"
click at [604, 519] on span "Save" at bounding box center [619, 512] width 31 height 17
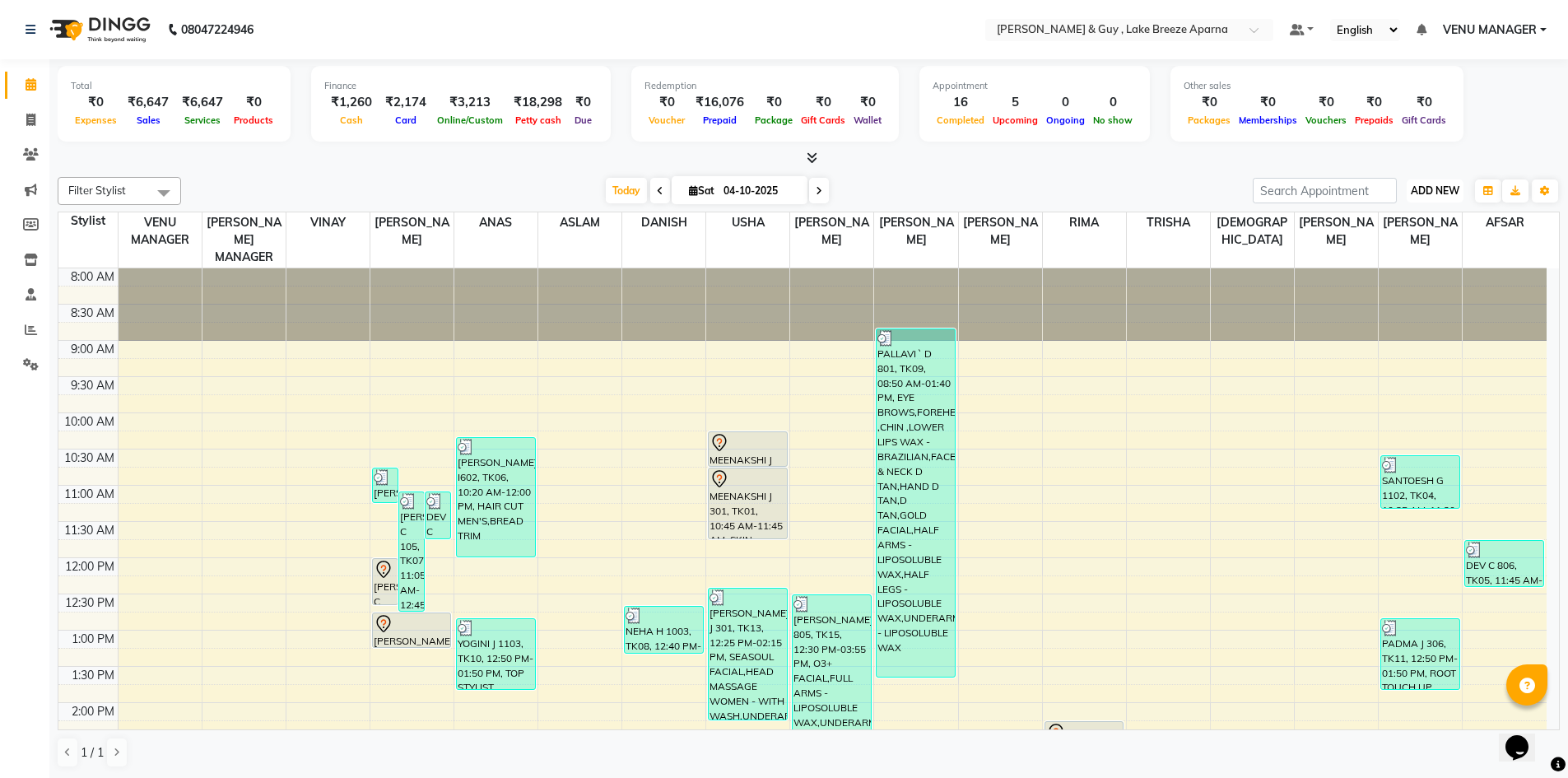
click at [1452, 189] on span "ADD NEW" at bounding box center [1435, 191] width 49 height 12
click at [1399, 288] on link "Add Transaction" at bounding box center [1397, 287] width 130 height 21
select select "direct"
select select
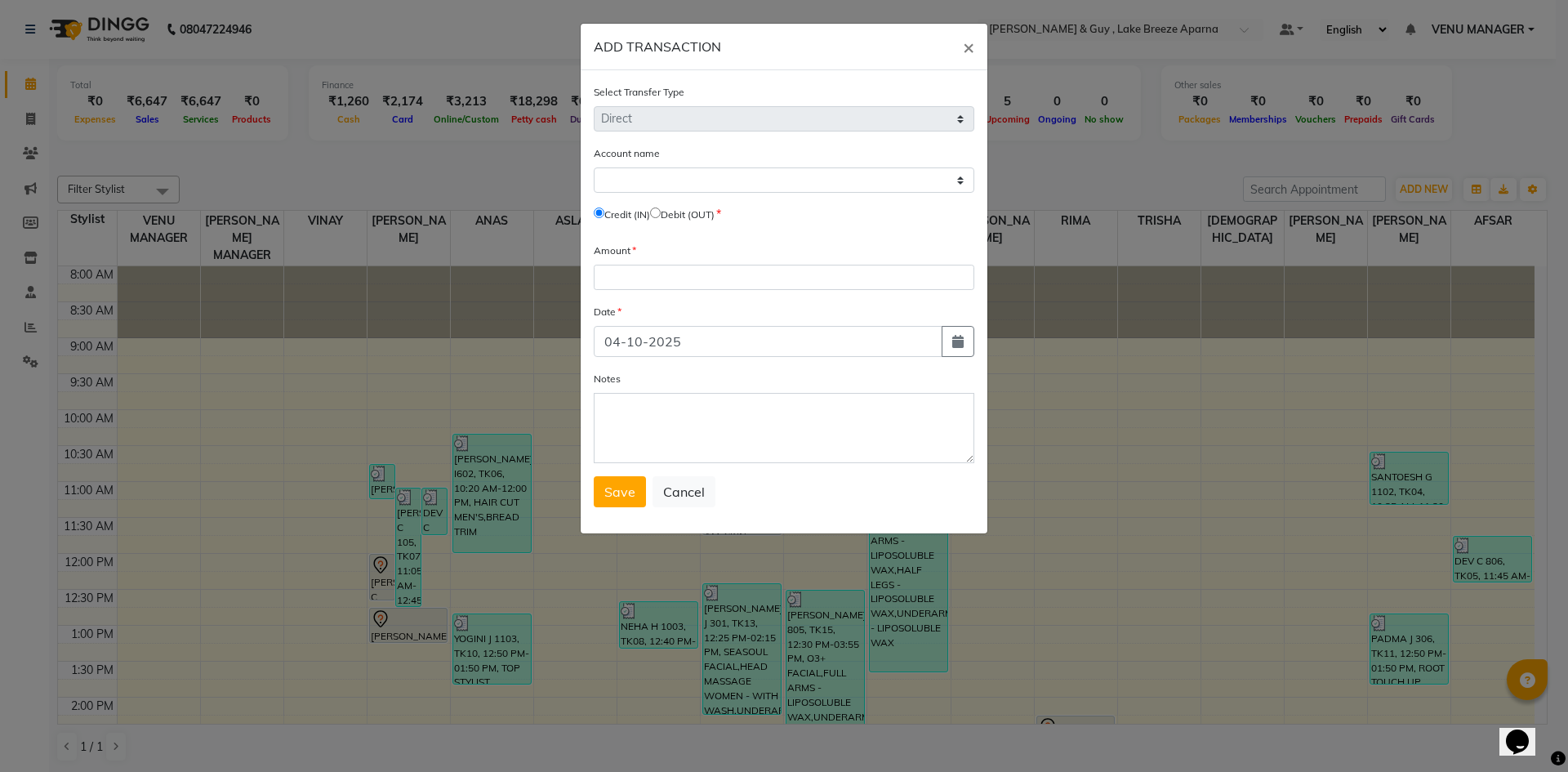
click at [661, 214] on input "radio" at bounding box center [656, 213] width 11 height 11
radio input "true"
click at [664, 194] on div "Account name Select Petty Cash Default Account Credit (IN) Debit (OUT)" at bounding box center [784, 186] width 381 height 84
click at [664, 179] on select "Select Petty Cash Default Account" at bounding box center [784, 179] width 381 height 25
select select "7960"
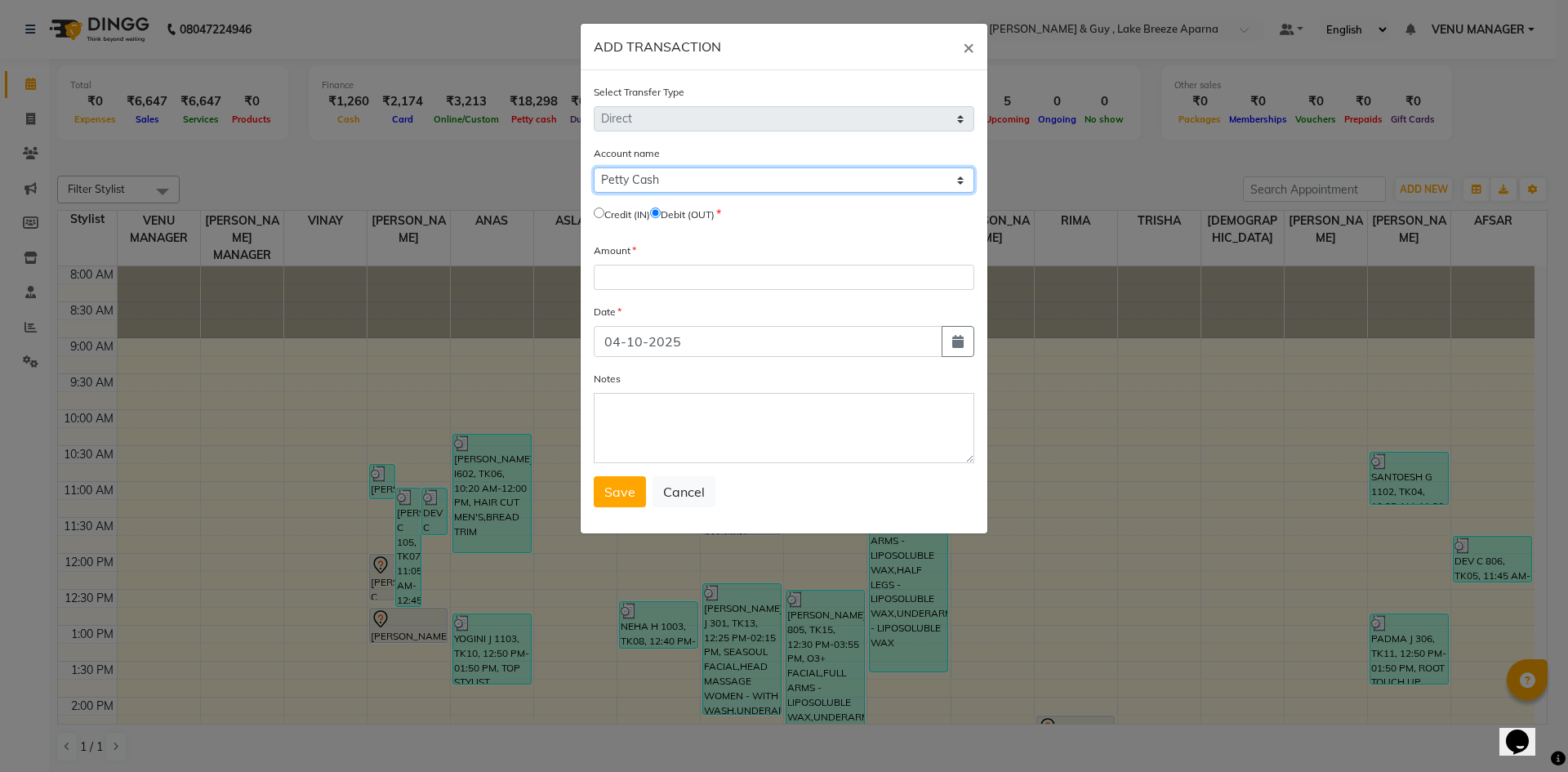
click at [594, 167] on select "Select Petty Cash Default Account" at bounding box center [784, 179] width 381 height 25
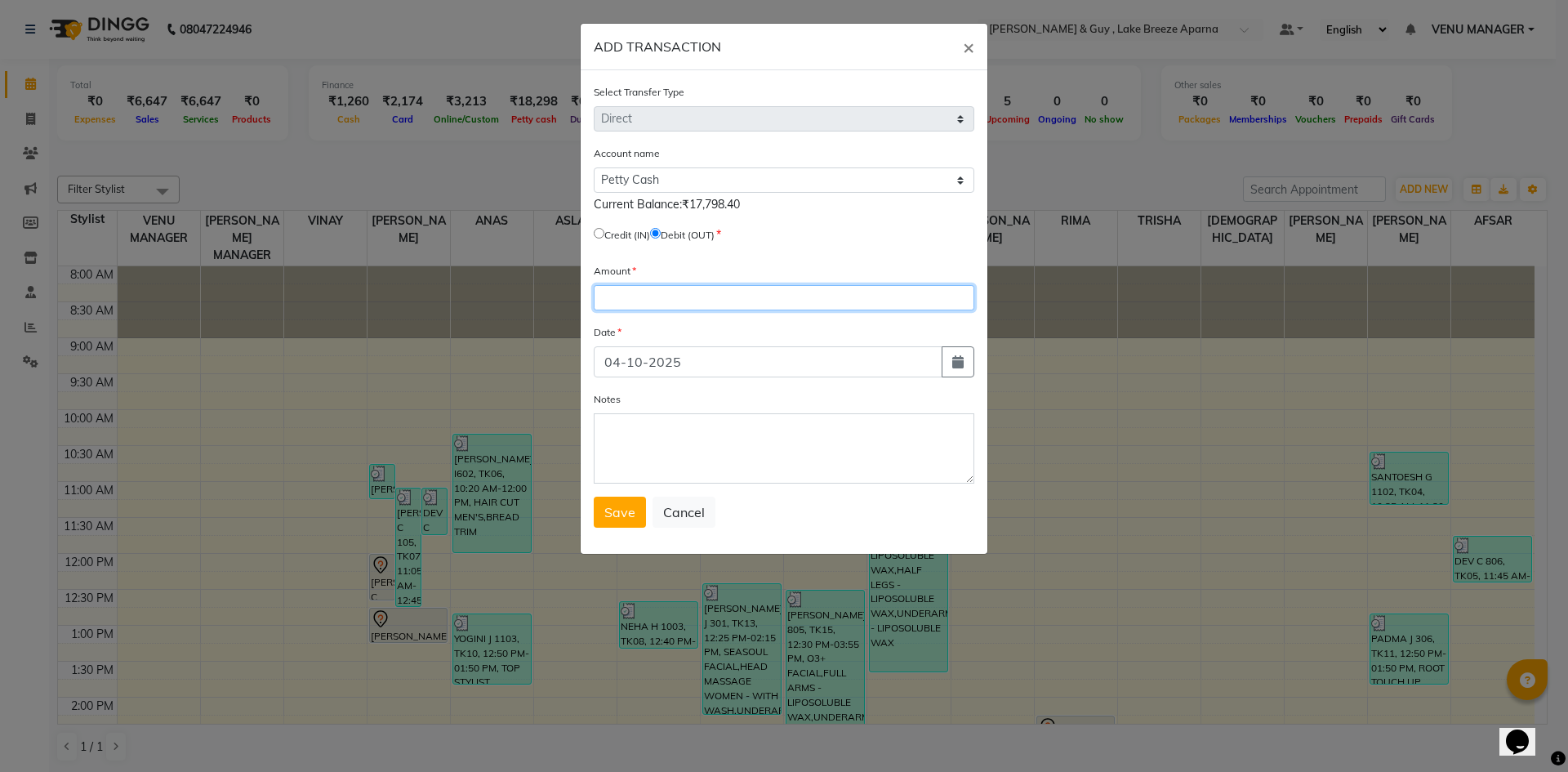
click at [681, 291] on input "number" at bounding box center [784, 298] width 381 height 25
click at [976, 368] on div "Select Transfer Type Select Direct Internal Account name Select Petty Cash Defa…" at bounding box center [784, 312] width 407 height 483
click at [964, 359] on button "button" at bounding box center [958, 361] width 32 height 31
select select "10"
select select "2025"
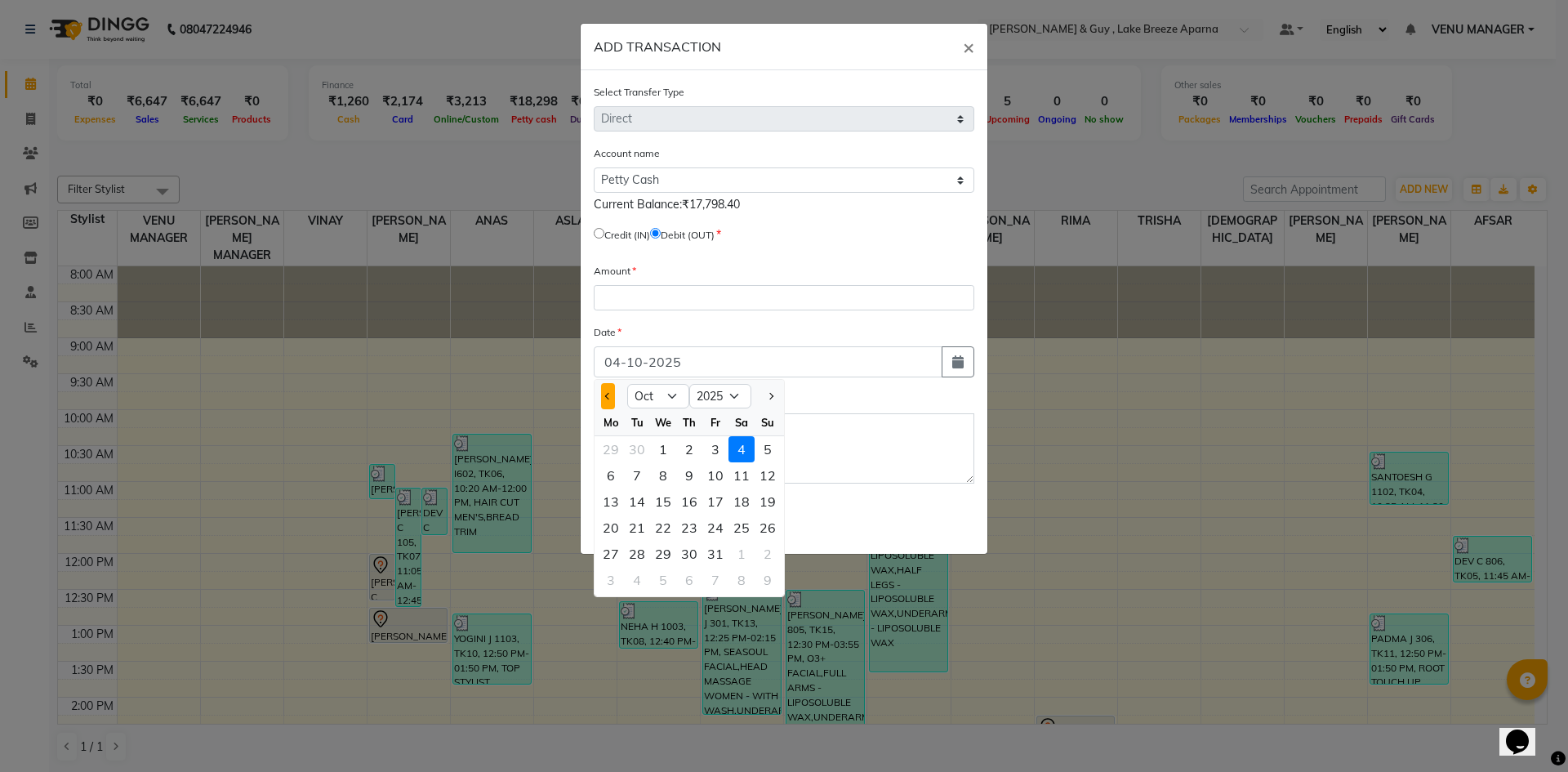
click at [614, 397] on button "Previous month" at bounding box center [608, 397] width 14 height 26
click at [613, 397] on button "Previous month" at bounding box center [608, 397] width 14 height 26
click at [777, 395] on button "Next month" at bounding box center [770, 397] width 14 height 26
select select "9"
click at [602, 447] on div "1" at bounding box center [611, 449] width 26 height 26
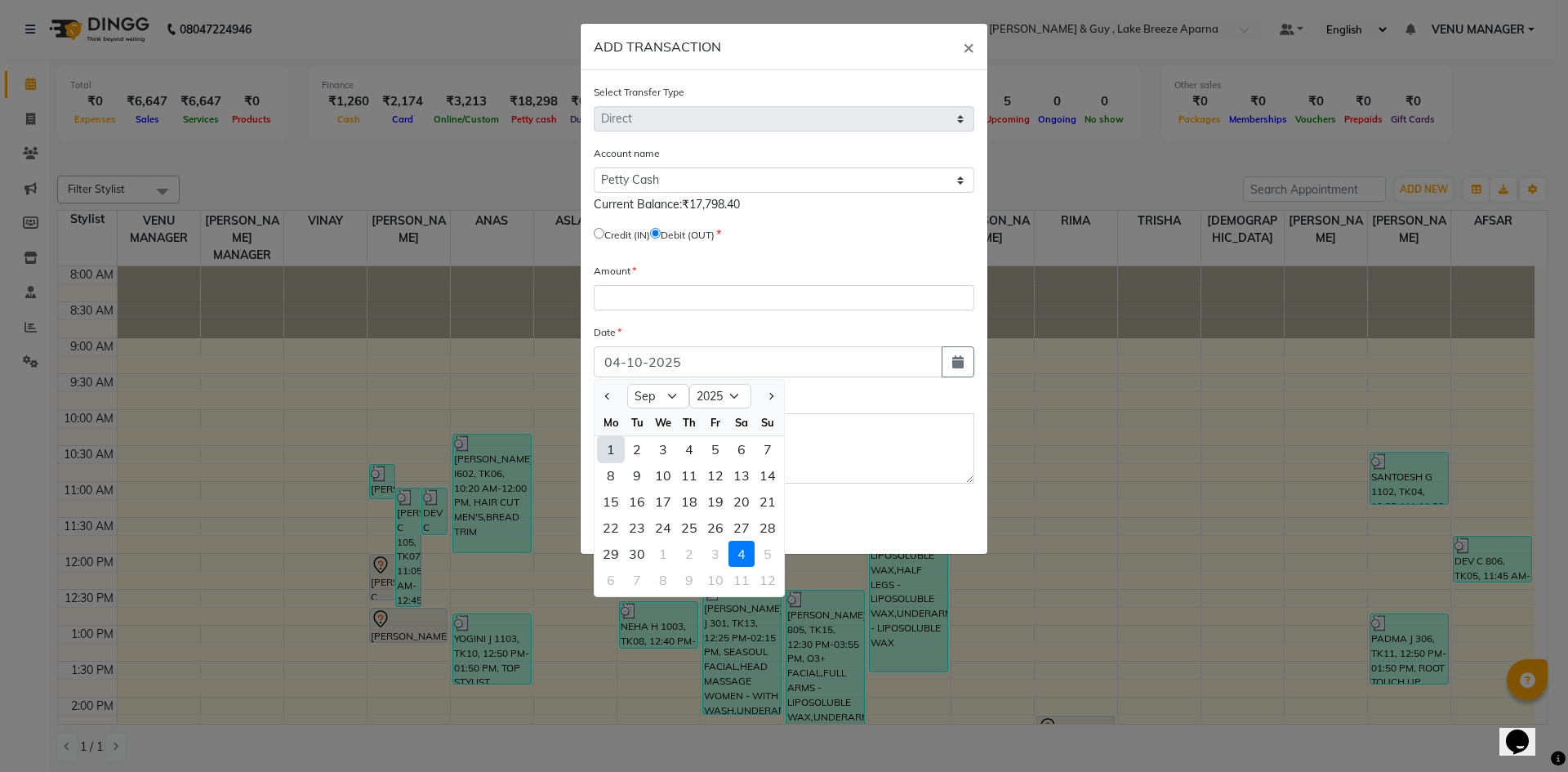
type input "01-09-2025"
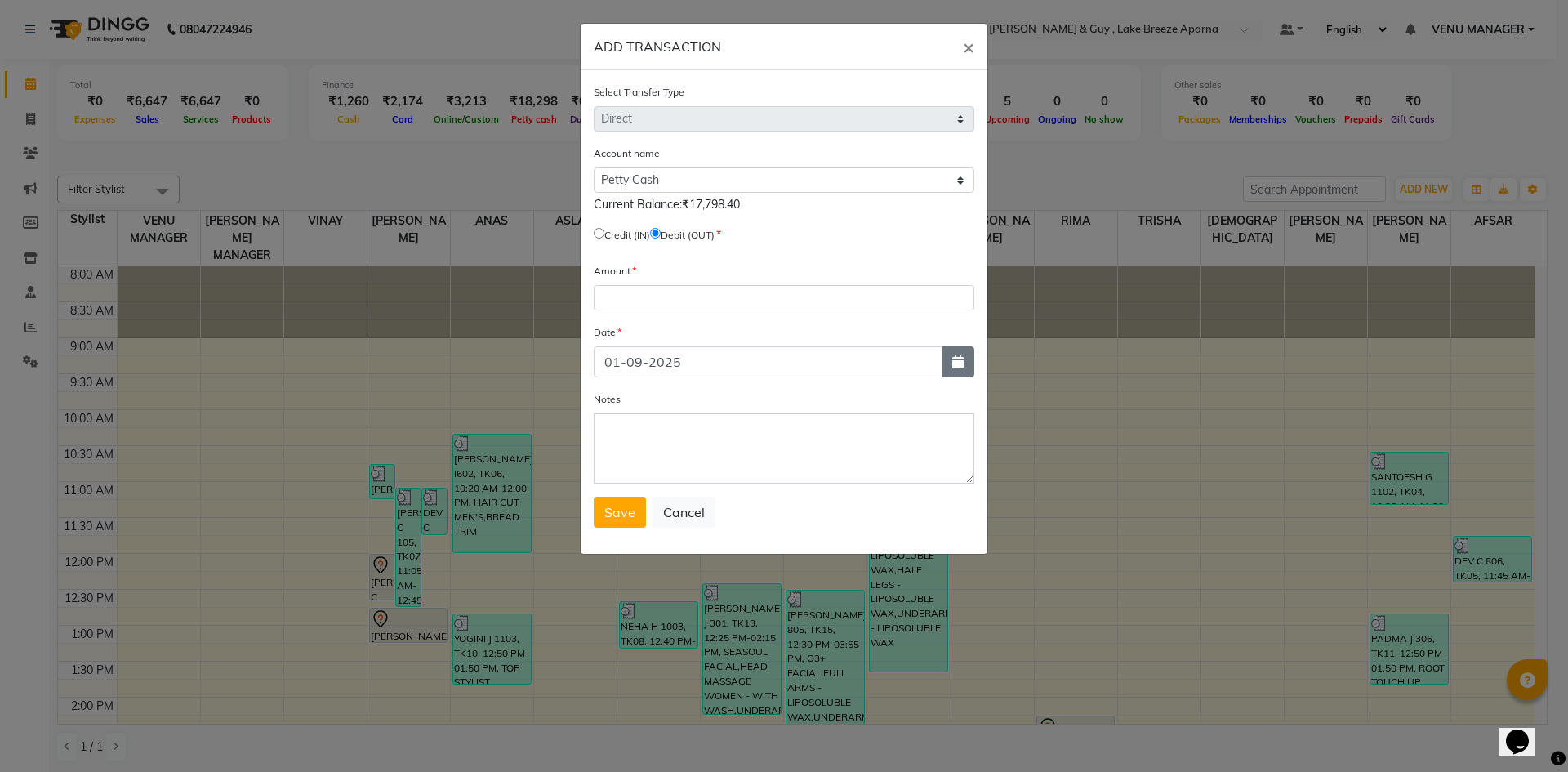
click at [950, 366] on button "button" at bounding box center [958, 361] width 32 height 31
select select "9"
select select "2025"
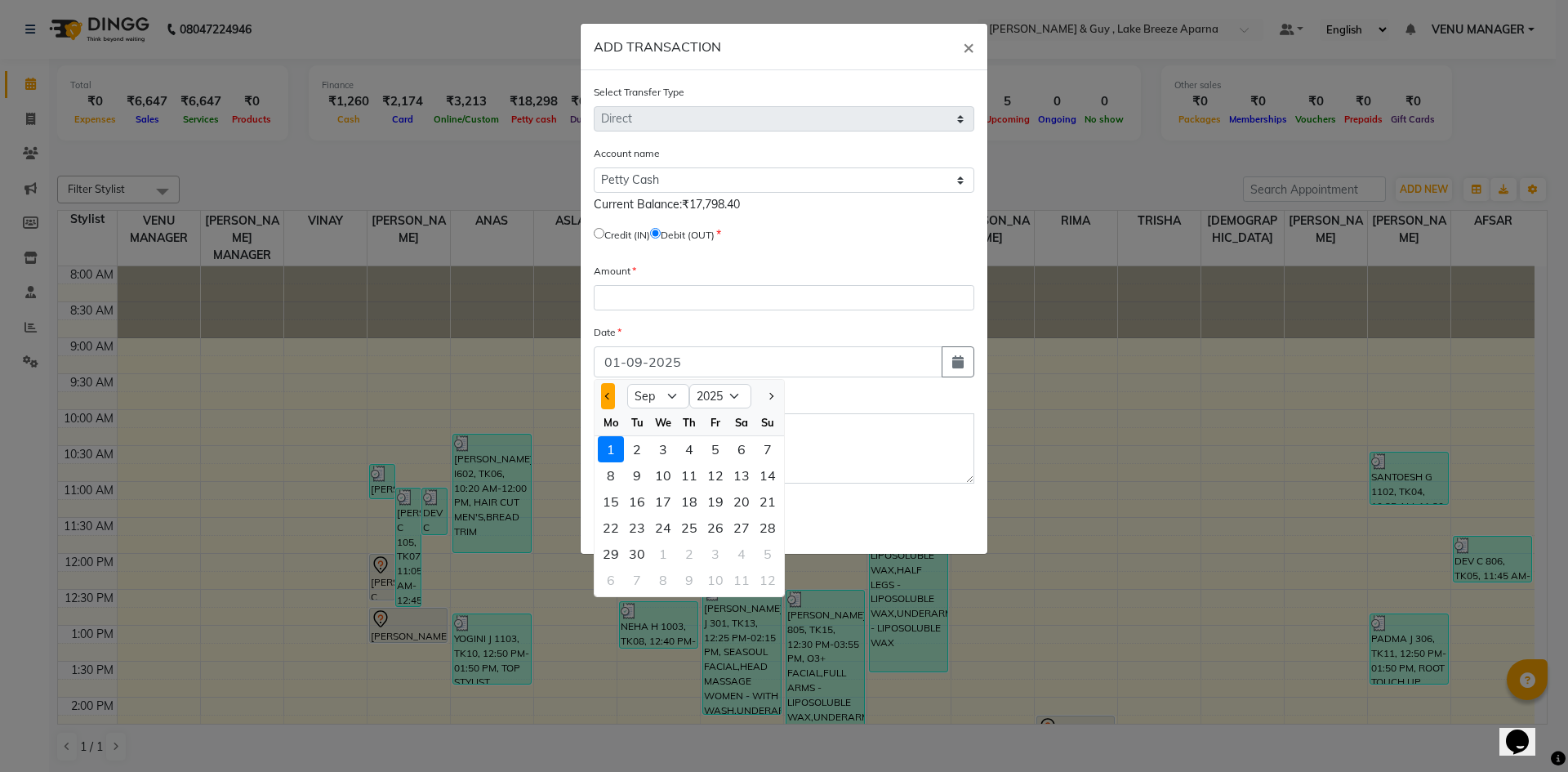
click at [615, 403] on button "Previous month" at bounding box center [608, 397] width 14 height 26
select select "8"
click at [710, 458] on div "1" at bounding box center [715, 449] width 26 height 26
type input "01-08-2025"
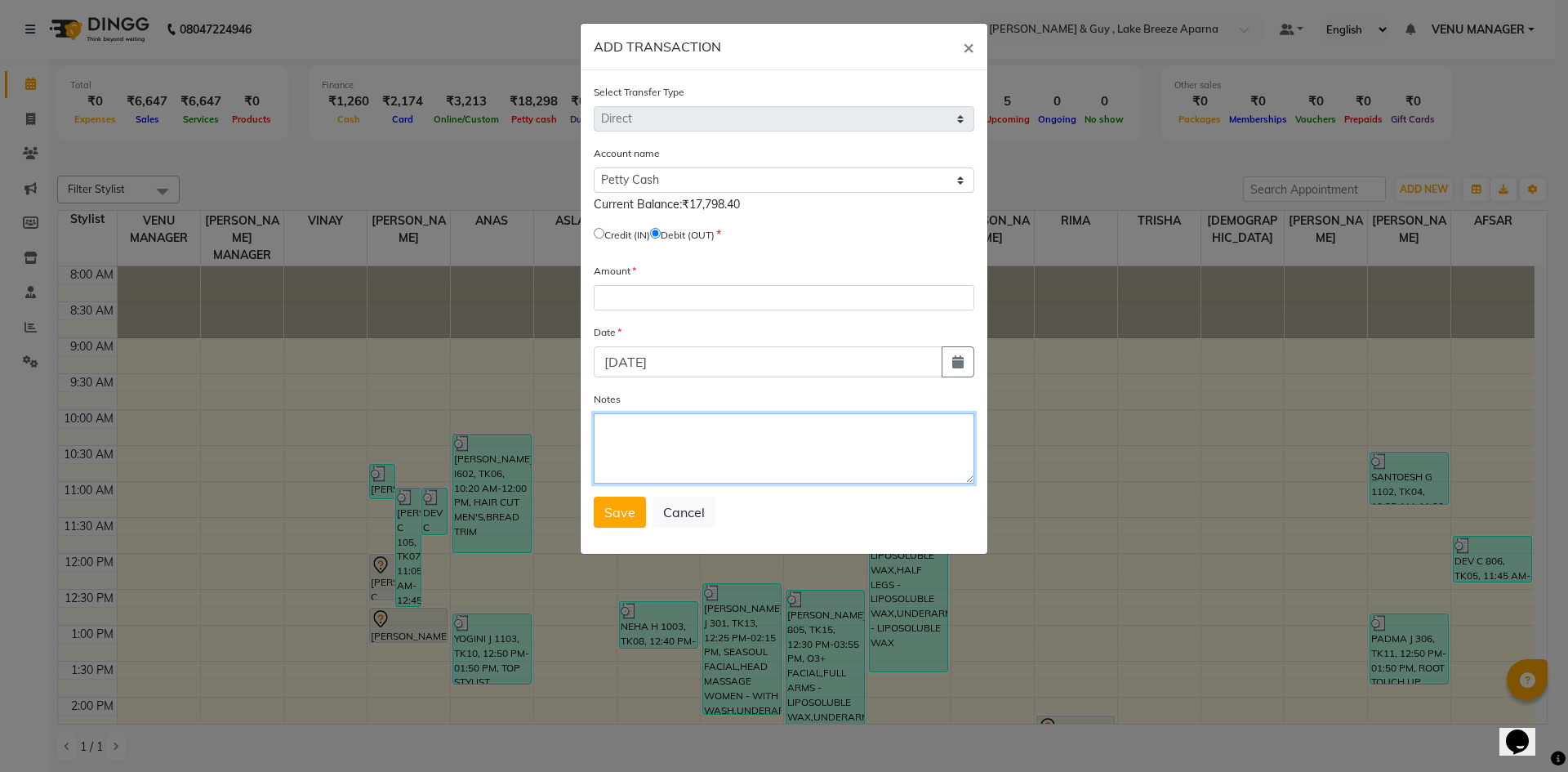
click at [641, 445] on textarea "Notes" at bounding box center [784, 448] width 381 height 70
click at [660, 301] on input "number" at bounding box center [784, 298] width 381 height 25
type input "100"
click at [721, 435] on textarea "Notes" at bounding box center [784, 448] width 381 height 70
type textarea "S"
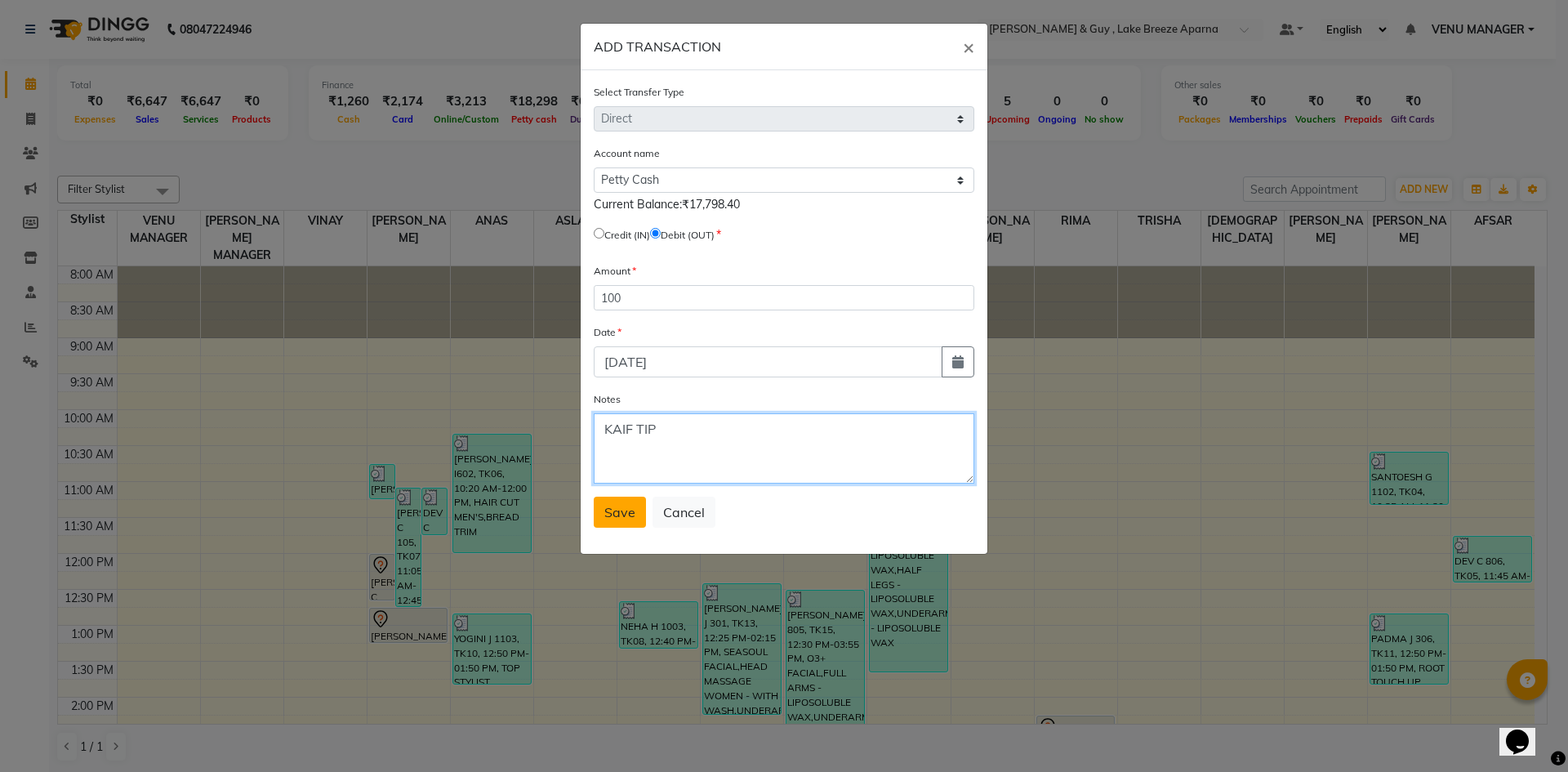
type textarea "KAIF TIP"
click at [613, 511] on span "Save" at bounding box center [619, 512] width 31 height 17
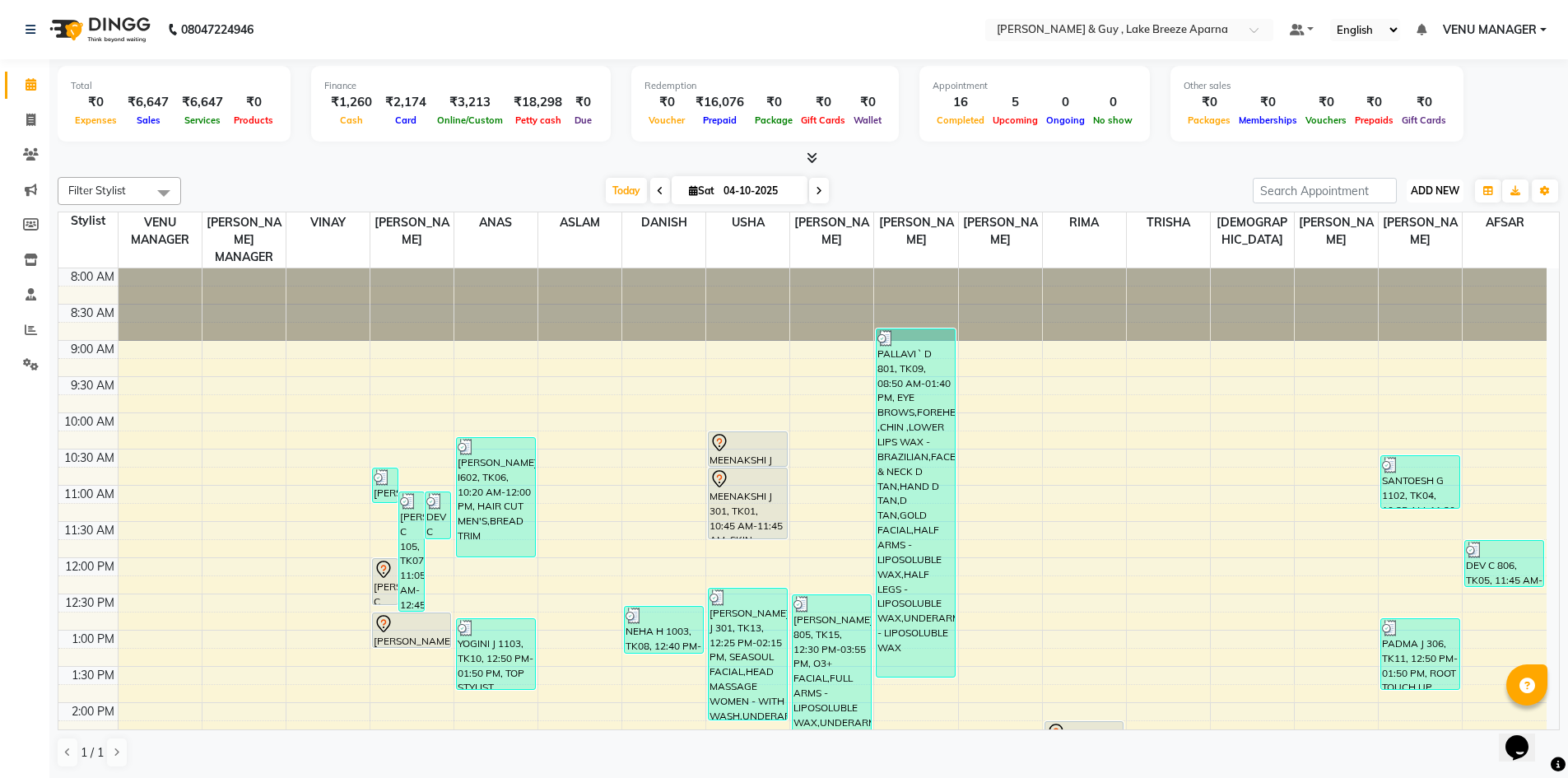
click at [1428, 181] on button "ADD NEW Toggle Dropdown" at bounding box center [1435, 191] width 56 height 23
click at [1396, 278] on link "Add Transaction" at bounding box center [1397, 287] width 130 height 21
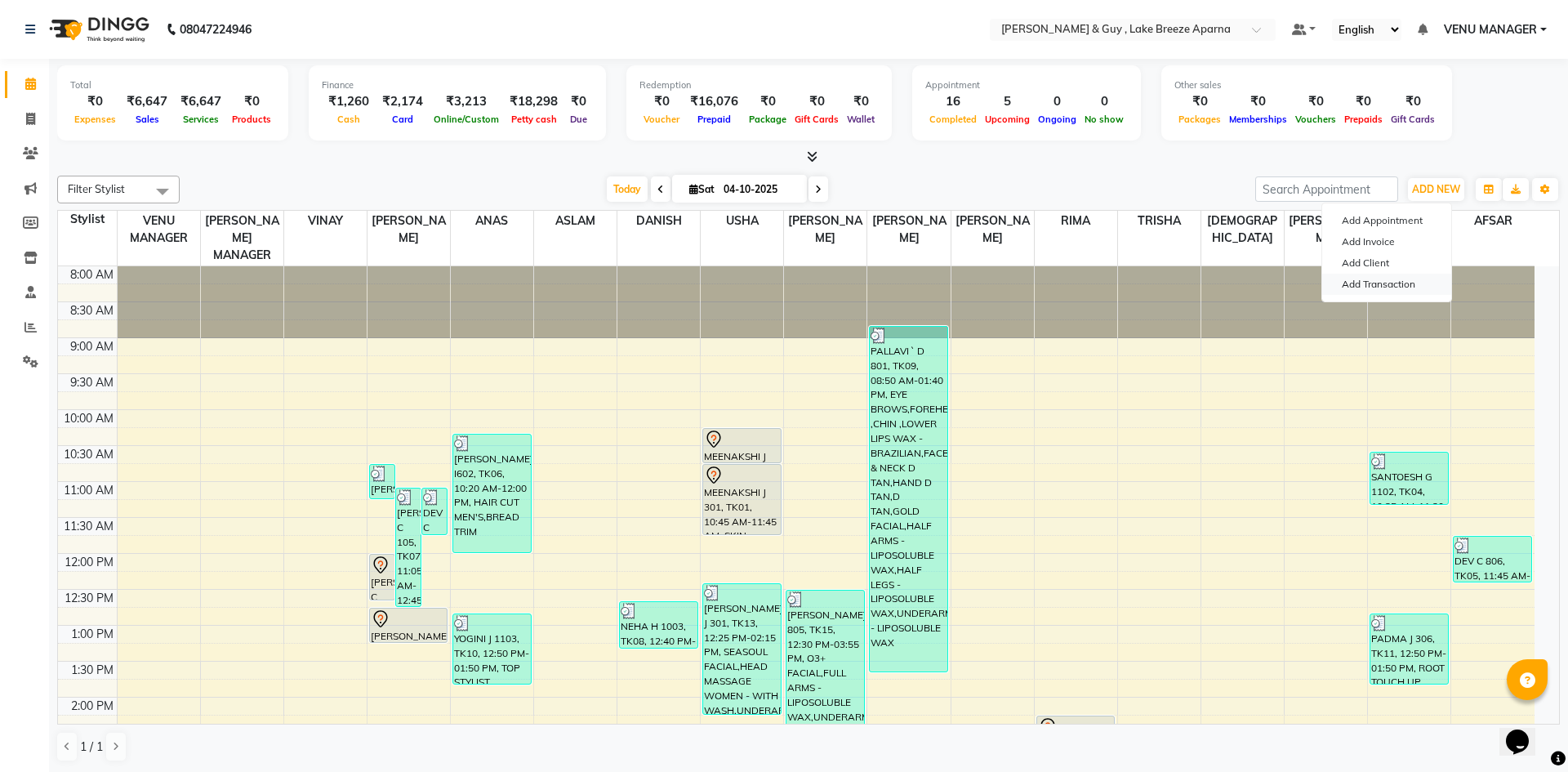
select select "direct"
select select
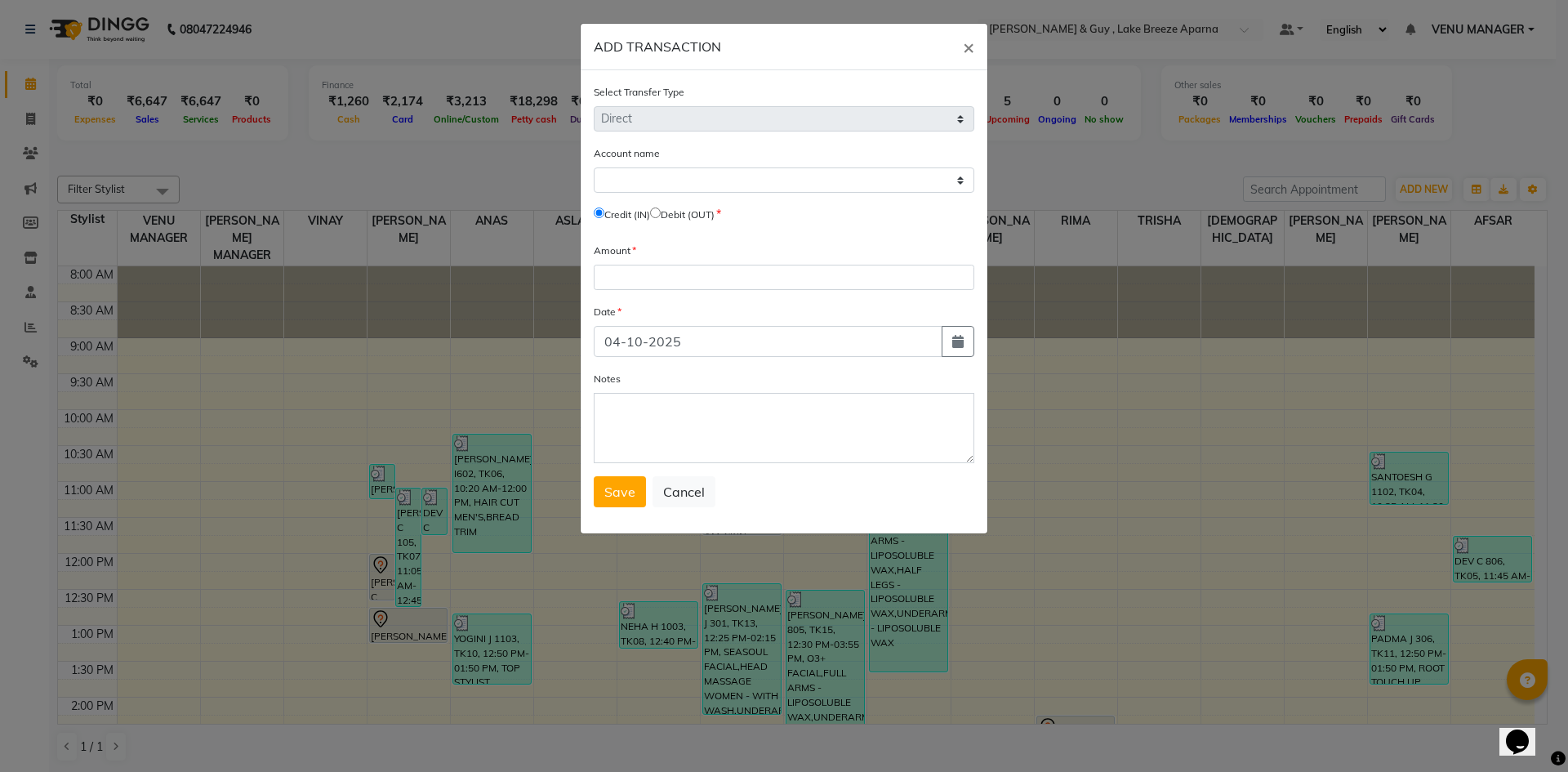
click at [661, 215] on input "radio" at bounding box center [656, 213] width 11 height 11
radio input "true"
click at [683, 183] on select "Select Petty Cash Default Account" at bounding box center [784, 179] width 381 height 25
select select "7960"
click at [594, 167] on select "Select Petty Cash Default Account" at bounding box center [784, 179] width 381 height 25
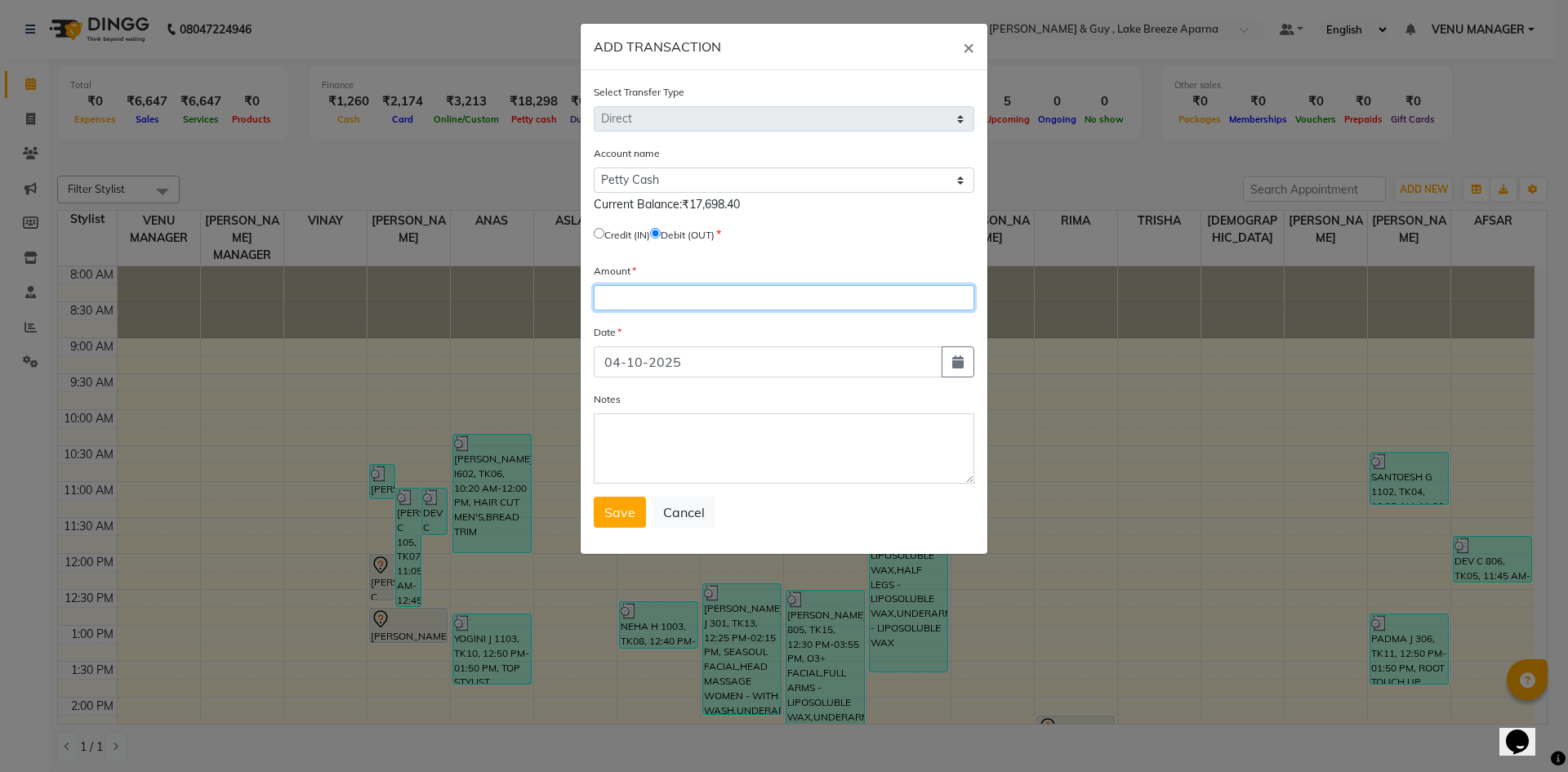
click at [674, 285] on input "number" at bounding box center [784, 298] width 381 height 25
type input "600"
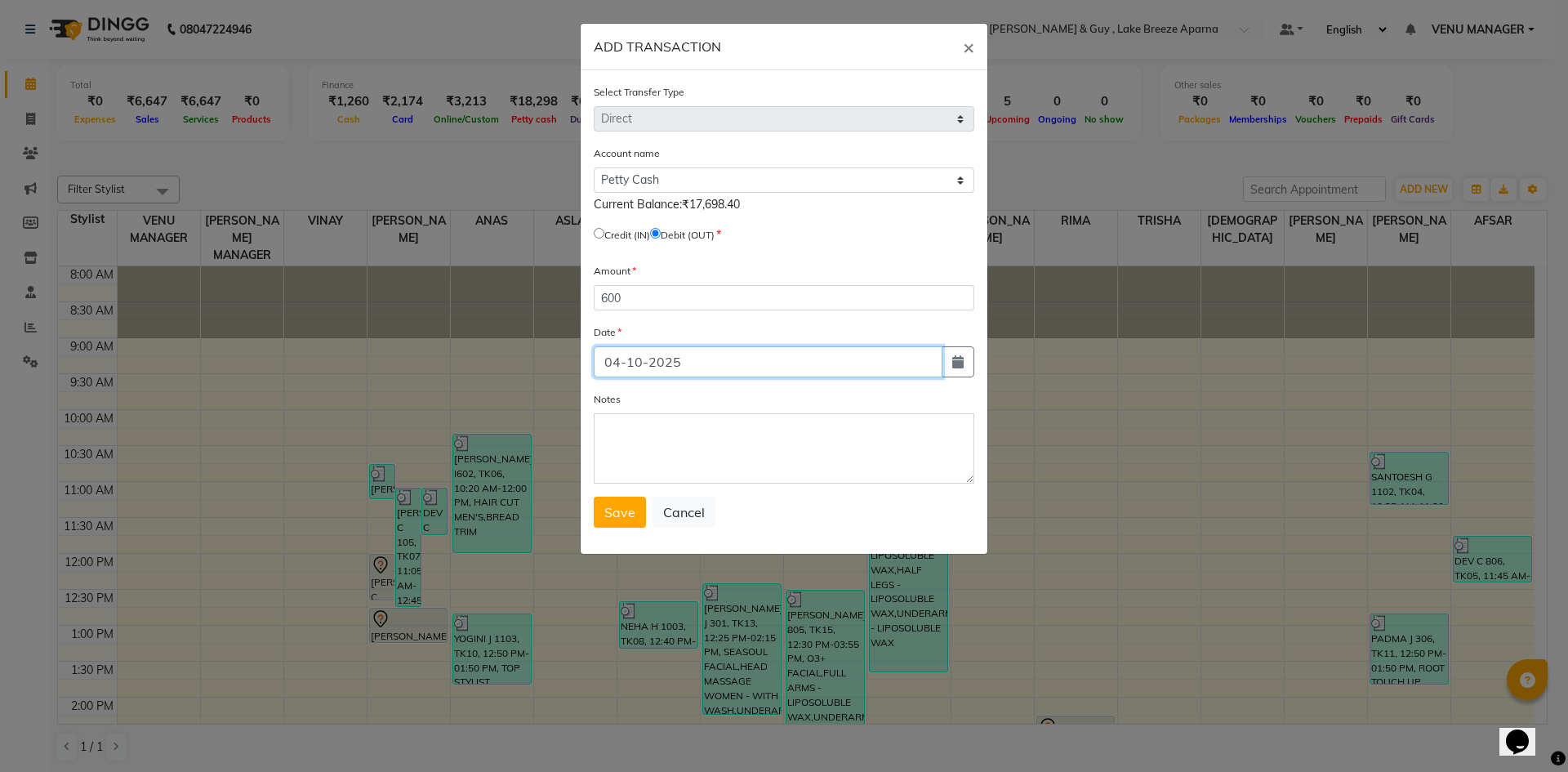
click at [941, 371] on input "04-10-2025" at bounding box center [768, 361] width 348 height 31
click at [960, 371] on button "button" at bounding box center [958, 361] width 32 height 31
select select "10"
select select "2025"
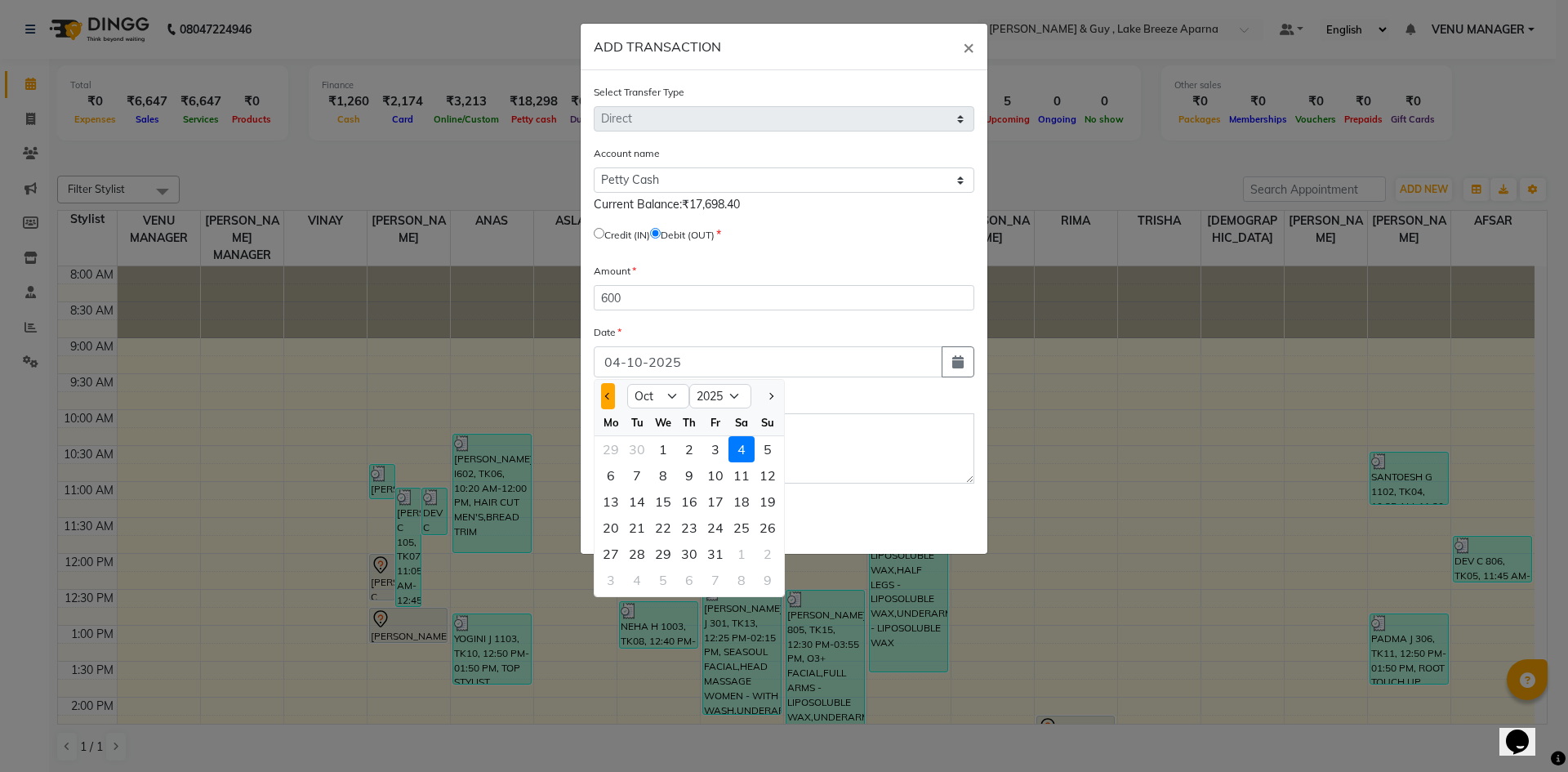
click at [612, 397] on button "Previous month" at bounding box center [608, 397] width 14 height 26
select select "8"
click at [740, 462] on div "9" at bounding box center [742, 475] width 26 height 26
type input "09-08-2025"
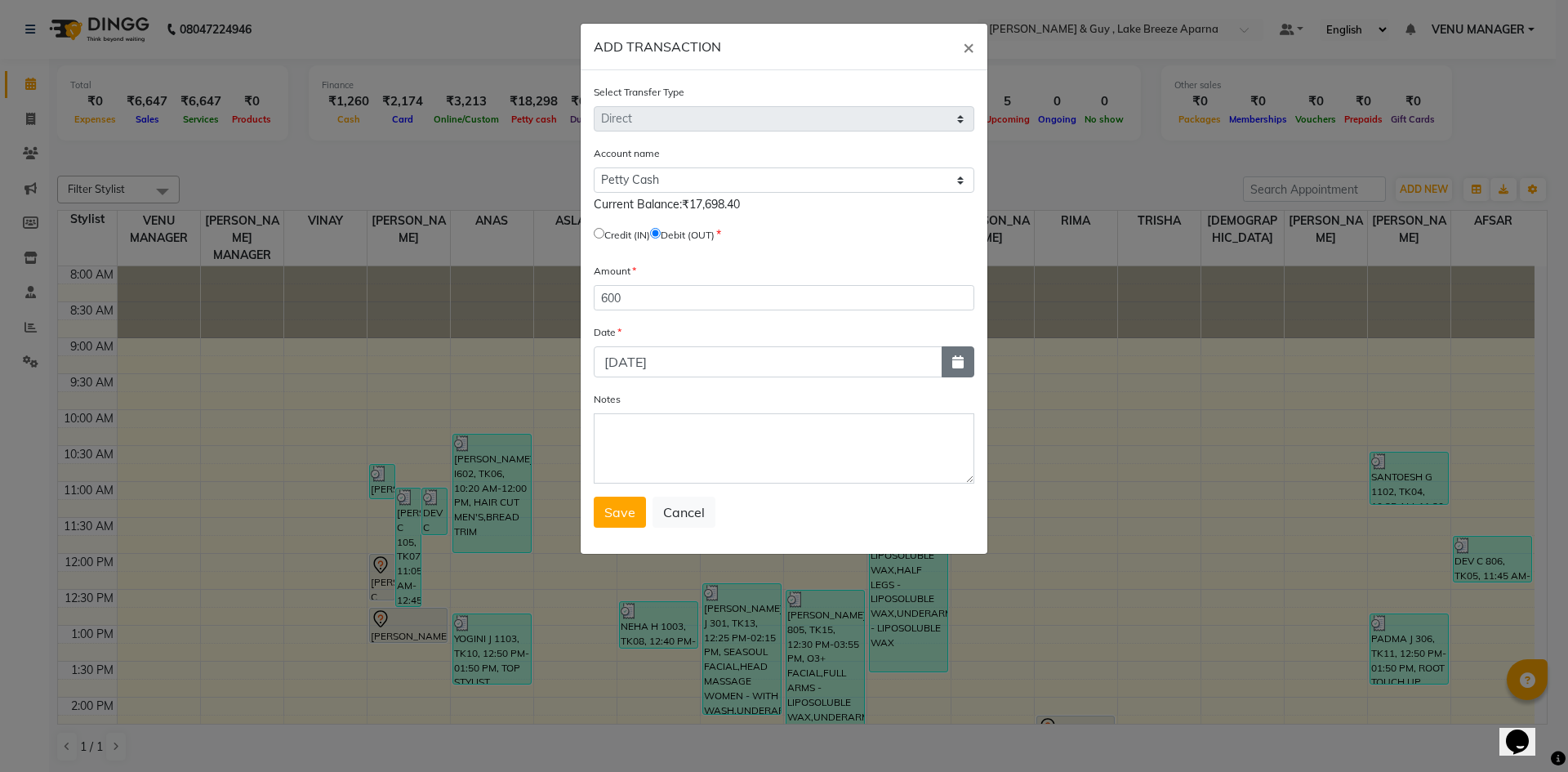
click at [972, 365] on button "button" at bounding box center [958, 361] width 32 height 31
select select "8"
select select "2025"
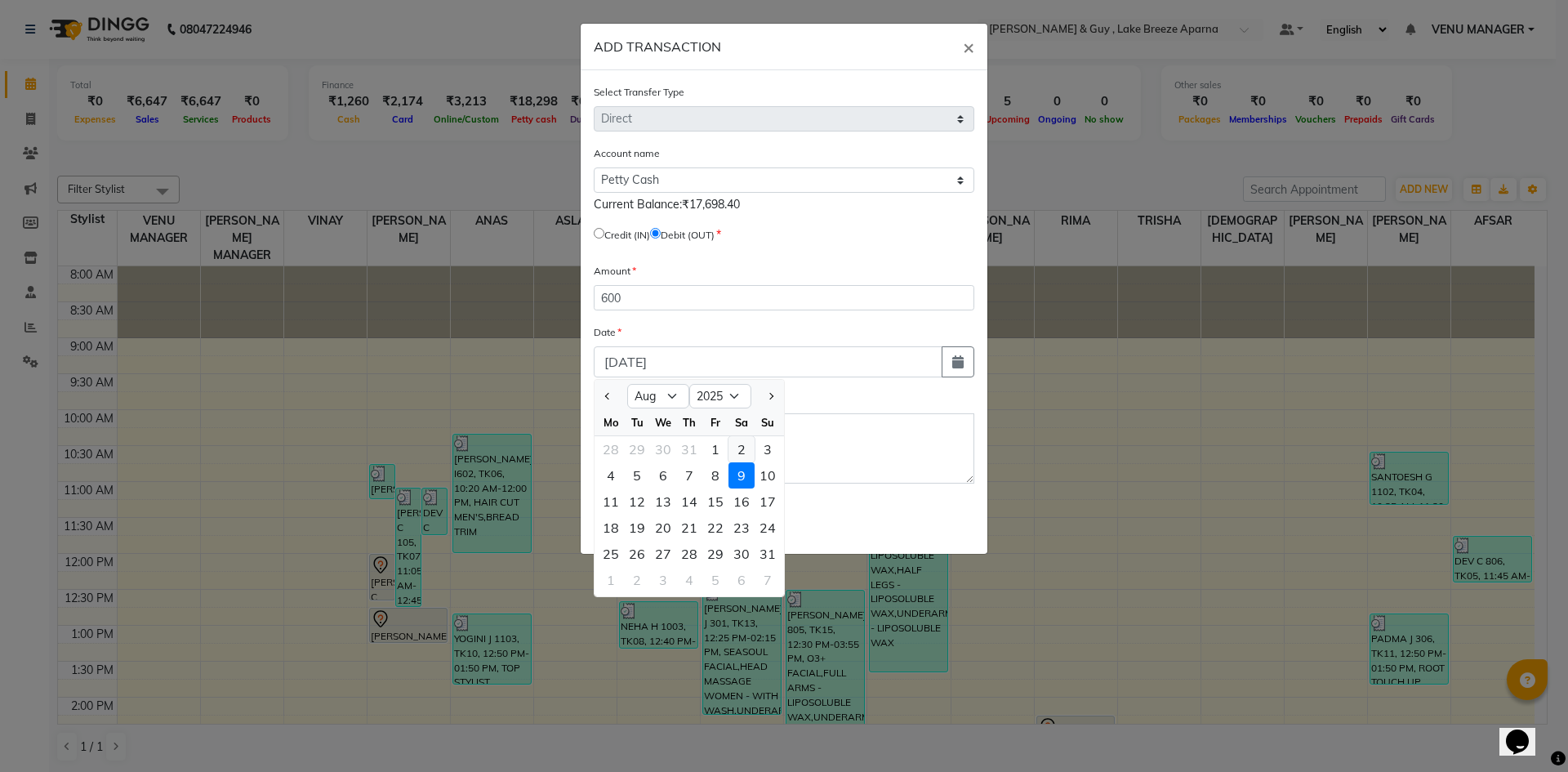
click at [736, 456] on div "2" at bounding box center [742, 449] width 26 height 26
type input "02-08-2025"
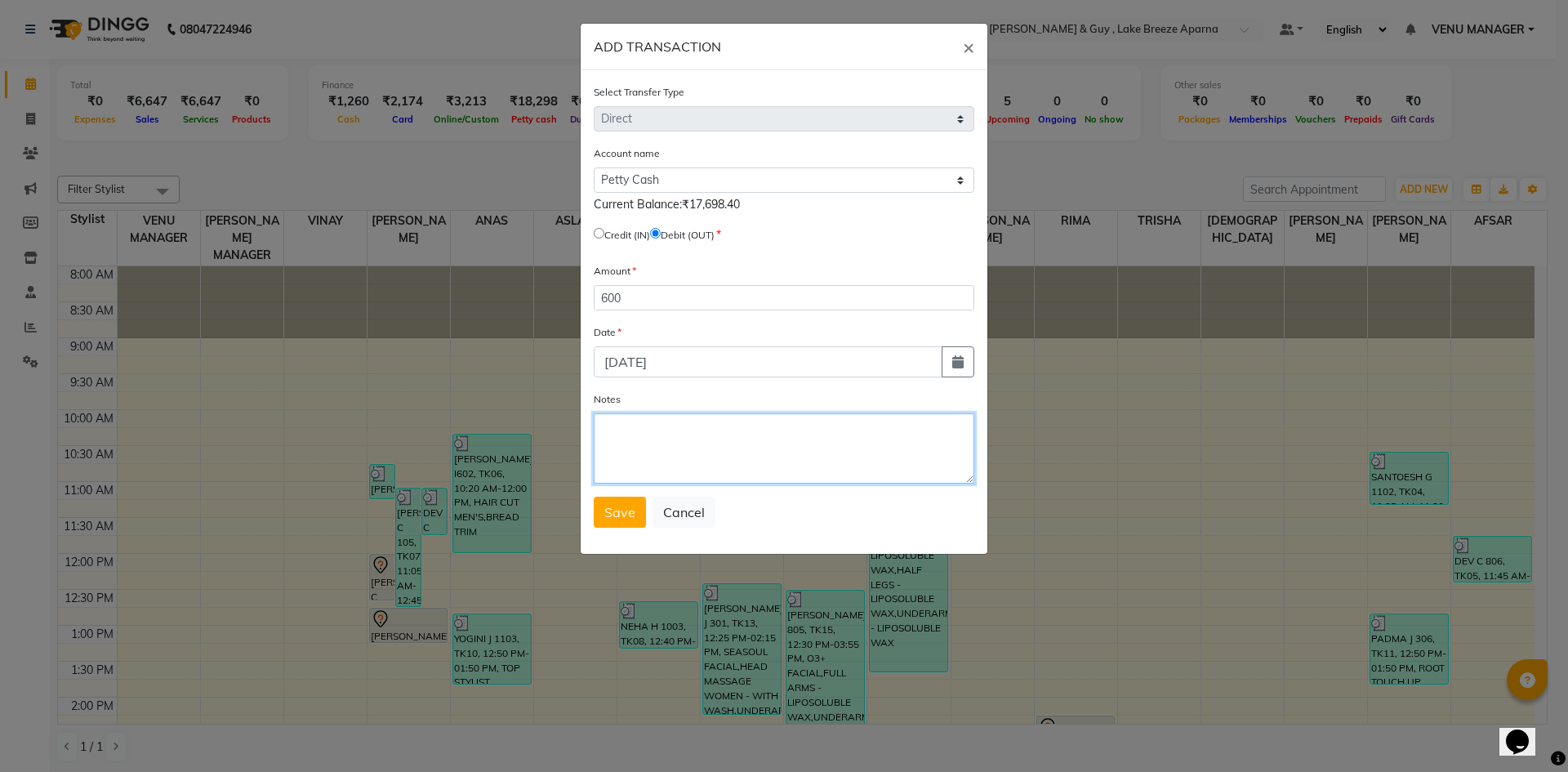
click at [675, 439] on textarea "Notes" at bounding box center [784, 448] width 381 height 70
type textarea "S"
type textarea "ASLAM TIP 100 + CLIENT RETURN AMOUNT 500"
click at [633, 517] on span "Save" at bounding box center [619, 512] width 31 height 17
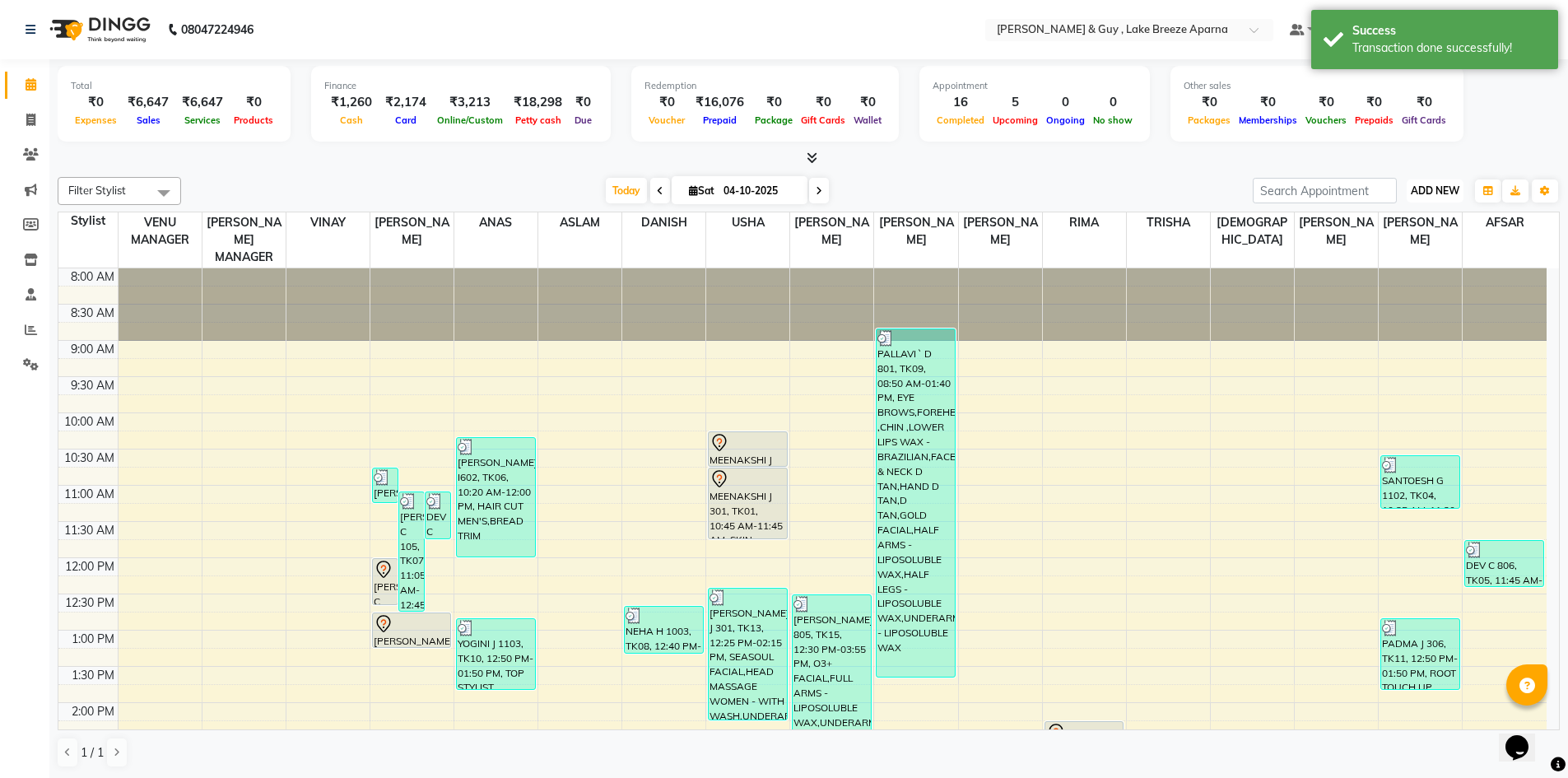
click at [1452, 191] on span "ADD NEW" at bounding box center [1435, 191] width 49 height 12
click at [1414, 282] on link "Add Transaction" at bounding box center [1397, 287] width 130 height 21
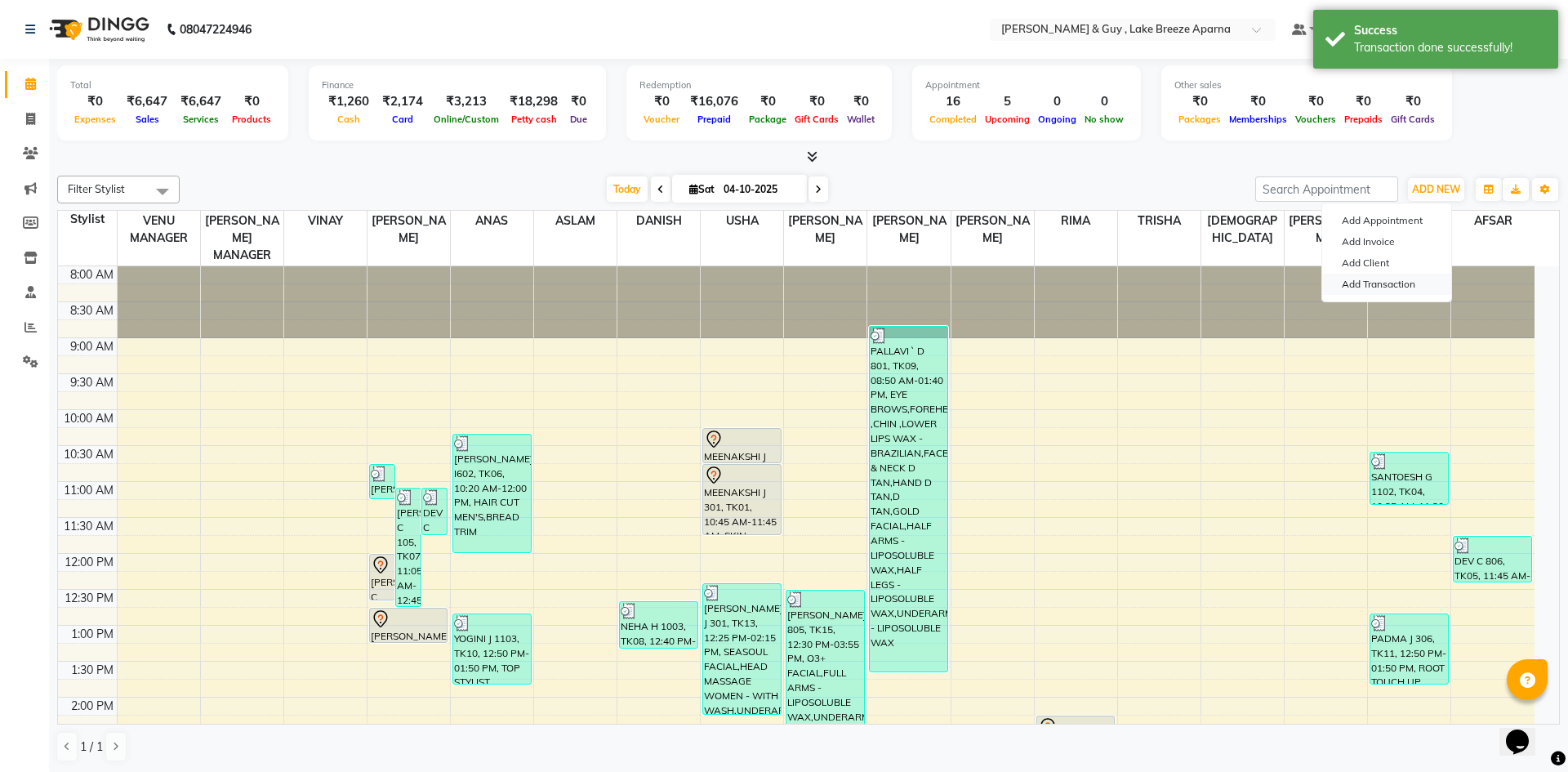
select select "direct"
select select
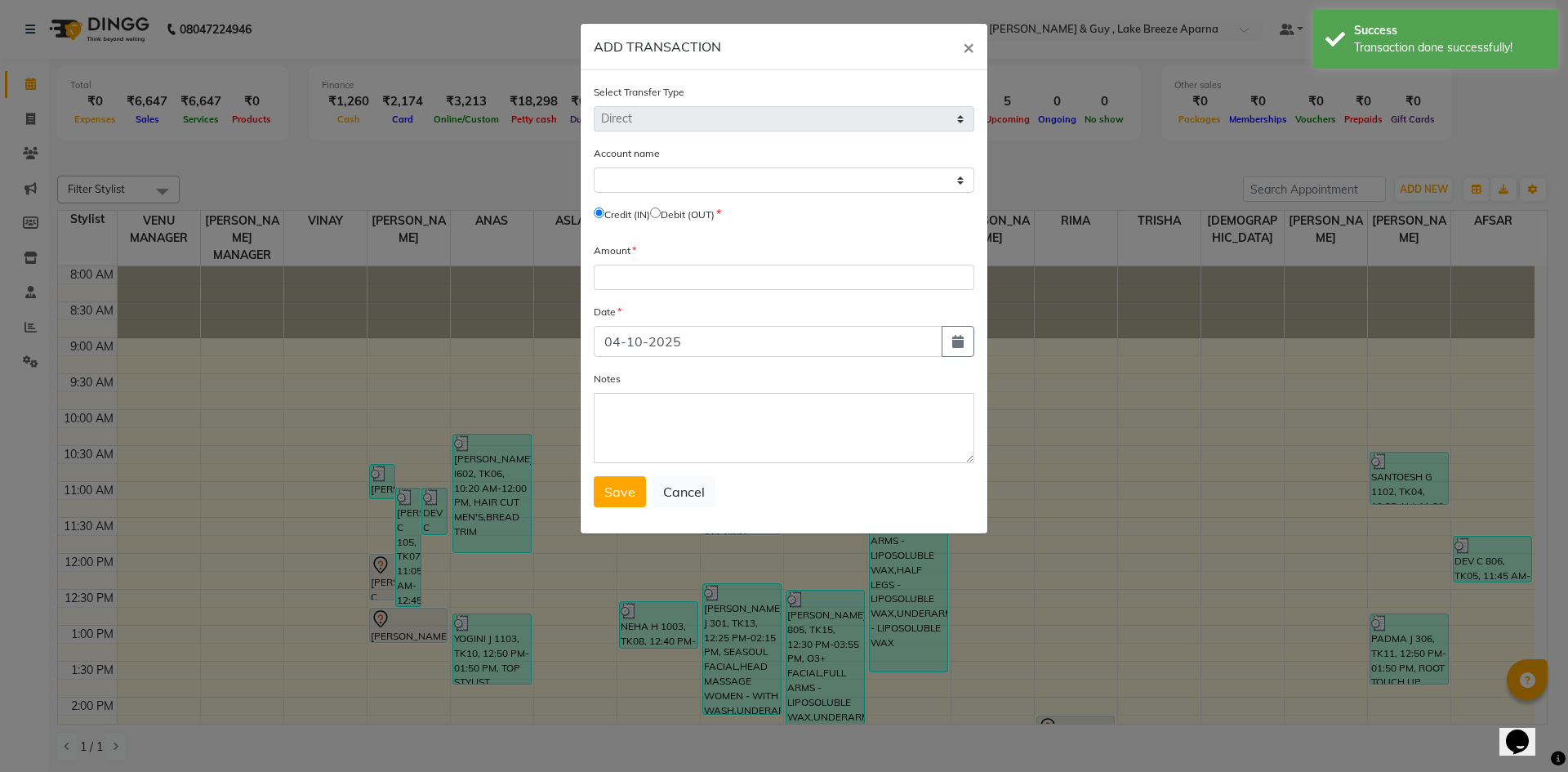
click at [661, 212] on input "radio" at bounding box center [656, 213] width 11 height 11
radio input "true"
click at [658, 172] on select "Select Petty Cash Default Account" at bounding box center [784, 179] width 381 height 25
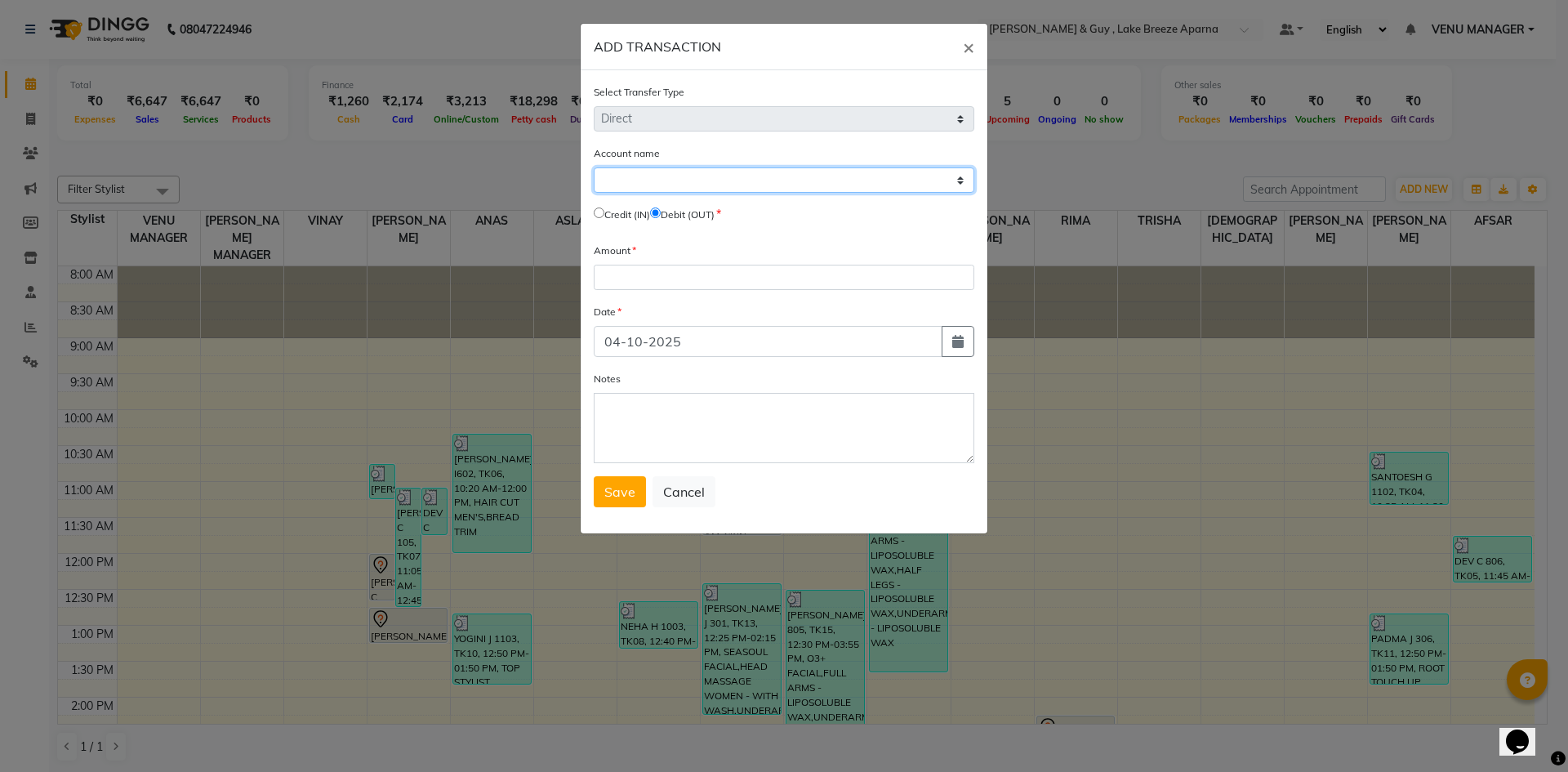
select select "7960"
click at [594, 167] on select "Select Petty Cash Default Account" at bounding box center [784, 179] width 381 height 25
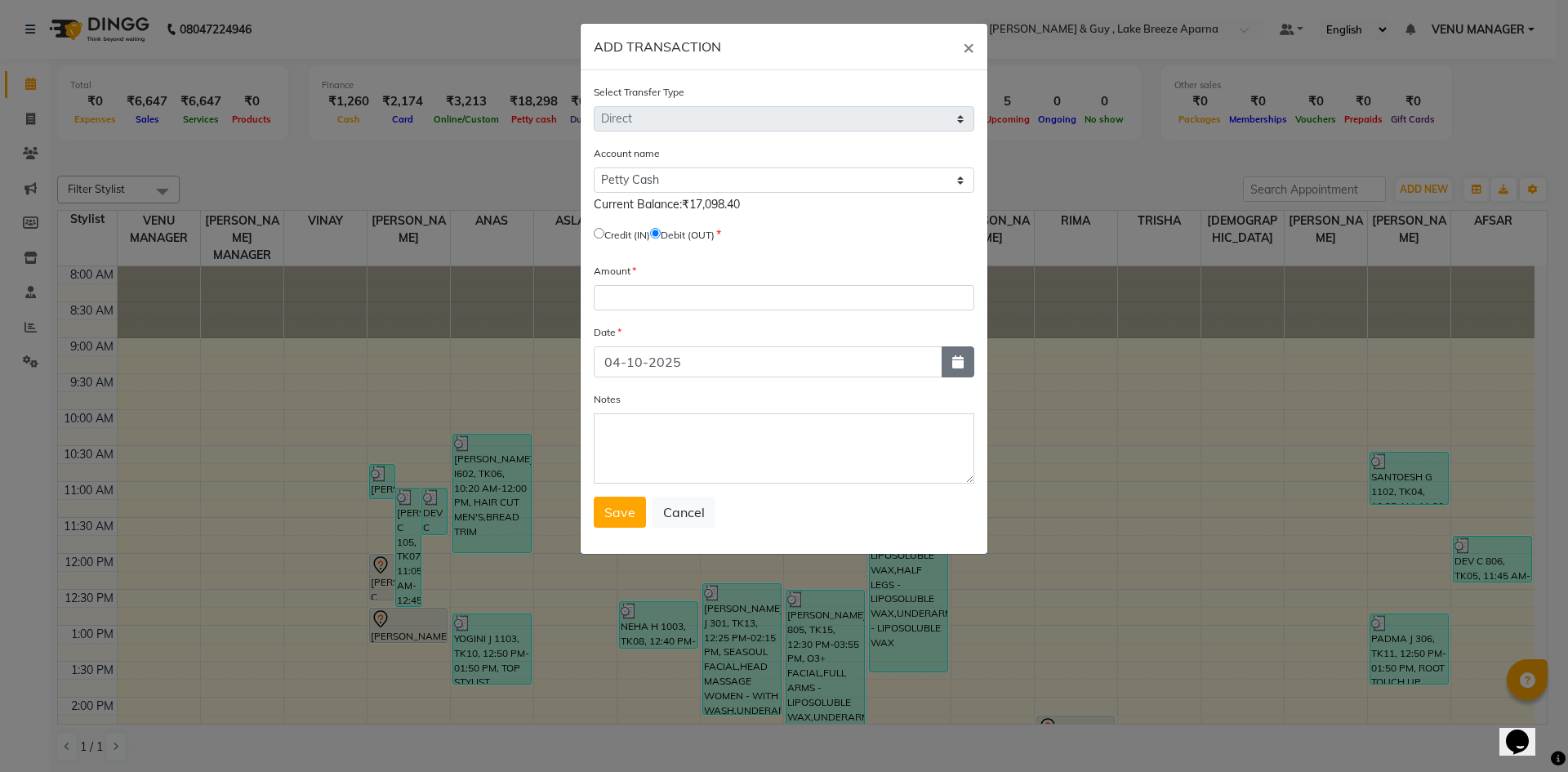
click at [955, 368] on button "button" at bounding box center [958, 361] width 32 height 31
select select "10"
select select "2025"
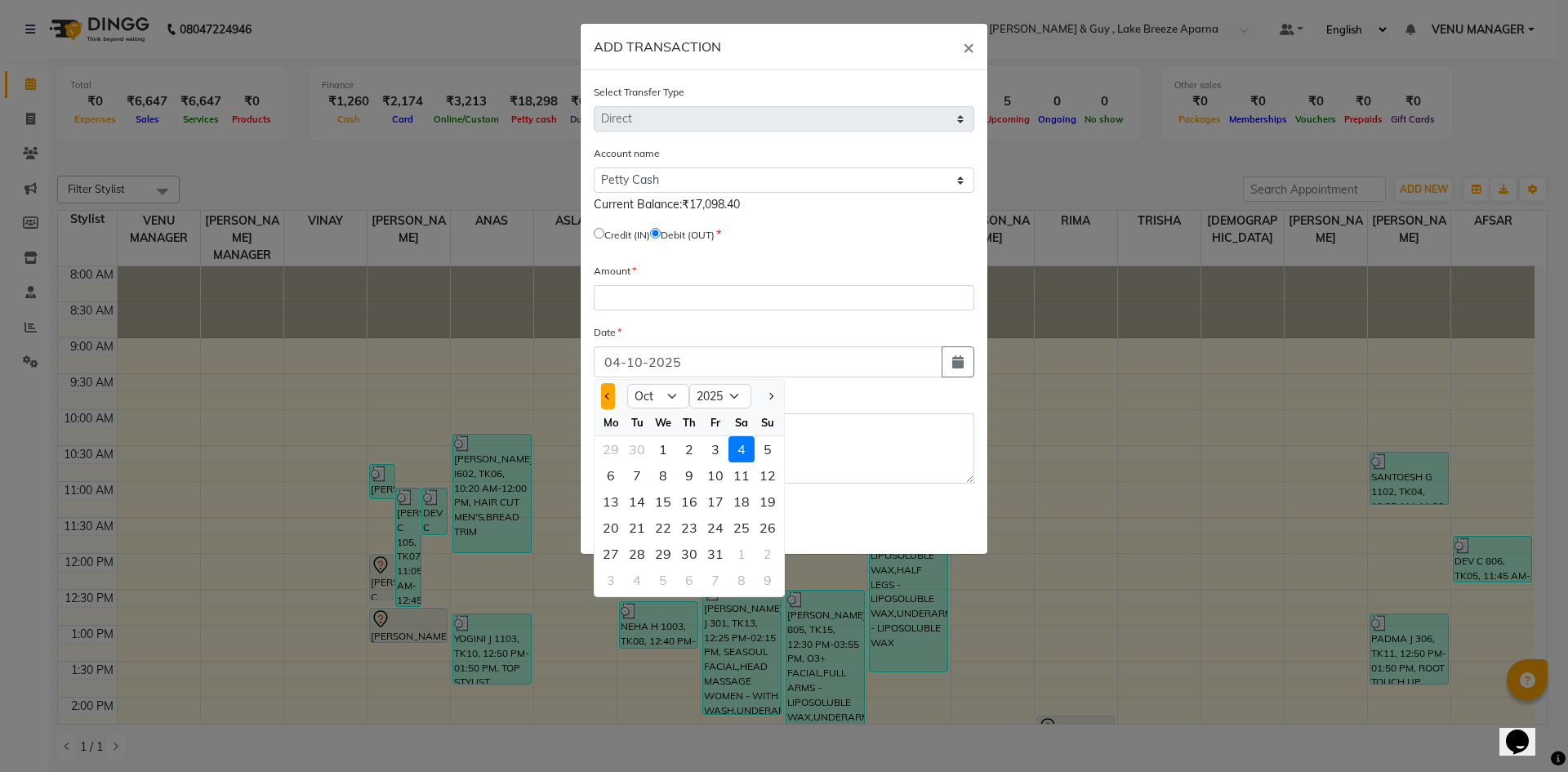
click at [615, 400] on button "Previous month" at bounding box center [608, 397] width 14 height 26
click at [603, 396] on button "Previous month" at bounding box center [608, 397] width 14 height 26
select select "8"
click at [760, 451] on div "3" at bounding box center [768, 449] width 26 height 26
type input "03-08-2025"
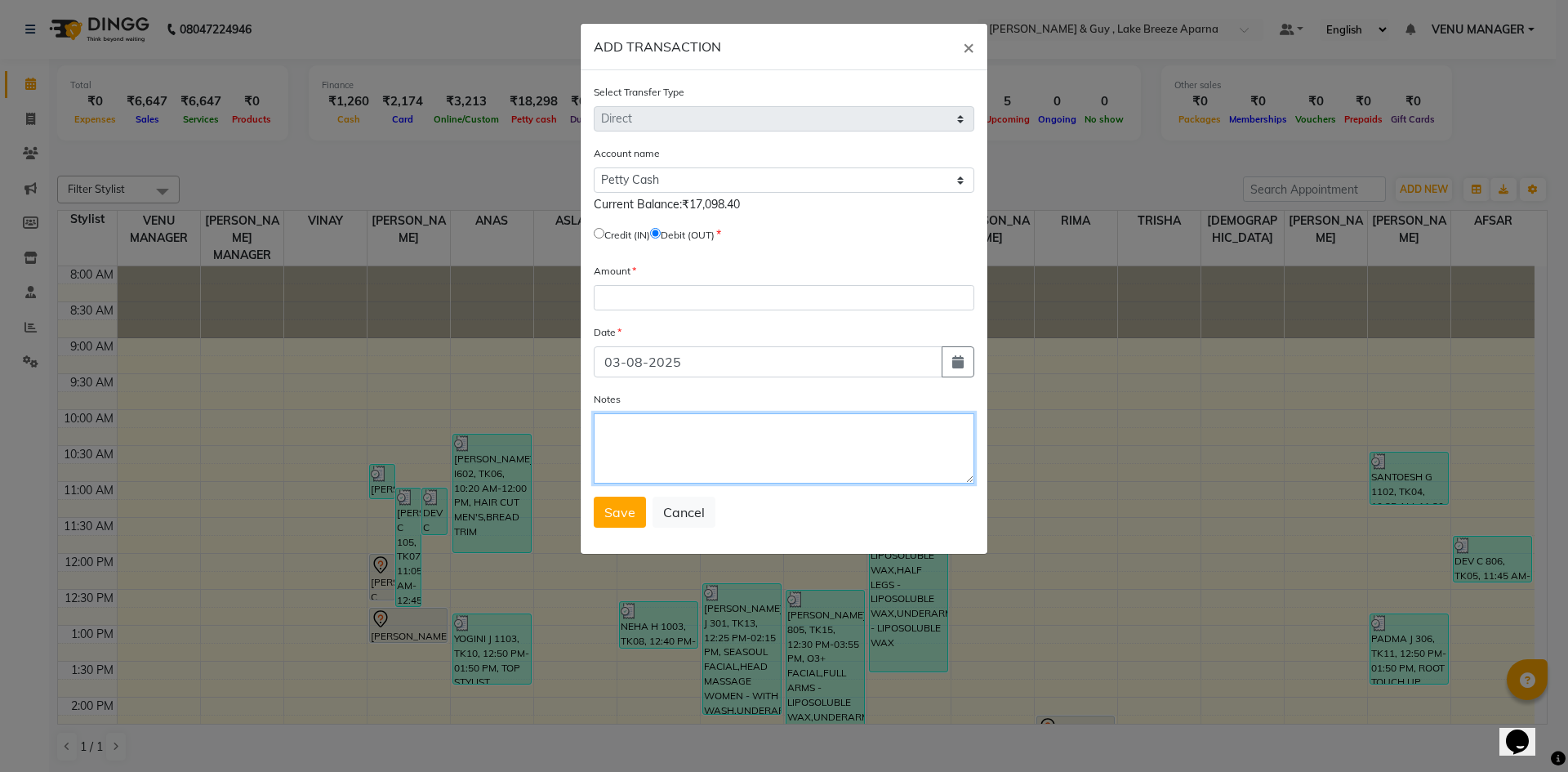
click at [688, 429] on textarea "Notes" at bounding box center [784, 448] width 381 height 70
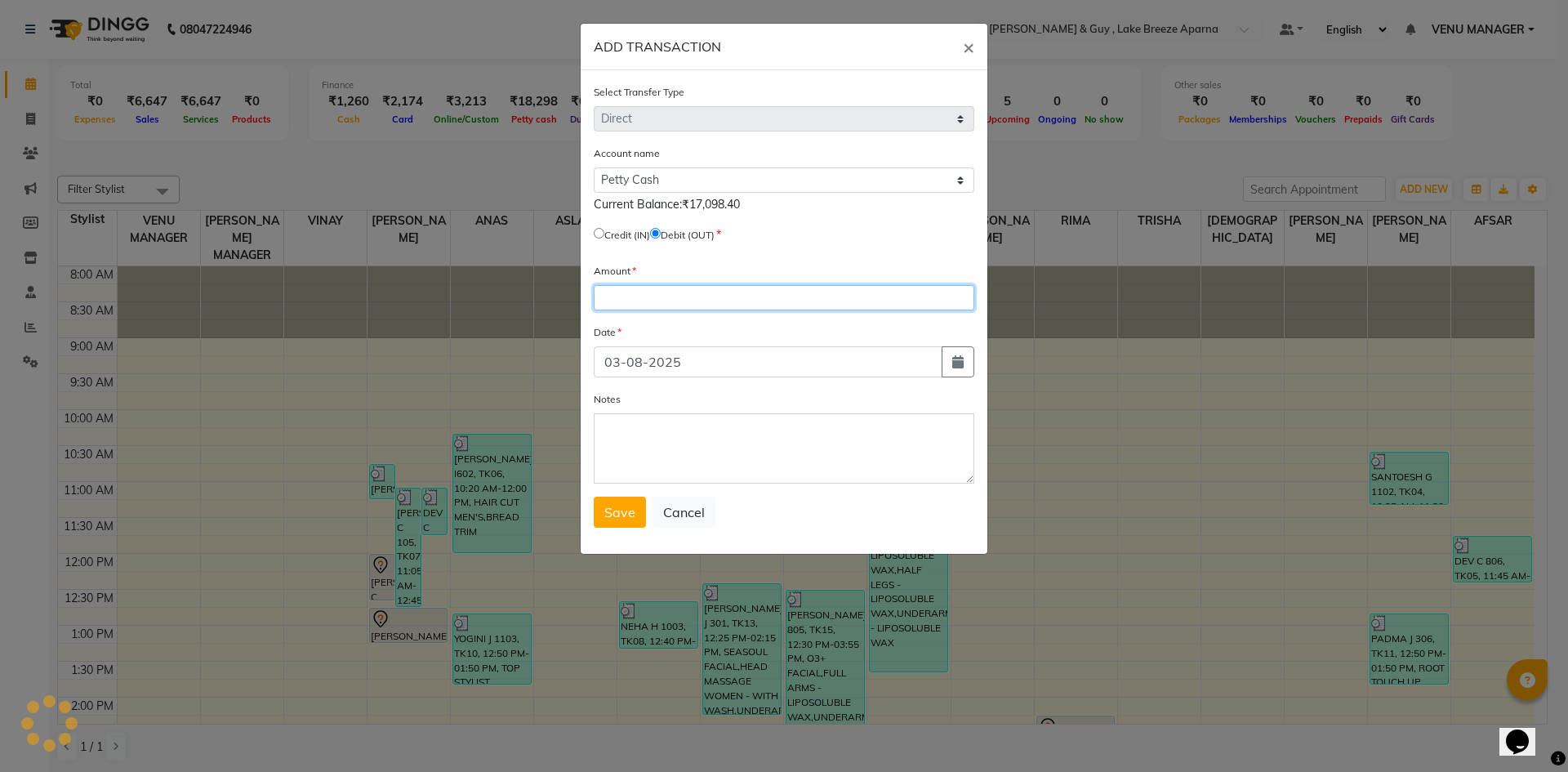
click at [636, 297] on input "number" at bounding box center [784, 298] width 381 height 25
type input "509"
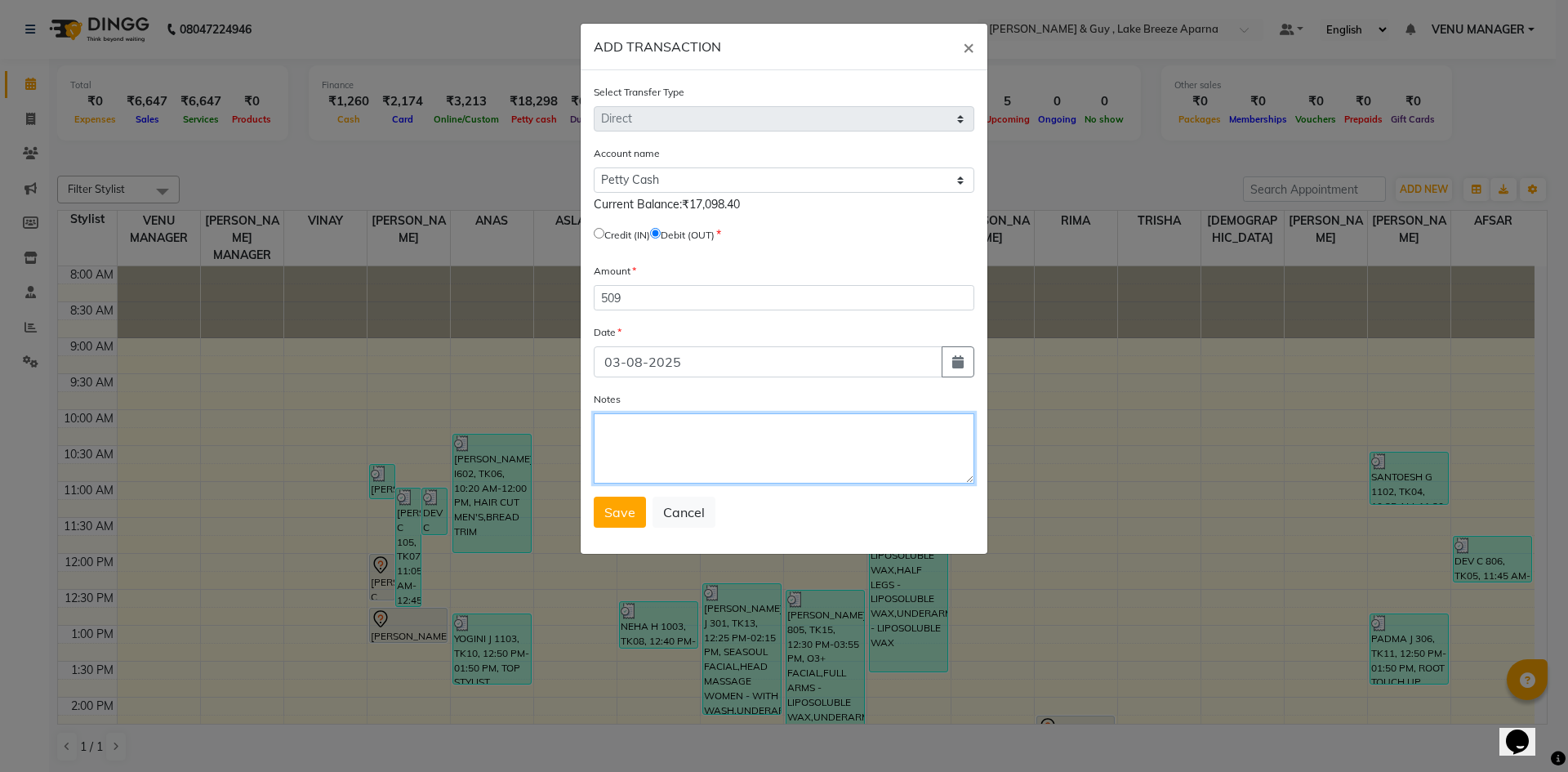
click at [790, 468] on textarea "Notes" at bounding box center [784, 448] width 381 height 70
click at [650, 429] on textarea "ASLAM,DANISH,YUSUF TIPS" at bounding box center [784, 448] width 381 height 70
drag, startPoint x: 675, startPoint y: 431, endPoint x: 645, endPoint y: 436, distance: 30.4
click at [645, 436] on textarea "ASLAM 200, ANAS 53YUSUF TIPS" at bounding box center [784, 448] width 381 height 70
type textarea "ASLAM 53, ANAS 200 YUSUF 256 TIPS"
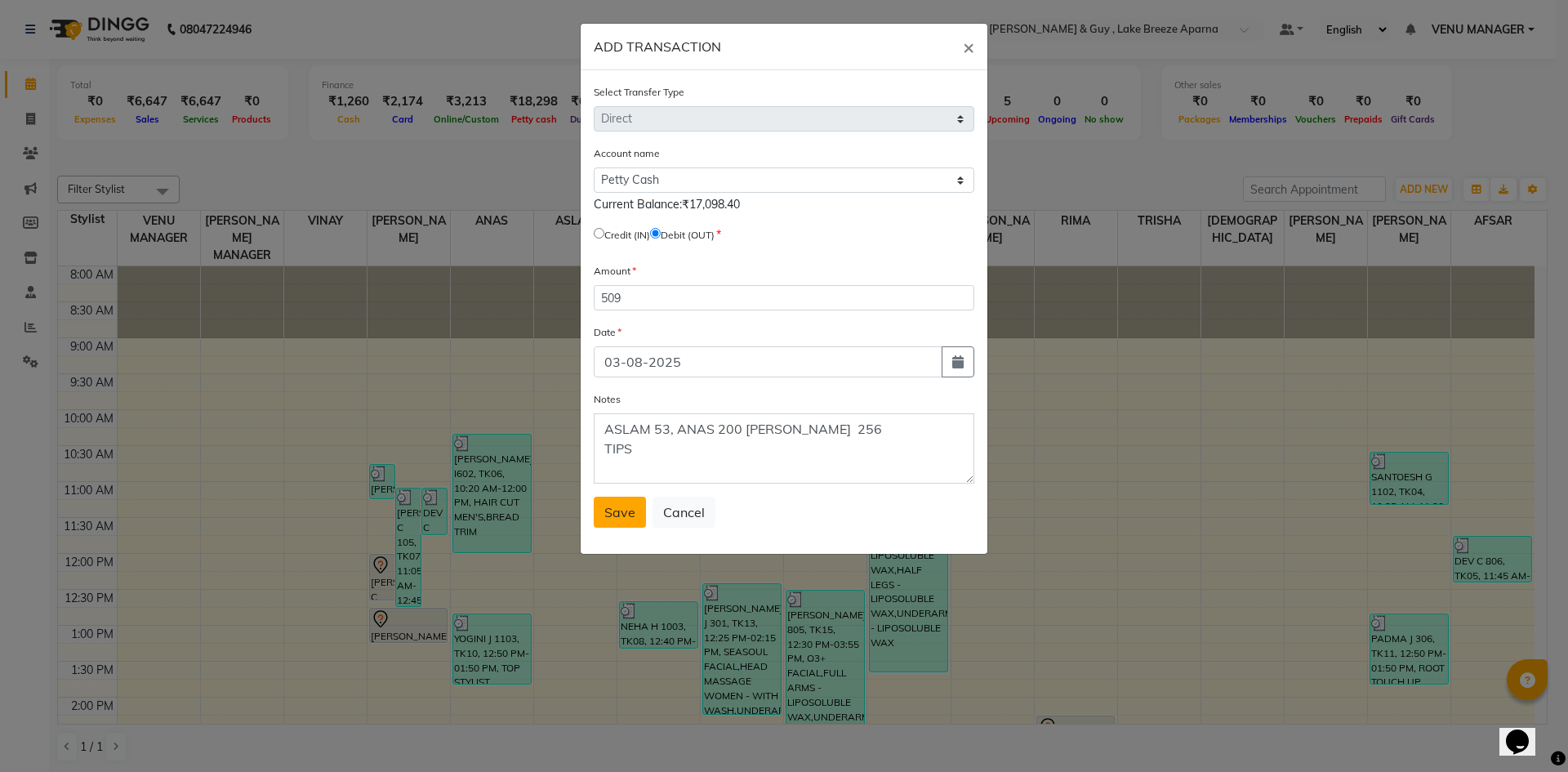
click at [612, 516] on span "Save" at bounding box center [619, 512] width 31 height 17
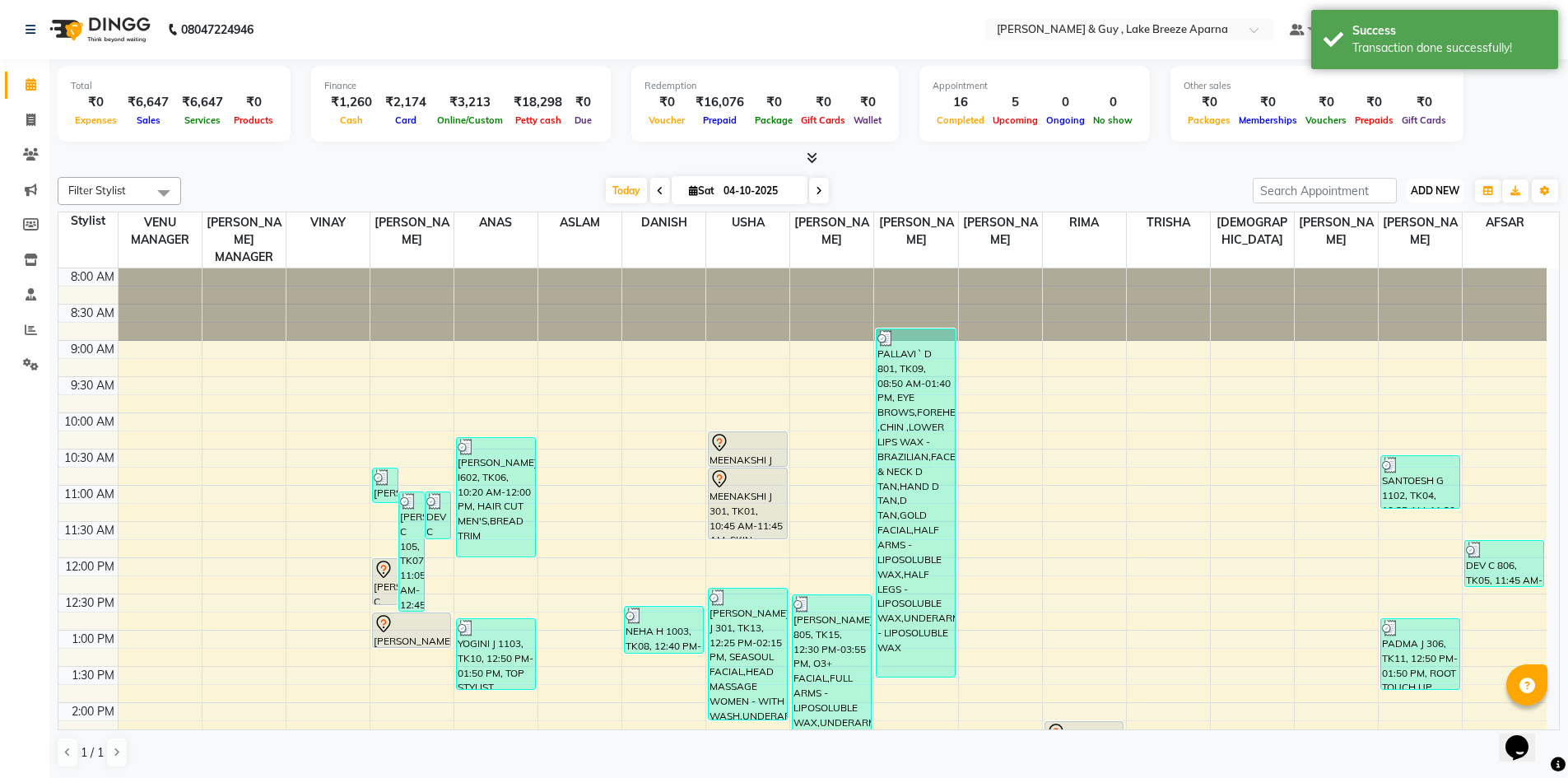
click at [1422, 198] on button "ADD NEW Toggle Dropdown" at bounding box center [1435, 191] width 56 height 23
click at [1388, 278] on link "Add Transaction" at bounding box center [1397, 287] width 130 height 21
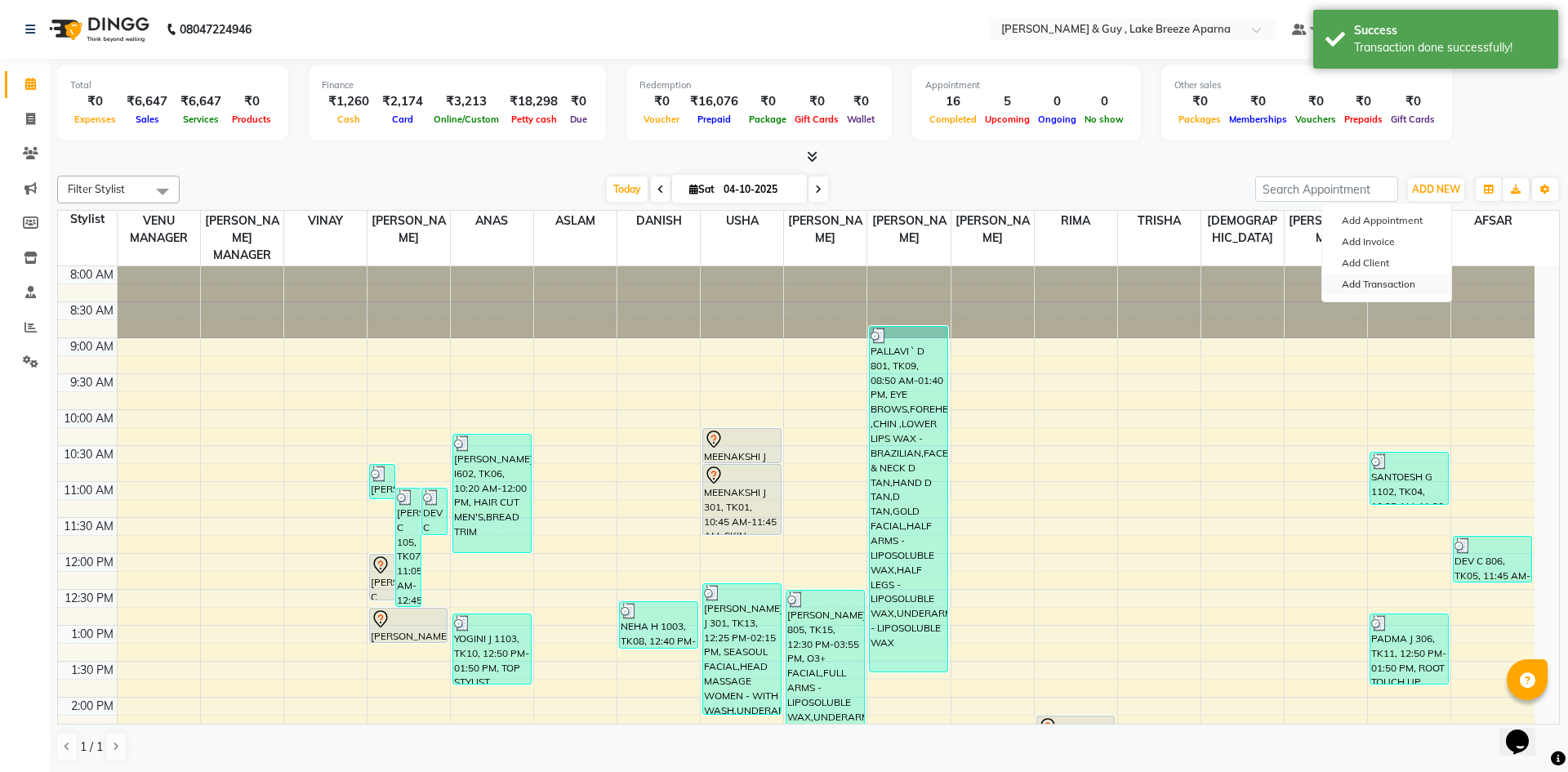
select select "direct"
select select
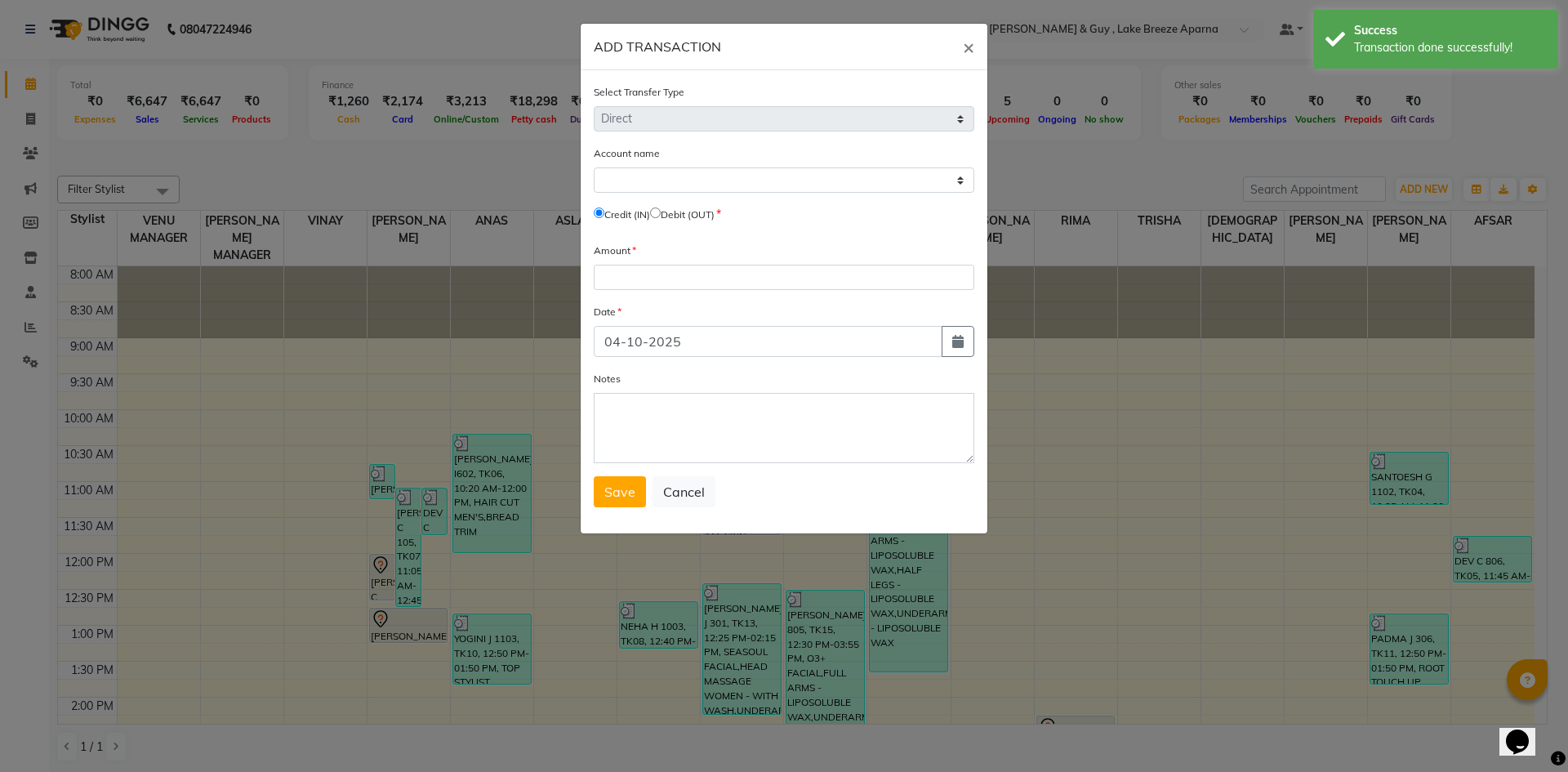
click at [661, 210] on input "radio" at bounding box center [656, 213] width 11 height 11
radio input "true"
click at [658, 182] on select "Select Petty Cash Default Account" at bounding box center [784, 179] width 381 height 25
select select "7960"
click at [594, 167] on select "Select Petty Cash Default Account" at bounding box center [784, 179] width 381 height 25
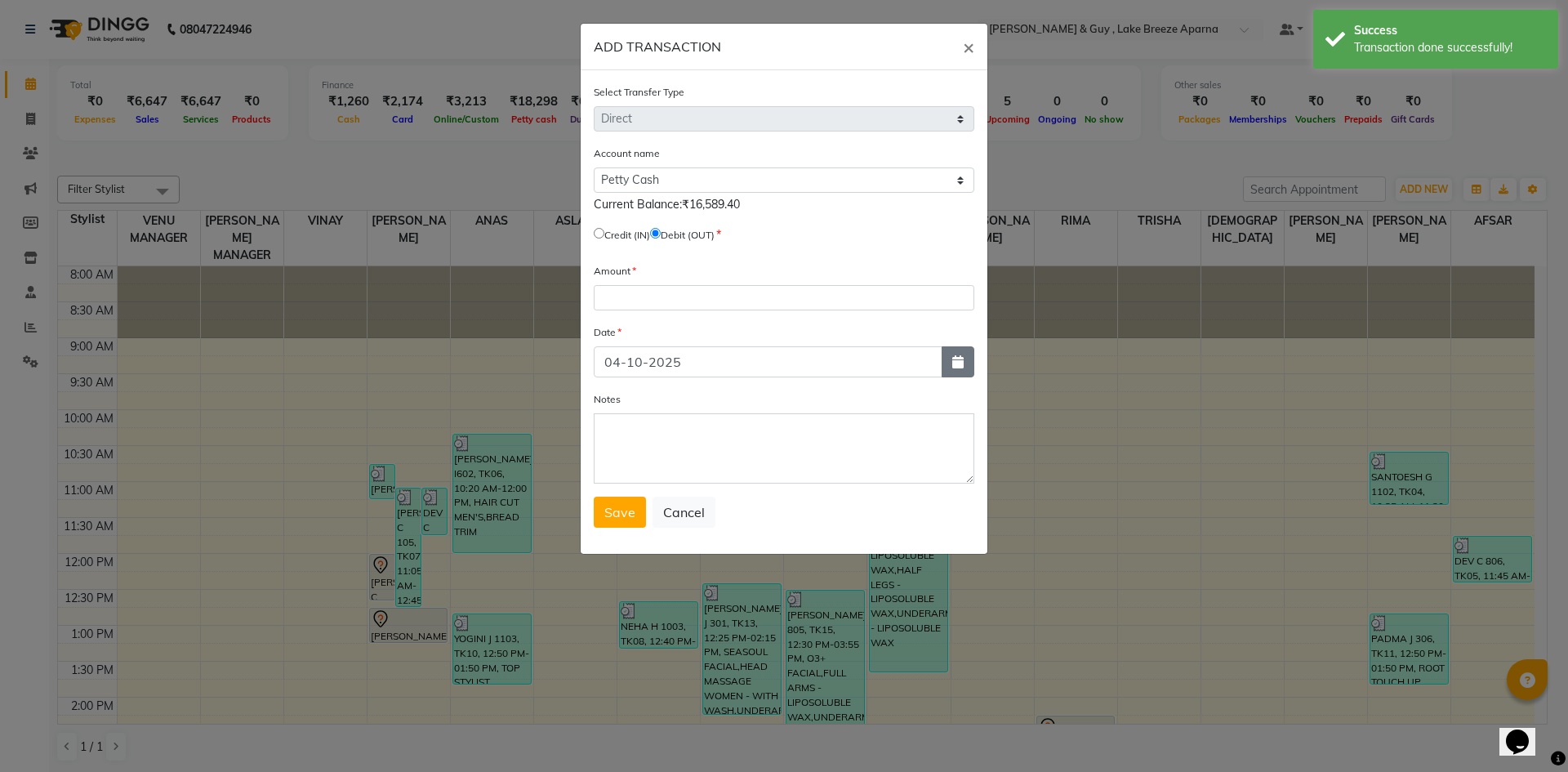
click at [970, 372] on button "button" at bounding box center [958, 361] width 32 height 31
select select "10"
select select "2025"
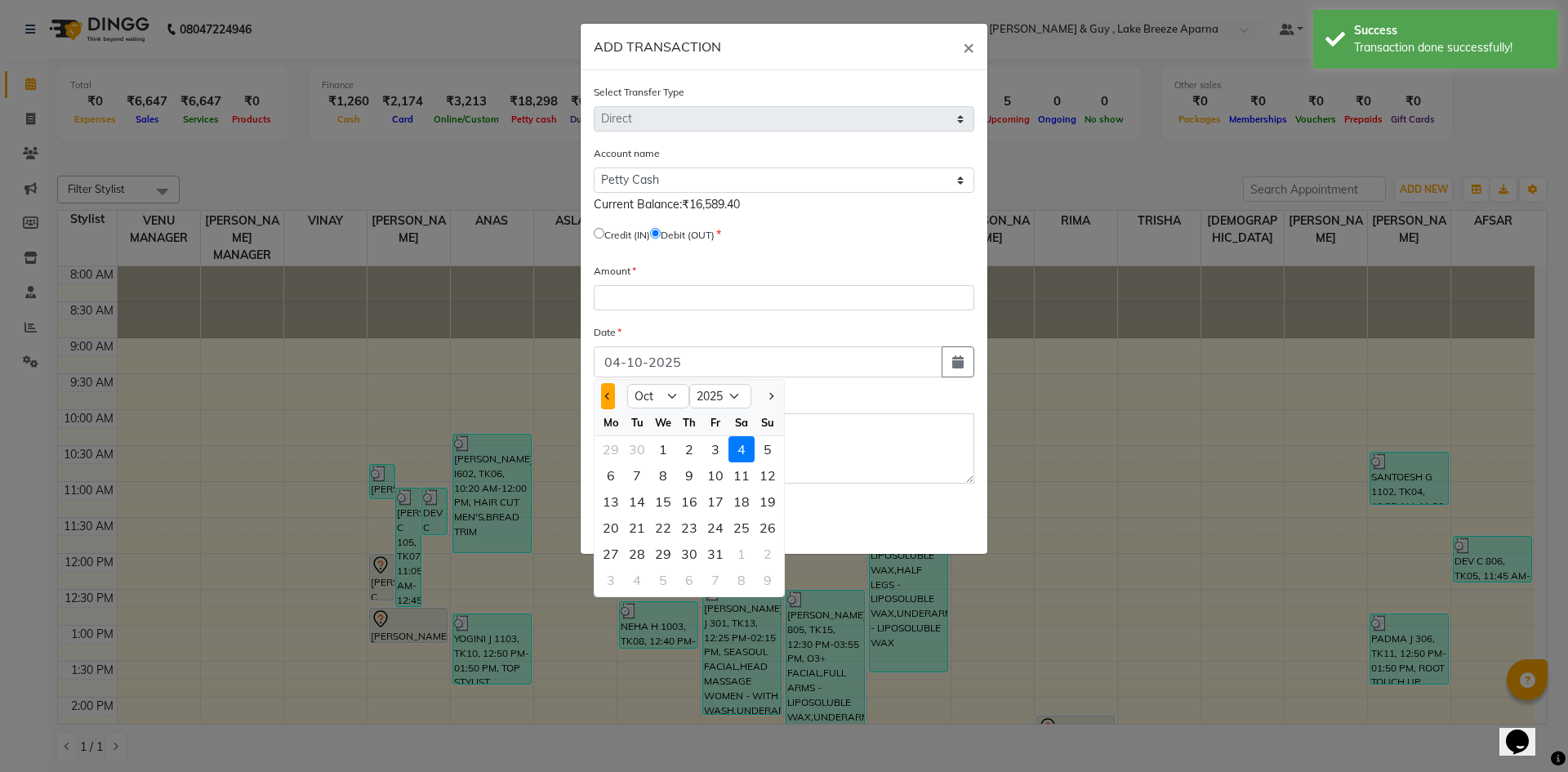
click at [615, 396] on button "Previous month" at bounding box center [608, 397] width 14 height 26
select select "8"
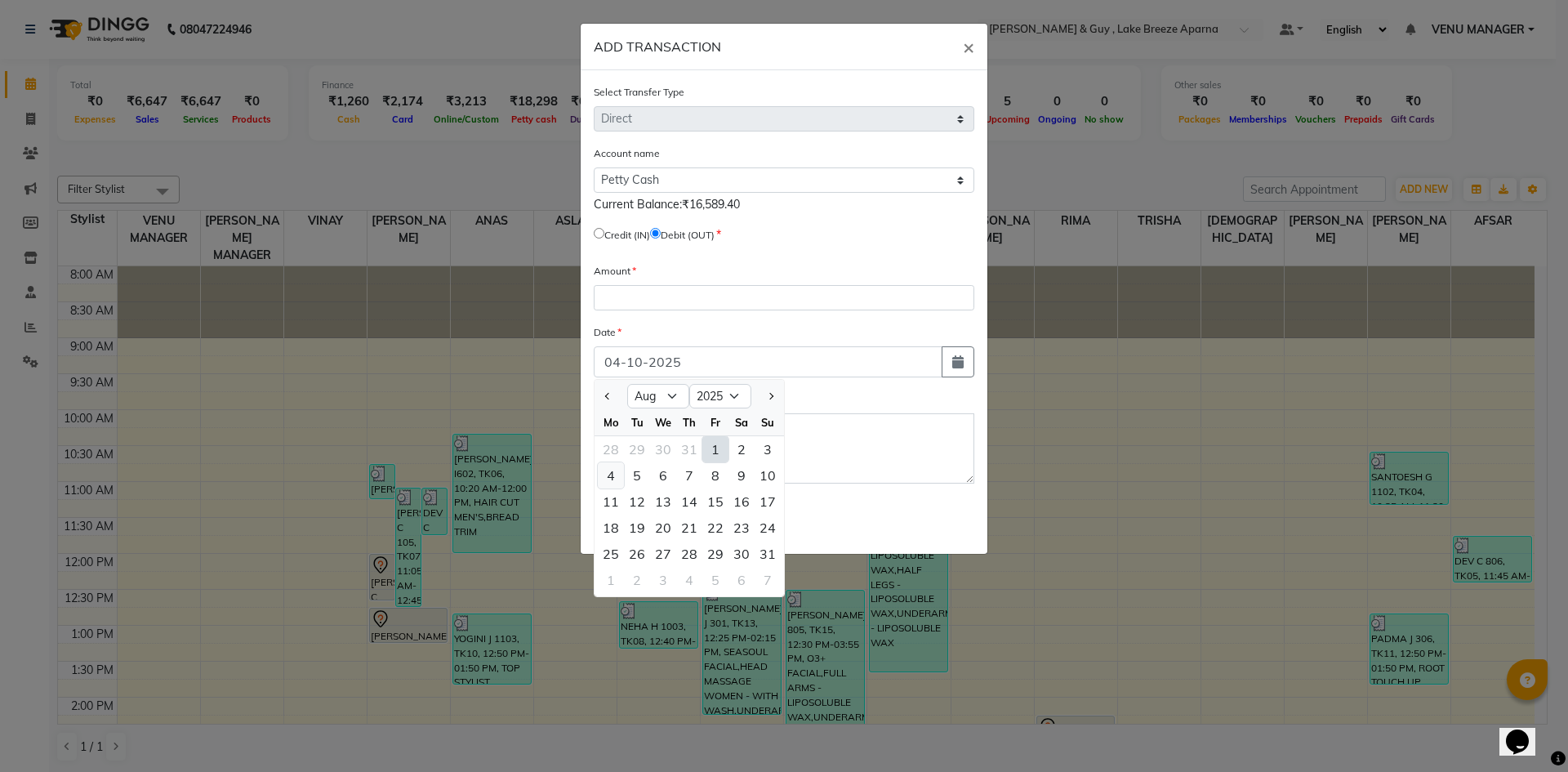
click at [605, 483] on div "4" at bounding box center [611, 475] width 26 height 26
type input "04-08-2025"
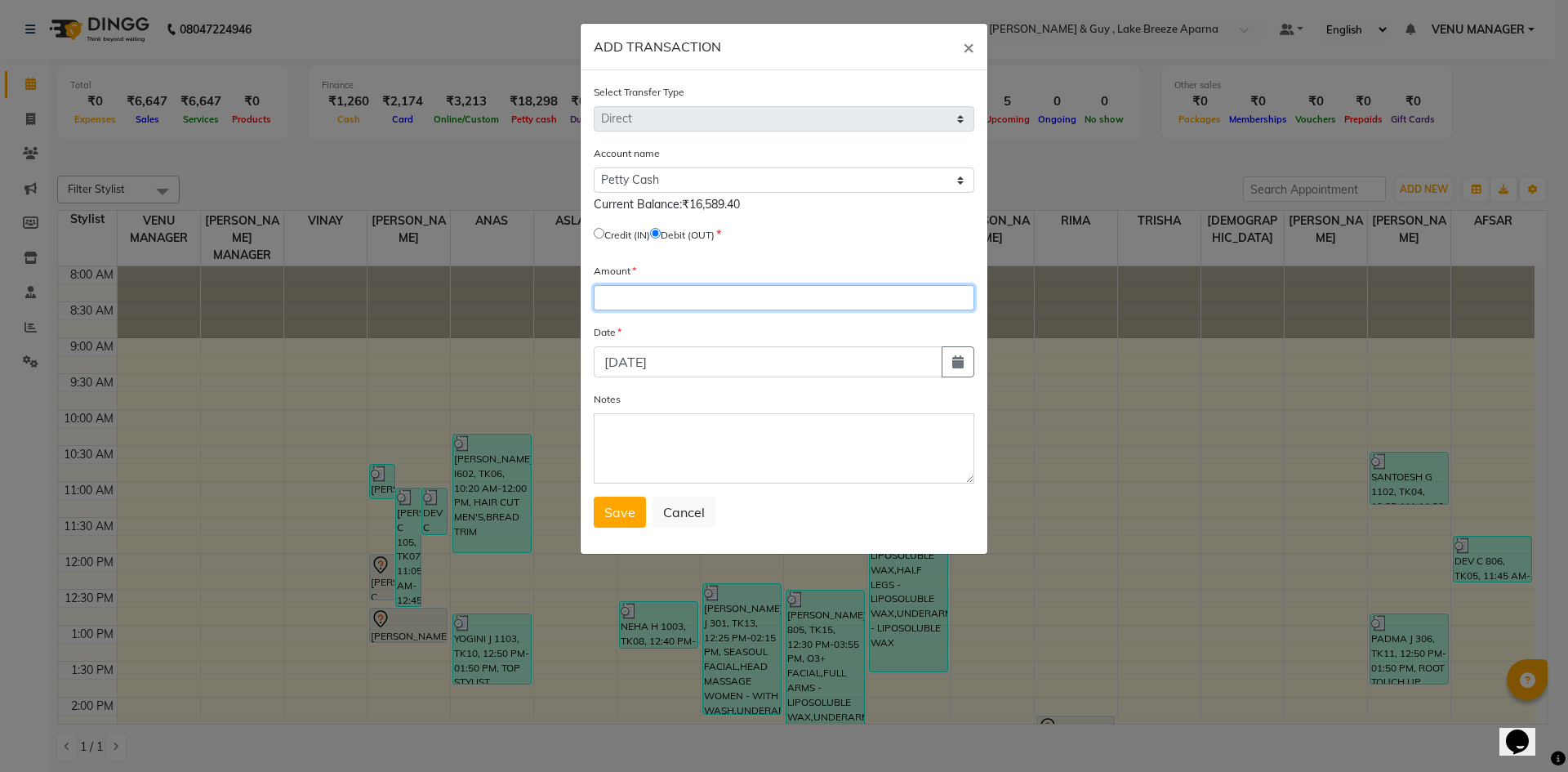
click at [621, 298] on input "number" at bounding box center [784, 298] width 381 height 25
type input "415"
click at [817, 425] on textarea "Notes" at bounding box center [784, 448] width 381 height 70
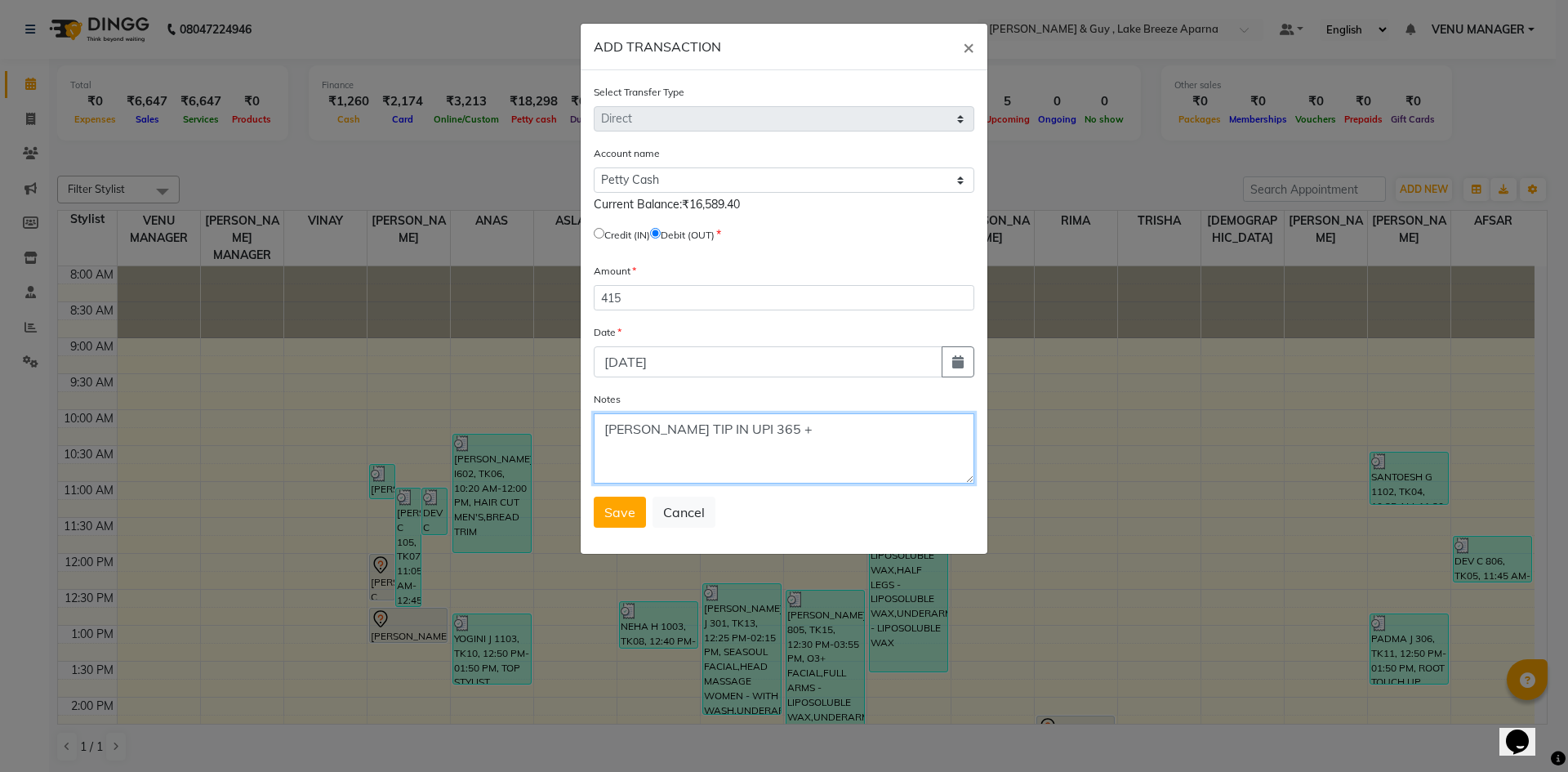
drag, startPoint x: 805, startPoint y: 451, endPoint x: 830, endPoint y: 454, distance: 25.2
click at [829, 456] on textarea "YUSUF TIP IN UPI 365 +" at bounding box center [784, 448] width 381 height 70
type textarea "YUSUF TIP IN UPI 365 +"
click at [821, 423] on textarea "YUSUF TIP IN UPI 365 +" at bounding box center [784, 448] width 381 height 70
type textarea "YUSUF TIP IN UPI 365 + DANISH TIP IN UPI 50"
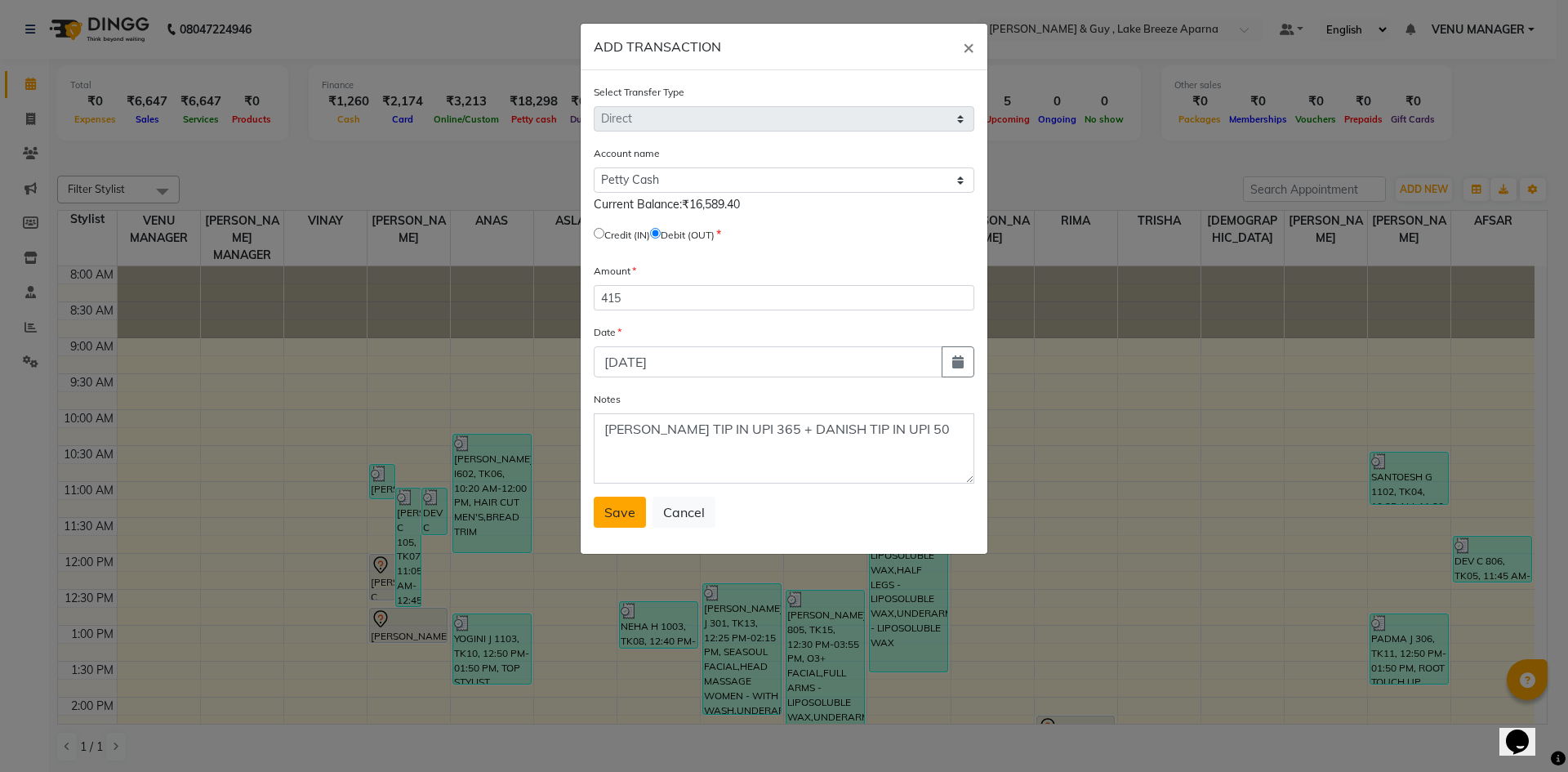
click at [622, 504] on span "Save" at bounding box center [619, 512] width 31 height 17
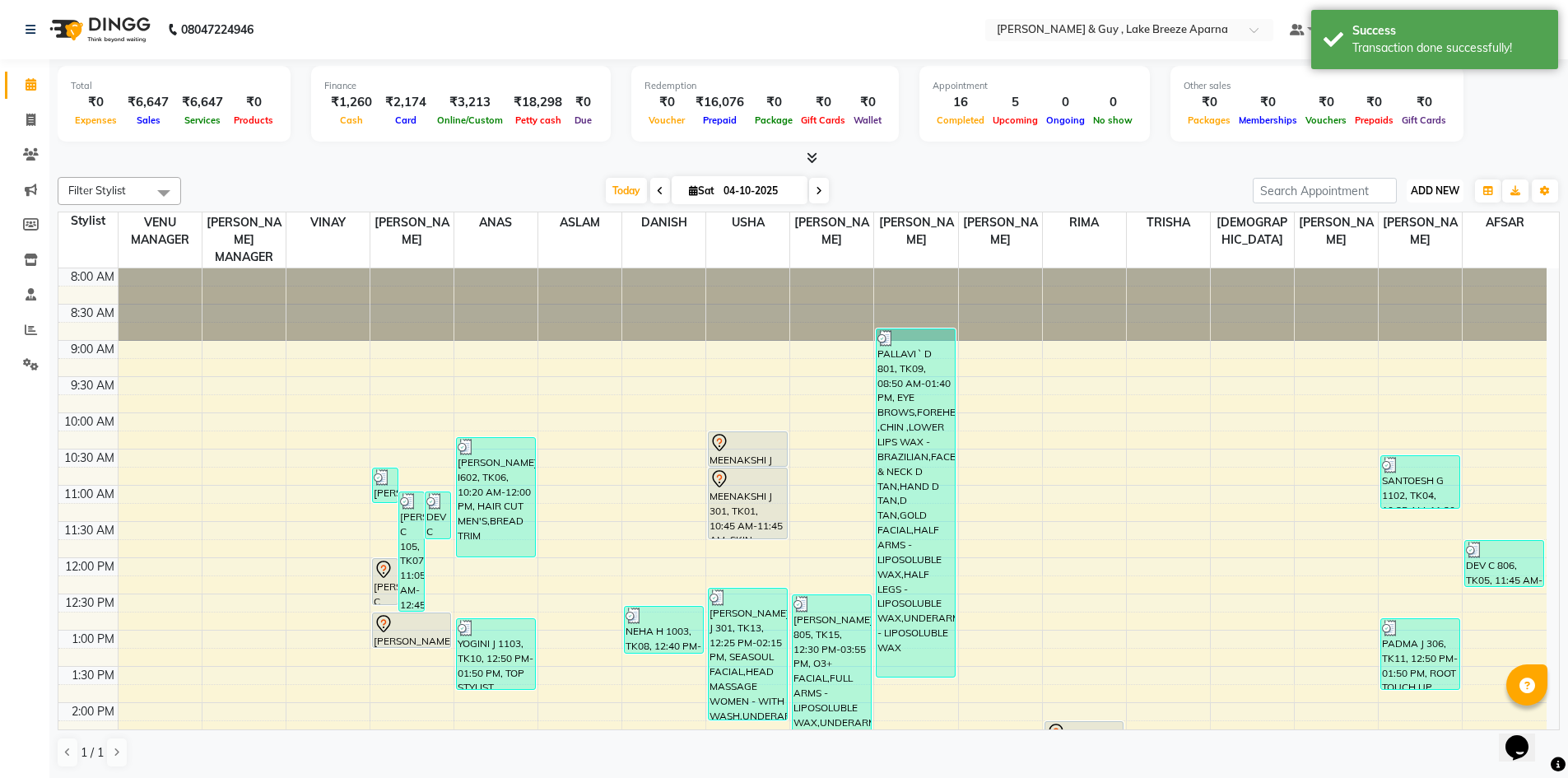
click at [1446, 184] on span "ADD NEW" at bounding box center [1435, 191] width 49 height 12
click at [1391, 280] on link "Add Transaction" at bounding box center [1397, 287] width 130 height 21
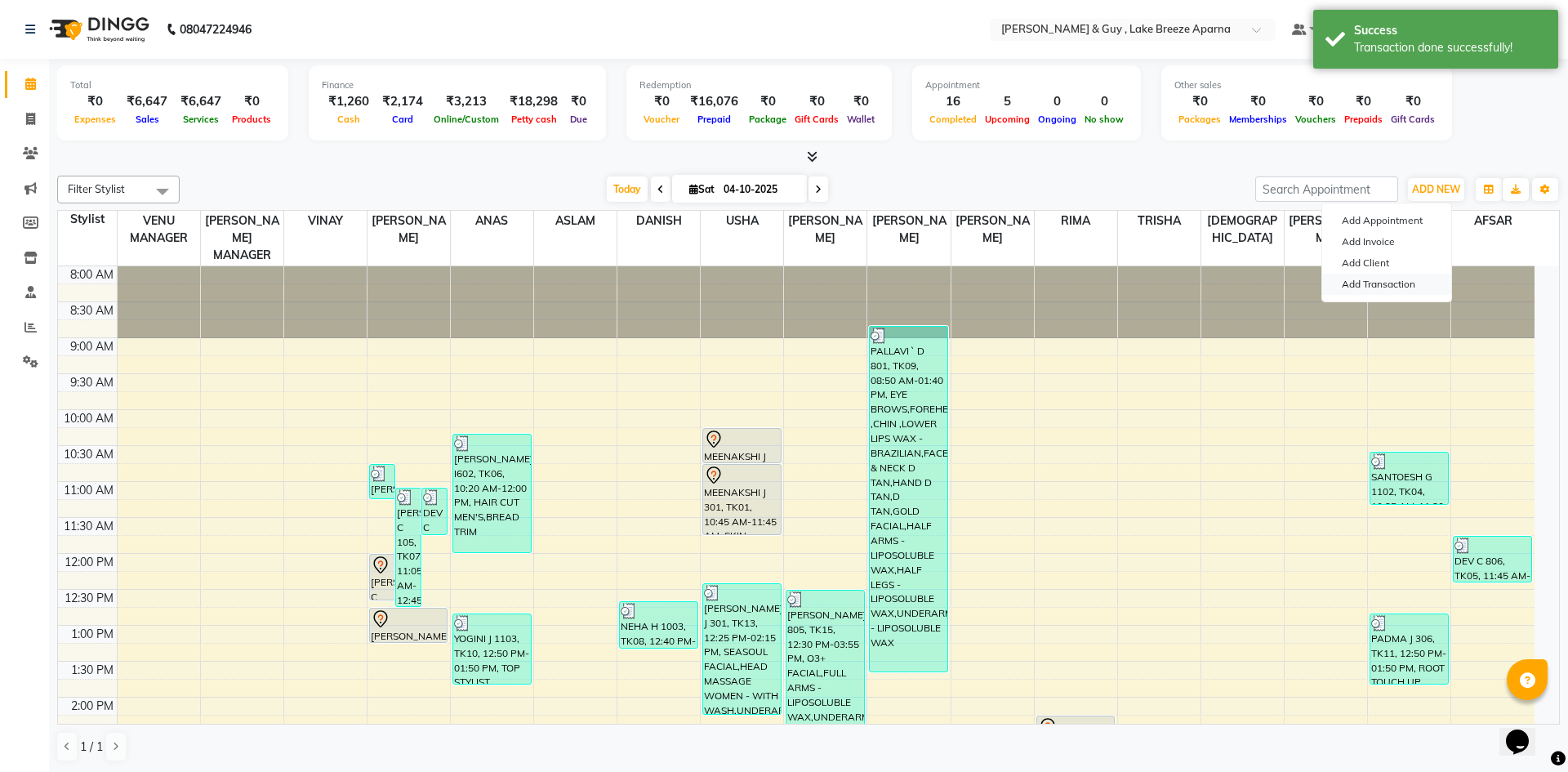
select select "direct"
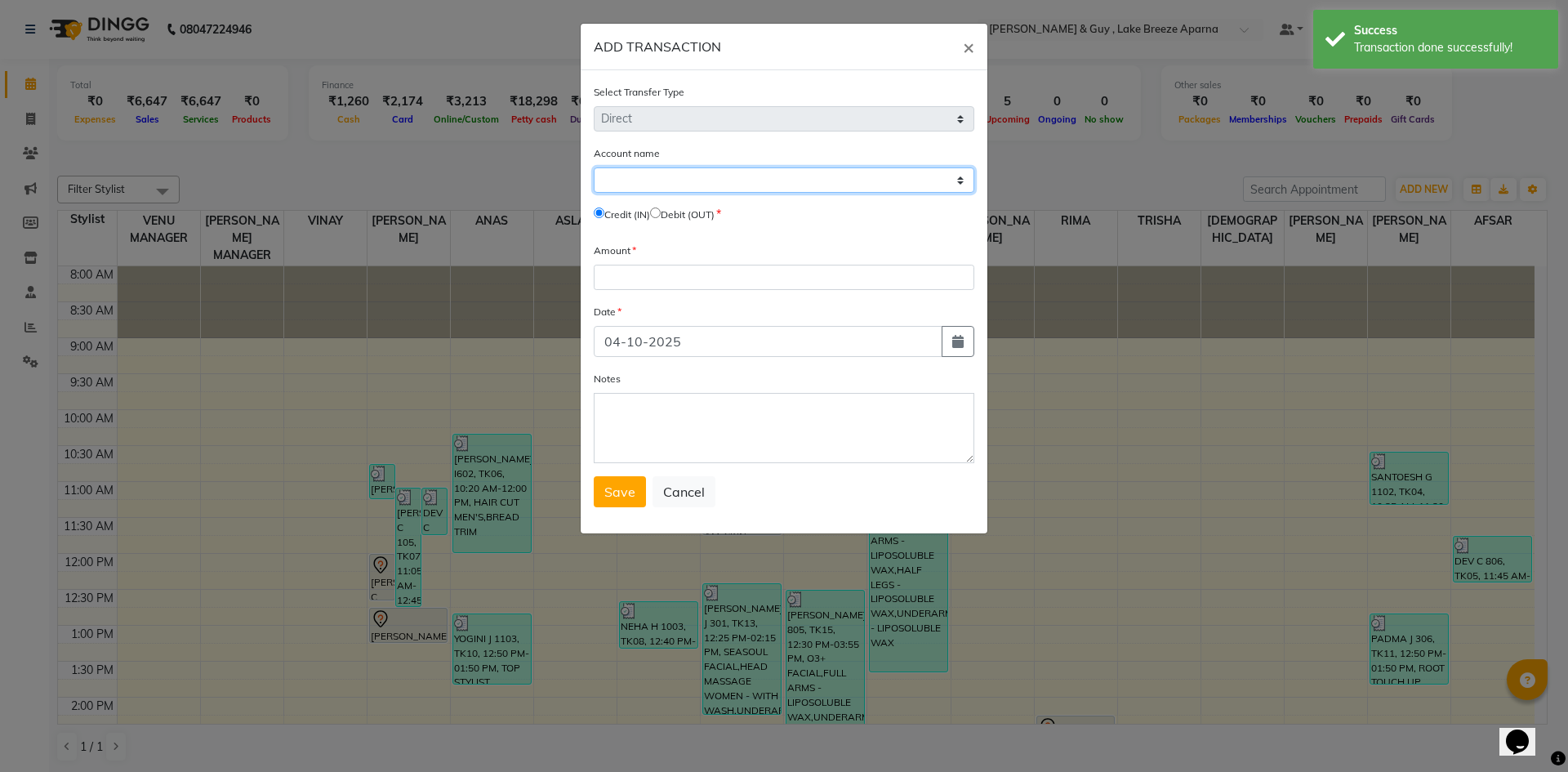
click at [692, 189] on select "Select Petty Cash Default Account" at bounding box center [784, 179] width 381 height 25
select select "7960"
click at [594, 167] on select "Select Petty Cash Default Account" at bounding box center [784, 179] width 381 height 25
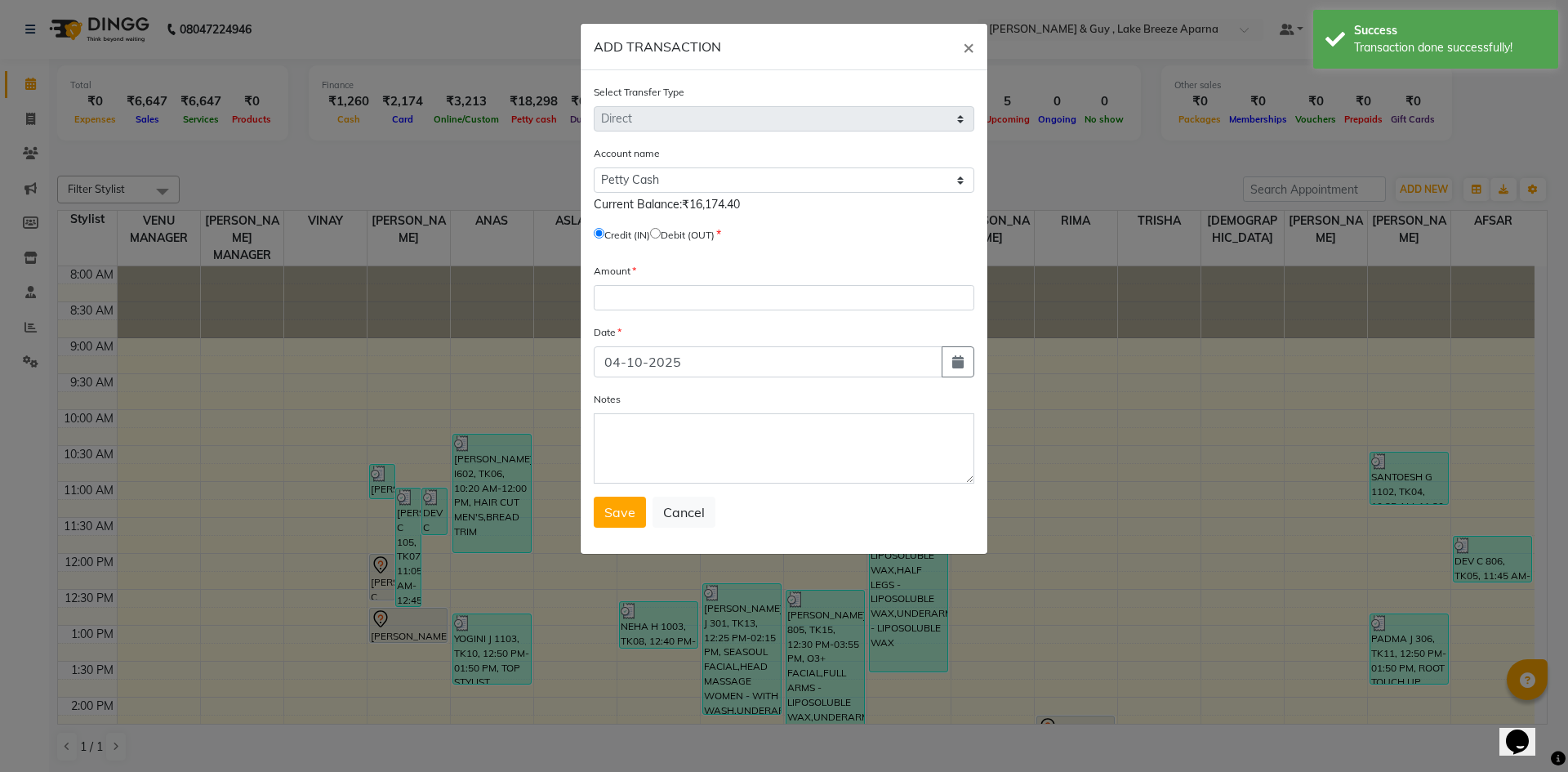
click at [661, 229] on input "radio" at bounding box center [656, 233] width 11 height 11
radio input "true"
click at [665, 299] on input "number" at bounding box center [784, 298] width 381 height 25
click at [966, 367] on button "button" at bounding box center [958, 361] width 32 height 31
select select "10"
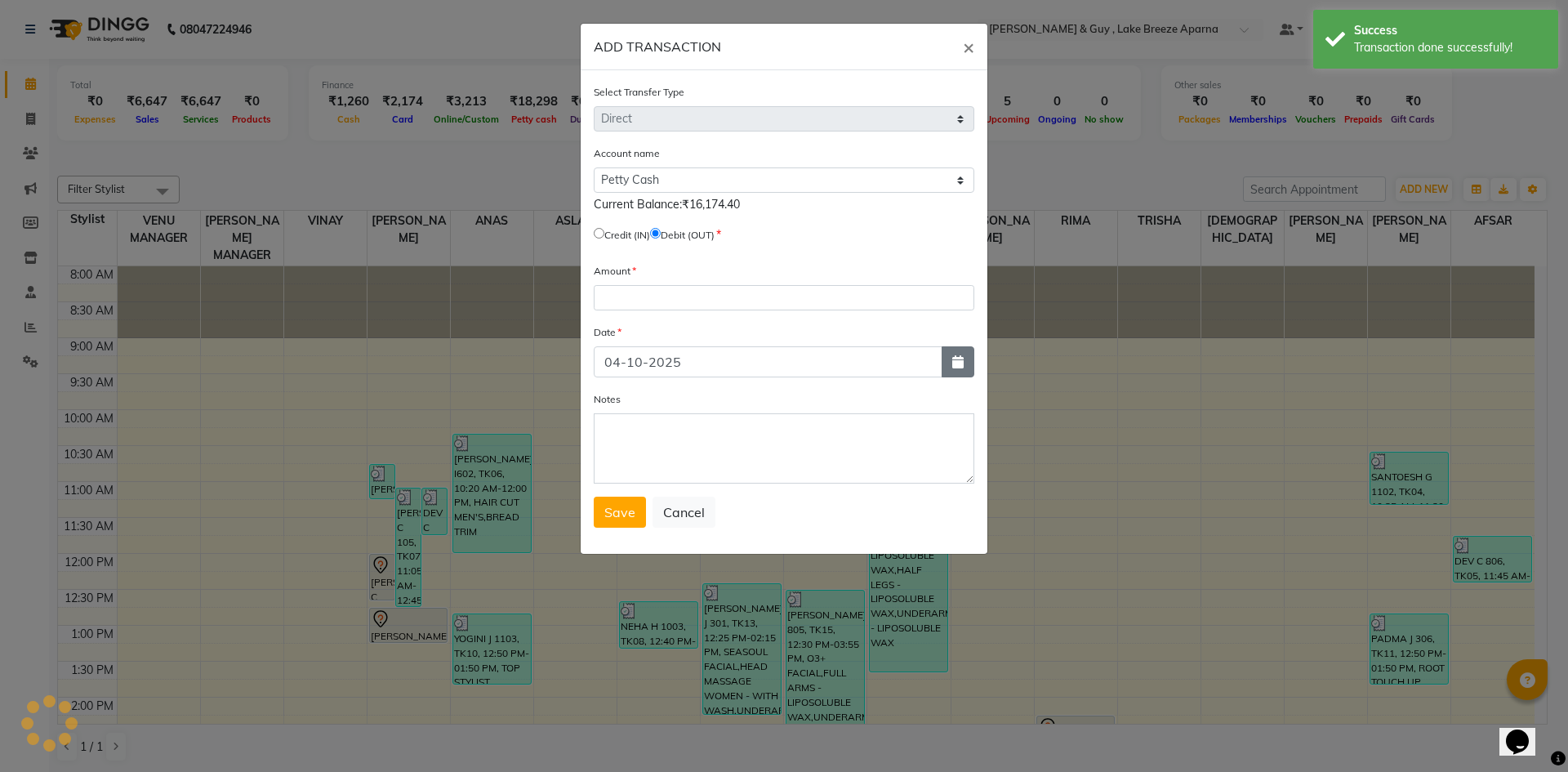
select select "2025"
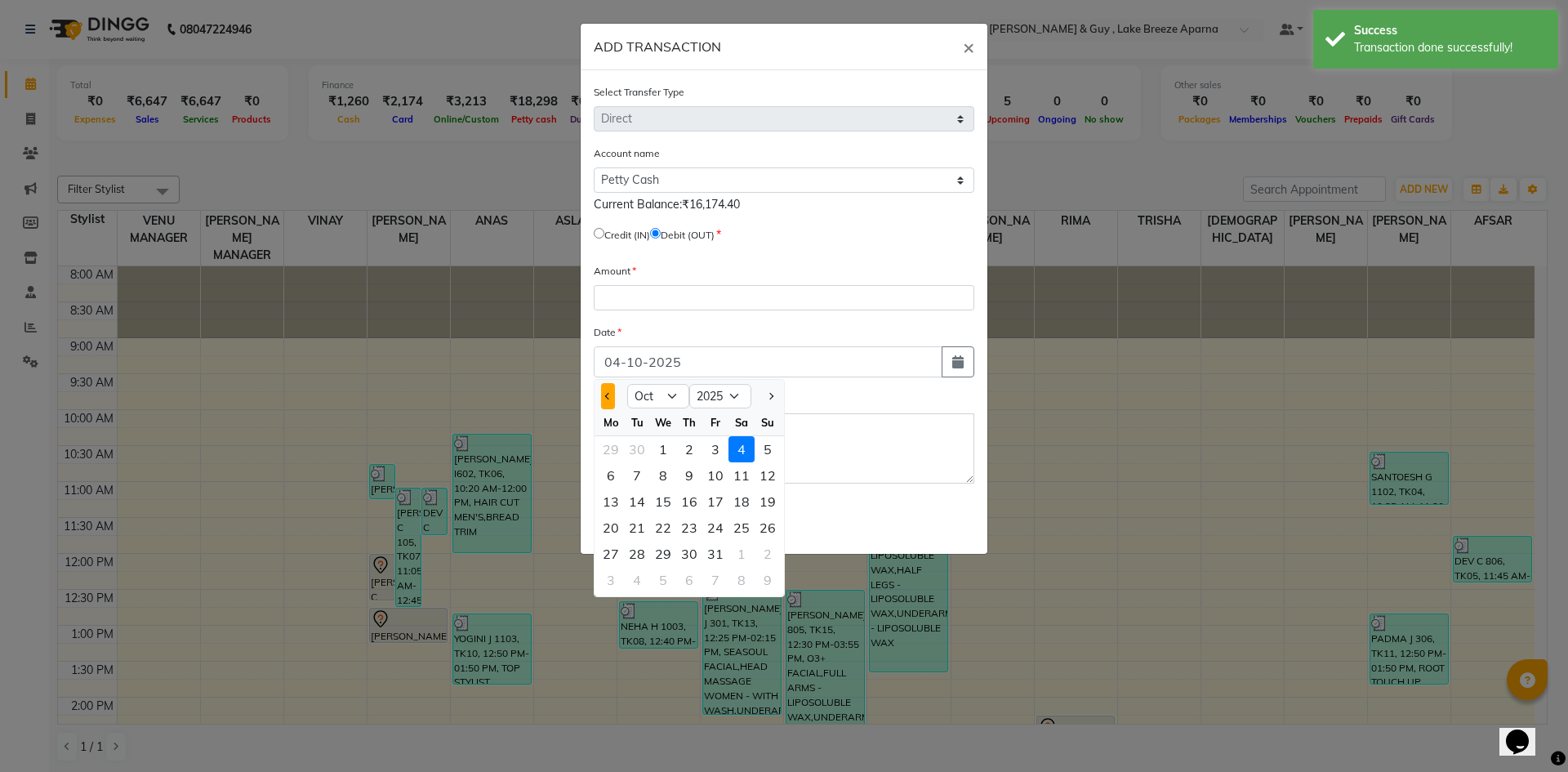
click at [602, 400] on button "Previous month" at bounding box center [608, 397] width 14 height 26
select select "8"
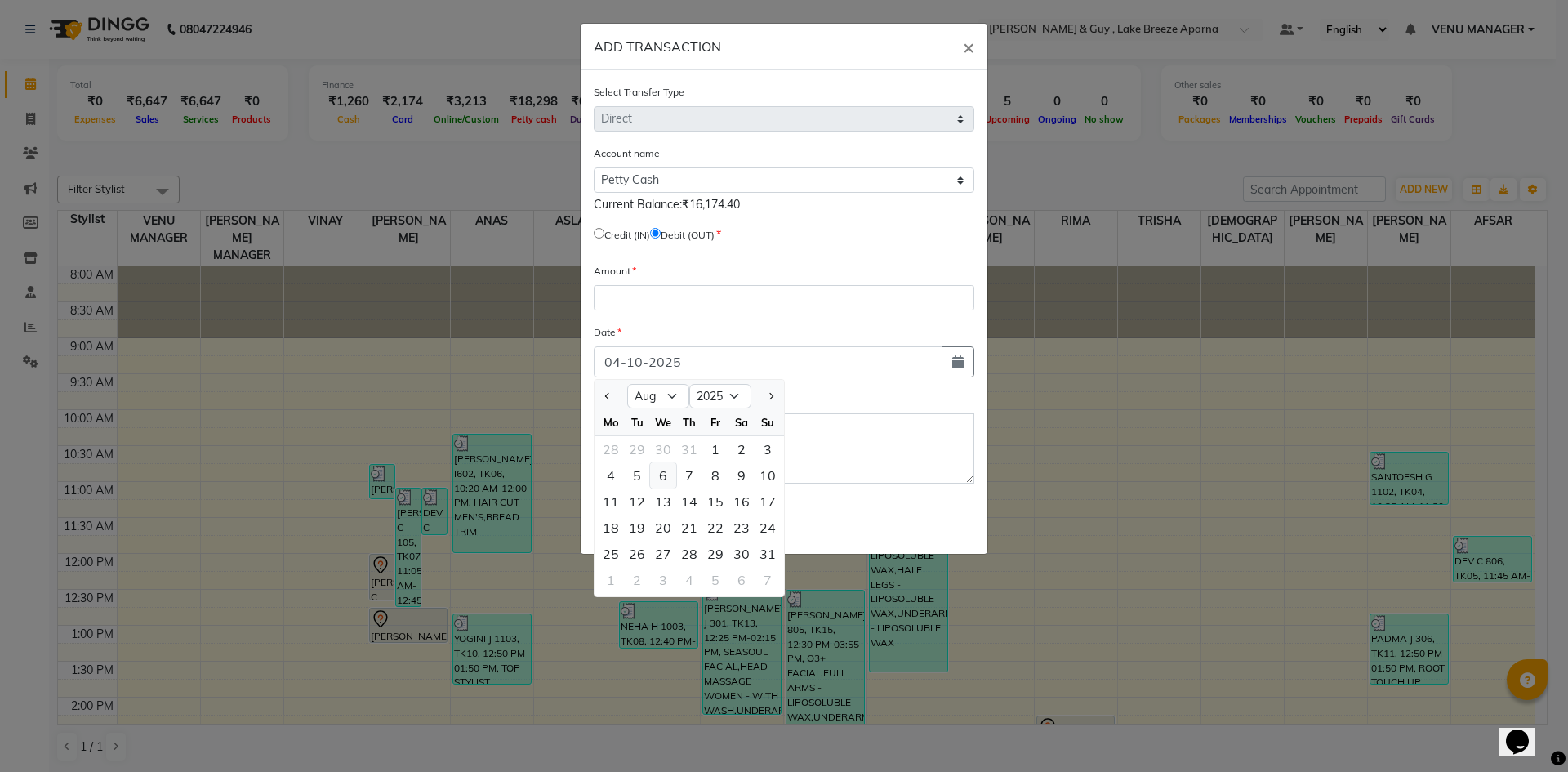
click at [656, 474] on div "6" at bounding box center [664, 475] width 26 height 26
type input "06-08-2025"
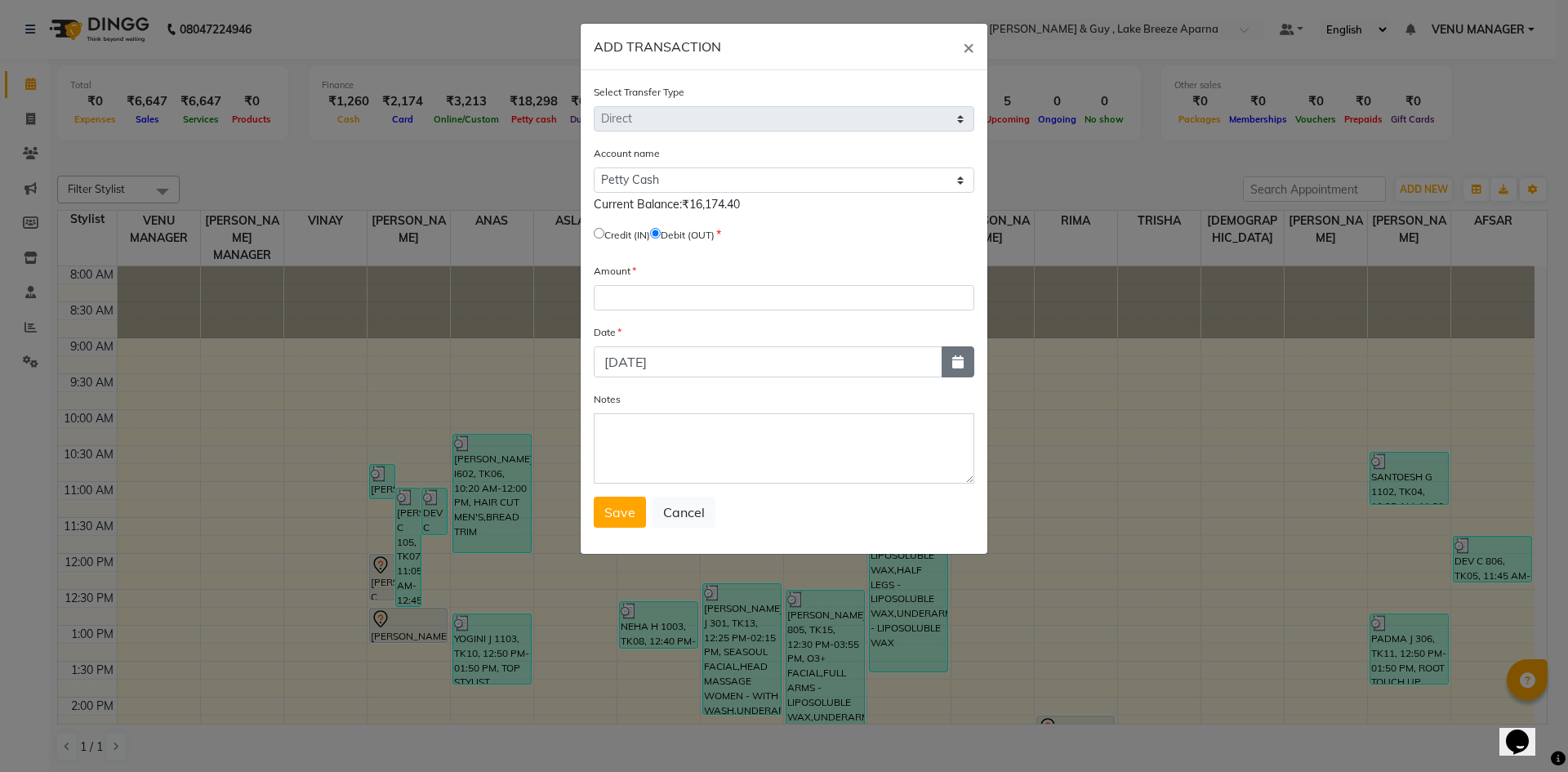
click at [946, 371] on button "button" at bounding box center [958, 361] width 32 height 31
select select "8"
select select "2025"
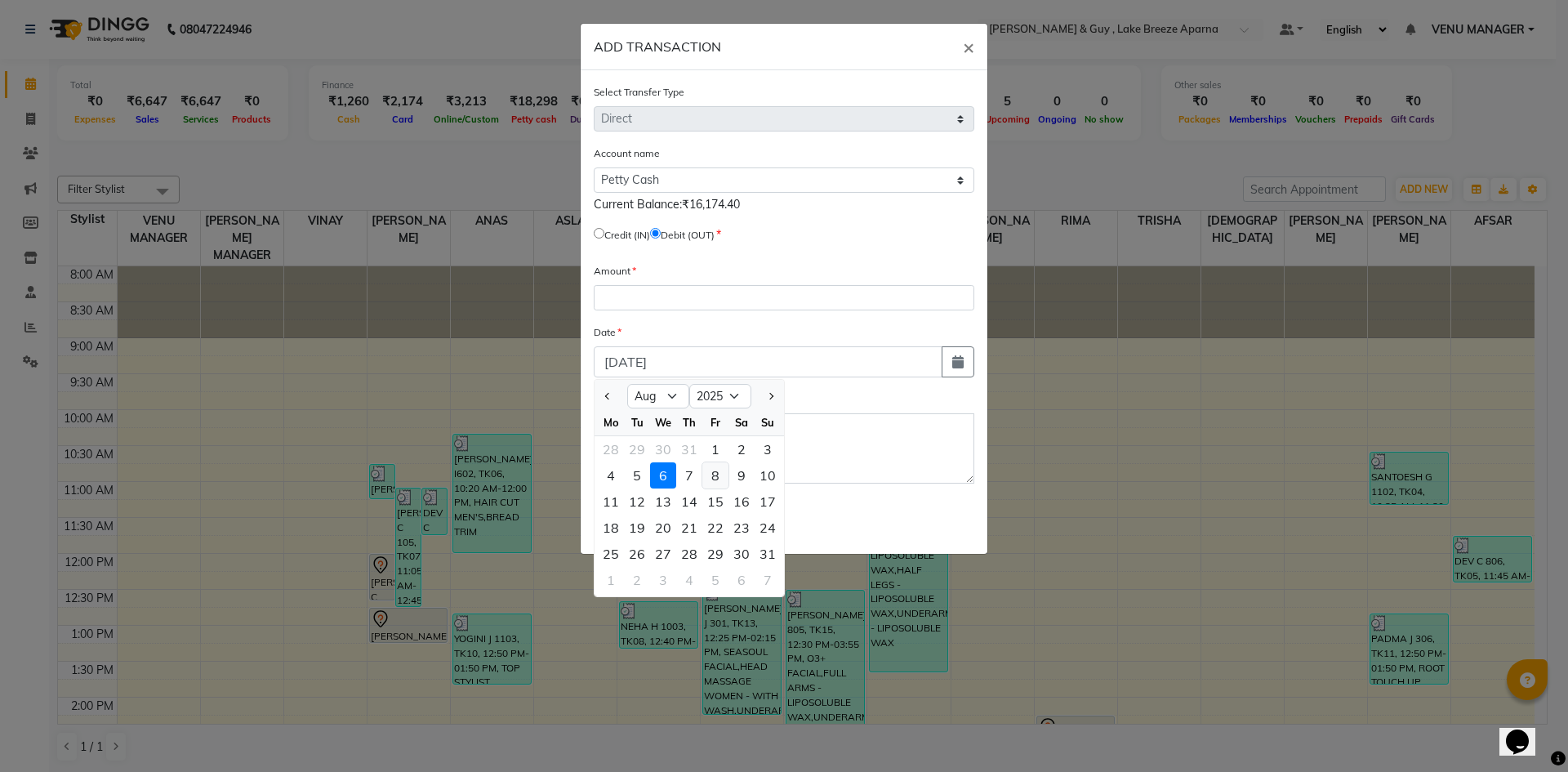
click at [702, 472] on div "8" at bounding box center [715, 475] width 26 height 26
type input "08-08-2025"
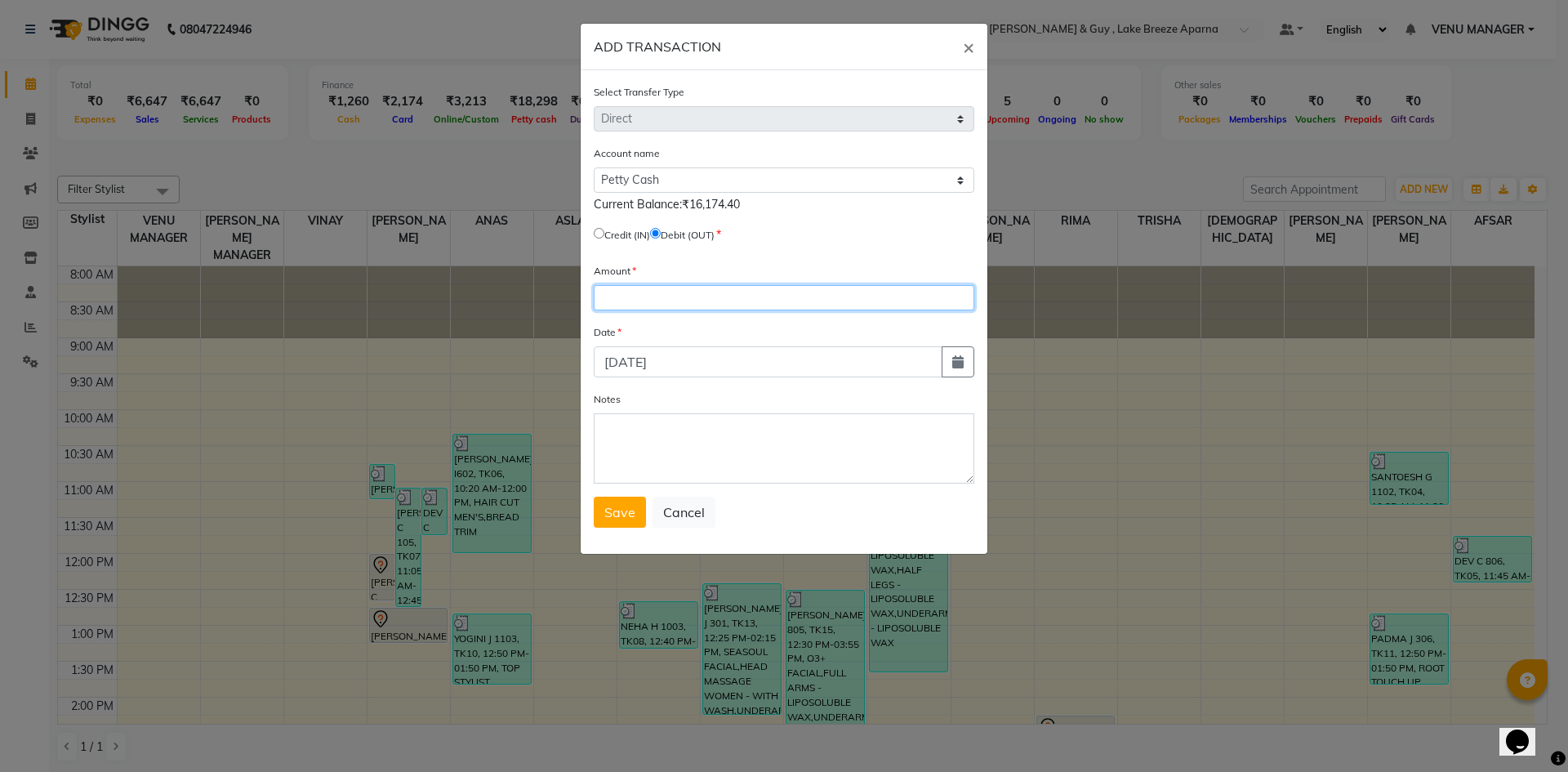
click at [644, 306] on input "number" at bounding box center [784, 298] width 381 height 25
type input "50"
click at [627, 440] on textarea "Notes" at bounding box center [784, 448] width 381 height 70
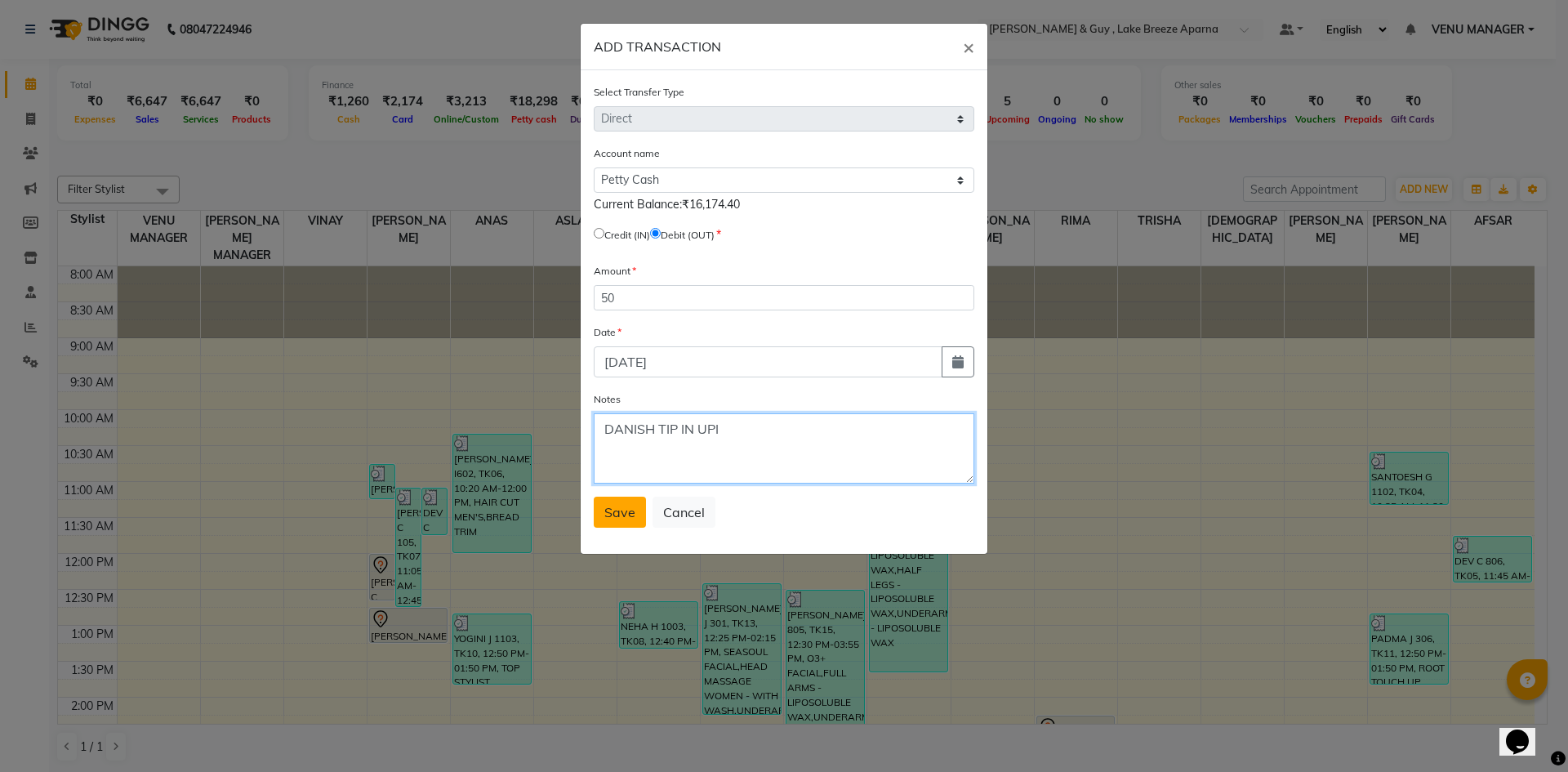
type textarea "DANISH TIP IN UPI"
click at [626, 512] on span "Save" at bounding box center [619, 512] width 31 height 17
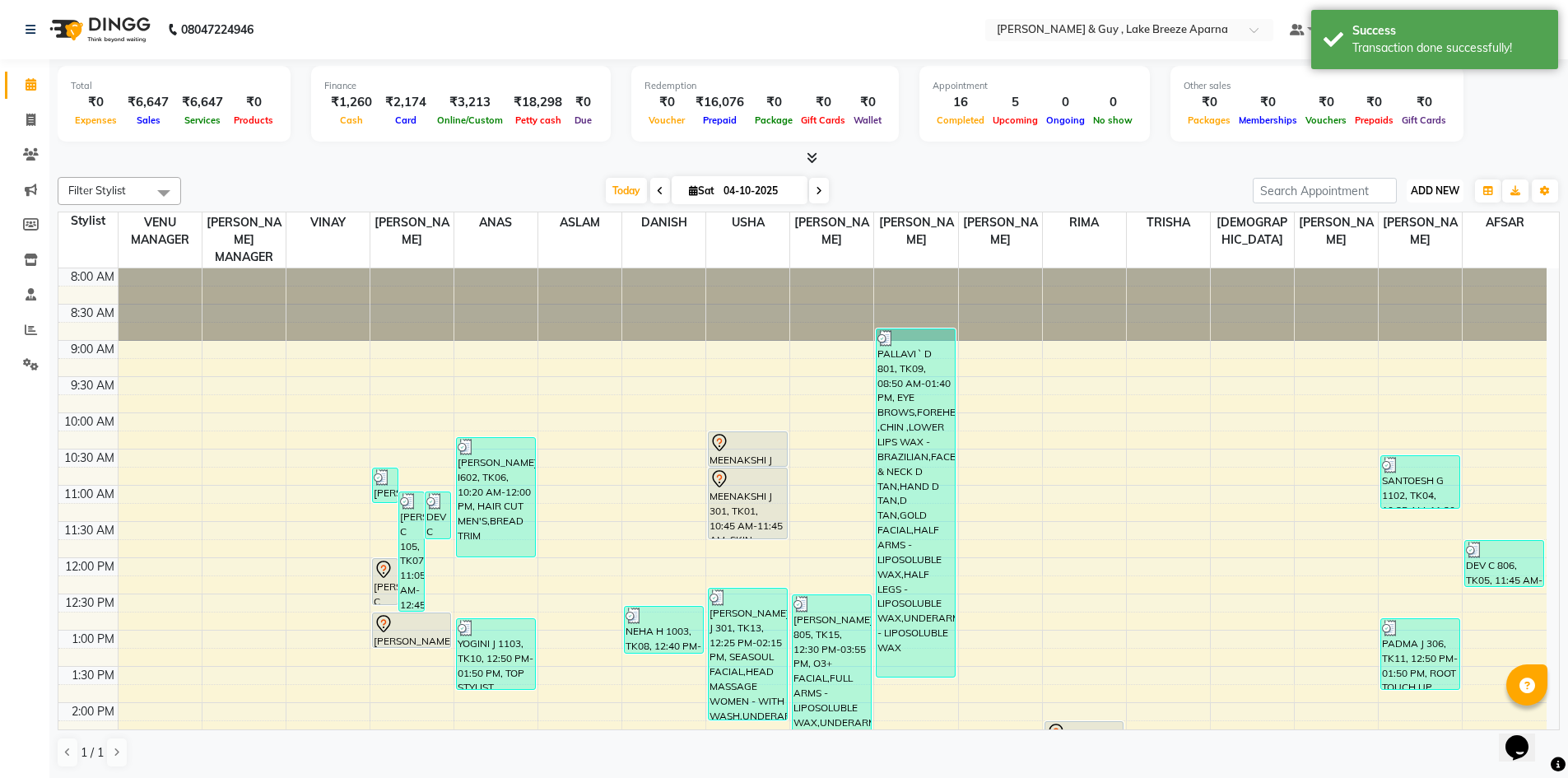
click at [1422, 184] on span "ADD NEW" at bounding box center [1435, 191] width 49 height 12
click at [1396, 278] on link "Add Transaction" at bounding box center [1397, 287] width 130 height 21
select select "direct"
select select
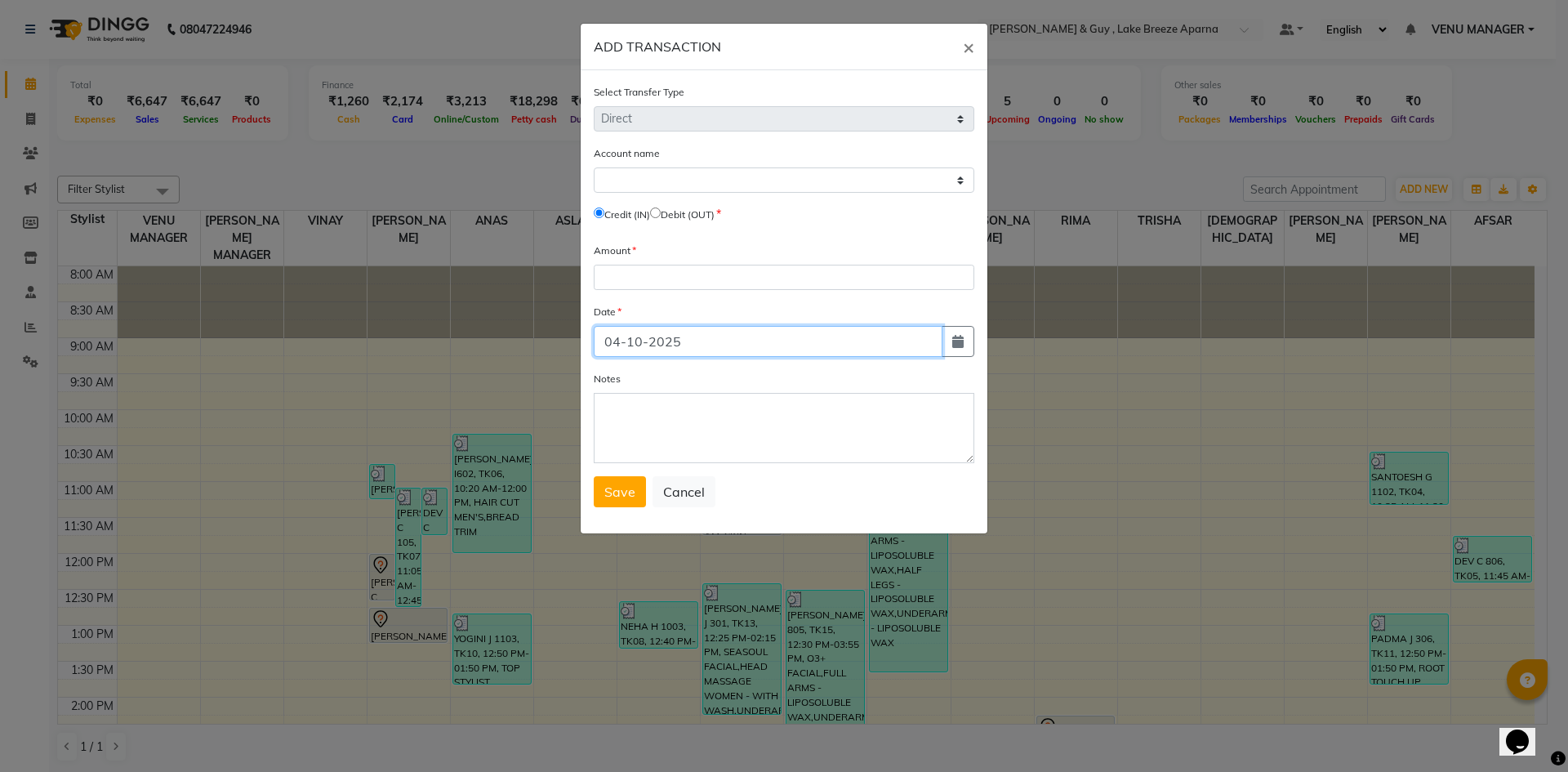
click at [939, 340] on input "04-10-2025" at bounding box center [768, 340] width 348 height 31
click at [948, 346] on button "button" at bounding box center [958, 340] width 32 height 31
select select "10"
select select "2025"
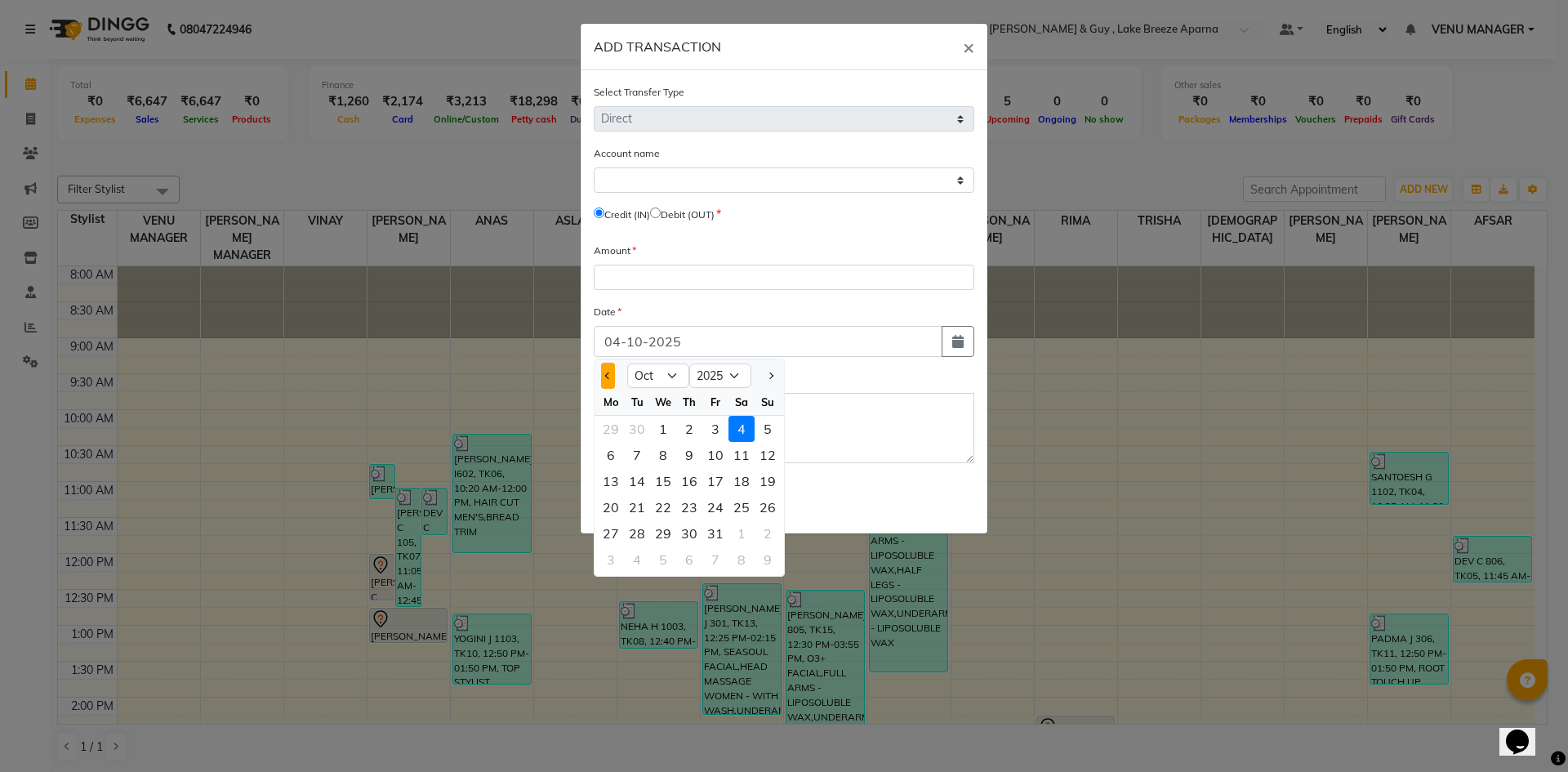
click at [605, 375] on span "Previous month" at bounding box center [608, 375] width 6 height 6
select select "8"
click at [749, 456] on div "9" at bounding box center [742, 455] width 26 height 26
type input "09-08-2025"
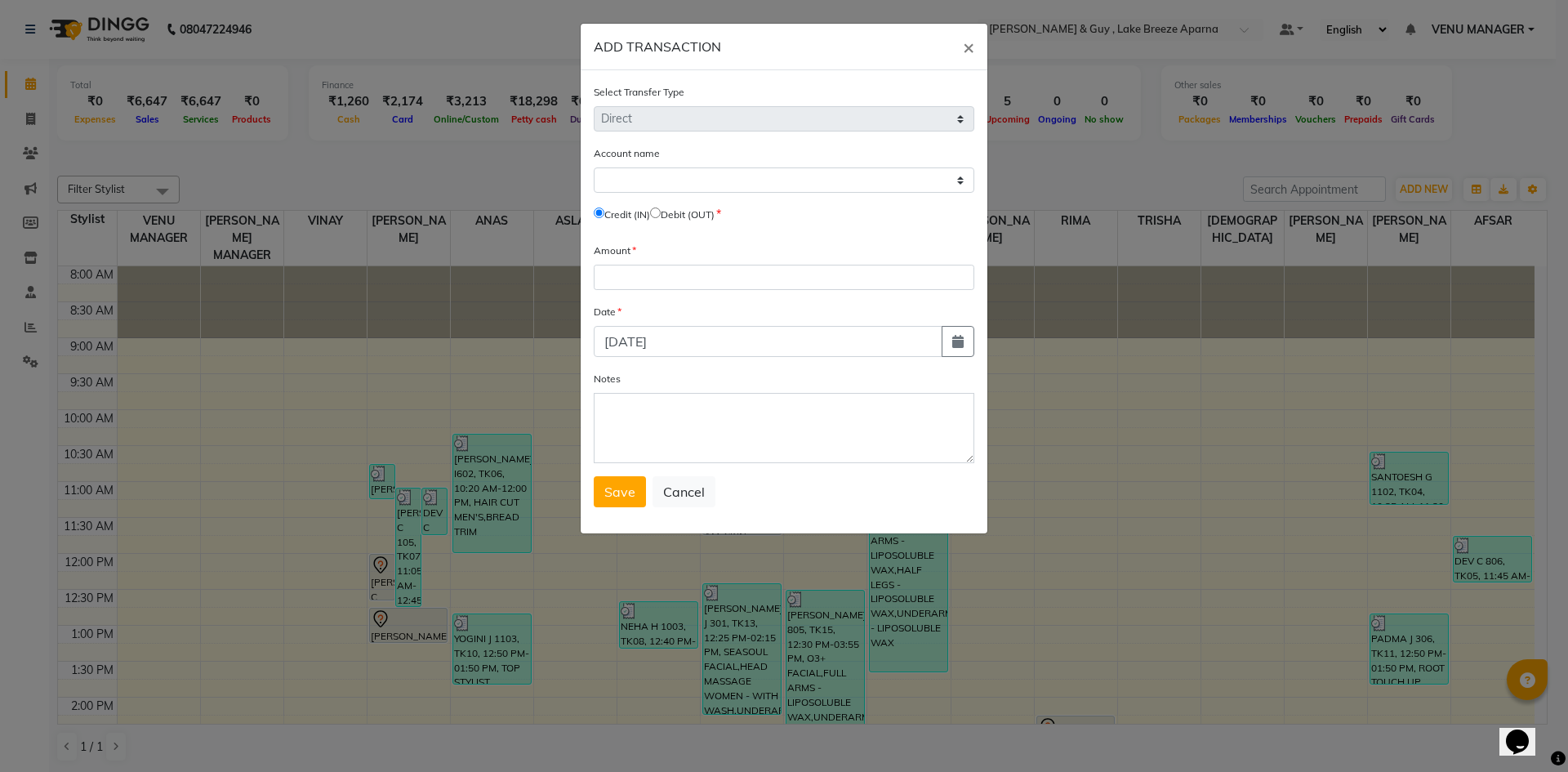
click at [942, 326] on button "button" at bounding box center [958, 340] width 32 height 31
select select "8"
select select "2025"
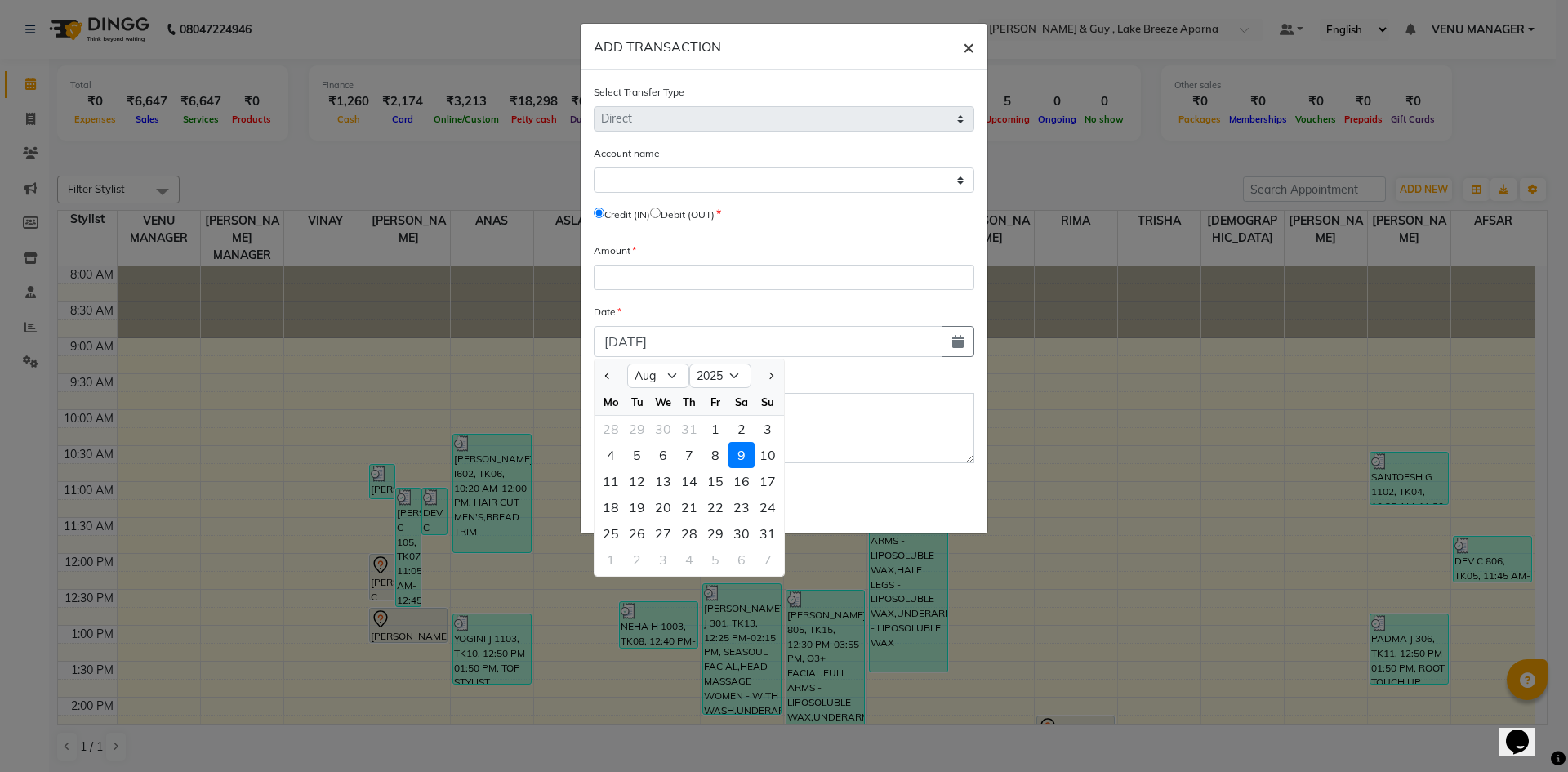
click at [958, 53] on button "×" at bounding box center [968, 46] width 38 height 46
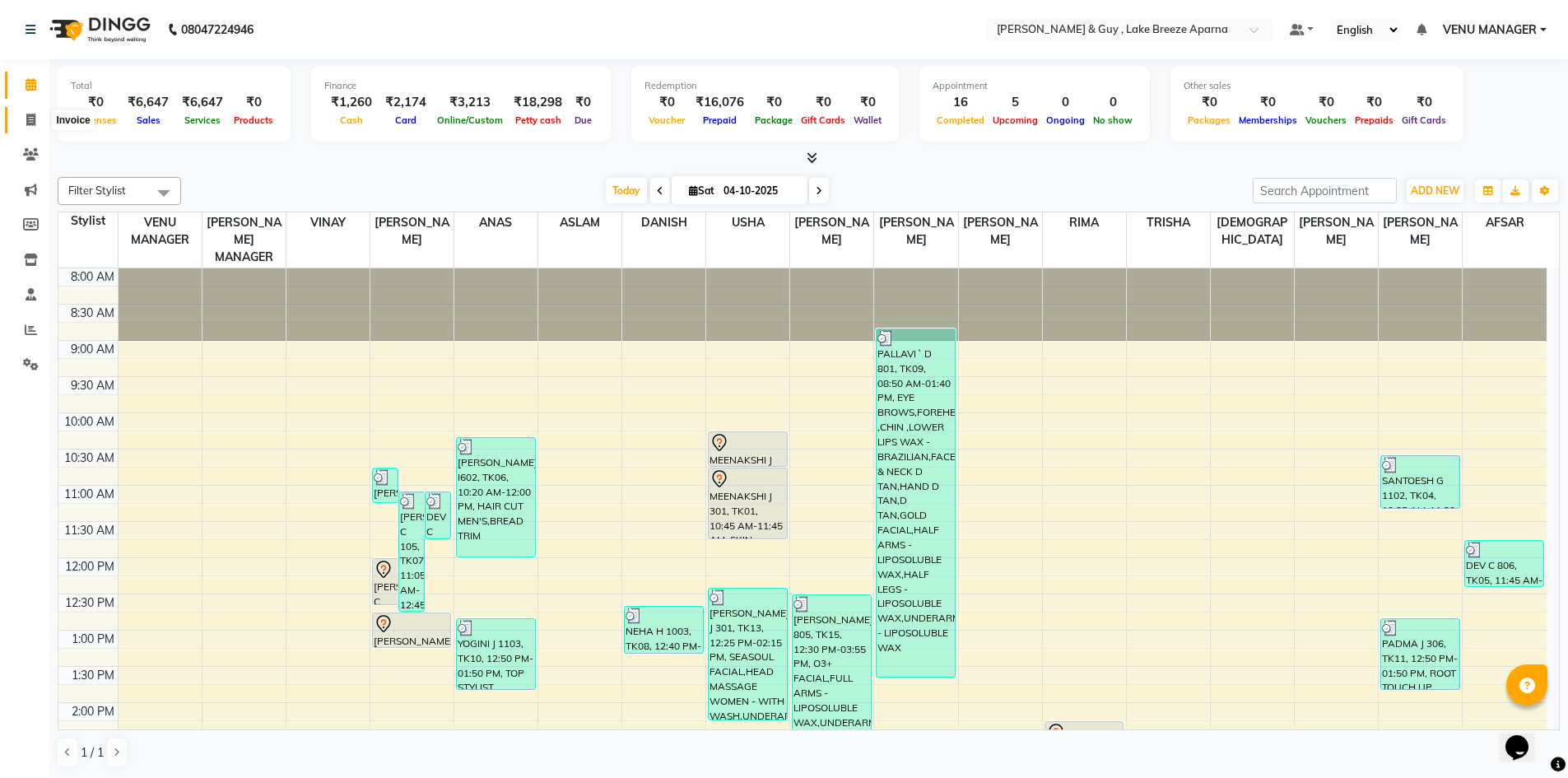
click at [37, 116] on span at bounding box center [31, 120] width 29 height 19
select select "service"
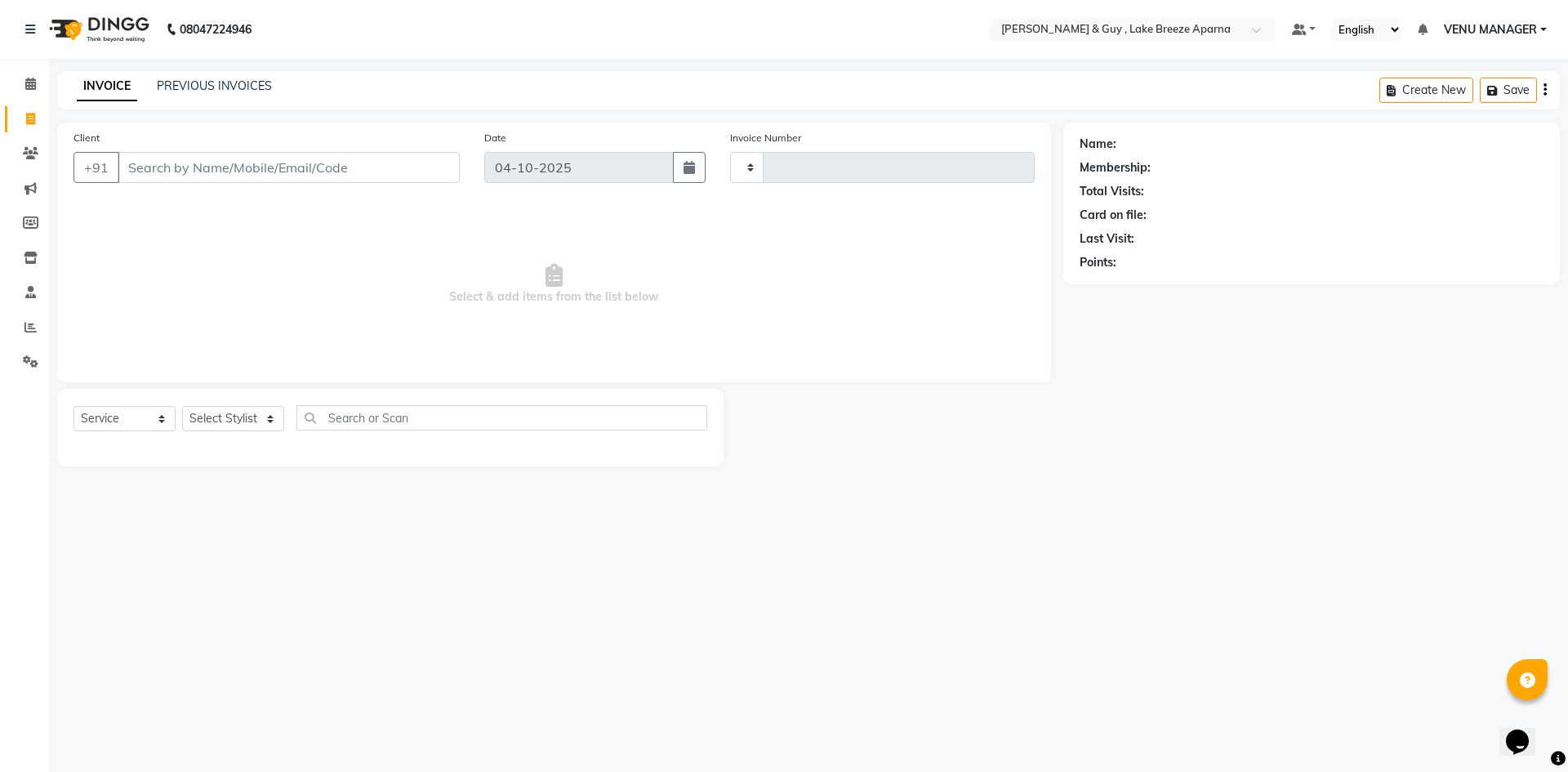
type input "0931"
select select "8690"
click at [206, 84] on link "PREVIOUS INVOICES" at bounding box center [214, 86] width 116 height 15
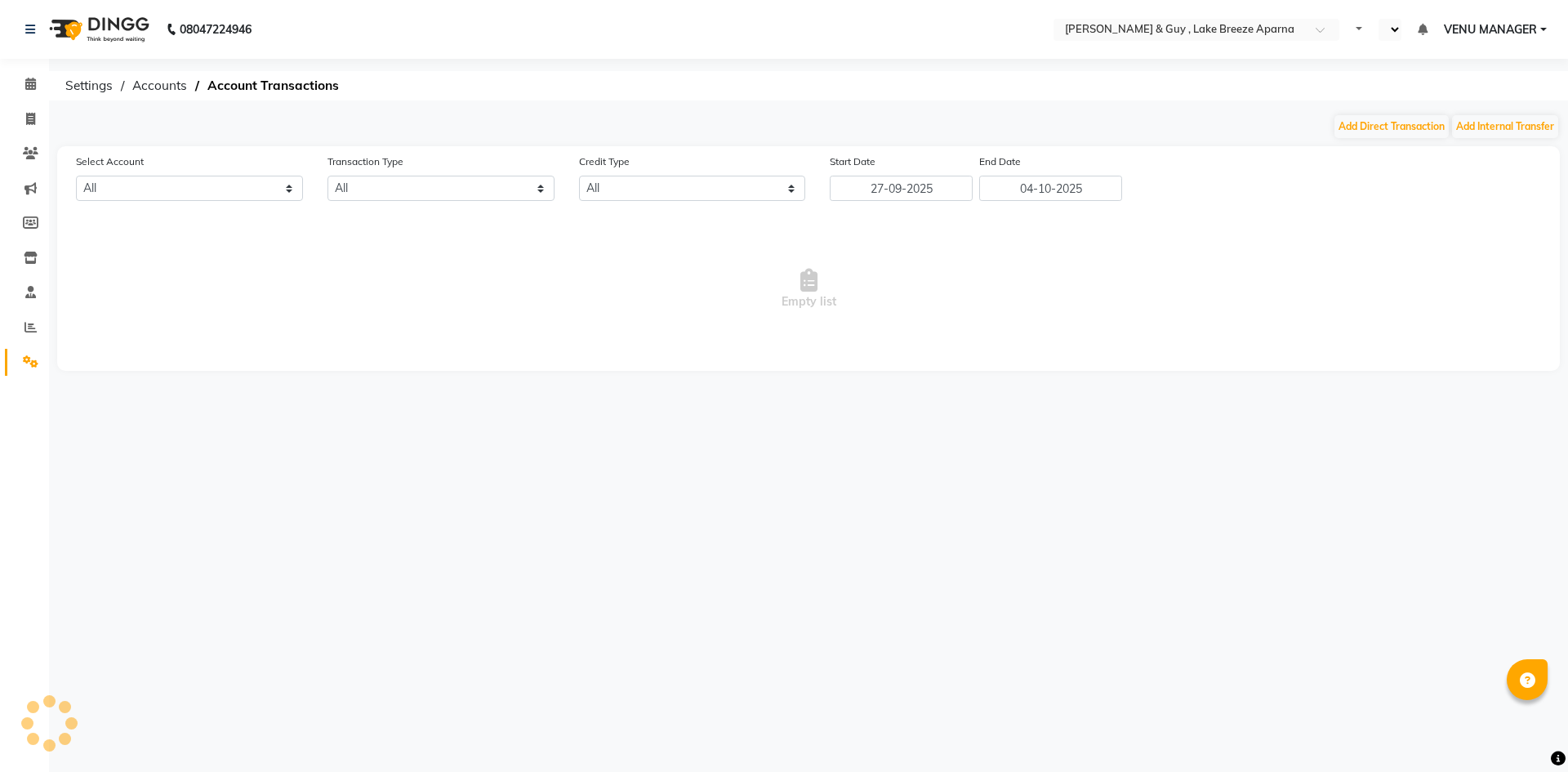
select select "7960"
select select "en"
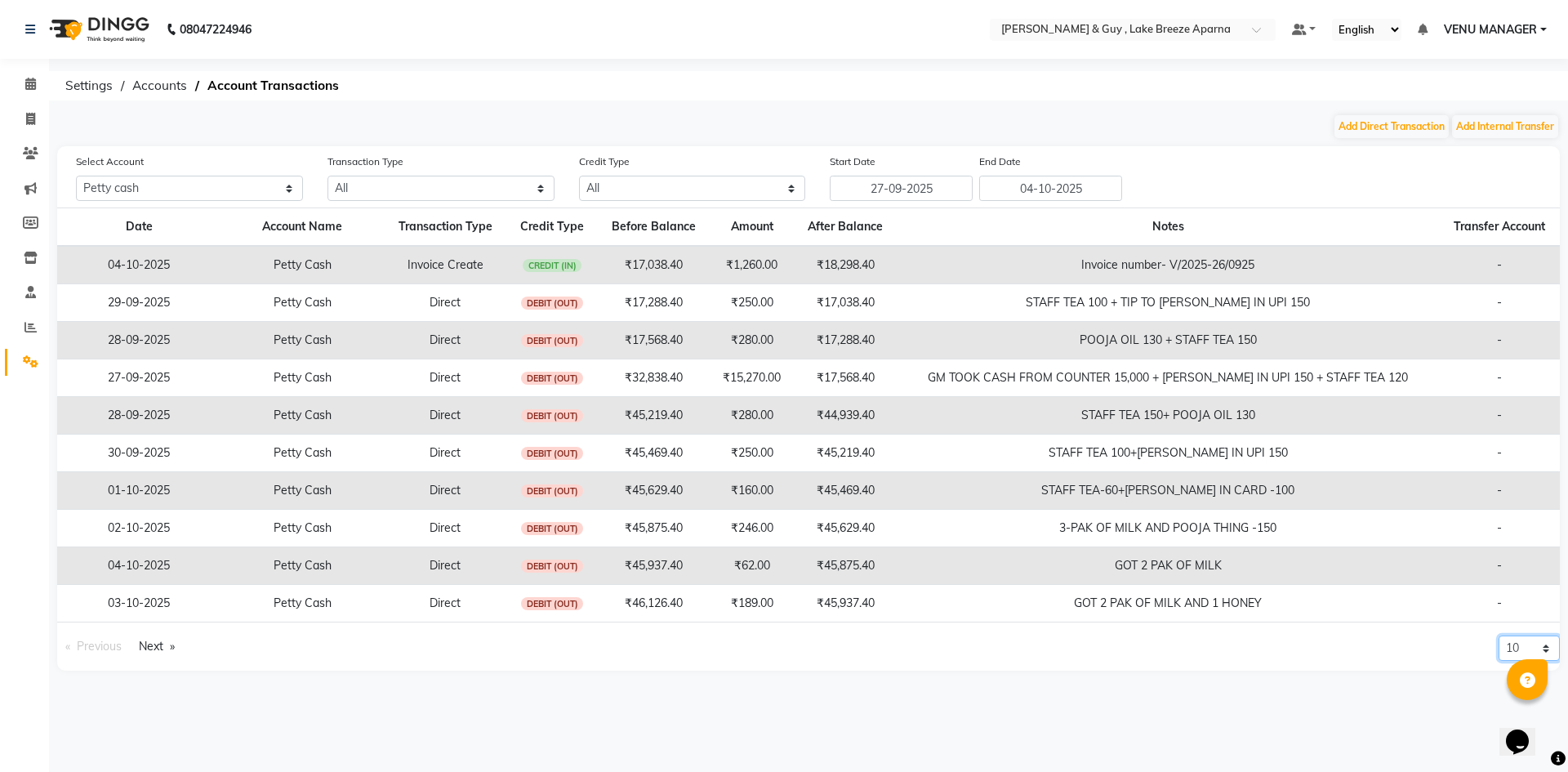
click at [1522, 649] on select "10 20 50 100" at bounding box center [1529, 648] width 61 height 25
select select "100"
click at [1499, 661] on select "10 20 50 100" at bounding box center [1529, 648] width 61 height 25
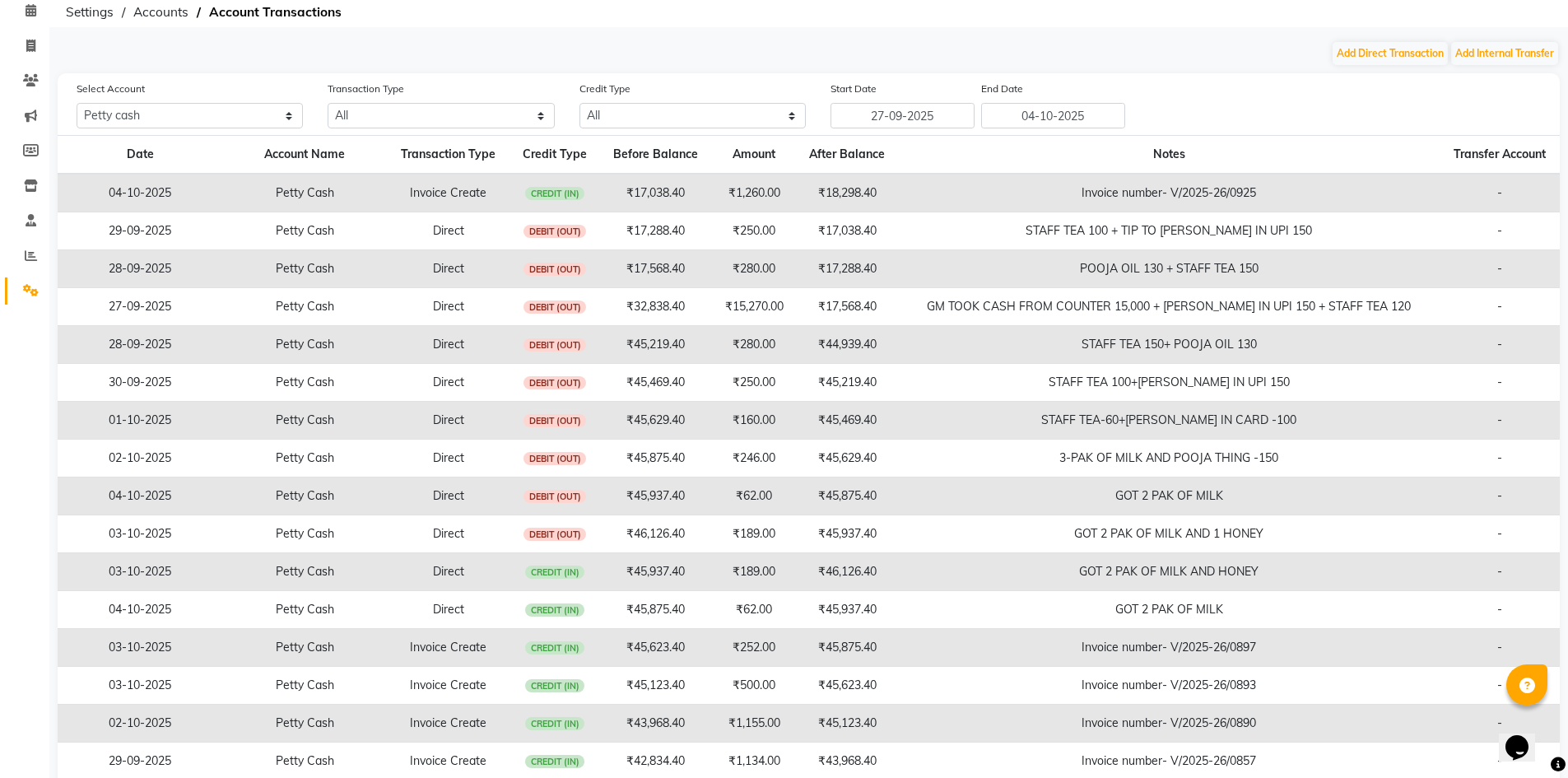
scroll to position [55, 0]
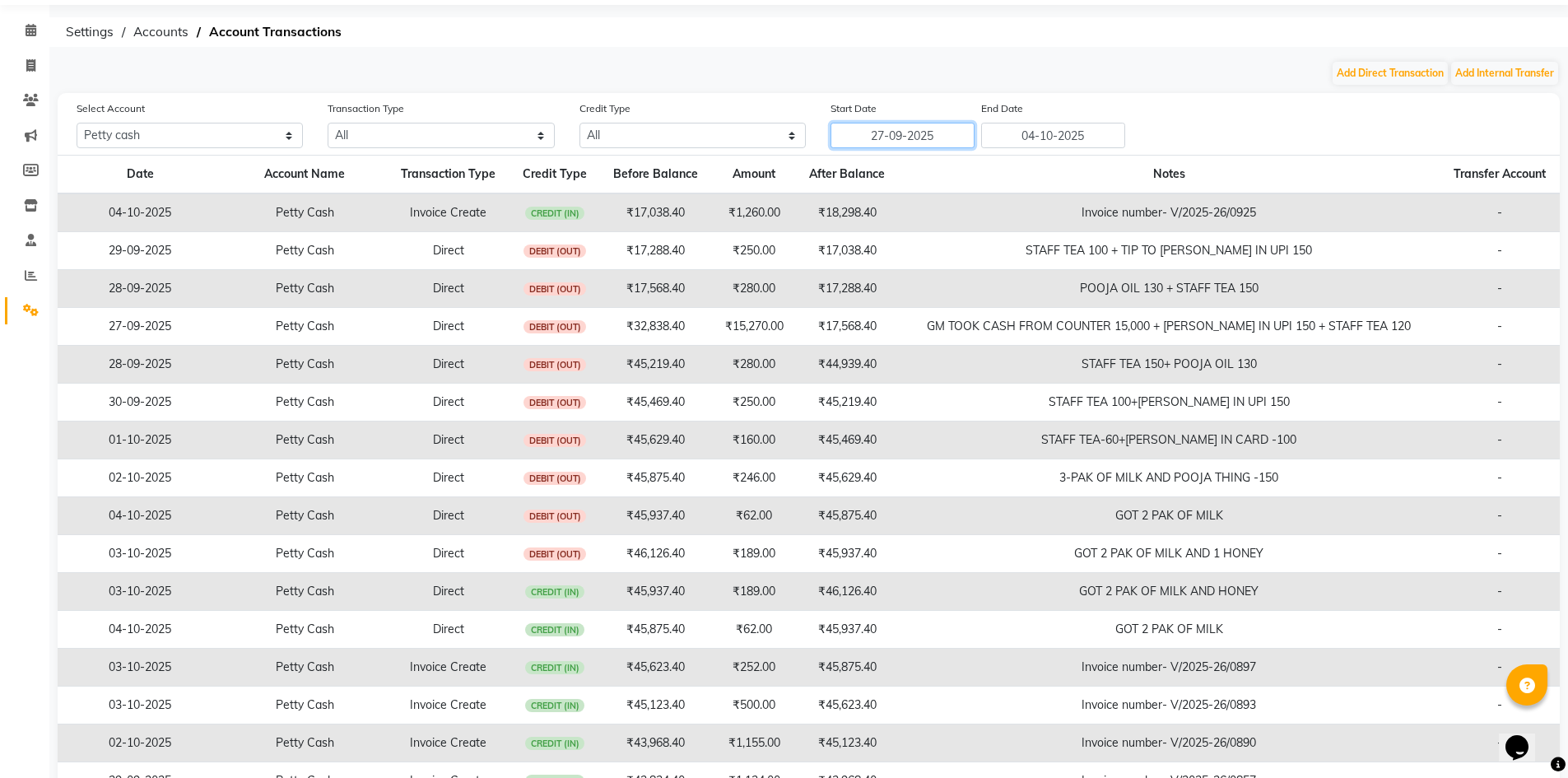
click at [947, 135] on input "27-09-2025" at bounding box center [902, 135] width 144 height 26
select select "9"
select select "2025"
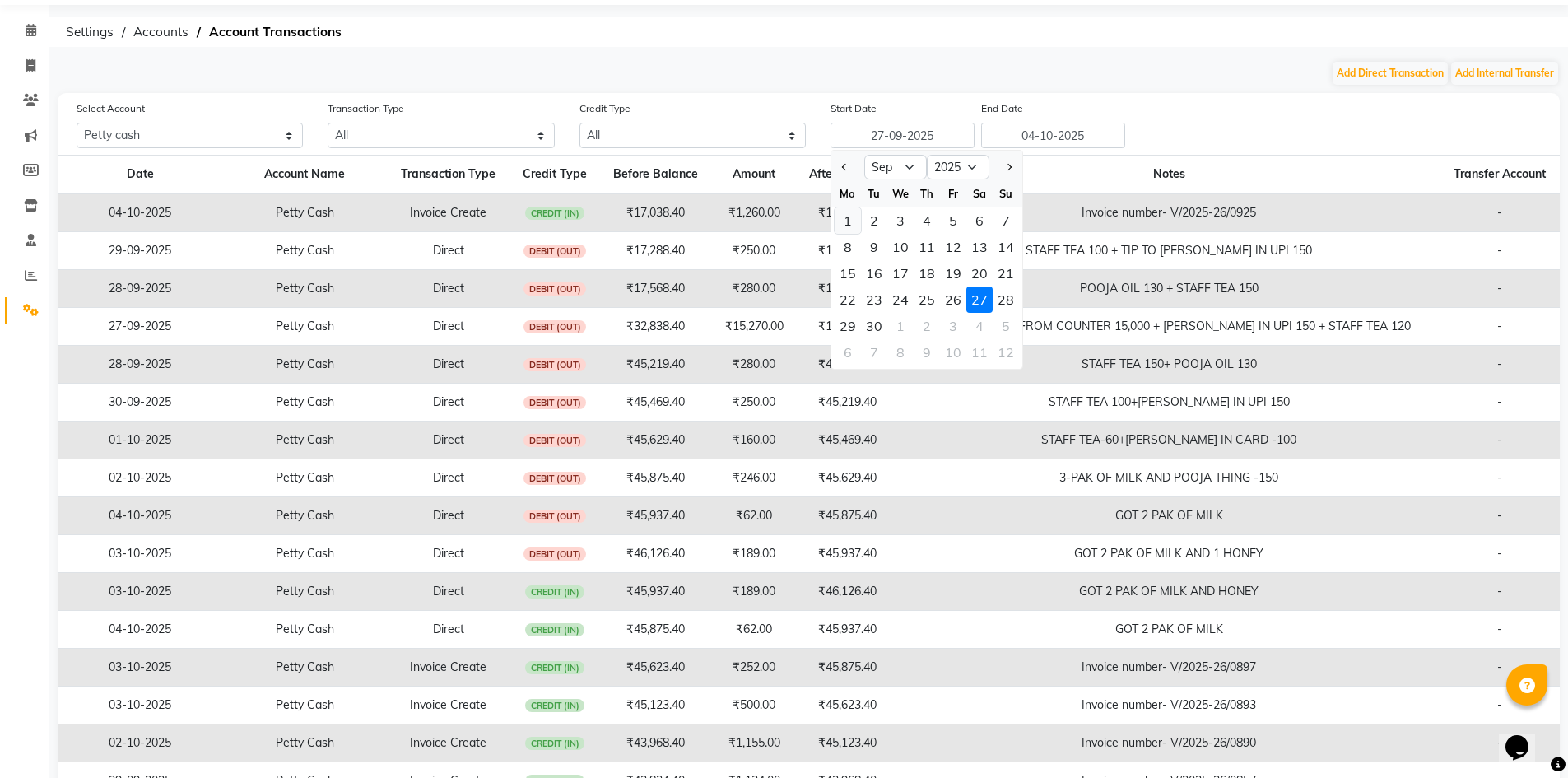
click at [844, 225] on div "1" at bounding box center [848, 221] width 26 height 26
type input "01-09-2025"
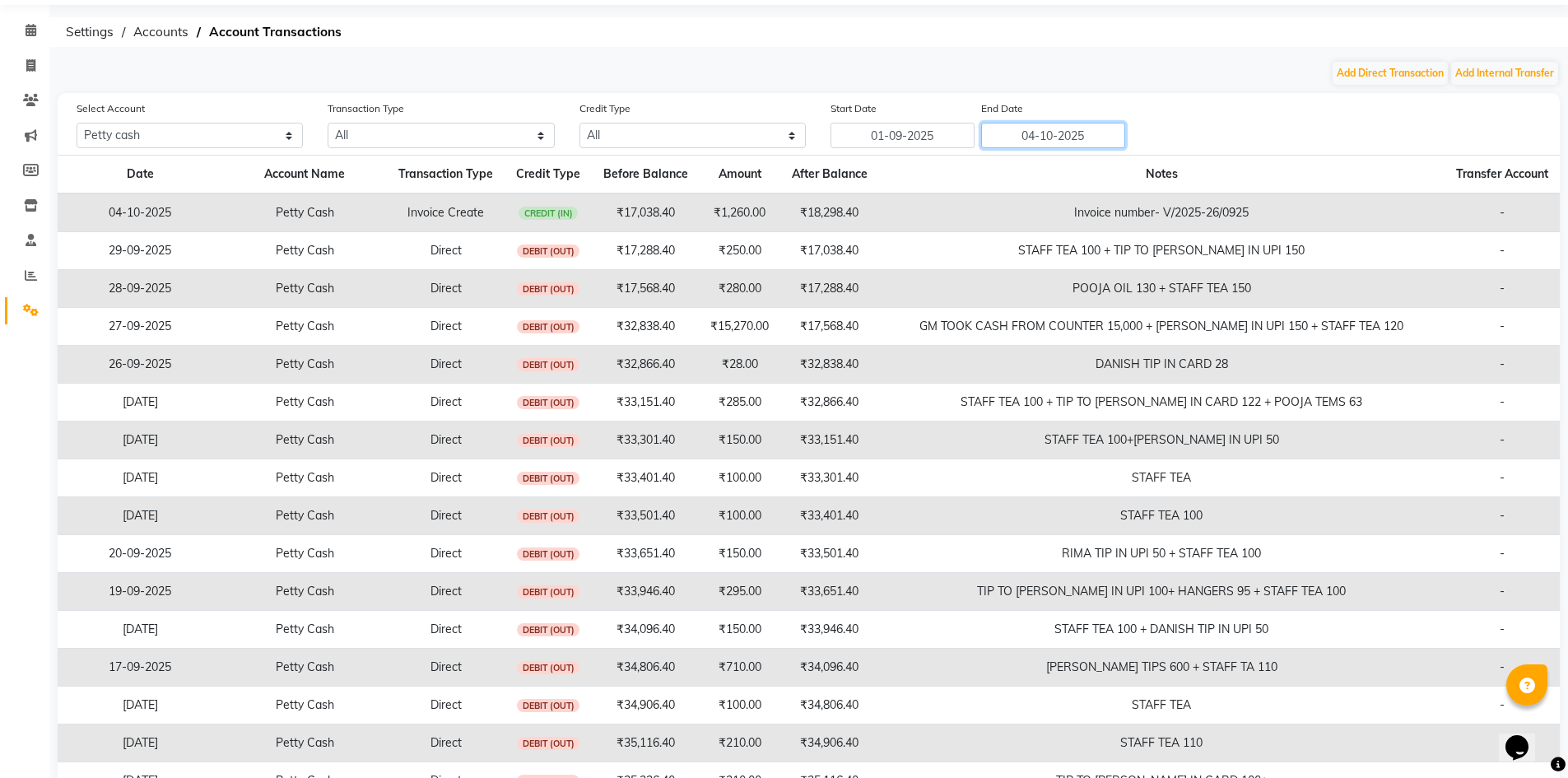
click at [1060, 130] on input "04-10-2025" at bounding box center [1053, 135] width 144 height 26
select select "10"
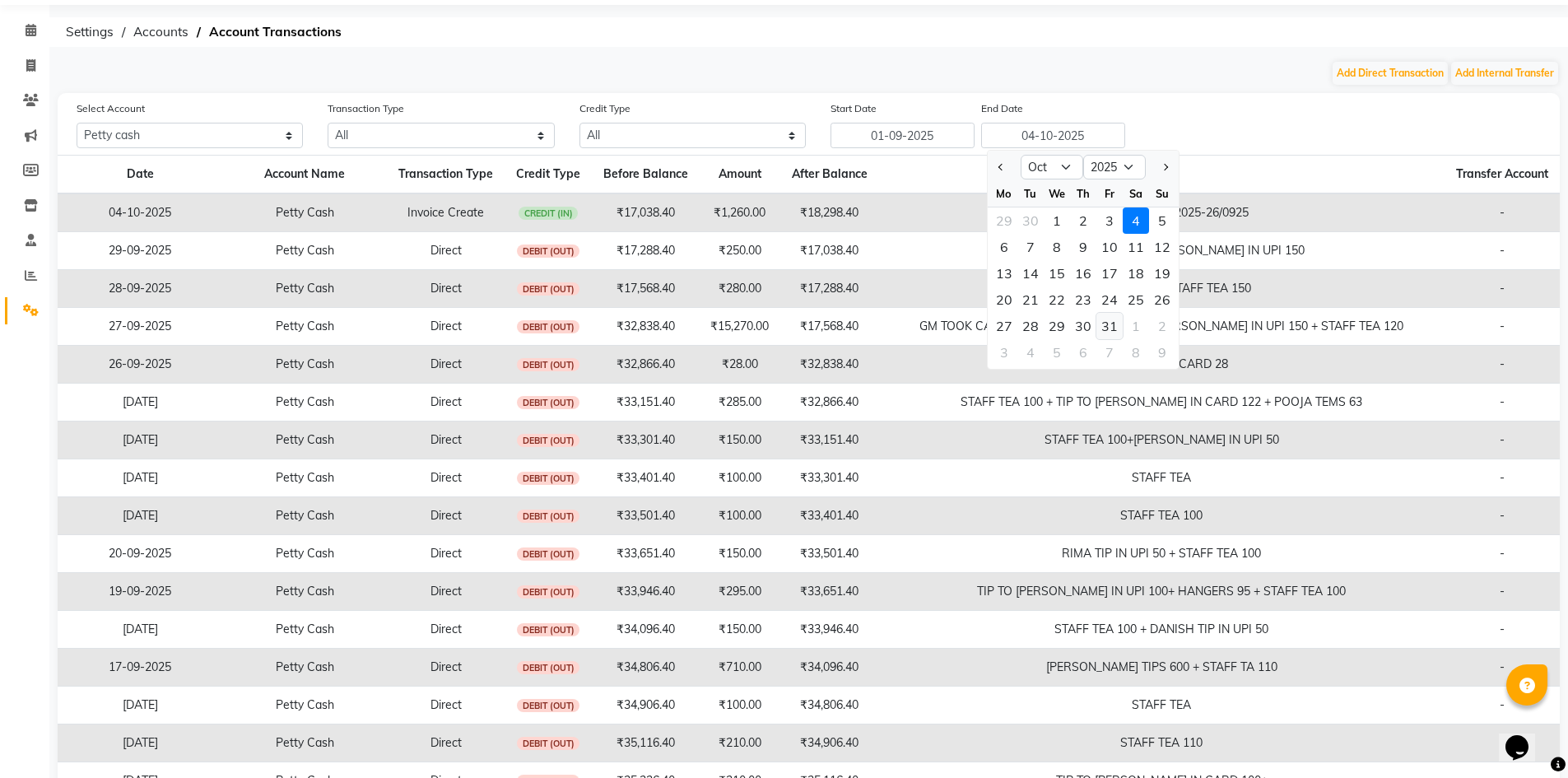
click at [1099, 317] on div "31" at bounding box center [1110, 326] width 26 height 26
type input "[DATE]"
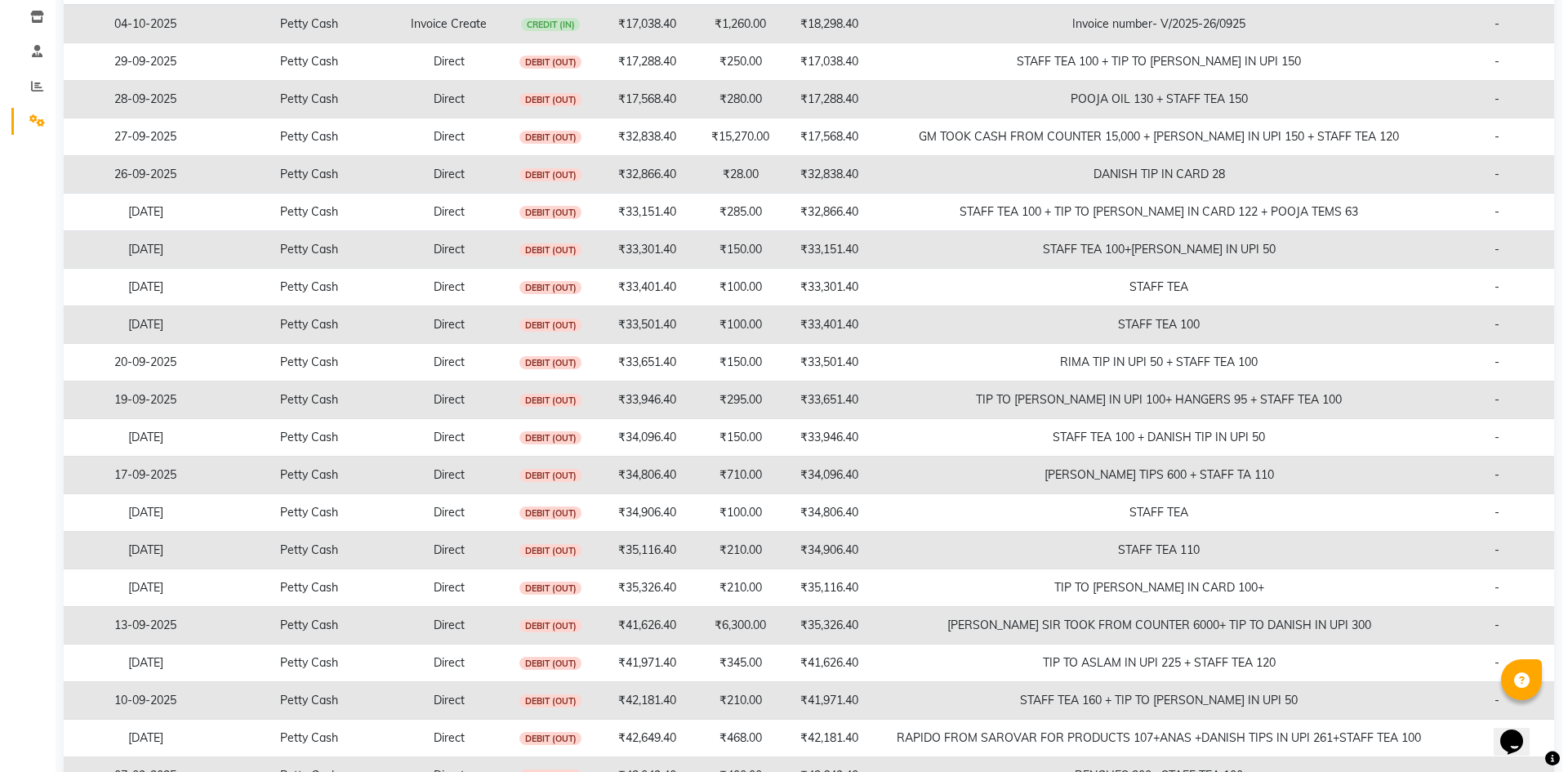
scroll to position [0, 0]
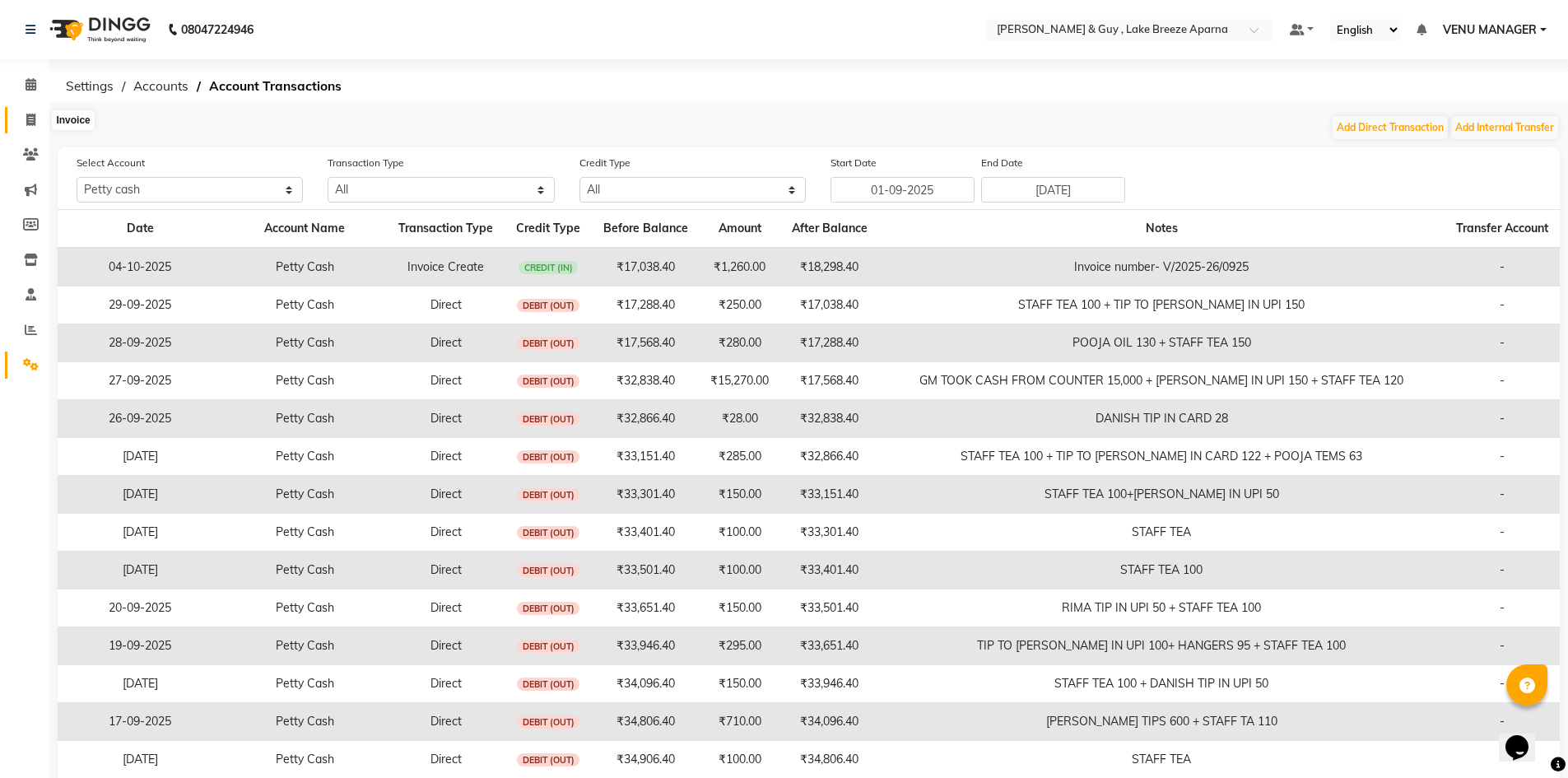
click at [29, 119] on icon at bounding box center [31, 120] width 9 height 12
select select "service"
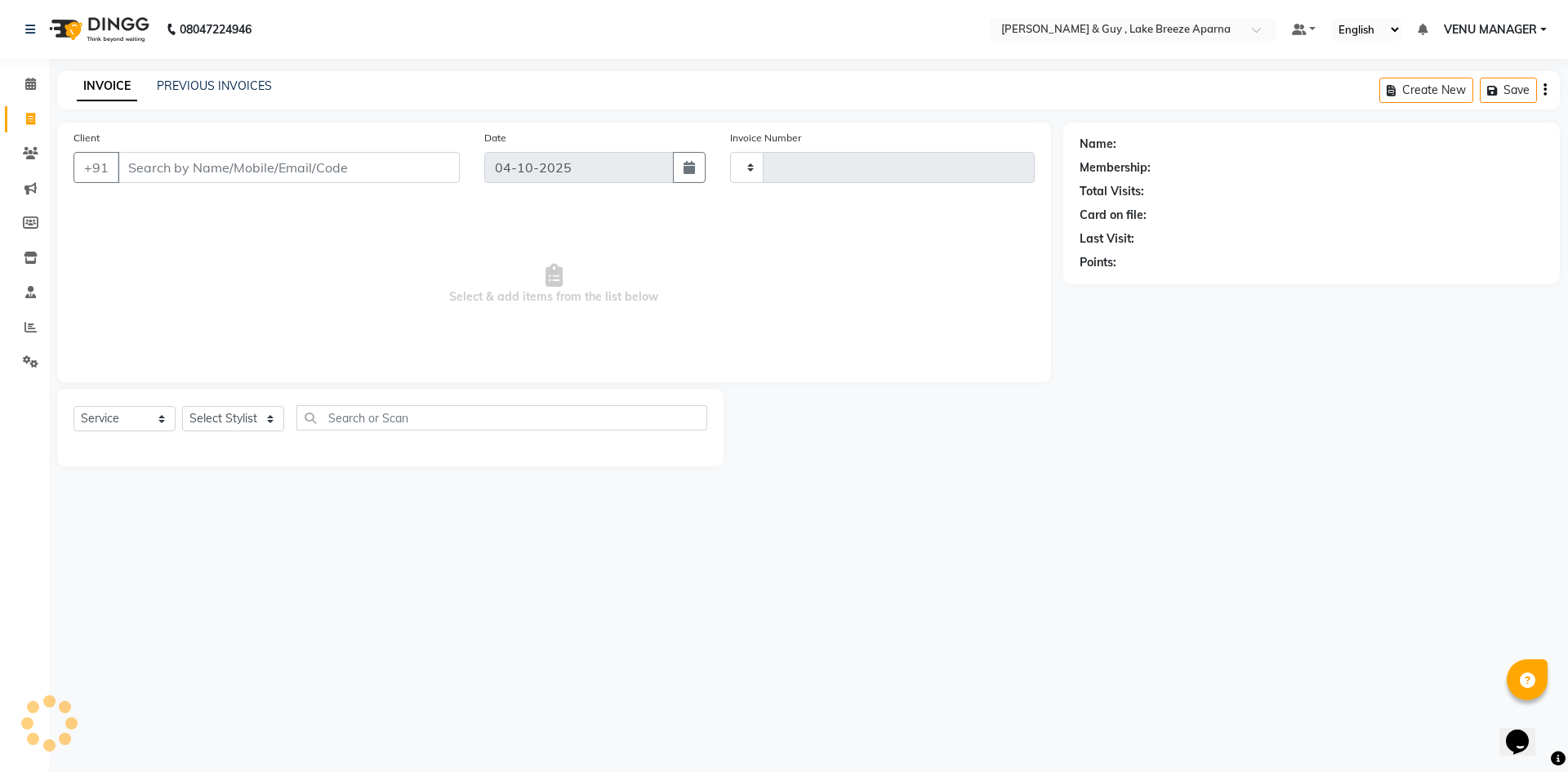
type input "0928"
select select "8690"
